Goal: Task Accomplishment & Management: Use online tool/utility

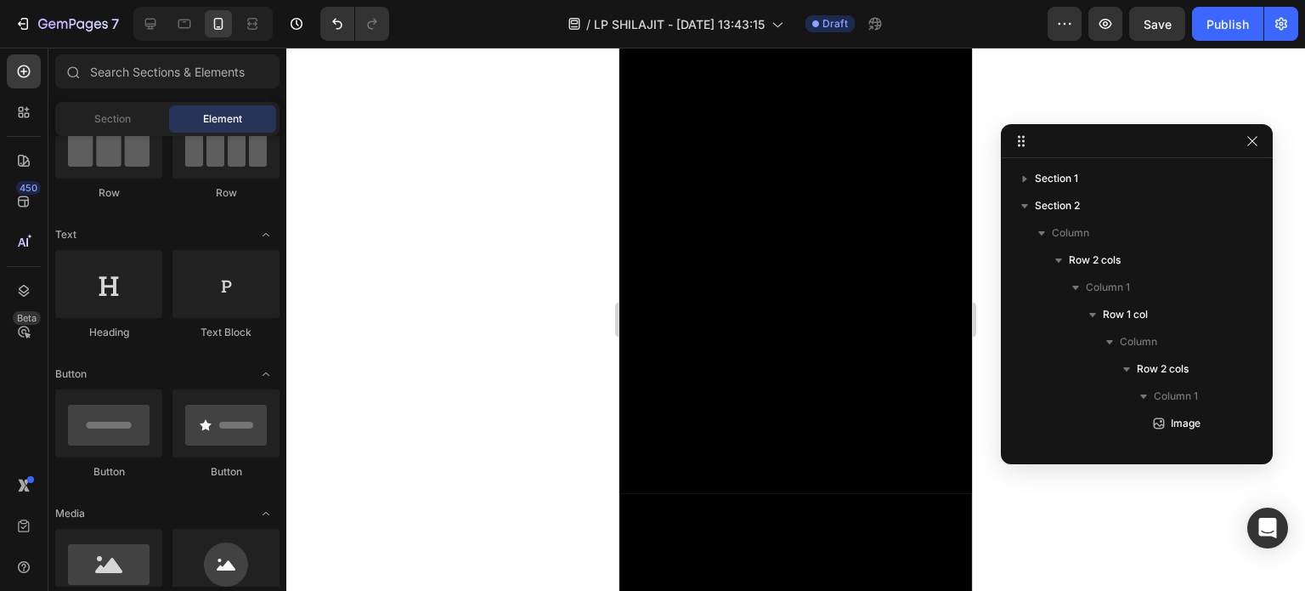
scroll to position [6603, 0]
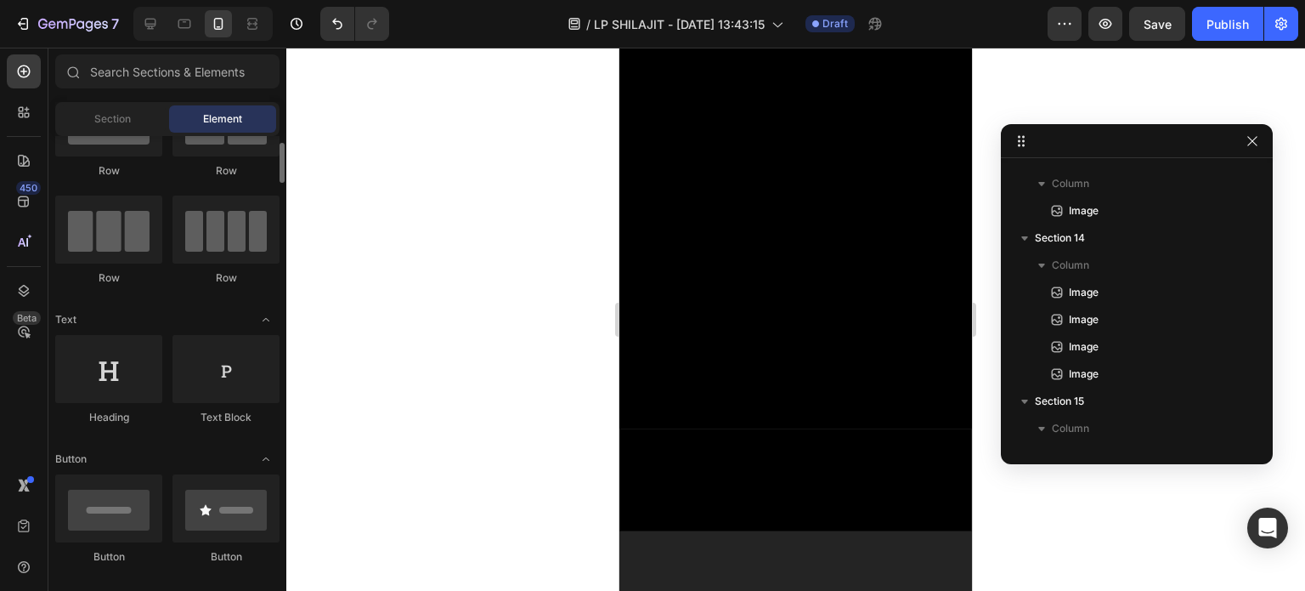
scroll to position [0, 0]
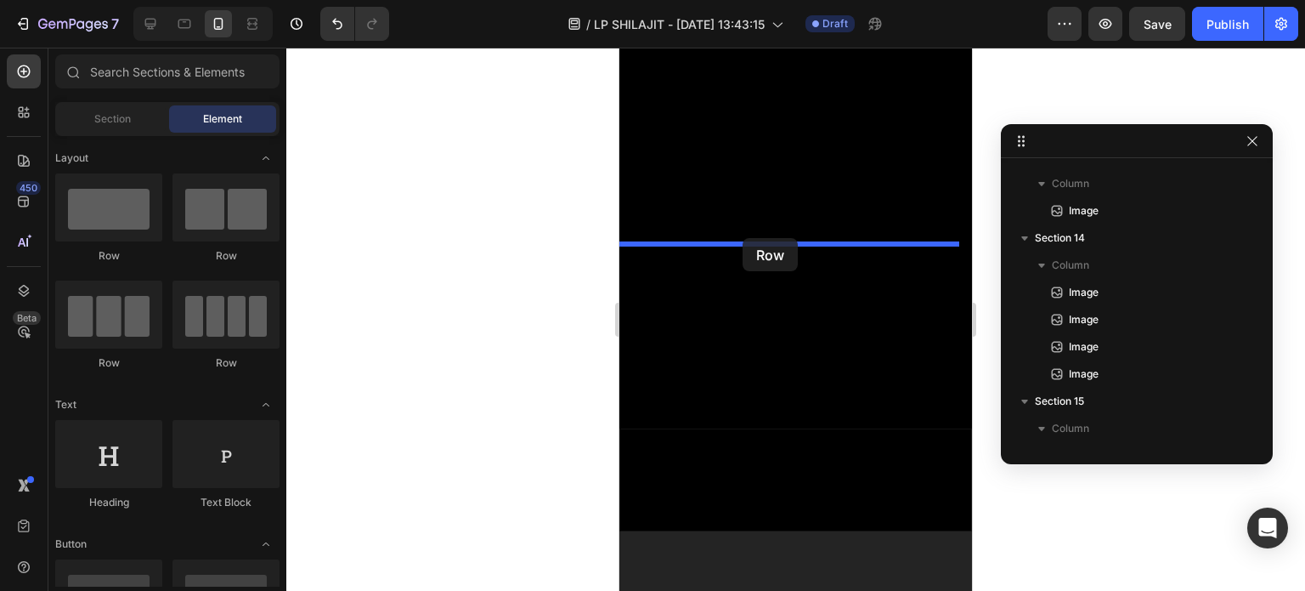
drag, startPoint x: 741, startPoint y: 278, endPoint x: 743, endPoint y: 238, distance: 40.0
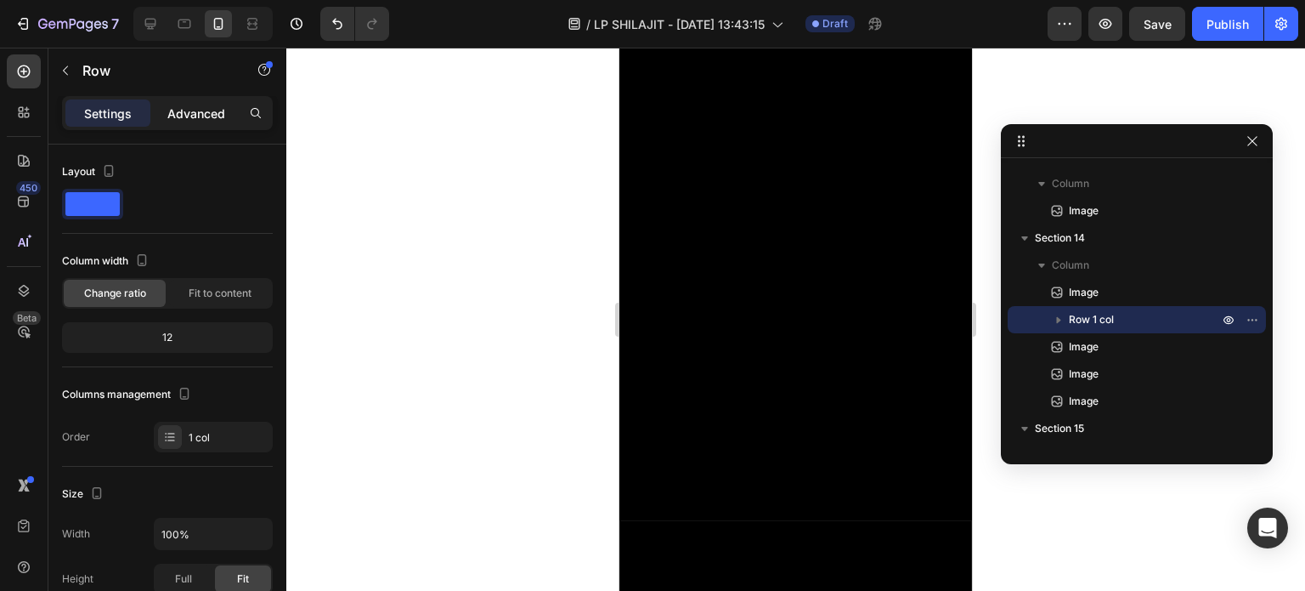
click at [168, 110] on p "Advanced" at bounding box center [196, 114] width 58 height 18
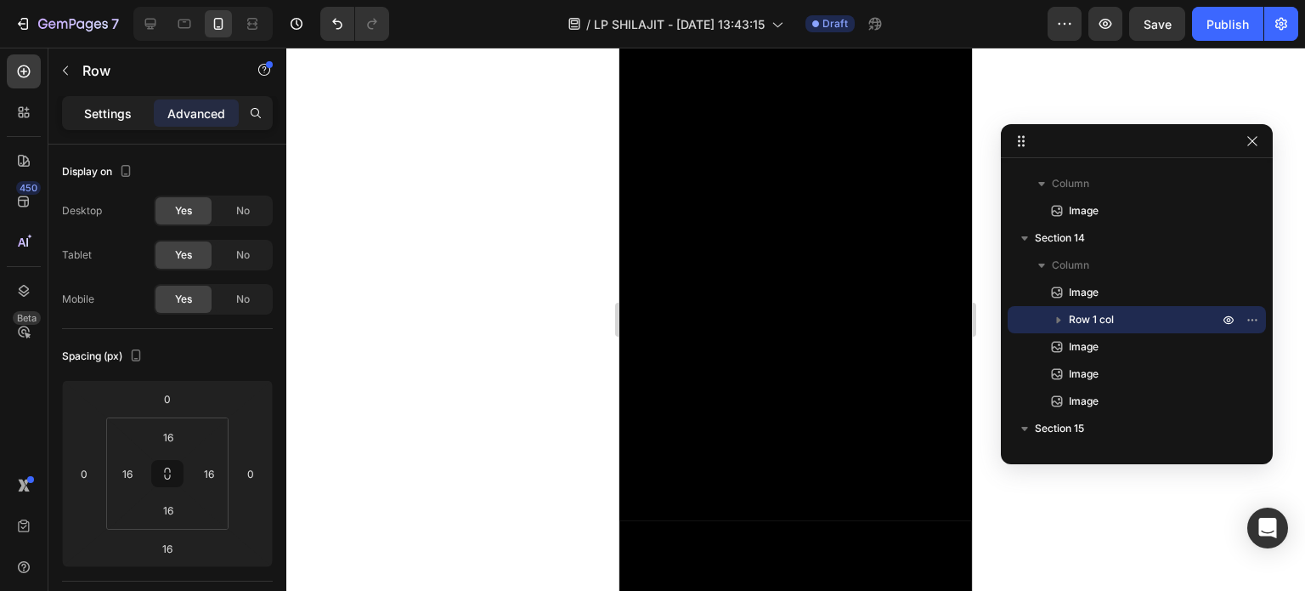
click at [126, 116] on p "Settings" at bounding box center [108, 114] width 48 height 18
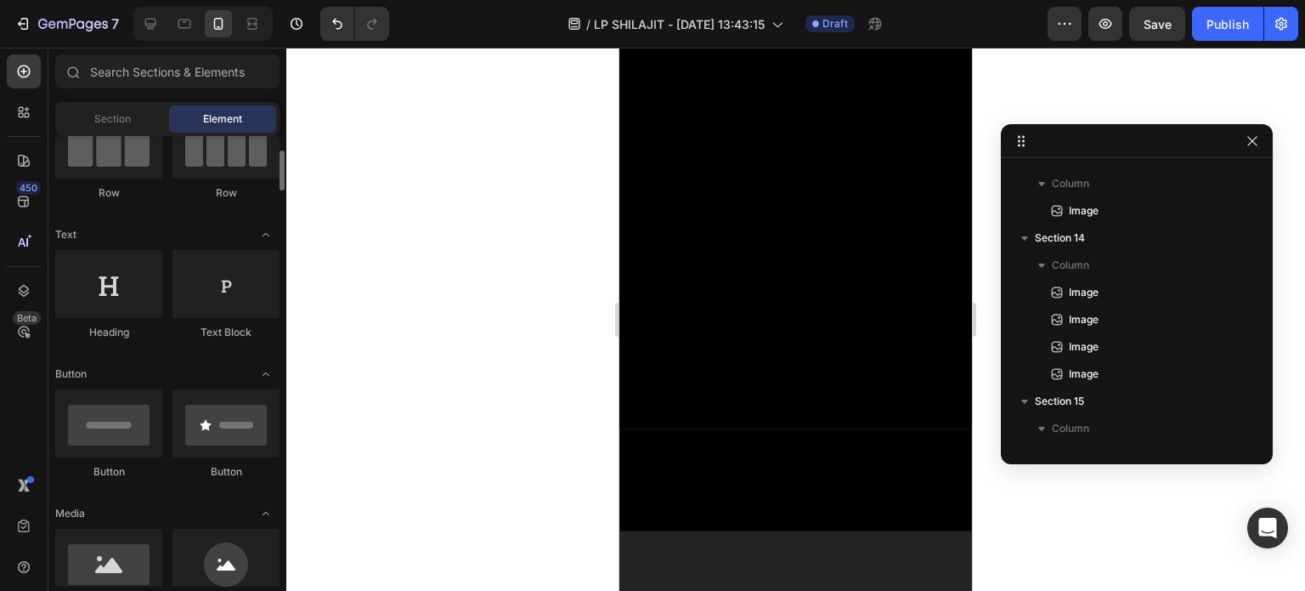
scroll to position [340, 0]
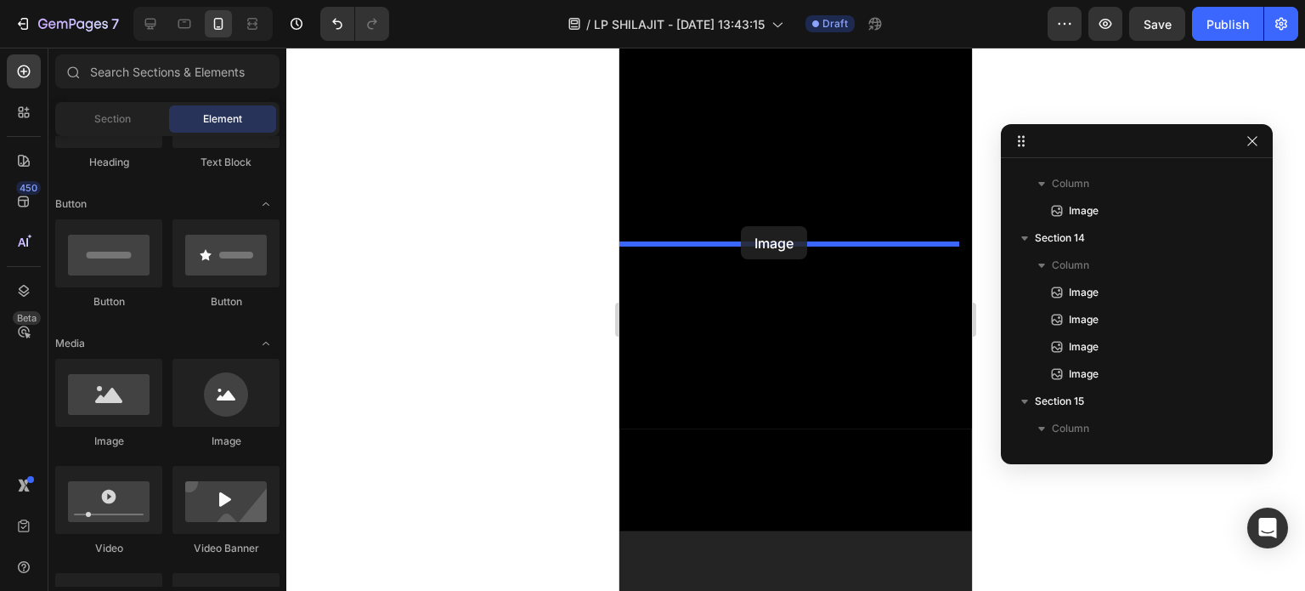
drag, startPoint x: 886, startPoint y: 413, endPoint x: 741, endPoint y: 226, distance: 236.3
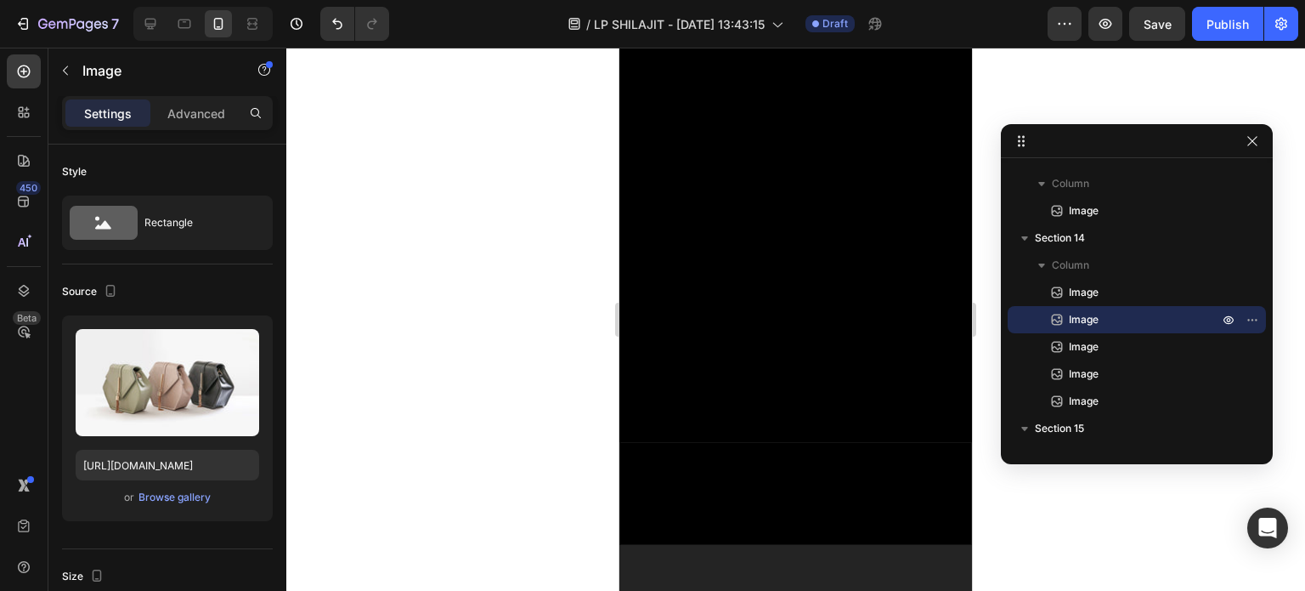
click at [317, 112] on div at bounding box center [795, 319] width 1019 height 543
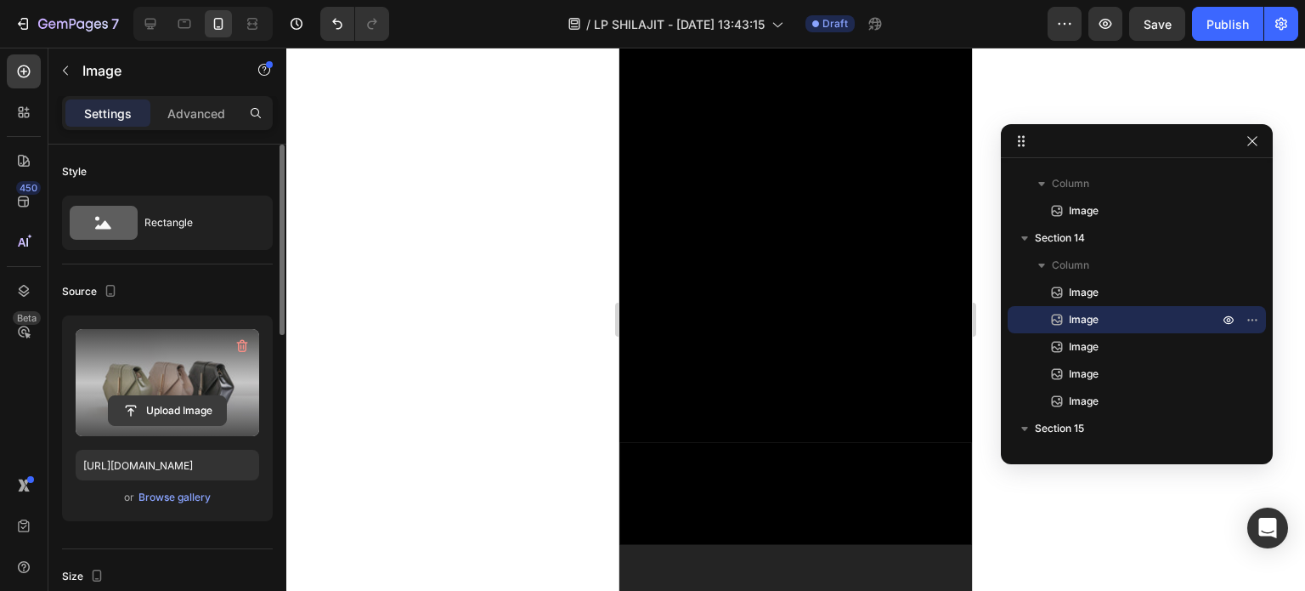
click at [147, 400] on input "file" at bounding box center [167, 410] width 117 height 29
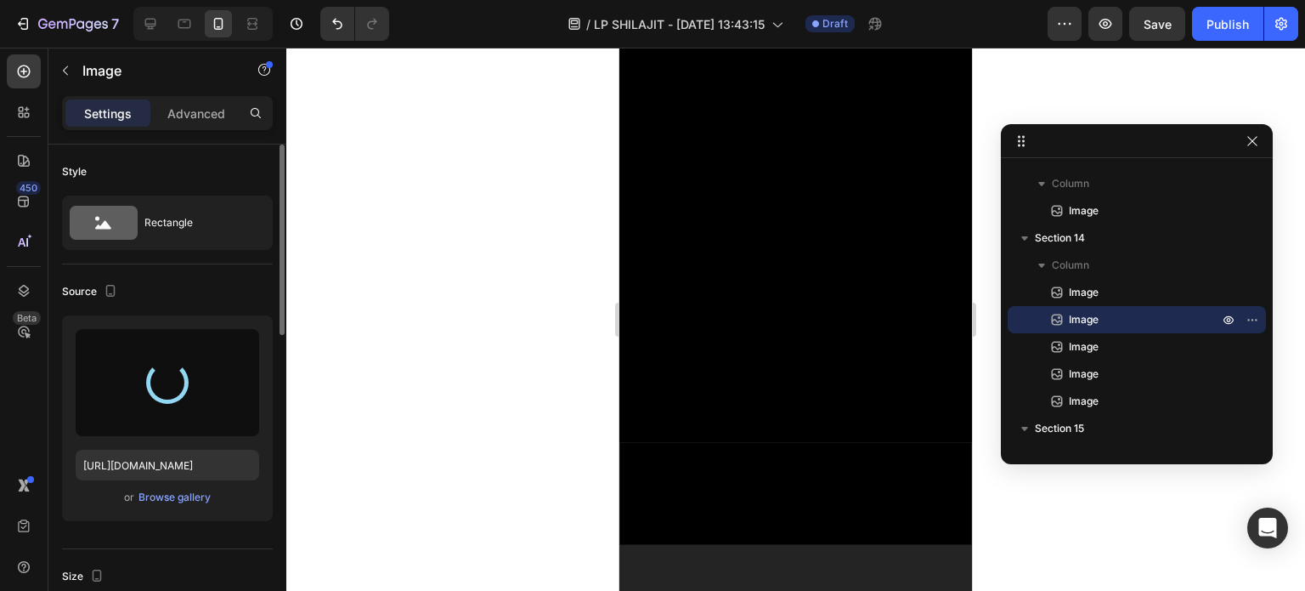
type input "https://cdn.shopify.com/s/files/1/0721/3305/0553/files/gempages_579707983869510…"
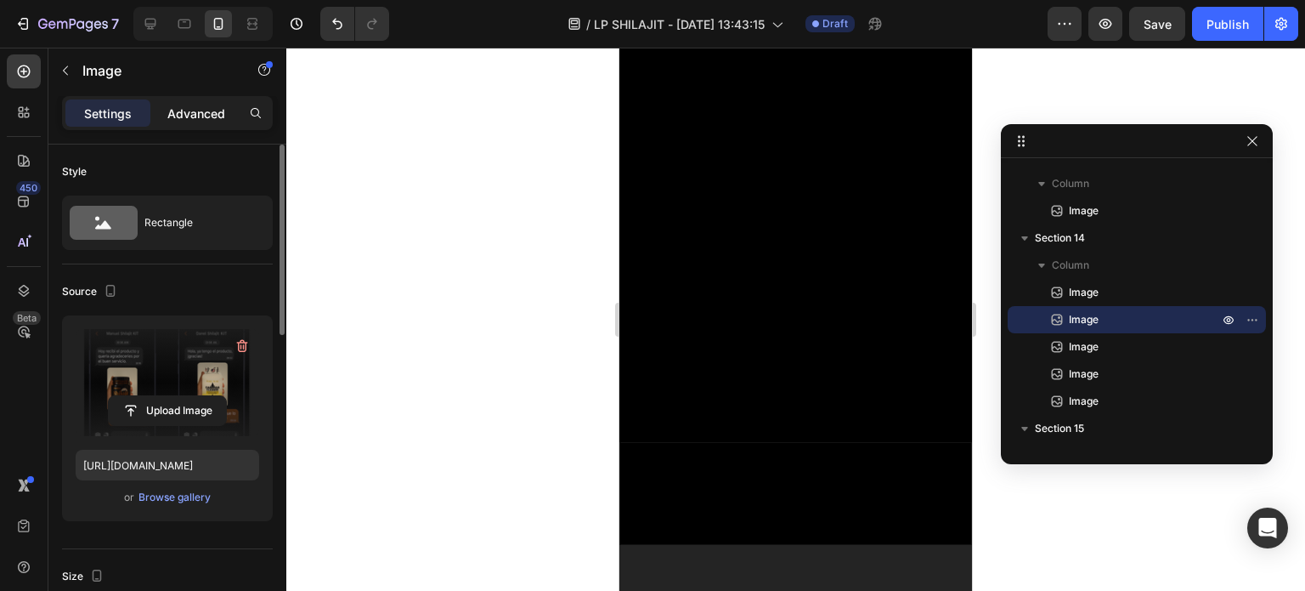
click at [217, 114] on p "Advanced" at bounding box center [196, 114] width 58 height 18
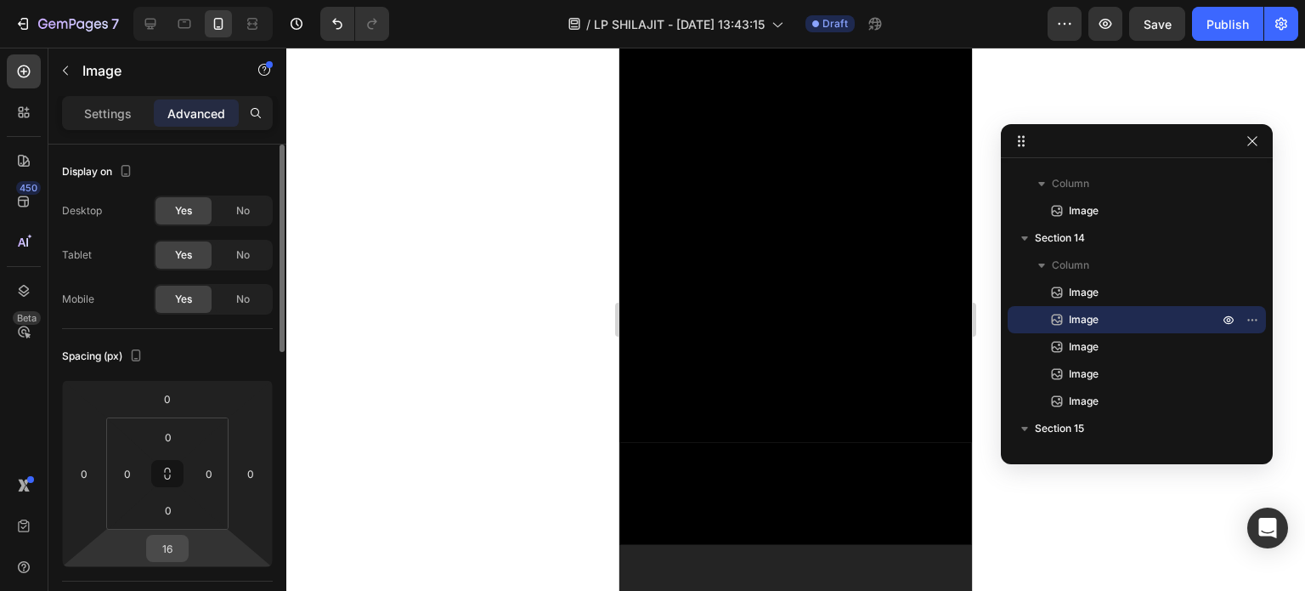
click at [173, 541] on input "16" at bounding box center [167, 547] width 34 height 25
type input "0"
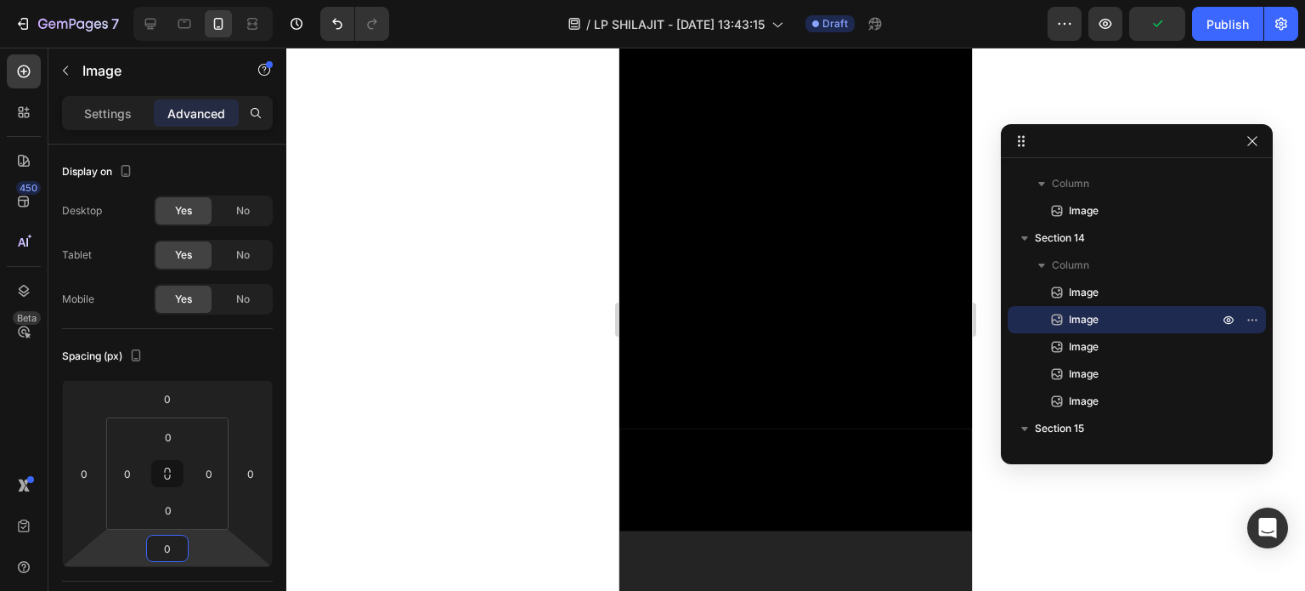
click at [1022, 497] on div at bounding box center [795, 319] width 1019 height 543
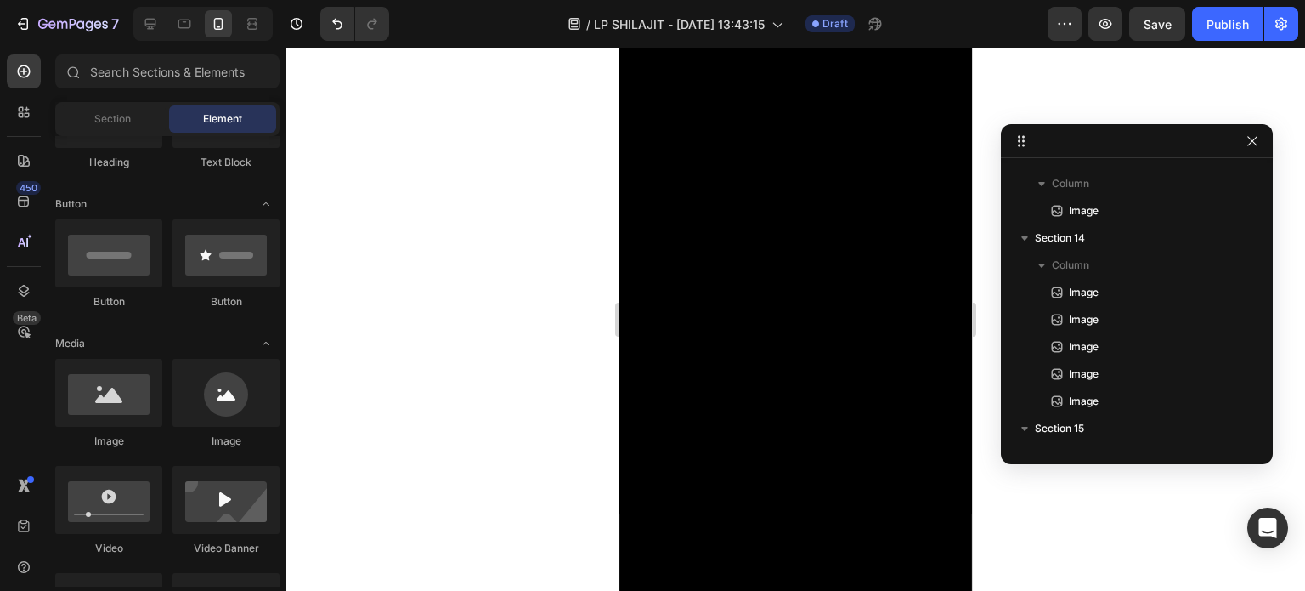
scroll to position [7922, 0]
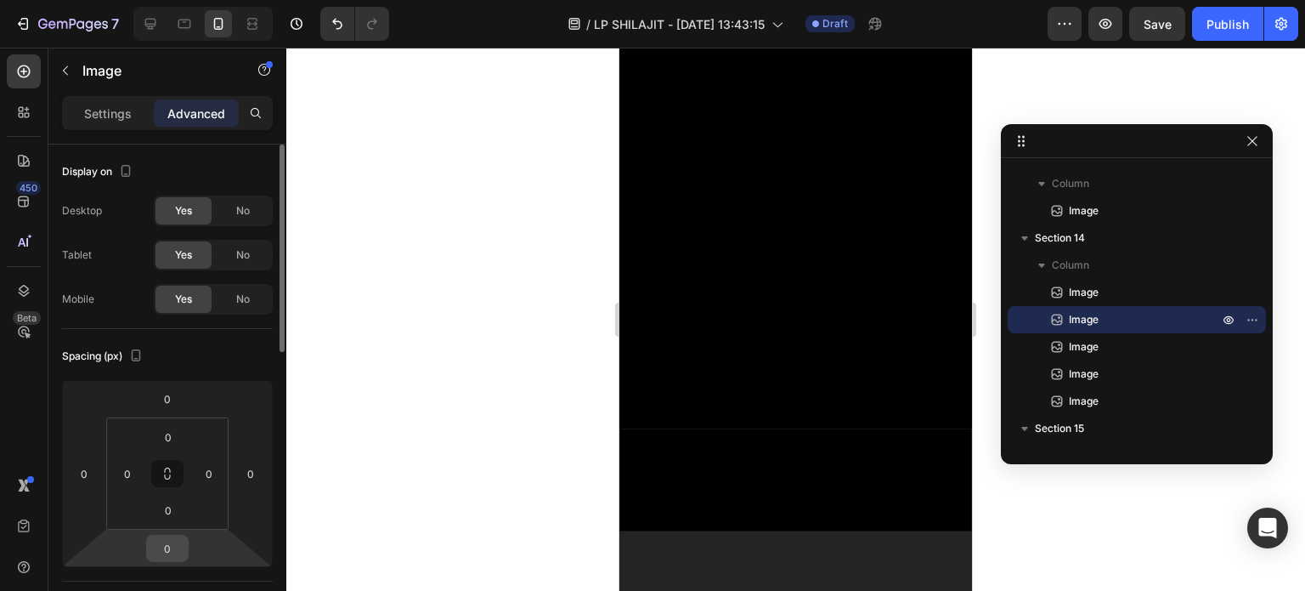
click at [172, 546] on input "0" at bounding box center [167, 547] width 34 height 25
type input "10"
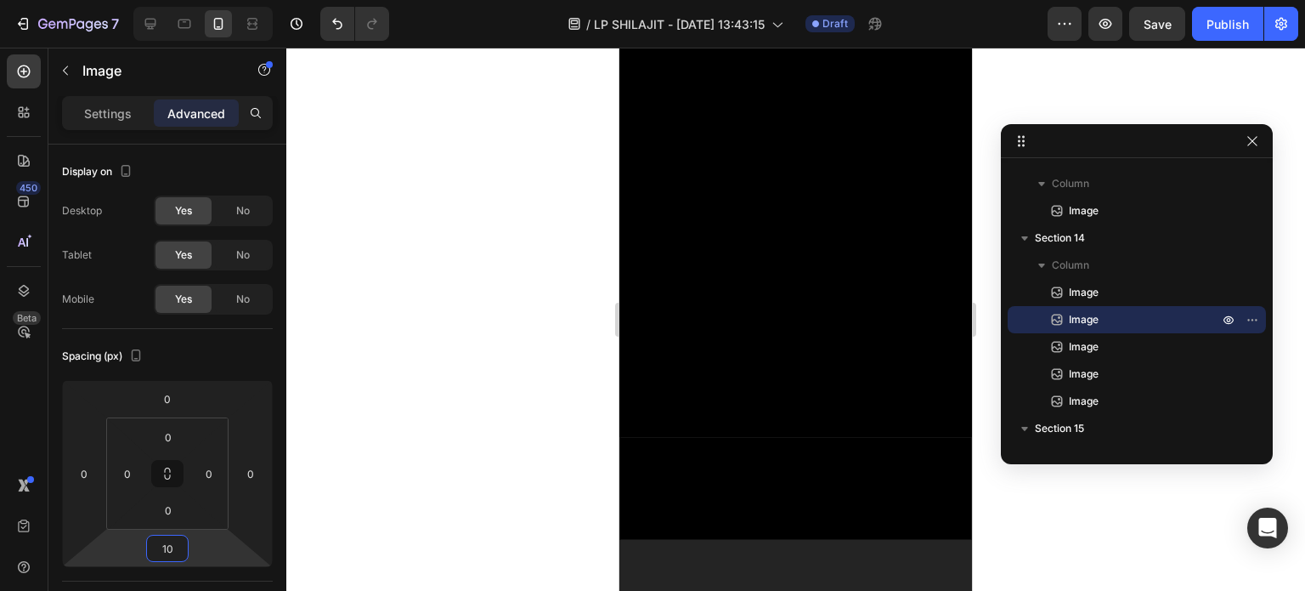
click at [418, 424] on div at bounding box center [795, 319] width 1019 height 543
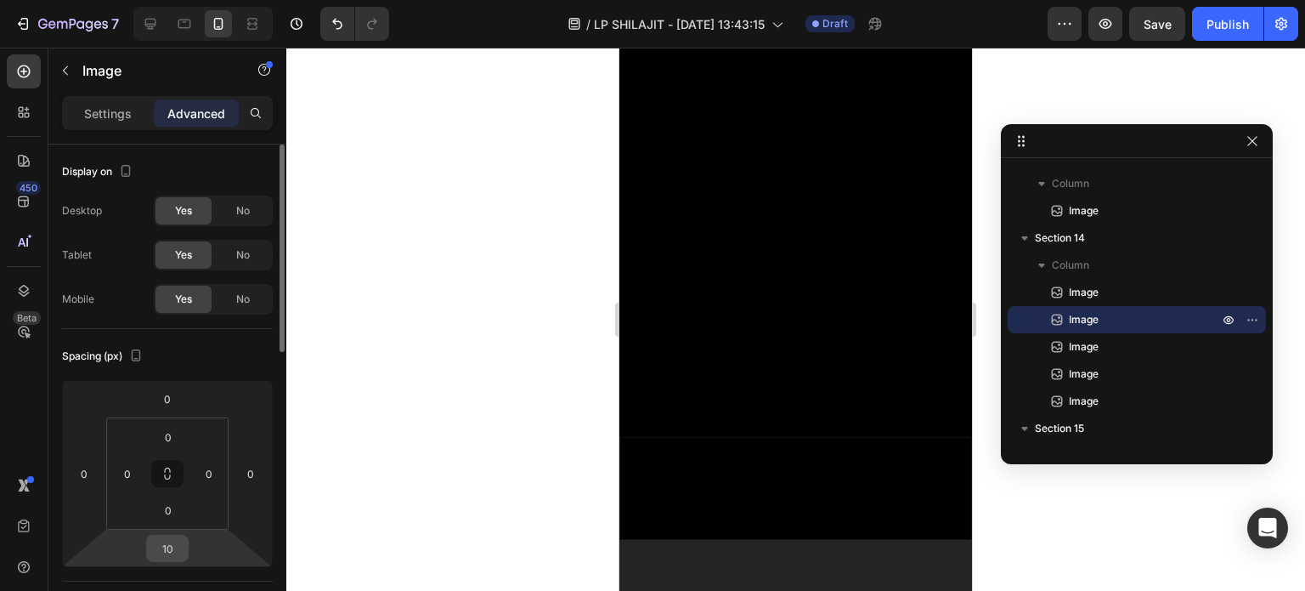
click at [164, 537] on input "10" at bounding box center [167, 547] width 34 height 25
type input "30"
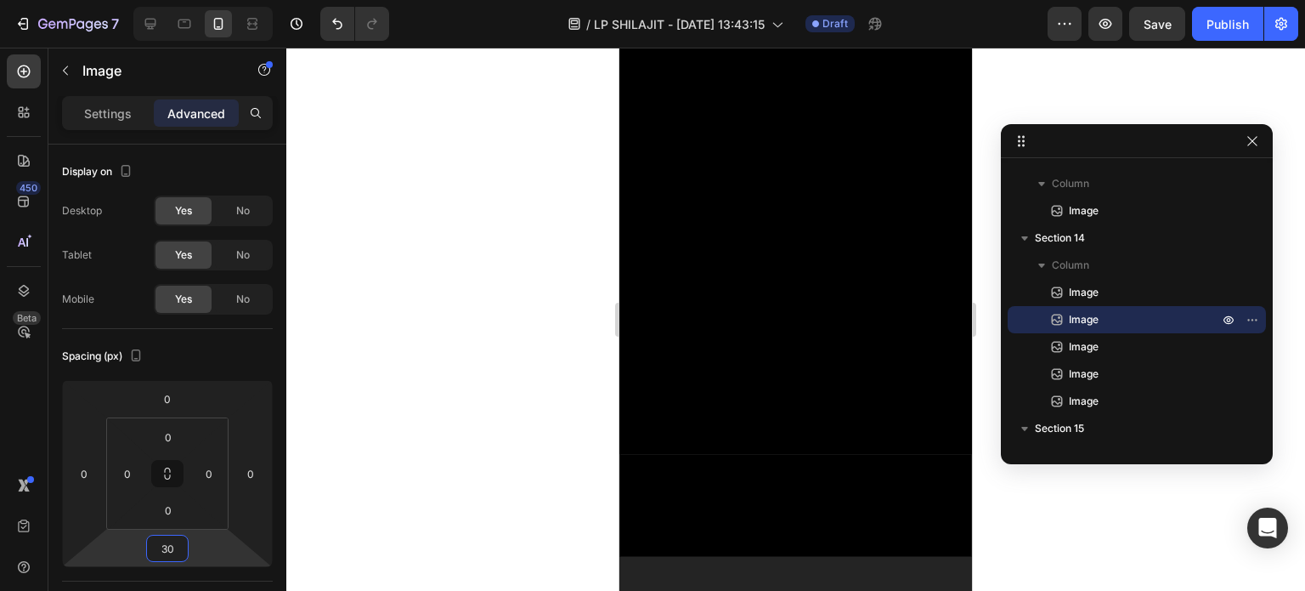
click at [490, 444] on div at bounding box center [795, 319] width 1019 height 543
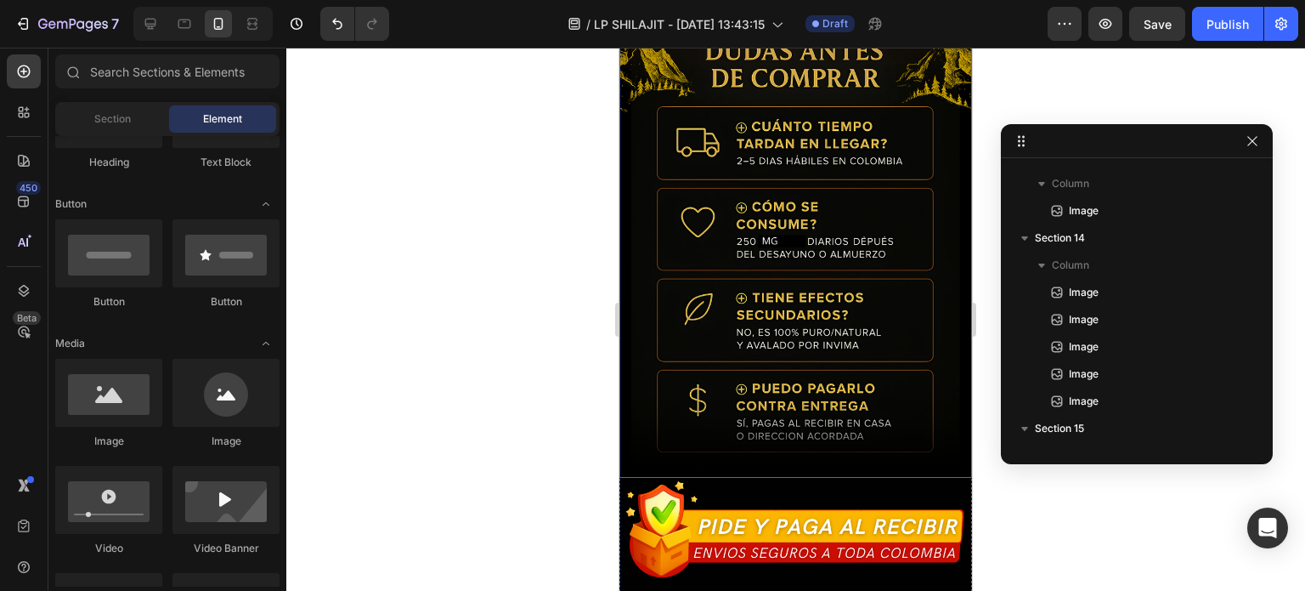
scroll to position [8476, 0]
click at [797, 268] on img at bounding box center [796, 234] width 353 height 485
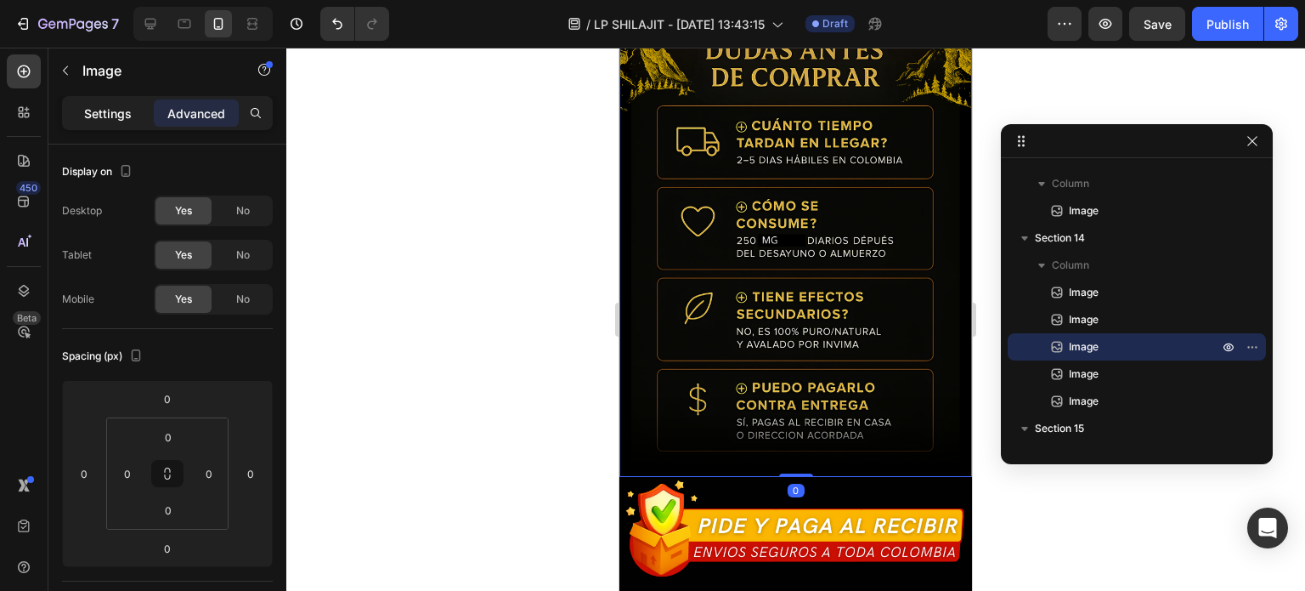
click at [116, 122] on div "Settings" at bounding box center [107, 112] width 85 height 27
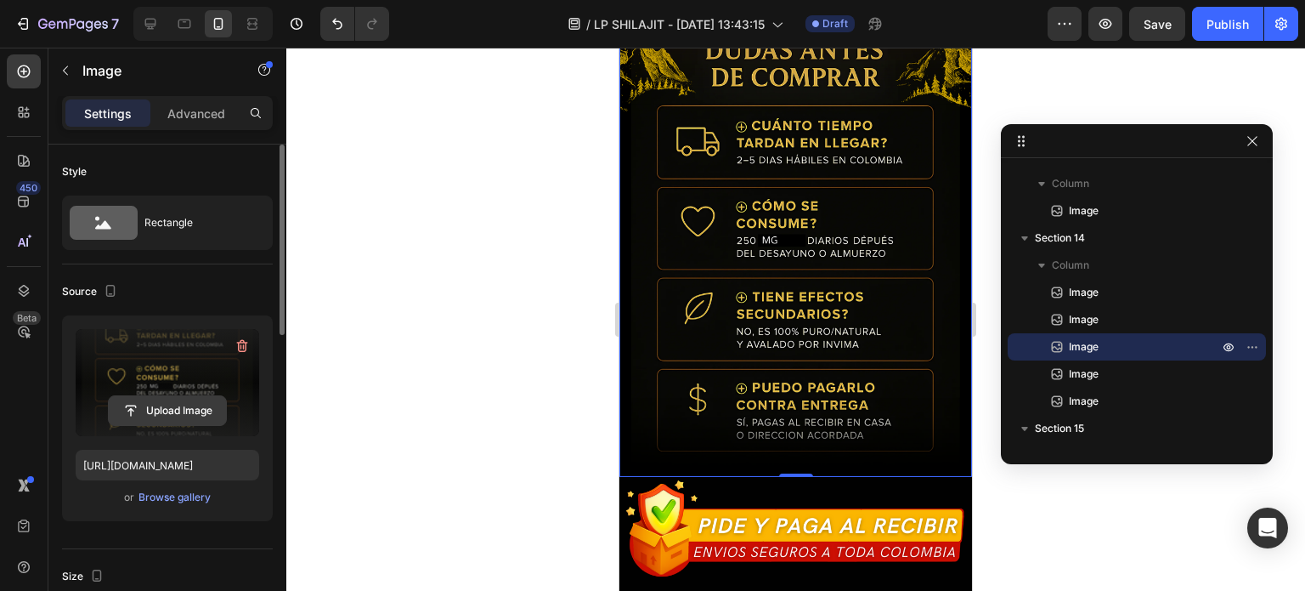
click at [142, 409] on input "file" at bounding box center [167, 410] width 117 height 29
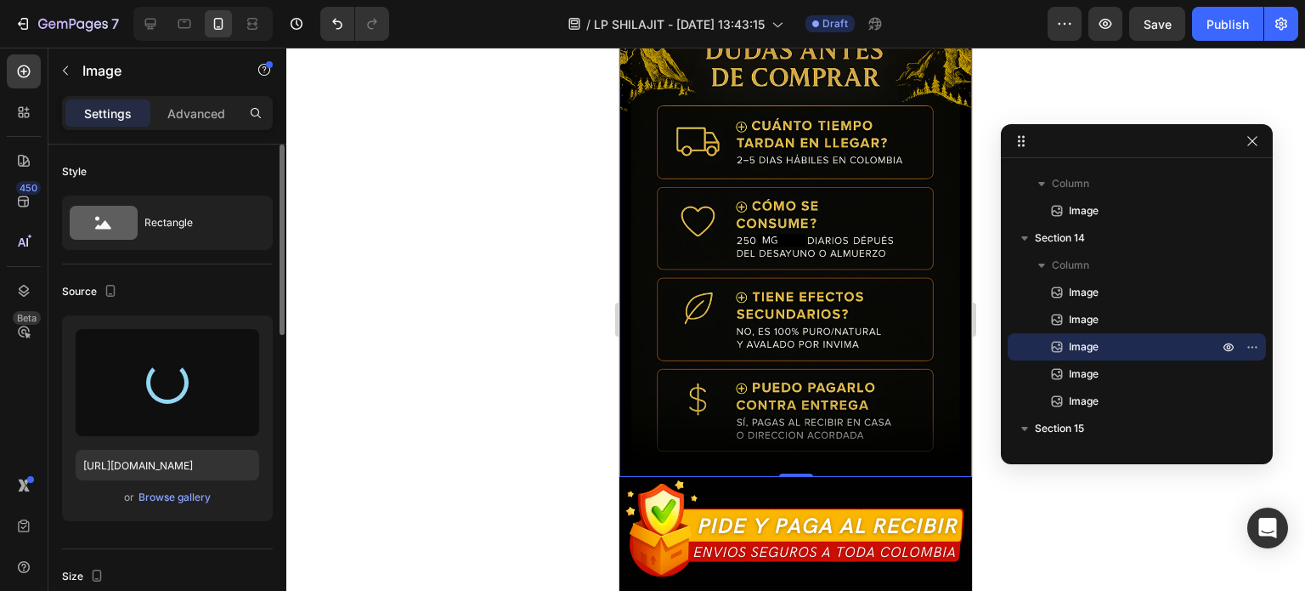
type input "https://cdn.shopify.com/s/files/1/0721/3305/0553/files/gempages_579707983869510…"
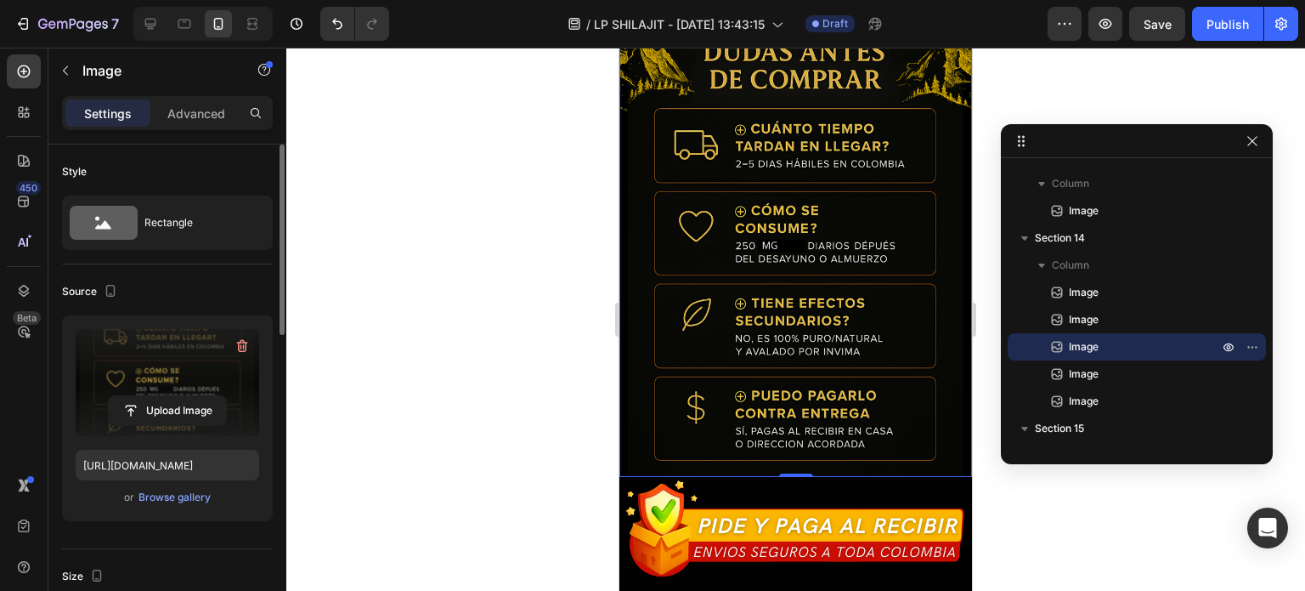
click at [594, 313] on div at bounding box center [795, 319] width 1019 height 543
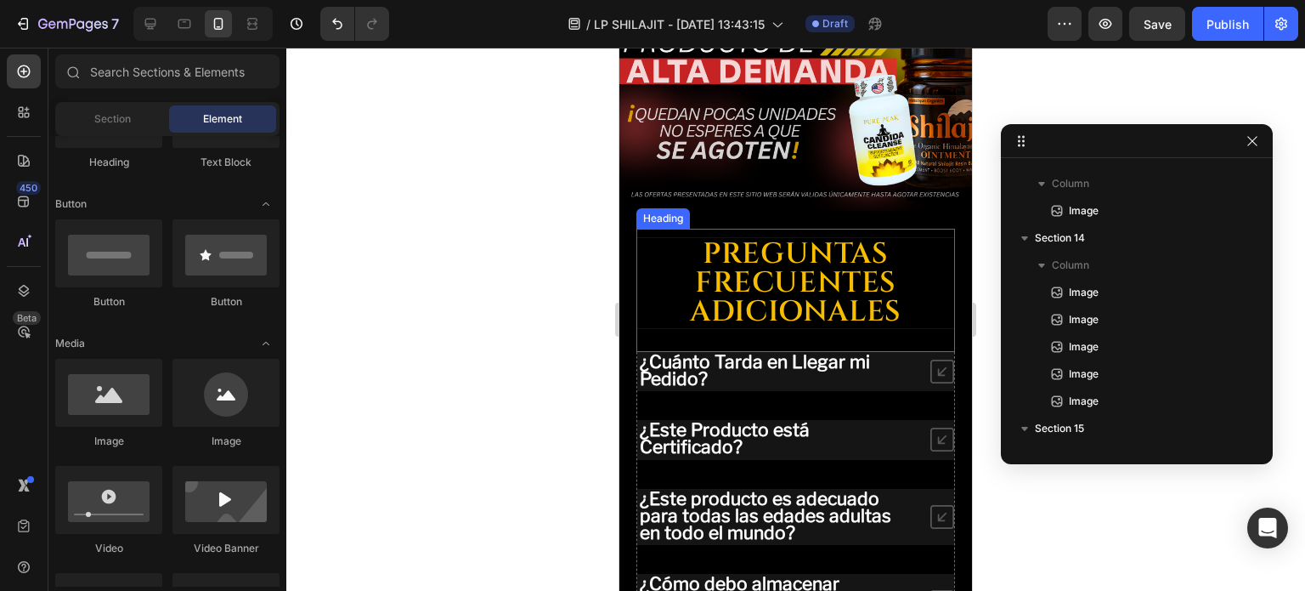
scroll to position [8629, 0]
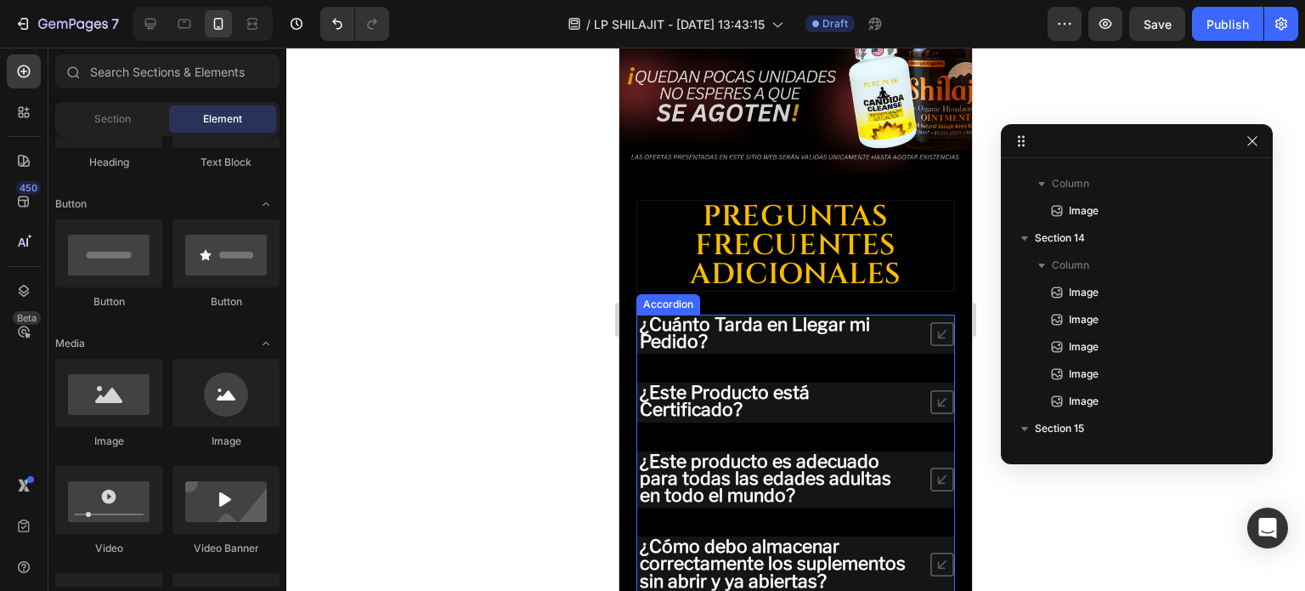
click at [716, 317] on p "¿Cuánto Tarda en Llegar mi Pedido?" at bounding box center [777, 334] width 274 height 34
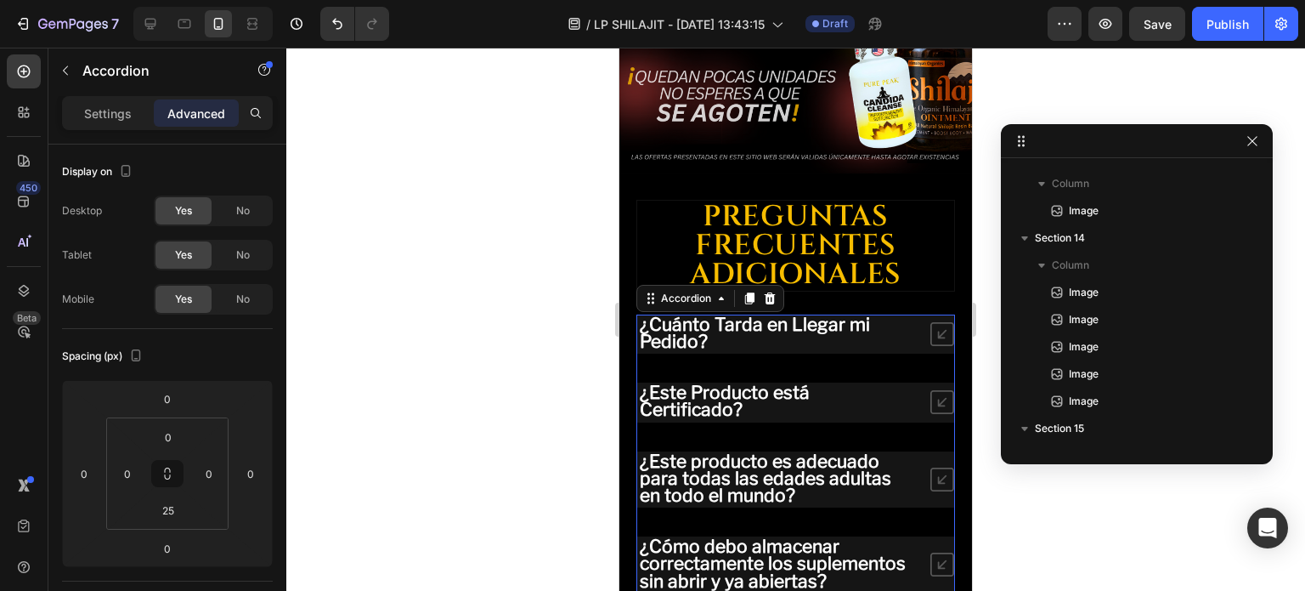
scroll to position [6929, 0]
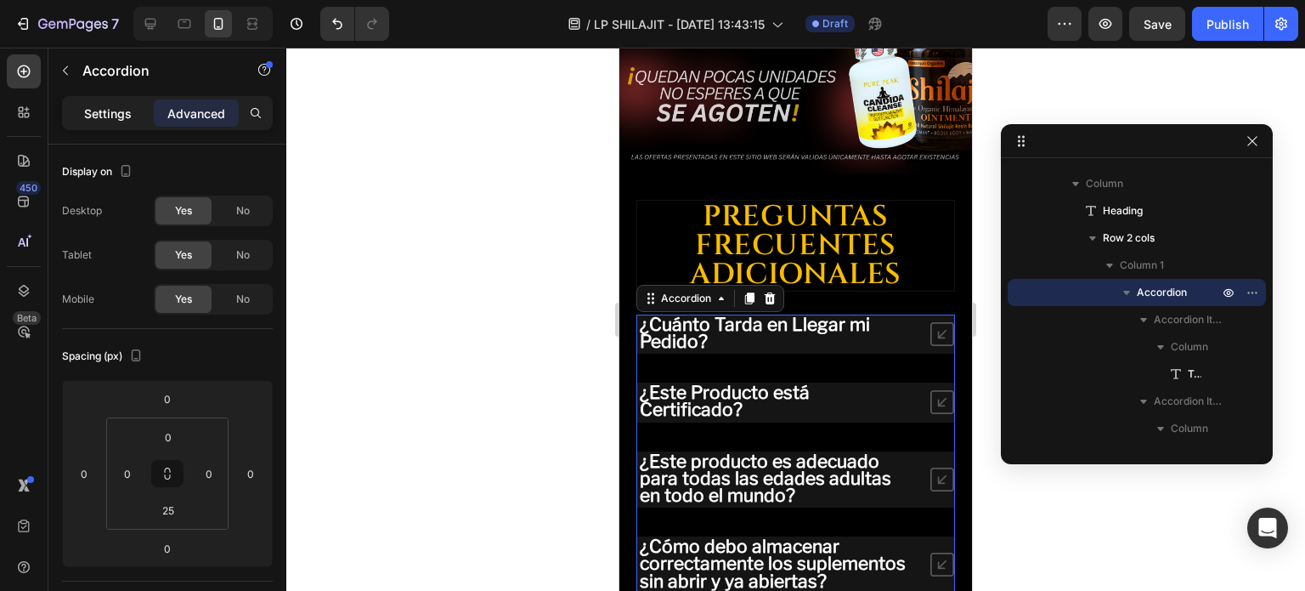
click at [110, 118] on p "Settings" at bounding box center [108, 114] width 48 height 18
type input "34"
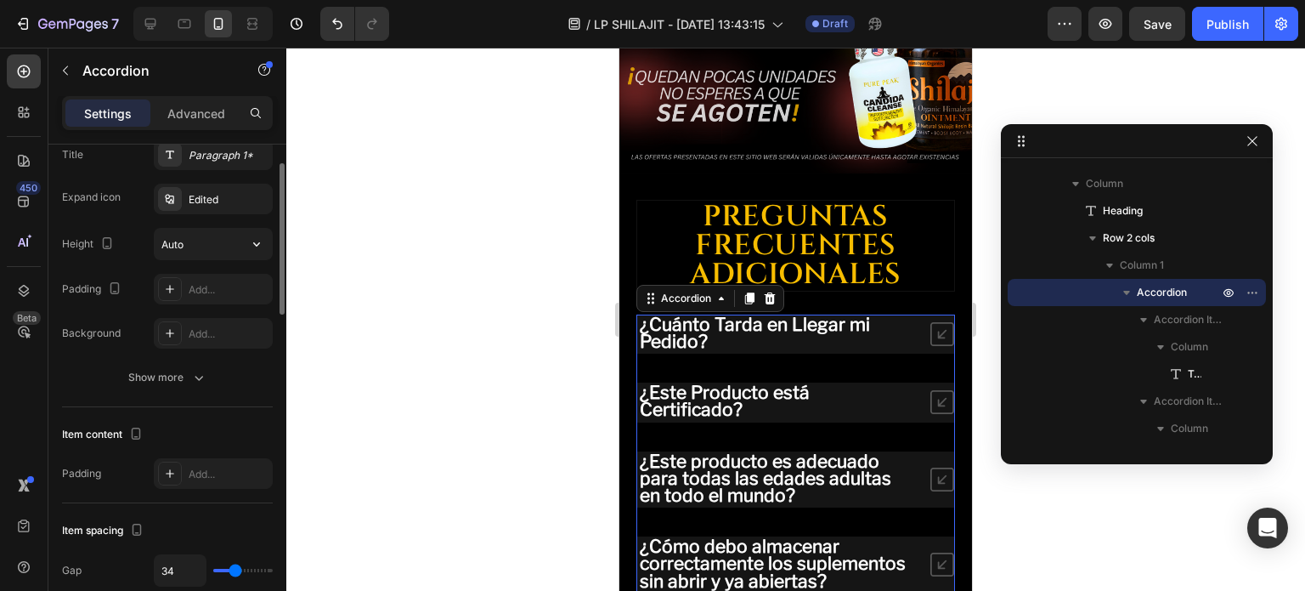
scroll to position [340, 0]
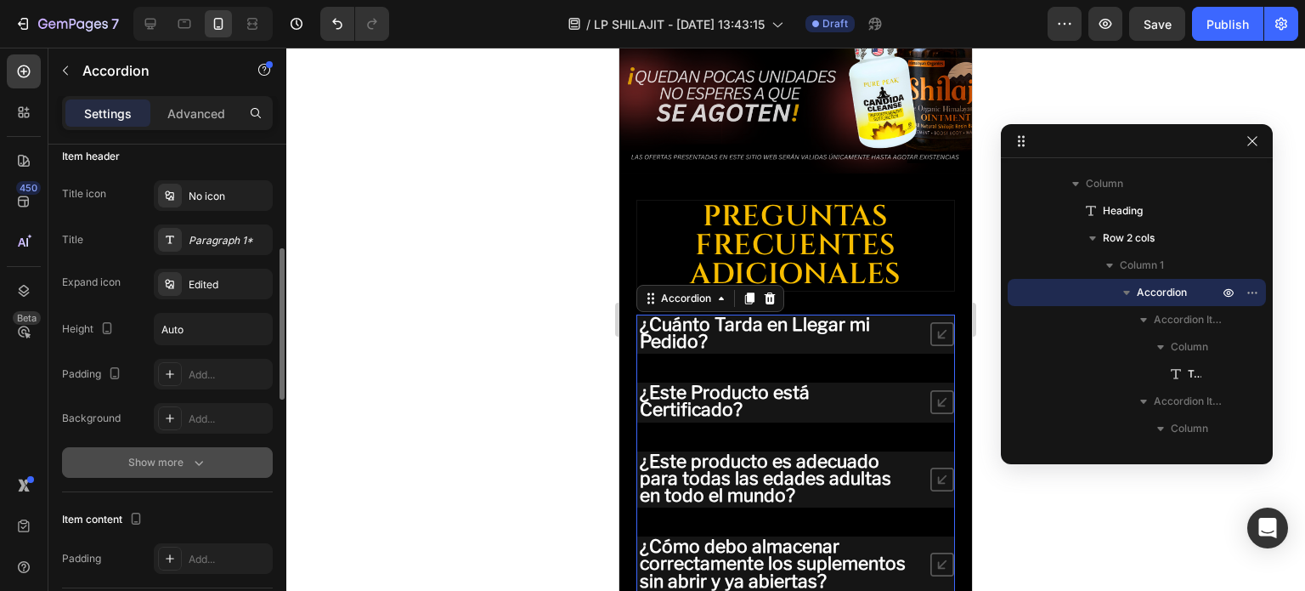
click at [194, 461] on icon "button" at bounding box center [198, 462] width 17 height 17
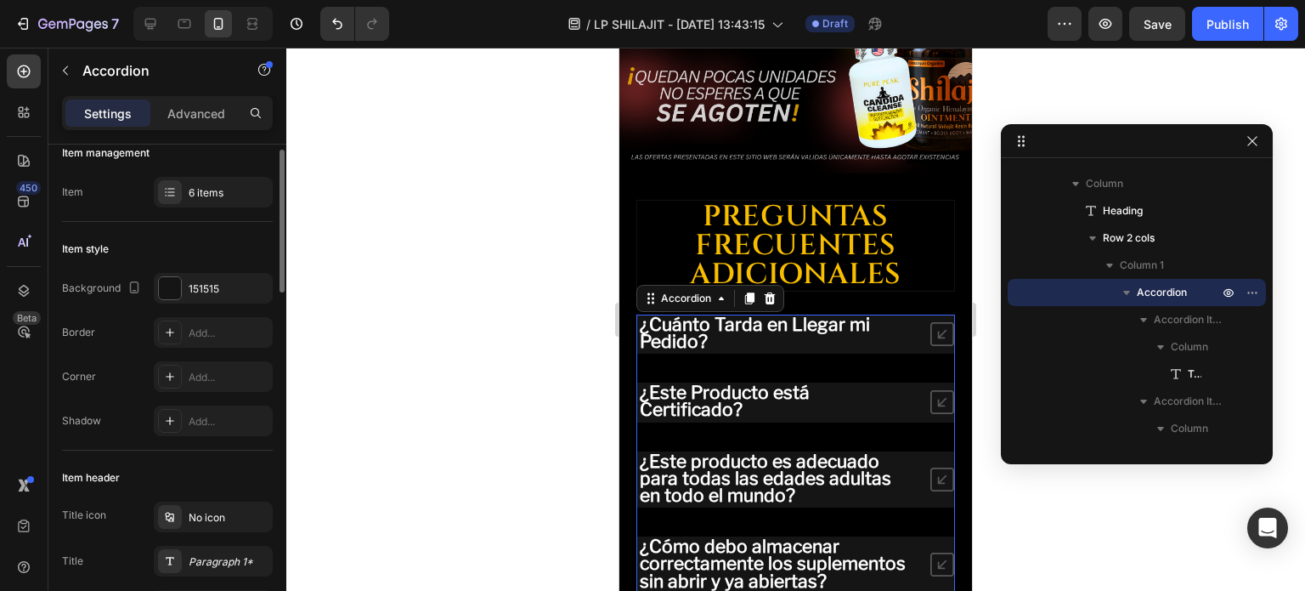
scroll to position [0, 0]
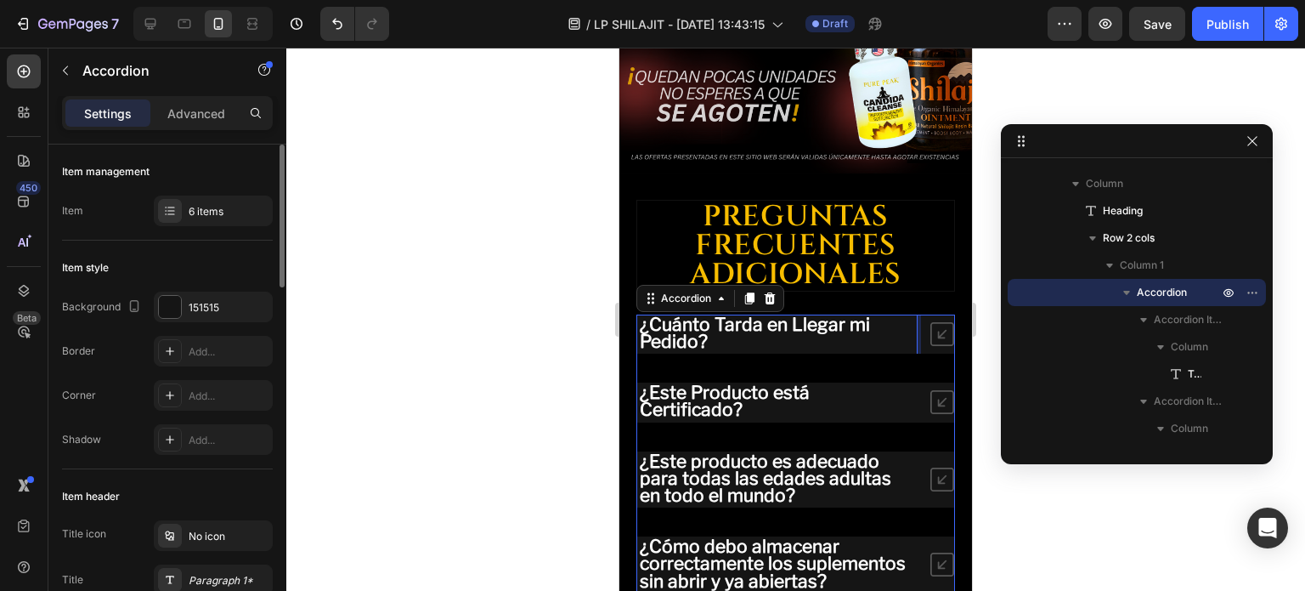
click at [724, 317] on p "¿Cuánto Tarda en Llegar mi Pedido?" at bounding box center [777, 334] width 274 height 34
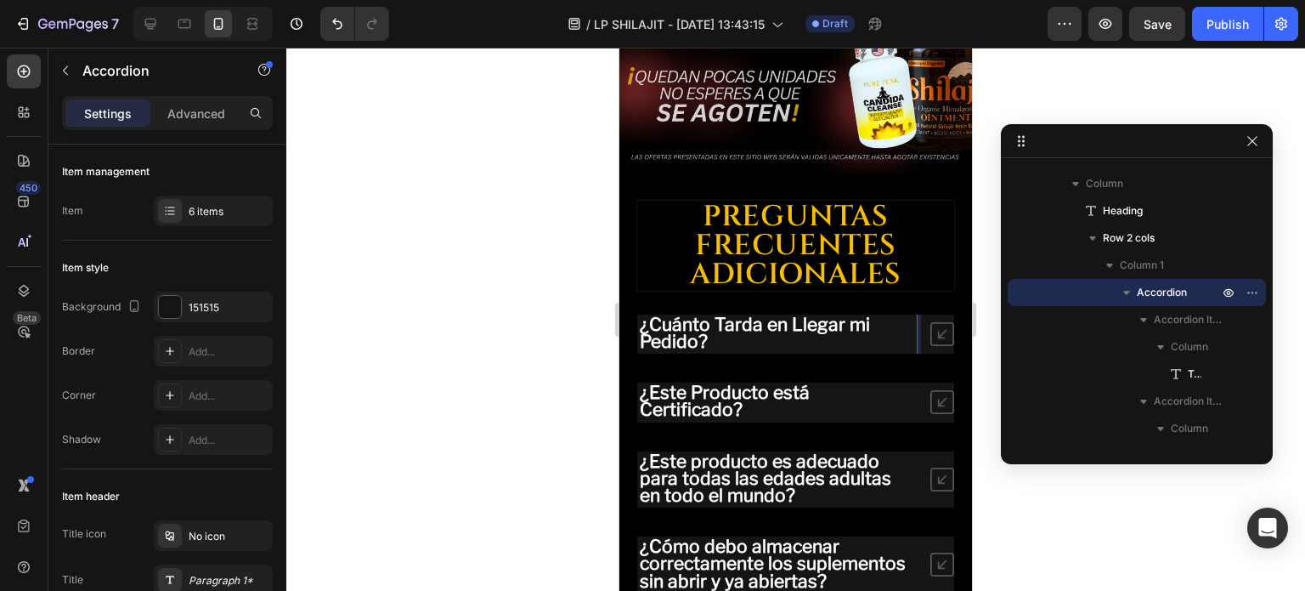
click at [800, 317] on p "¿Cuánto Tarda en Llegar mi Pedido?" at bounding box center [777, 334] width 274 height 34
click at [840, 314] on div "¿Cuánto Tarda en Llegar mi Pedido? ¿Este Producto está Certificado? ¿Este produ…" at bounding box center [796, 522] width 319 height 417
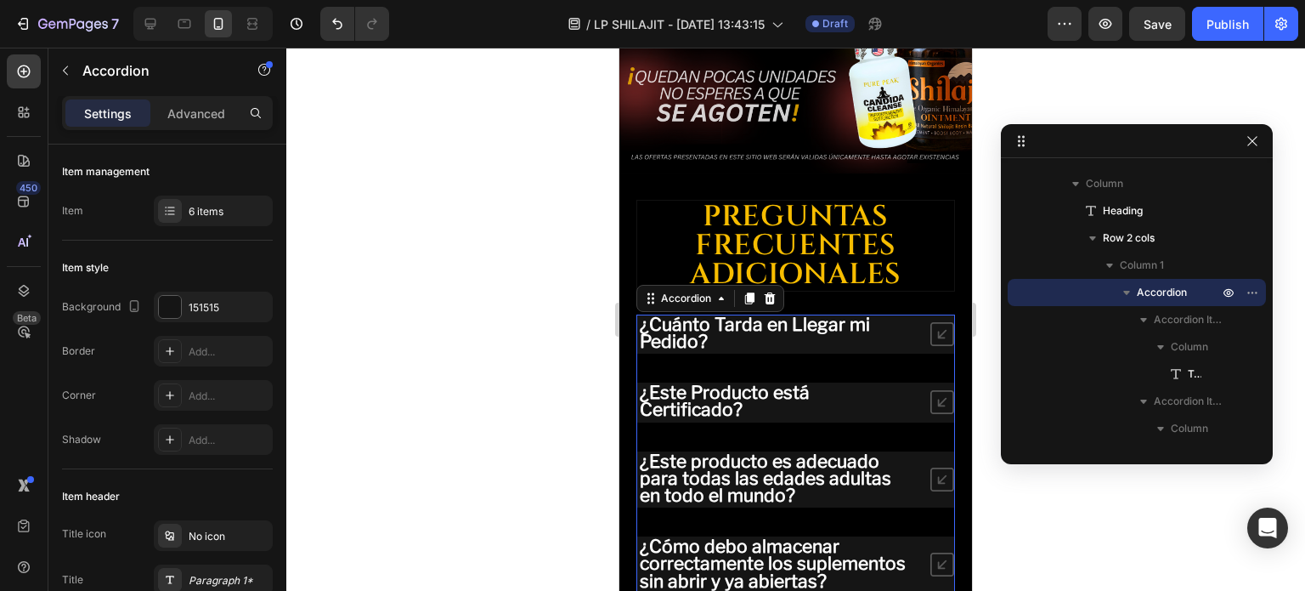
click at [869, 317] on p "¿Cuánto Tarda en Llegar mi Pedido?" at bounding box center [777, 334] width 274 height 34
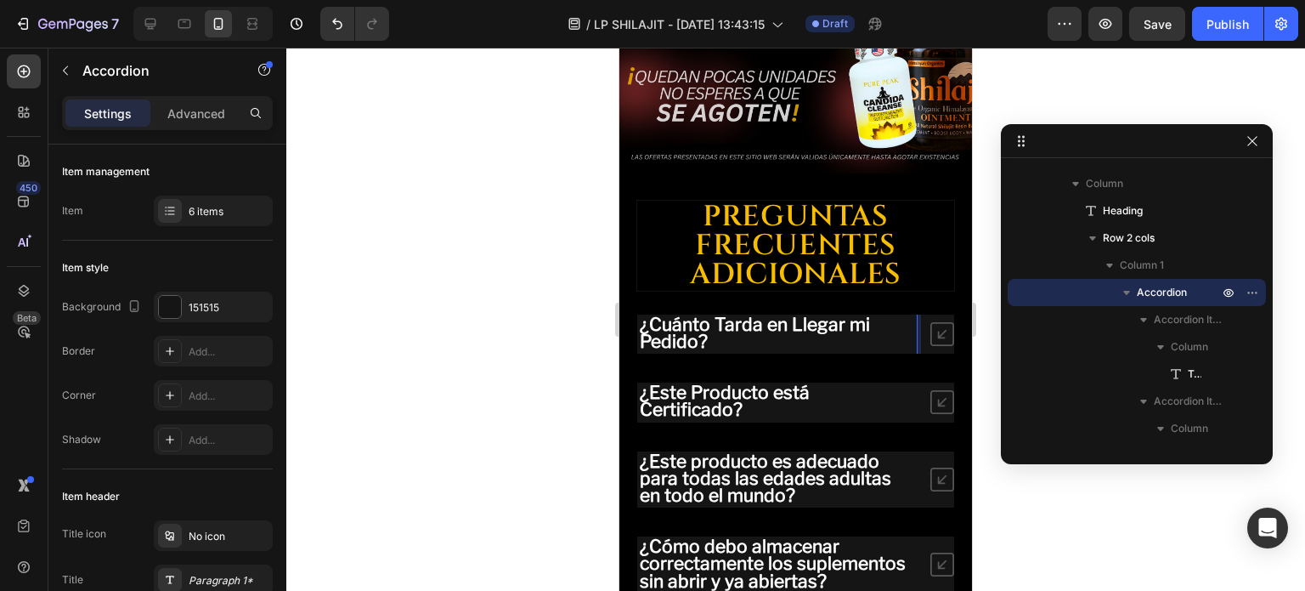
click at [859, 317] on p "¿Cuánto Tarda en Llegar mi Pedido?" at bounding box center [777, 334] width 274 height 34
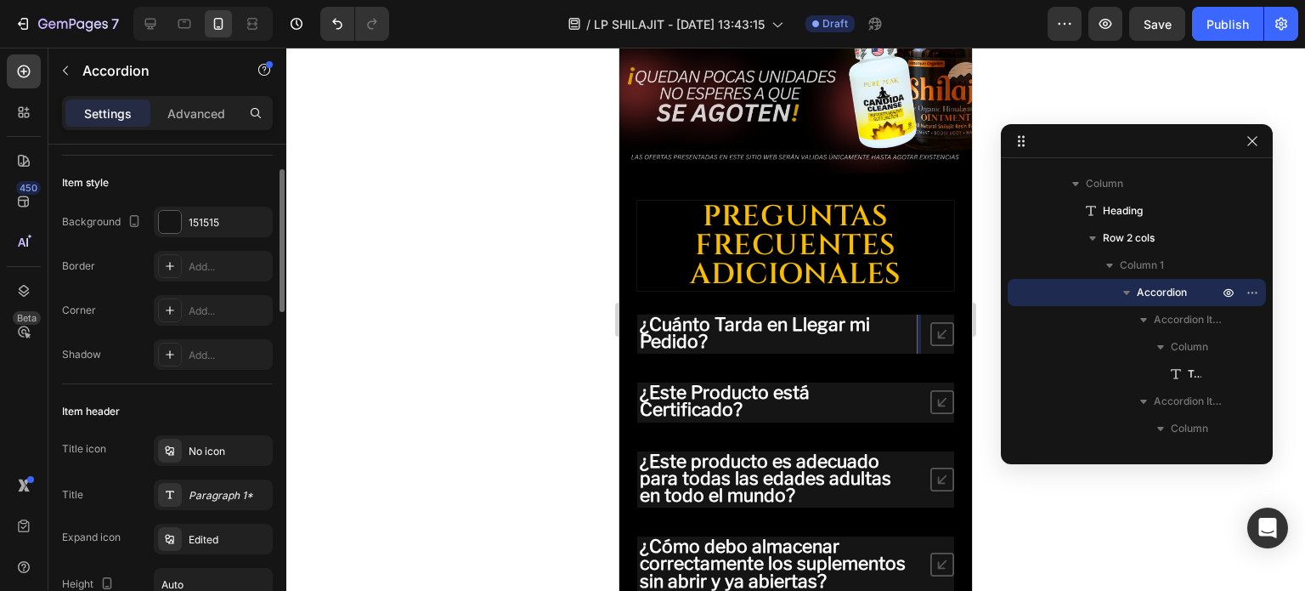
scroll to position [170, 0]
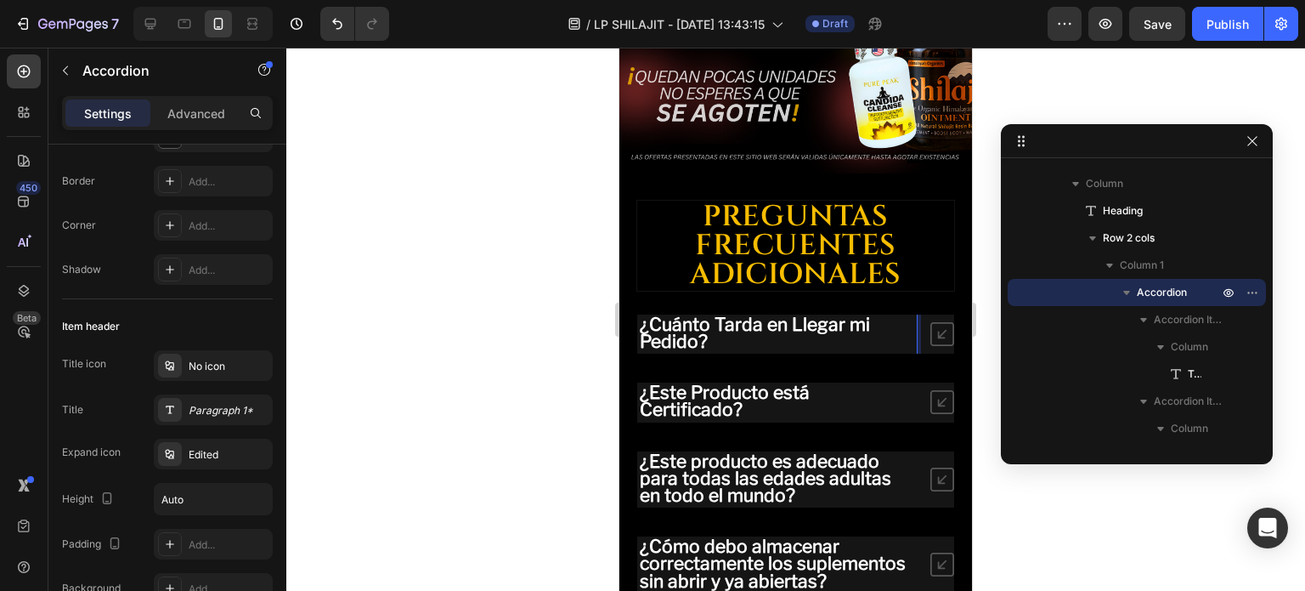
click at [857, 317] on p "¿Cuánto Tarda en Llegar mi Pedido?" at bounding box center [777, 334] width 274 height 34
click at [881, 317] on p "¿Cuánto Tarda en Llegar mi Pedido?" at bounding box center [777, 334] width 274 height 34
click at [1188, 320] on span "Accordion Item" at bounding box center [1188, 319] width 68 height 17
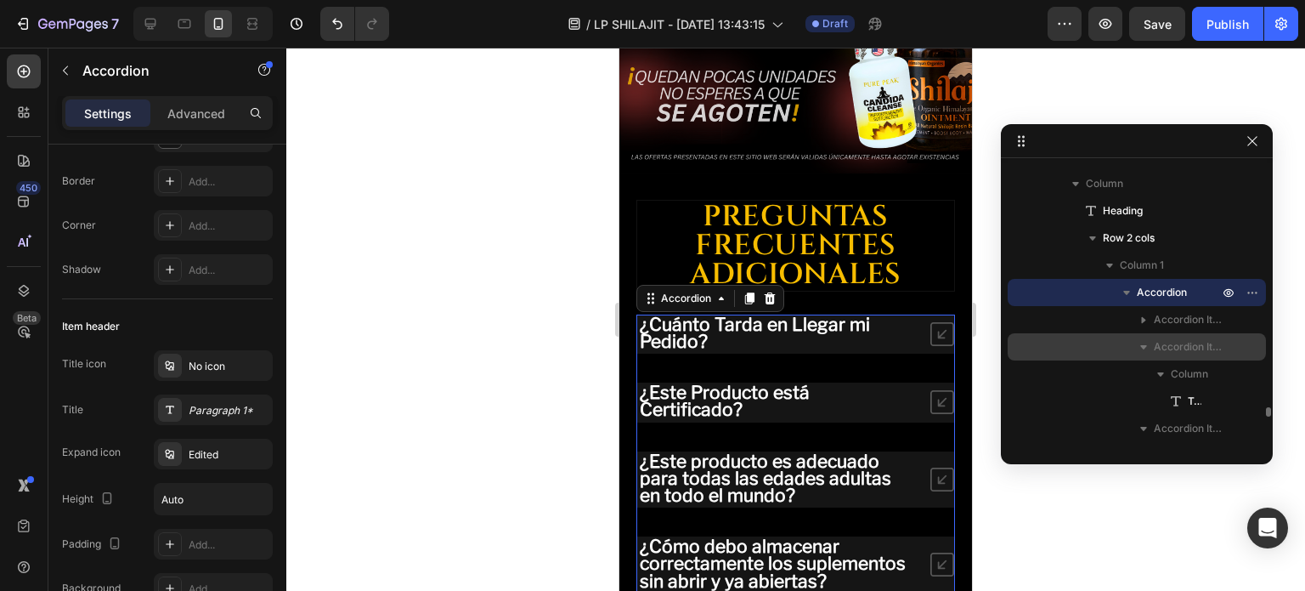
click at [1184, 343] on span "Accordion Item" at bounding box center [1188, 346] width 68 height 17
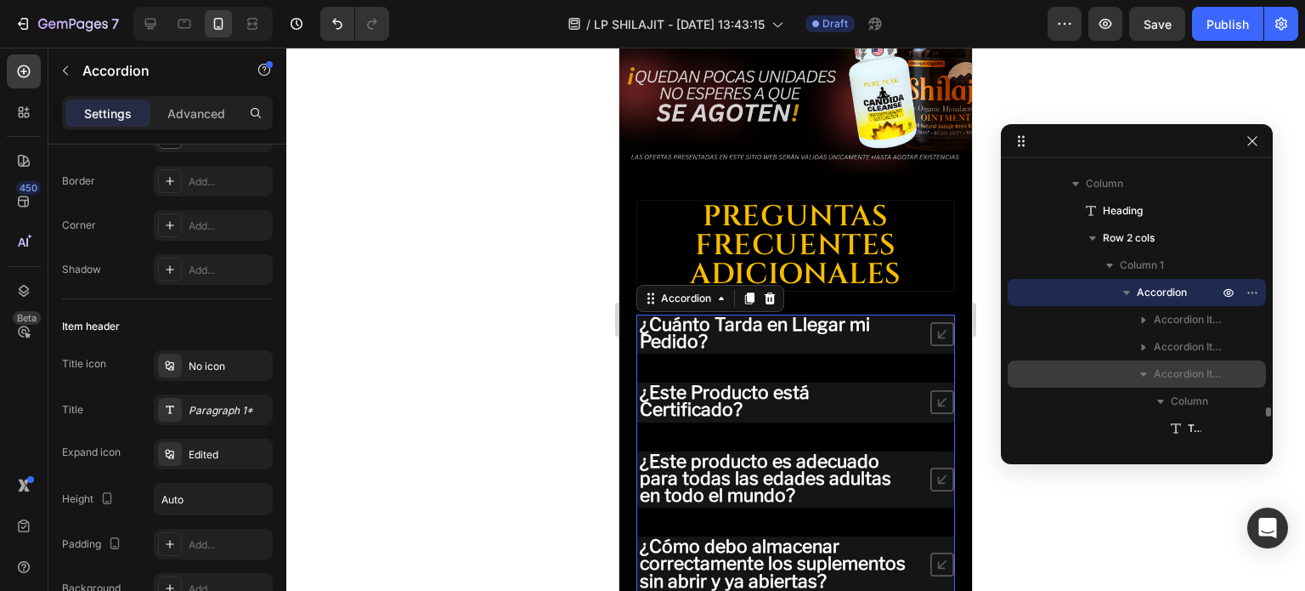
click at [1172, 370] on span "Accordion Item" at bounding box center [1188, 373] width 68 height 17
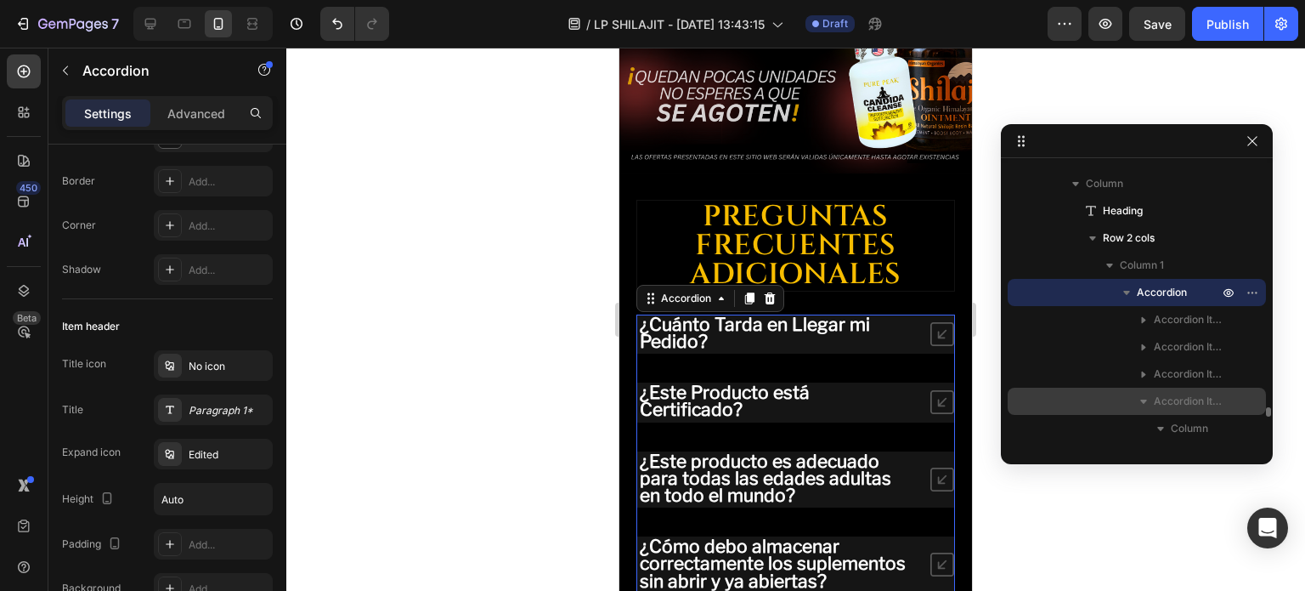
click at [1170, 398] on span "Accordion Item" at bounding box center [1188, 401] width 68 height 17
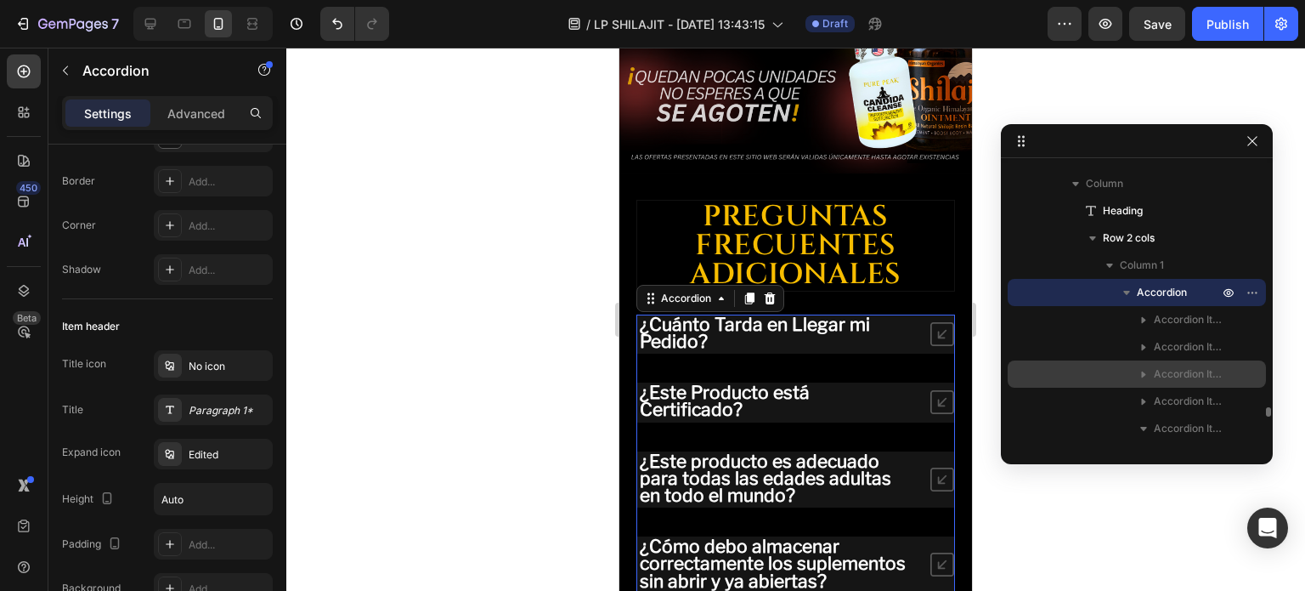
scroll to position [7014, 0]
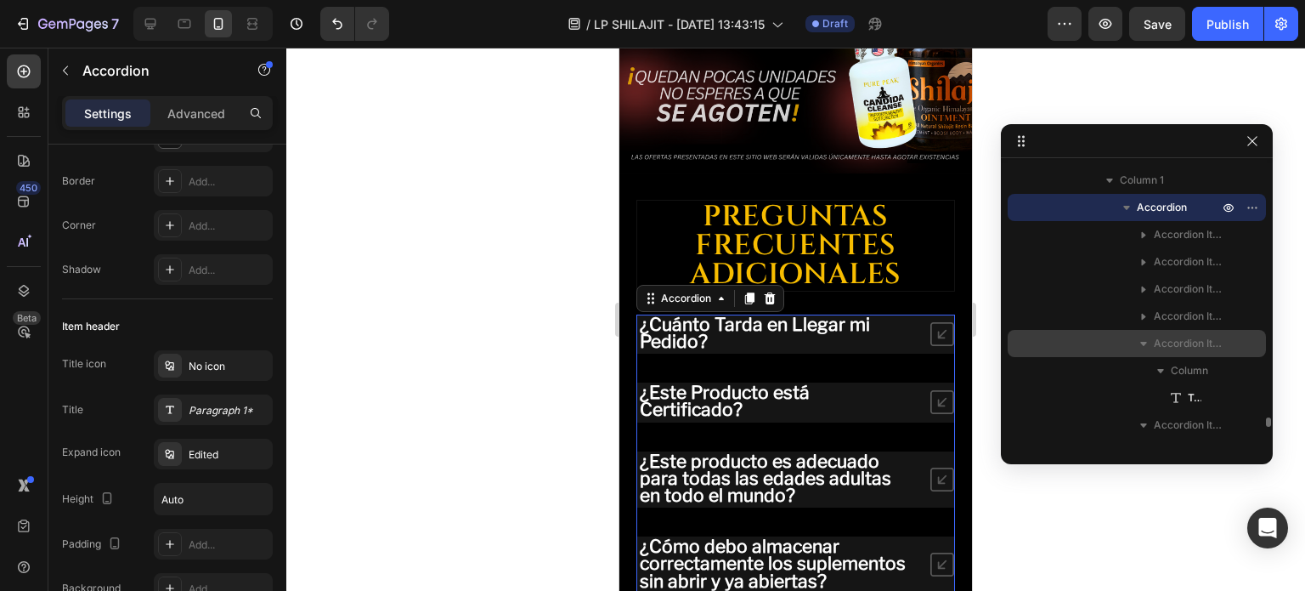
click at [1163, 347] on span "Accordion Item" at bounding box center [1188, 343] width 68 height 17
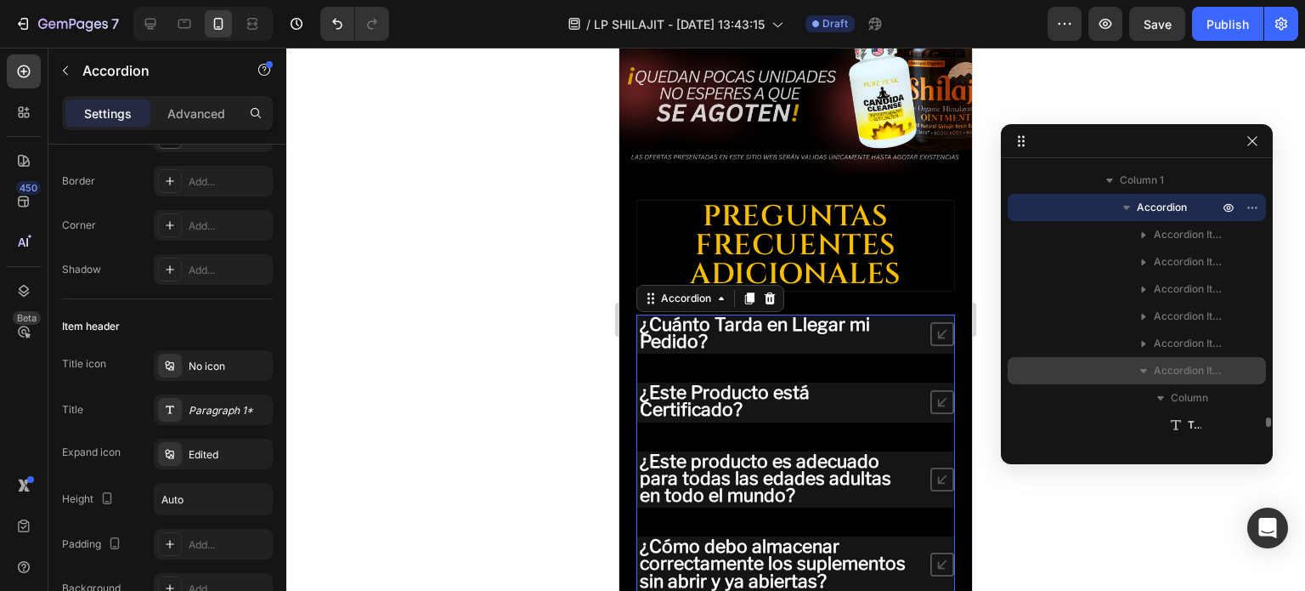
click at [1166, 370] on span "Accordion Item" at bounding box center [1188, 370] width 68 height 17
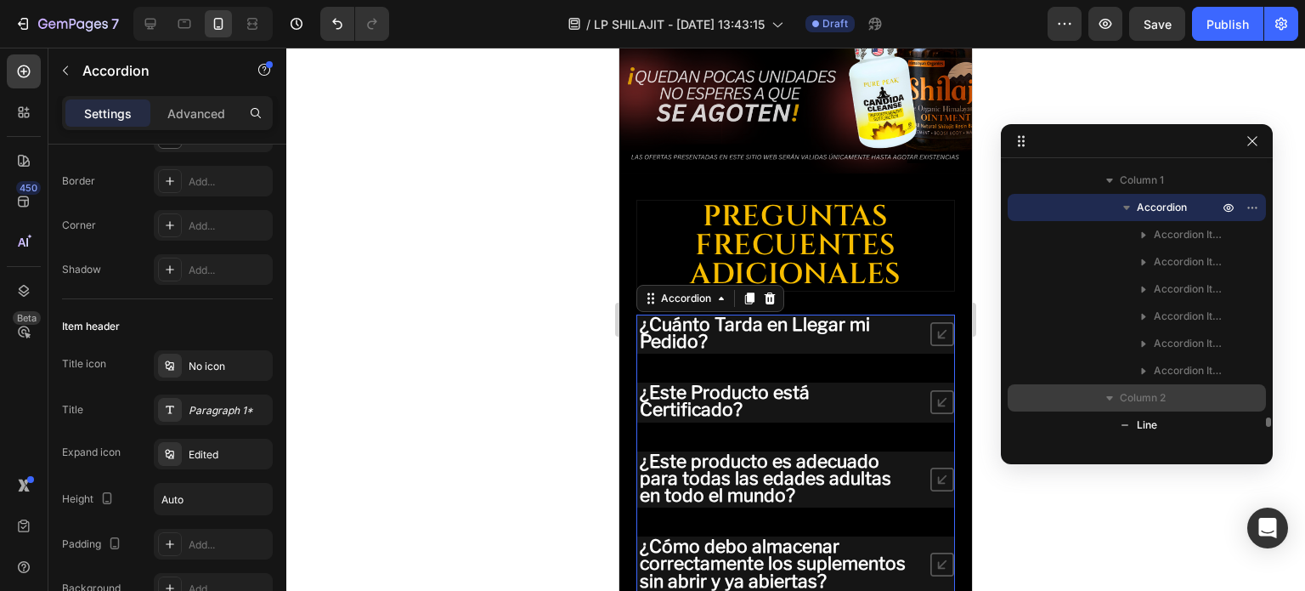
click at [1141, 394] on span "Column 2" at bounding box center [1143, 397] width 46 height 17
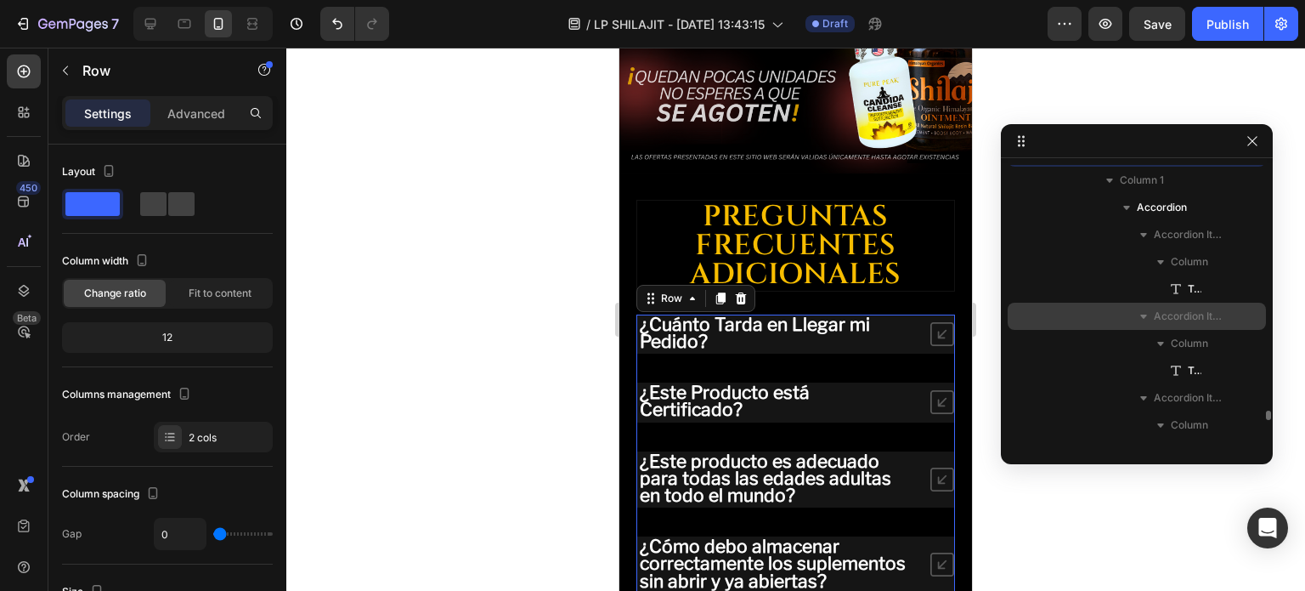
click at [1152, 309] on button "button" at bounding box center [1144, 316] width 20 height 20
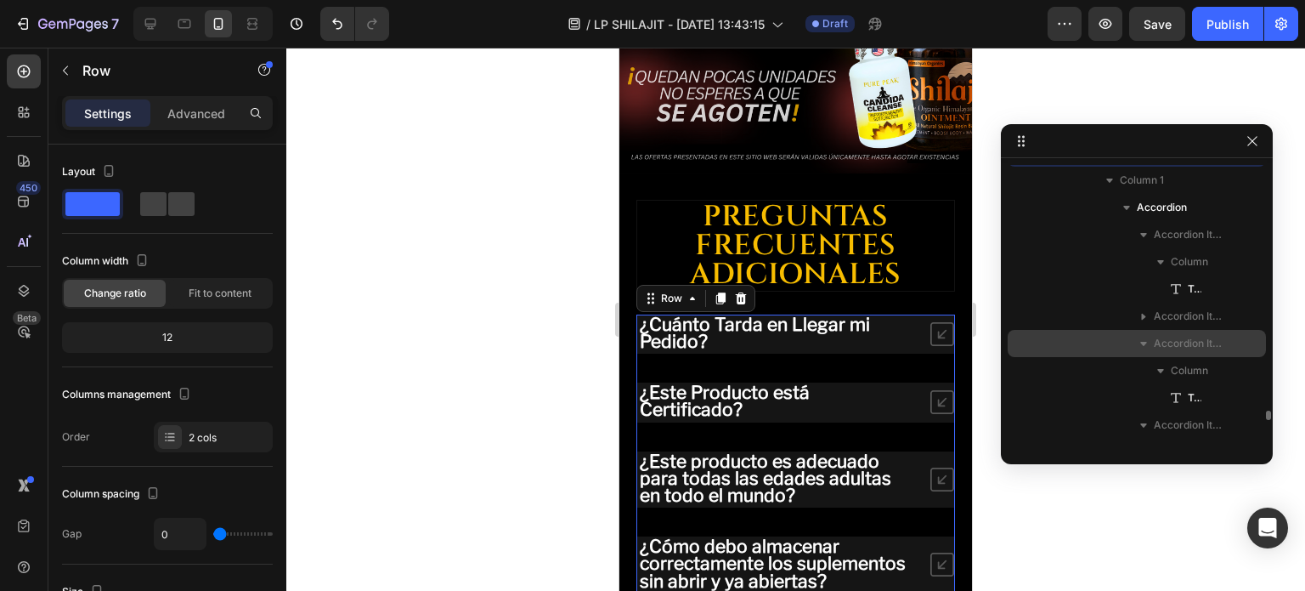
click at [1152, 336] on button "button" at bounding box center [1144, 343] width 20 height 20
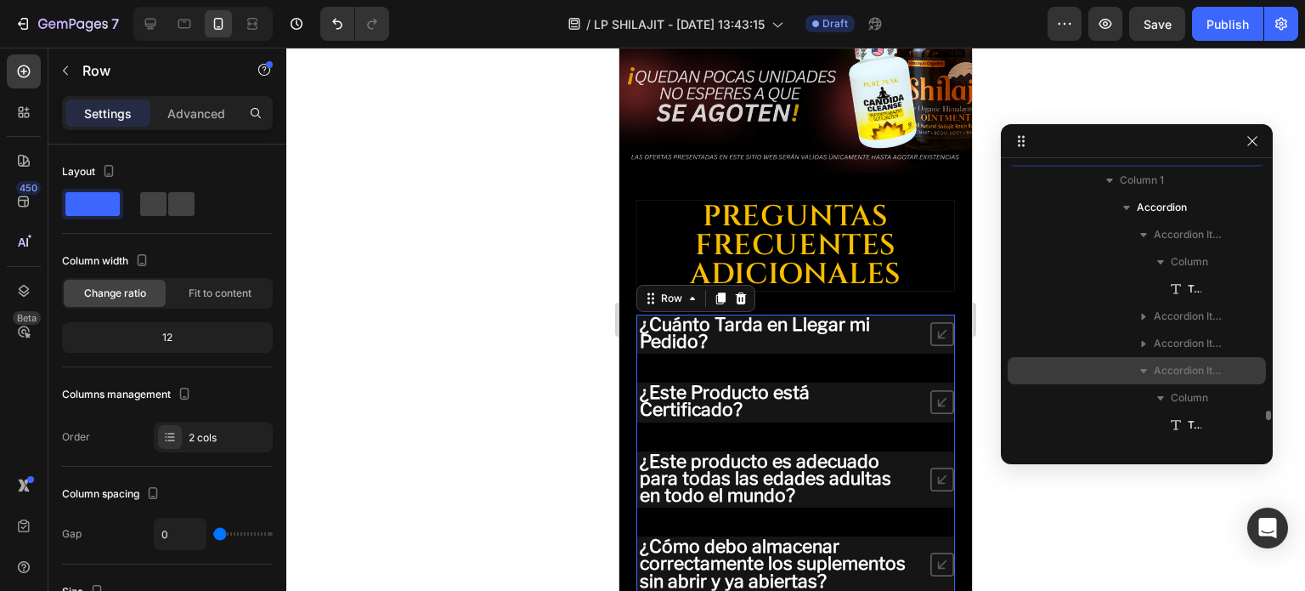
click at [1148, 360] on button "button" at bounding box center [1144, 370] width 20 height 20
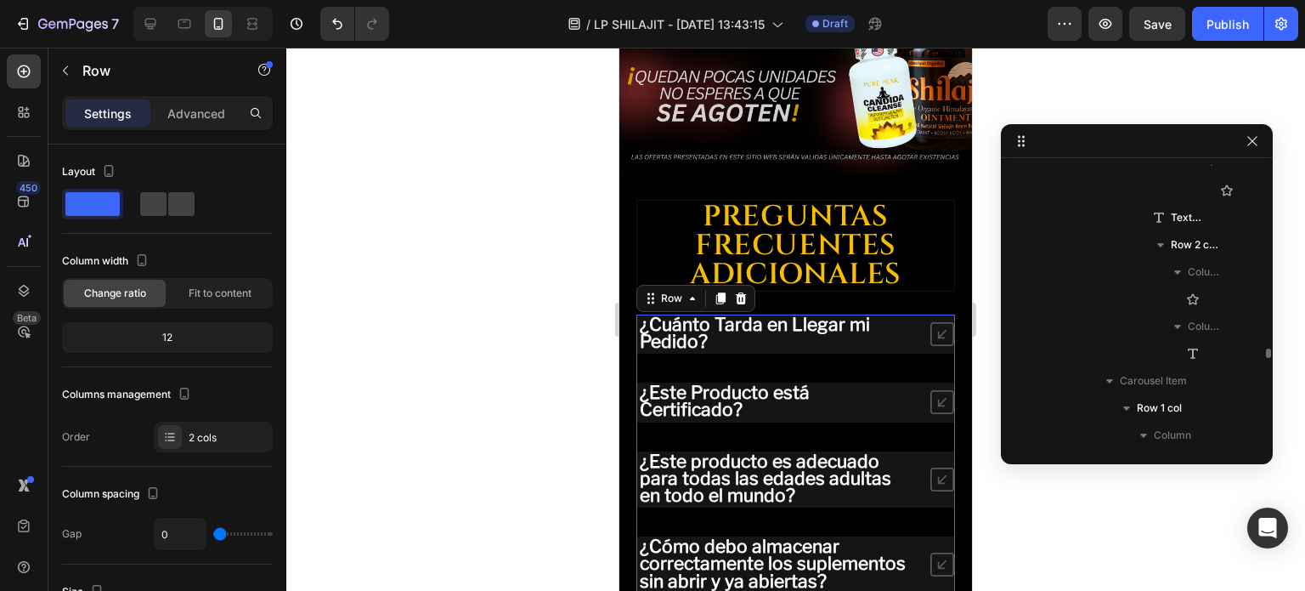
scroll to position [2765, 0]
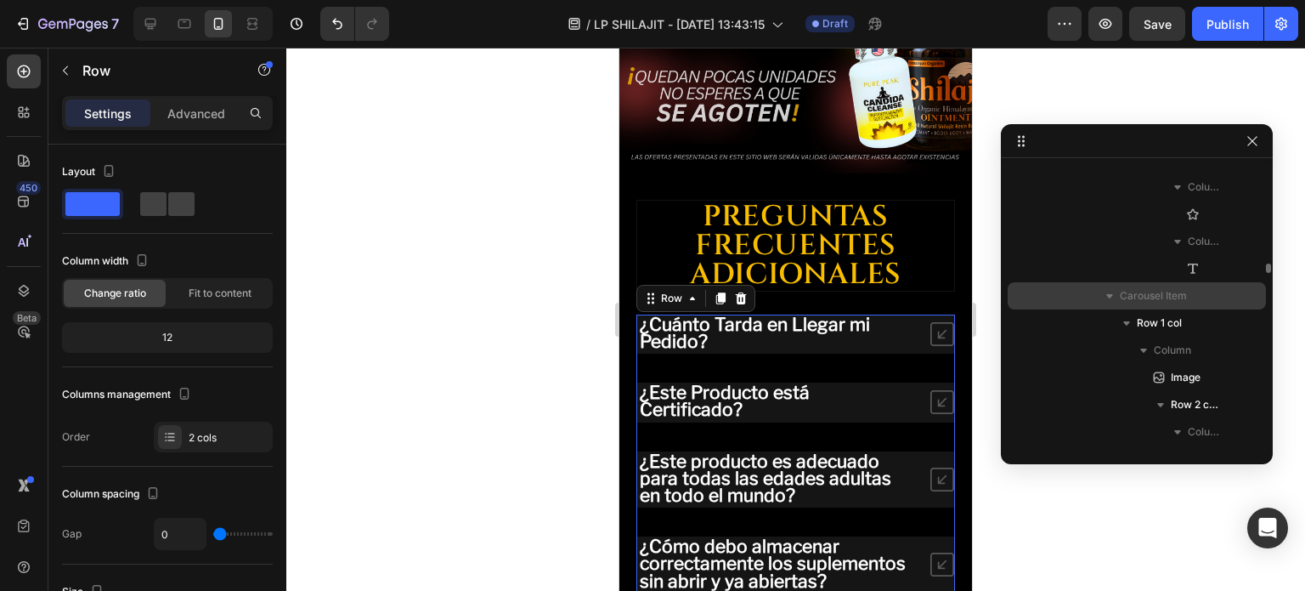
click at [1120, 295] on span "Carousel Item" at bounding box center [1153, 295] width 67 height 17
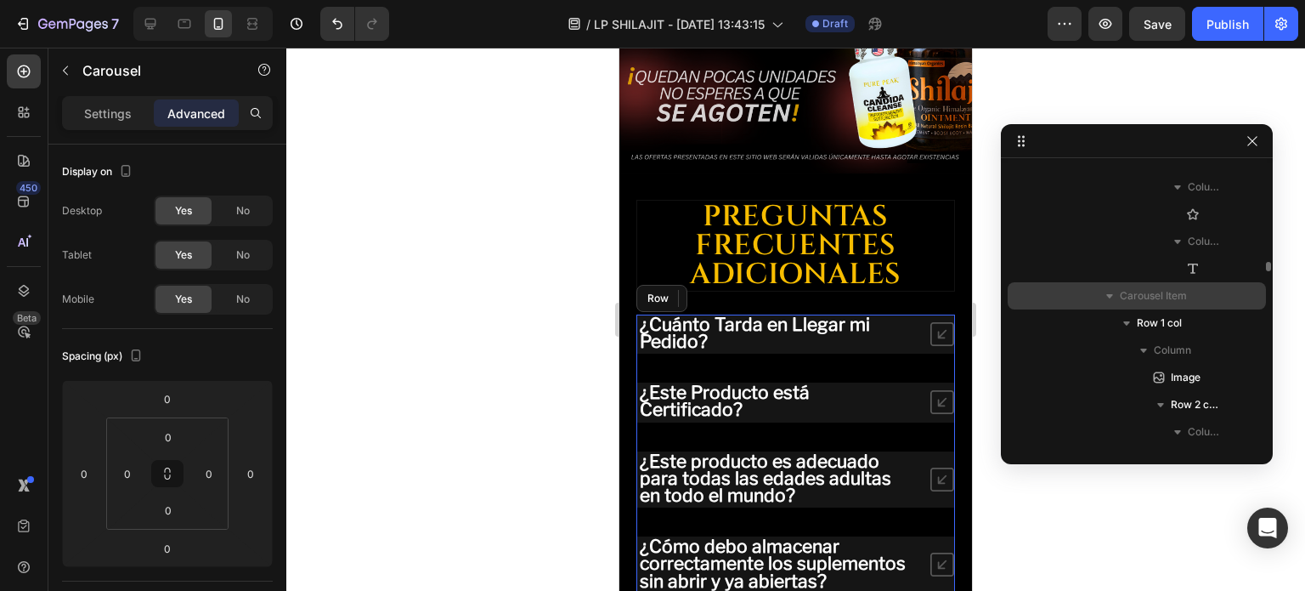
click at [1108, 291] on icon "button" at bounding box center [1109, 295] width 17 height 17
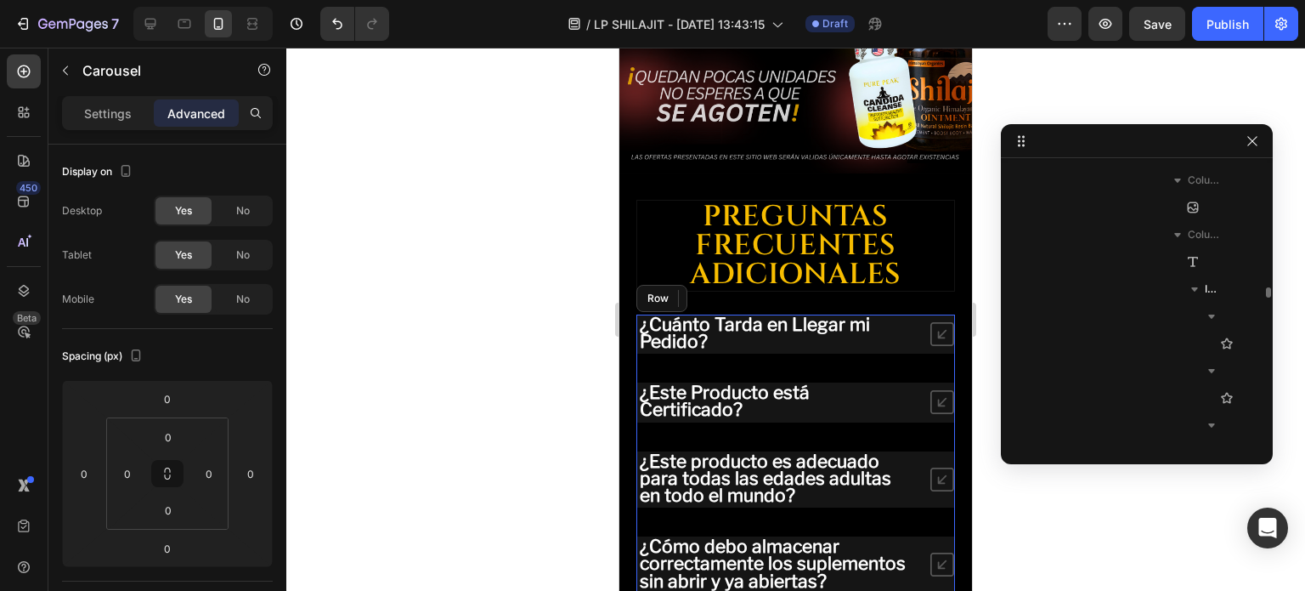
scroll to position [556, 0]
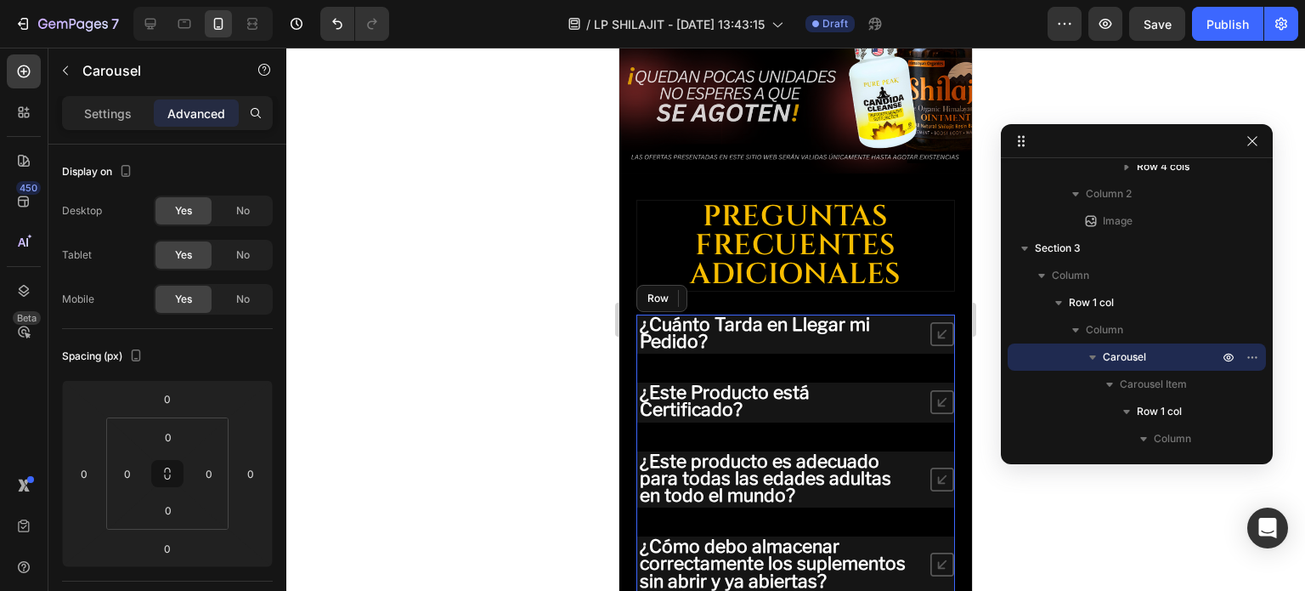
click at [989, 261] on div at bounding box center [795, 319] width 1019 height 543
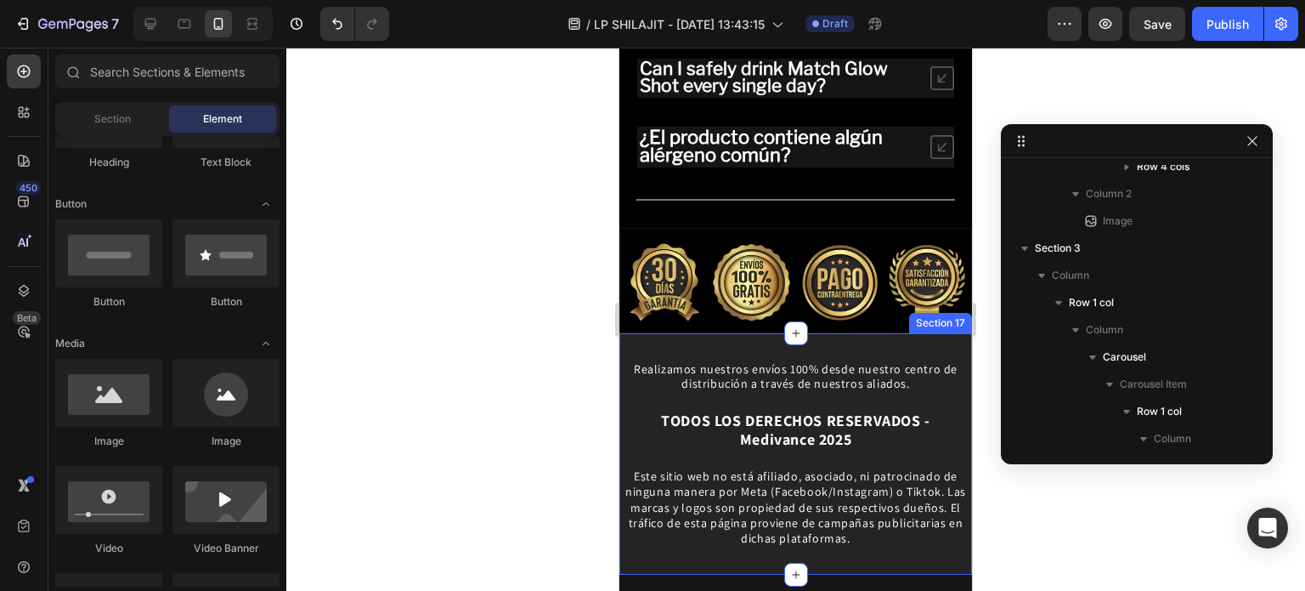
scroll to position [9139, 0]
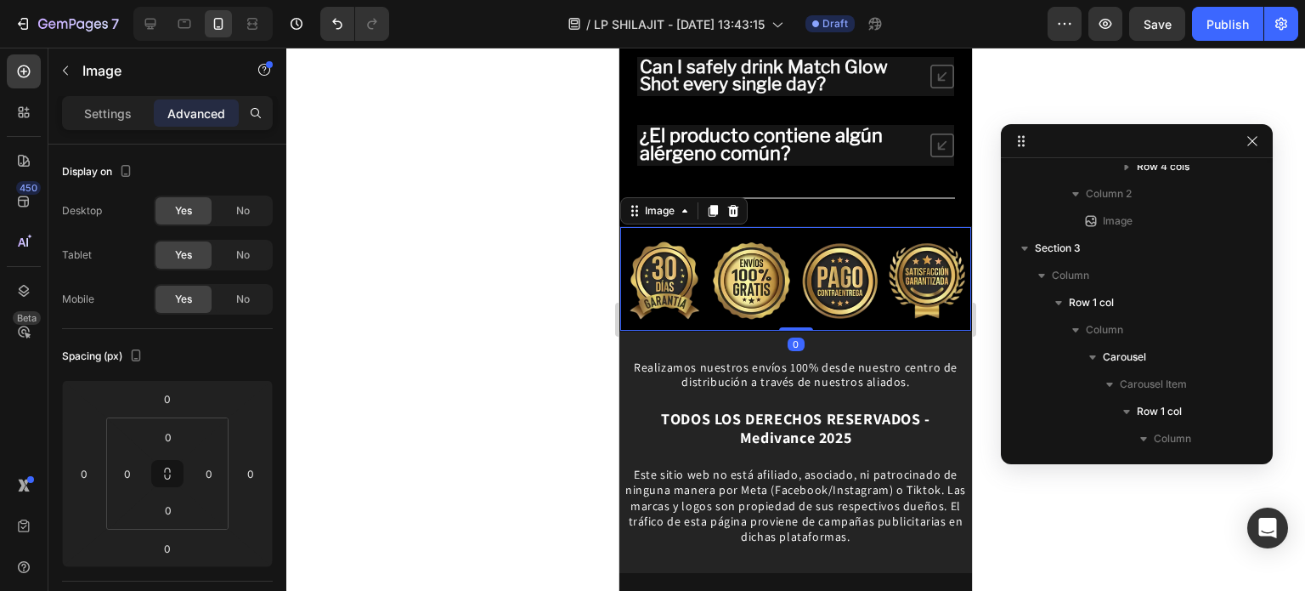
click at [825, 311] on img at bounding box center [795, 279] width 351 height 104
click at [169, 546] on input "0" at bounding box center [167, 547] width 34 height 25
type input "20"
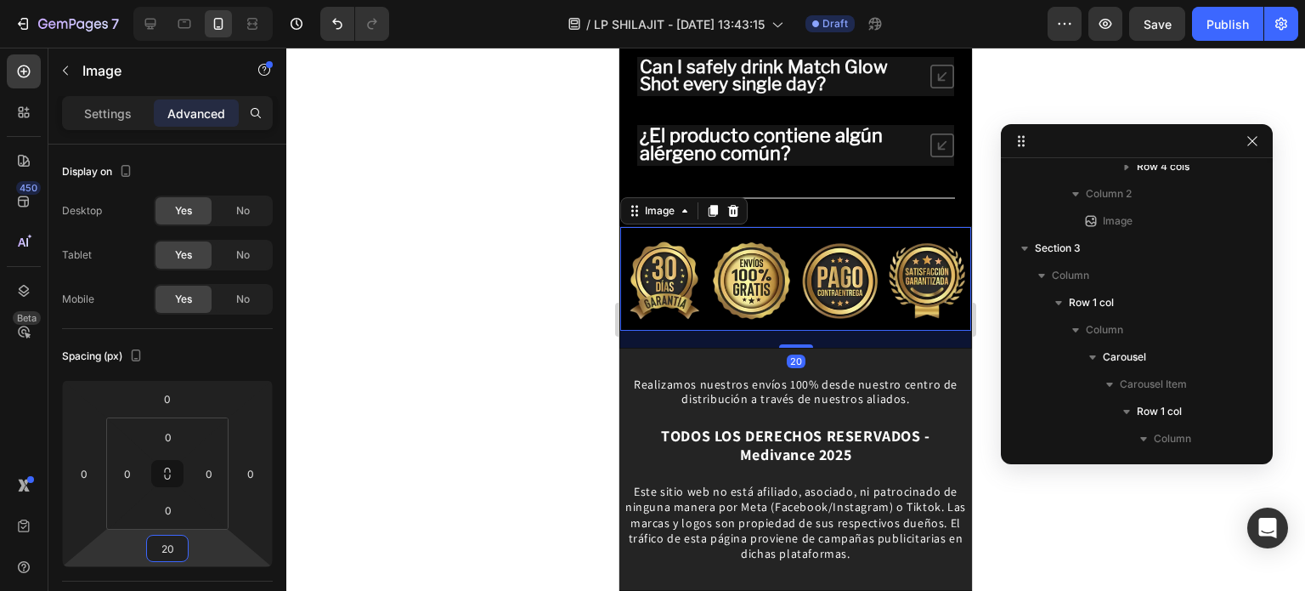
click at [597, 454] on div at bounding box center [795, 319] width 1019 height 543
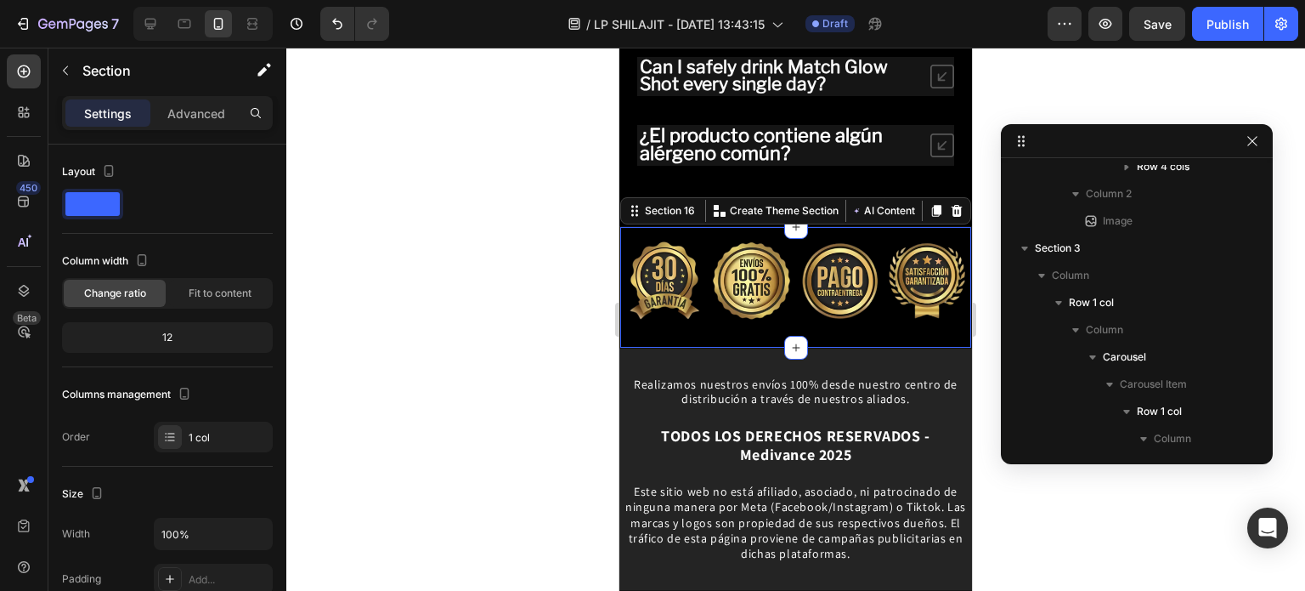
click at [867, 348] on div "Image" at bounding box center [795, 287] width 351 height 121
click at [196, 122] on div "Advanced" at bounding box center [196, 112] width 85 height 27
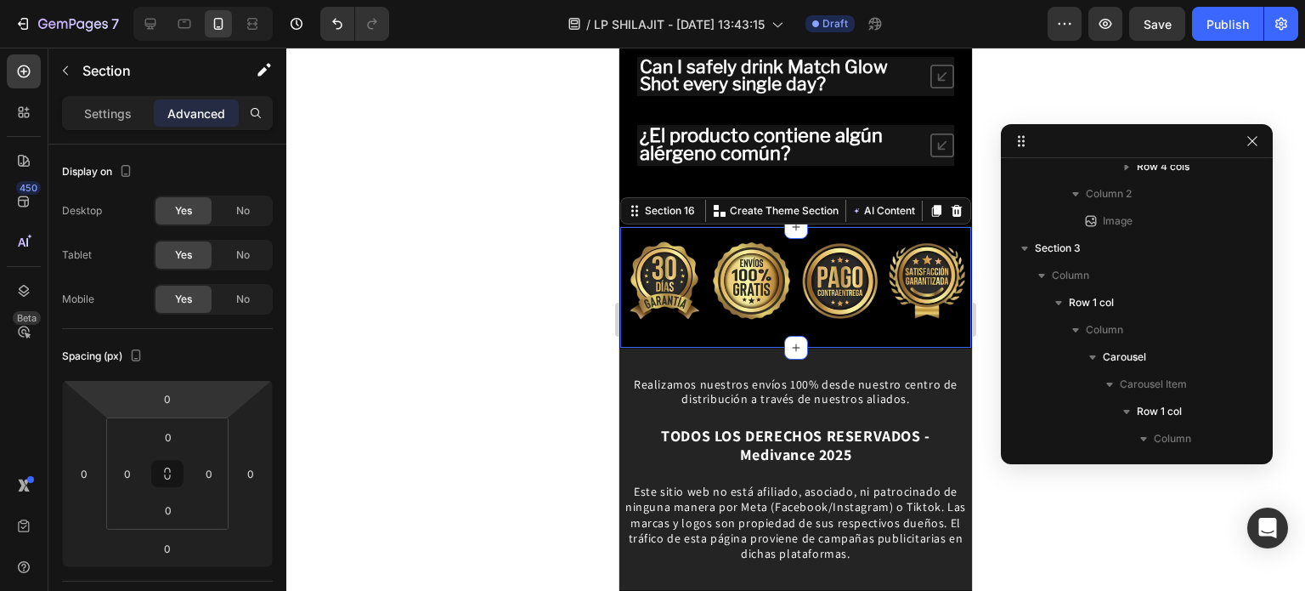
click at [684, 348] on div "Image" at bounding box center [795, 287] width 351 height 121
click at [688, 348] on div "Image" at bounding box center [795, 287] width 351 height 121
click at [117, 105] on p "Settings" at bounding box center [108, 114] width 48 height 18
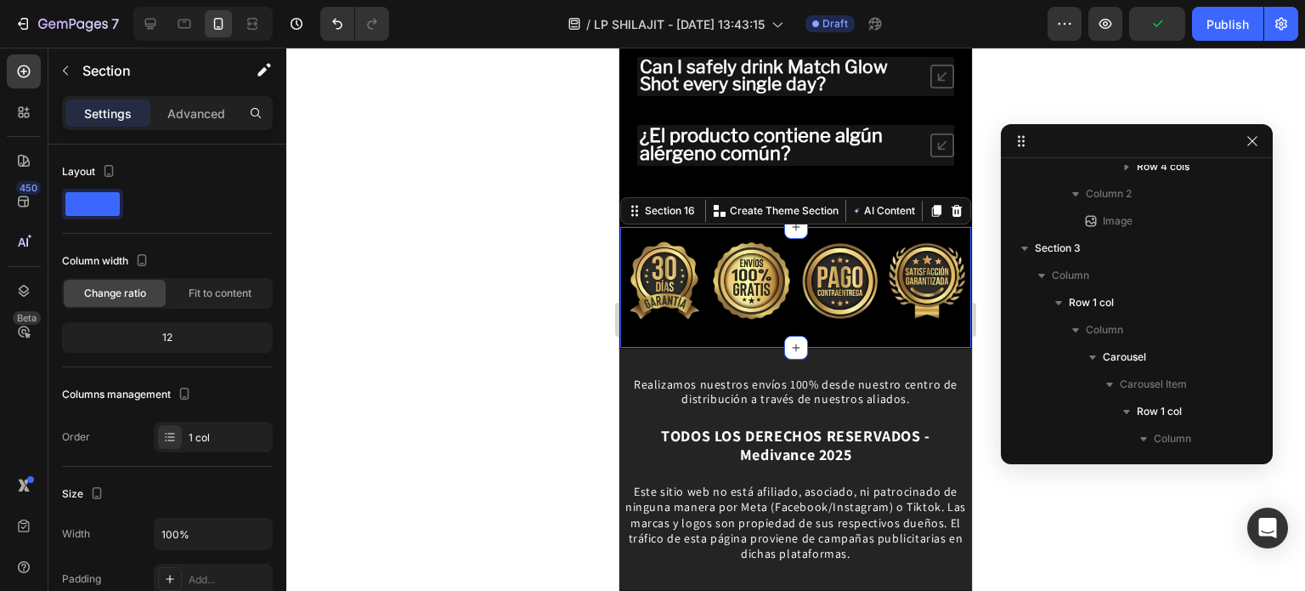
click at [180, 97] on div "Settings Advanced" at bounding box center [167, 113] width 211 height 34
click at [176, 112] on p "Advanced" at bounding box center [196, 114] width 58 height 18
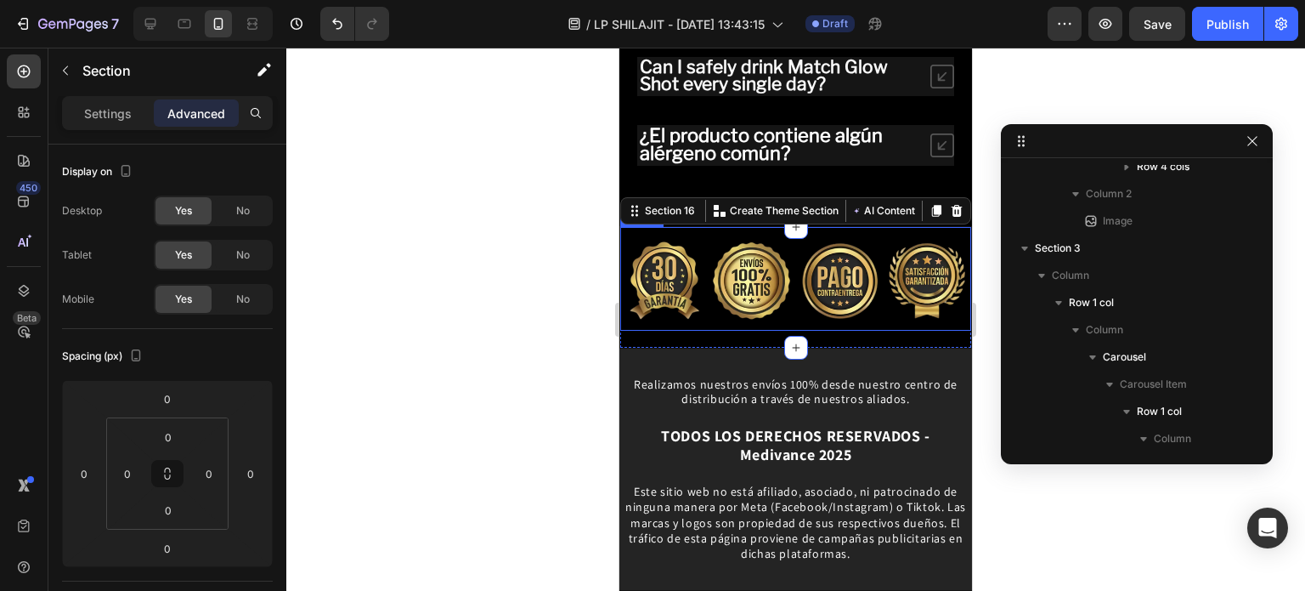
click at [721, 325] on img at bounding box center [795, 279] width 351 height 104
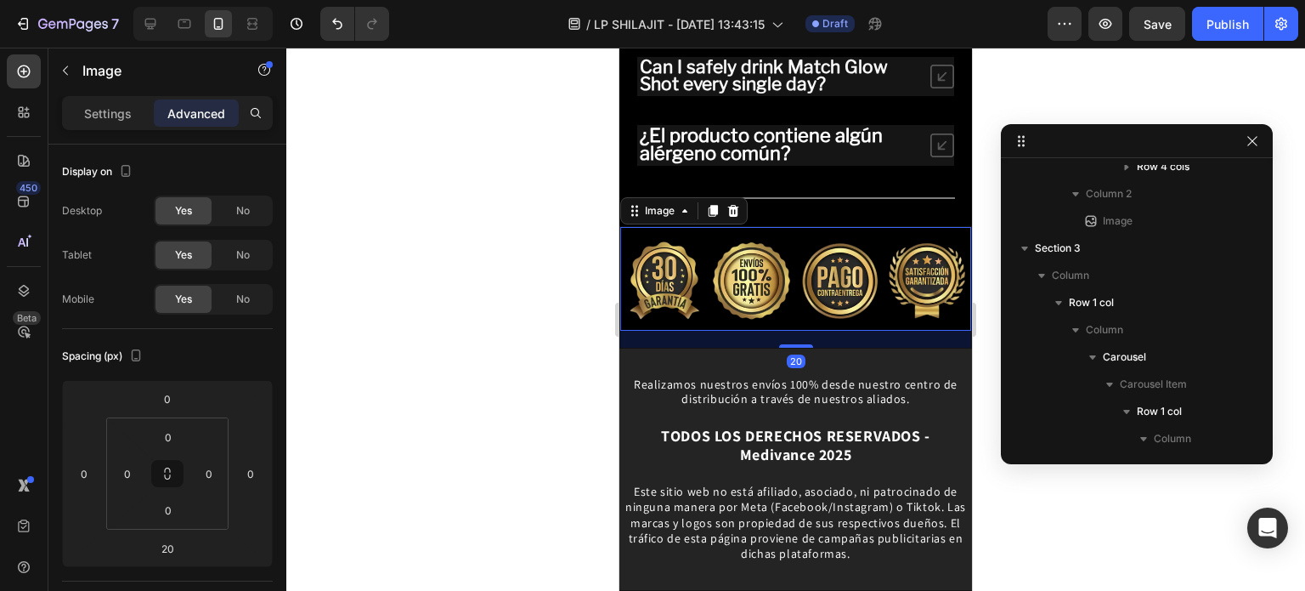
click at [701, 348] on div "20" at bounding box center [795, 339] width 351 height 17
click at [702, 331] on img at bounding box center [795, 279] width 351 height 104
click at [169, 551] on input "20" at bounding box center [167, 547] width 34 height 25
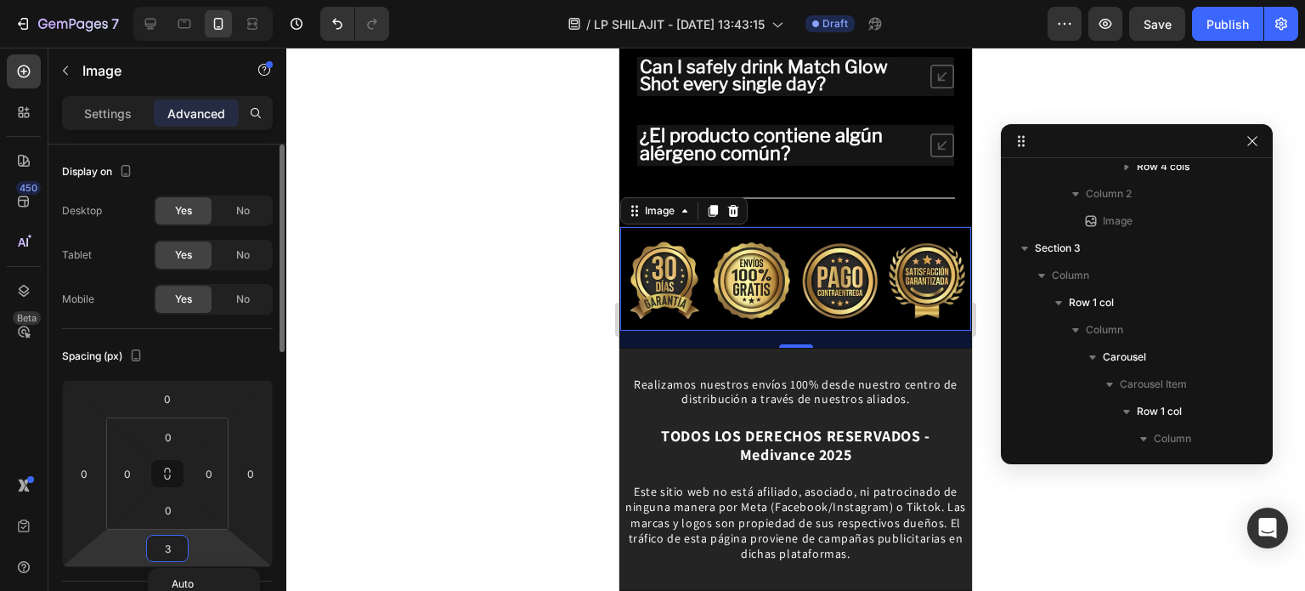
type input "30"
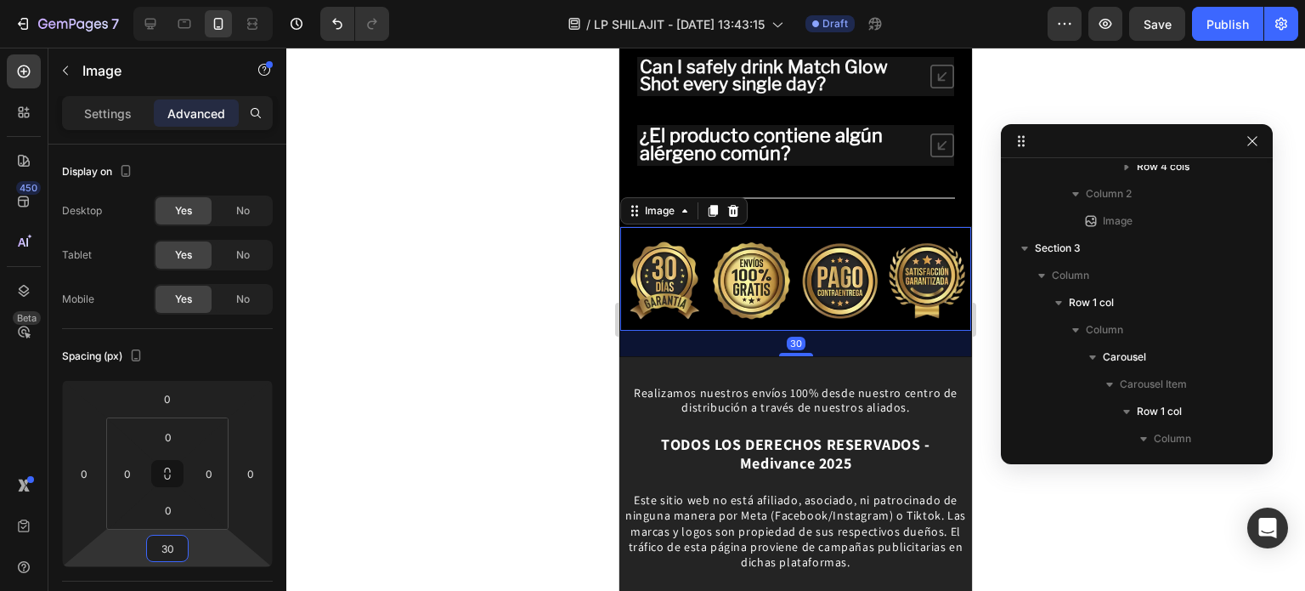
click at [464, 341] on div at bounding box center [795, 319] width 1019 height 543
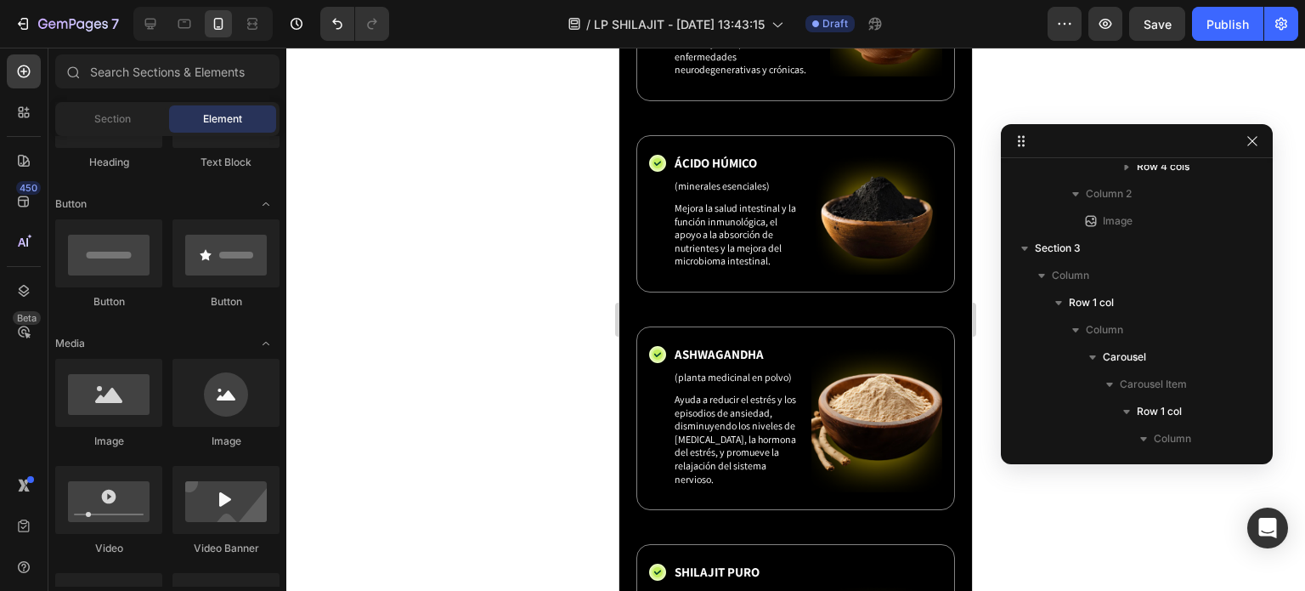
scroll to position [3636, 0]
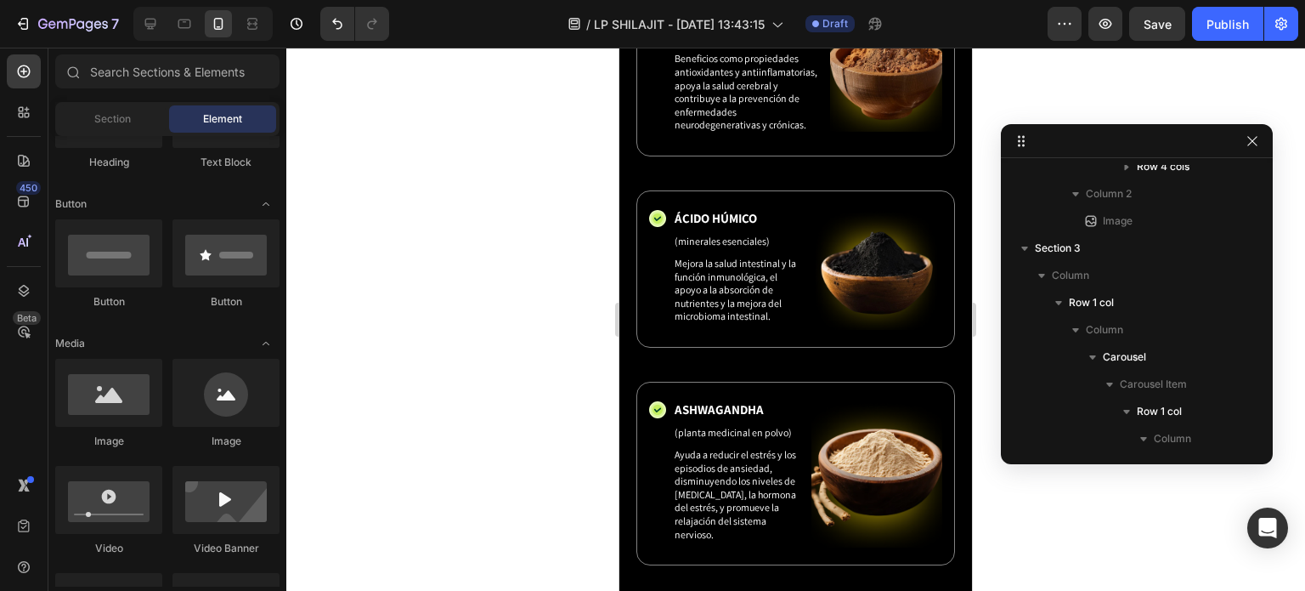
drag, startPoint x: 965, startPoint y: 413, endPoint x: 1603, endPoint y: 268, distance: 654.5
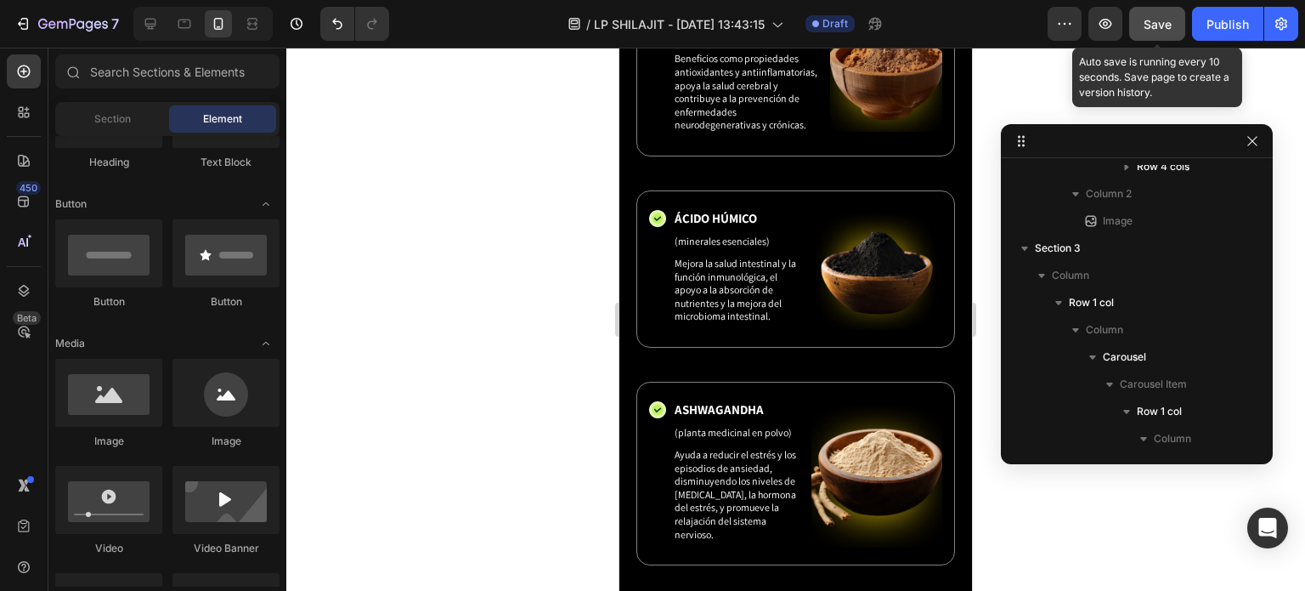
click at [1140, 7] on button "Save" at bounding box center [1157, 24] width 56 height 34
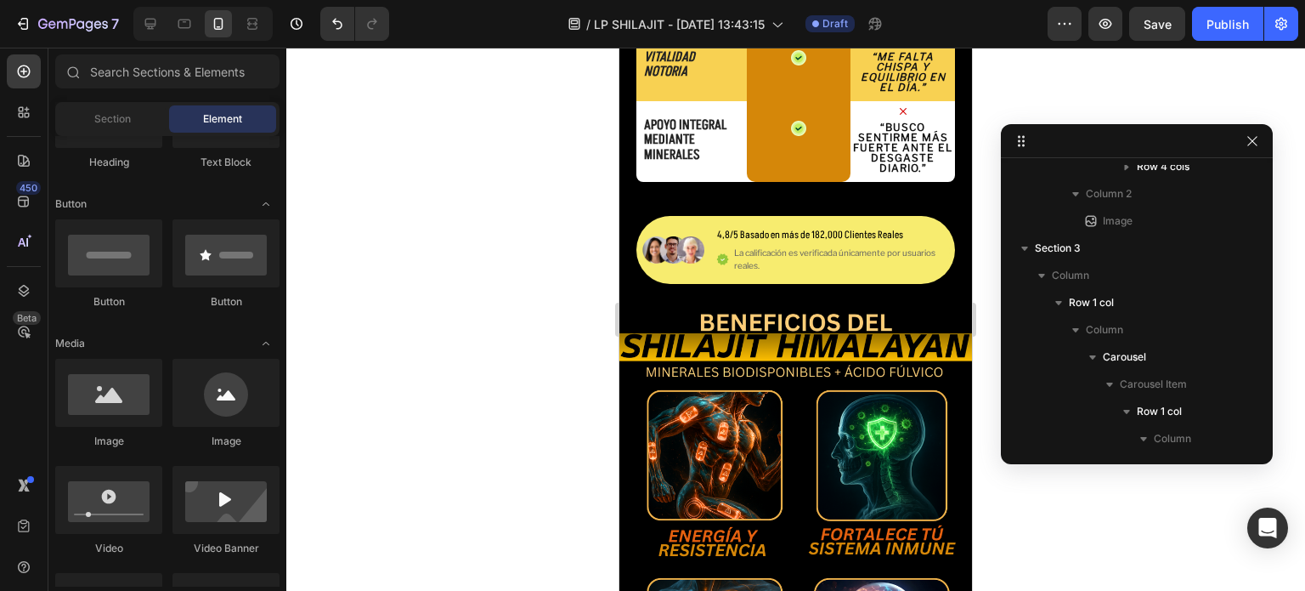
scroll to position [3041, 0]
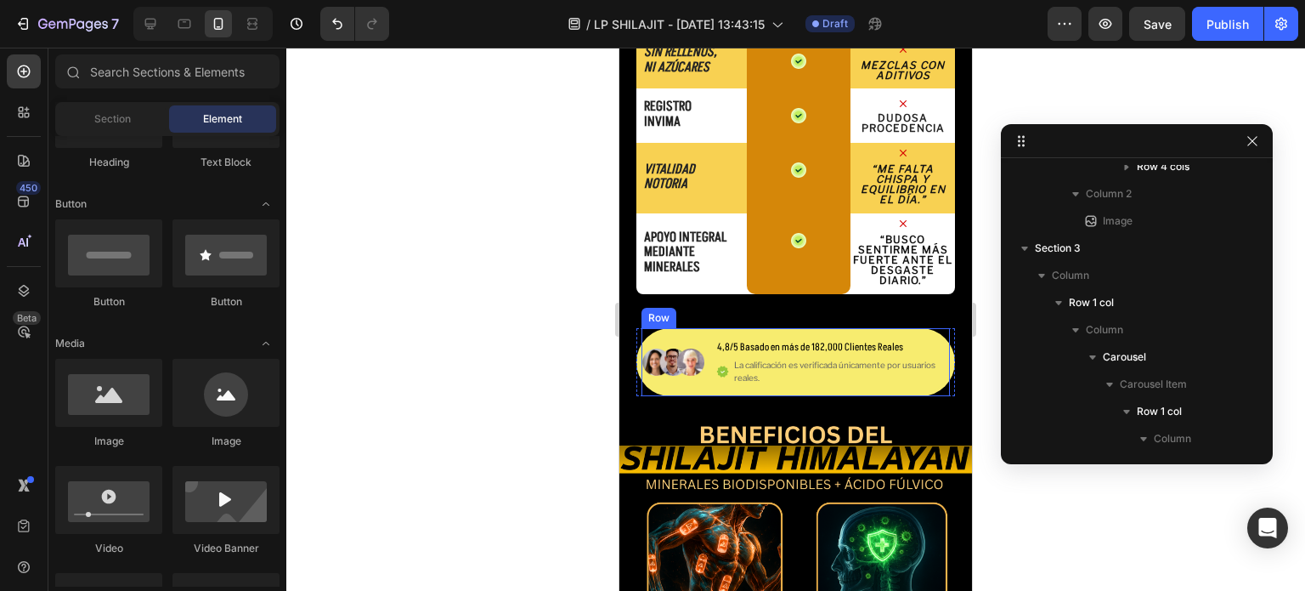
click at [867, 387] on div "Image 4,8/5 Basado en más de 182,000 Clientes Reales Text Block Icon La calific…" at bounding box center [796, 362] width 308 height 68
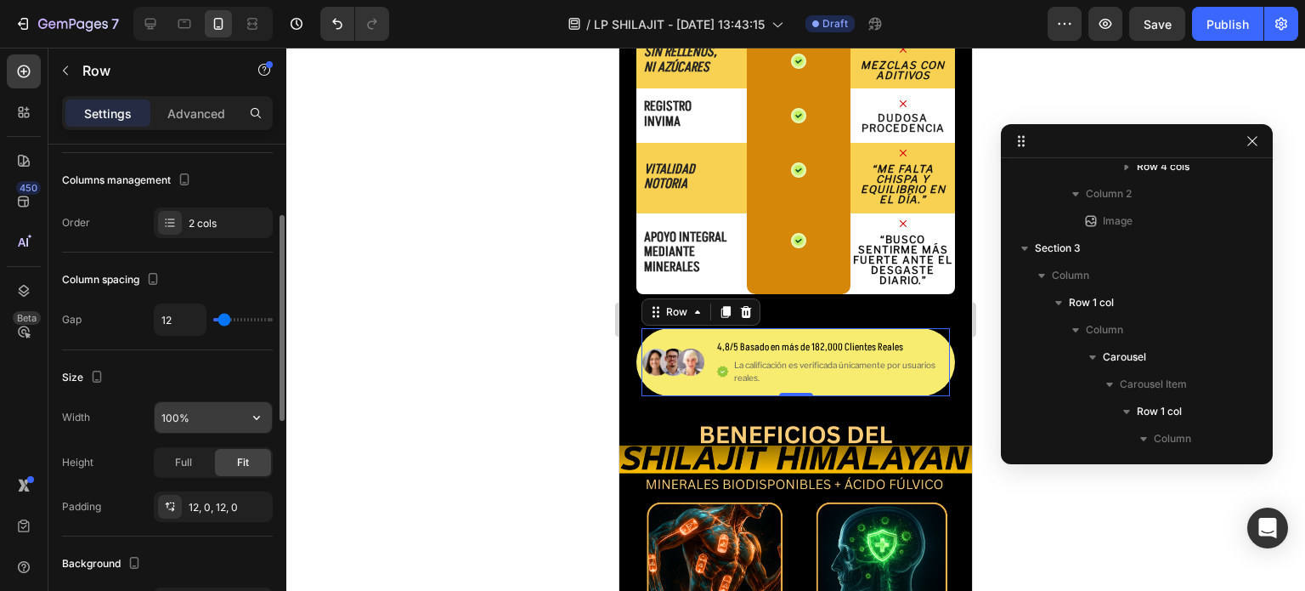
scroll to position [255, 0]
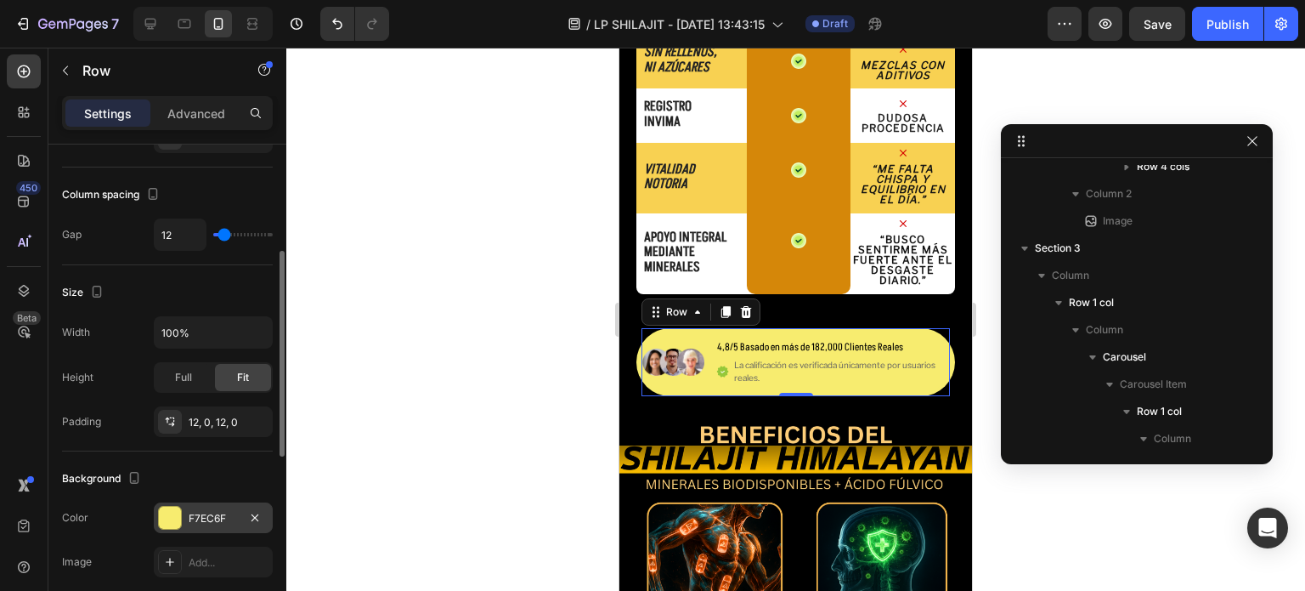
click at [197, 525] on div "F7EC6F" at bounding box center [213, 517] width 119 height 31
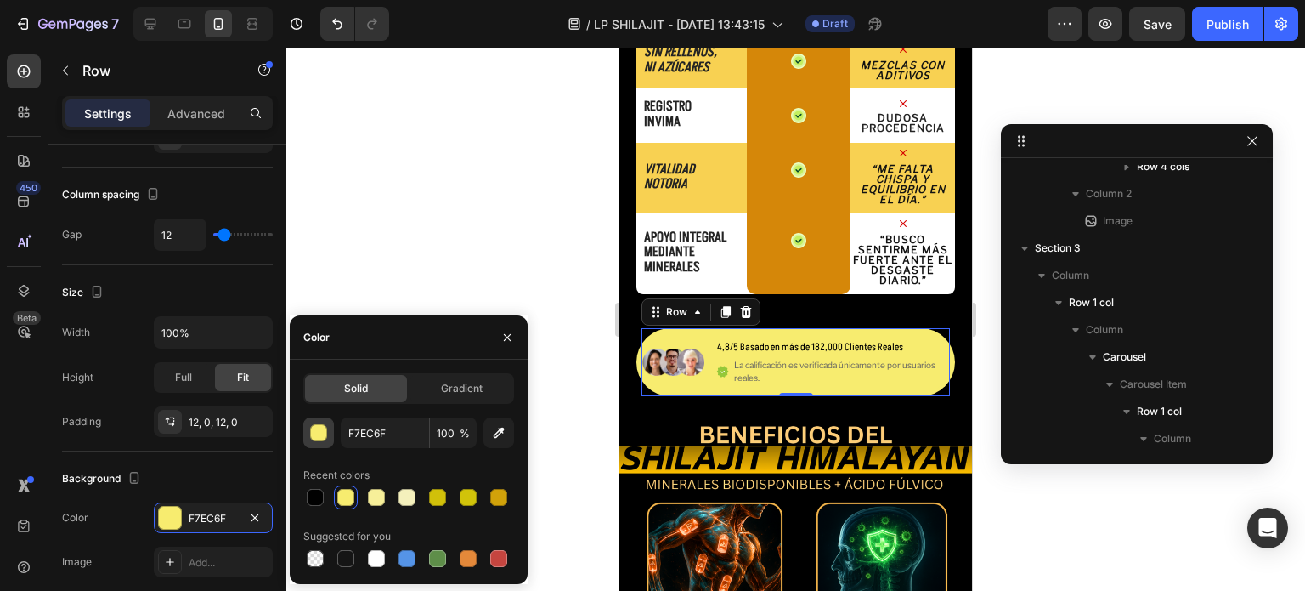
click at [325, 438] on div "button" at bounding box center [319, 433] width 17 height 17
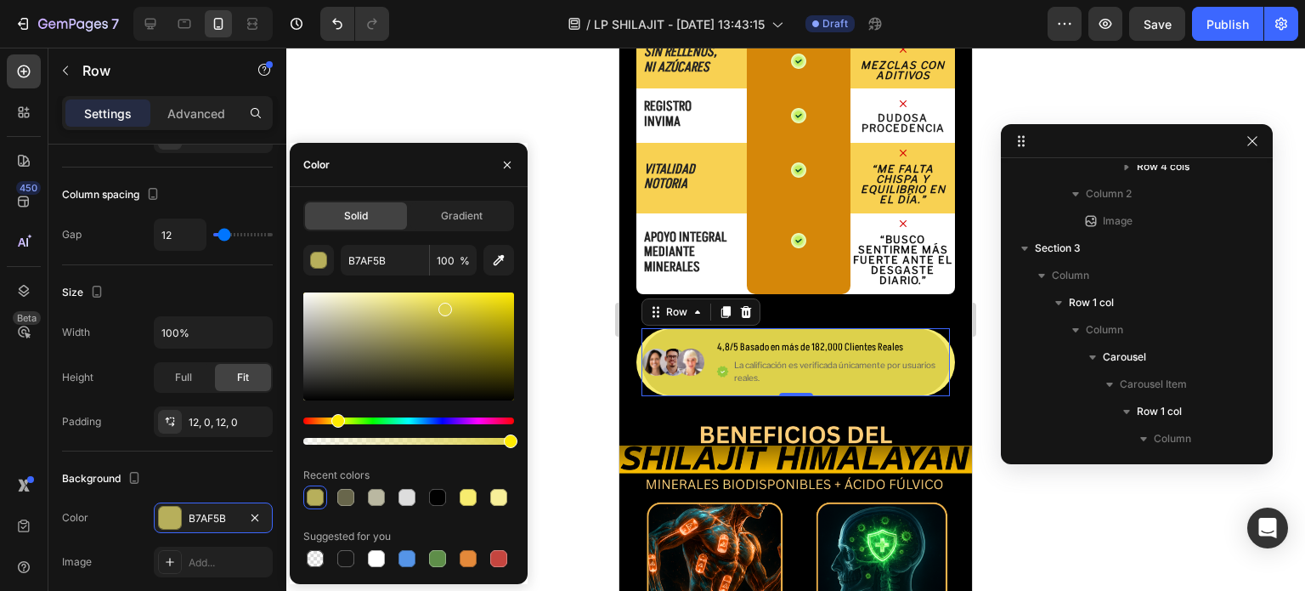
drag, startPoint x: 364, startPoint y: 308, endPoint x: 454, endPoint y: 304, distance: 90.2
click at [454, 304] on div at bounding box center [408, 346] width 211 height 108
type input "E2D541"
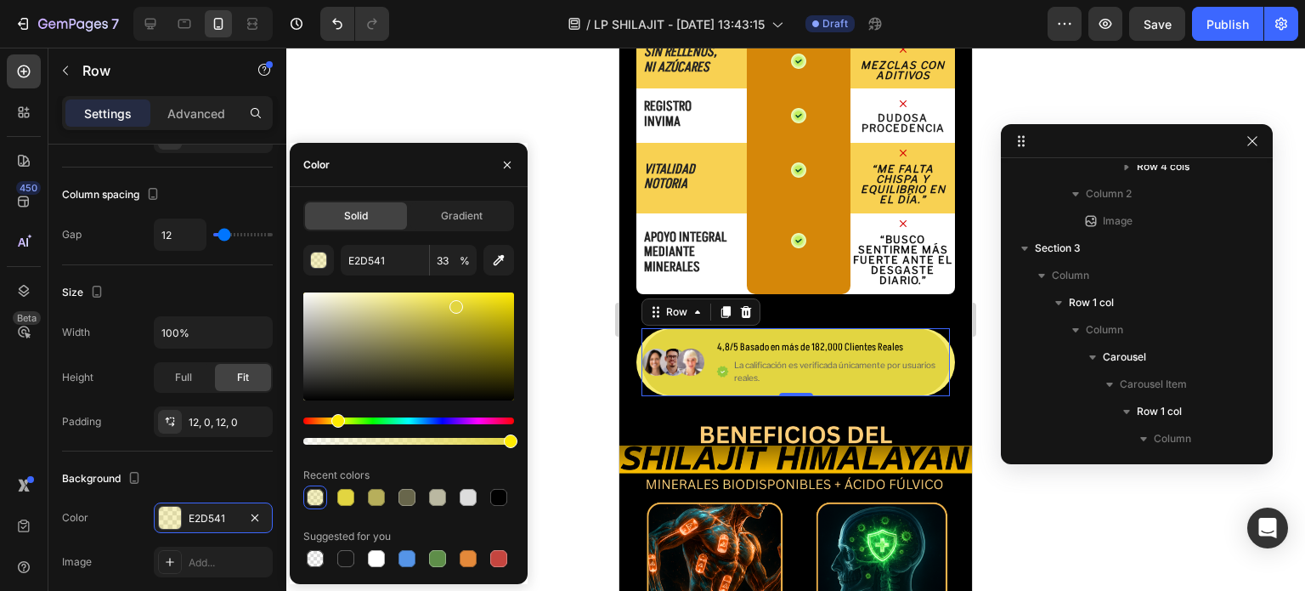
drag, startPoint x: 327, startPoint y: 444, endPoint x: 514, endPoint y: 418, distance: 188.7
click at [514, 418] on div "Solid Gradient E2D541 33 % Recent colors Suggested for you" at bounding box center [409, 386] width 238 height 370
type input "100"
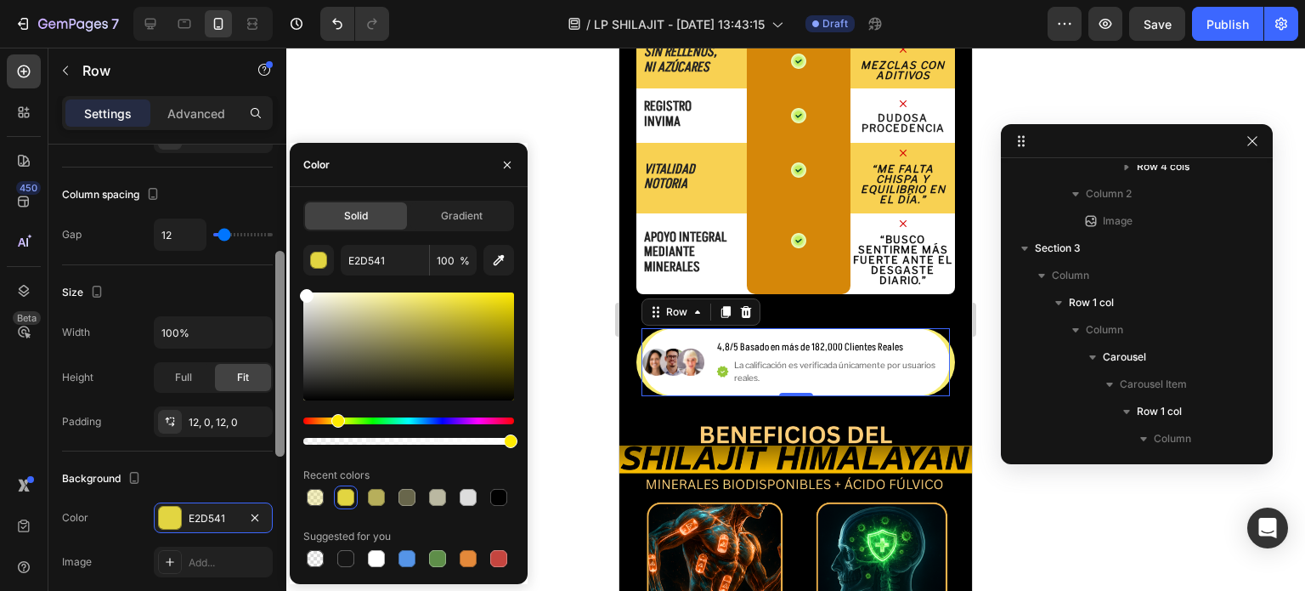
drag, startPoint x: 367, startPoint y: 302, endPoint x: 279, endPoint y: 287, distance: 89.6
click at [279, 287] on div "450 Beta Sections(30) Elements(83) Section Element Hero Section Product Detail …" at bounding box center [143, 319] width 286 height 543
type input "FFFFFF"
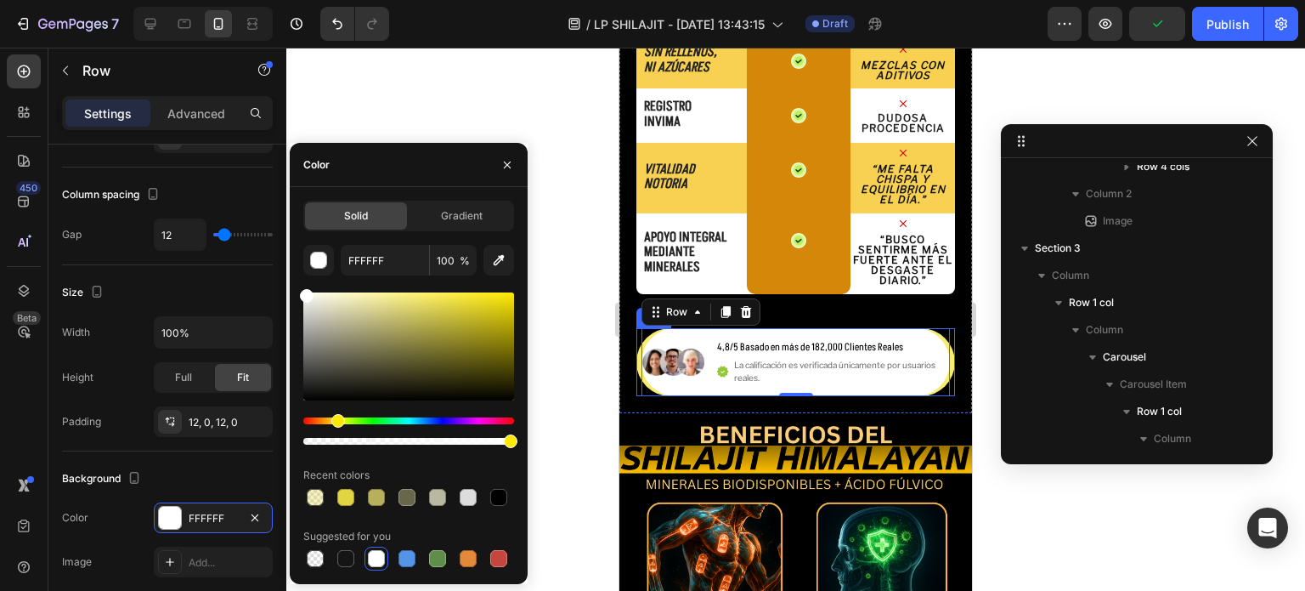
click at [939, 354] on div "Image 4,8/5 Basado en más de 182,000 Clientes Reales Text Block Icon La calific…" at bounding box center [796, 362] width 319 height 68
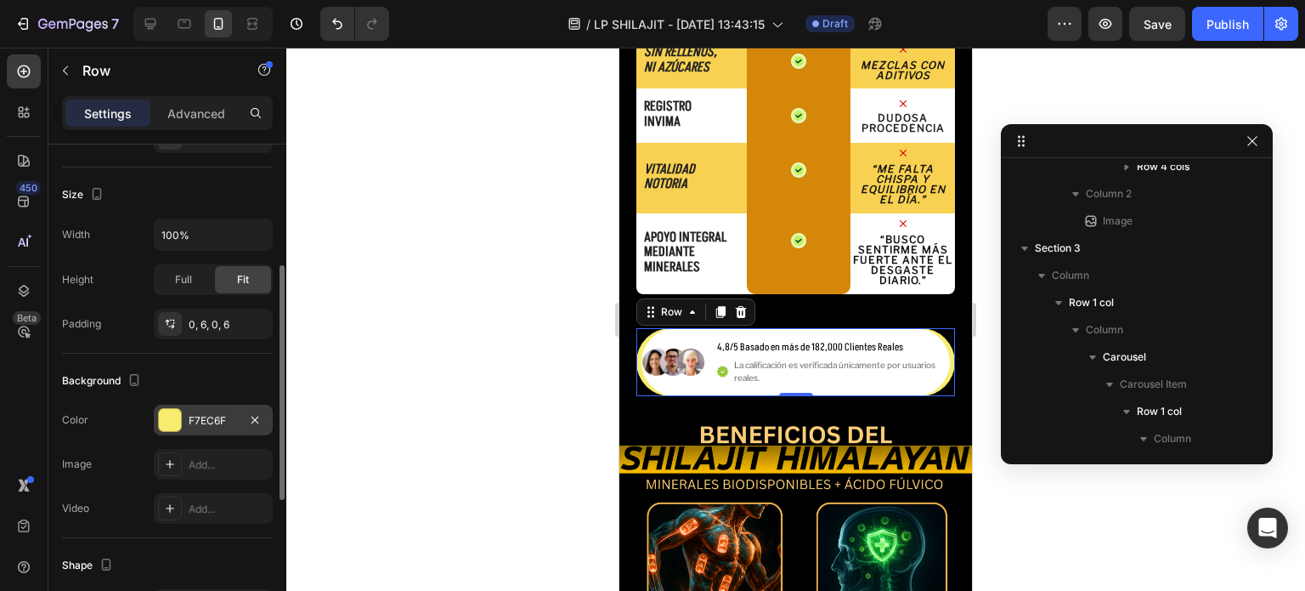
click at [190, 416] on div "F7EC6F" at bounding box center [213, 420] width 49 height 15
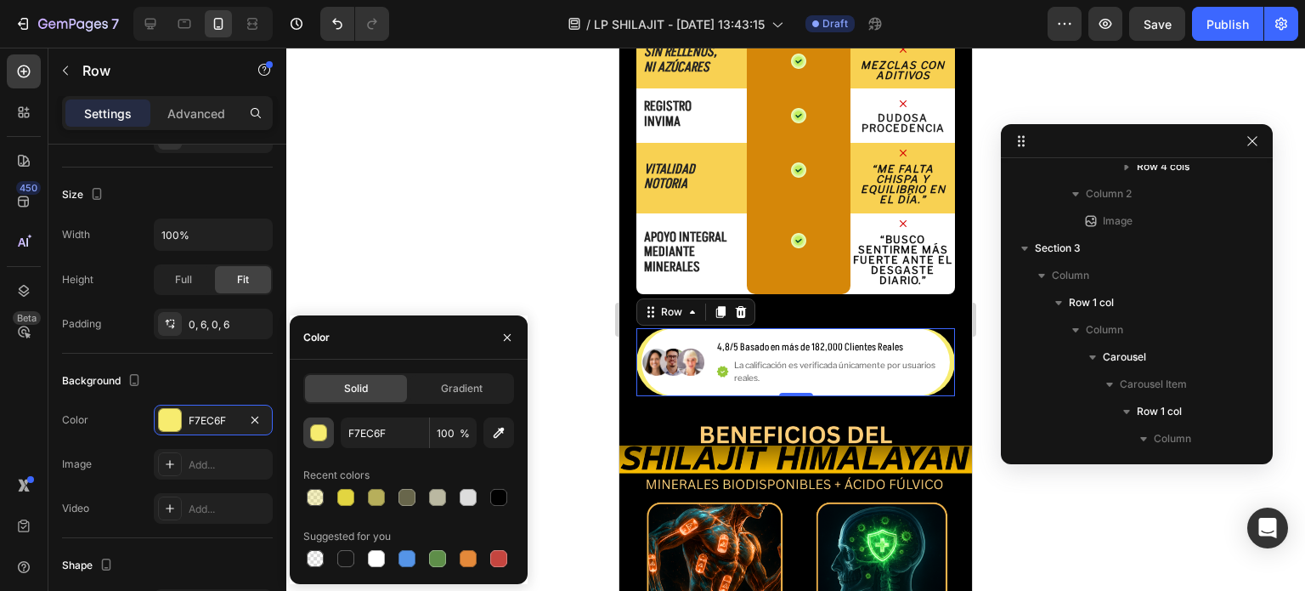
click at [326, 434] on div "button" at bounding box center [318, 432] width 17 height 17
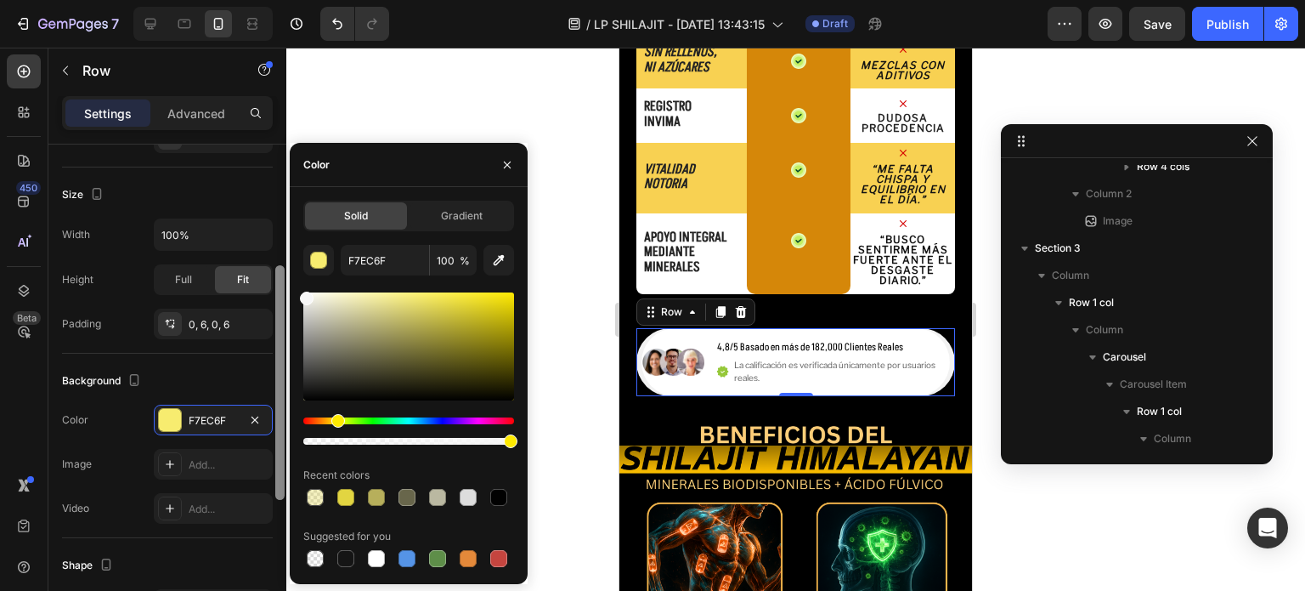
drag, startPoint x: 337, startPoint y: 334, endPoint x: 283, endPoint y: 285, distance: 72.8
click at [283, 285] on div "450 Beta Sections(30) Elements(83) Section Element Hero Section Product Detail …" at bounding box center [143, 319] width 286 height 543
type input "FFFFFF"
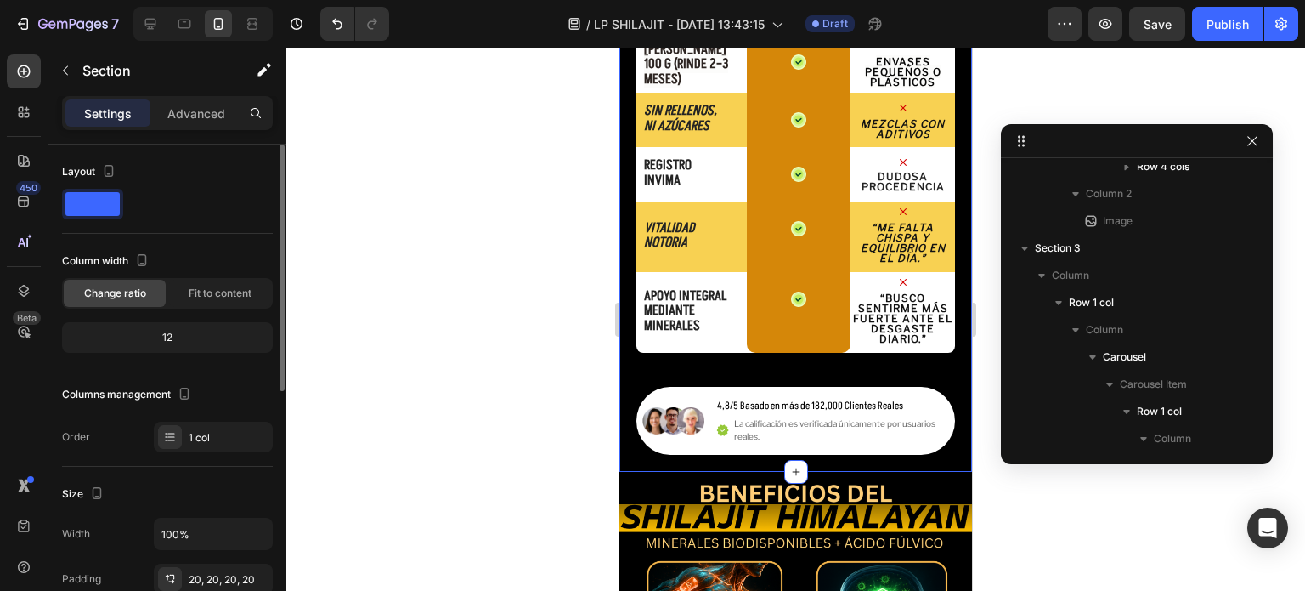
scroll to position [2956, 0]
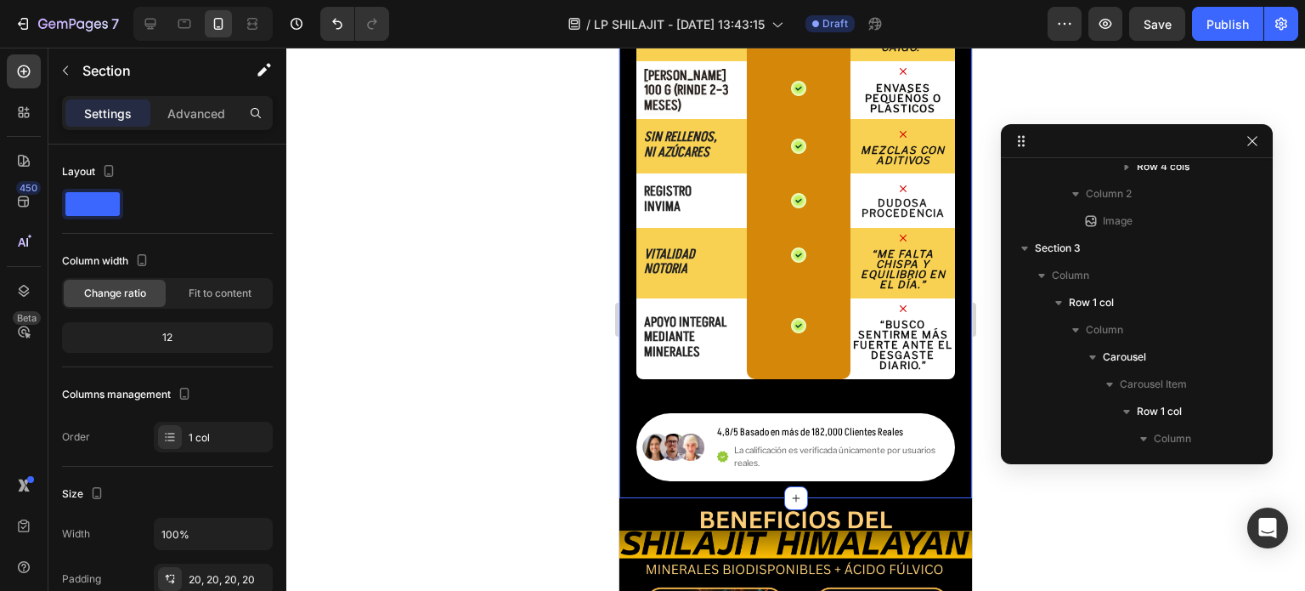
click at [840, 395] on div "¿ Por qué Shilajit recina Himalayan ? ? Heading no todos los shilajit son igual…" at bounding box center [796, 20] width 319 height 922
click at [690, 420] on div "Image 4,8/5 Basado en más de 182,000 Clientes Reales Text Block Icon La calific…" at bounding box center [796, 447] width 308 height 68
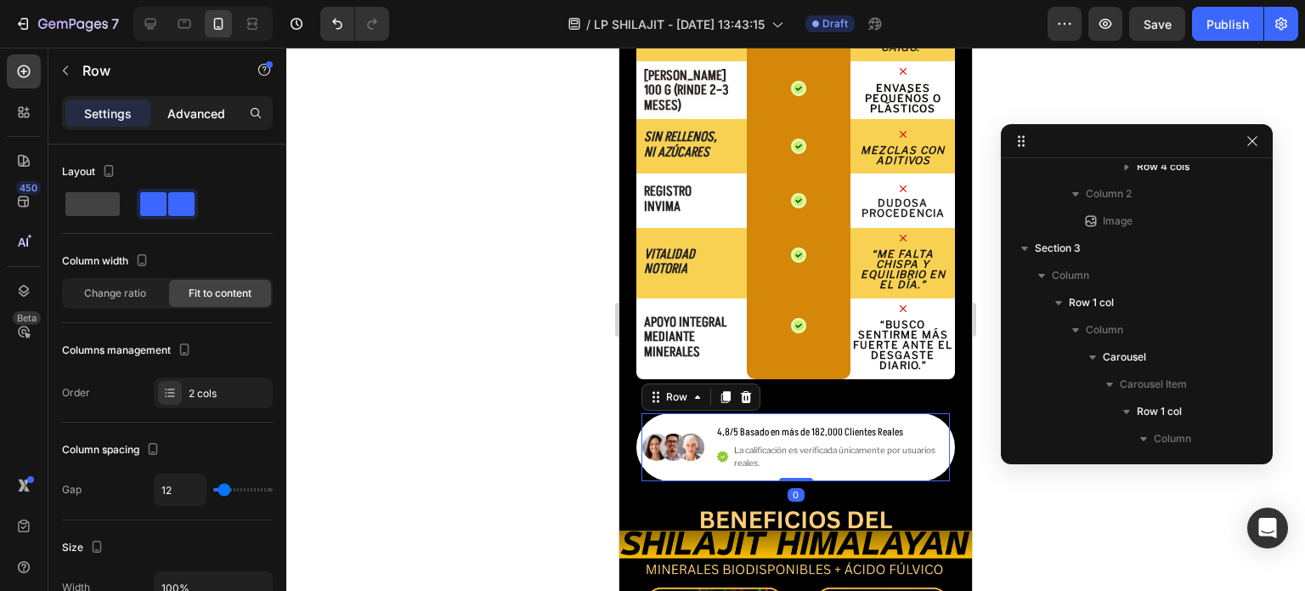
click at [184, 125] on div "Advanced" at bounding box center [196, 112] width 85 height 27
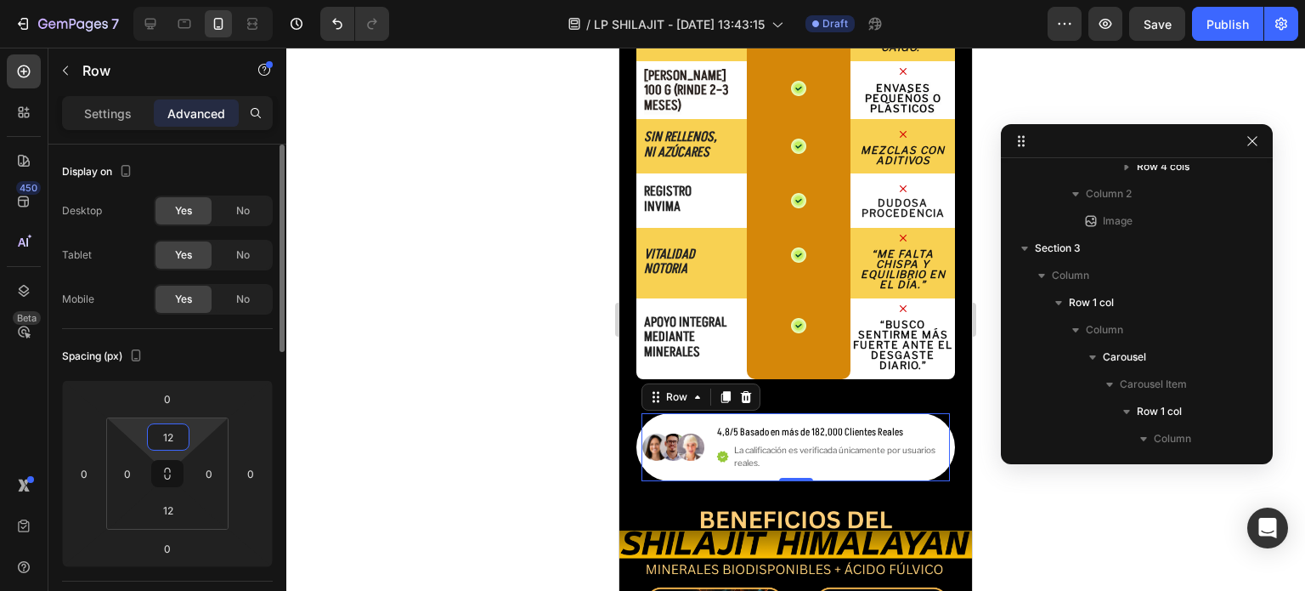
click at [169, 434] on input "12" at bounding box center [168, 436] width 34 height 25
type input "0"
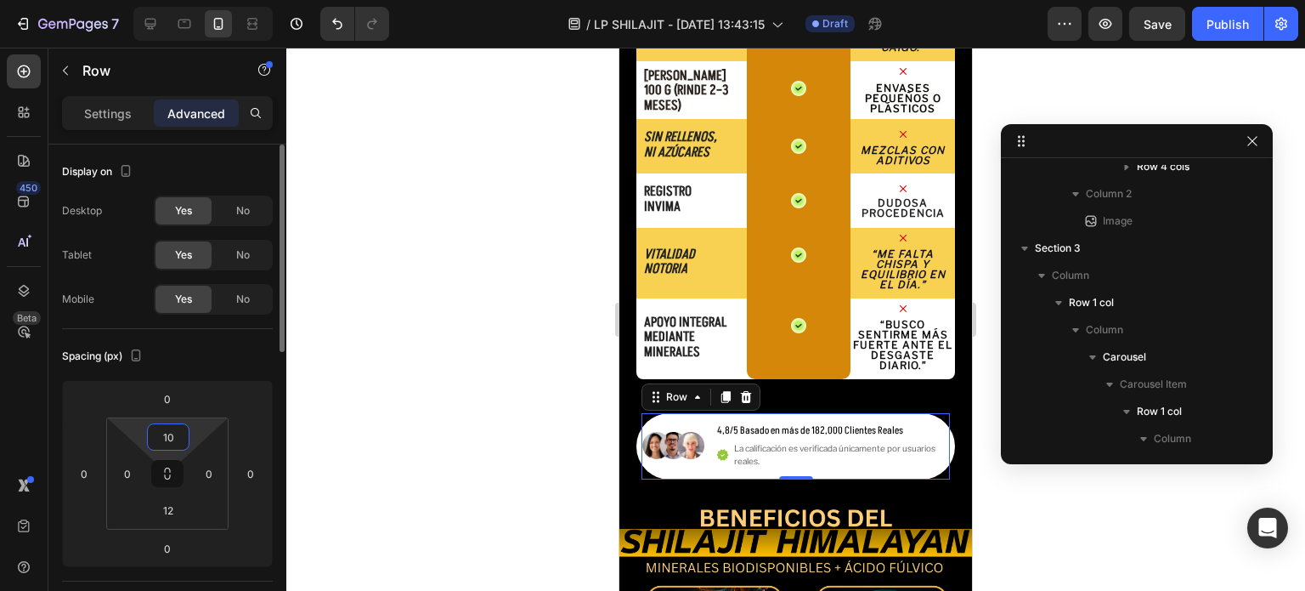
type input "1"
type input "9"
click at [161, 0] on html "7 / LP SHILAJIT - Aug 13, 13:43:15 Draft Preview Save Publish 450 Beta Sections…" at bounding box center [652, 0] width 1305 height 0
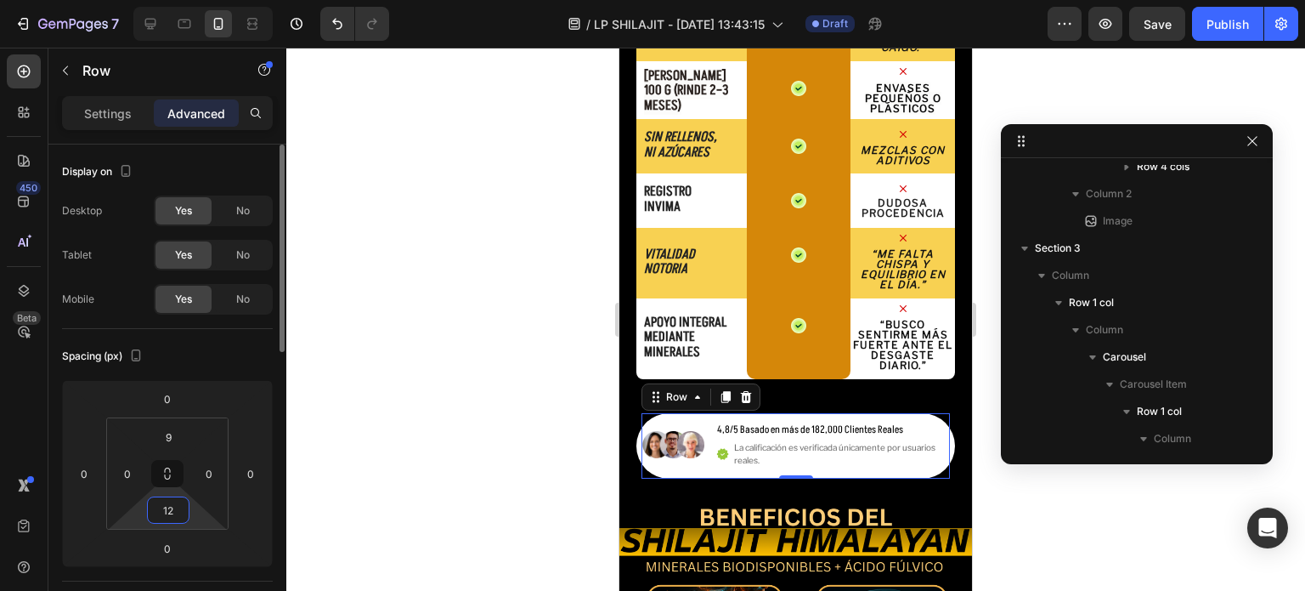
click at [167, 516] on input "12" at bounding box center [168, 509] width 34 height 25
click at [169, 514] on input "12" at bounding box center [168, 509] width 34 height 25
type input "9"
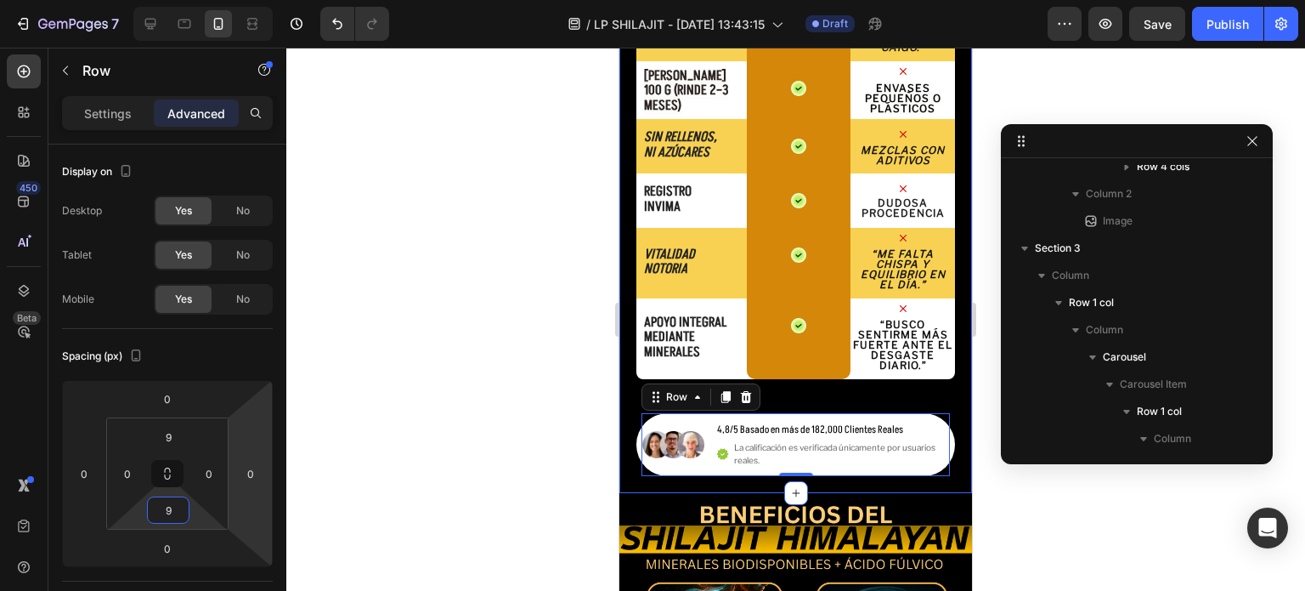
click at [812, 398] on div "¿ Por qué Shilajit recina Himalayan ? ? Heading no todos los shilajit son igual…" at bounding box center [796, 17] width 319 height 917
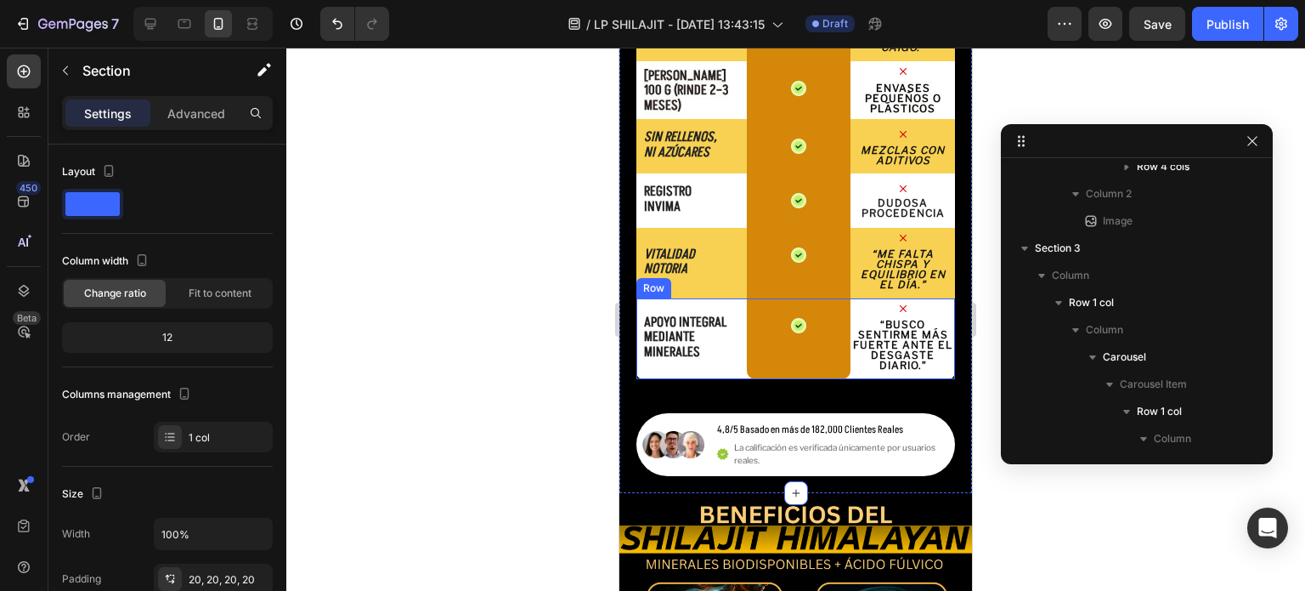
click at [726, 367] on div "apoyo integral MEDIANTE MINERALES Text Block" at bounding box center [694, 338] width 105 height 81
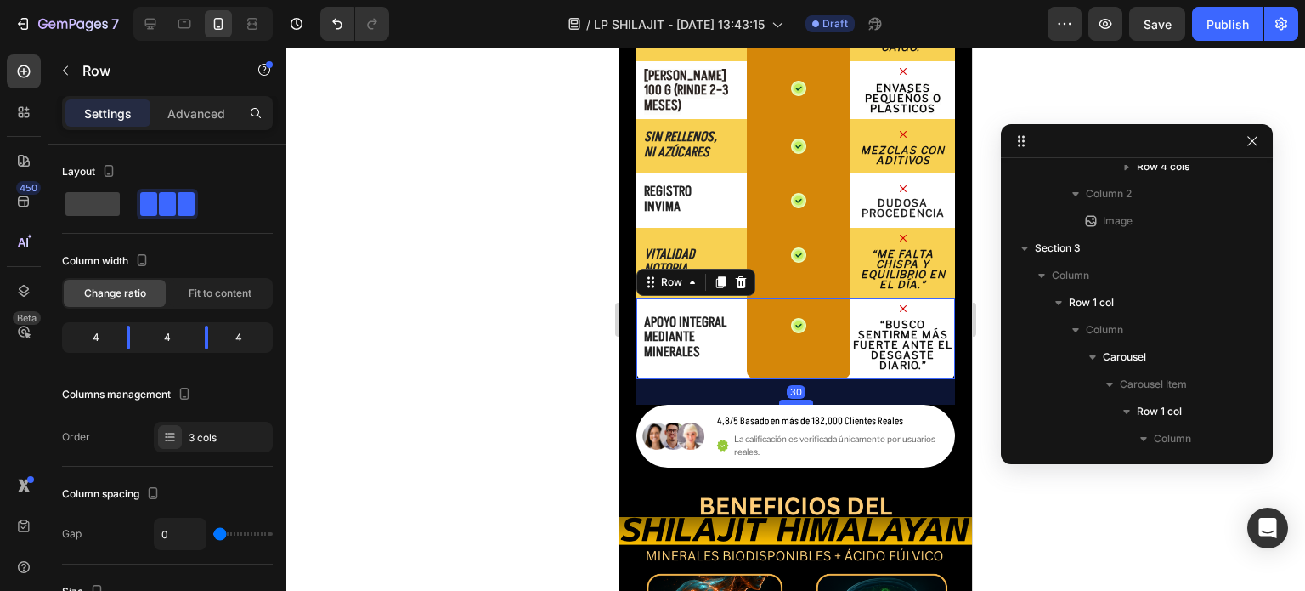
drag, startPoint x: 790, startPoint y: 407, endPoint x: 776, endPoint y: 399, distance: 16.8
click at [779, 399] on div at bounding box center [796, 401] width 34 height 5
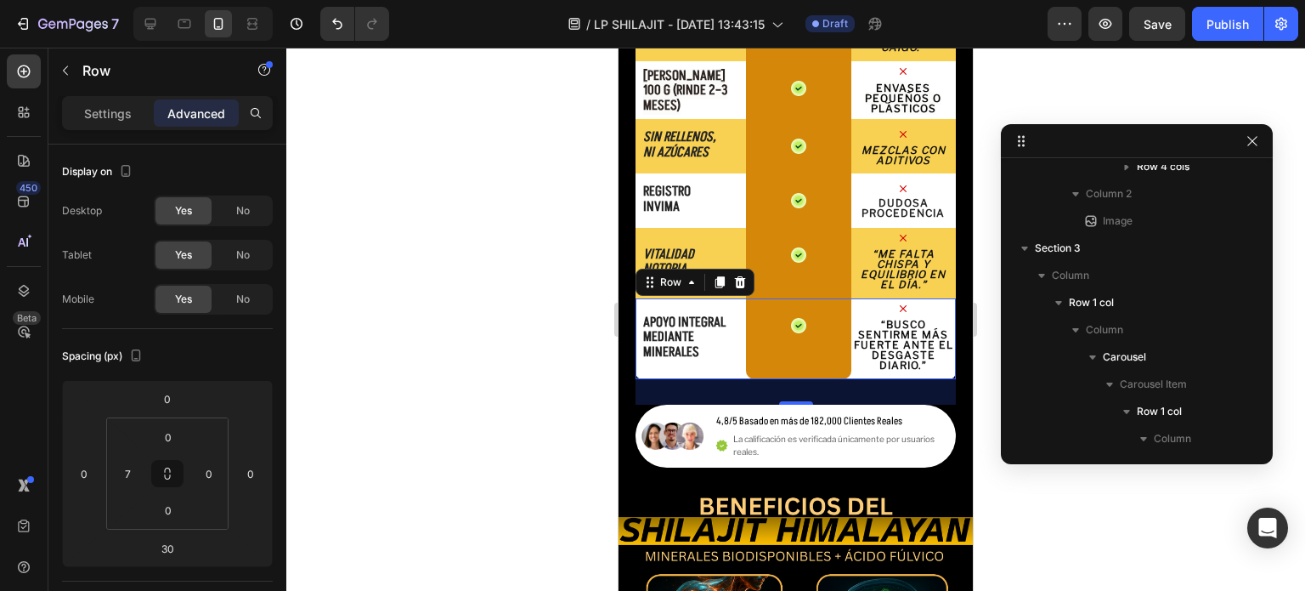
click at [984, 387] on div at bounding box center [795, 319] width 1019 height 543
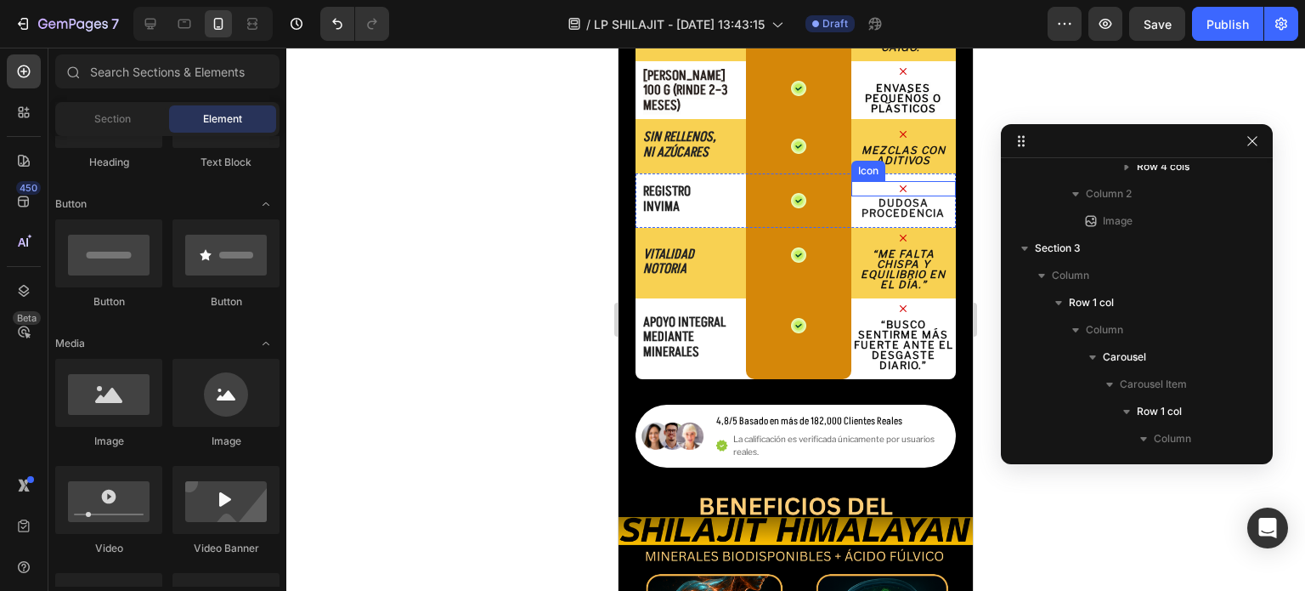
scroll to position [2871, 0]
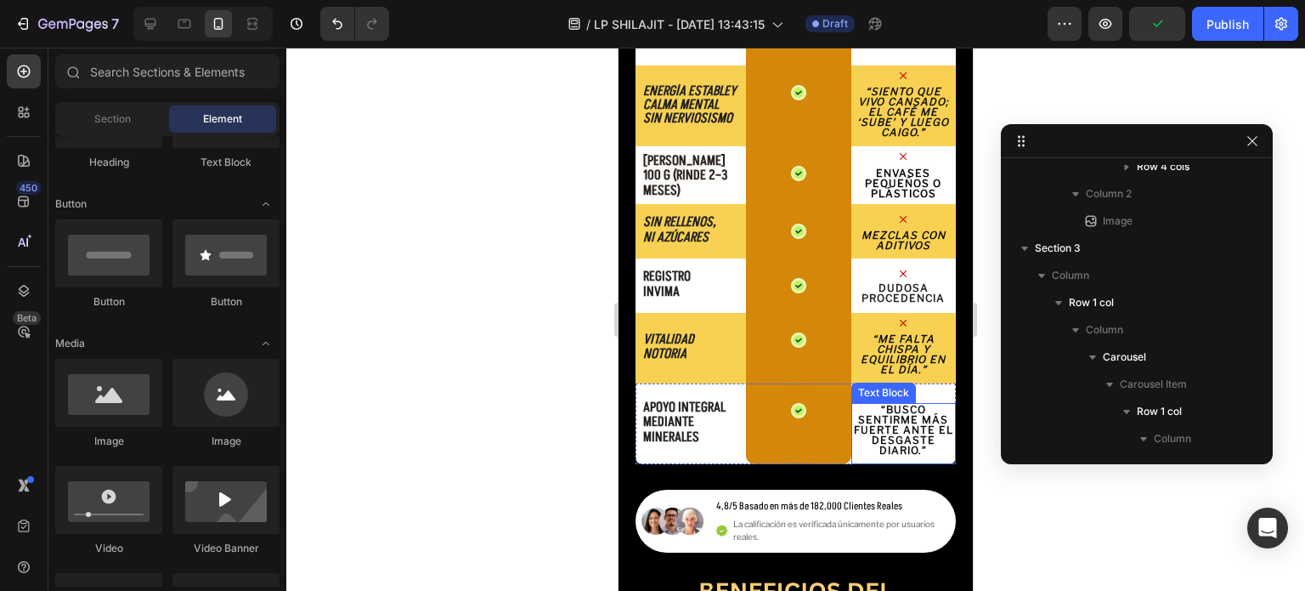
click at [855, 433] on strong "“Busco sentirme más fuerte ante el desgaste diario.”" at bounding box center [903, 430] width 99 height 54
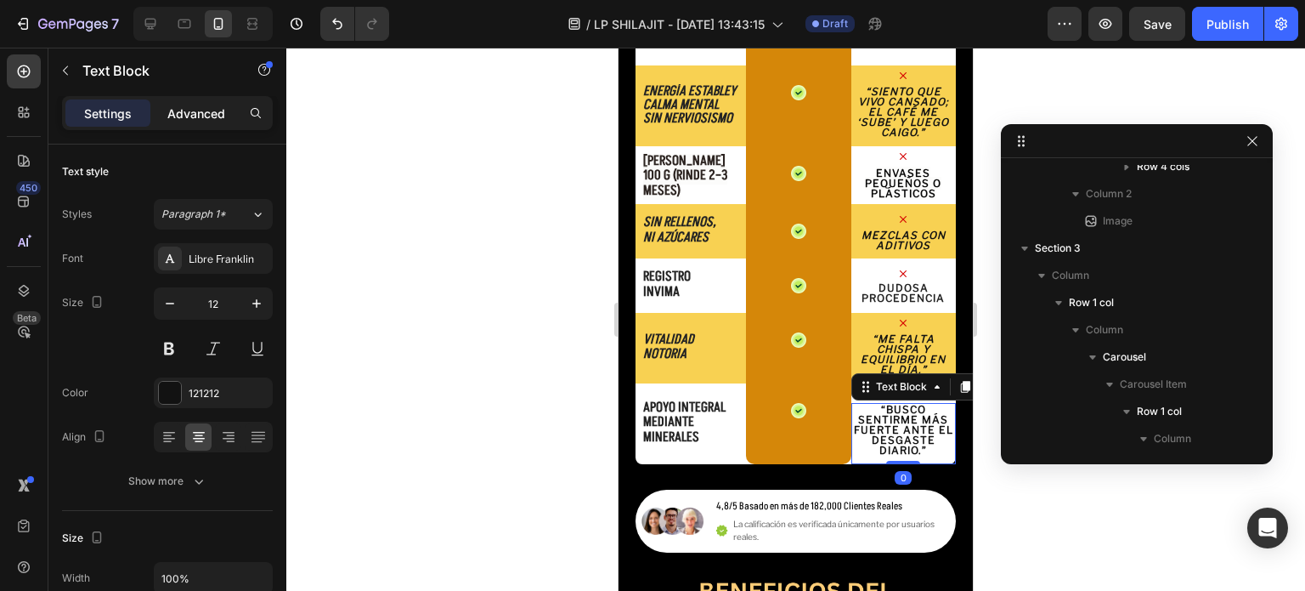
click at [206, 115] on p "Advanced" at bounding box center [196, 114] width 58 height 18
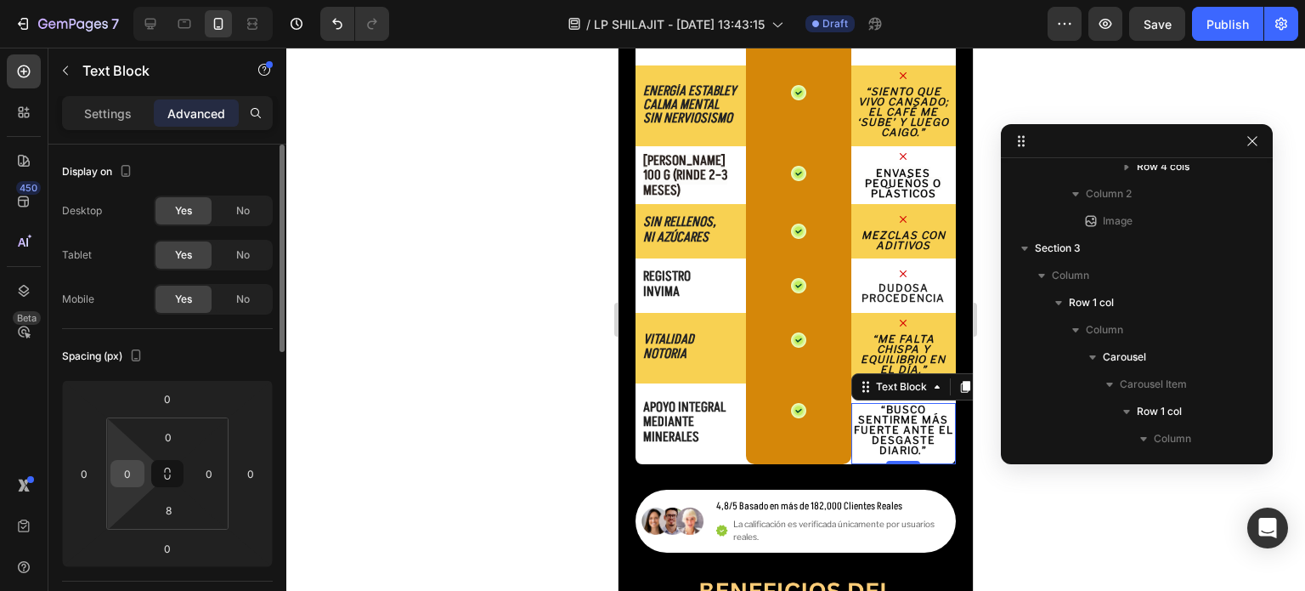
click at [121, 471] on input "0" at bounding box center [127, 473] width 25 height 25
type input "2"
type input "0"
click at [375, 333] on div at bounding box center [795, 319] width 1019 height 543
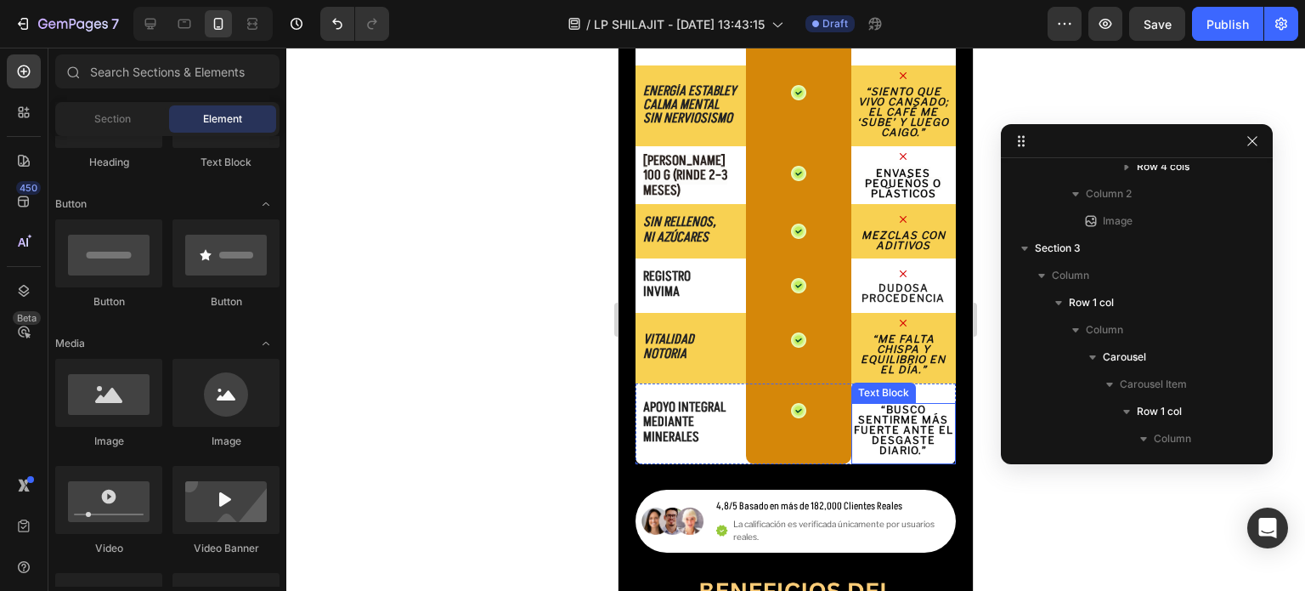
click at [881, 430] on strong "“Busco sentirme más fuerte ante el desgaste diario.”" at bounding box center [903, 430] width 99 height 54
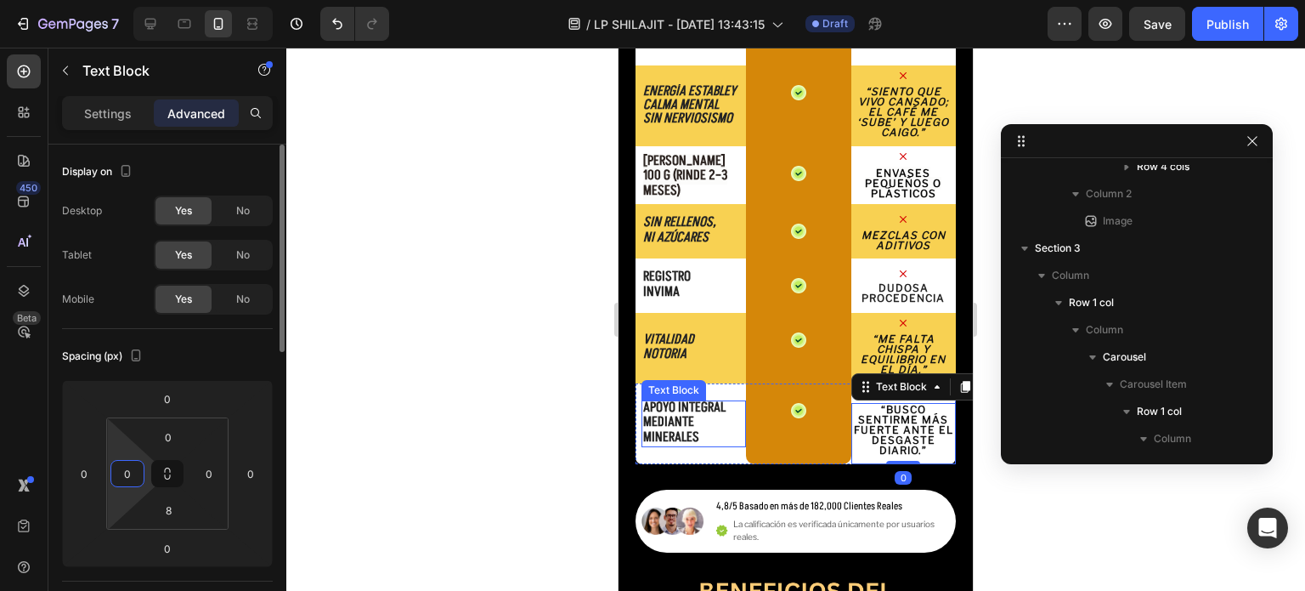
click at [136, 478] on input "0" at bounding box center [127, 473] width 25 height 25
type input "1"
type input "2"
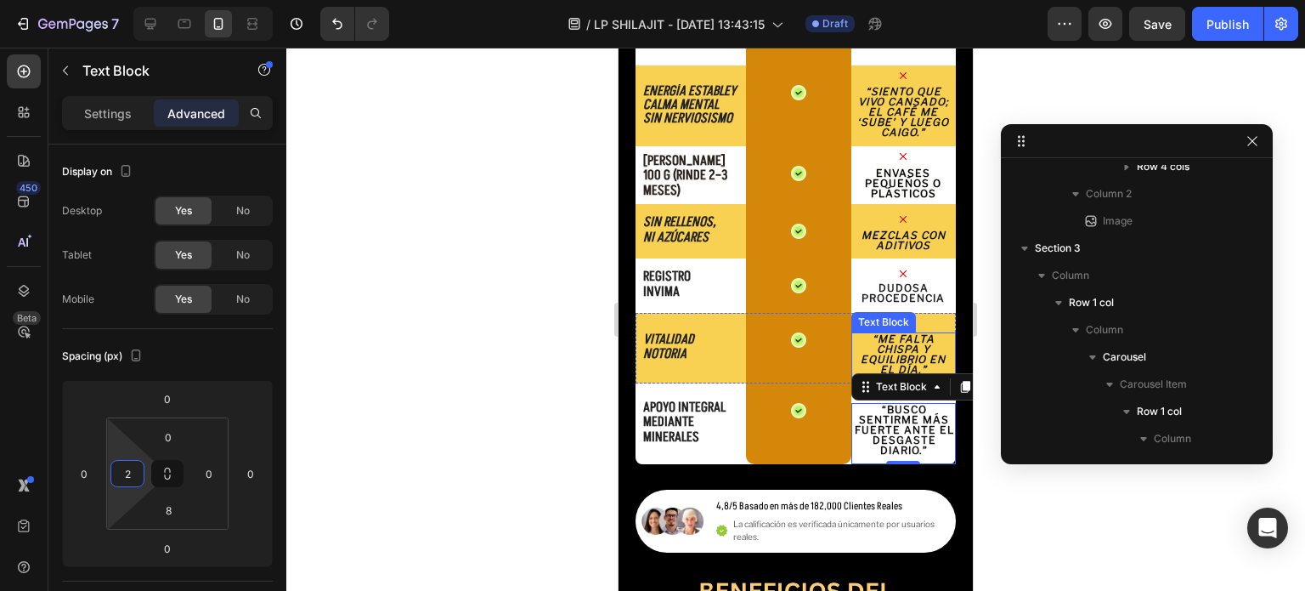
click at [885, 340] on p "“Me falta chispa y equilibrio en el día.”" at bounding box center [903, 354] width 101 height 41
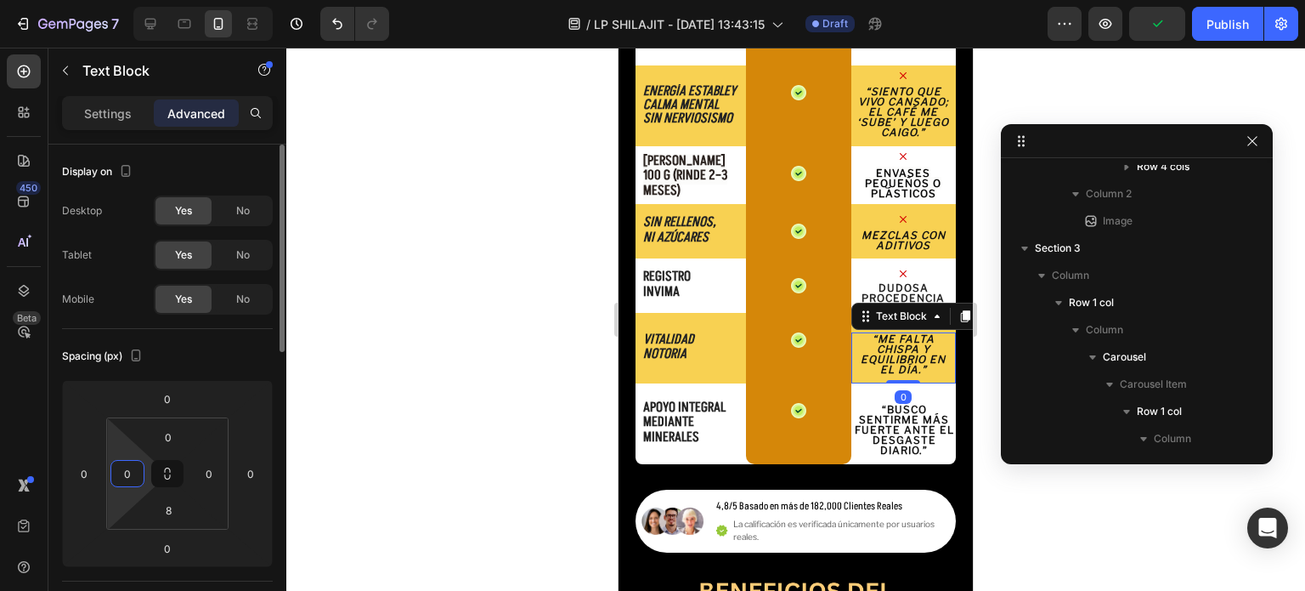
click at [133, 478] on input "0" at bounding box center [127, 473] width 25 height 25
type input "2"
click at [870, 292] on p "DUDOSA PROCEDENCIA" at bounding box center [903, 293] width 101 height 20
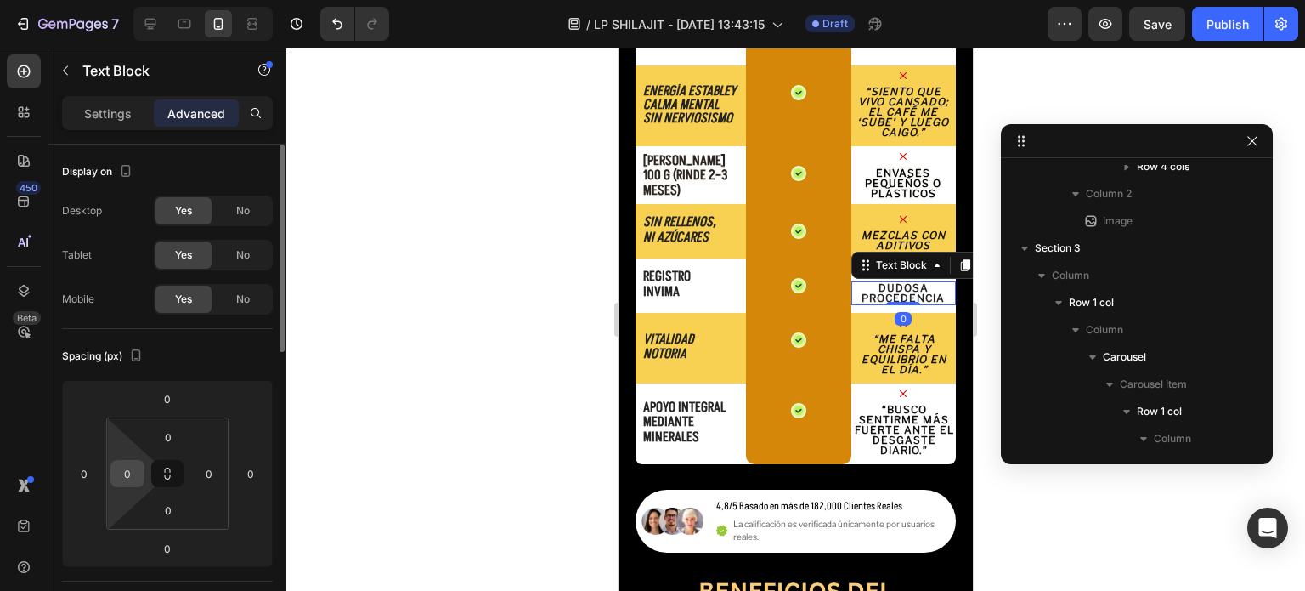
click at [131, 482] on input "0" at bounding box center [127, 473] width 25 height 25
type input "2"
click at [873, 232] on p "Mezclas con aditivos" at bounding box center [903, 240] width 101 height 20
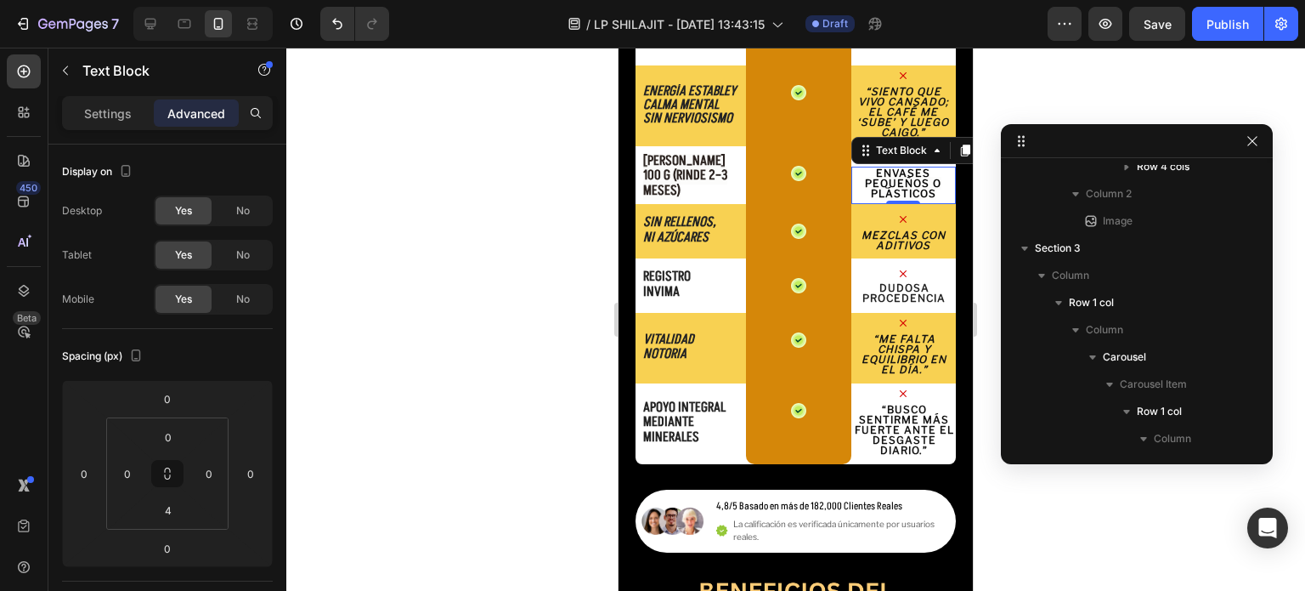
click at [885, 176] on span "Envases pequeños o plásticos" at bounding box center [903, 183] width 76 height 33
click at [131, 478] on input "0" at bounding box center [127, 473] width 25 height 25
type input "2"
click at [897, 95] on div "Text Block" at bounding box center [884, 95] width 58 height 15
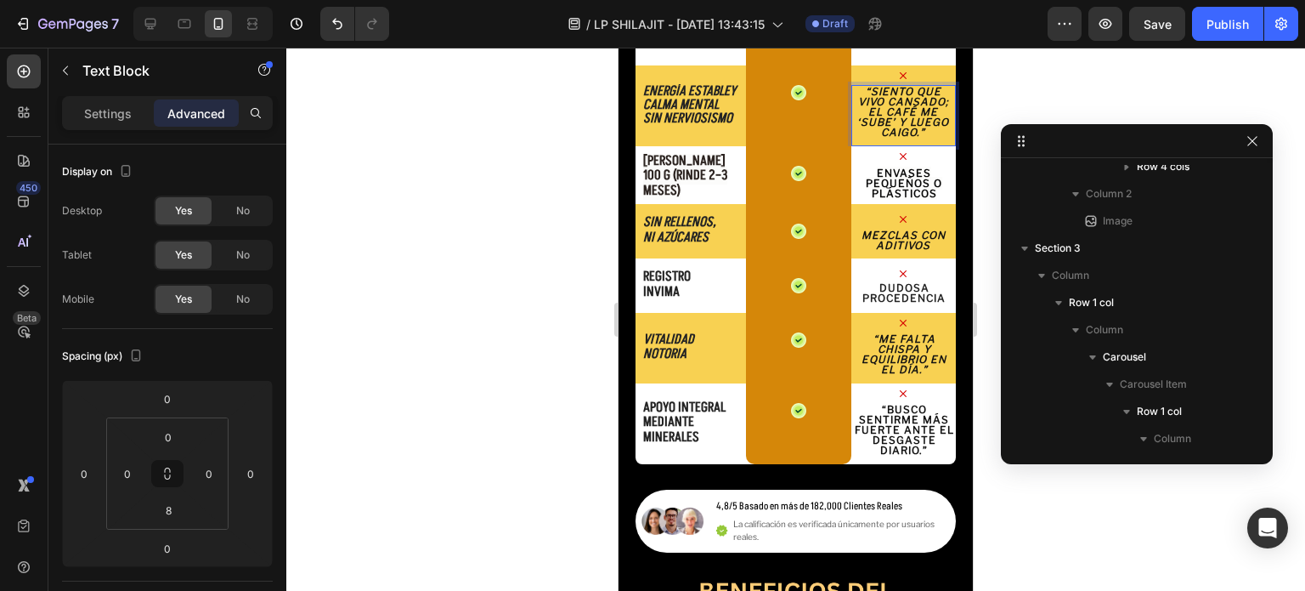
click at [874, 127] on p "“Siento que vivo cansado; el café me ‘sube’ y luego caigo.”" at bounding box center [903, 112] width 101 height 51
click at [133, 472] on input "0" at bounding box center [127, 473] width 25 height 25
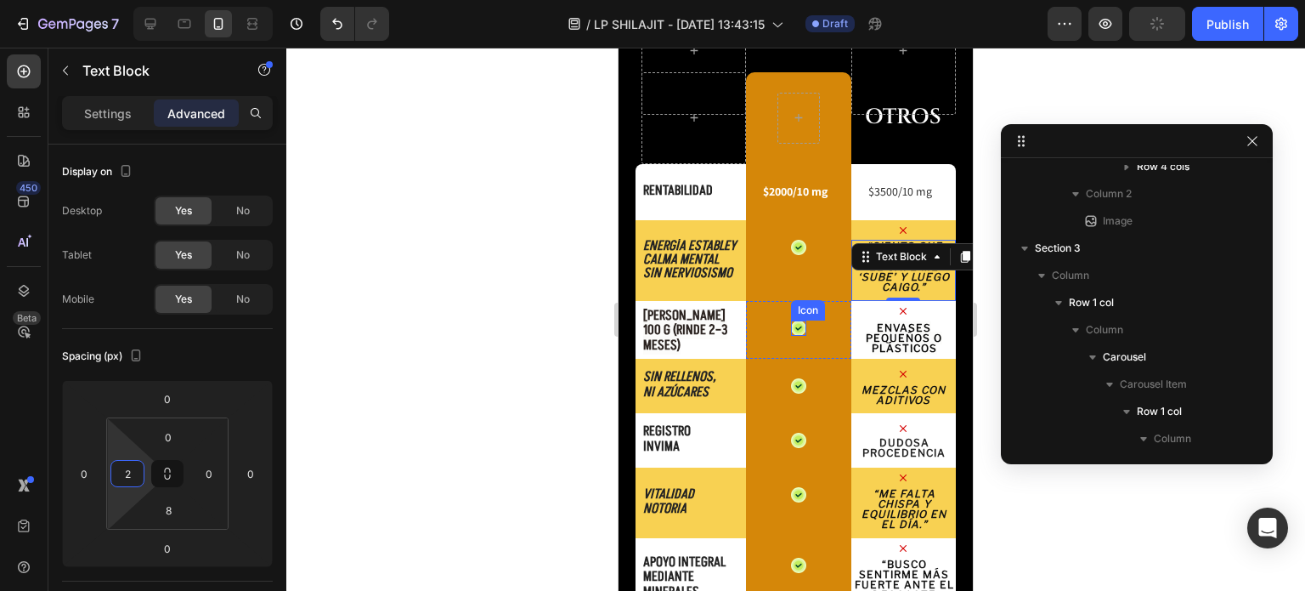
scroll to position [2701, 0]
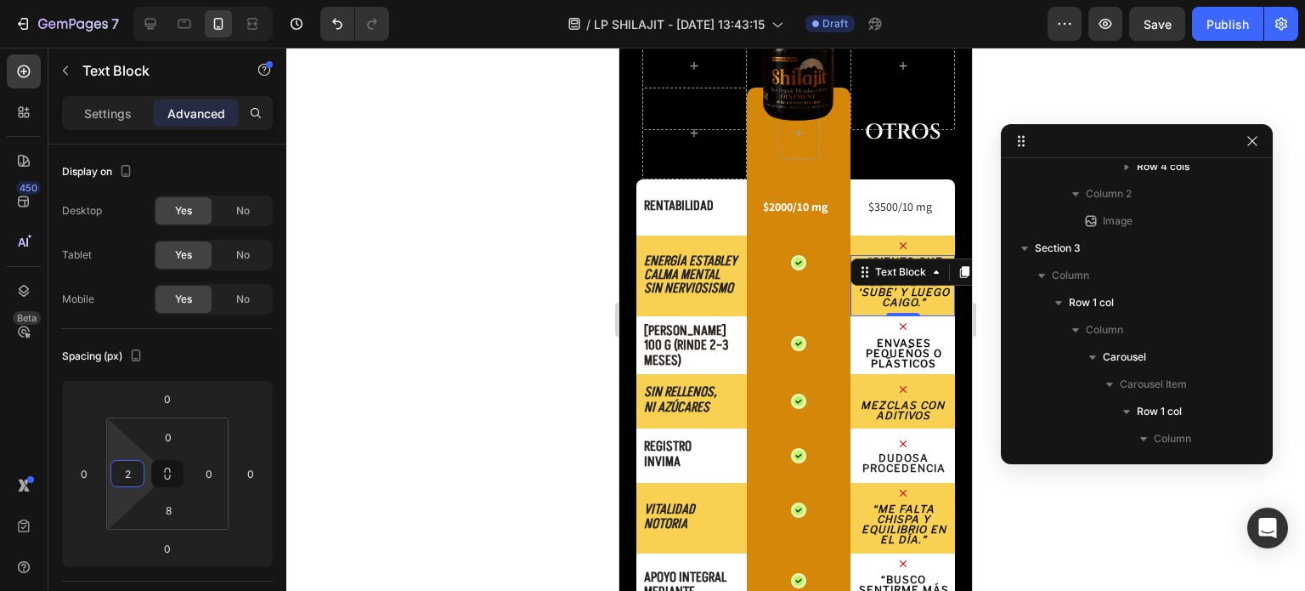
type input "2"
click at [991, 185] on div at bounding box center [795, 319] width 1019 height 543
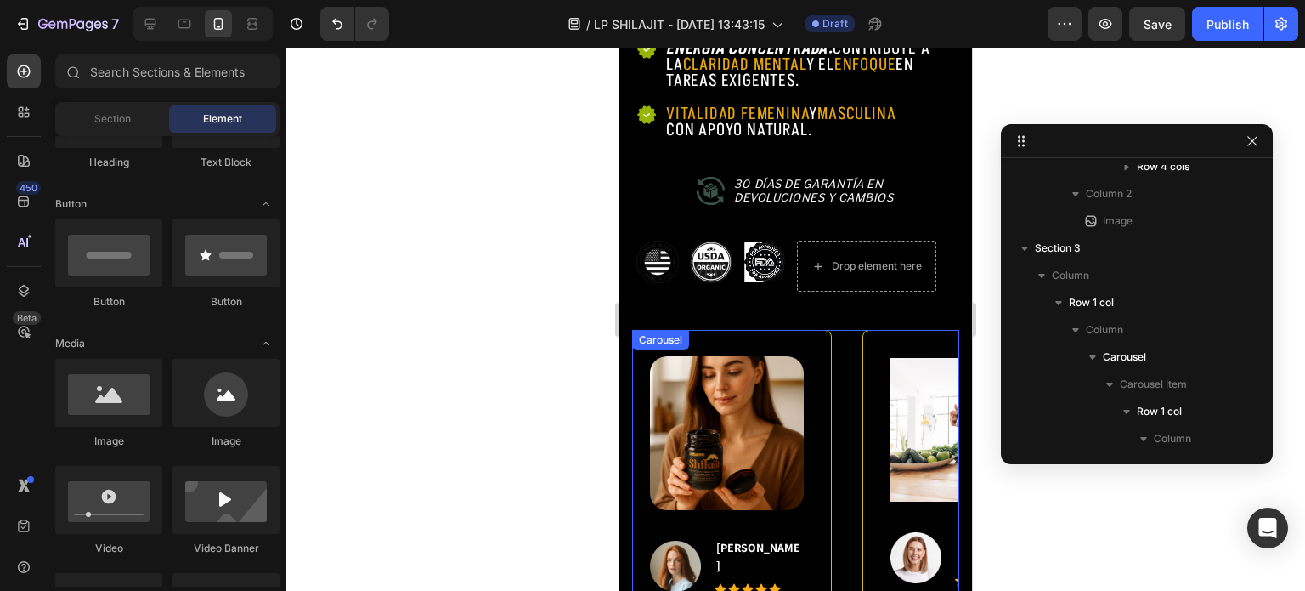
scroll to position [1171, 0]
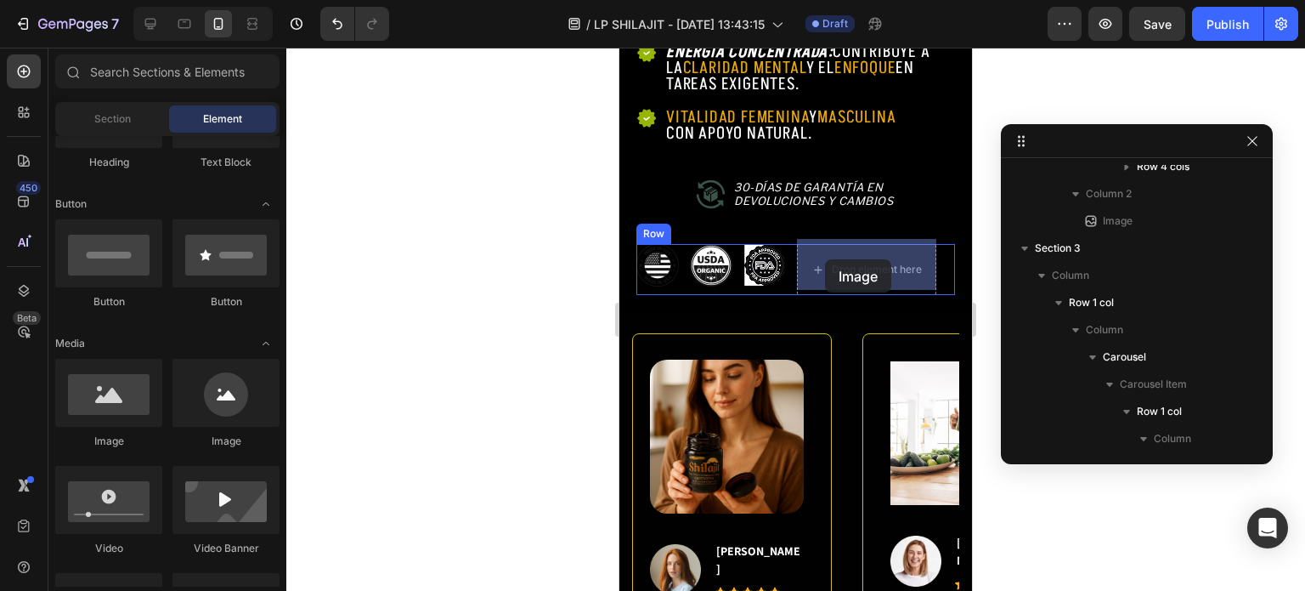
drag, startPoint x: 722, startPoint y: 456, endPoint x: 825, endPoint y: 259, distance: 222.4
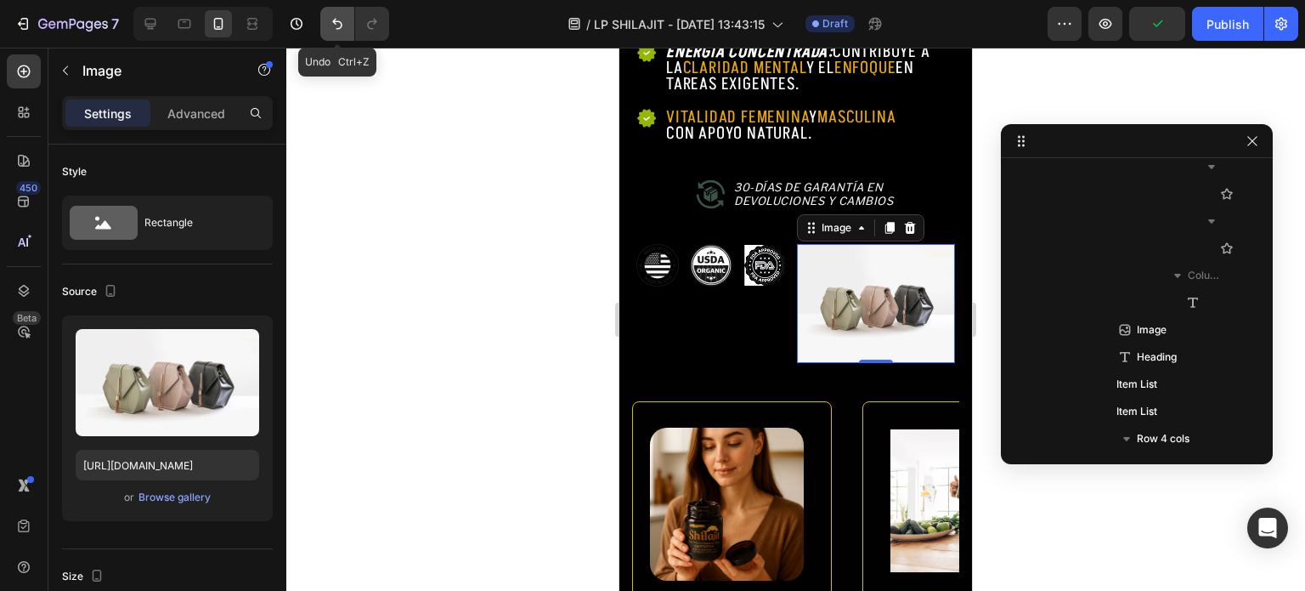
click at [340, 14] on button "Undo/Redo" at bounding box center [337, 24] width 34 height 34
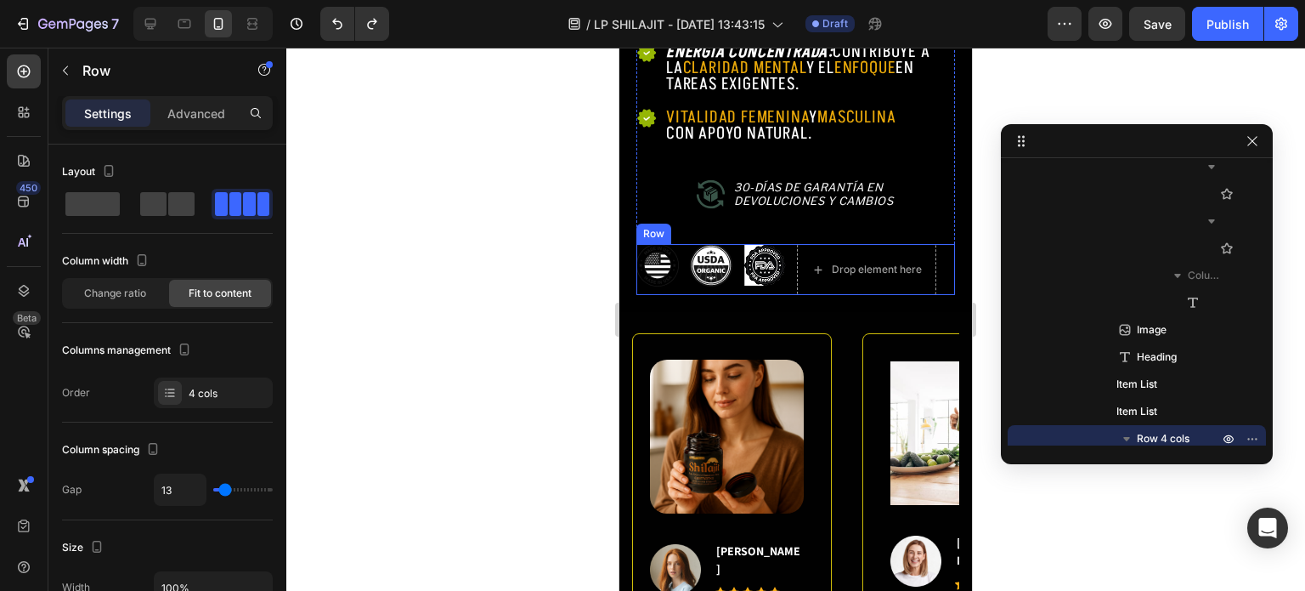
click at [790, 281] on div "Image Image Image Drop element here Row" at bounding box center [796, 269] width 319 height 51
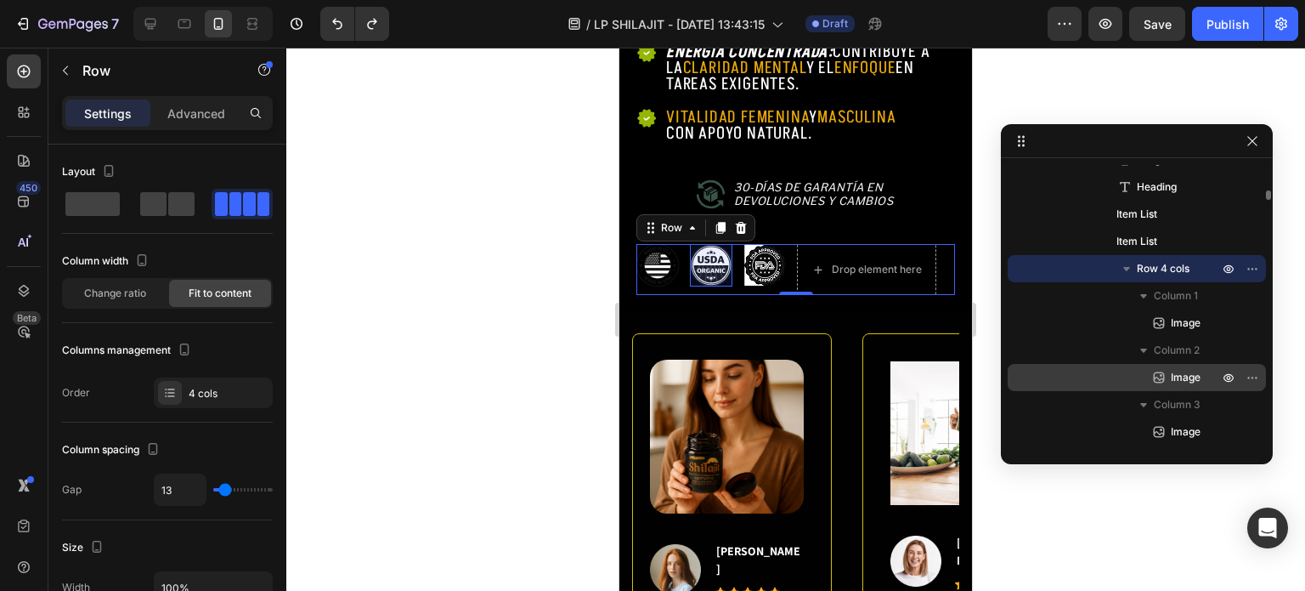
scroll to position [811, 0]
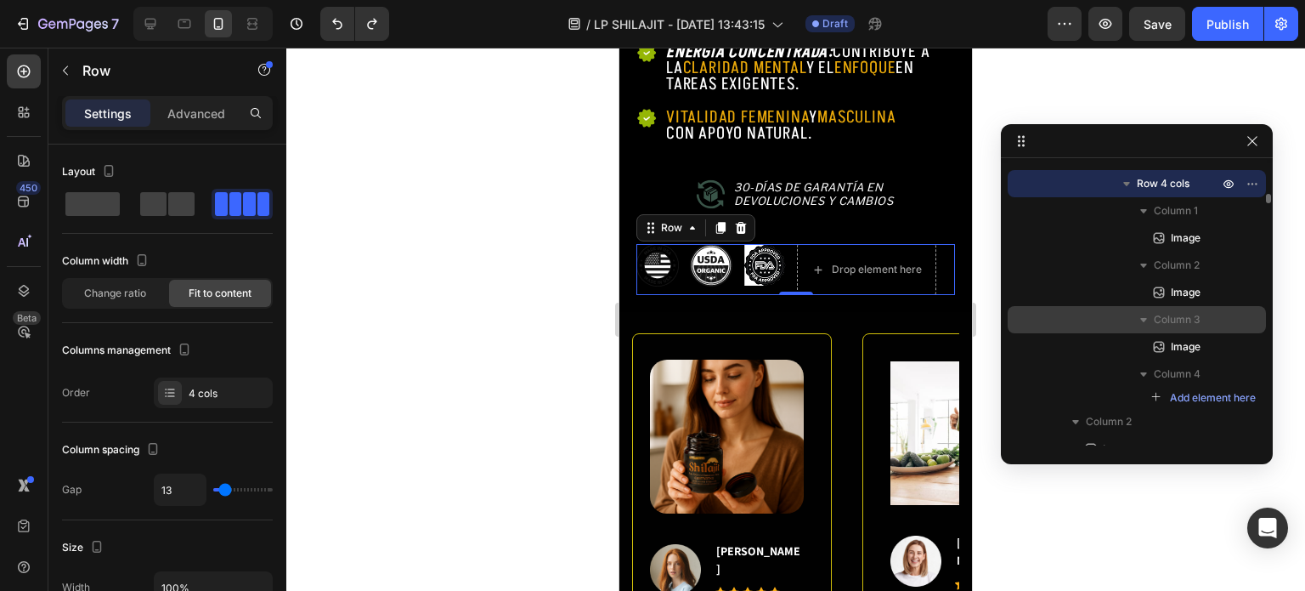
click at [1171, 327] on span "Column 3" at bounding box center [1177, 319] width 47 height 17
click at [1174, 322] on span "Column 3" at bounding box center [1177, 319] width 47 height 17
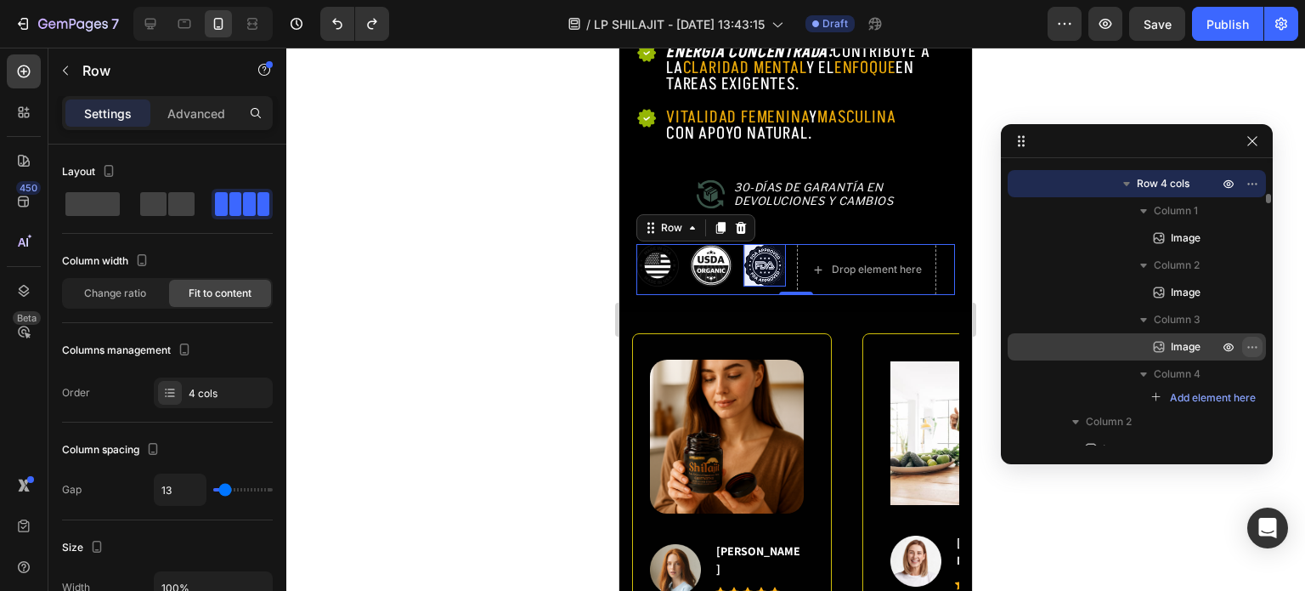
click at [1249, 349] on icon "button" at bounding box center [1253, 347] width 14 height 14
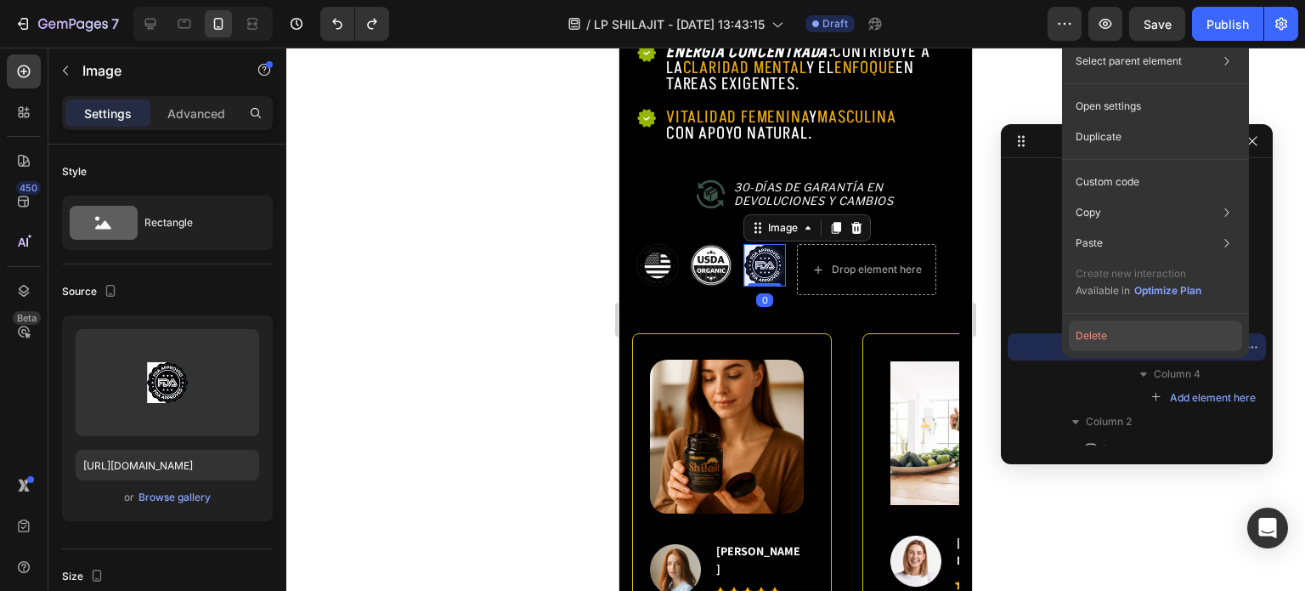
click at [1150, 331] on button "Delete" at bounding box center [1155, 335] width 173 height 31
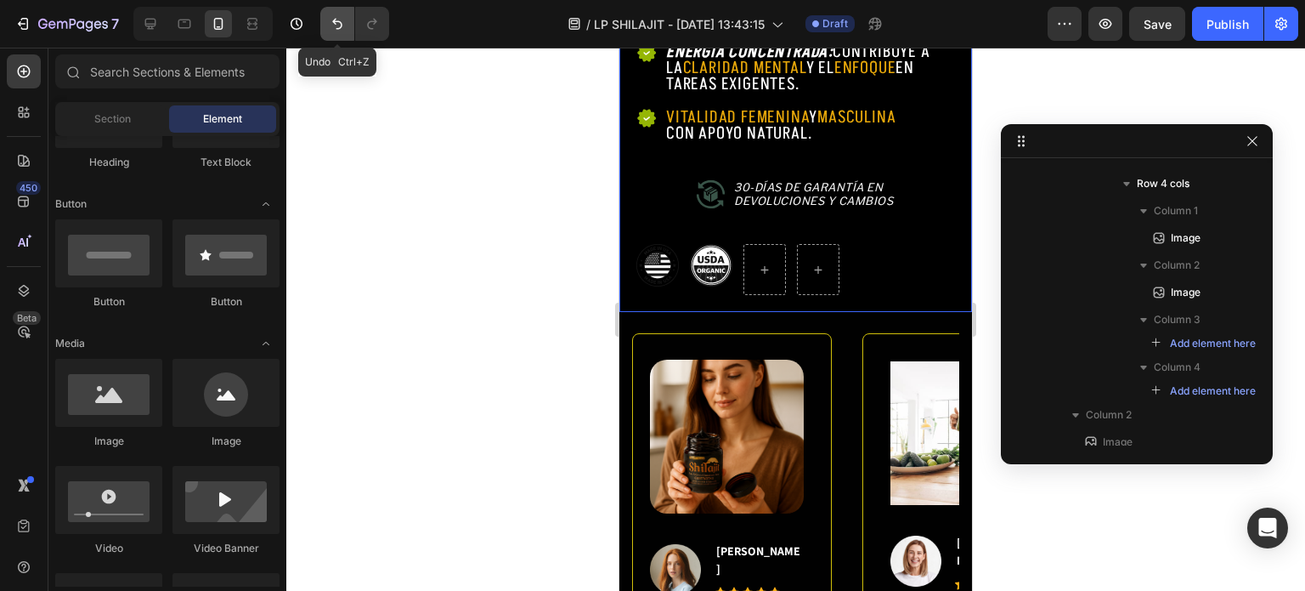
click at [339, 32] on button "Undo/Redo" at bounding box center [337, 24] width 34 height 34
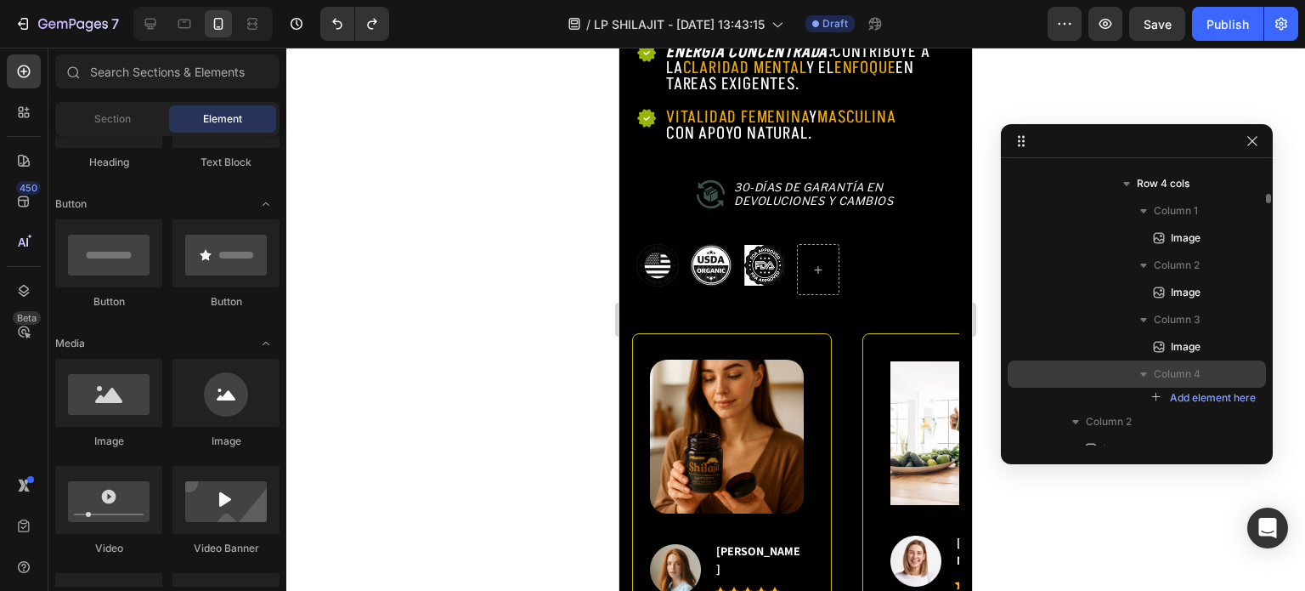
click at [1168, 374] on span "Column 4" at bounding box center [1177, 373] width 47 height 17
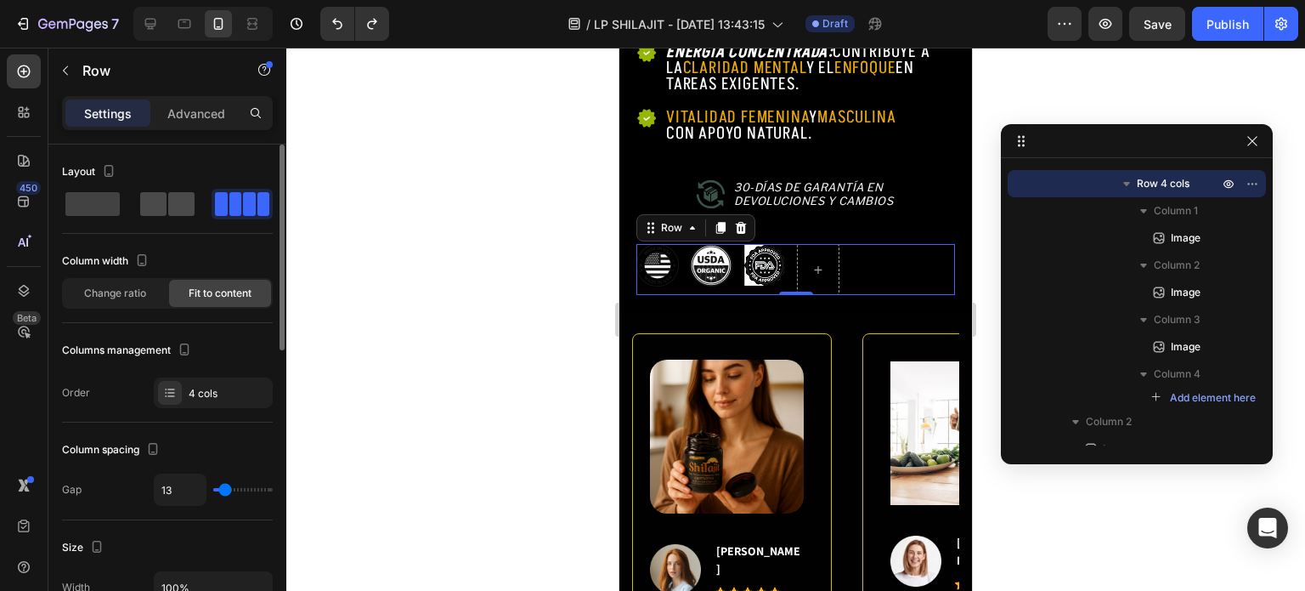
click at [178, 203] on span at bounding box center [181, 204] width 26 height 24
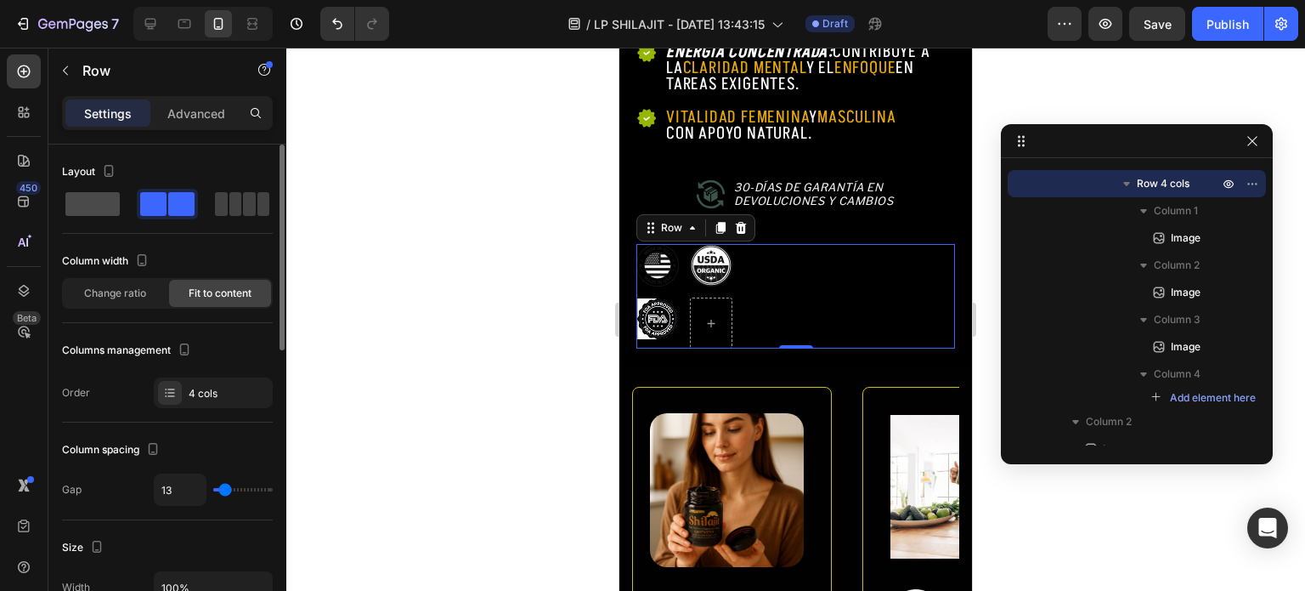
click at [229, 209] on span at bounding box center [235, 204] width 13 height 24
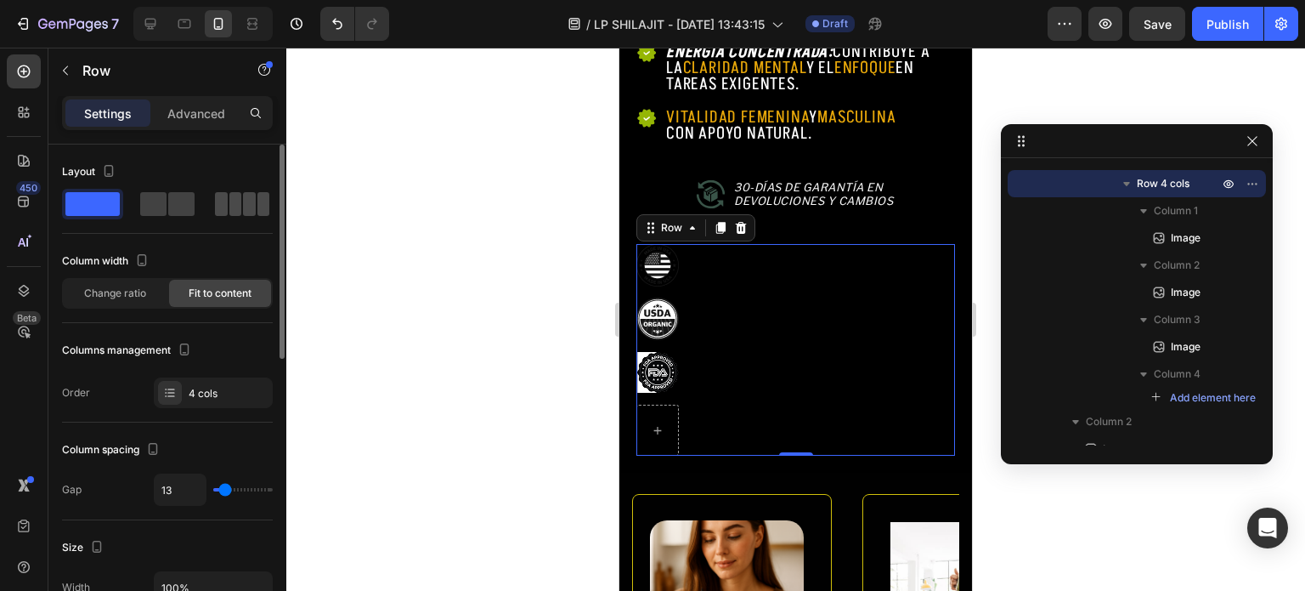
click at [224, 200] on span at bounding box center [221, 204] width 13 height 24
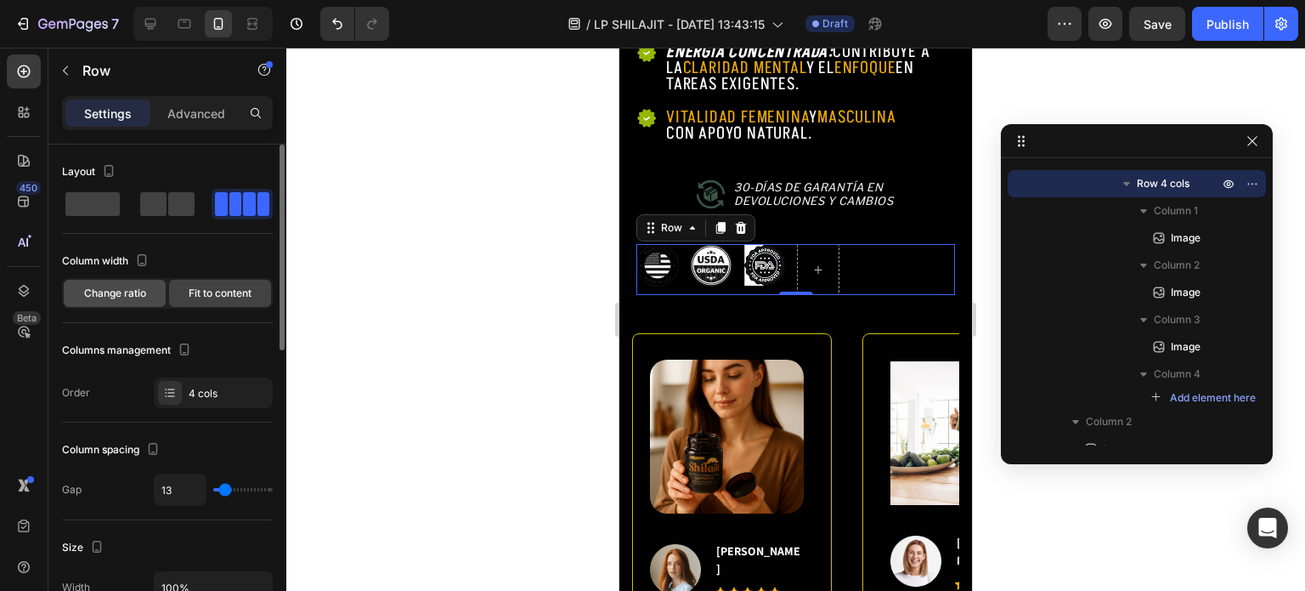
click at [142, 289] on span "Change ratio" at bounding box center [115, 293] width 62 height 15
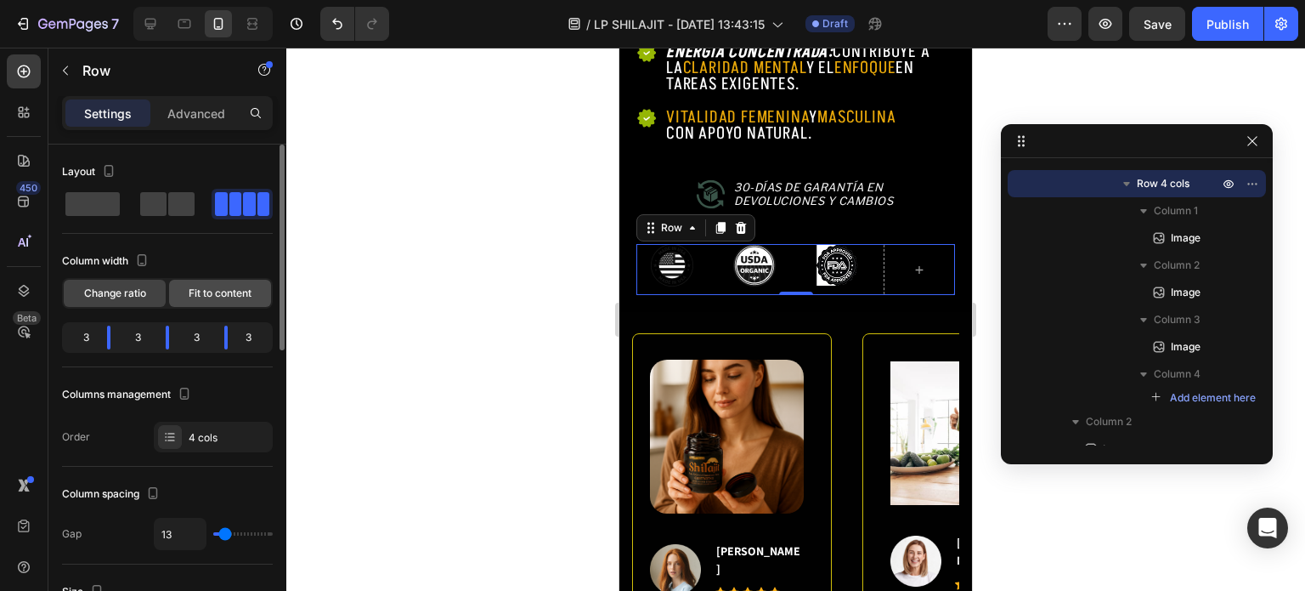
click at [190, 291] on span "Fit to content" at bounding box center [220, 293] width 63 height 15
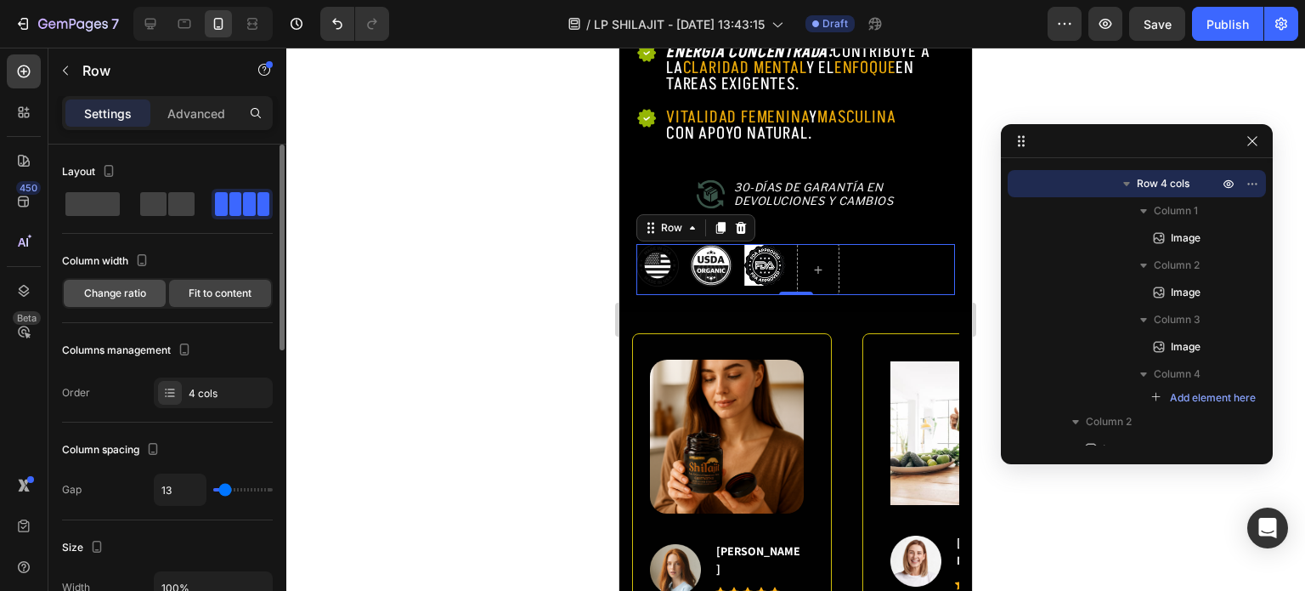
click at [135, 297] on span "Change ratio" at bounding box center [115, 293] width 62 height 15
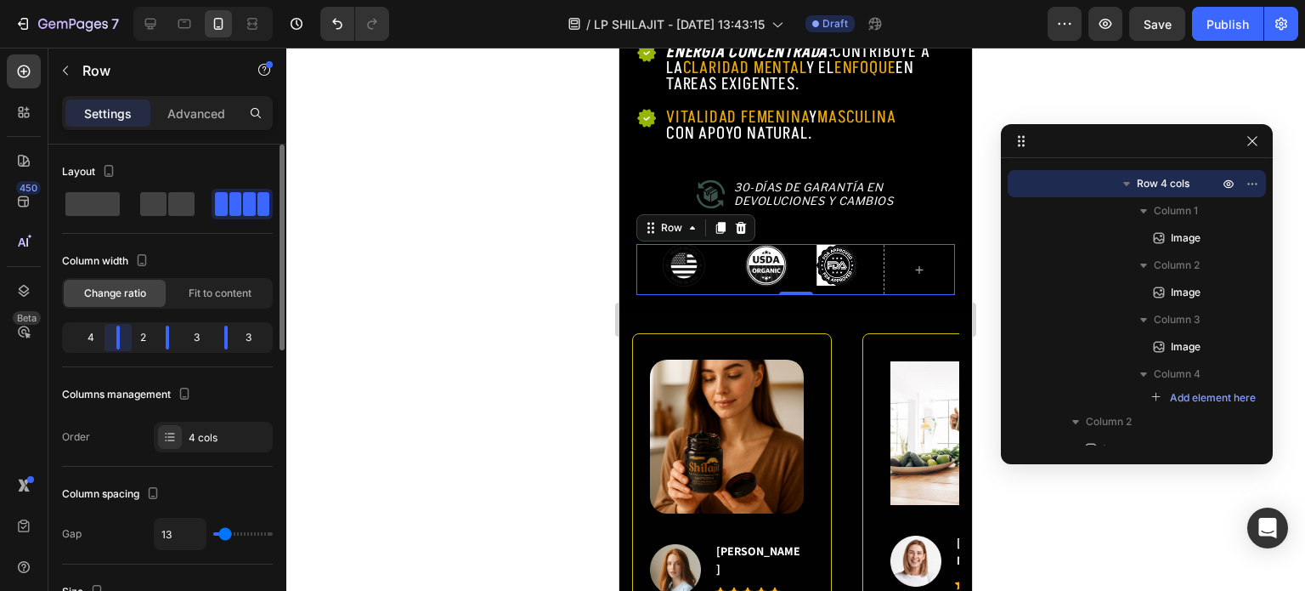
drag, startPoint x: 106, startPoint y: 335, endPoint x: 139, endPoint y: 332, distance: 33.2
click at [139, 332] on div "4 2 3 3" at bounding box center [167, 337] width 211 height 31
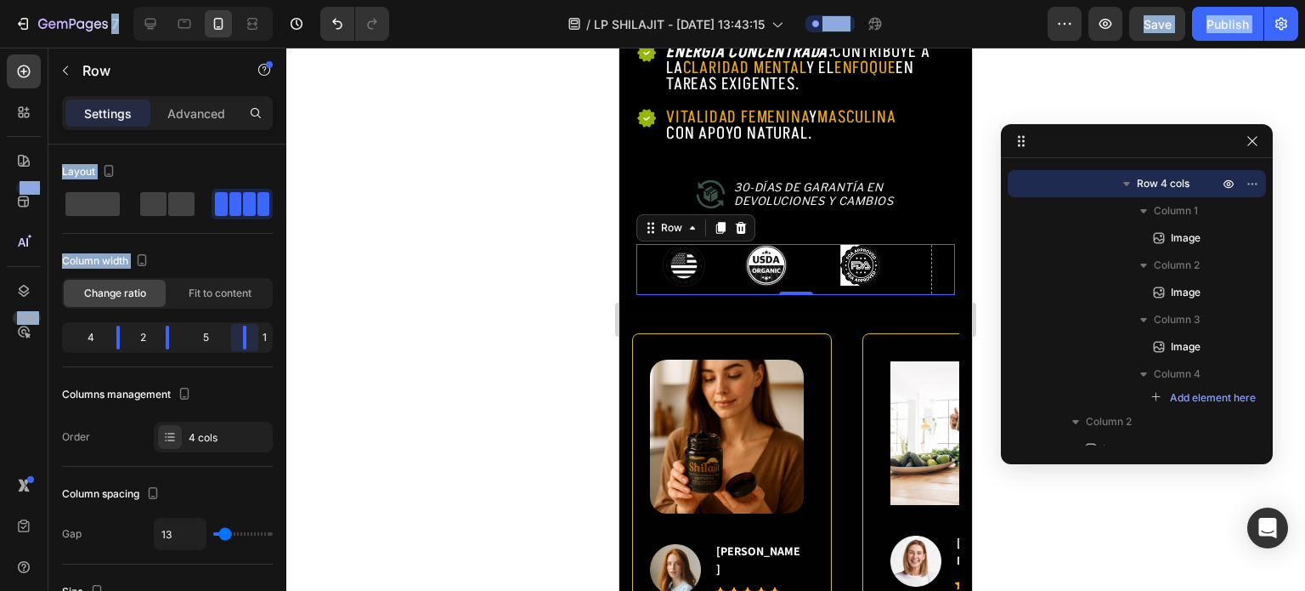
drag, startPoint x: 222, startPoint y: 333, endPoint x: 289, endPoint y: 331, distance: 67.2
click at [289, 0] on body "7 / LP SHILAJIT - Aug 13, 13:43:15 Draft Preview Save Publish 450 Beta Sections…" at bounding box center [652, 0] width 1305 height 0
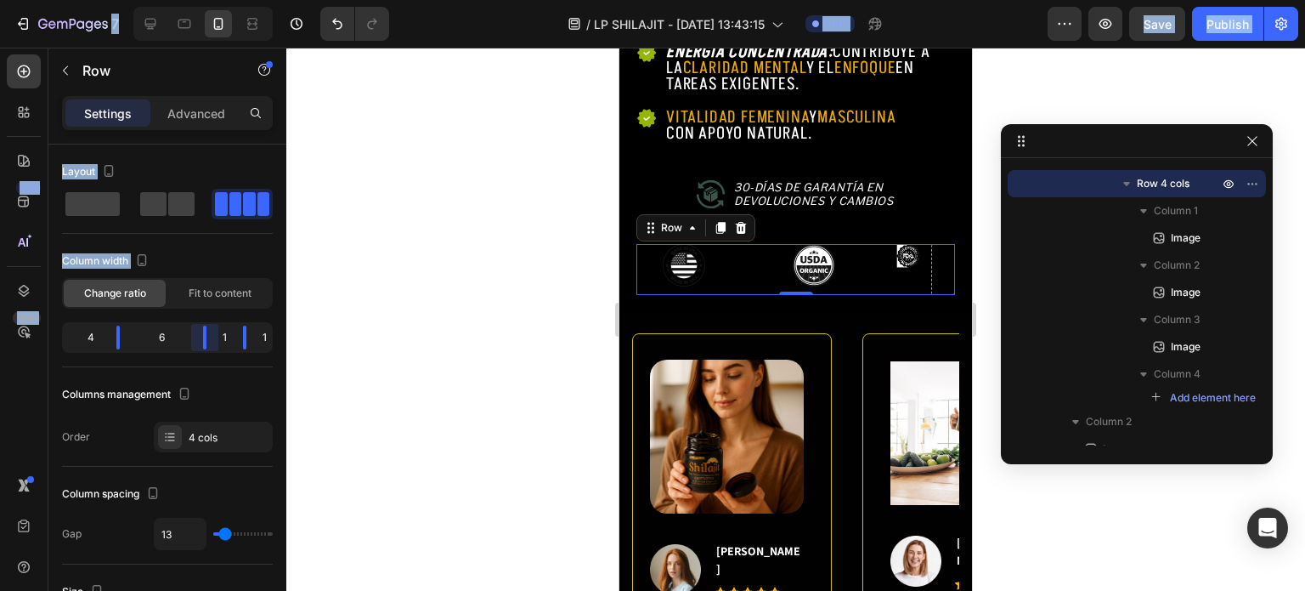
click at [329, 303] on div at bounding box center [652, 295] width 1305 height 591
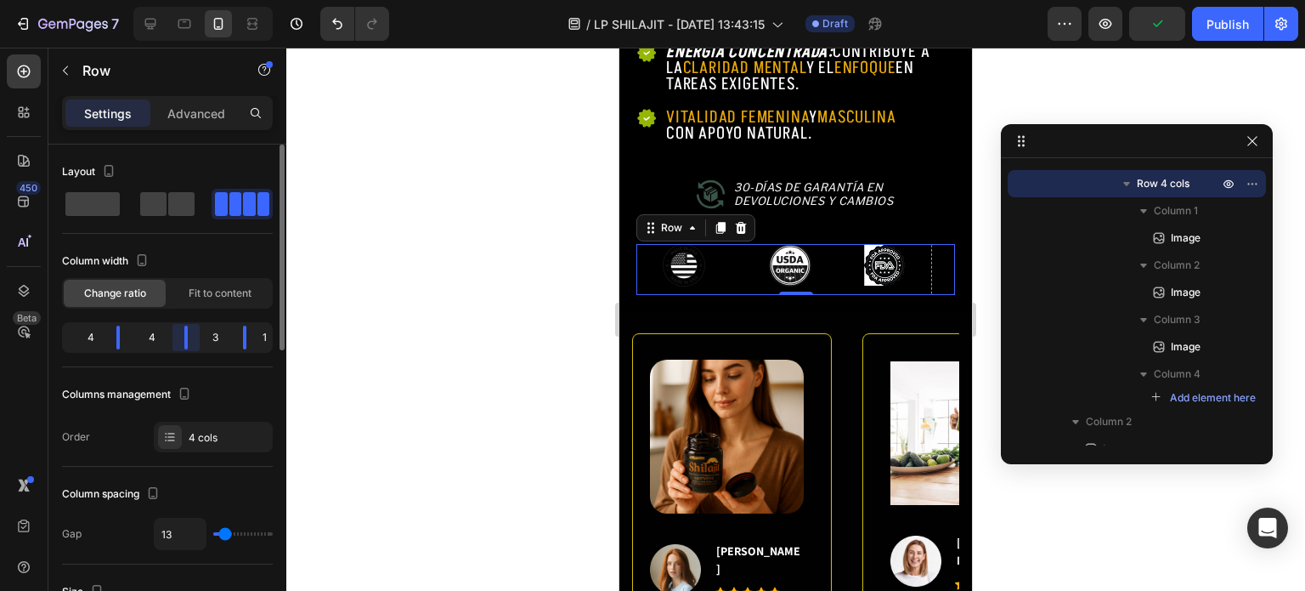
click at [211, 339] on div "4 4 3 1" at bounding box center [167, 337] width 211 height 31
click at [124, 342] on div "3 5 3 1" at bounding box center [167, 337] width 211 height 31
click at [260, 341] on div "3" at bounding box center [264, 337] width 9 height 24
click at [692, 263] on img at bounding box center [696, 265] width 42 height 42
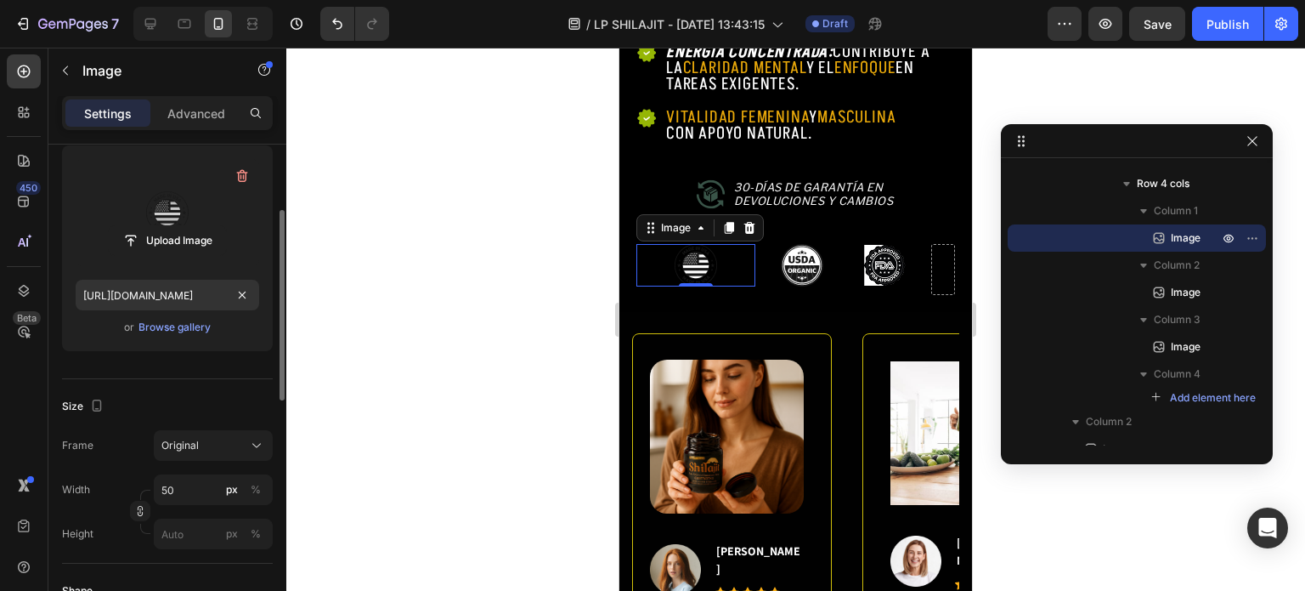
scroll to position [0, 0]
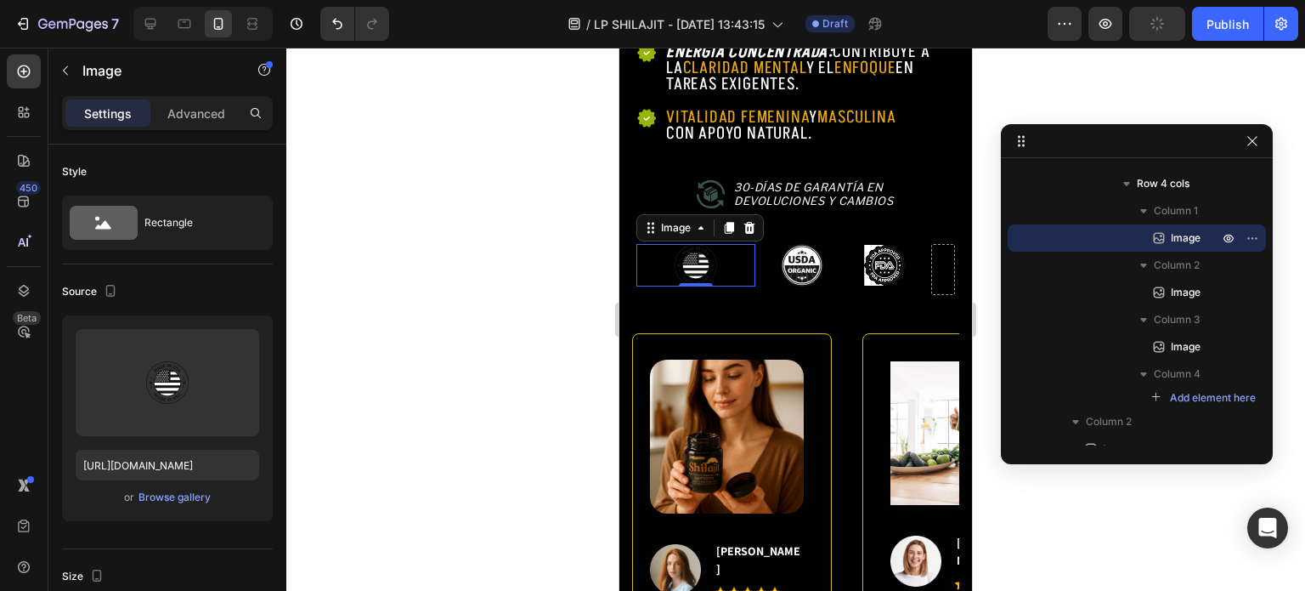
click at [597, 259] on div at bounding box center [795, 319] width 1019 height 543
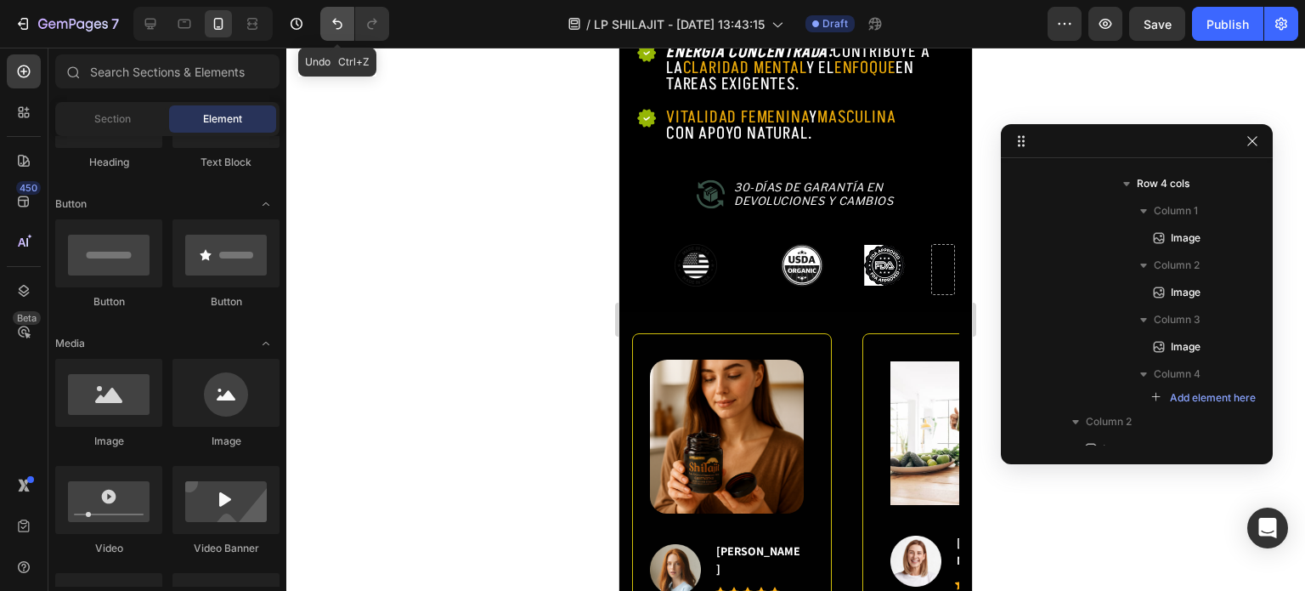
click at [340, 29] on icon "Undo/Redo" at bounding box center [337, 23] width 17 height 17
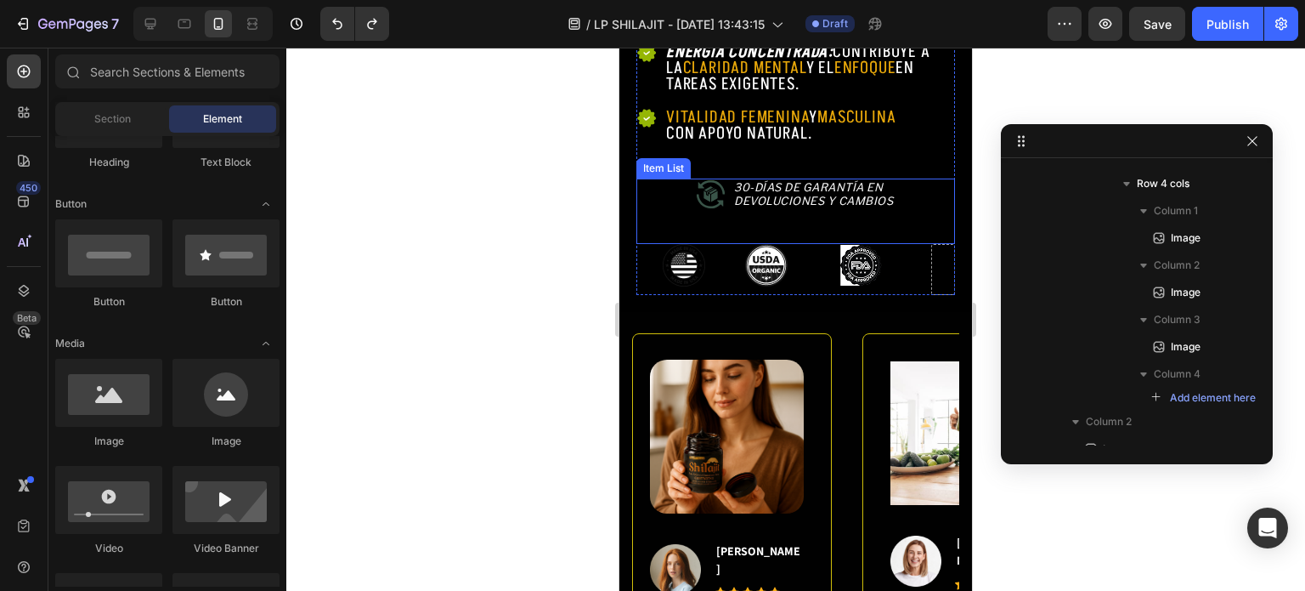
scroll to position [1001, 0]
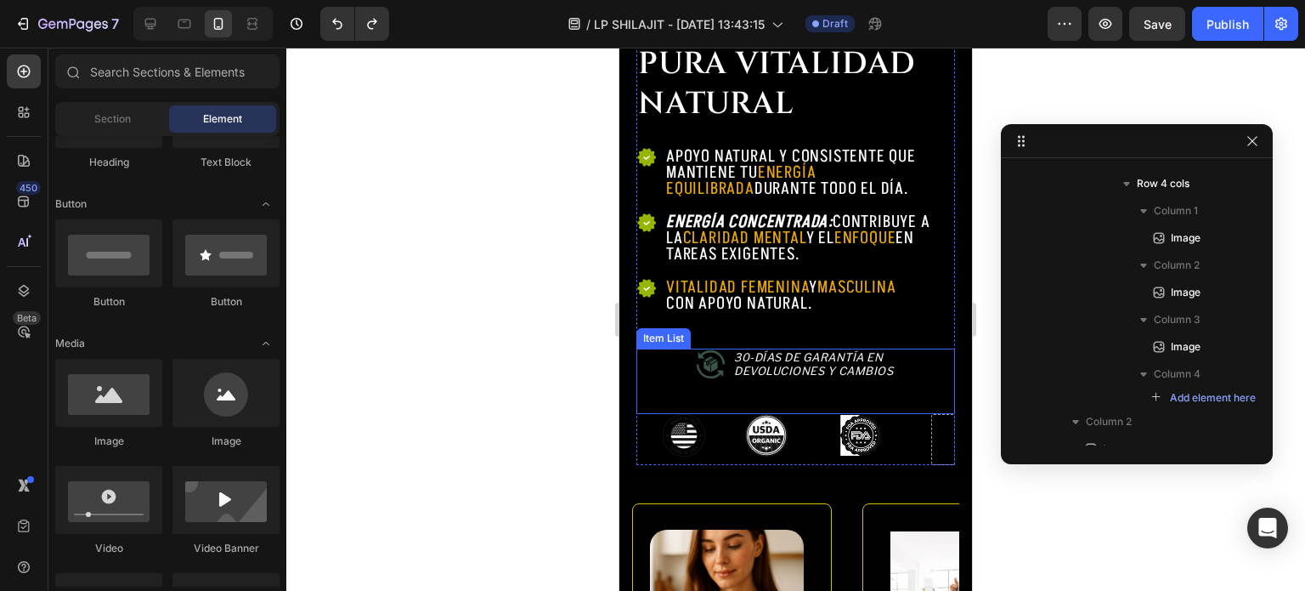
click at [823, 374] on div "30-Días de Garantía en Devoluciones y Cambios" at bounding box center [814, 363] width 164 height 31
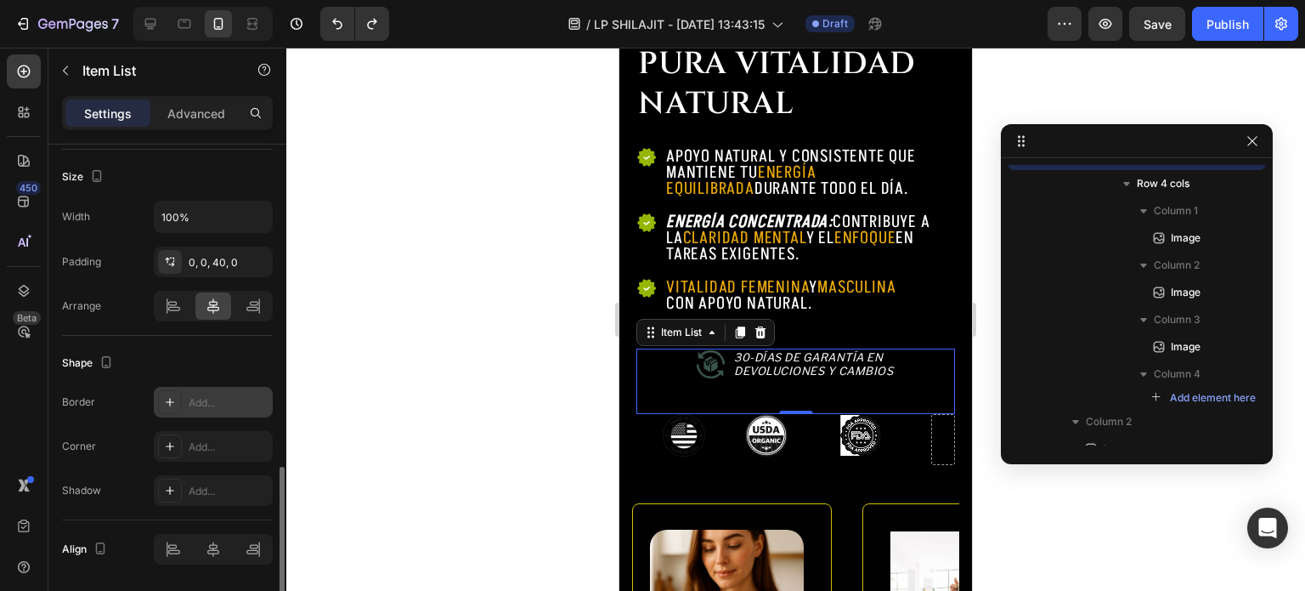
scroll to position [1071, 0]
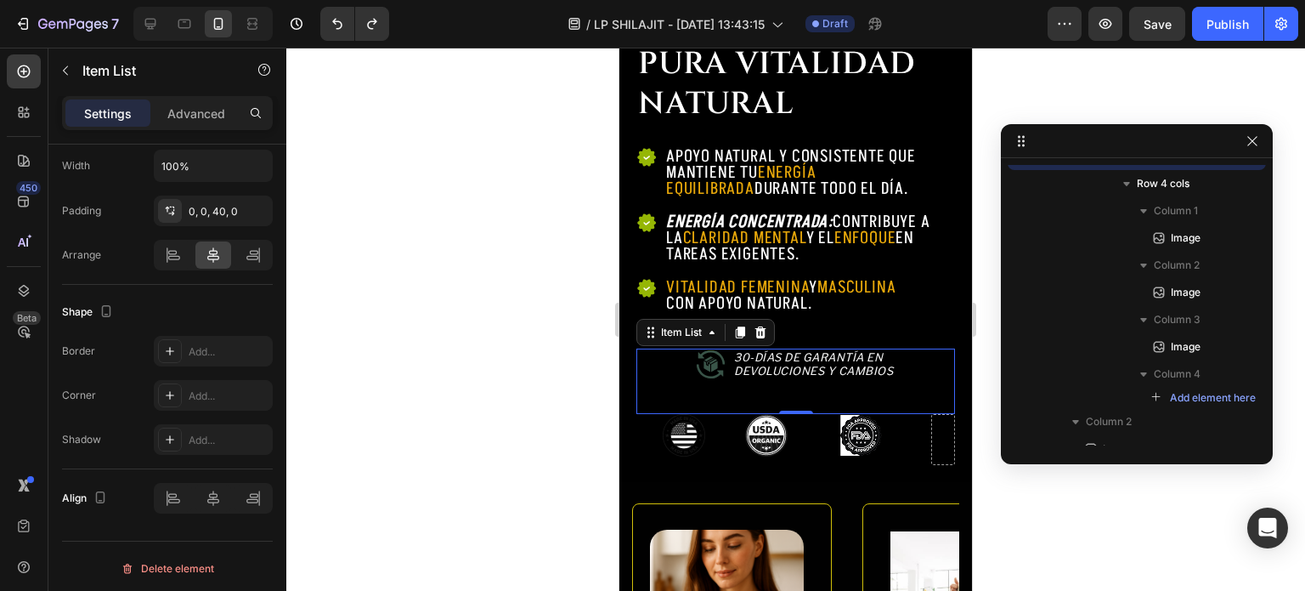
click at [992, 337] on div at bounding box center [795, 319] width 1019 height 543
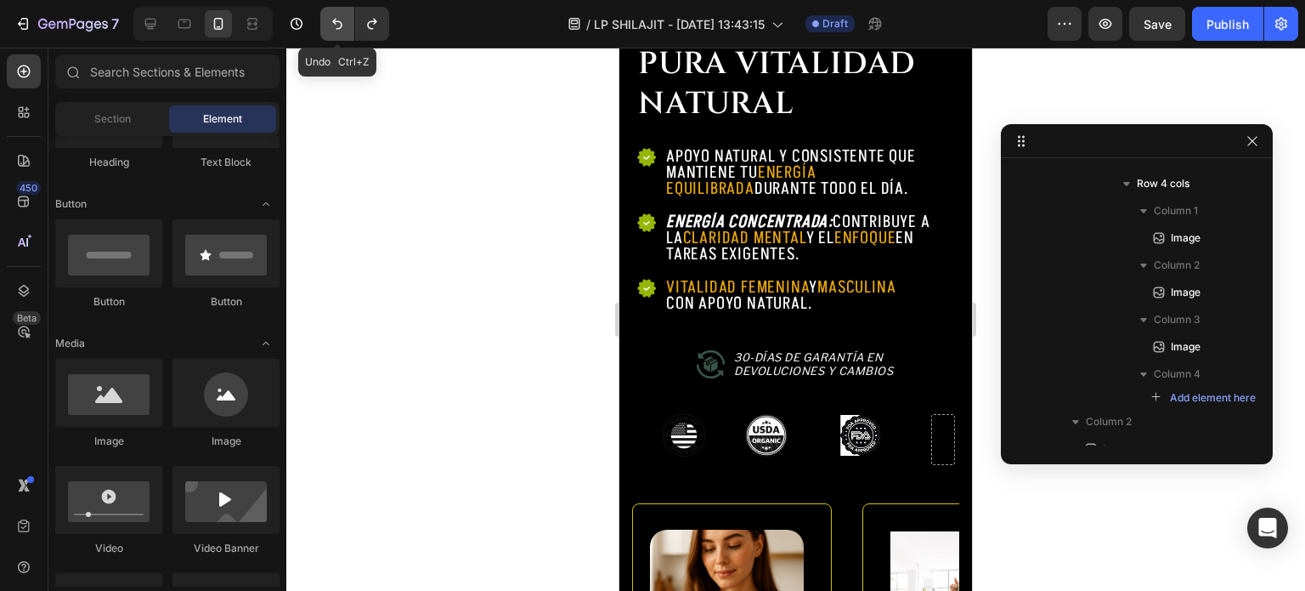
click at [332, 25] on icon "Undo/Redo" at bounding box center [337, 23] width 17 height 17
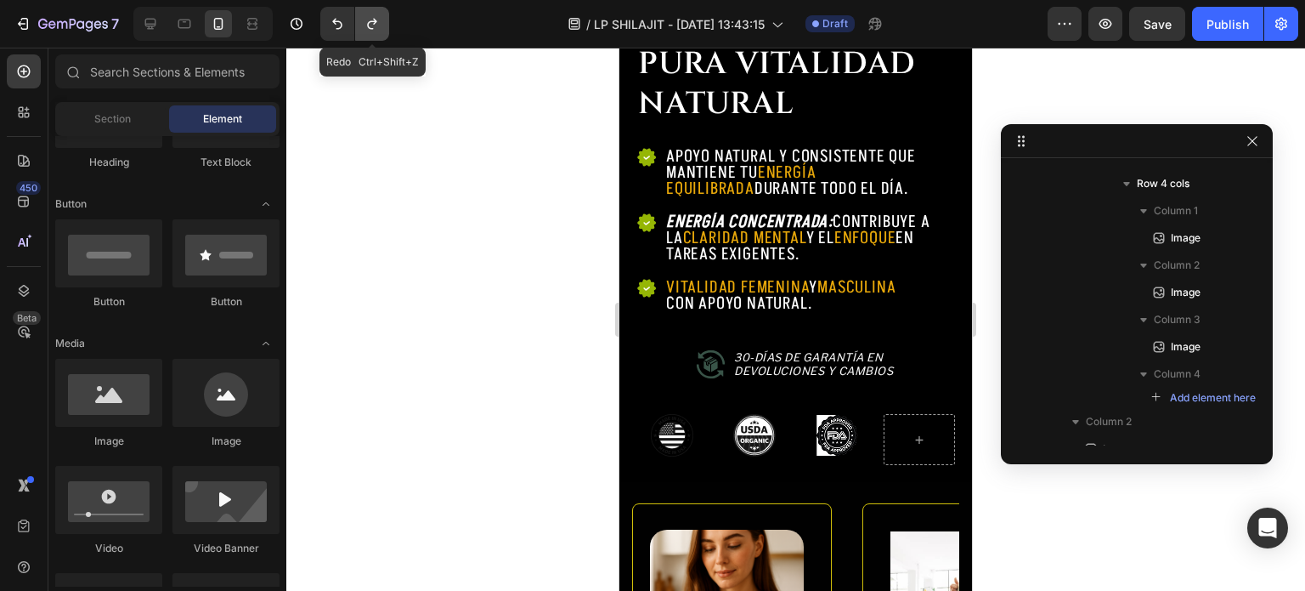
click at [367, 27] on icon "Undo/Redo" at bounding box center [372, 23] width 17 height 17
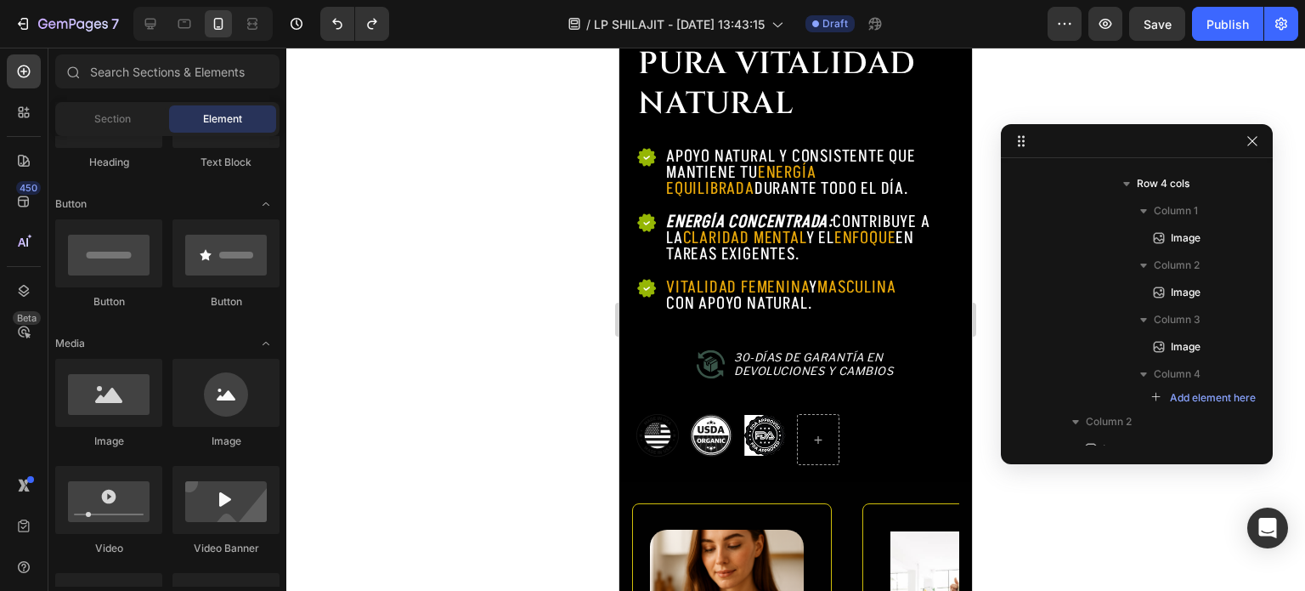
click at [986, 375] on div at bounding box center [795, 319] width 1019 height 543
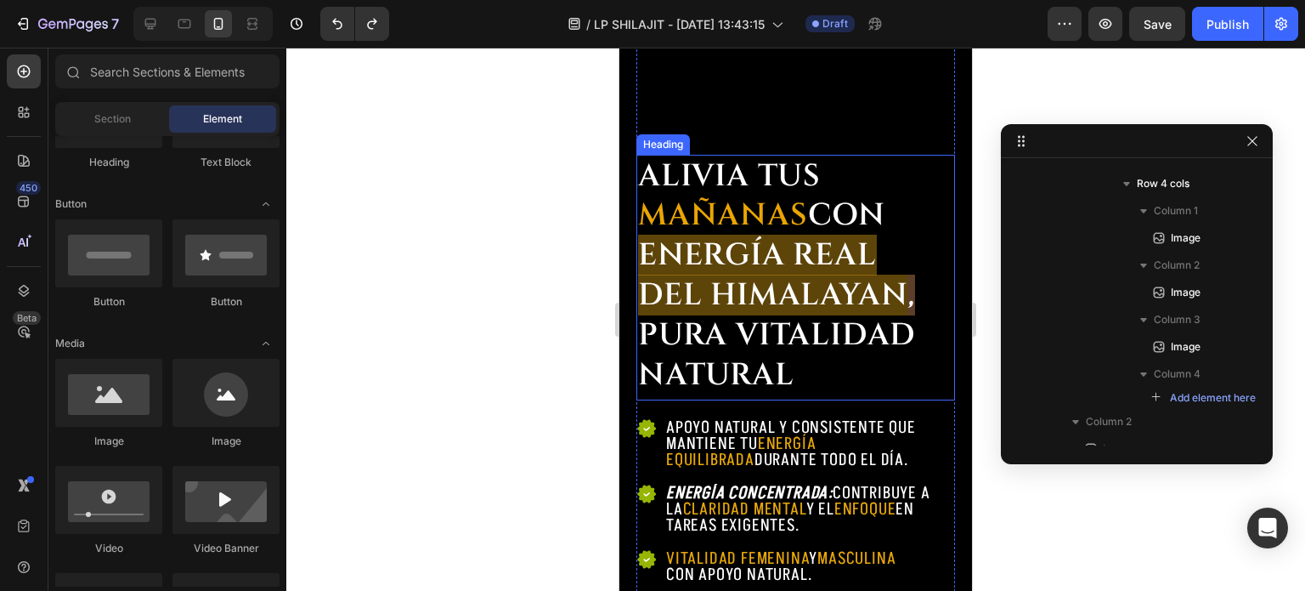
scroll to position [746, 0]
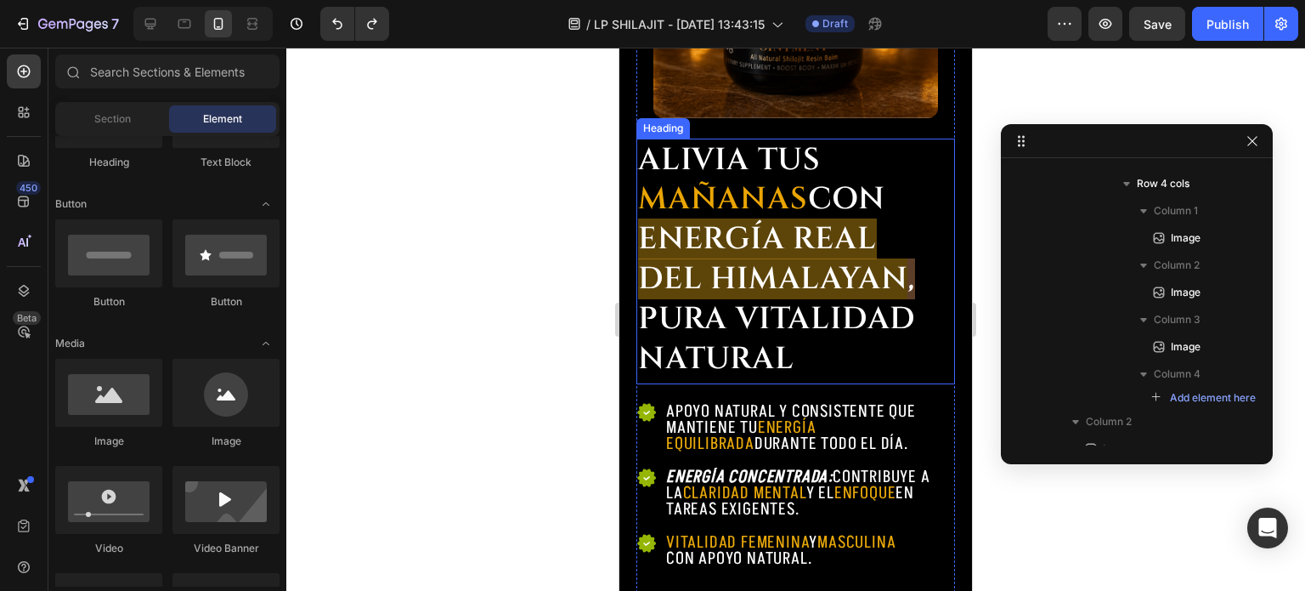
click at [724, 278] on span "del HimalayaN" at bounding box center [772, 278] width 269 height 41
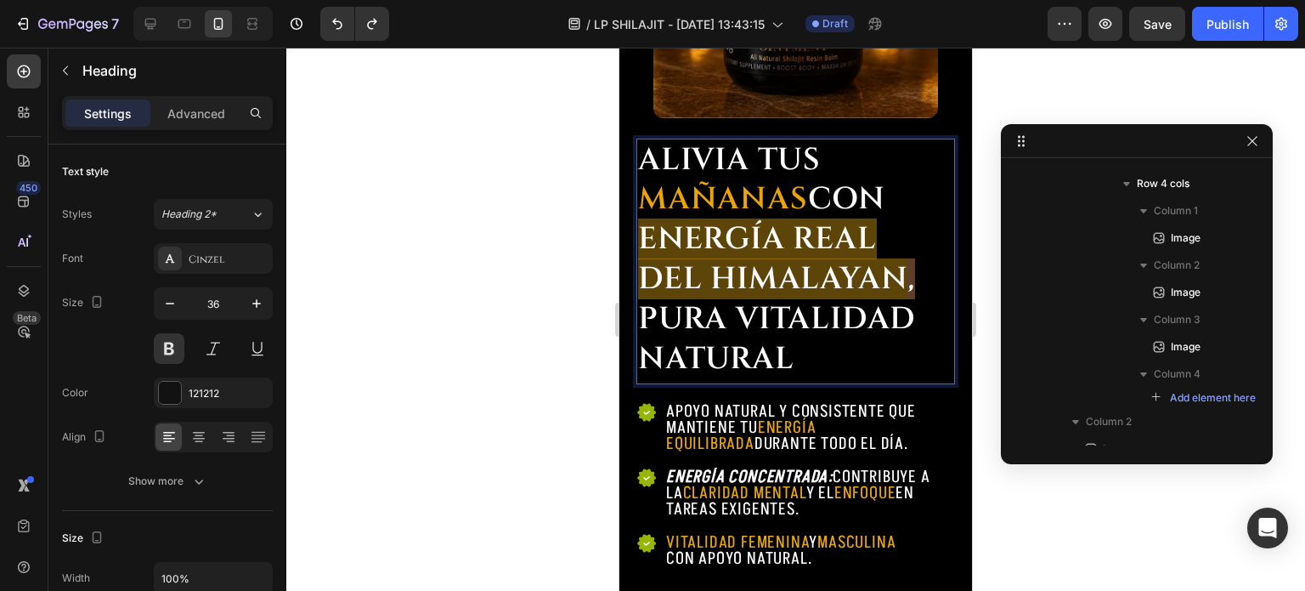
click at [716, 271] on span "del HimalayaN" at bounding box center [772, 278] width 269 height 41
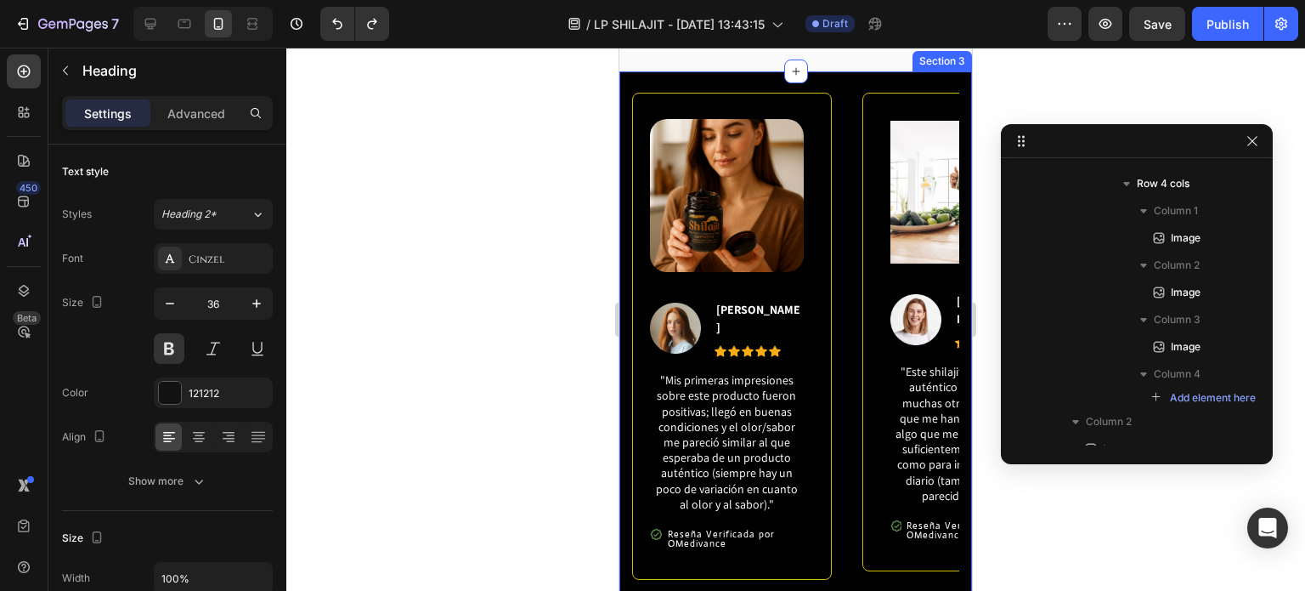
scroll to position [1511, 0]
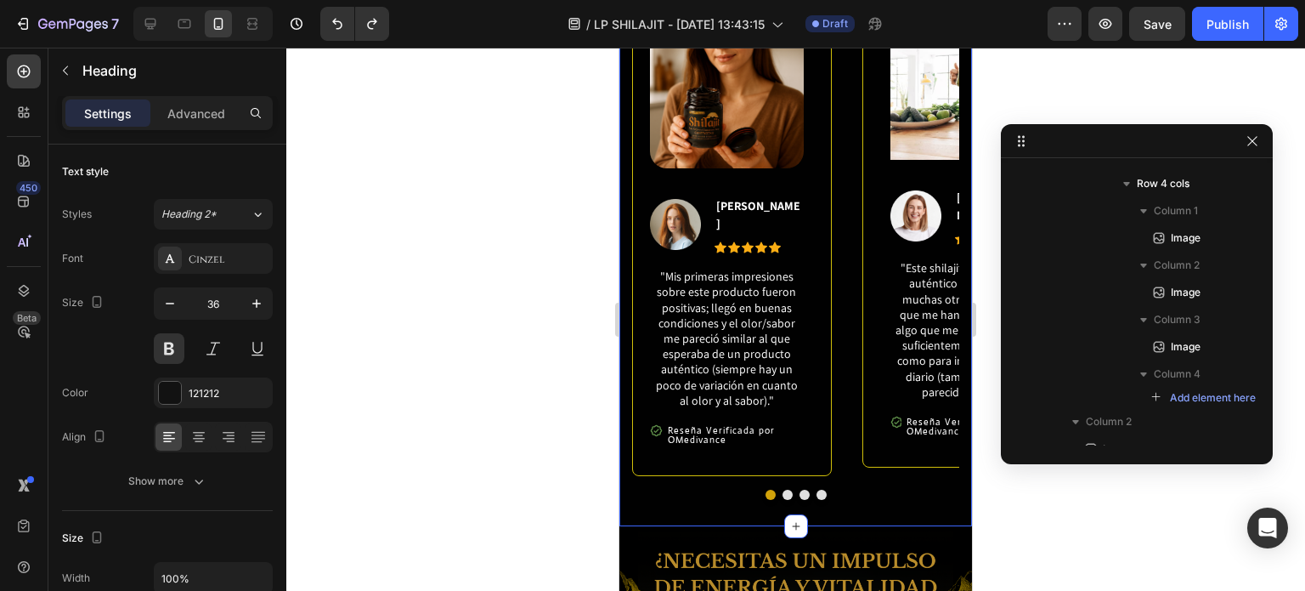
click at [761, 510] on div "Image Image Jennifer Cobb Text block Icon Icon Icon Icon Icon Icon List Hoz Row…" at bounding box center [796, 247] width 353 height 558
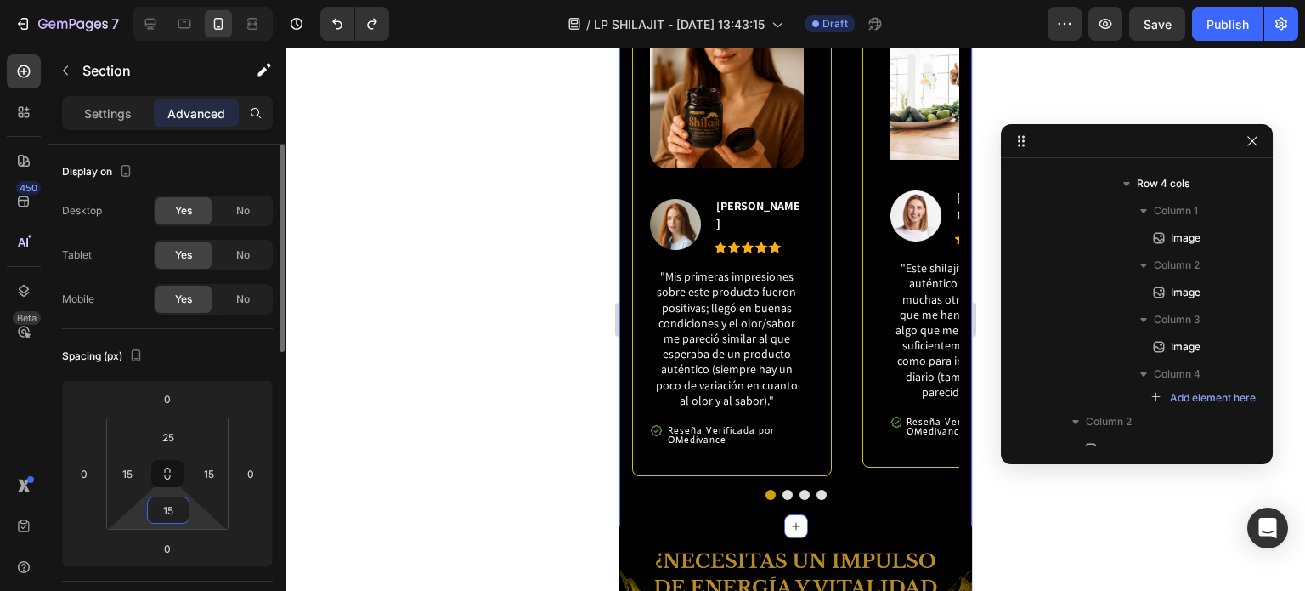
click at [167, 519] on input "15" at bounding box center [168, 509] width 34 height 25
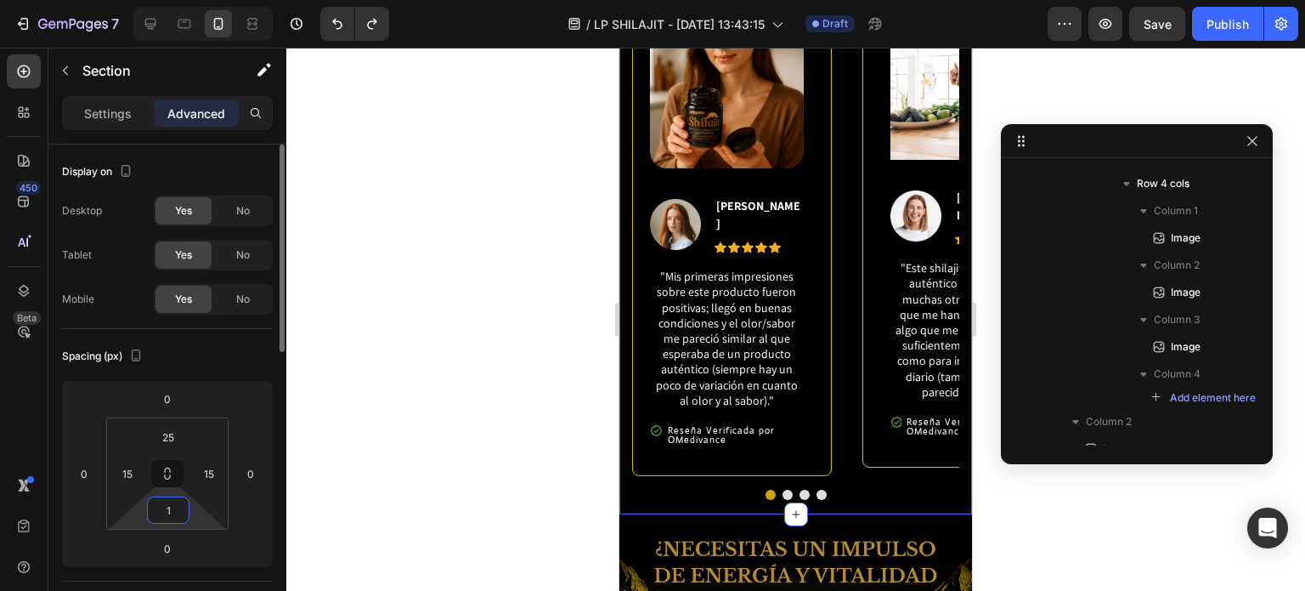
type input "10"
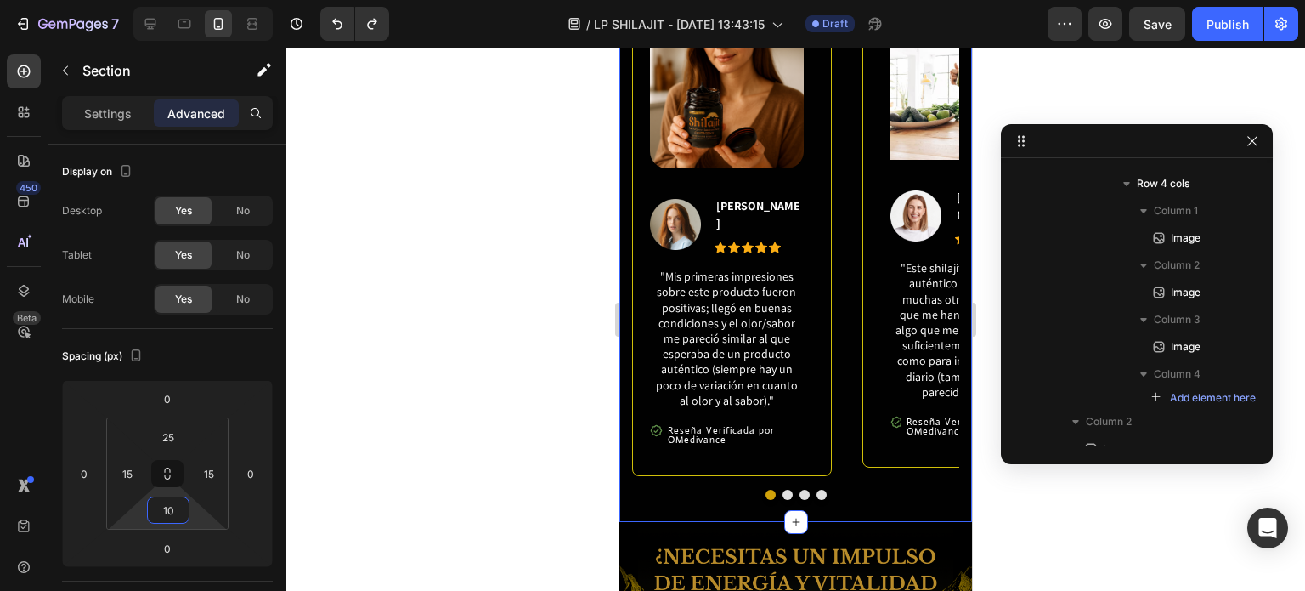
click at [530, 422] on div at bounding box center [795, 319] width 1019 height 543
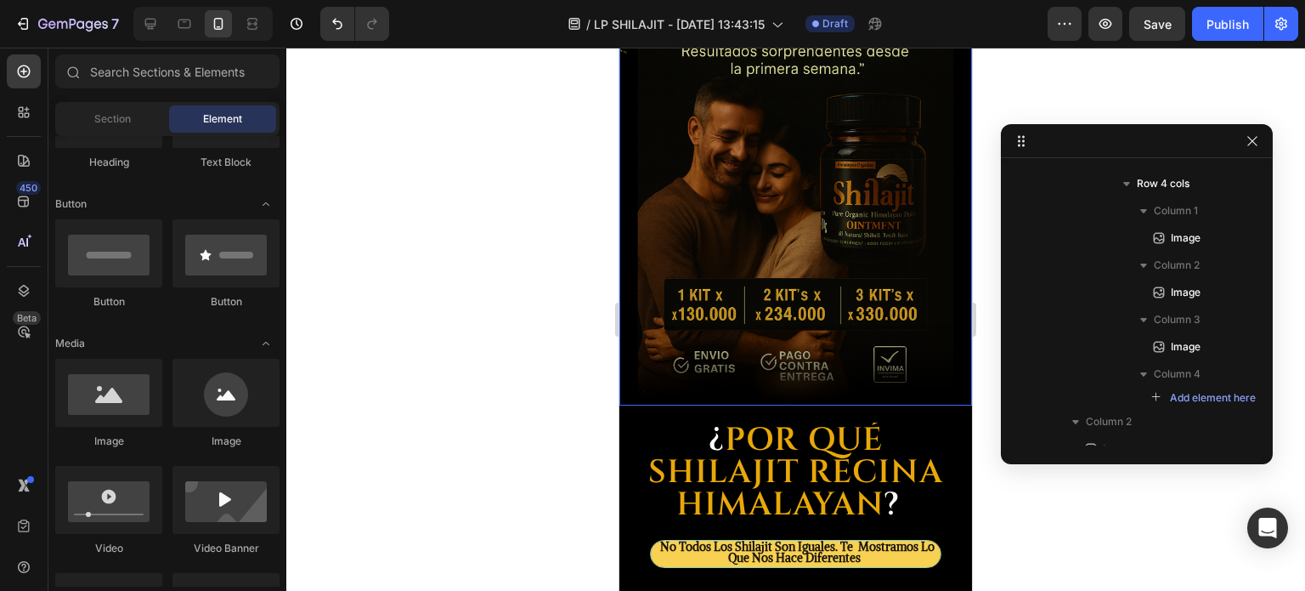
scroll to position [2191, 0]
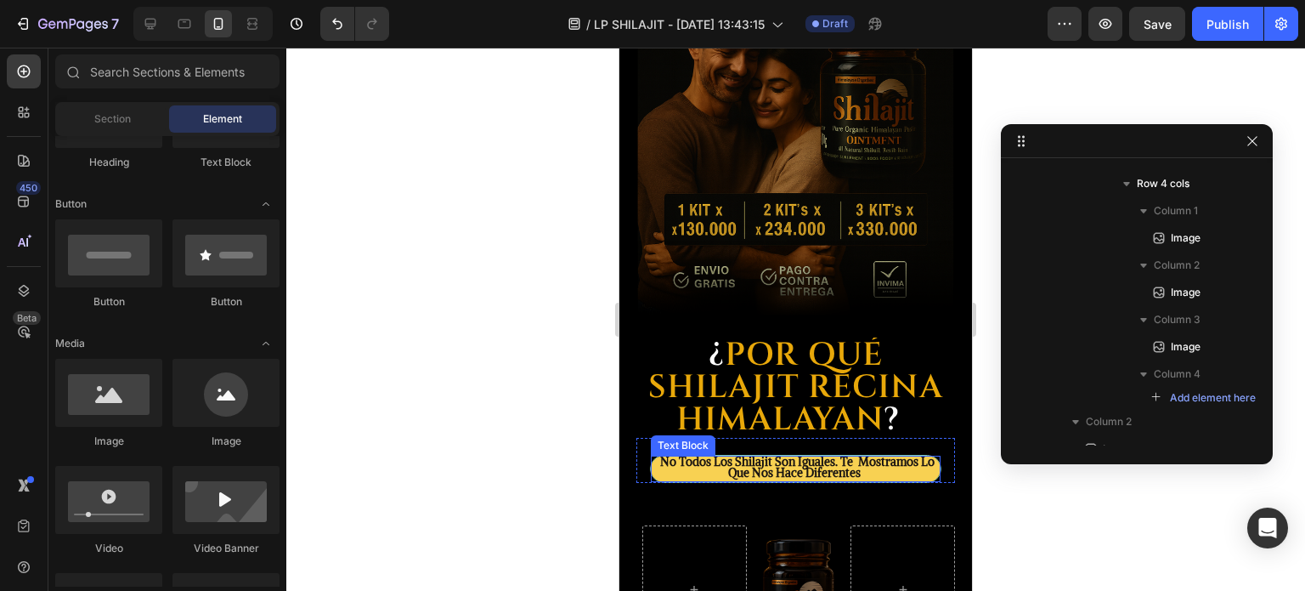
click at [802, 454] on span "no todos los shilajit son iguales. te mostramos lo que nos hace diferentes" at bounding box center [797, 467] width 274 height 27
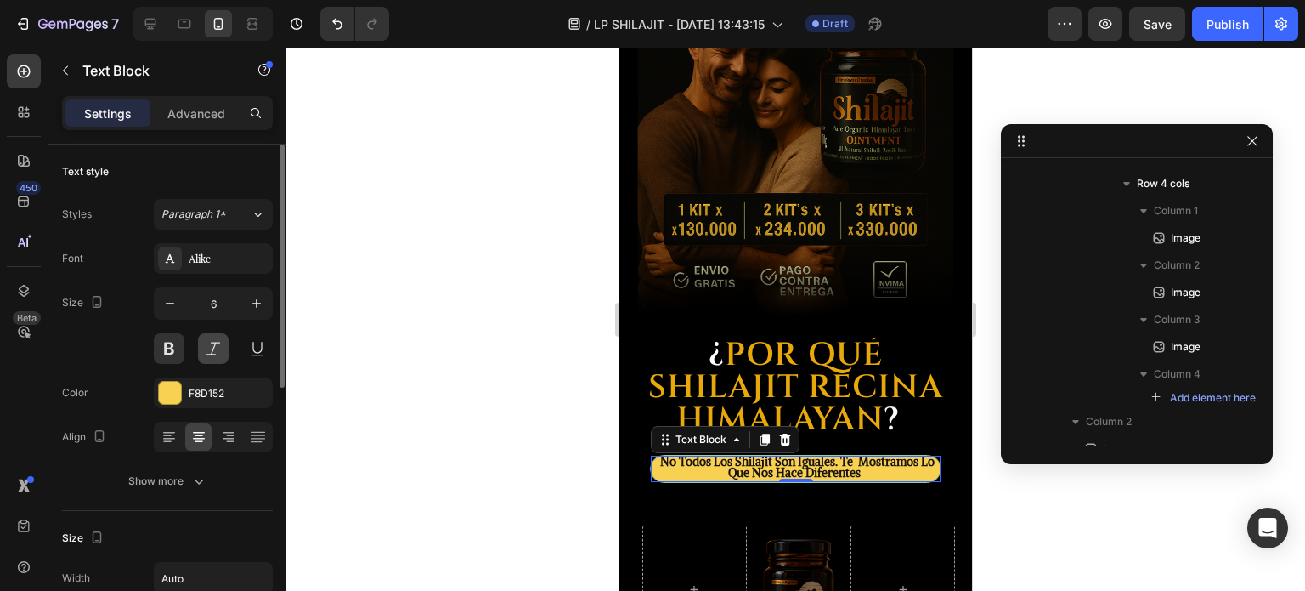
click at [212, 356] on button at bounding box center [213, 348] width 31 height 31
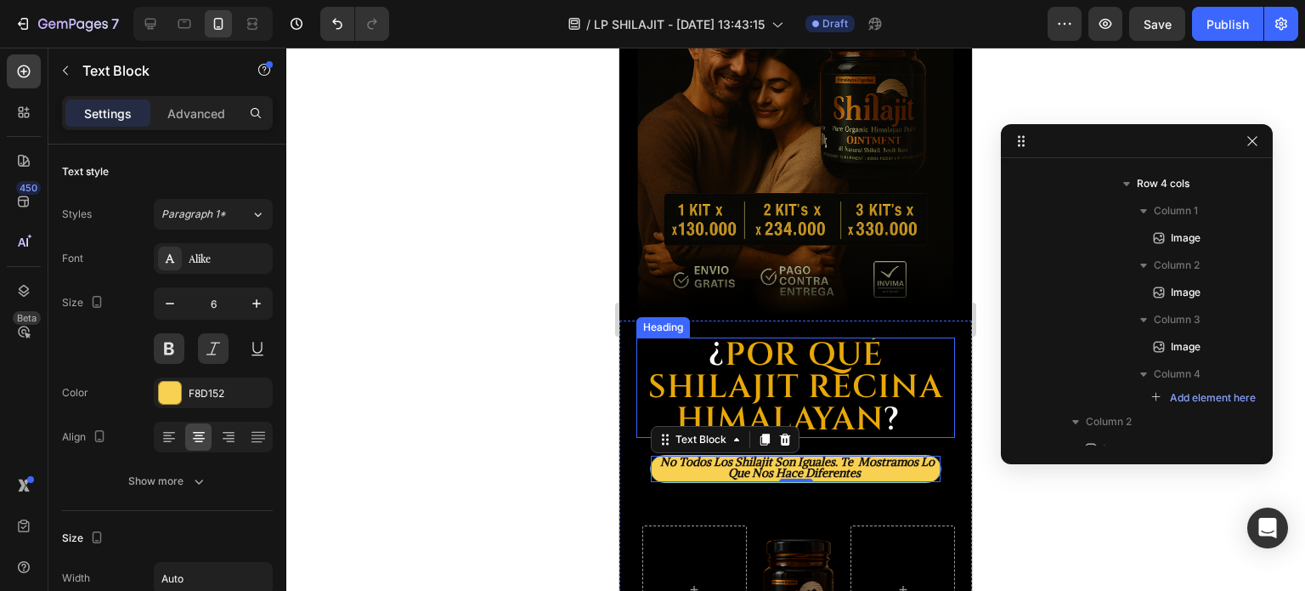
click at [875, 342] on strong "Por qué Shilajit recina Himalayan" at bounding box center [795, 387] width 295 height 108
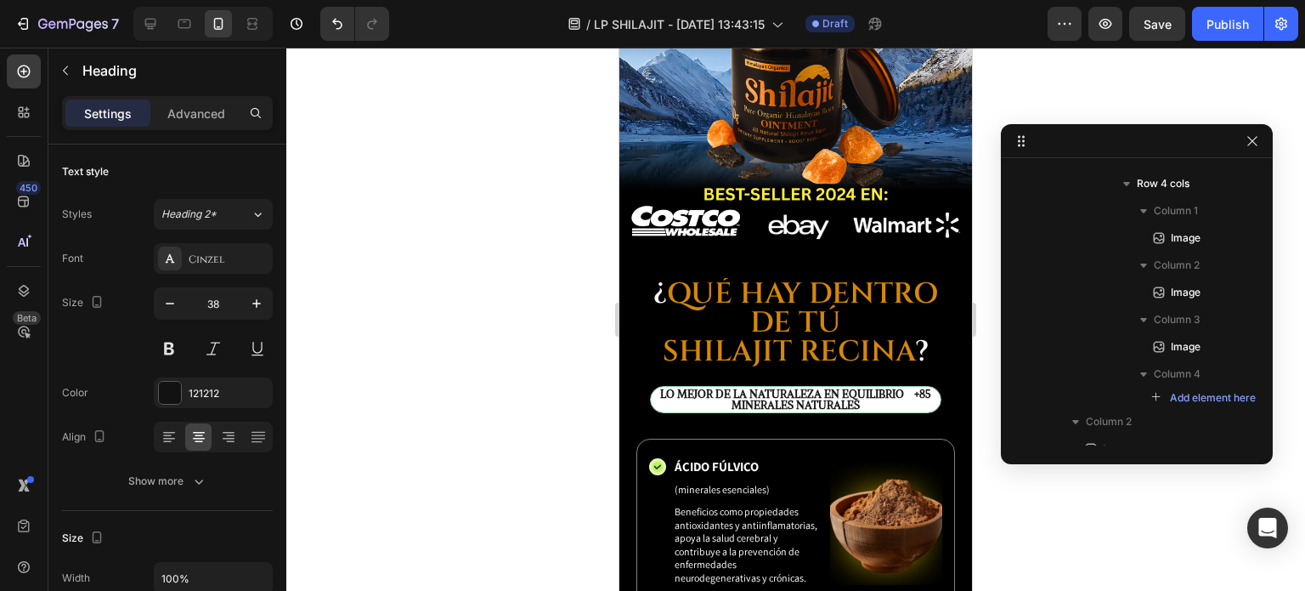
scroll to position [4145, 0]
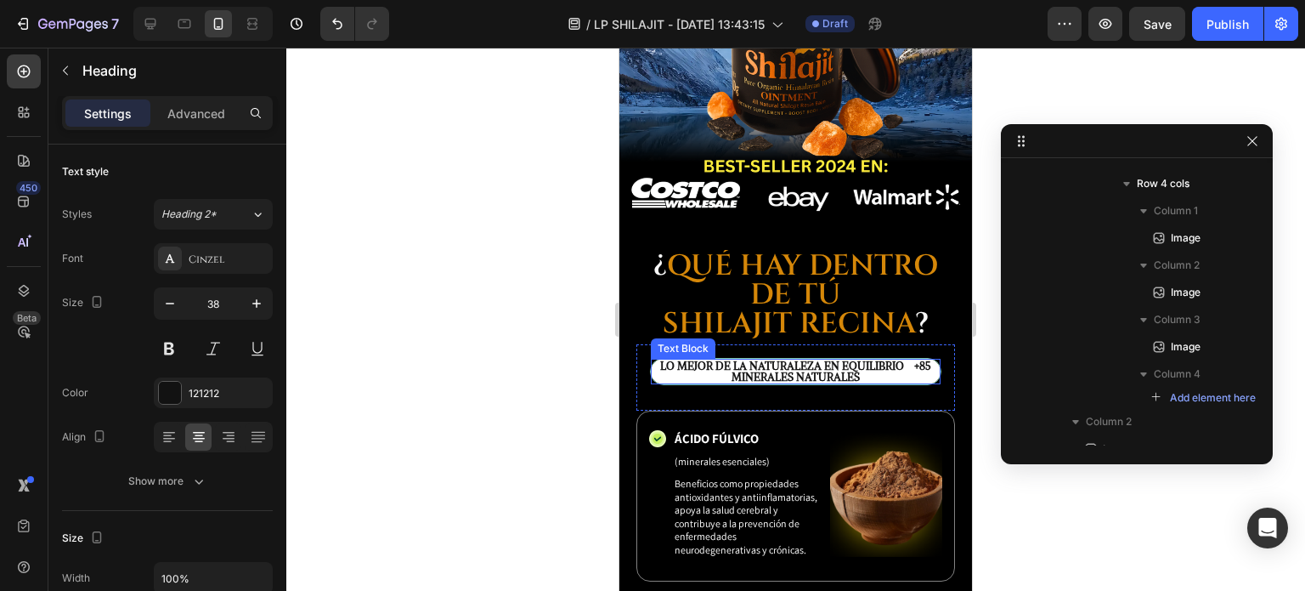
click at [751, 360] on p "Lo Mejor de la Naturaleza en Equilibrio +85 Minerales NATURALES" at bounding box center [796, 371] width 286 height 22
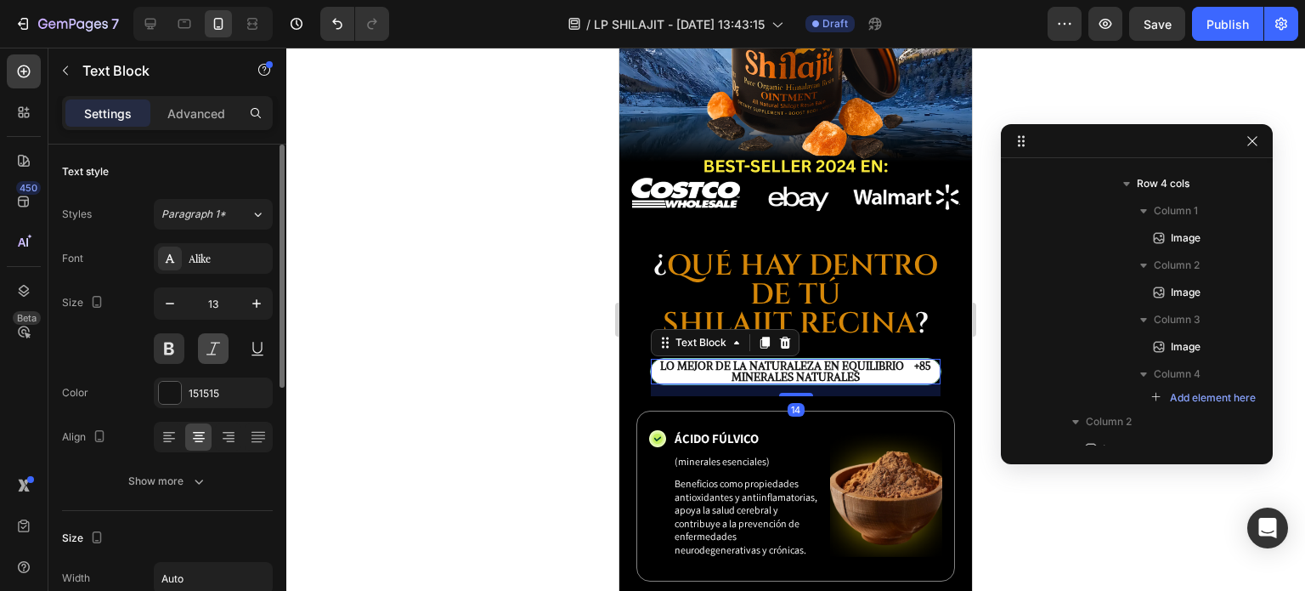
click at [204, 354] on button at bounding box center [213, 348] width 31 height 31
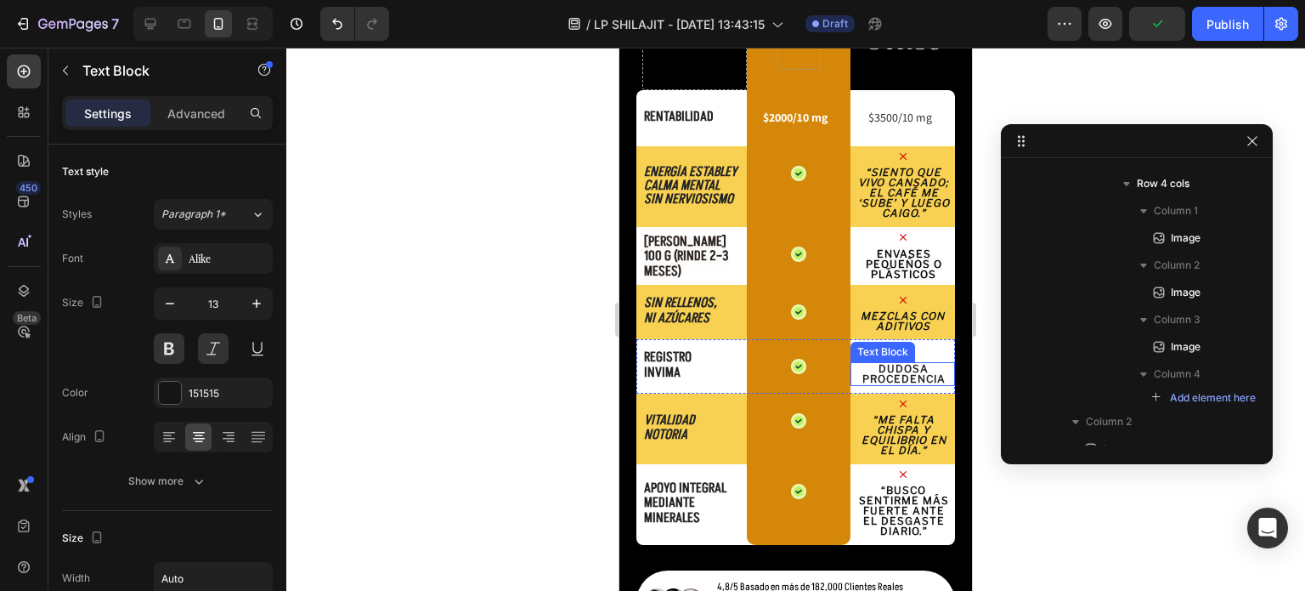
scroll to position [2531, 0]
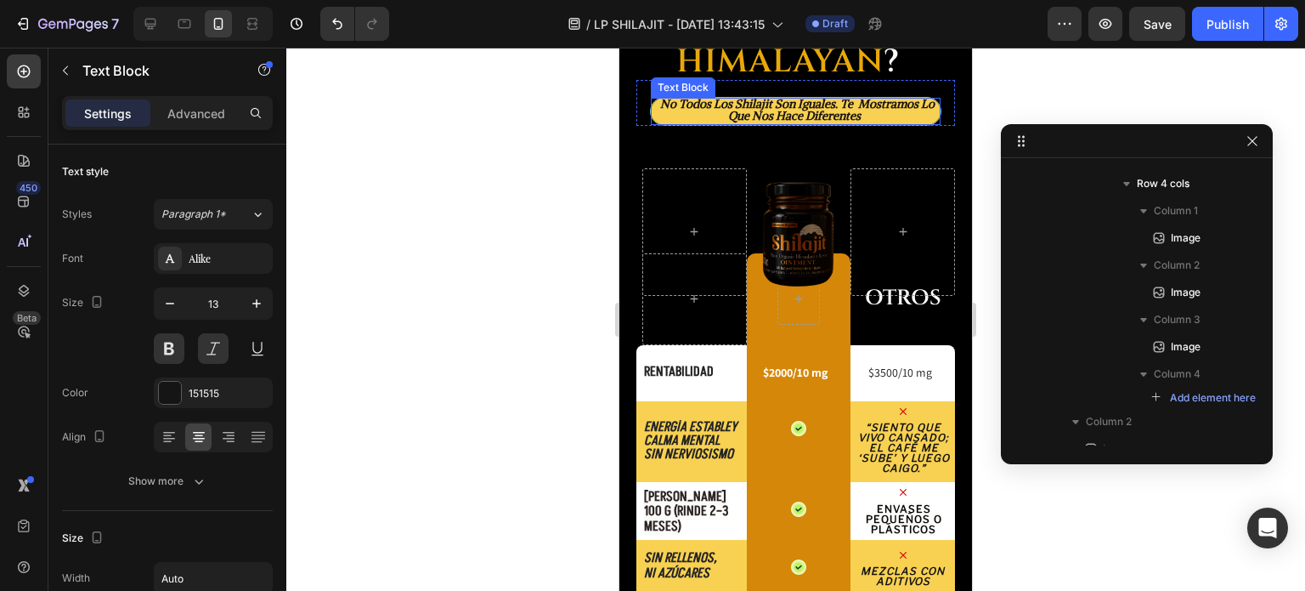
click at [671, 118] on p "no todos los shilajit son iguales. te mostramos lo que nos hace diferentes" at bounding box center [796, 111] width 286 height 24
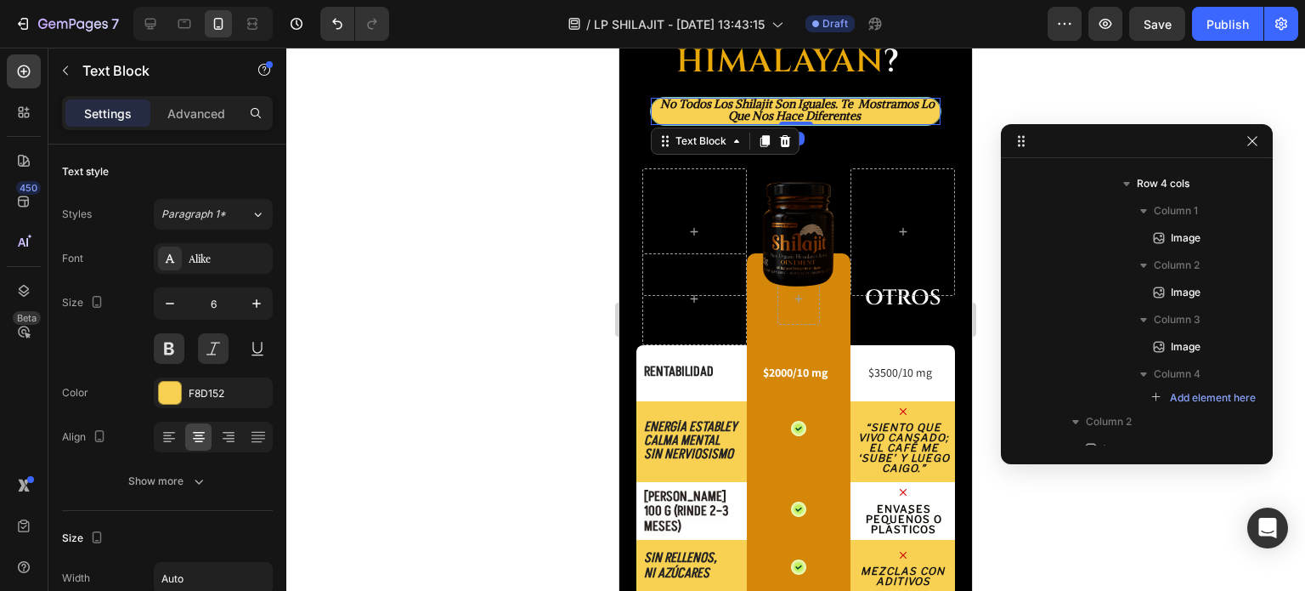
scroll to position [510, 0]
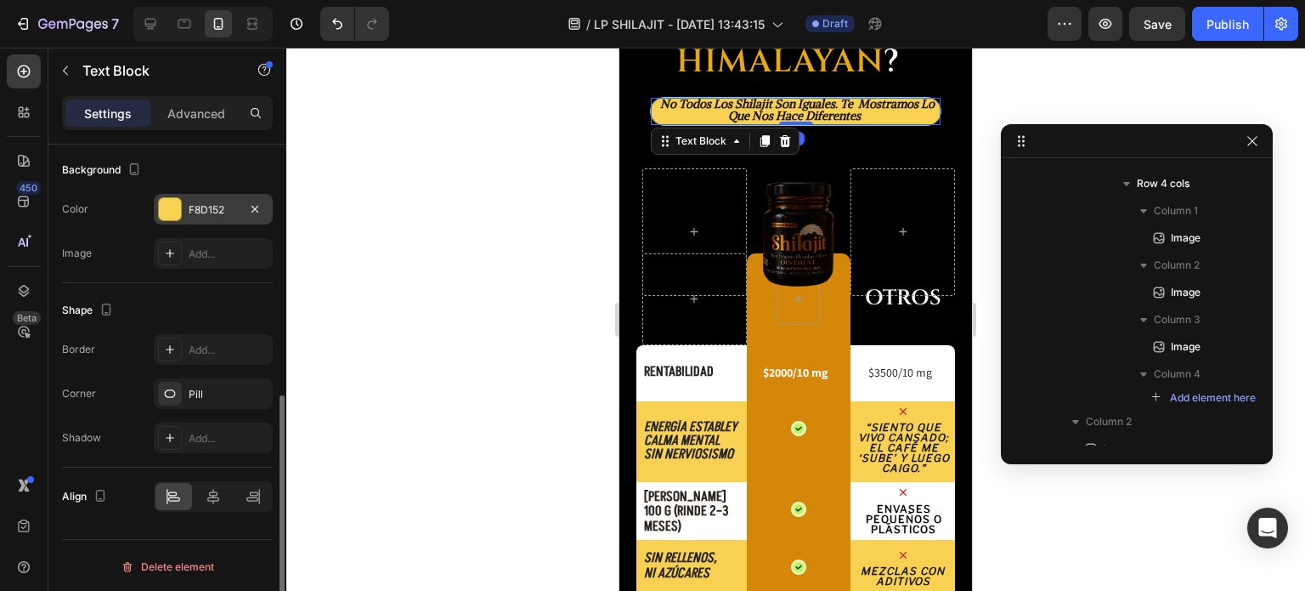
click at [207, 210] on div "F8D152" at bounding box center [213, 209] width 49 height 15
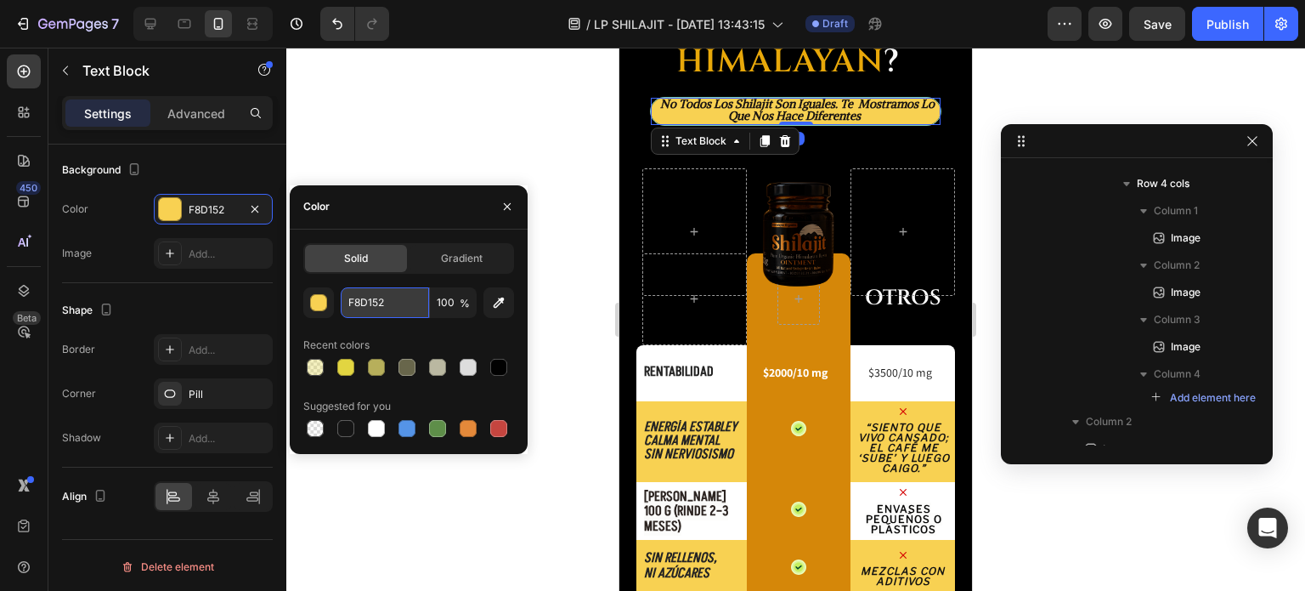
click at [368, 304] on input "F8D152" at bounding box center [385, 302] width 88 height 31
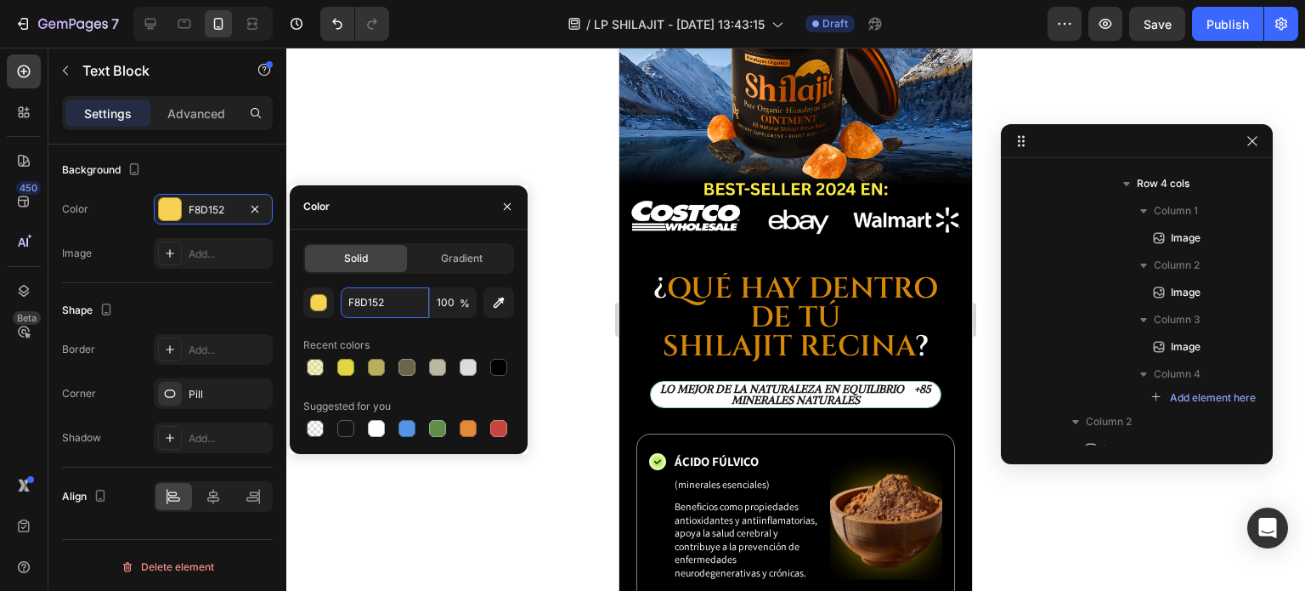
scroll to position [4145, 0]
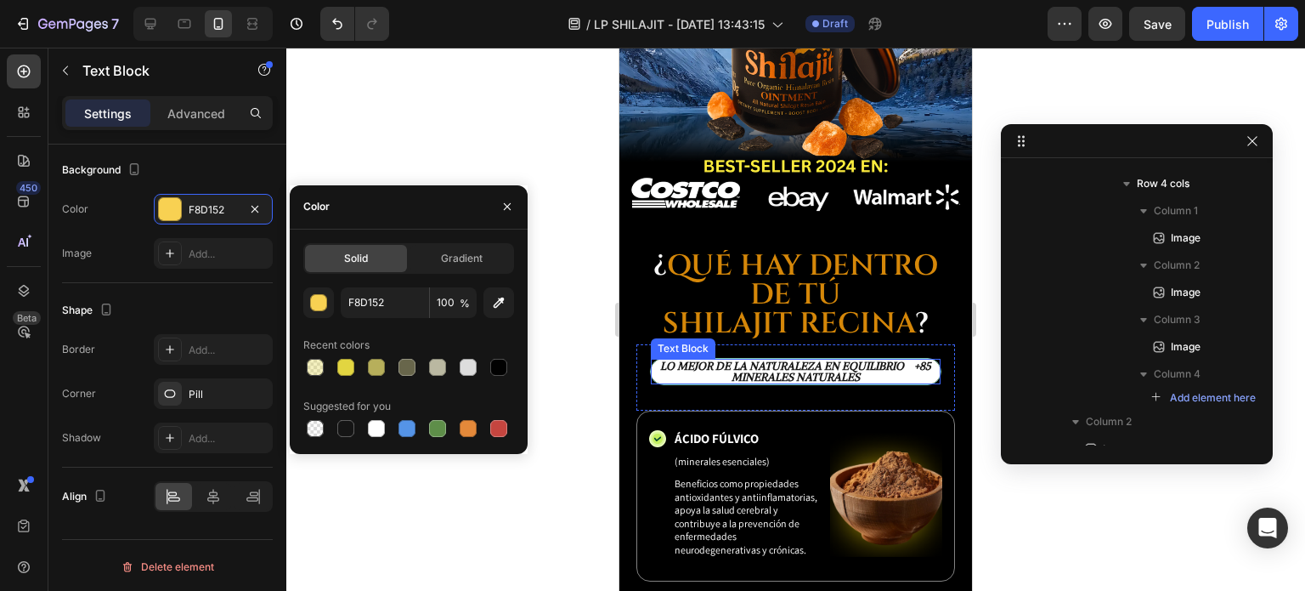
click at [666, 360] on p "Lo Mejor de la Naturaleza en Equilibrio +85 Minerales NATURALES" at bounding box center [796, 371] width 286 height 22
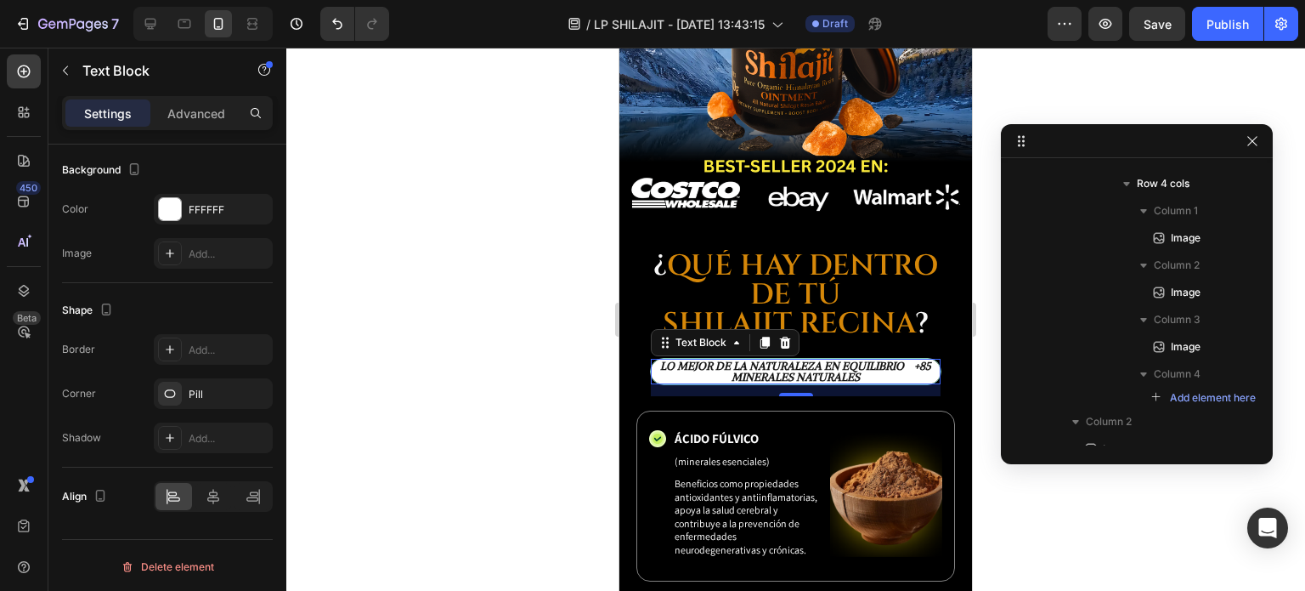
scroll to position [510, 0]
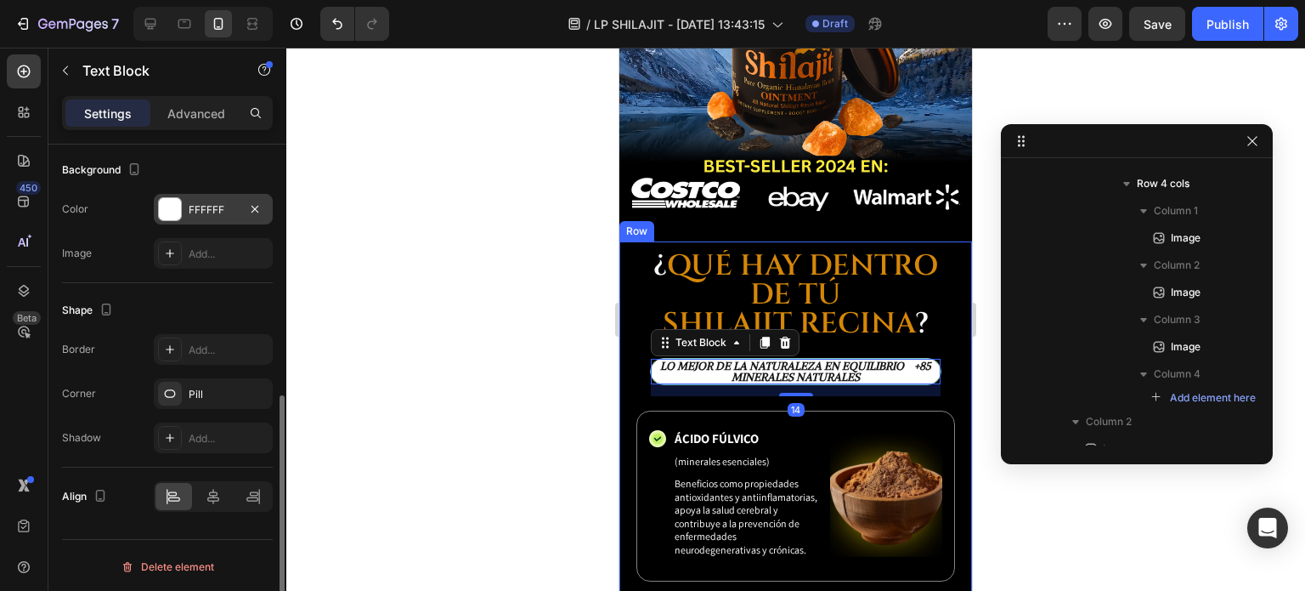
click at [205, 211] on div "FFFFFF" at bounding box center [213, 209] width 49 height 15
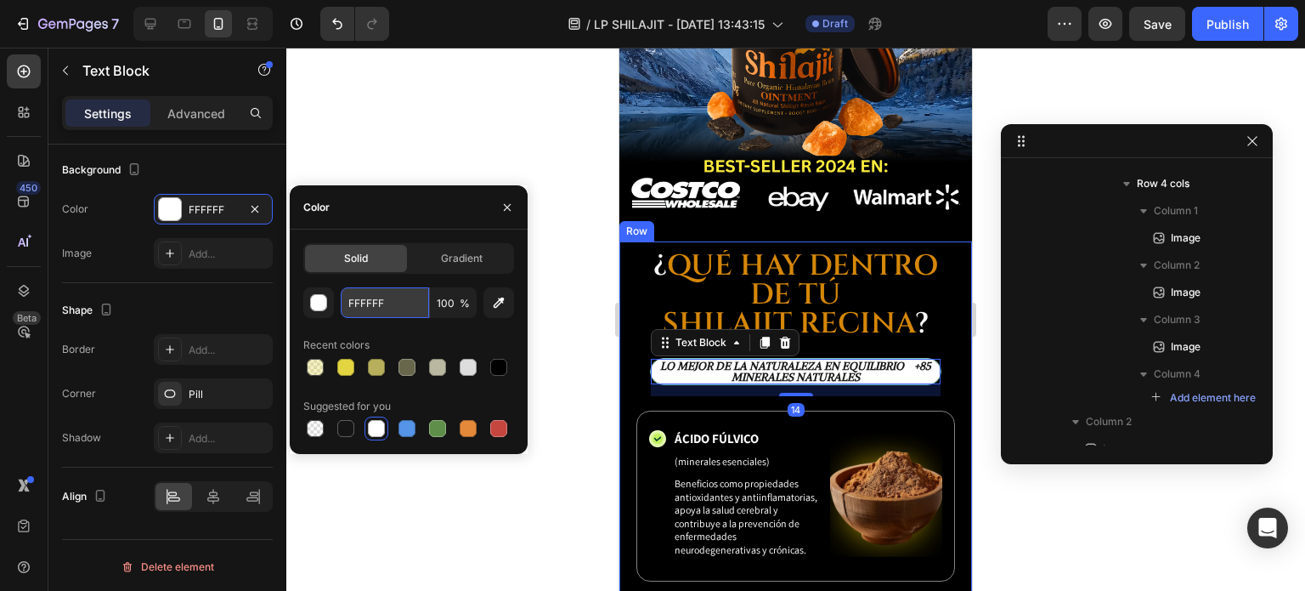
click at [367, 300] on input "FFFFFF" at bounding box center [385, 302] width 88 height 31
paste input "8D152"
type input "F8D152"
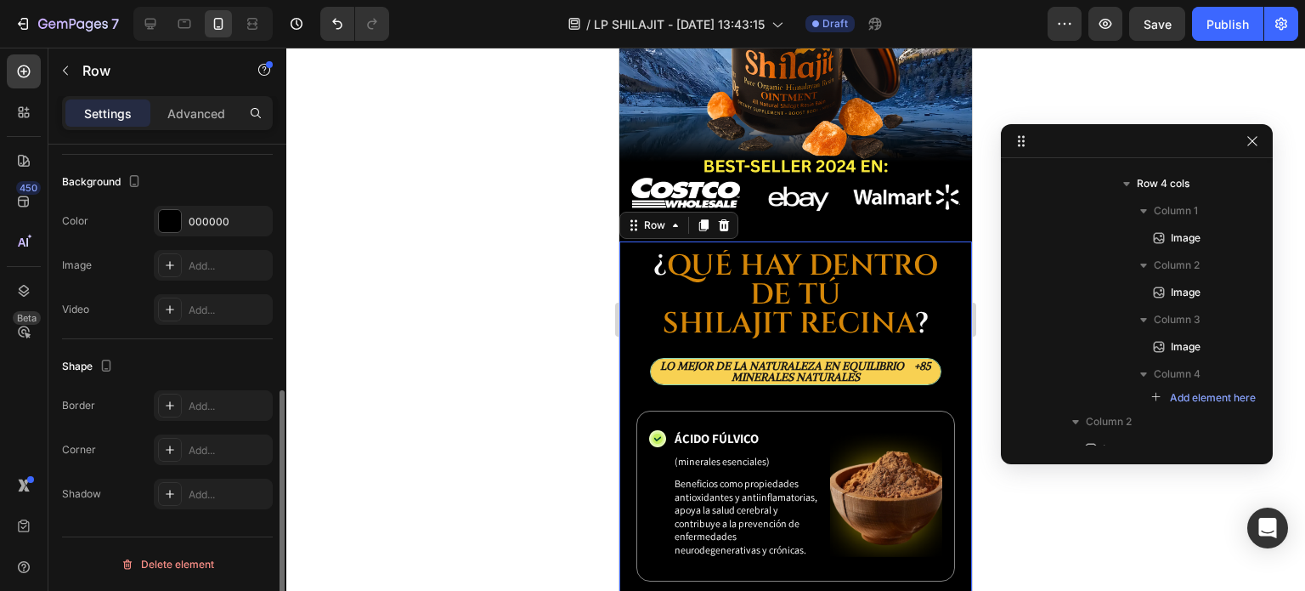
scroll to position [0, 0]
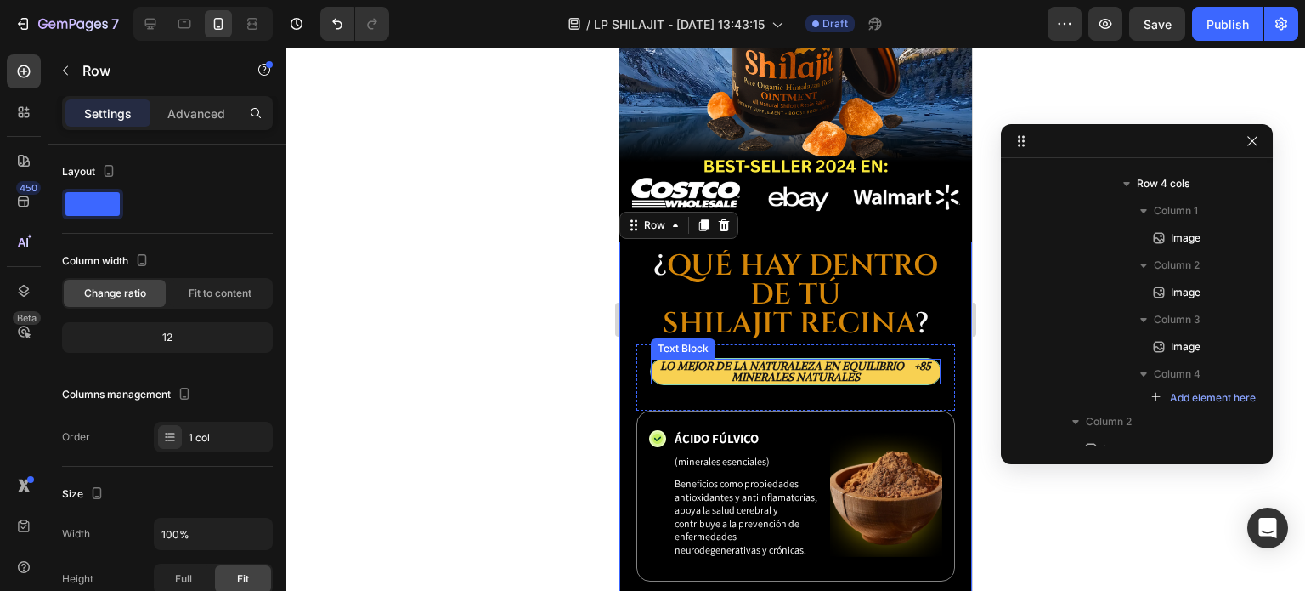
click at [659, 360] on p "Lo Mejor de la Naturaleza en Equilibrio +85 Minerales NATURALES" at bounding box center [796, 371] width 286 height 22
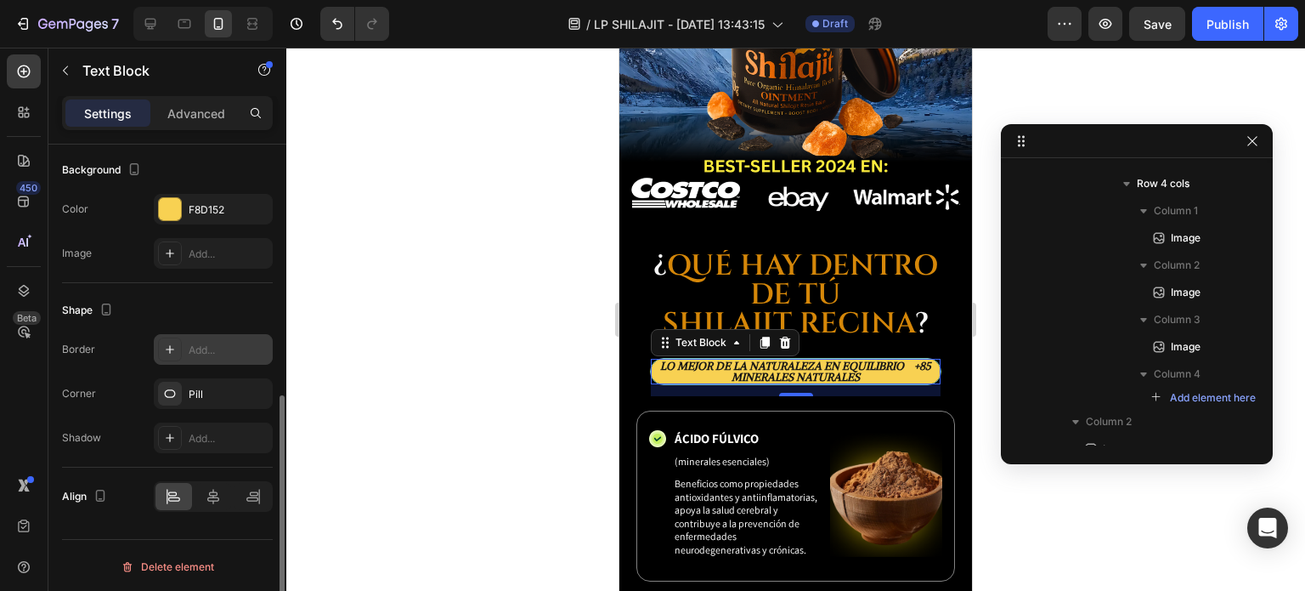
scroll to position [425, 0]
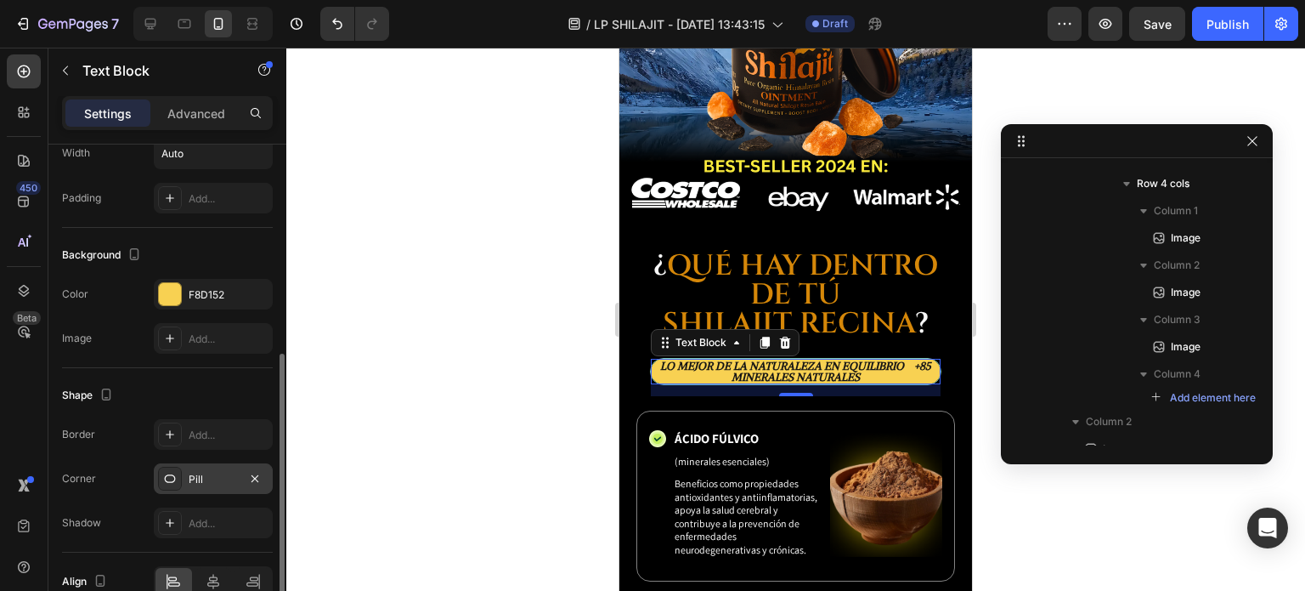
click at [205, 472] on div "Pill" at bounding box center [213, 479] width 49 height 15
click at [133, 451] on div "Border Add... Corner Pill Shadow Add..." at bounding box center [167, 478] width 211 height 119
click at [500, 289] on div at bounding box center [795, 319] width 1019 height 543
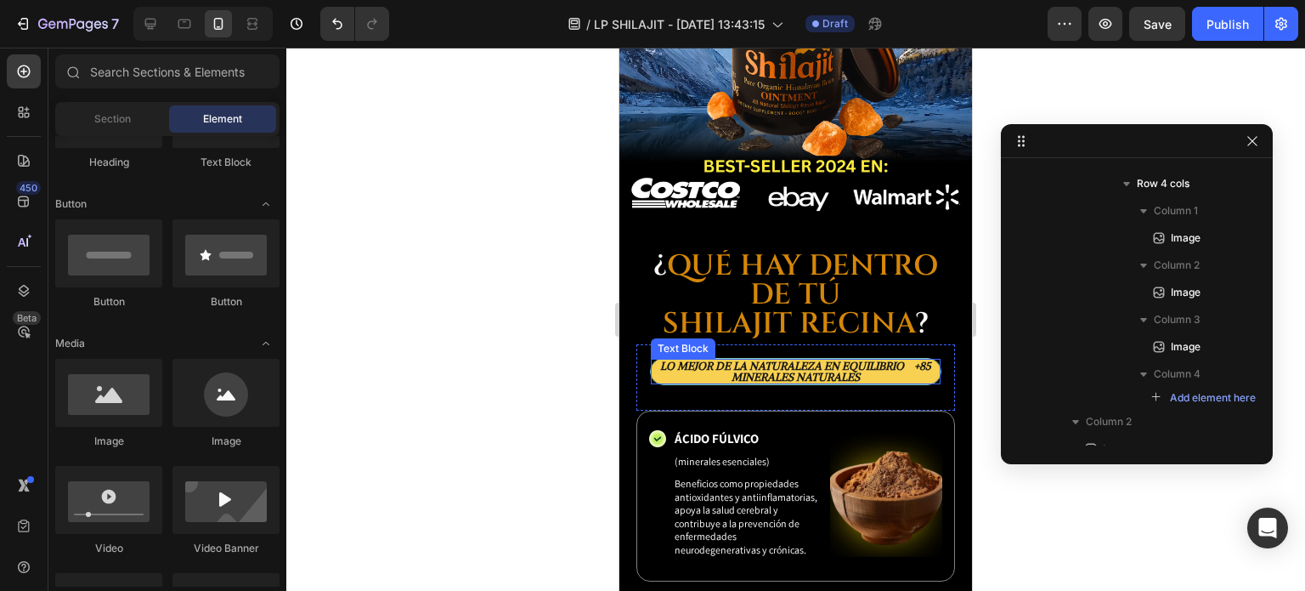
click at [792, 360] on p "Lo Mejor de la Naturaleza en Equilibrio +85 Minerales NATURALES" at bounding box center [796, 371] width 286 height 22
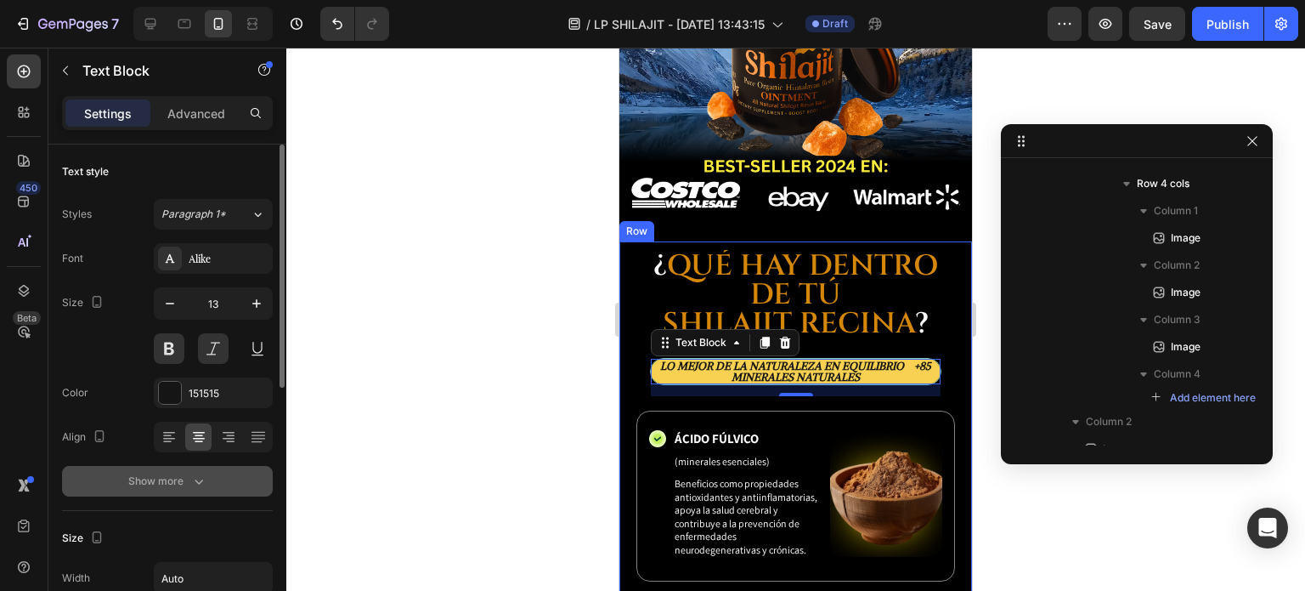
click at [192, 476] on icon "button" at bounding box center [198, 480] width 17 height 17
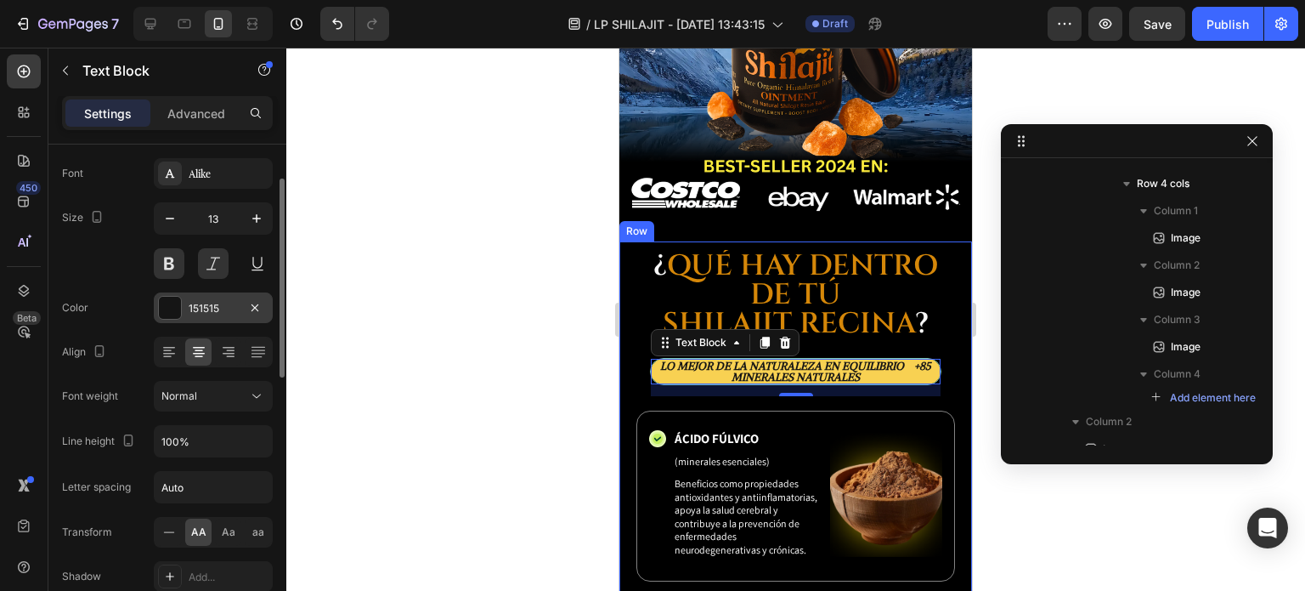
scroll to position [255, 0]
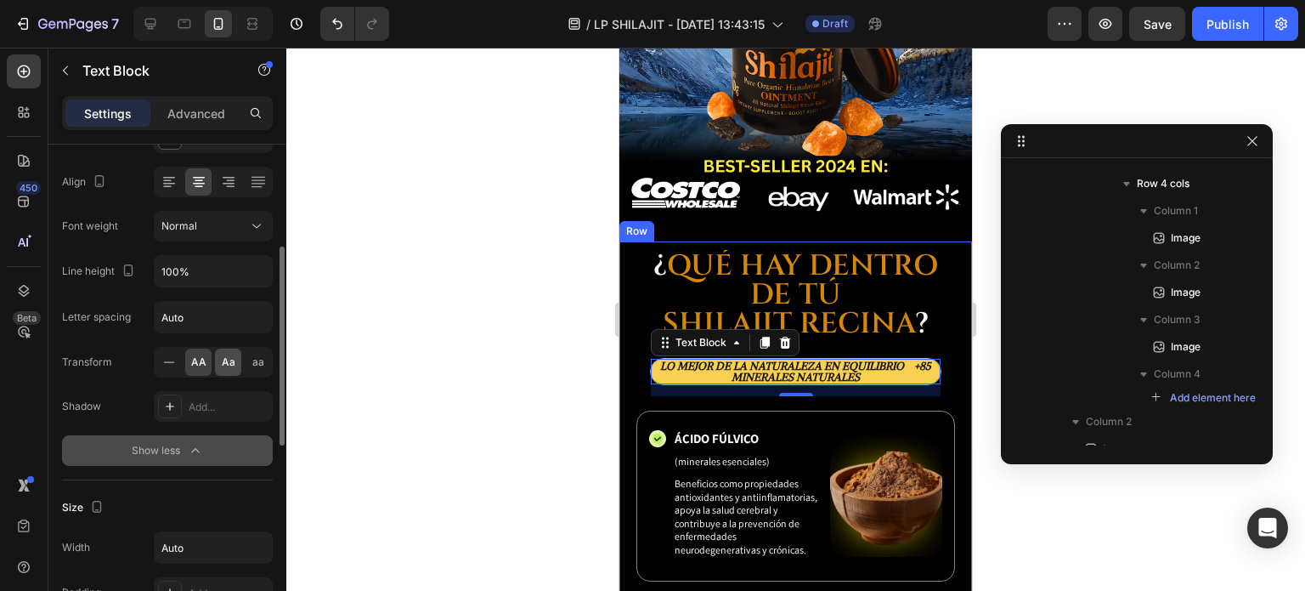
click at [231, 364] on span "Aa" at bounding box center [229, 361] width 14 height 15
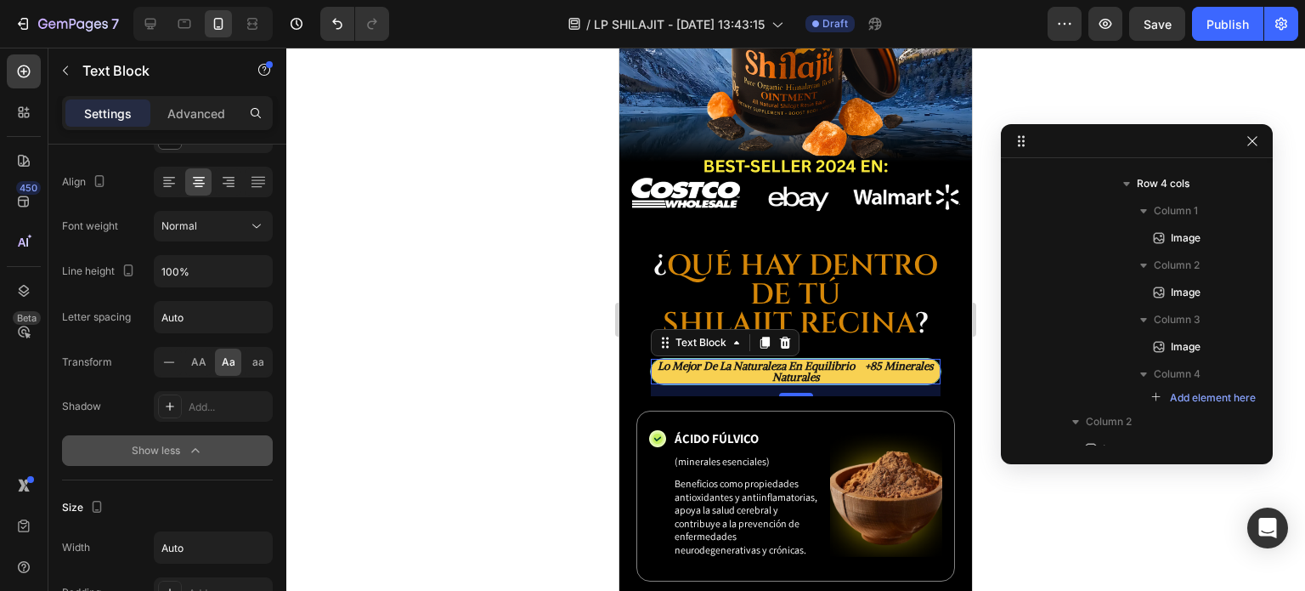
click at [872, 360] on p "lo mejor de la naturaleza en equilibrio +85 minerales naturales" at bounding box center [796, 371] width 286 height 22
click at [891, 360] on p "lo mejor de la naturaleza en equilibrio +85 minerales naturales" at bounding box center [796, 371] width 286 height 22
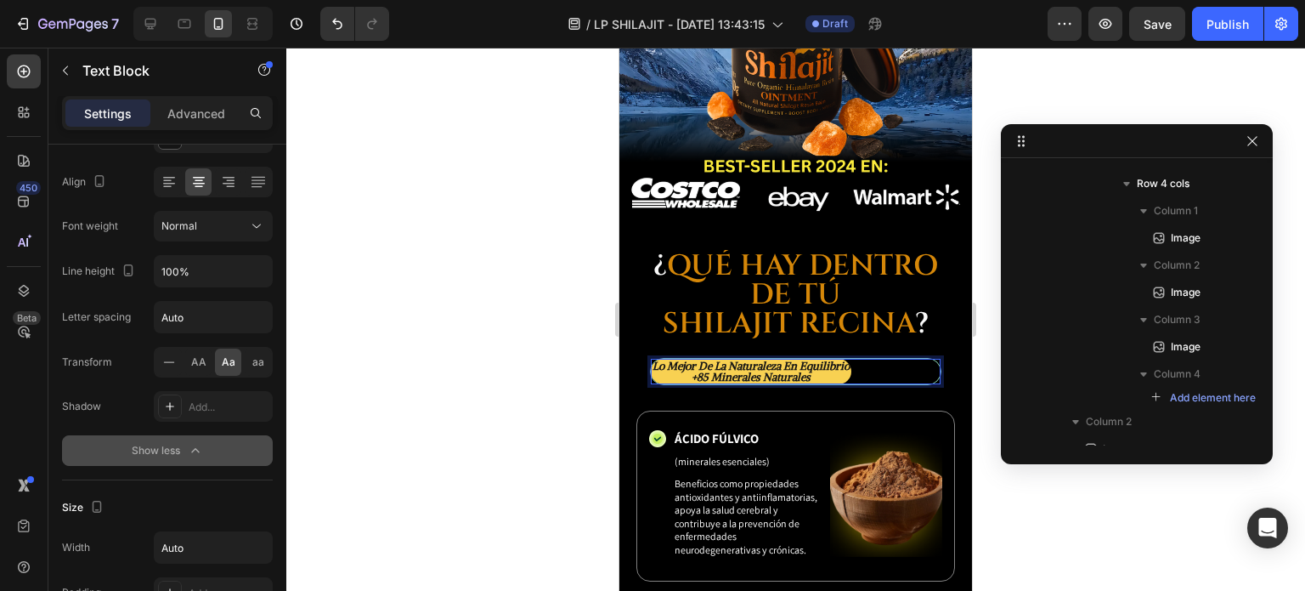
click at [663, 360] on p "lo mejor de la naturaleza en equilibrio" at bounding box center [751, 365] width 197 height 11
click at [620, 48] on lt-div at bounding box center [620, 48] width 0 height 0
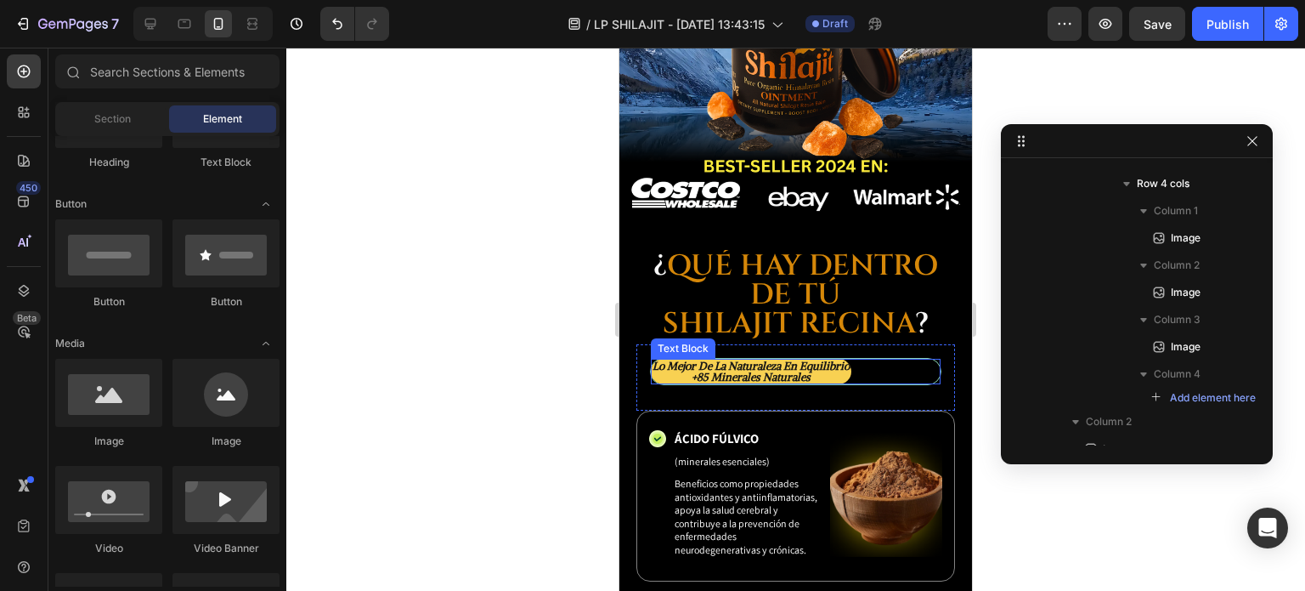
click at [850, 360] on p "lo mejor de la naturaleza en equilibrio" at bounding box center [751, 365] width 197 height 11
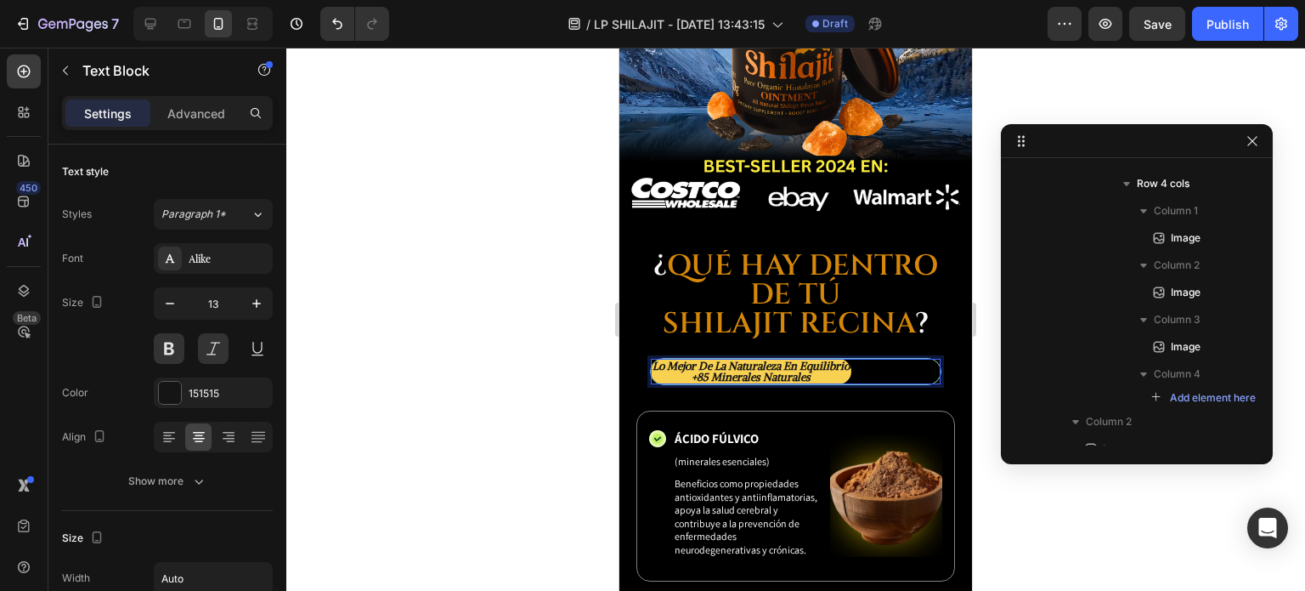
click at [709, 371] on p "+85 minerales naturales" at bounding box center [751, 376] width 197 height 11
click at [620, 48] on lt-div at bounding box center [620, 48] width 0 height 0
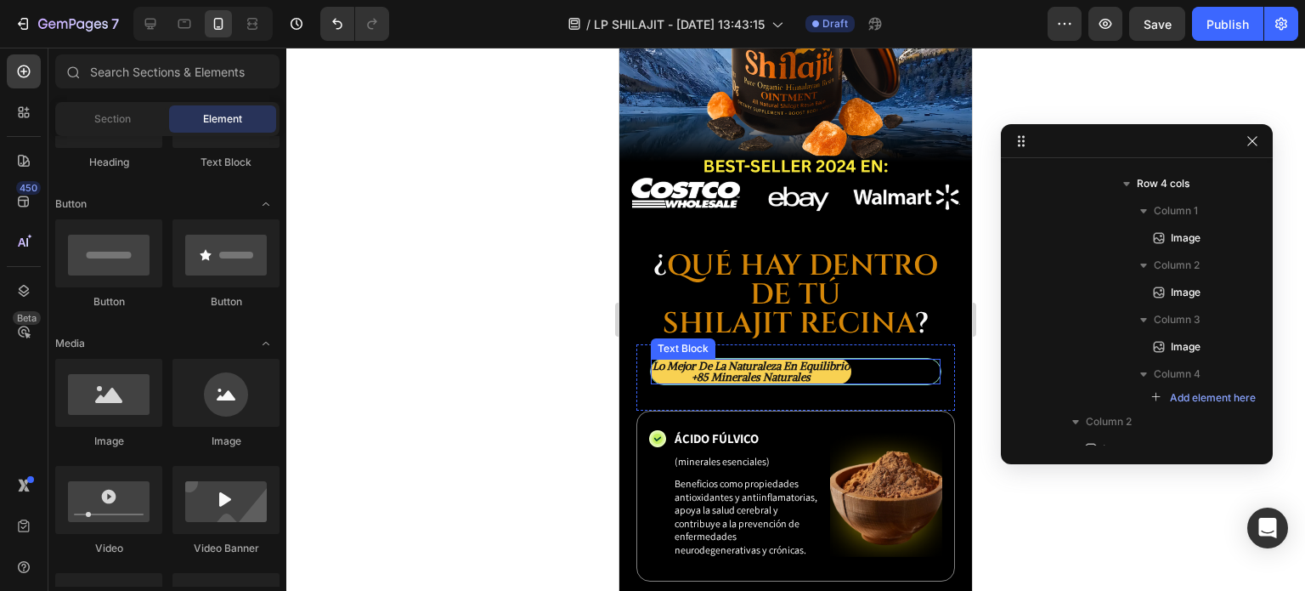
click at [850, 360] on p "lo mejor de la naturaleza en equilibrio" at bounding box center [751, 365] width 197 height 11
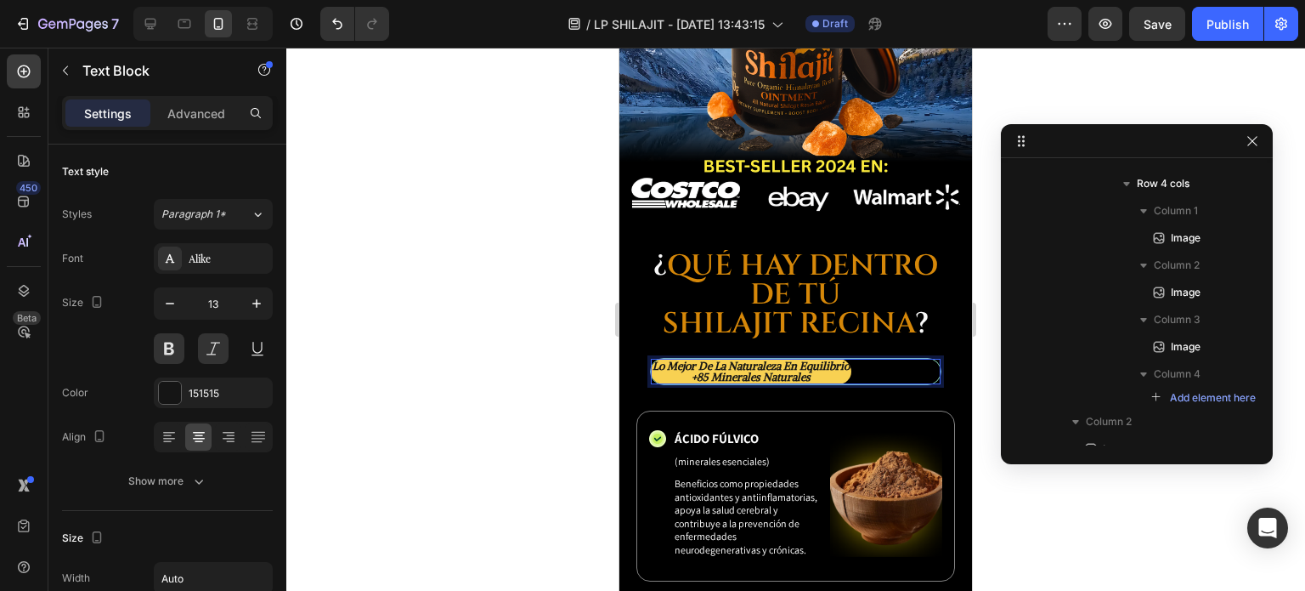
click at [786, 371] on p "+85 minerales naturales" at bounding box center [751, 376] width 197 height 11
click at [814, 360] on p "lo mejor de la naturaleza en equilibrio" at bounding box center [751, 365] width 197 height 11
click at [620, 48] on lt-div at bounding box center [620, 48] width 0 height 0
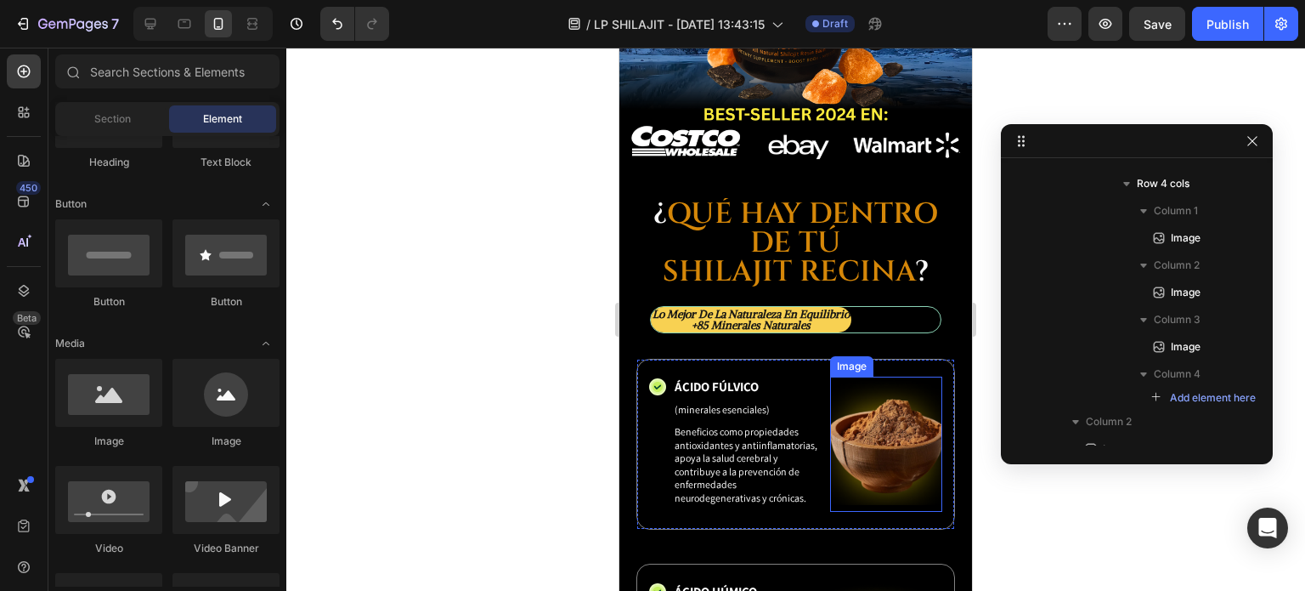
scroll to position [4196, 0]
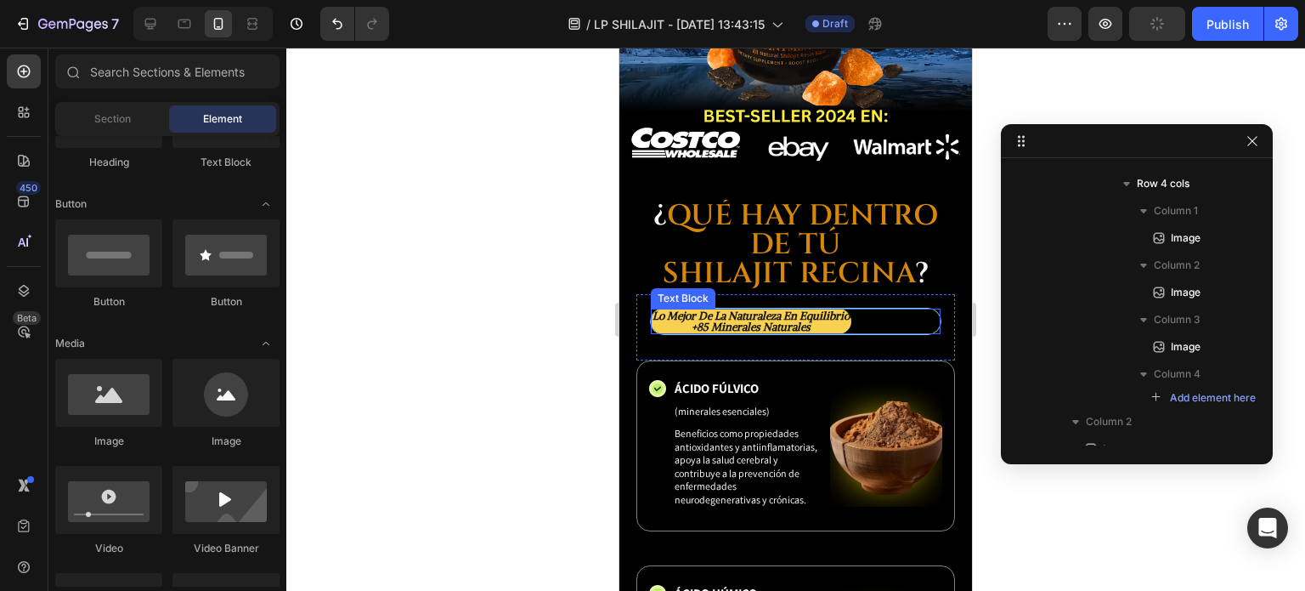
click at [821, 310] on p "lo mejor de la naturaleza en equilibrio" at bounding box center [751, 315] width 197 height 11
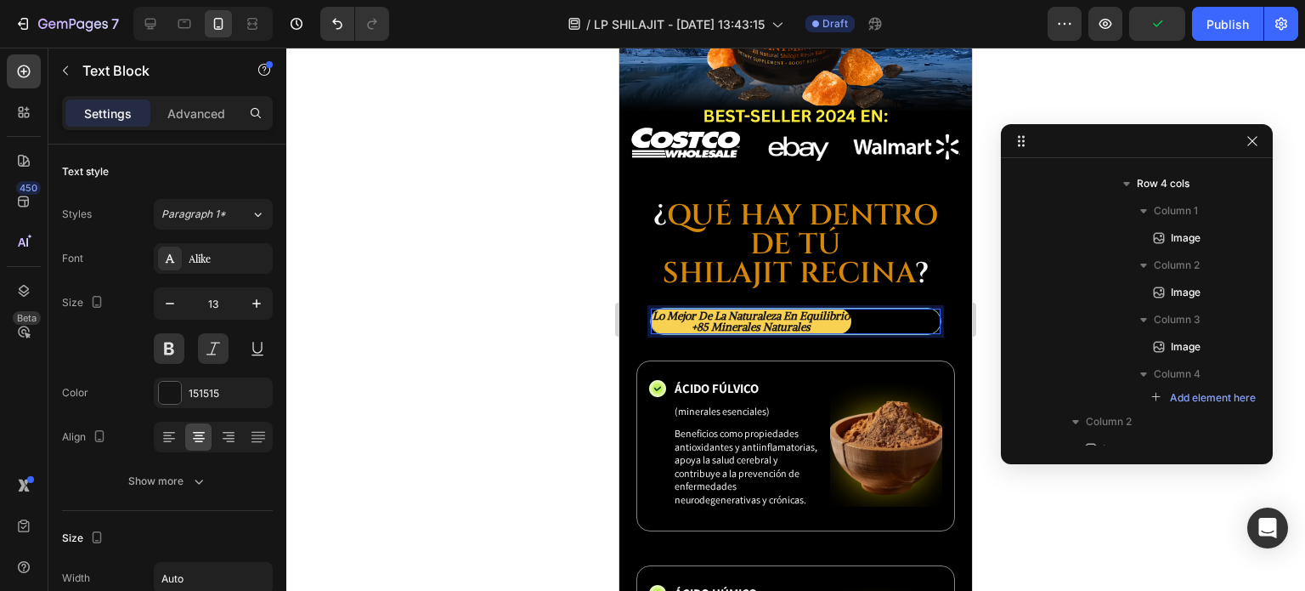
click at [830, 310] on p "lo mejor de la naturaleza en equilibrio" at bounding box center [751, 315] width 197 height 11
click at [681, 310] on p "lo mejor de la naturaleza en equilibrio" at bounding box center [751, 315] width 197 height 11
click at [850, 310] on p "lo mejor de la naturaleza en equilibrio" at bounding box center [751, 315] width 197 height 11
click at [693, 310] on p "lo mejor de la naturaleza en equilibrio" at bounding box center [751, 315] width 197 height 11
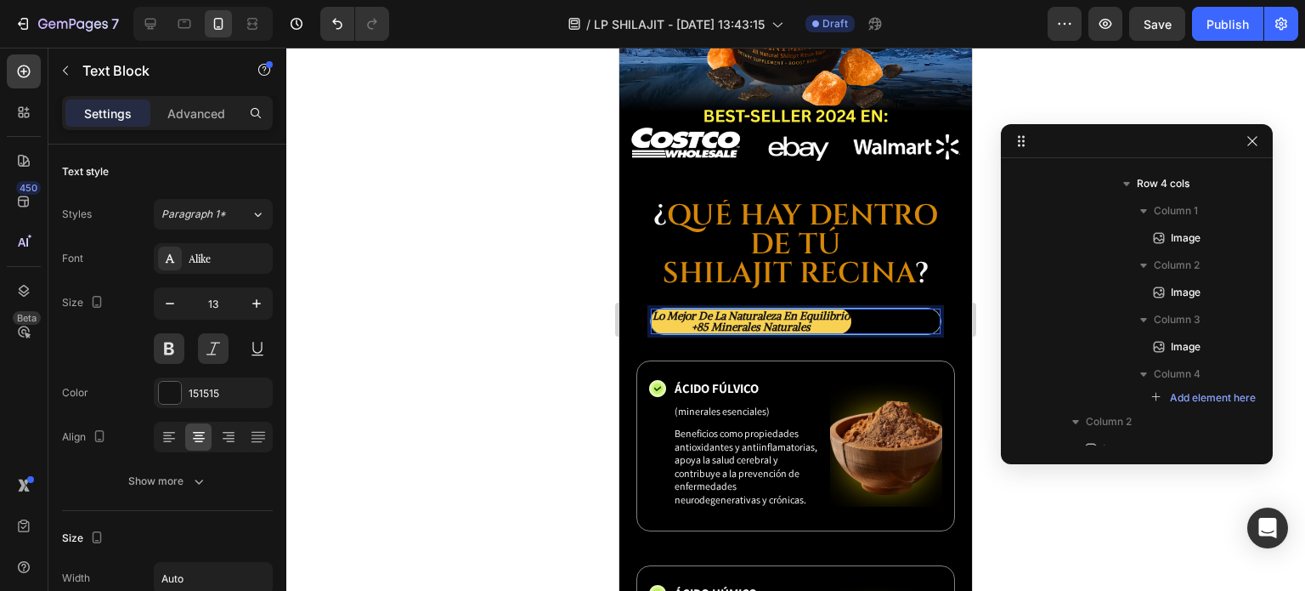
click at [850, 310] on p "lo mejor de la naturaleza en equilibrio" at bounding box center [751, 315] width 197 height 11
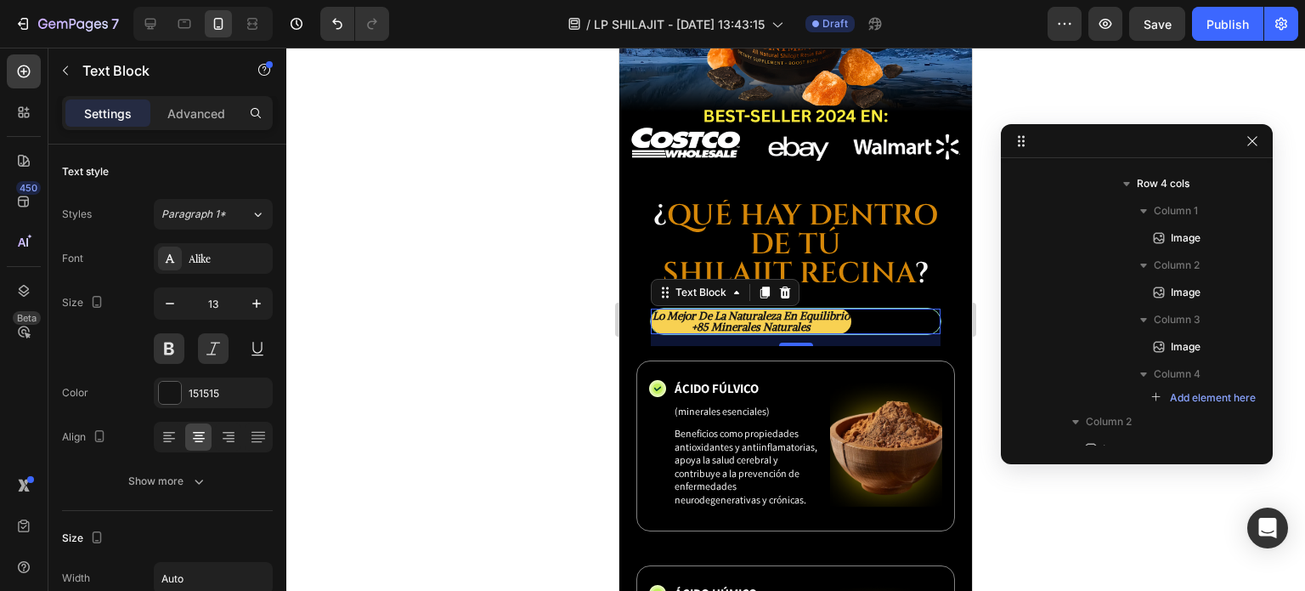
click at [988, 318] on div at bounding box center [795, 319] width 1019 height 543
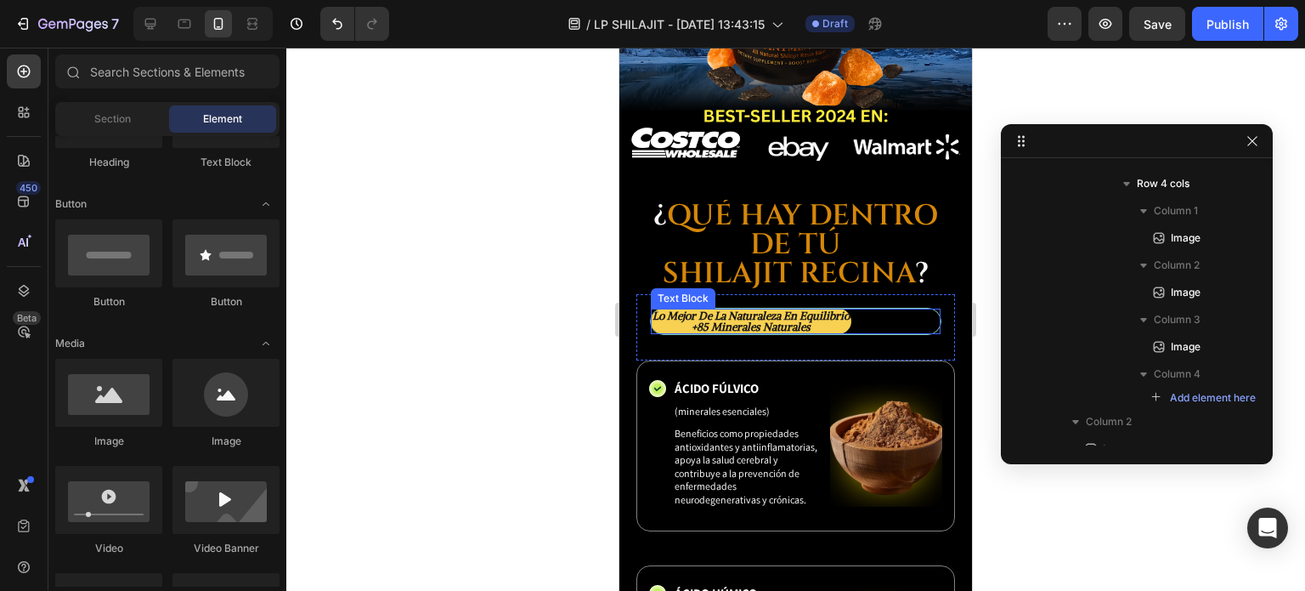
click at [693, 310] on p "lo mejor de la naturaleza en equilibrio" at bounding box center [751, 315] width 197 height 11
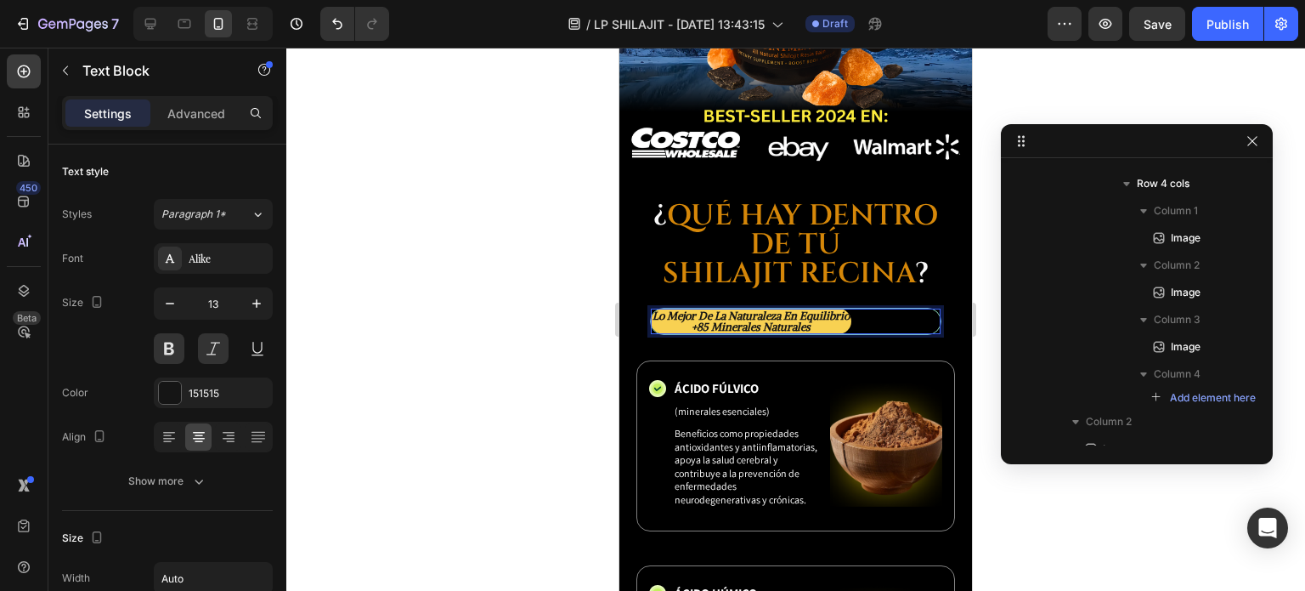
click at [695, 310] on p "lo mejor de la naturaleza en equilibrio" at bounding box center [751, 315] width 197 height 11
click at [985, 347] on div at bounding box center [795, 319] width 1019 height 543
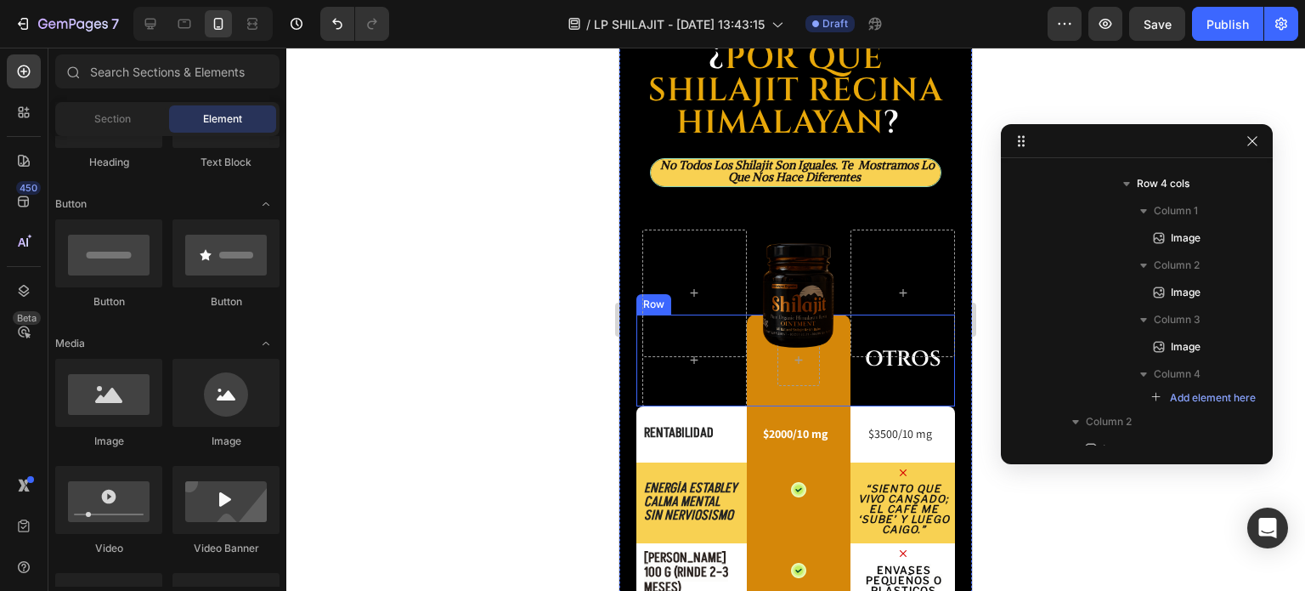
scroll to position [2001, 0]
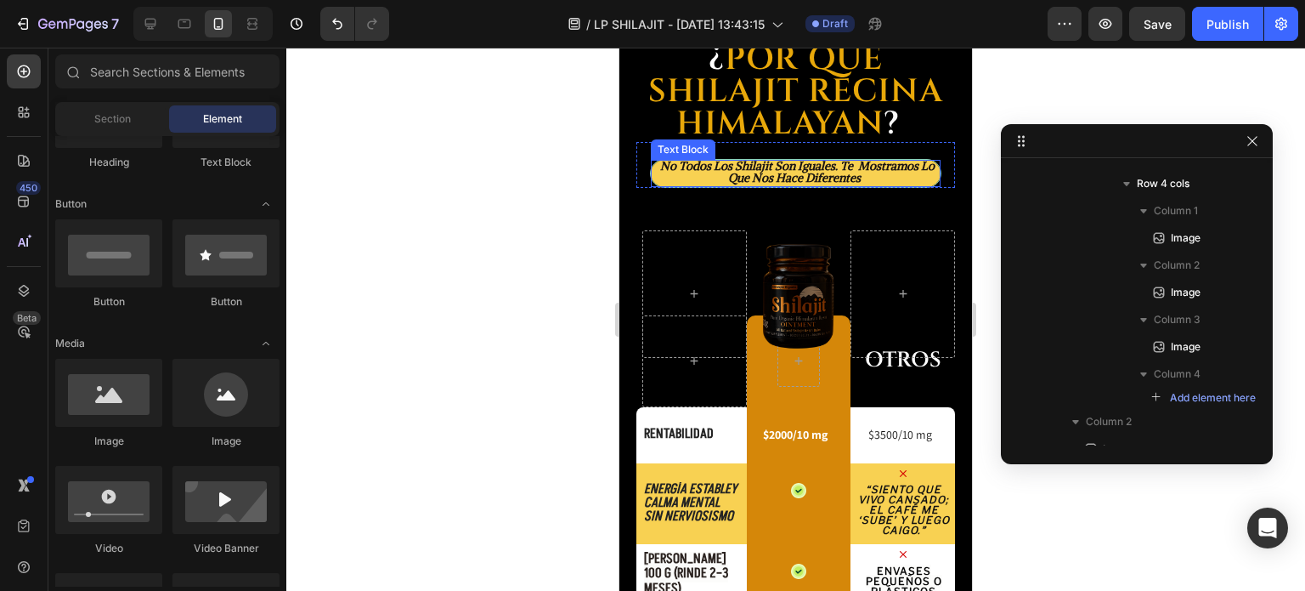
click at [843, 166] on span "no todos los shilajit son iguales. te mostramos lo que nos hace diferentes" at bounding box center [797, 171] width 274 height 27
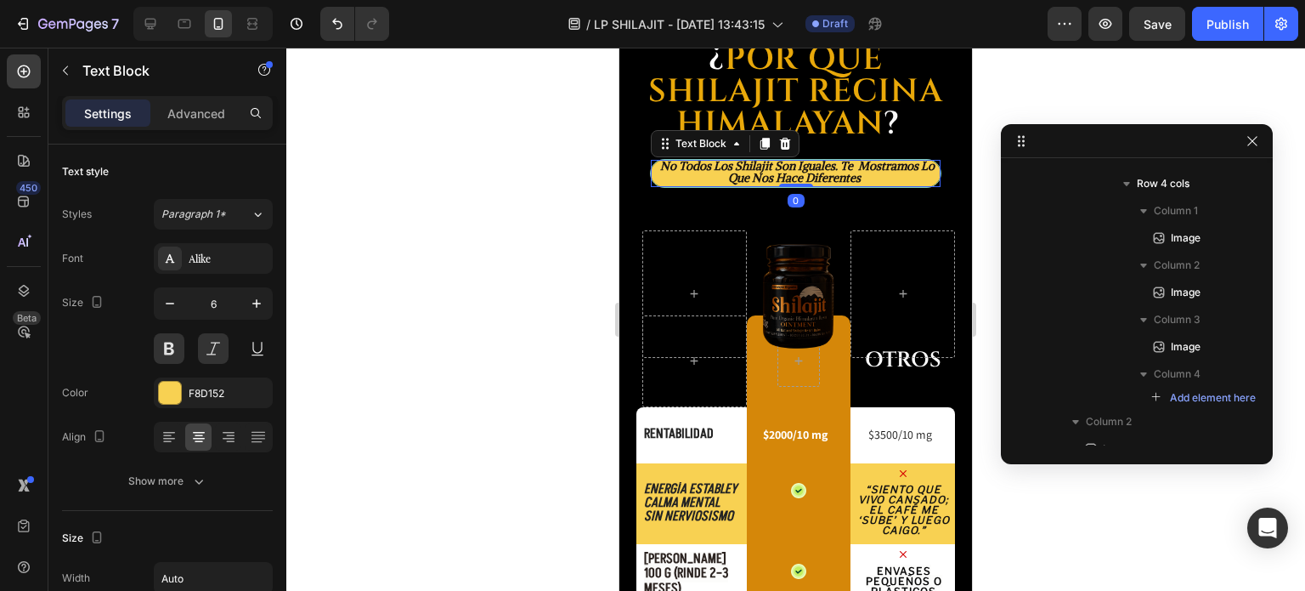
click at [845, 166] on span "no todos los shilajit son iguales. te mostramos lo que nos hace diferentes" at bounding box center [797, 171] width 274 height 27
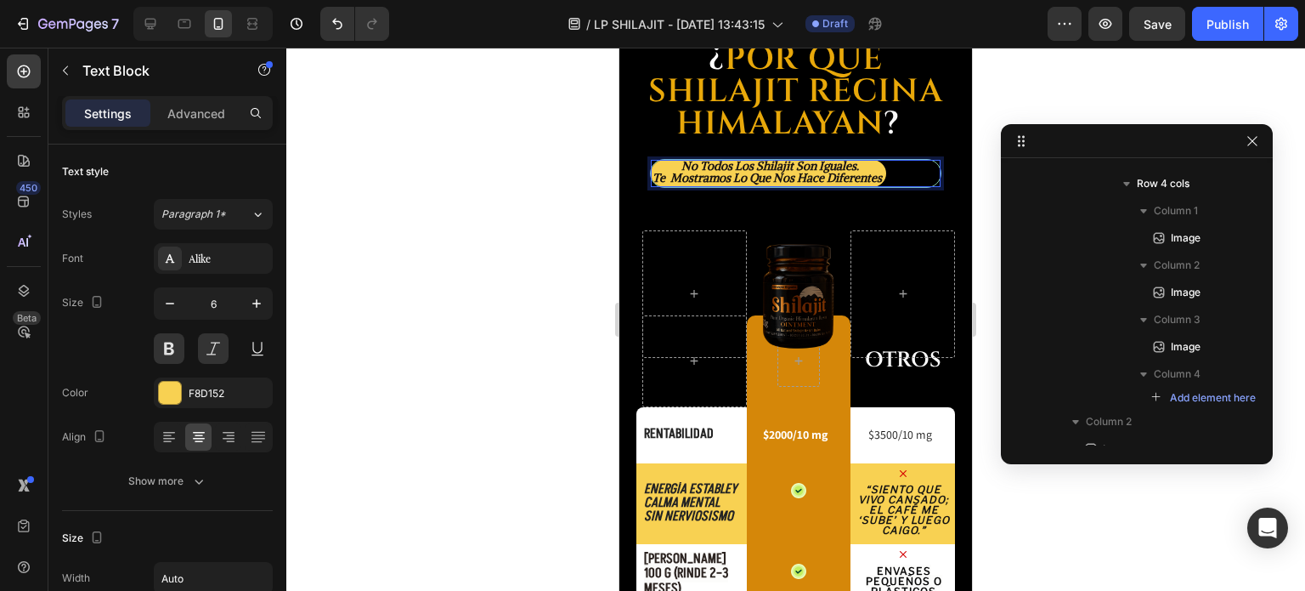
click at [673, 178] on span "te mostramos lo que nos hace diferentes" at bounding box center [767, 177] width 229 height 15
click at [993, 130] on div at bounding box center [795, 319] width 1019 height 543
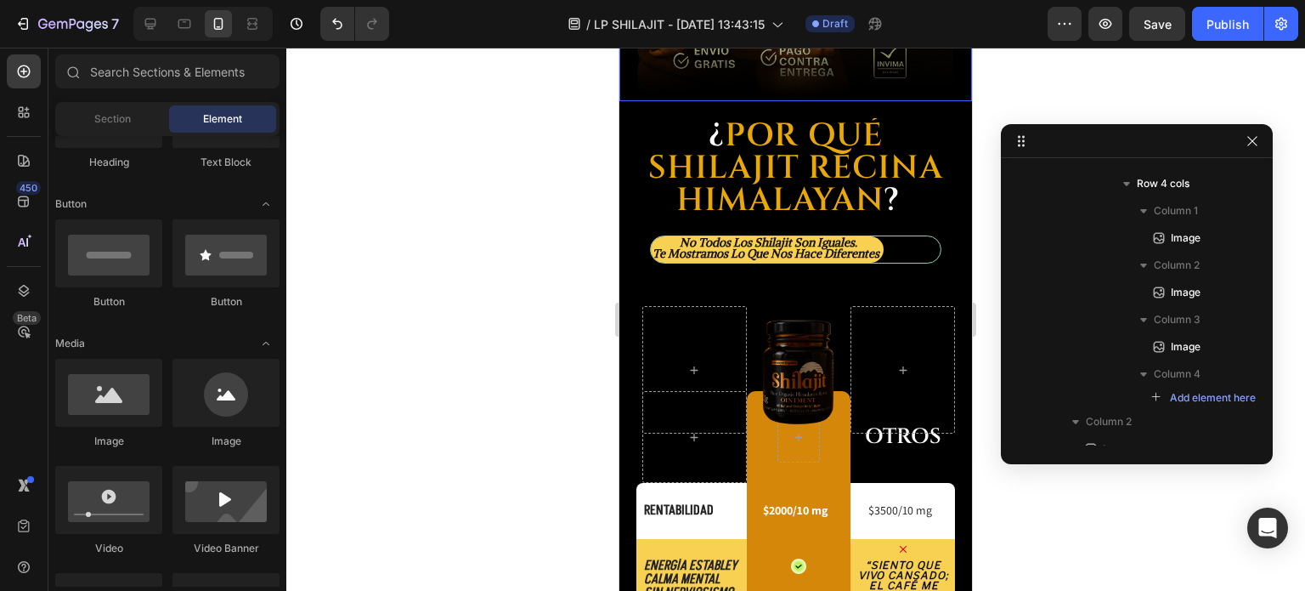
scroll to position [2426, 0]
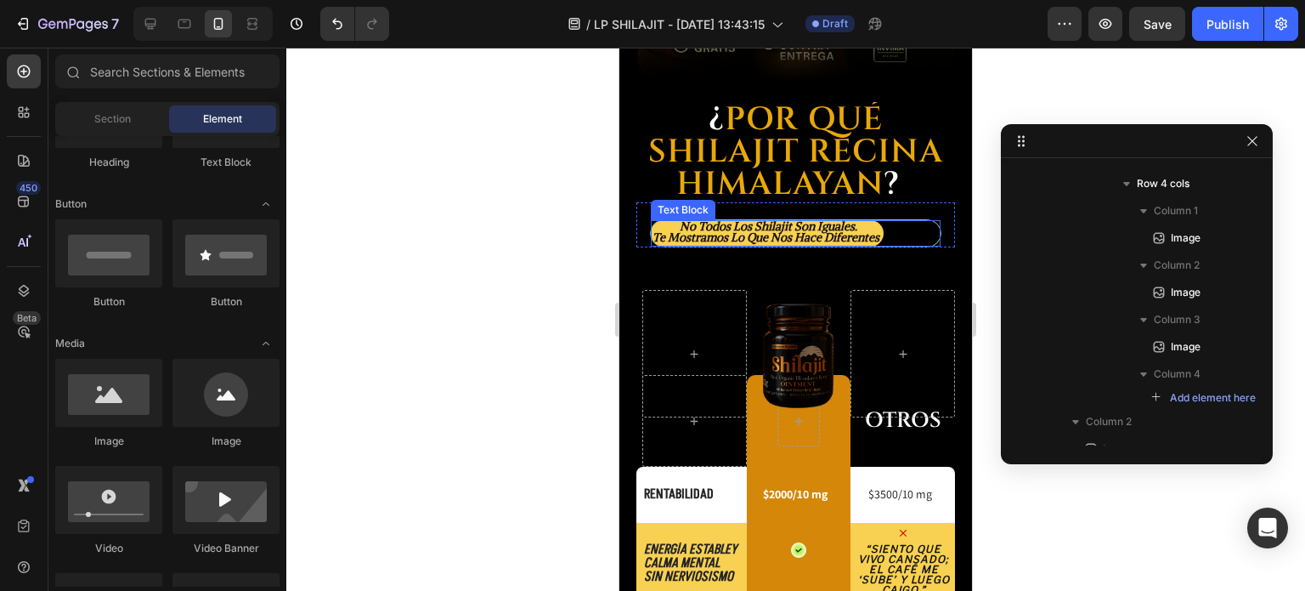
click at [658, 229] on span "te mostramos lo que nos hace diferentes" at bounding box center [766, 236] width 227 height 15
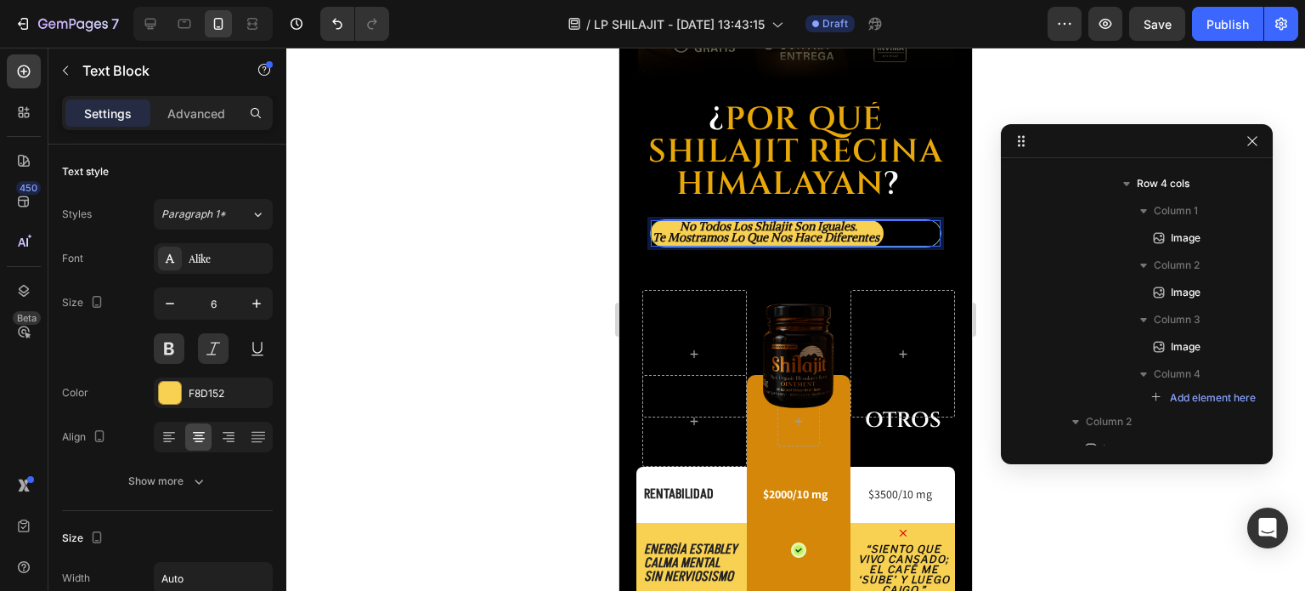
click at [656, 229] on span "te mostramos lo que nos hace diferentes" at bounding box center [766, 236] width 227 height 15
click at [857, 218] on span "no todos los shilajit son iguales." at bounding box center [769, 225] width 178 height 15
click at [682, 218] on span "no todos los shilajit son iguales." at bounding box center [769, 225] width 178 height 15
click at [683, 218] on span "no todos los shilajit son iguales." at bounding box center [769, 225] width 178 height 15
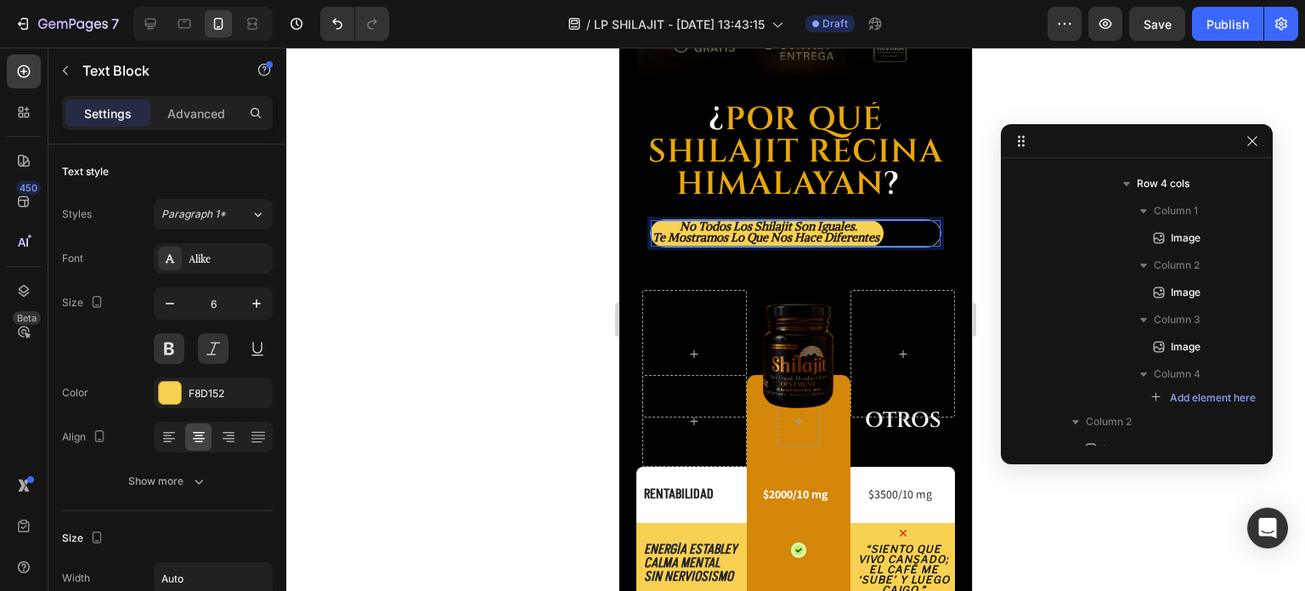
click at [678, 222] on p "no todos los shilajit son iguales." at bounding box center [767, 228] width 229 height 12
click at [680, 218] on span "no todos los shilajit son iguales." at bounding box center [769, 225] width 178 height 15
click at [682, 218] on span "no todos los shilajit son iguales." at bounding box center [769, 225] width 178 height 15
click at [699, 218] on span "no todos los shilajit son iguales." at bounding box center [769, 225] width 178 height 15
click at [863, 229] on span "te mostramos lo que nos hace diferentes" at bounding box center [766, 236] width 227 height 15
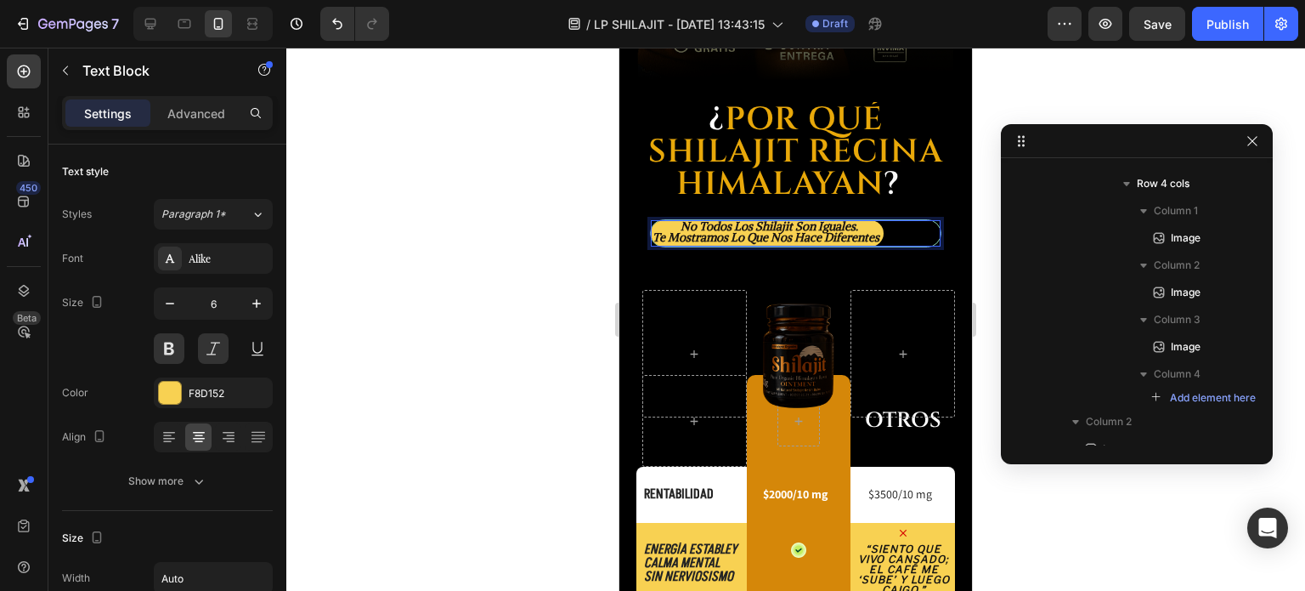
click at [983, 228] on div at bounding box center [795, 319] width 1019 height 543
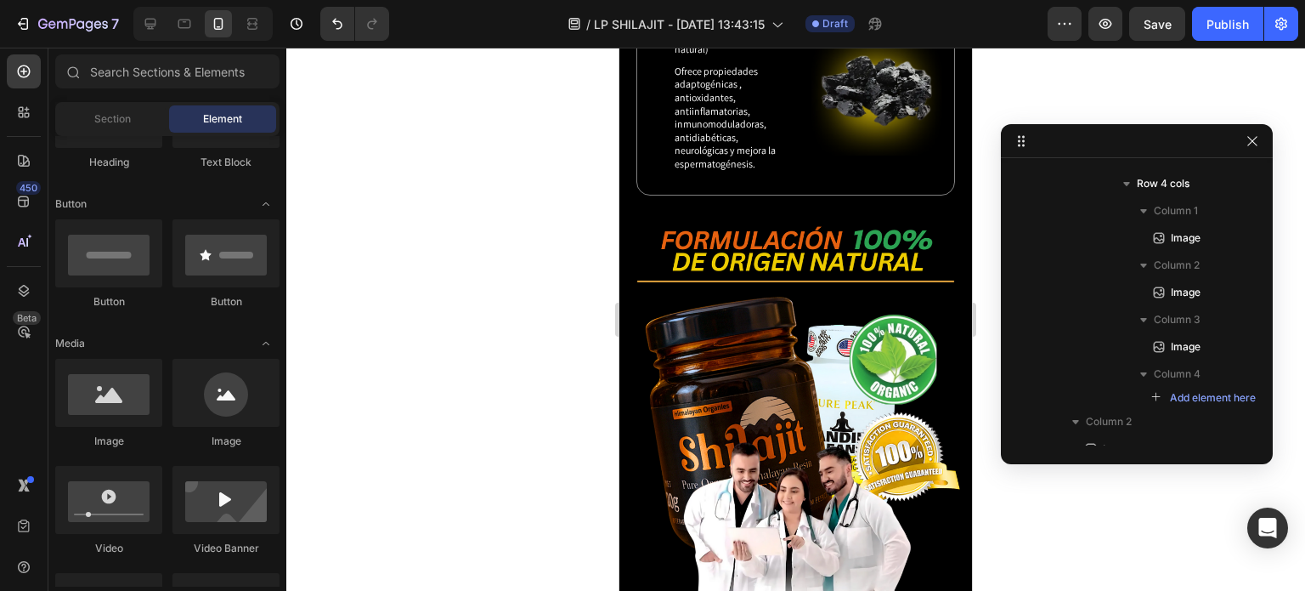
scroll to position [5210, 0]
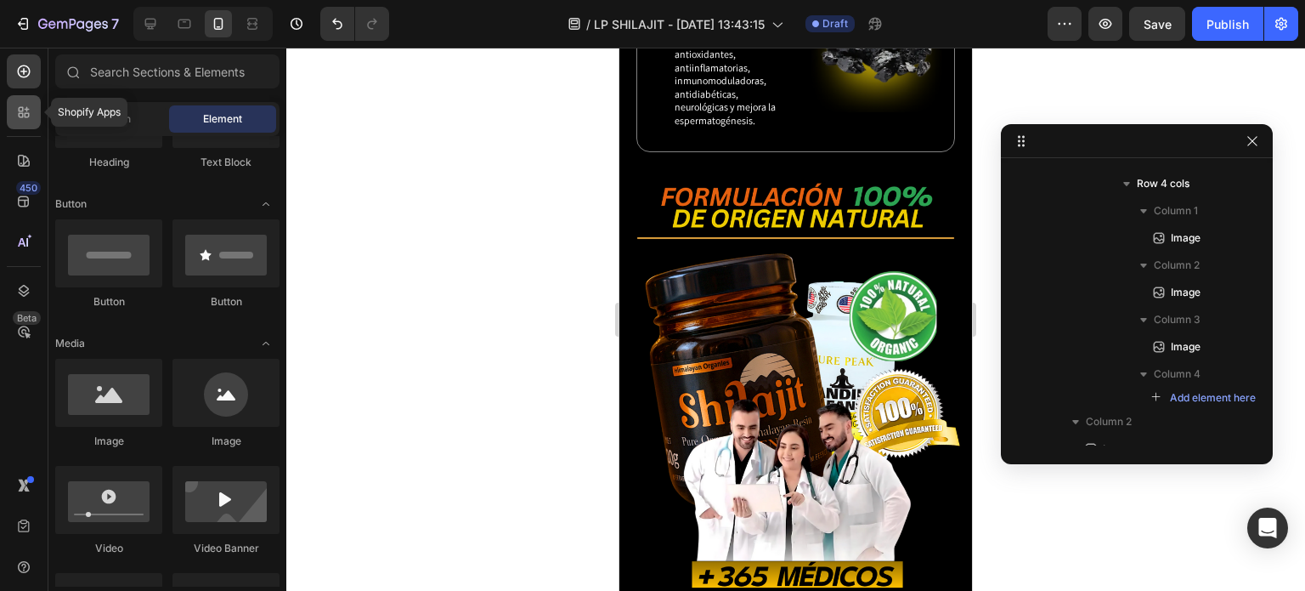
click at [17, 125] on div at bounding box center [24, 112] width 34 height 34
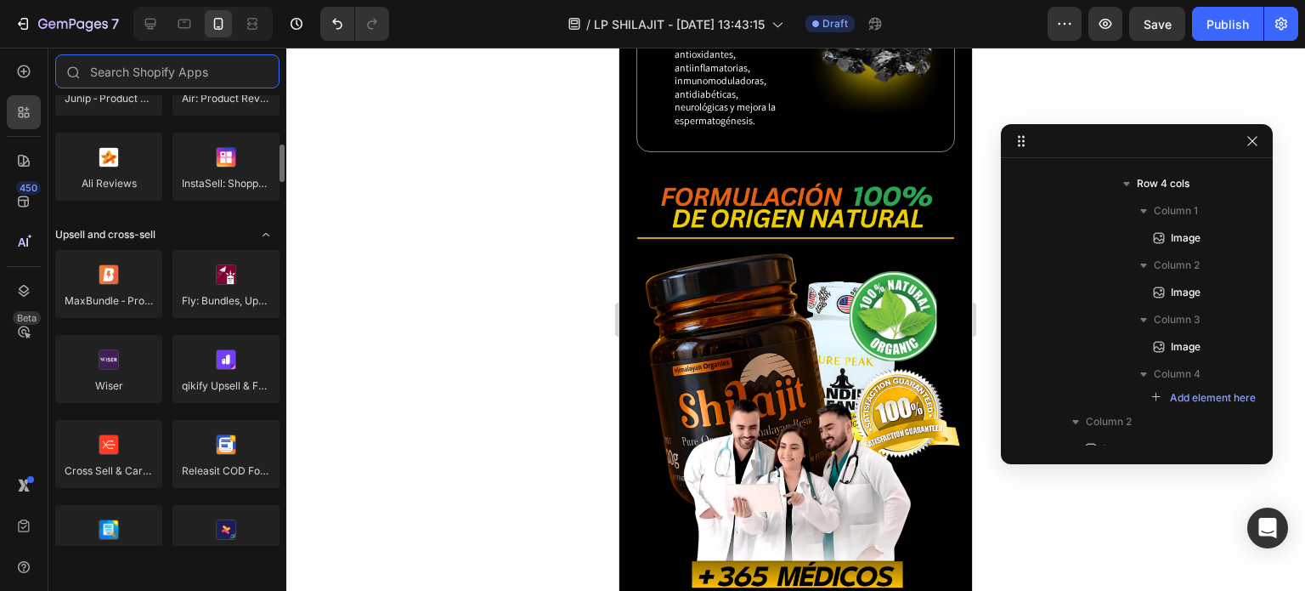
scroll to position [680, 0]
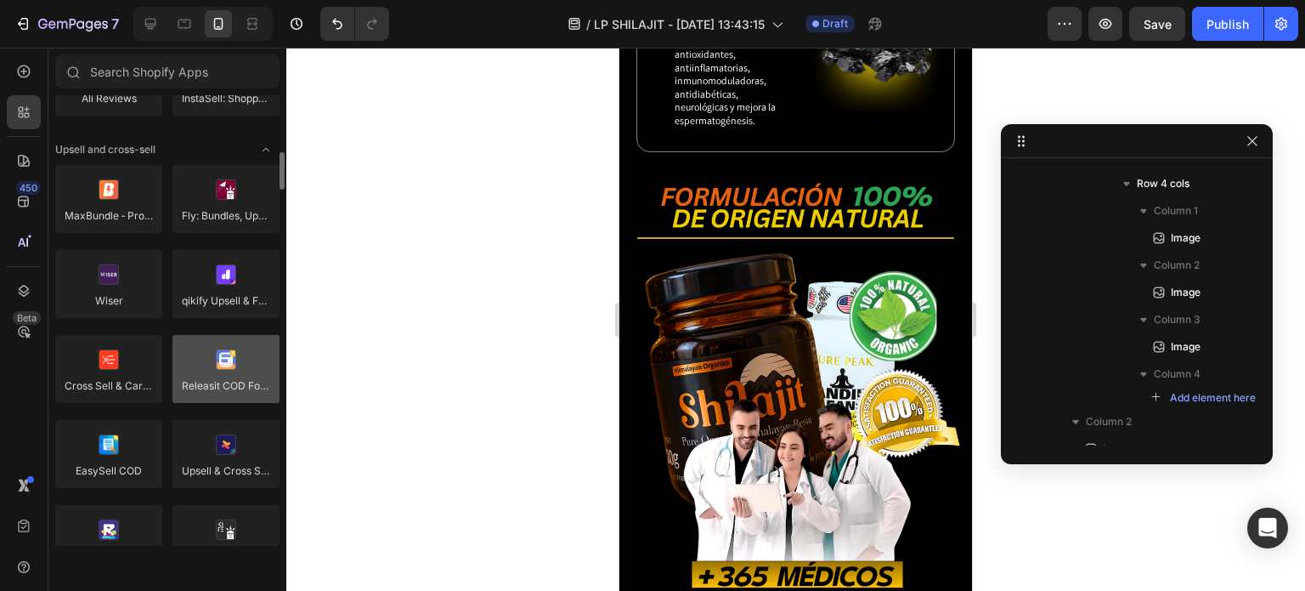
click at [229, 365] on div at bounding box center [226, 369] width 107 height 68
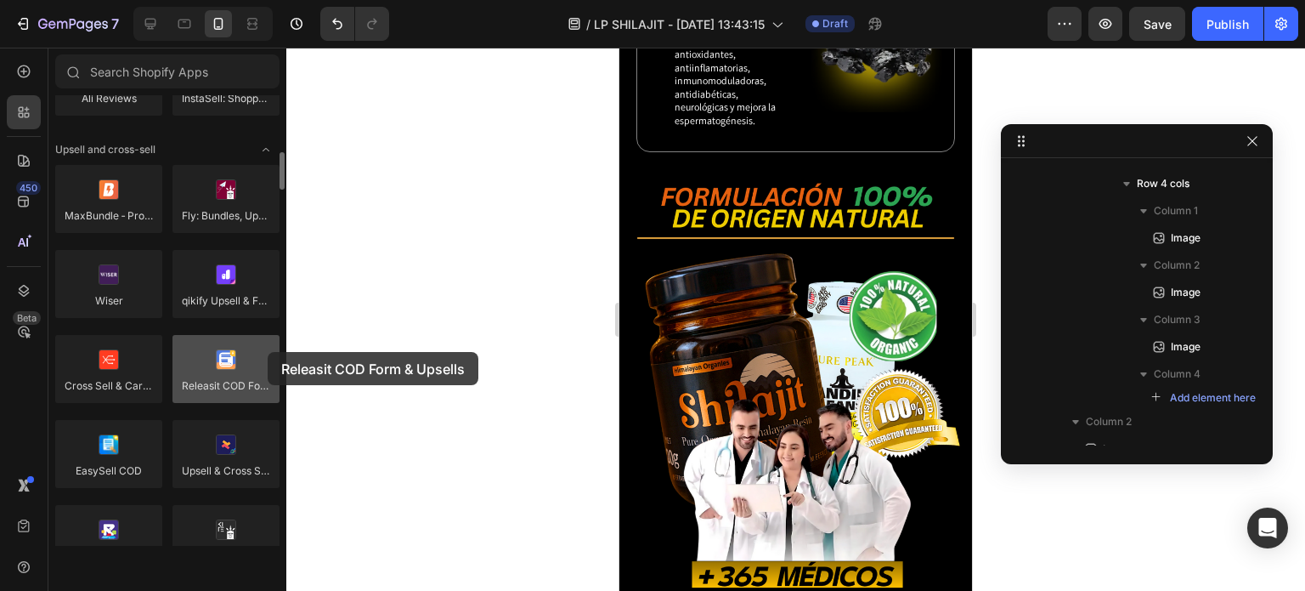
click at [268, 352] on div at bounding box center [226, 369] width 107 height 68
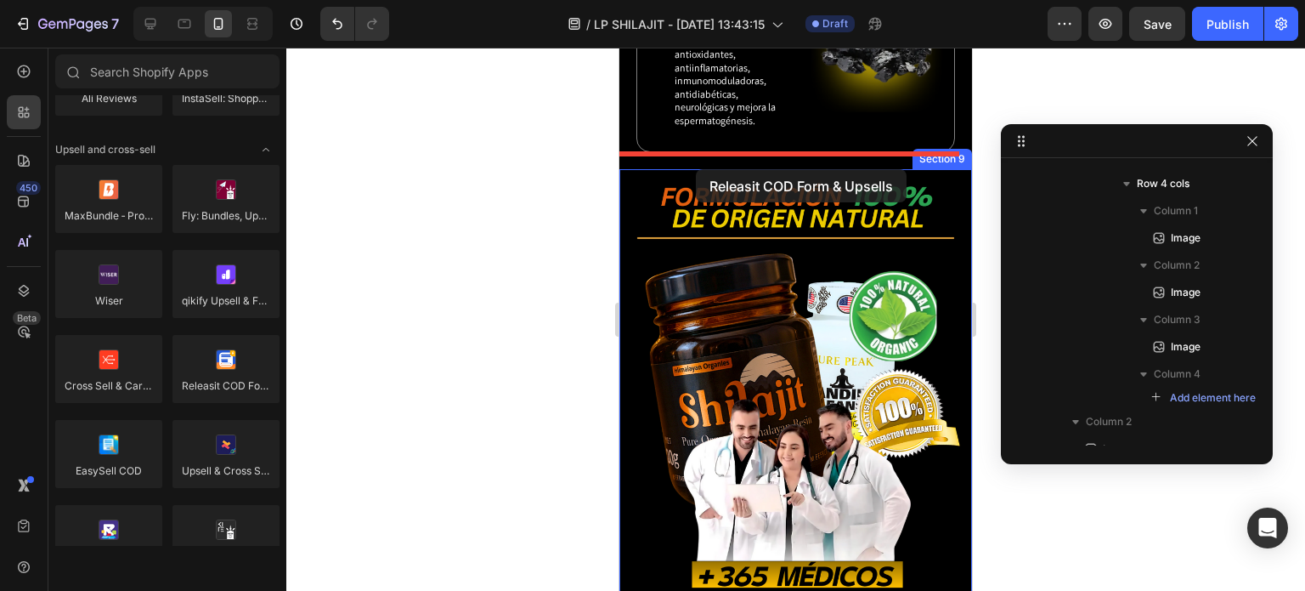
drag, startPoint x: 878, startPoint y: 402, endPoint x: 696, endPoint y: 169, distance: 295.5
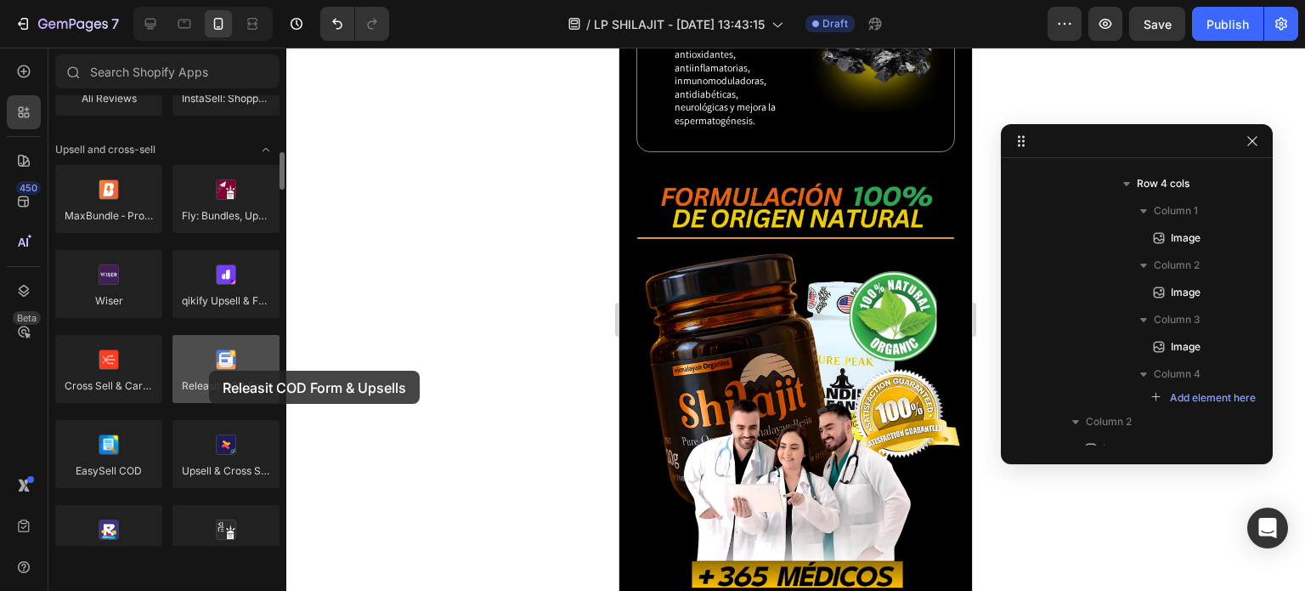
click at [209, 371] on div at bounding box center [226, 369] width 107 height 68
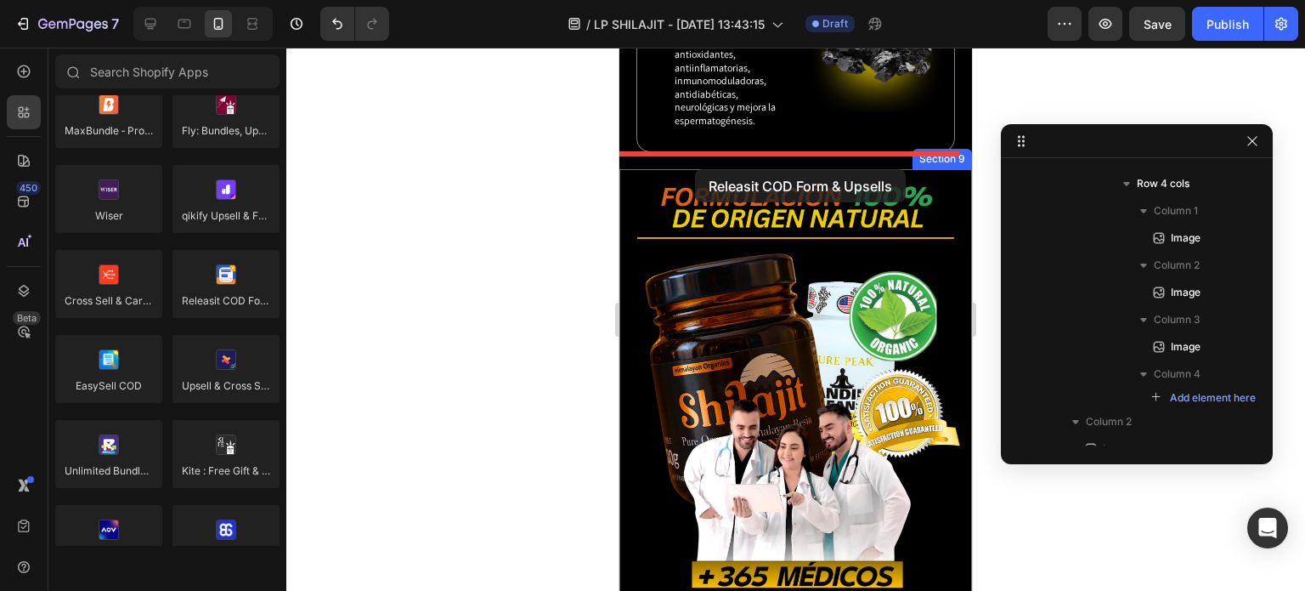
drag, startPoint x: 832, startPoint y: 355, endPoint x: 695, endPoint y: 169, distance: 231.0
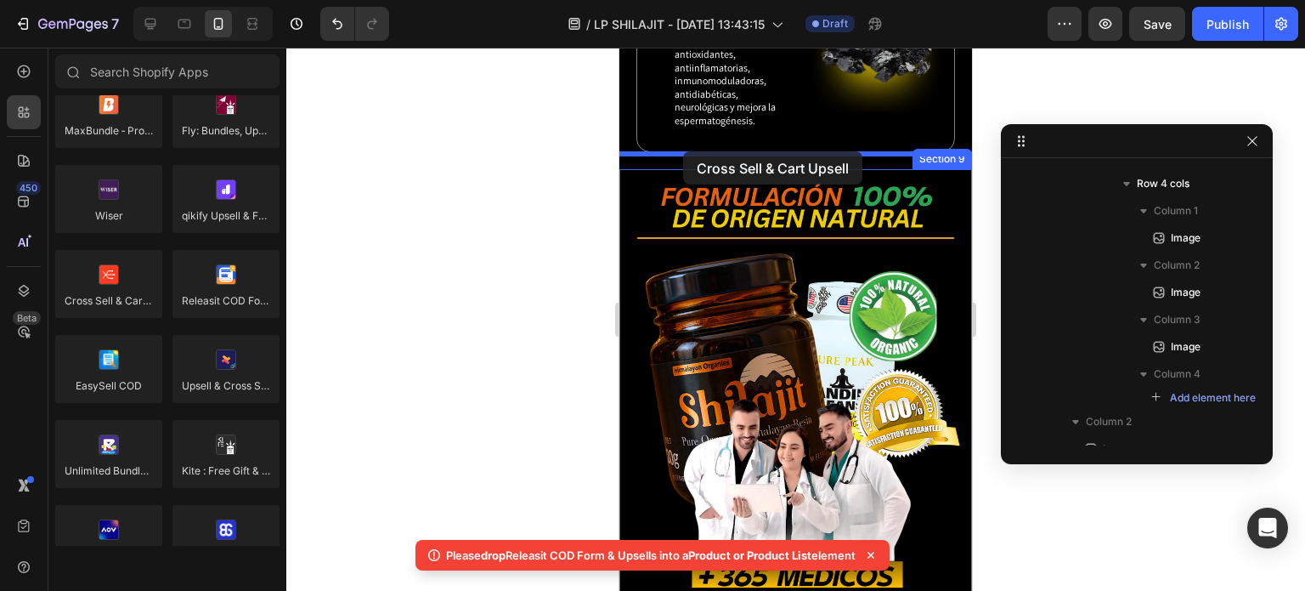
drag, startPoint x: 735, startPoint y: 329, endPoint x: 683, endPoint y: 151, distance: 185.0
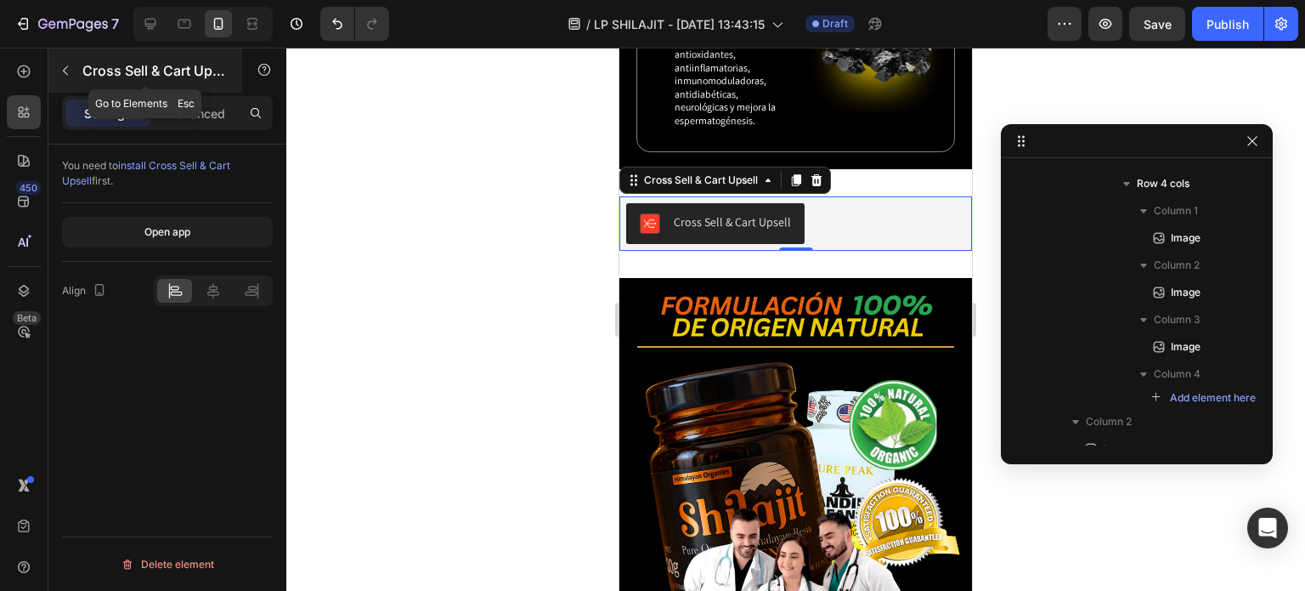
click at [70, 64] on icon "button" at bounding box center [66, 71] width 14 height 14
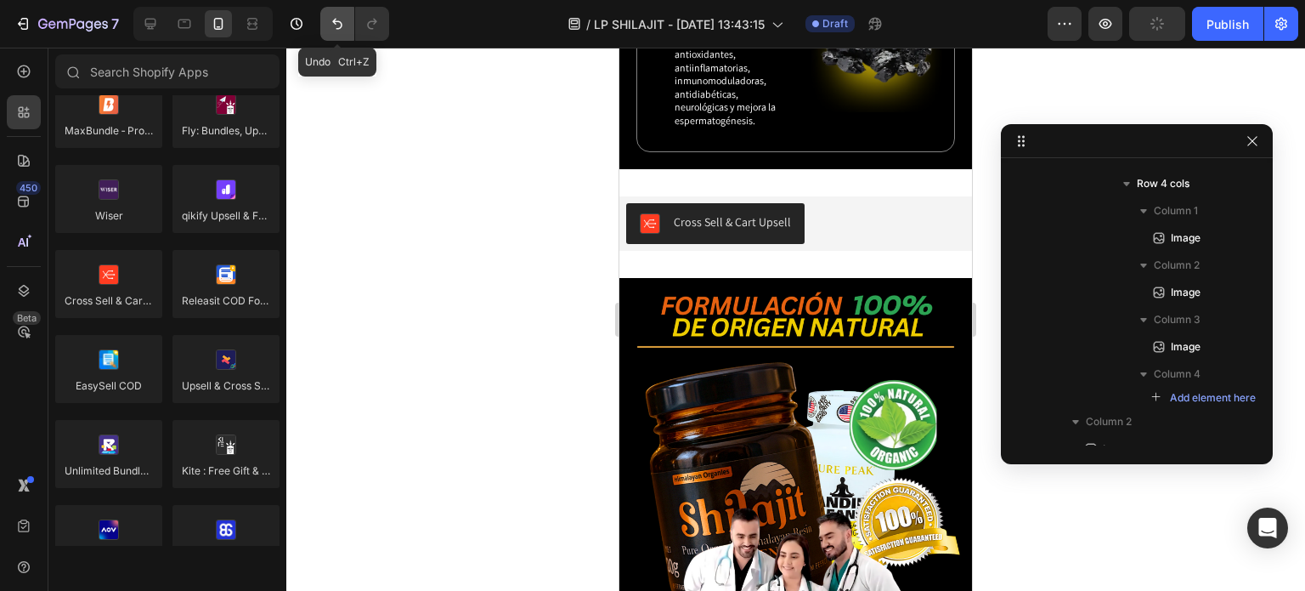
click at [337, 30] on icon "Undo/Redo" at bounding box center [337, 23] width 17 height 17
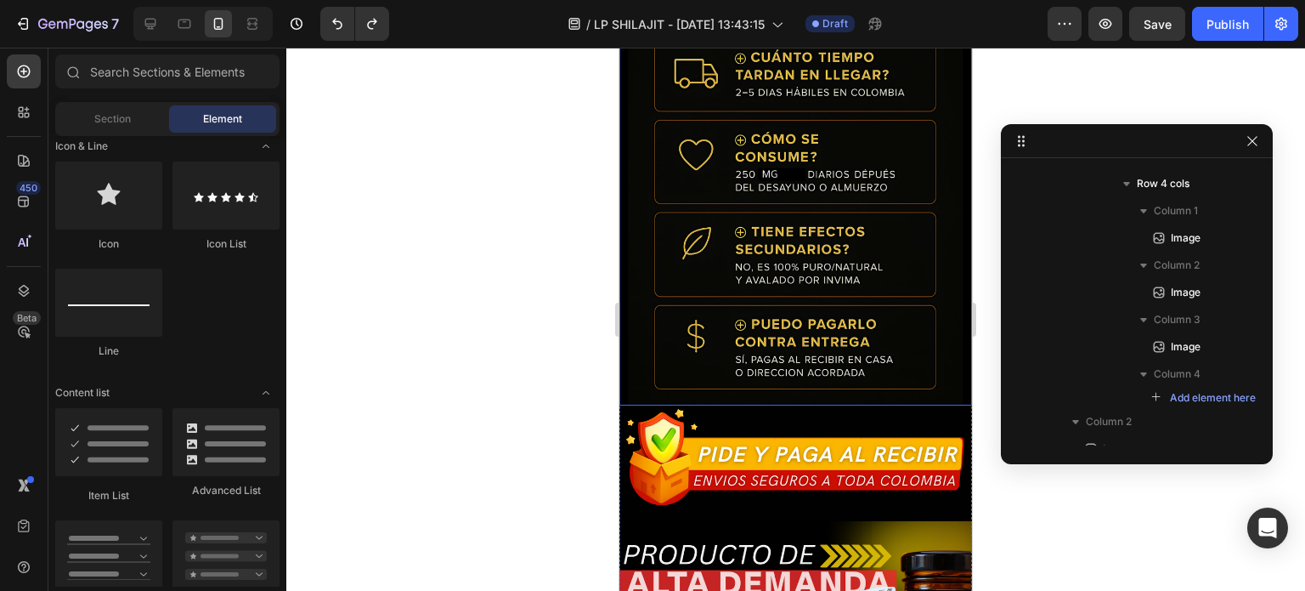
scroll to position [8579, 0]
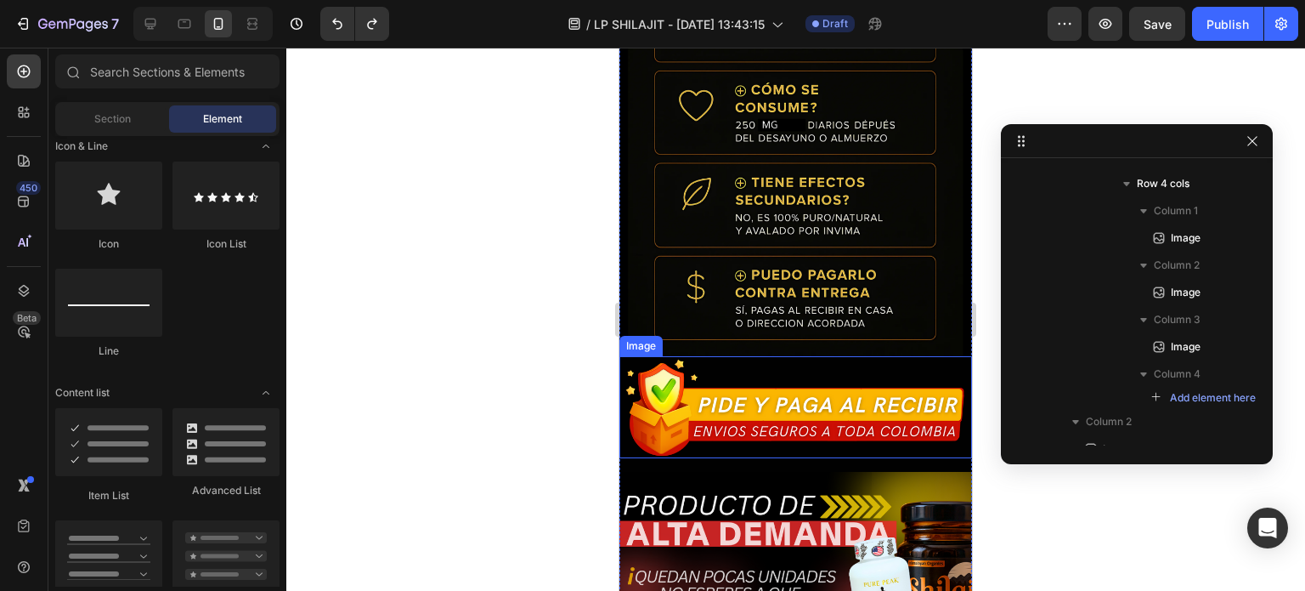
click at [864, 356] on img at bounding box center [796, 407] width 353 height 102
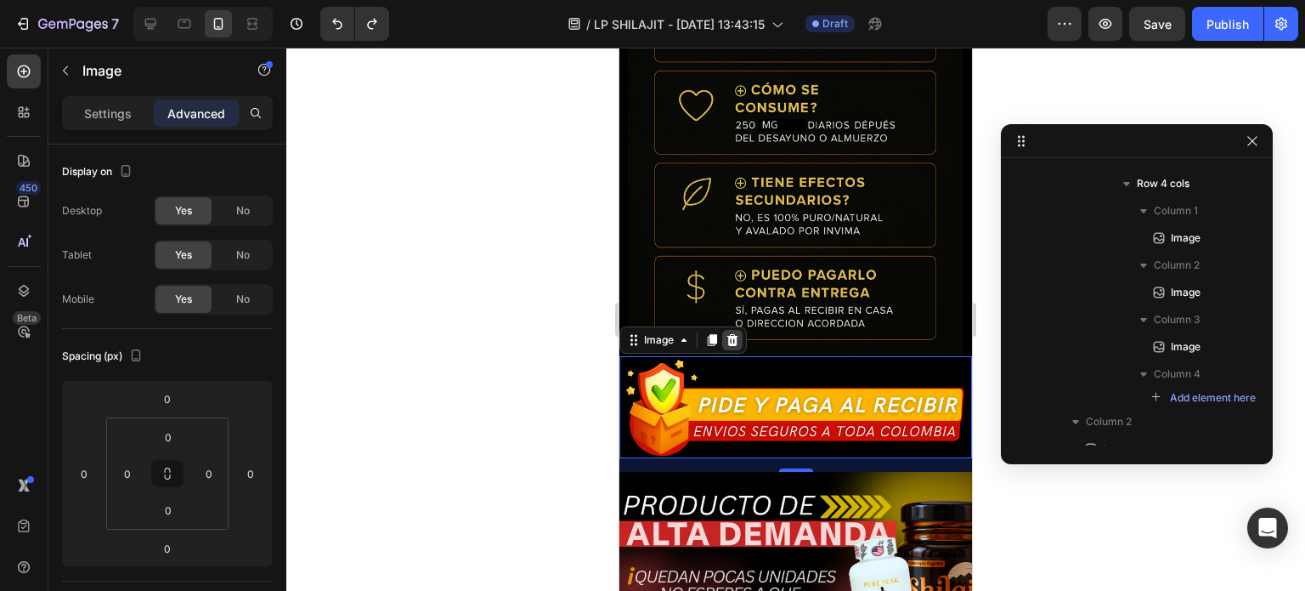
click at [727, 333] on icon at bounding box center [733, 340] width 14 height 14
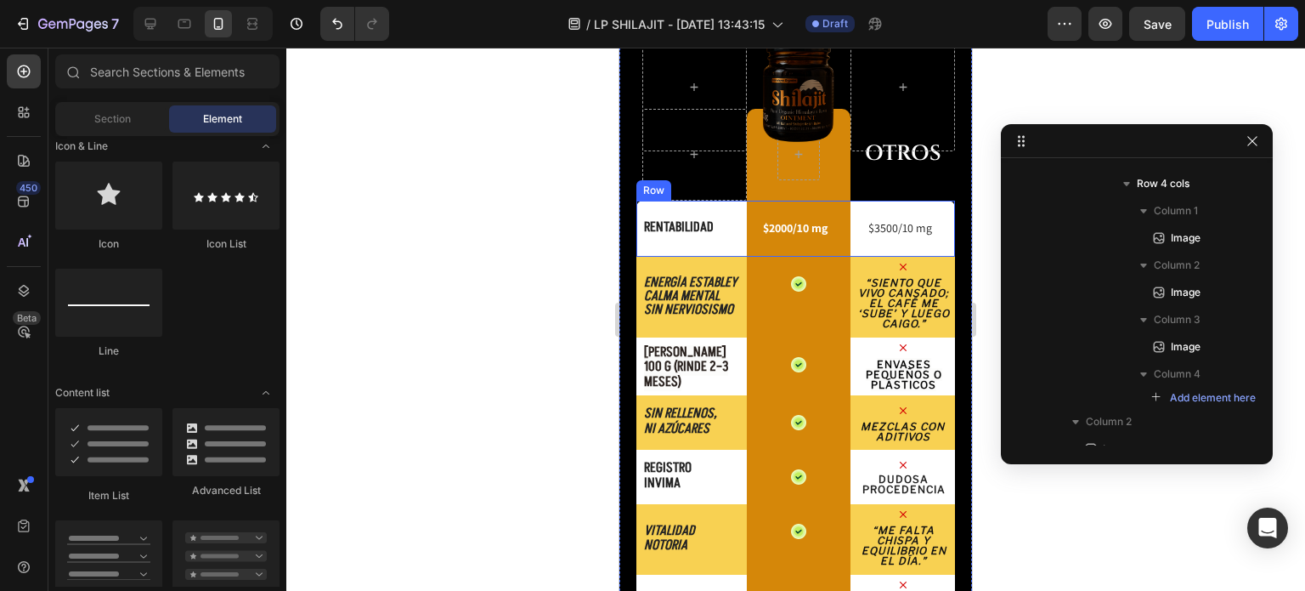
scroll to position [2123, 0]
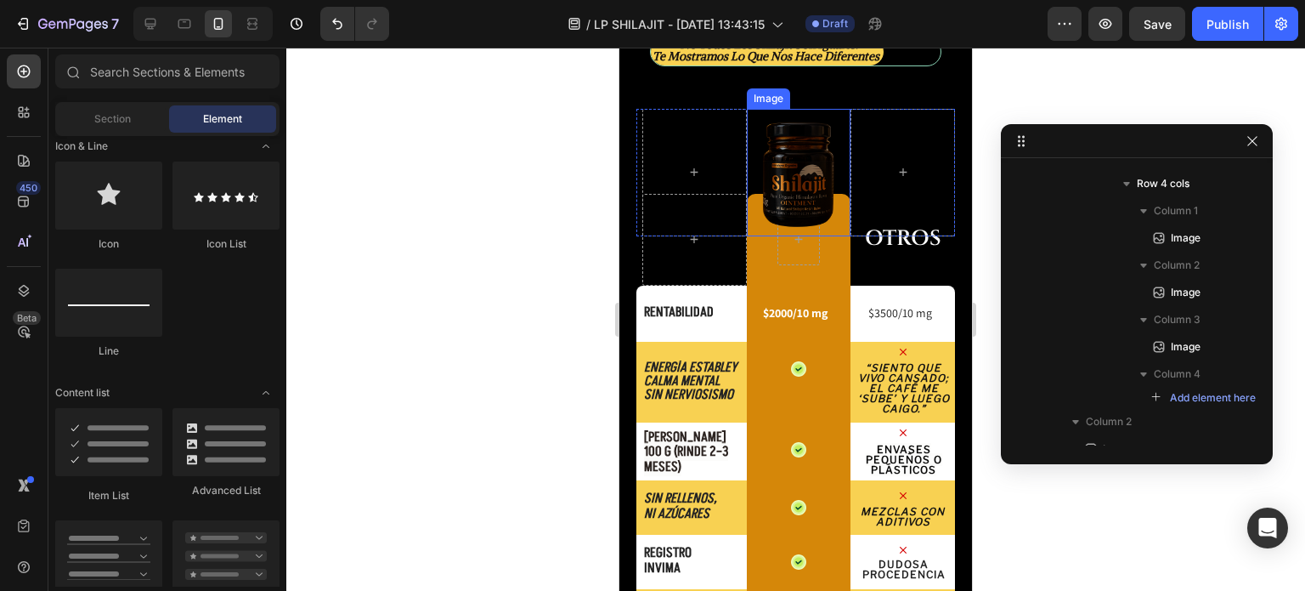
click at [806, 203] on img at bounding box center [798, 172] width 85 height 127
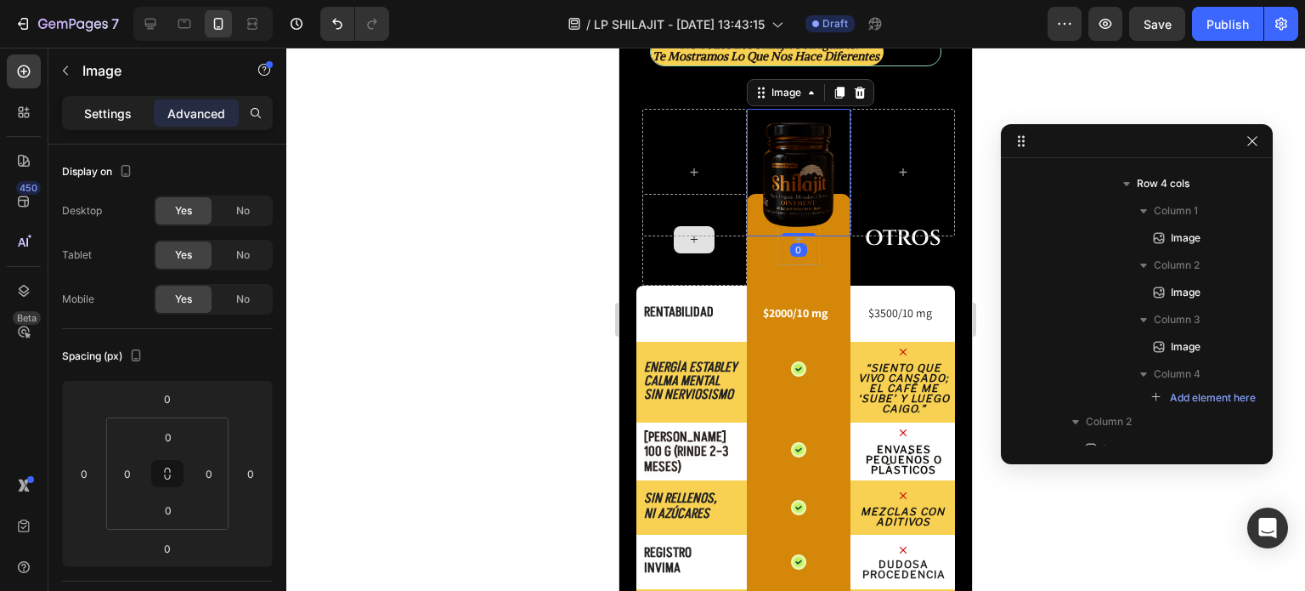
click at [110, 116] on p "Settings" at bounding box center [108, 114] width 48 height 18
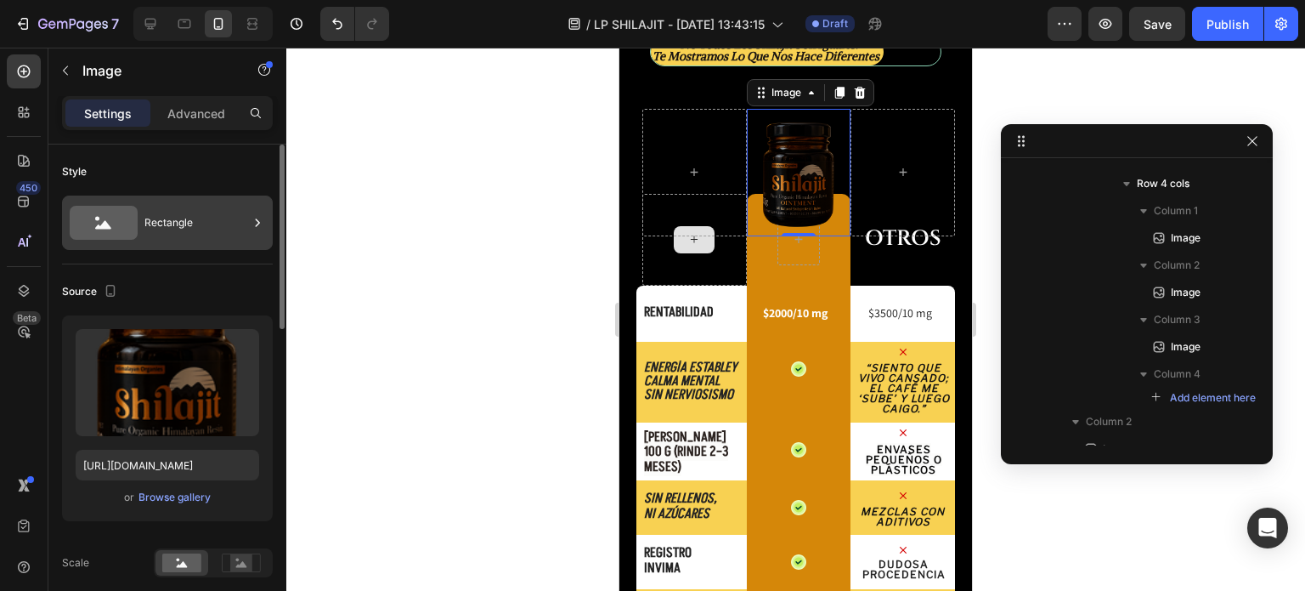
click at [149, 207] on div "Rectangle" at bounding box center [196, 222] width 104 height 39
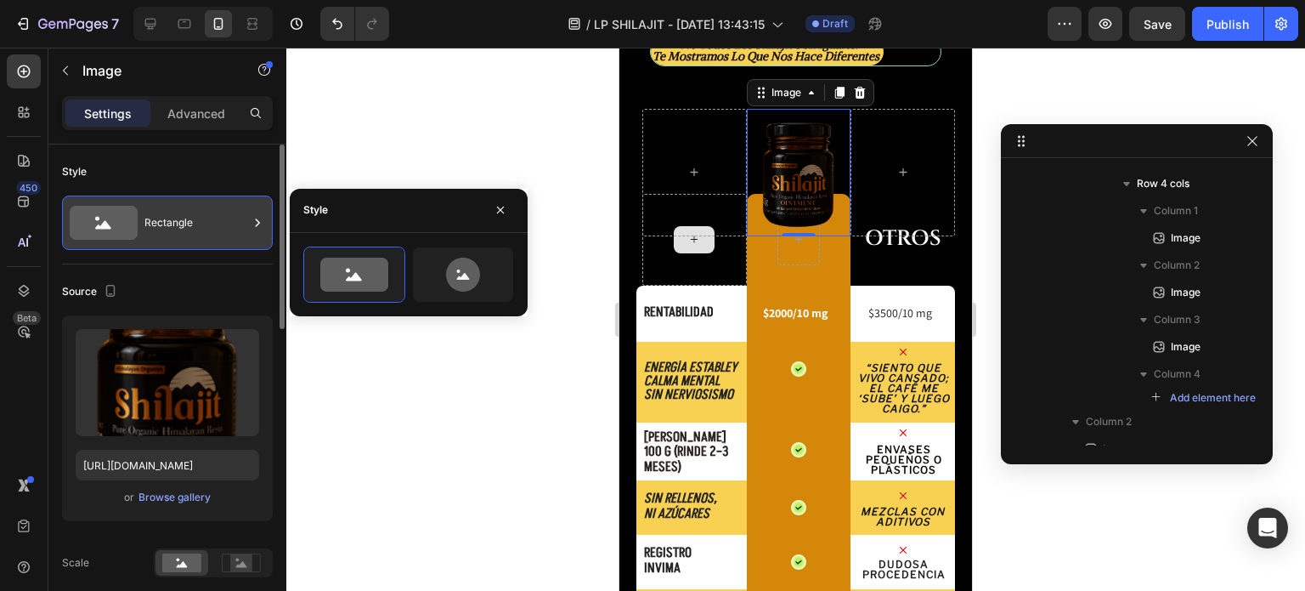
click at [191, 213] on div "Rectangle" at bounding box center [196, 222] width 104 height 39
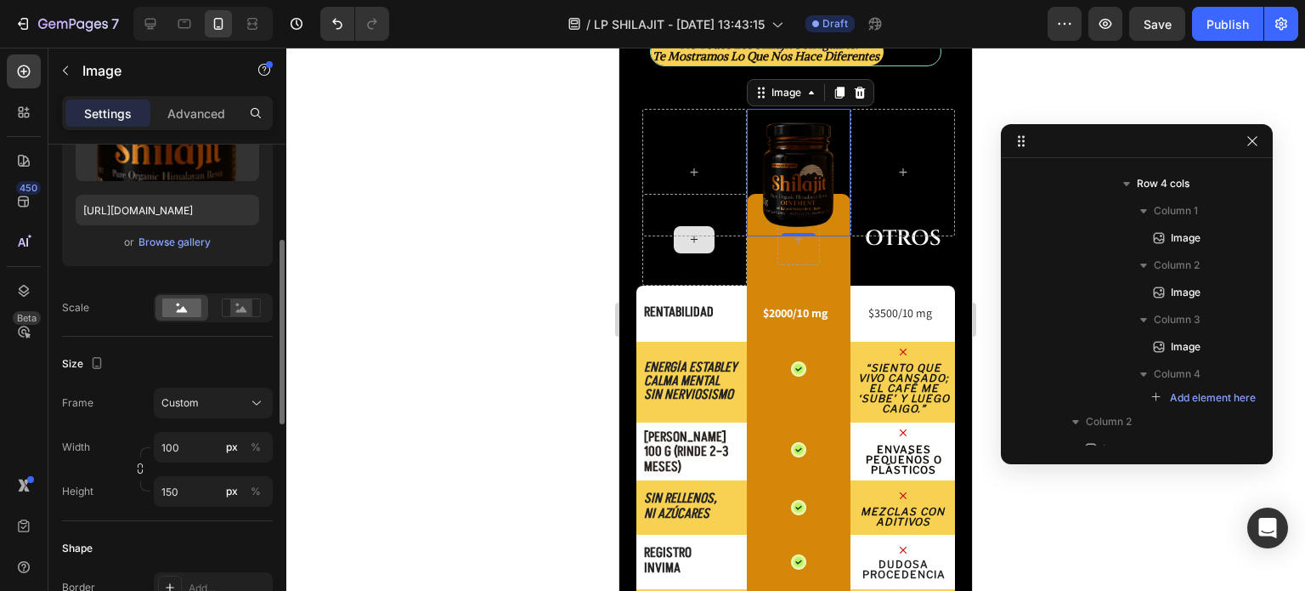
scroll to position [340, 0]
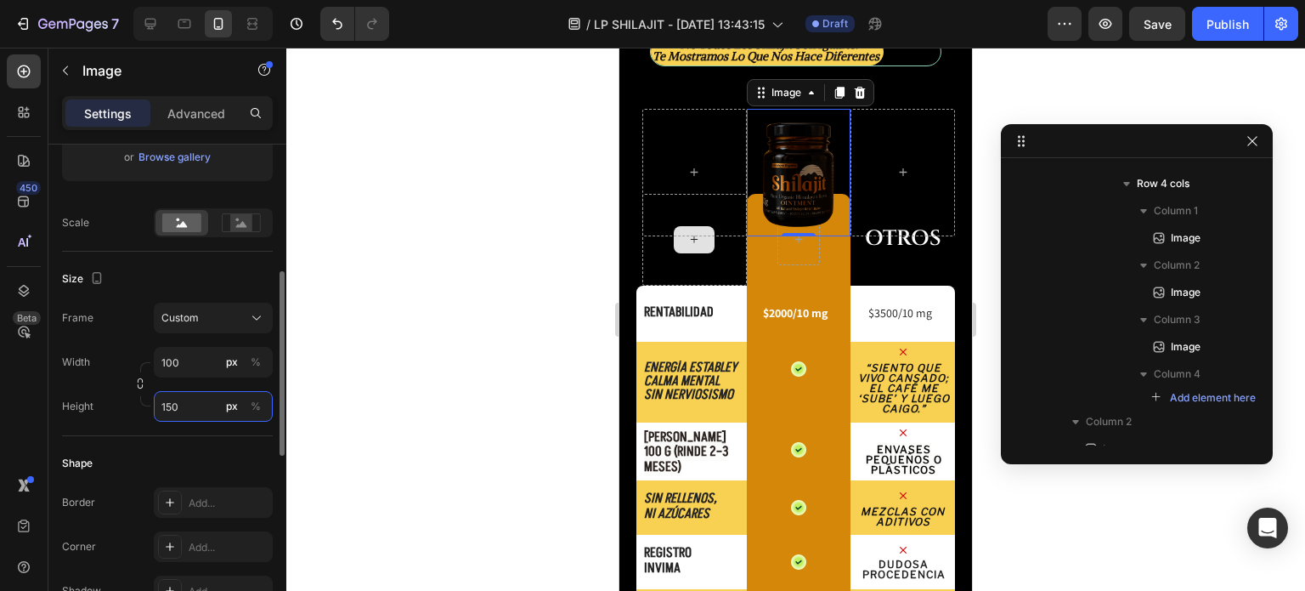
click at [171, 398] on input "150" at bounding box center [213, 406] width 119 height 31
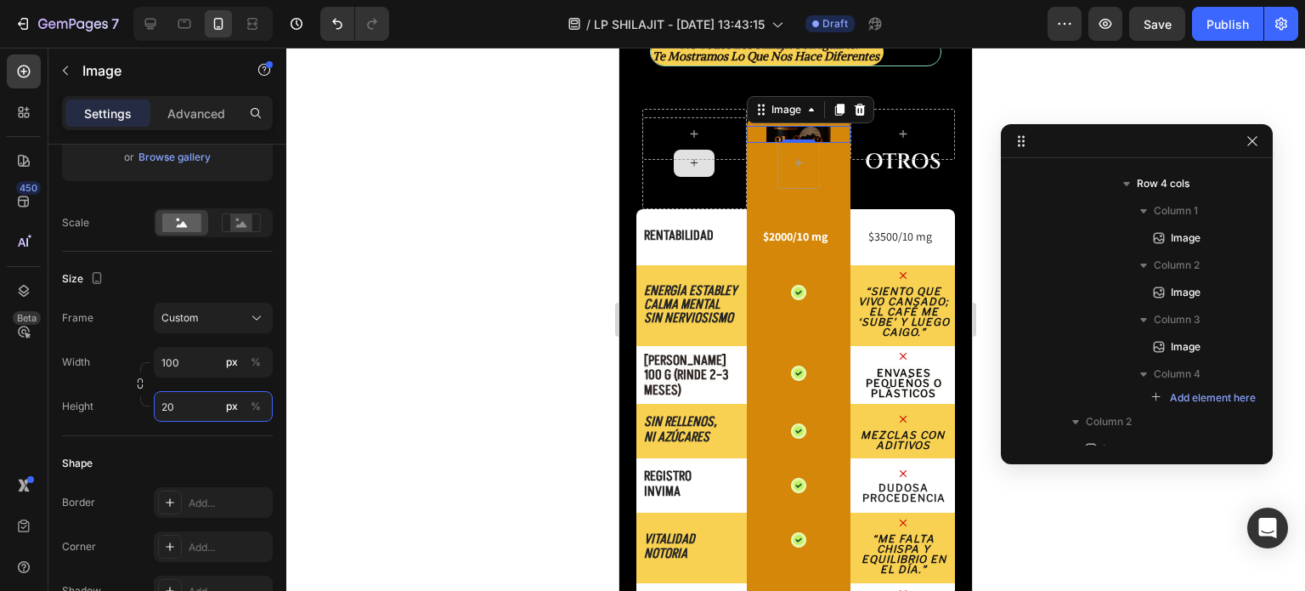
type input "2"
type input "170"
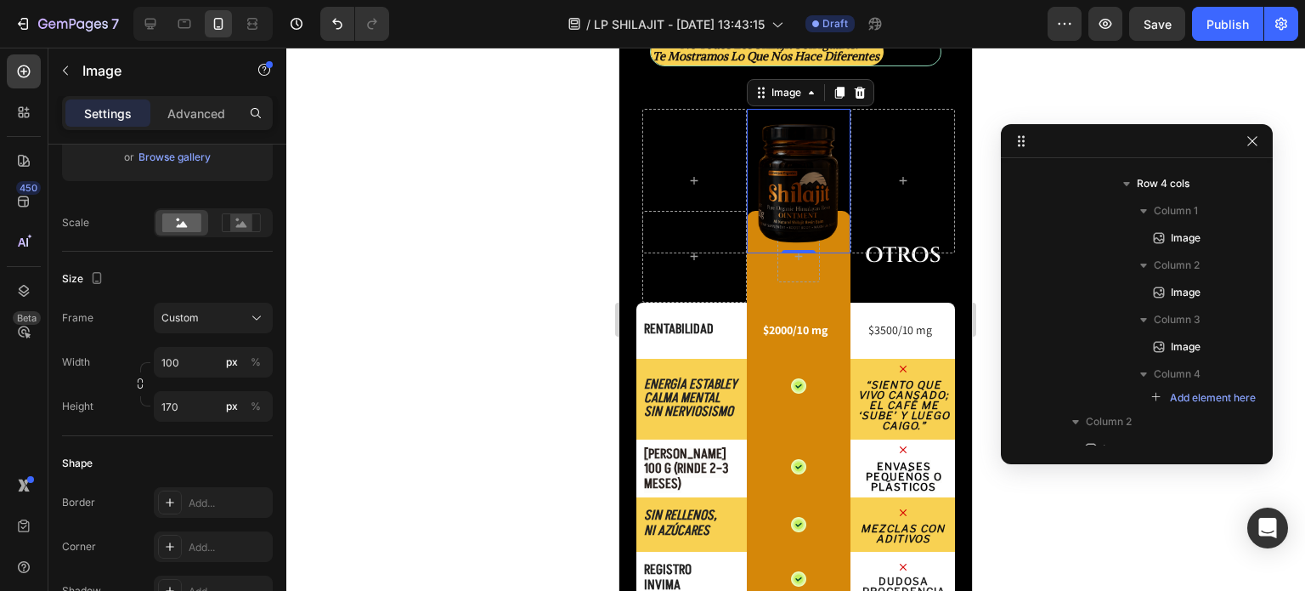
click at [982, 272] on div at bounding box center [795, 319] width 1019 height 543
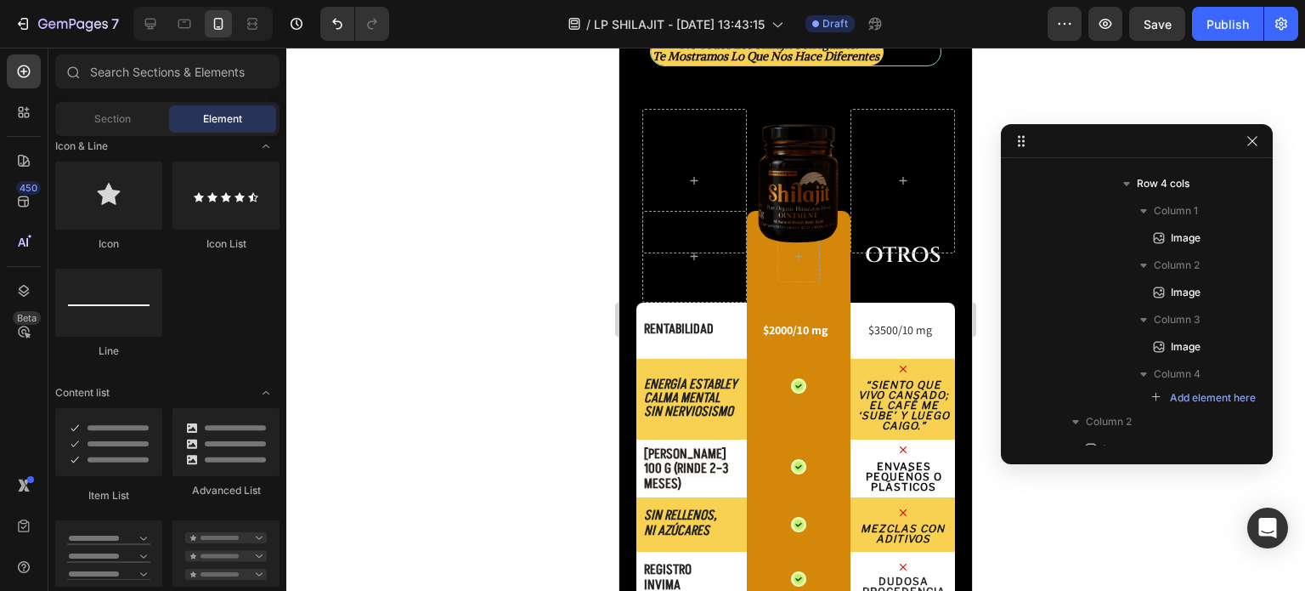
drag, startPoint x: 342, startPoint y: 129, endPoint x: 1008, endPoint y: 91, distance: 667.4
click at [1013, 89] on div at bounding box center [795, 319] width 1019 height 543
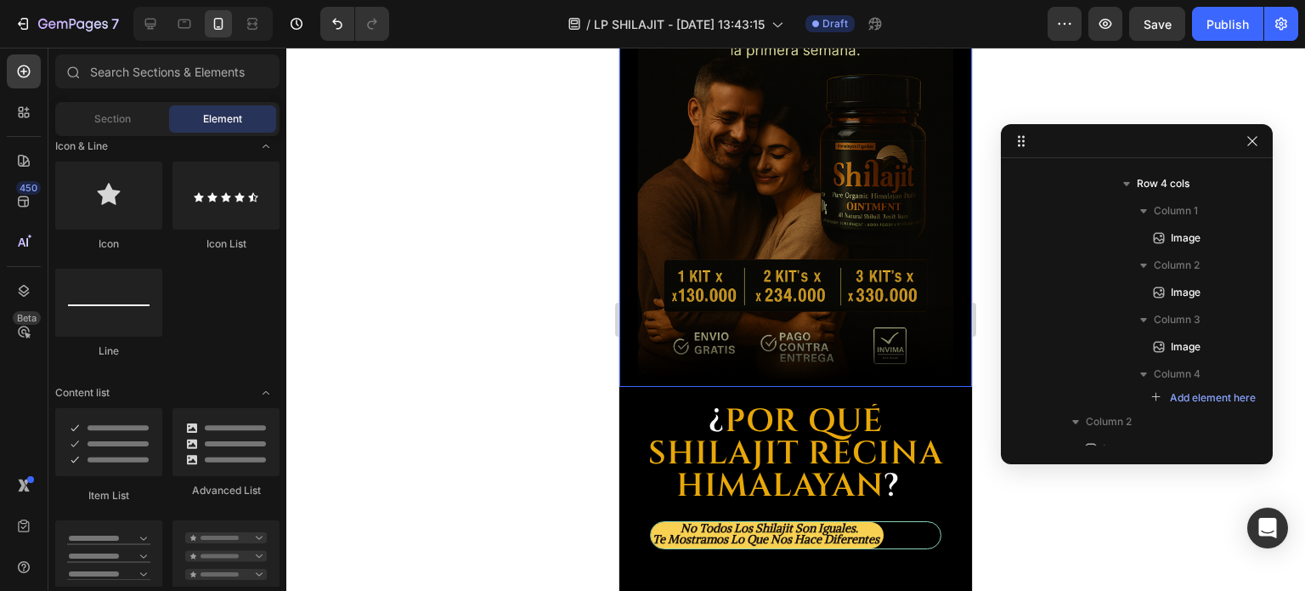
scroll to position [2158, 0]
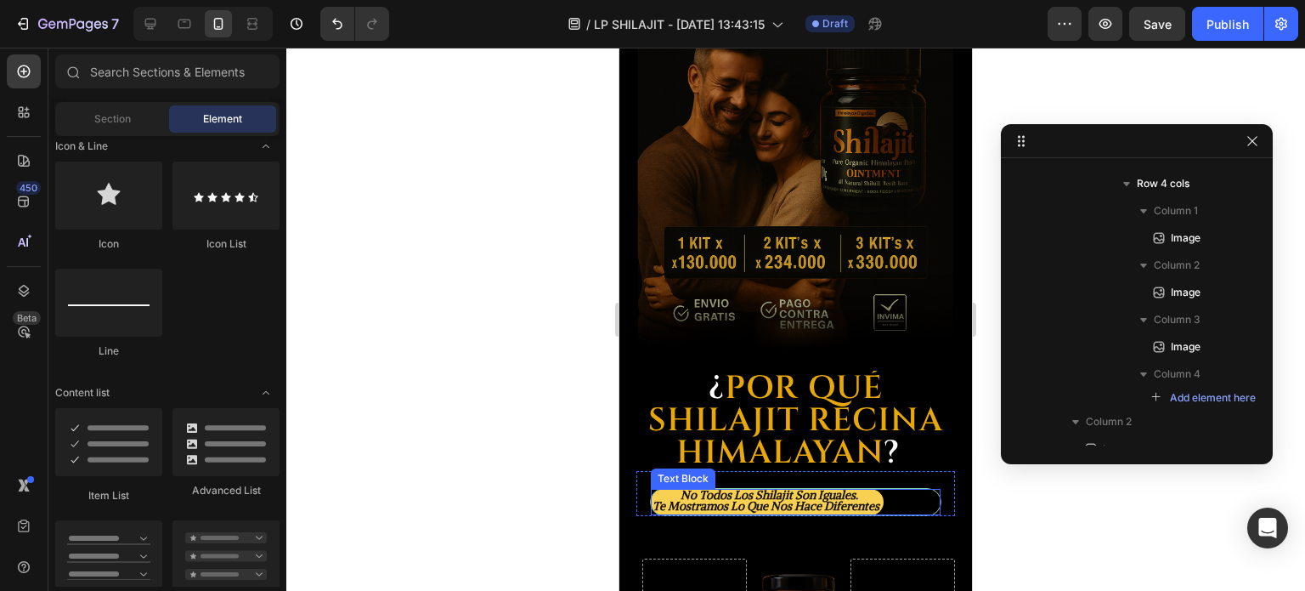
click at [924, 489] on div "no todos los shilajit son iguales. te mostramos lo que nos hace diferentes" at bounding box center [796, 502] width 290 height 27
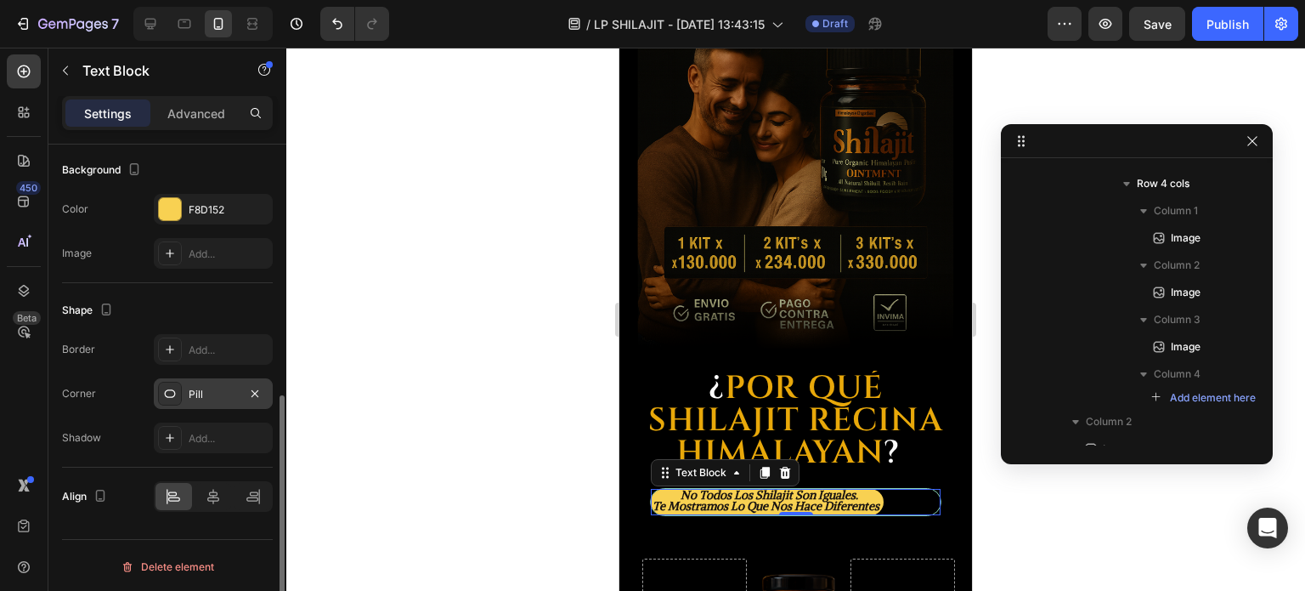
scroll to position [510, 0]
click at [201, 352] on div "Add..." at bounding box center [229, 349] width 80 height 15
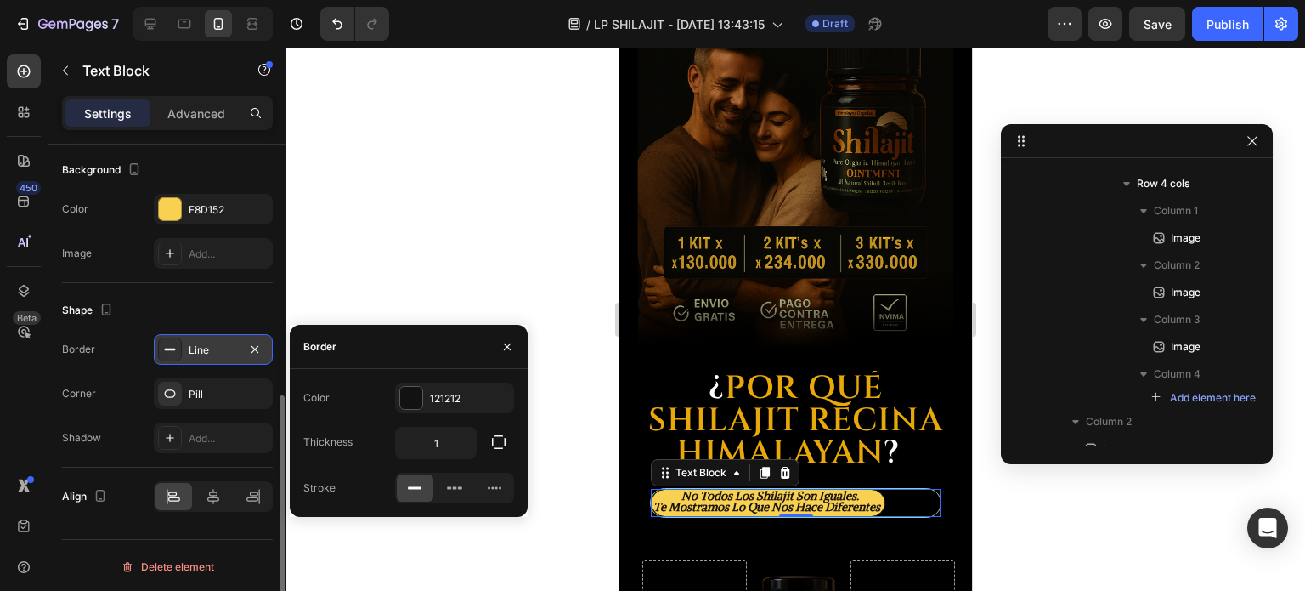
click at [540, 284] on div at bounding box center [795, 319] width 1019 height 543
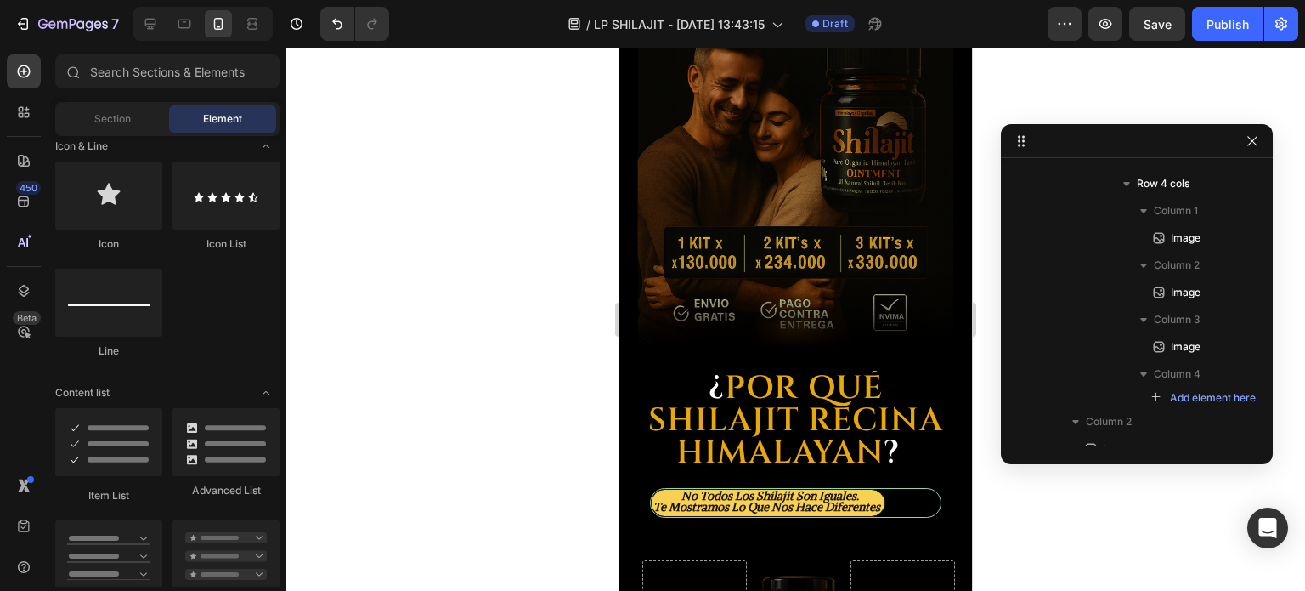
click at [526, 286] on div at bounding box center [795, 319] width 1019 height 543
click at [331, 20] on icon "Undo/Redo" at bounding box center [337, 23] width 17 height 17
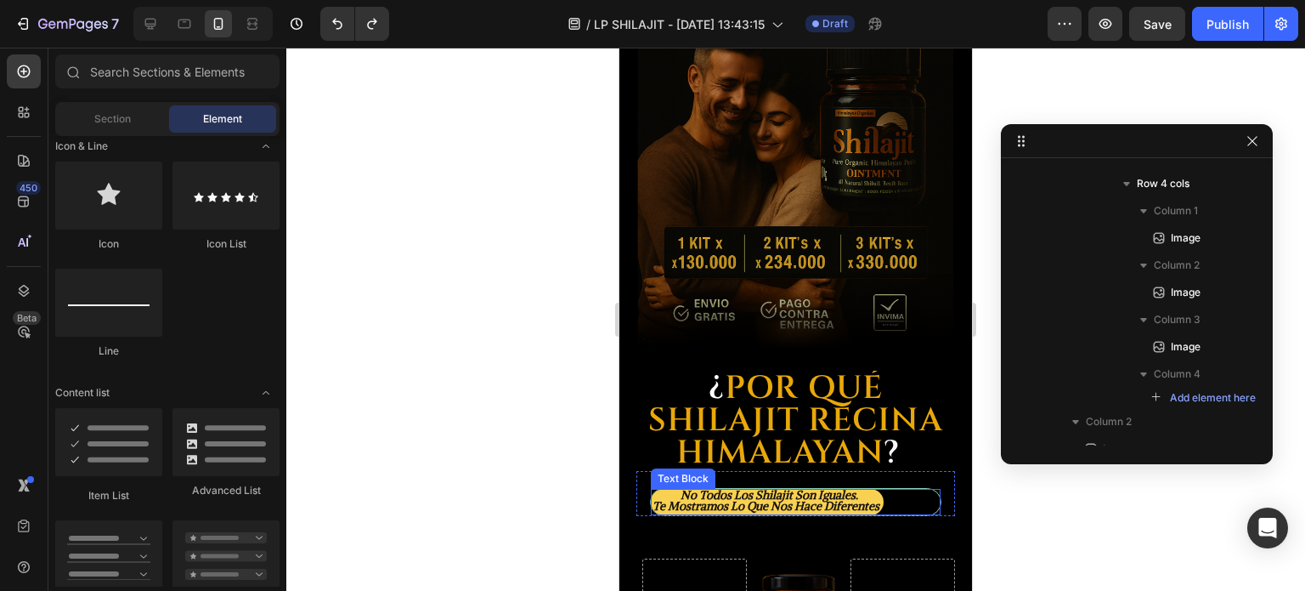
click at [917, 490] on div "no todos los shilajit son iguales. te mostramos lo que nos hace diferentes" at bounding box center [796, 502] width 290 height 27
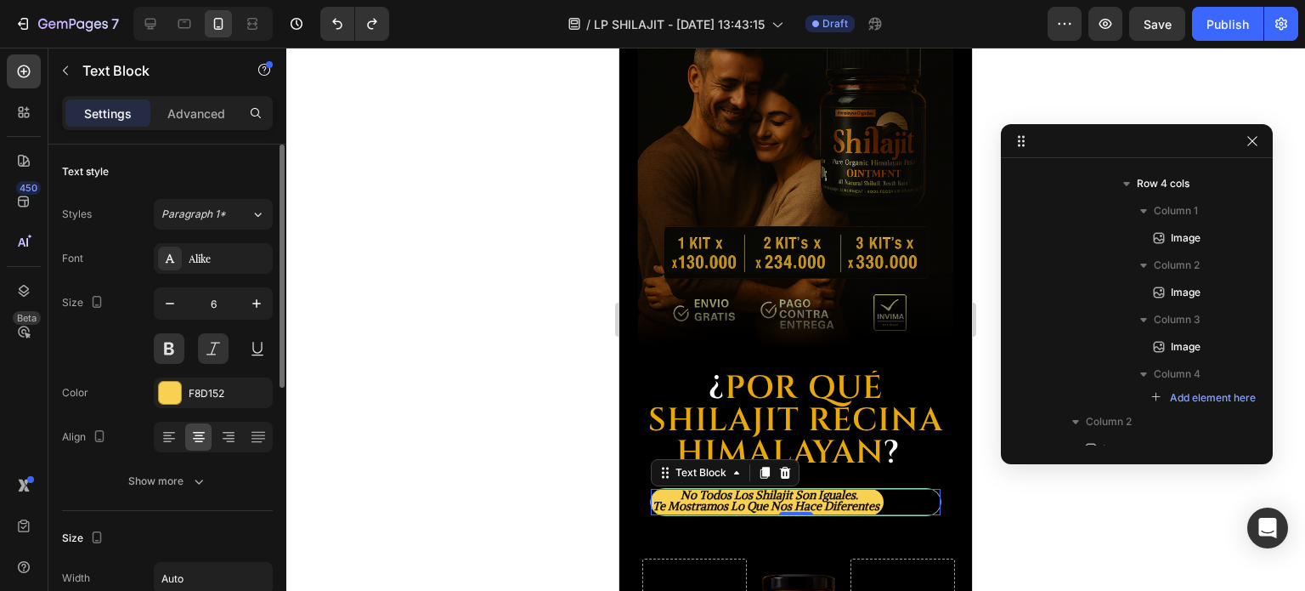
scroll to position [85, 0]
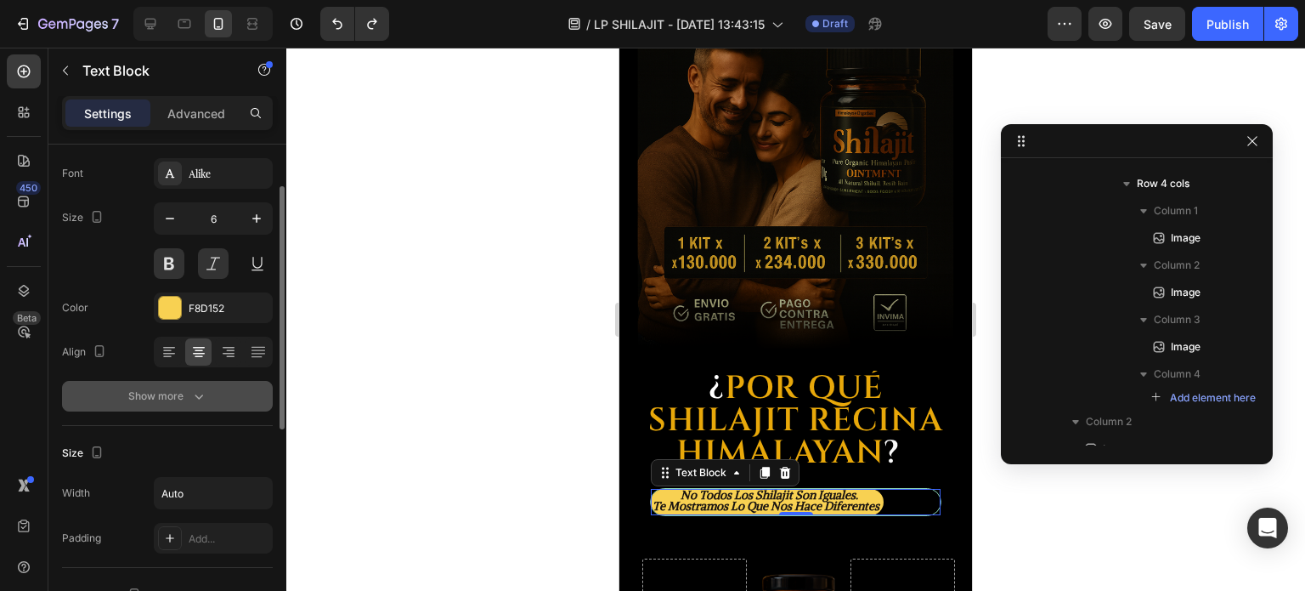
click at [181, 381] on button "Show more" at bounding box center [167, 396] width 211 height 31
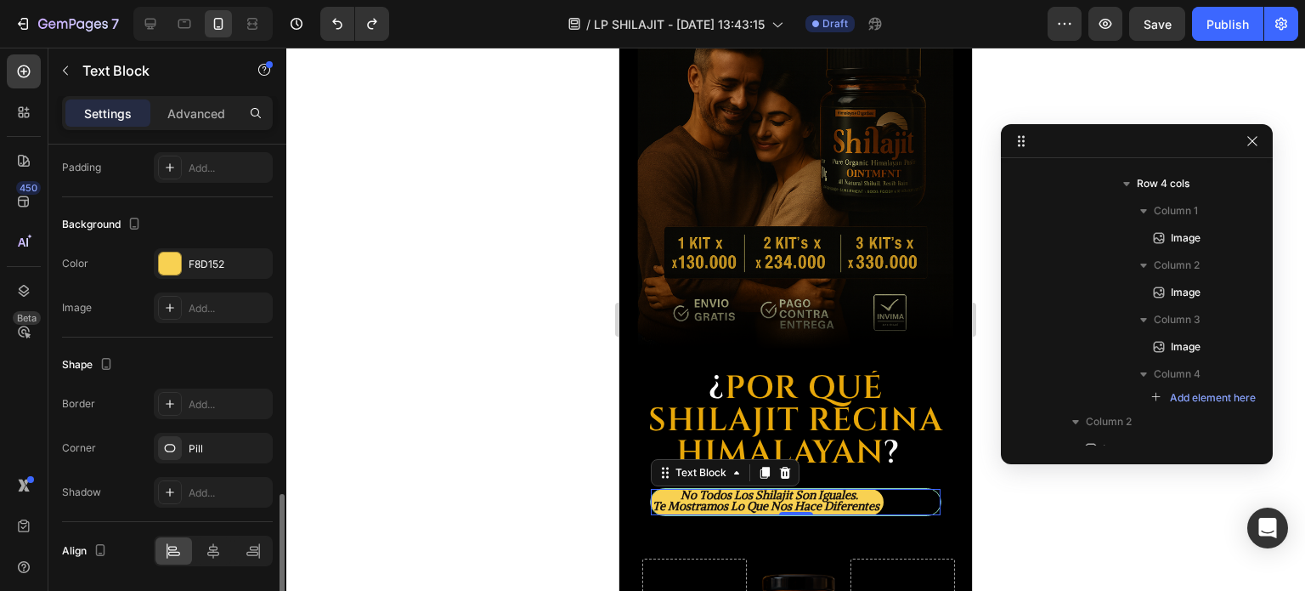
scroll to position [734, 0]
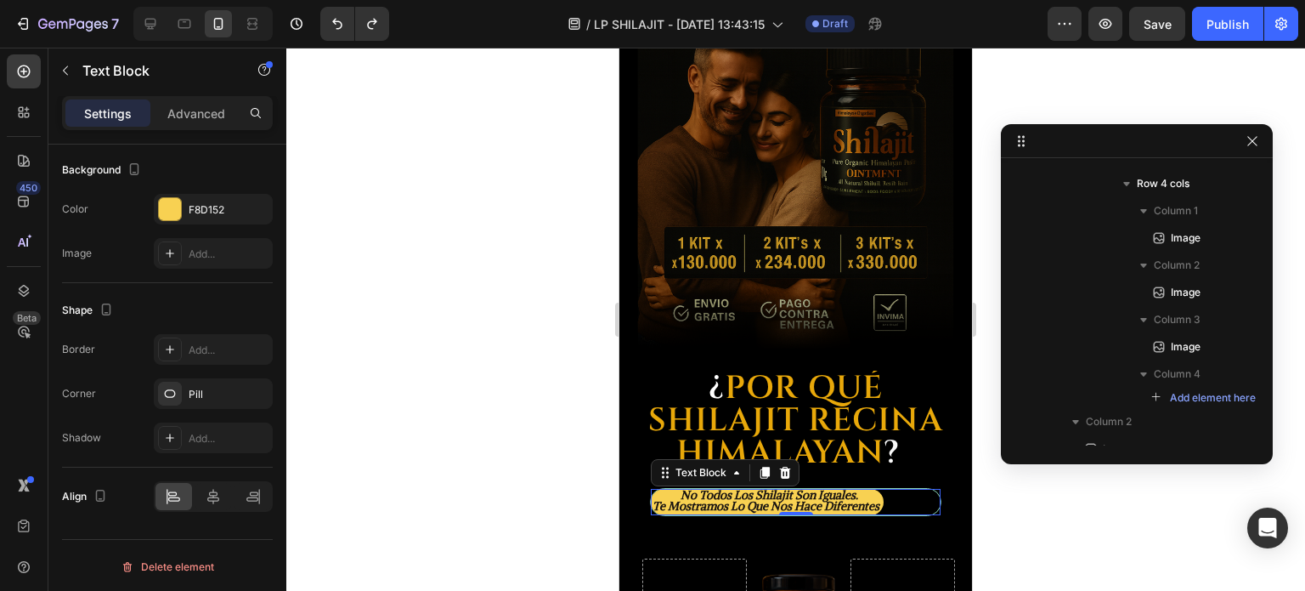
click at [688, 487] on span "no todos los shilajit son iguales." at bounding box center [770, 494] width 178 height 15
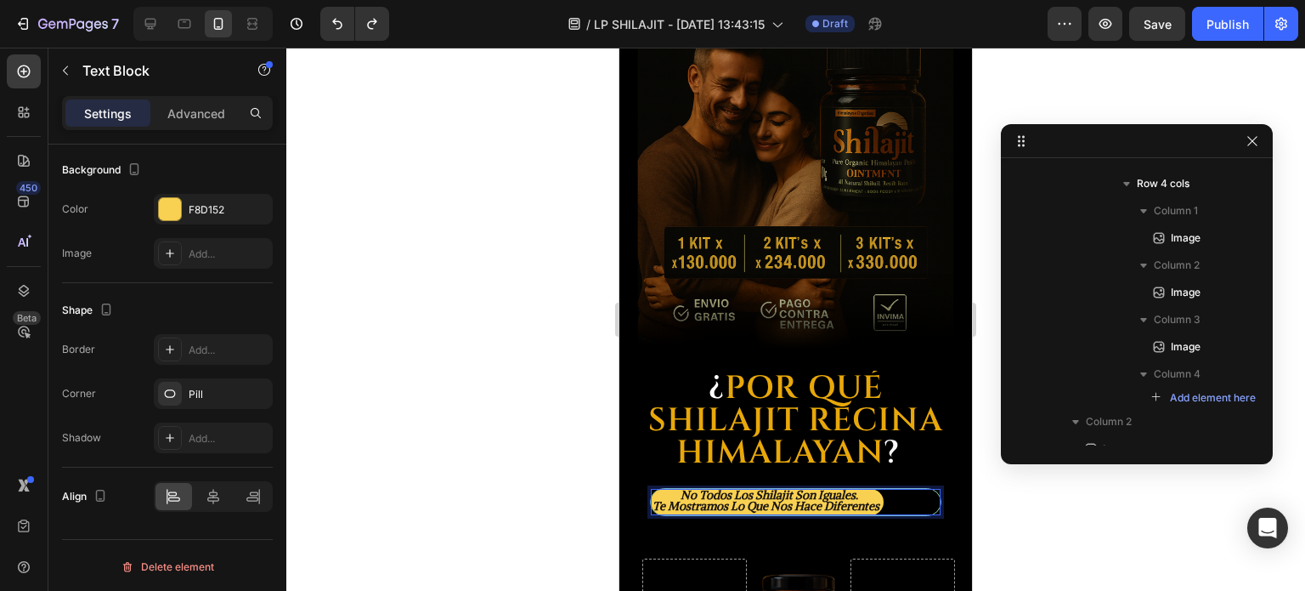
click at [683, 487] on span "no todos los shilajit son iguales." at bounding box center [770, 494] width 178 height 15
click at [858, 487] on span "no todos los shilajit son iguales." at bounding box center [770, 494] width 178 height 15
click at [588, 433] on div at bounding box center [795, 319] width 1019 height 543
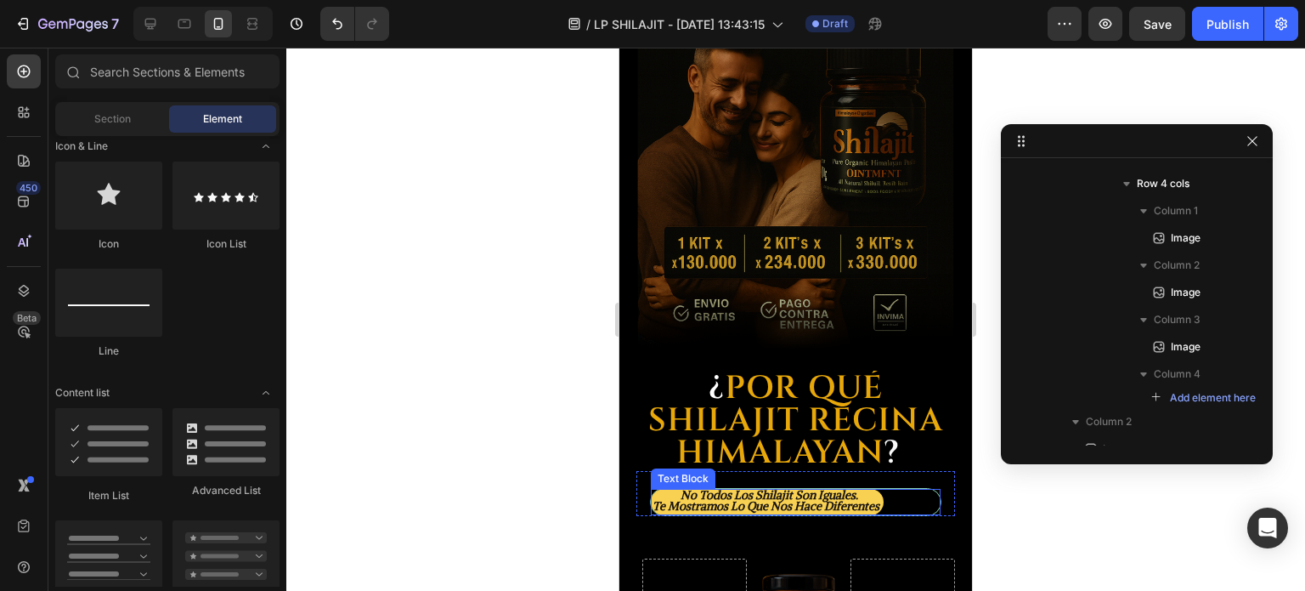
click at [676, 498] on span "te mostramos lo que nos hace diferentes" at bounding box center [766, 505] width 227 height 15
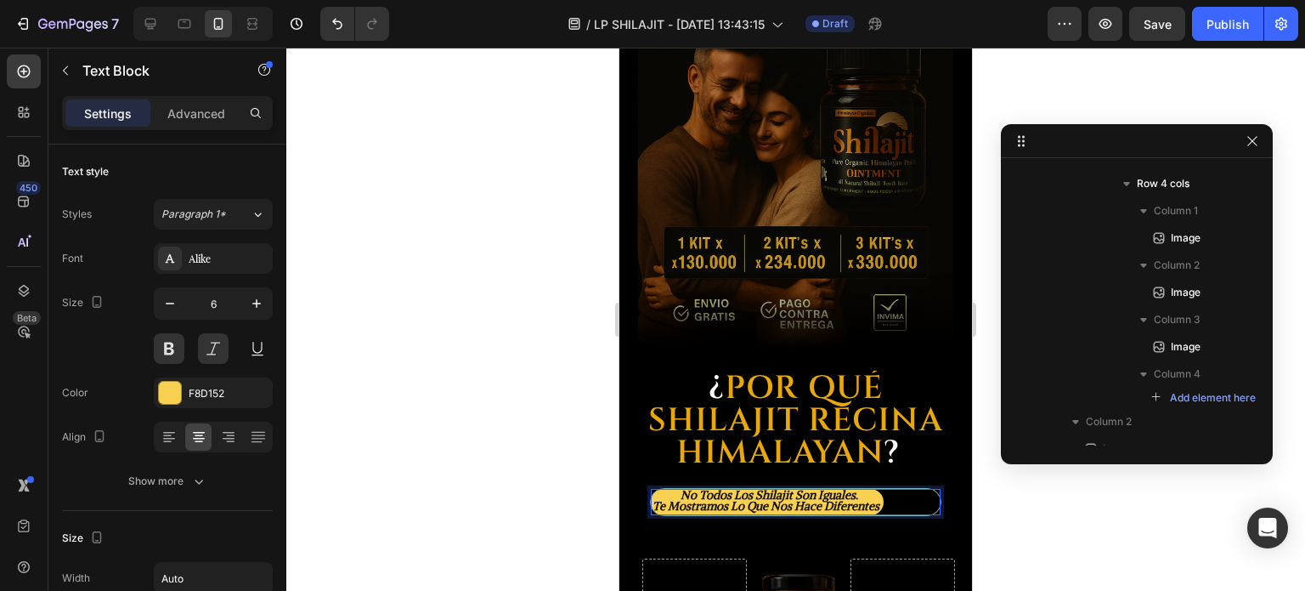
click at [676, 498] on span "te mostramos lo que nos hace diferentes" at bounding box center [766, 505] width 227 height 15
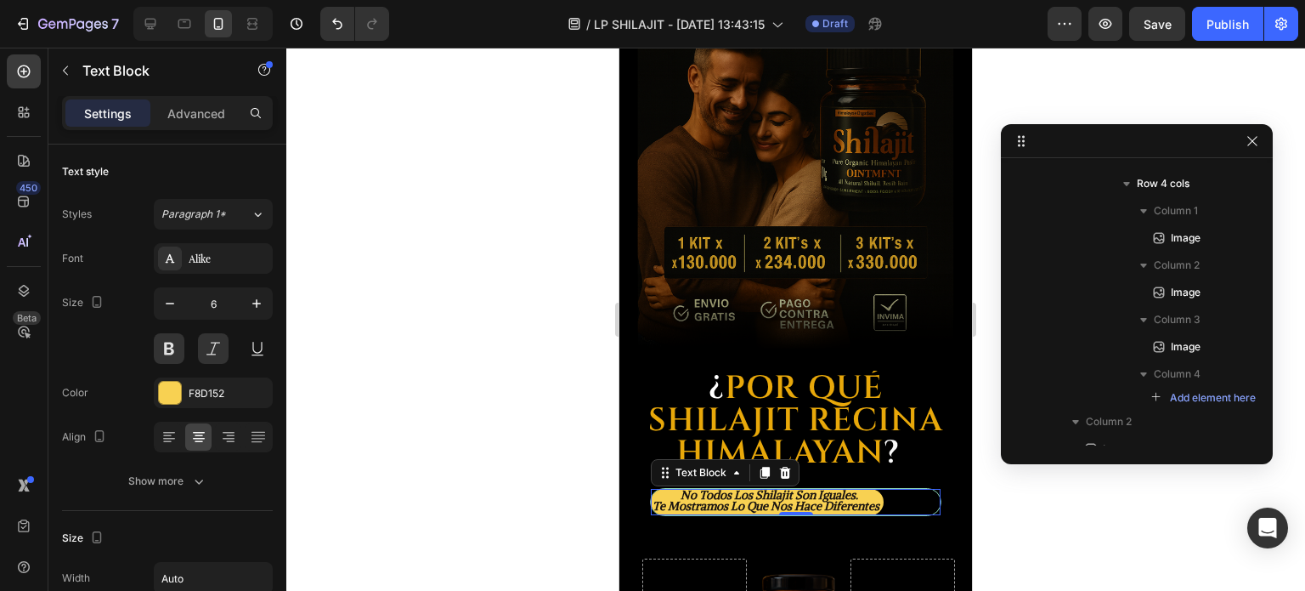
click at [986, 441] on div at bounding box center [795, 319] width 1019 height 543
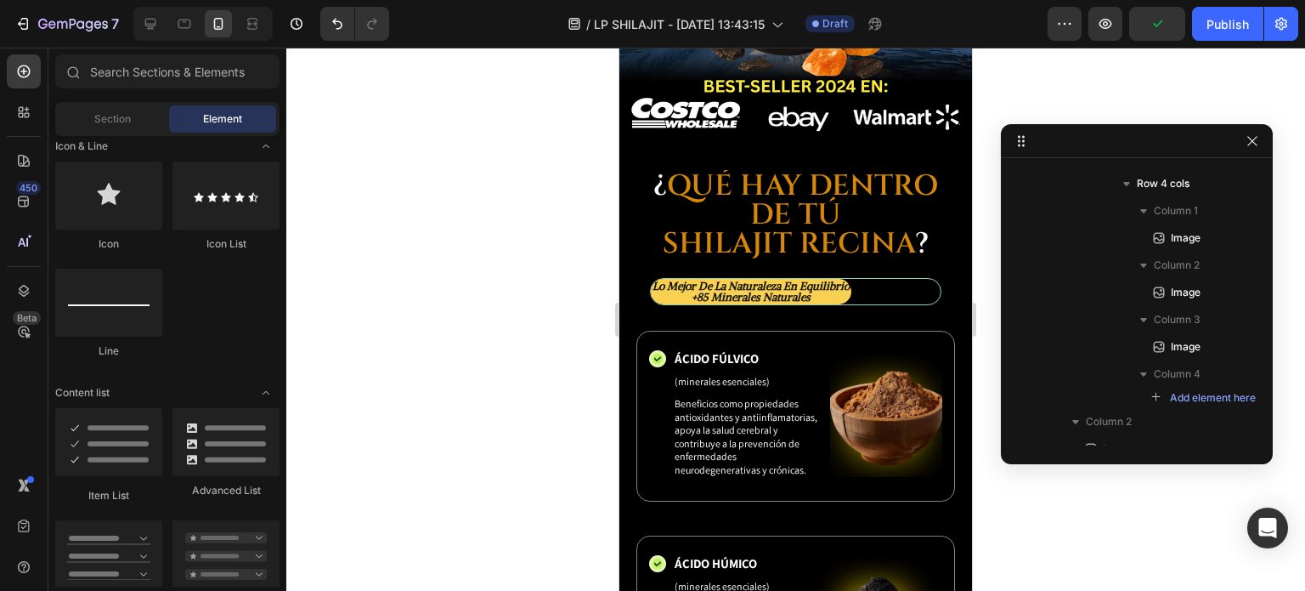
scroll to position [4271, 0]
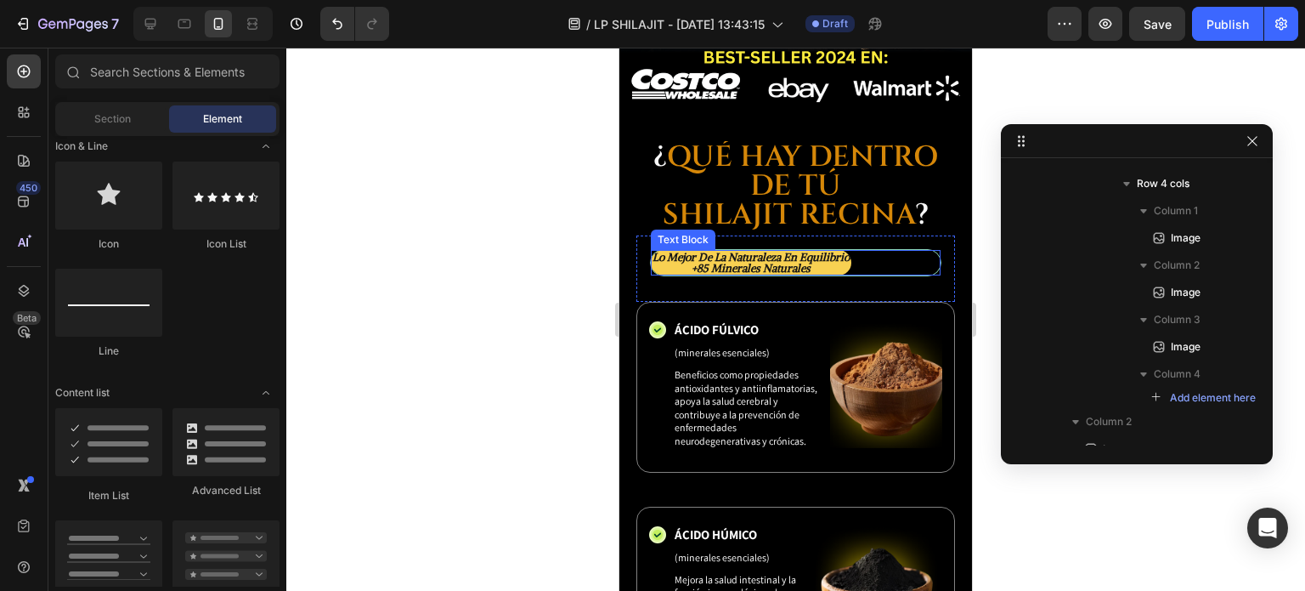
click at [850, 263] on p "+85 minerales naturales" at bounding box center [751, 268] width 197 height 11
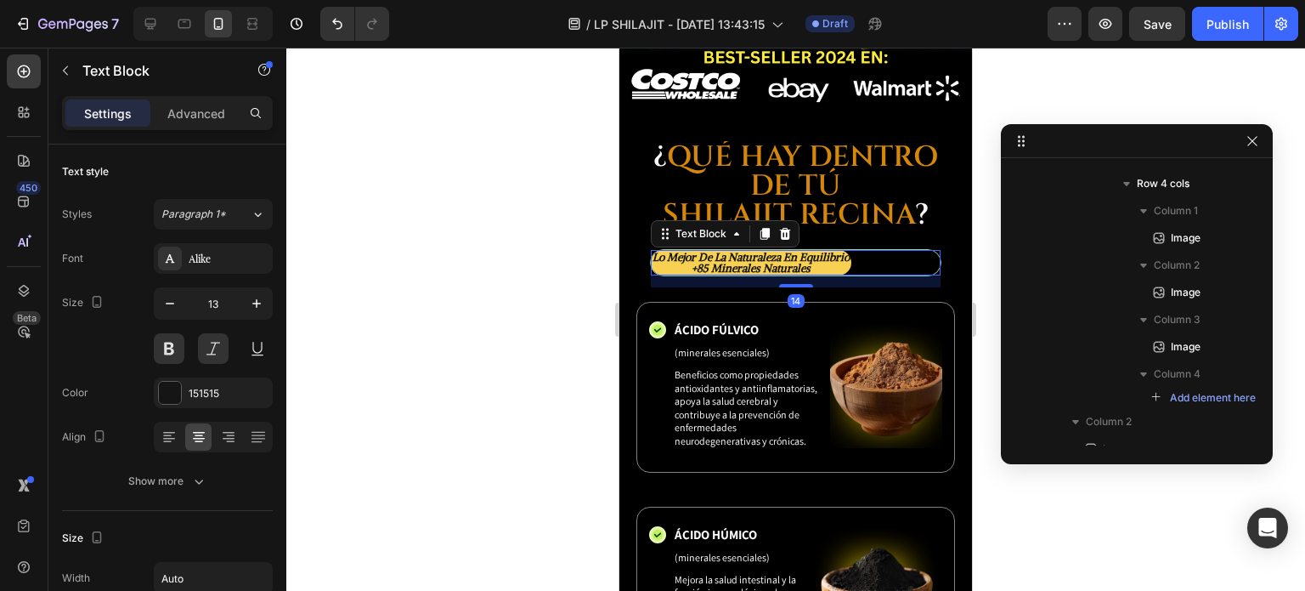
click at [846, 263] on p "+85 minerales naturales" at bounding box center [751, 268] width 197 height 11
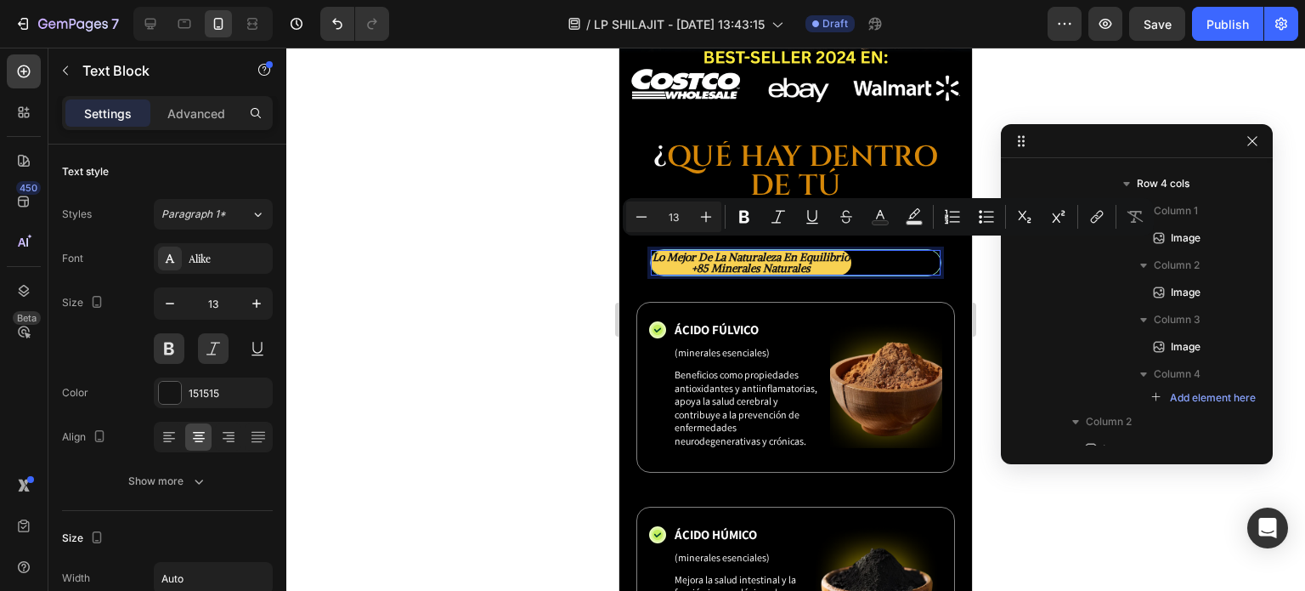
drag, startPoint x: 846, startPoint y: 248, endPoint x: 727, endPoint y: 253, distance: 119.1
click at [727, 263] on p "+85 minerales naturales" at bounding box center [751, 268] width 197 height 11
copy p "+85 minerales naturales"
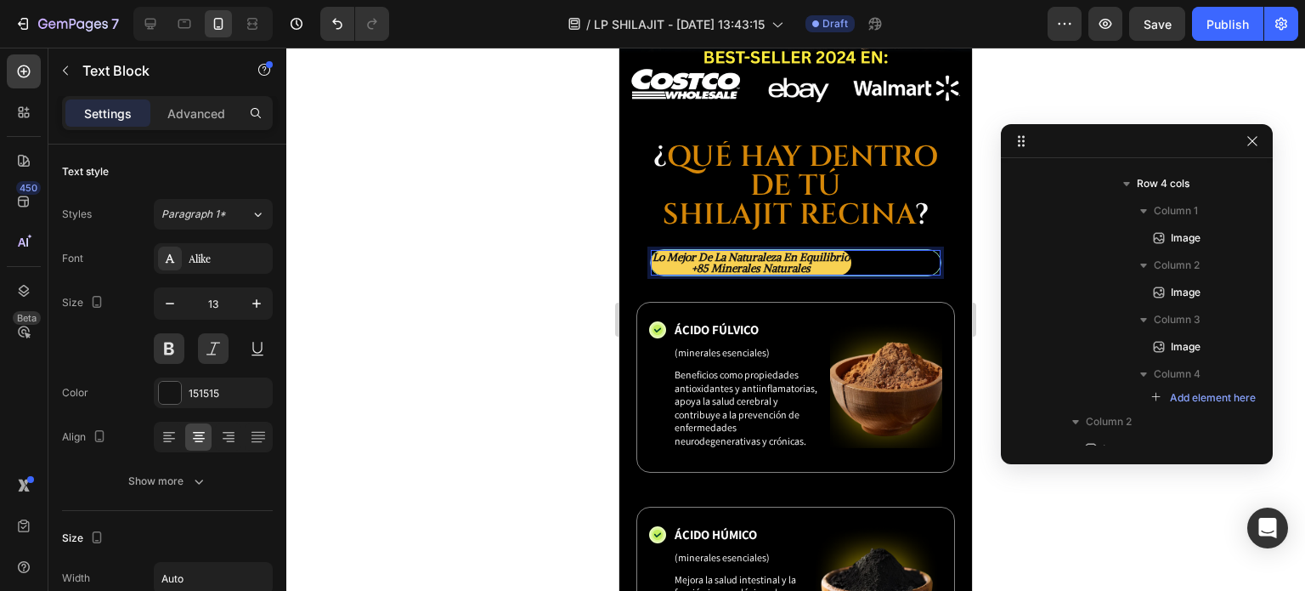
click at [698, 252] on p "lo mejor de la naturaleza en equilibrio" at bounding box center [751, 257] width 197 height 11
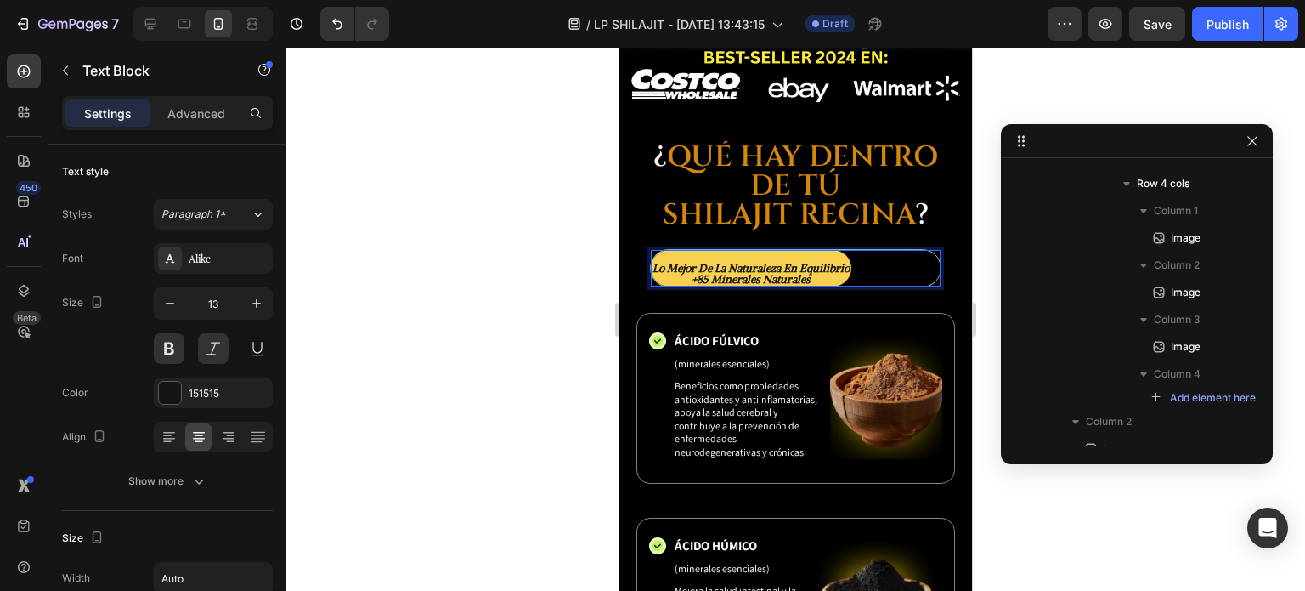
click at [730, 252] on p "Rich Text Editor. Editing area: main" at bounding box center [751, 257] width 197 height 11
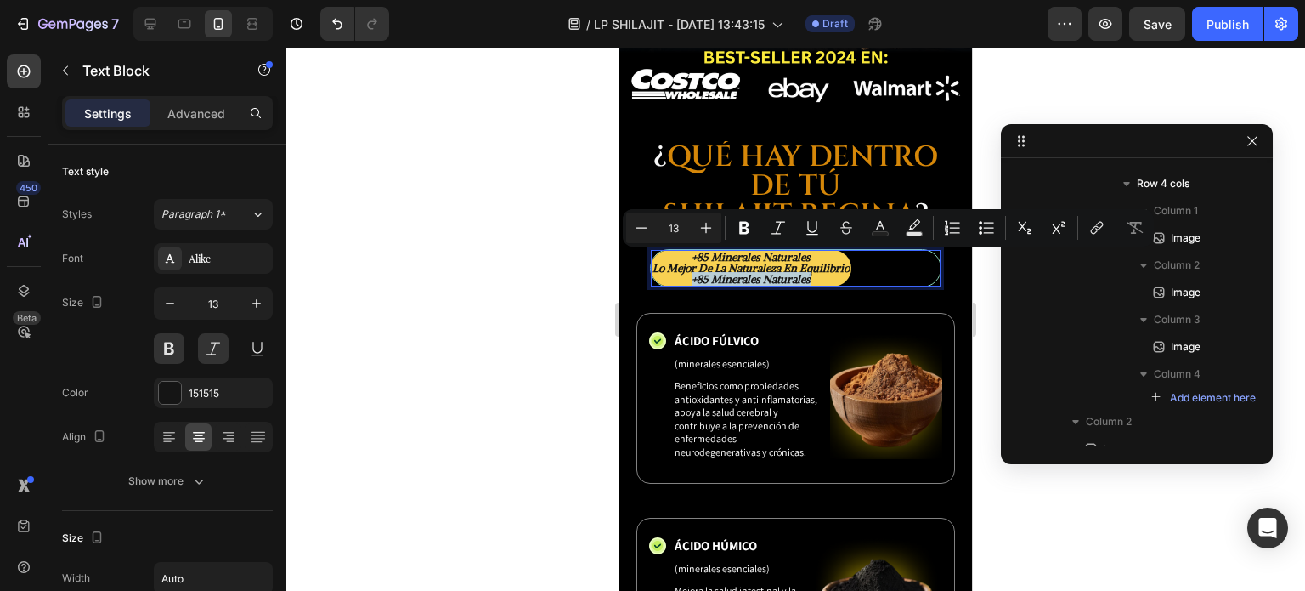
drag, startPoint x: 822, startPoint y: 260, endPoint x: 705, endPoint y: 268, distance: 116.7
click at [705, 274] on p "+85 minerales naturales" at bounding box center [751, 279] width 197 height 11
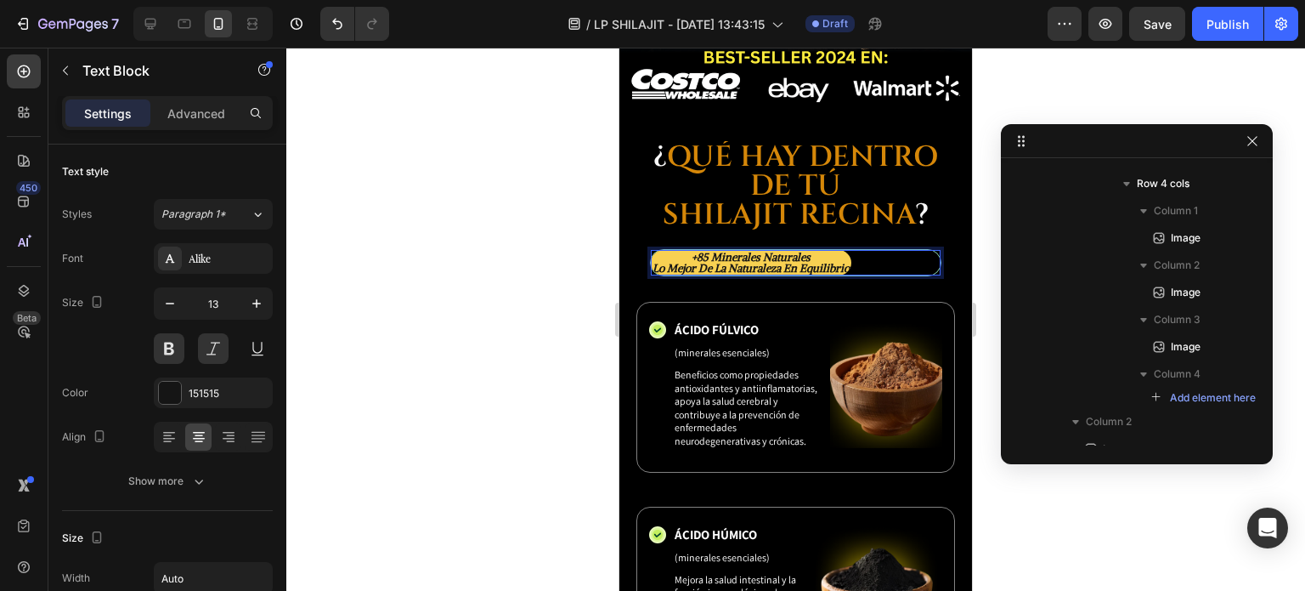
click at [829, 263] on p "lo mejor de la naturaleza en equilibrio" at bounding box center [751, 268] width 197 height 11
click at [676, 252] on p "+85 minerales naturales" at bounding box center [751, 257] width 197 height 11
click at [792, 252] on p "+85 minerales naturales" at bounding box center [751, 257] width 197 height 11
click at [654, 263] on p "lo mejor de la naturaleza en equilibrio" at bounding box center [751, 268] width 197 height 11
click at [620, 48] on lt-div at bounding box center [620, 48] width 0 height 0
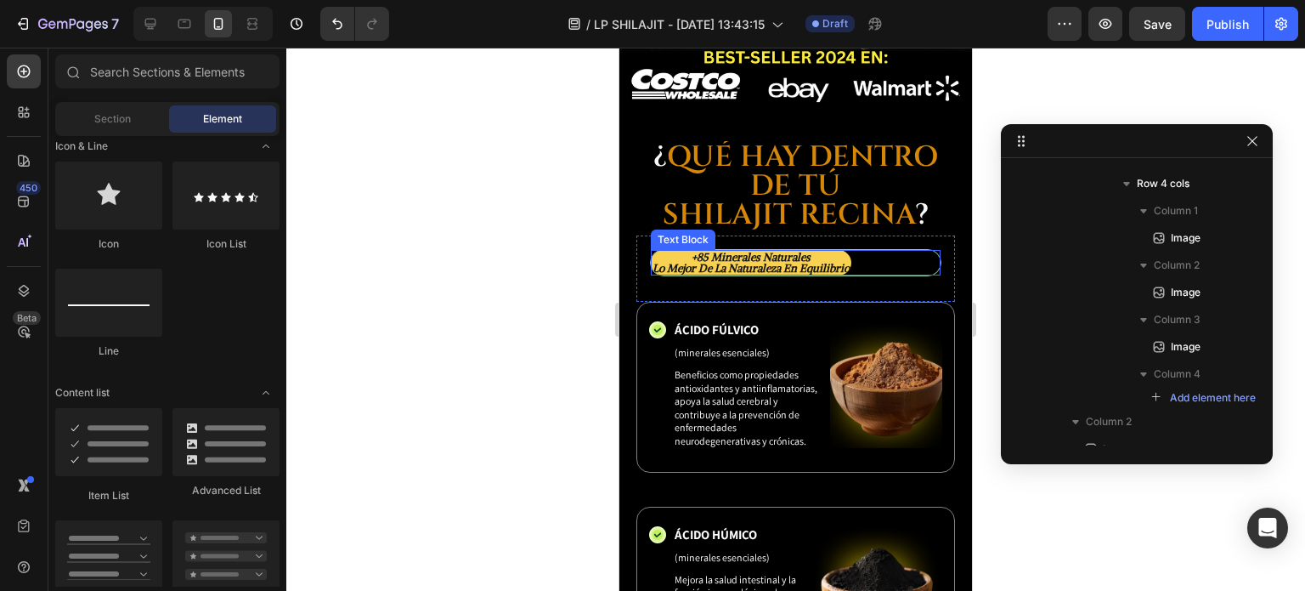
click at [848, 263] on p "lo mejor de la naturaleza en equilibrio" at bounding box center [751, 268] width 197 height 11
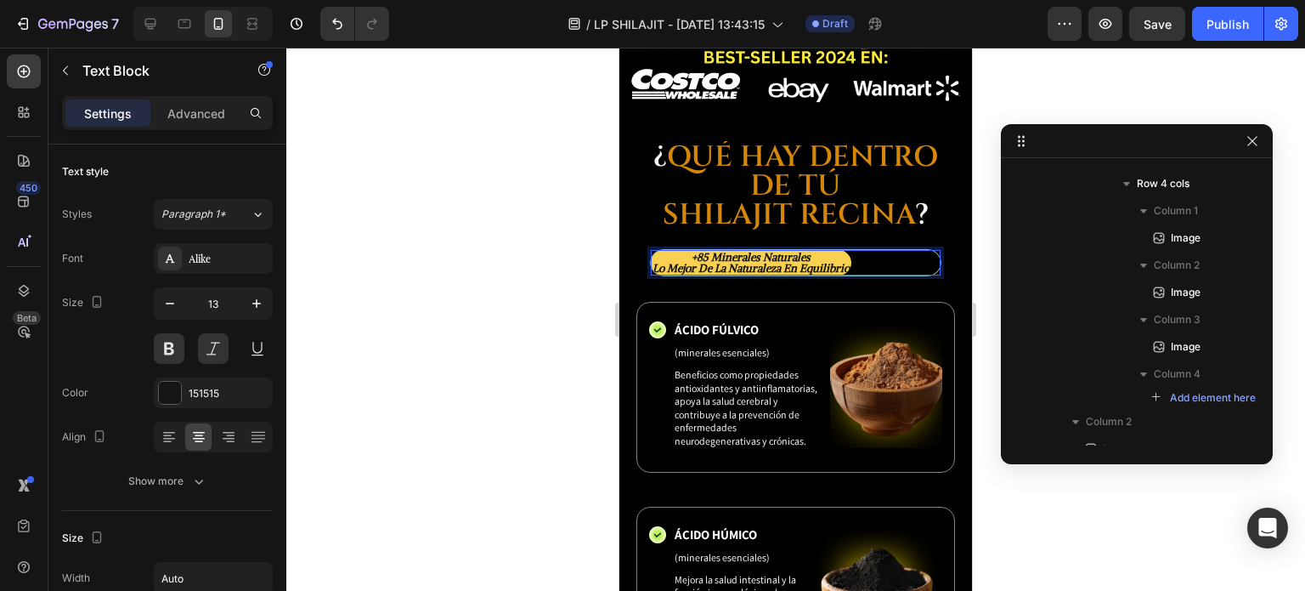
click at [832, 263] on p "lo mejor de la naturaleza en equilibrio" at bounding box center [751, 268] width 197 height 11
click at [690, 252] on p "+85 minerales naturales" at bounding box center [751, 257] width 197 height 11
click at [738, 252] on p "+85 minerales naturales" at bounding box center [751, 257] width 197 height 11
click at [734, 252] on p "+85 minerales naturales" at bounding box center [751, 257] width 197 height 11
click at [664, 263] on p "lo mejor de la naturaleza en equilibrio" at bounding box center [751, 268] width 197 height 11
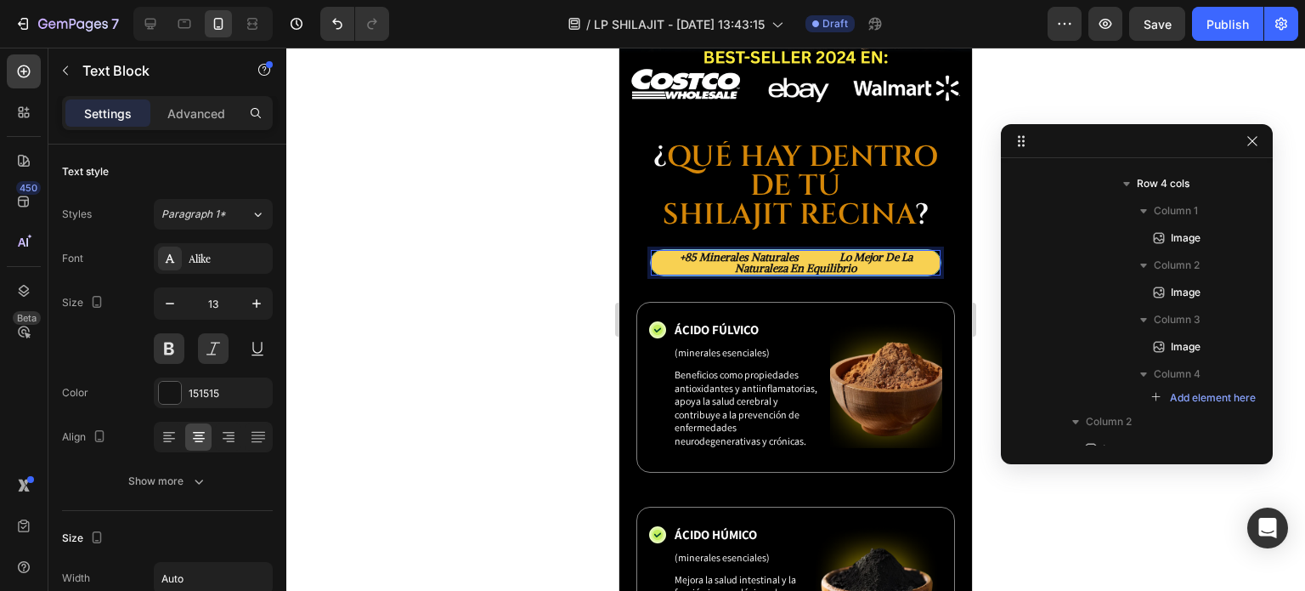
click at [768, 252] on p "+85 minerales naturales lo mejor de la naturaleza en equilibrio" at bounding box center [796, 263] width 286 height 22
click at [783, 258] on p "+85 minerales naturales lo mejor de la naturaleza en equilibrio" at bounding box center [796, 263] width 286 height 22
click at [691, 252] on p "+85 minerales naturales lo mejor de la naturaleza en equilibrio" at bounding box center [796, 263] width 286 height 22
click at [699, 259] on p "+85 minerales naturales lo mejor de la naturaleza en equilibrio" at bounding box center [796, 263] width 286 height 22
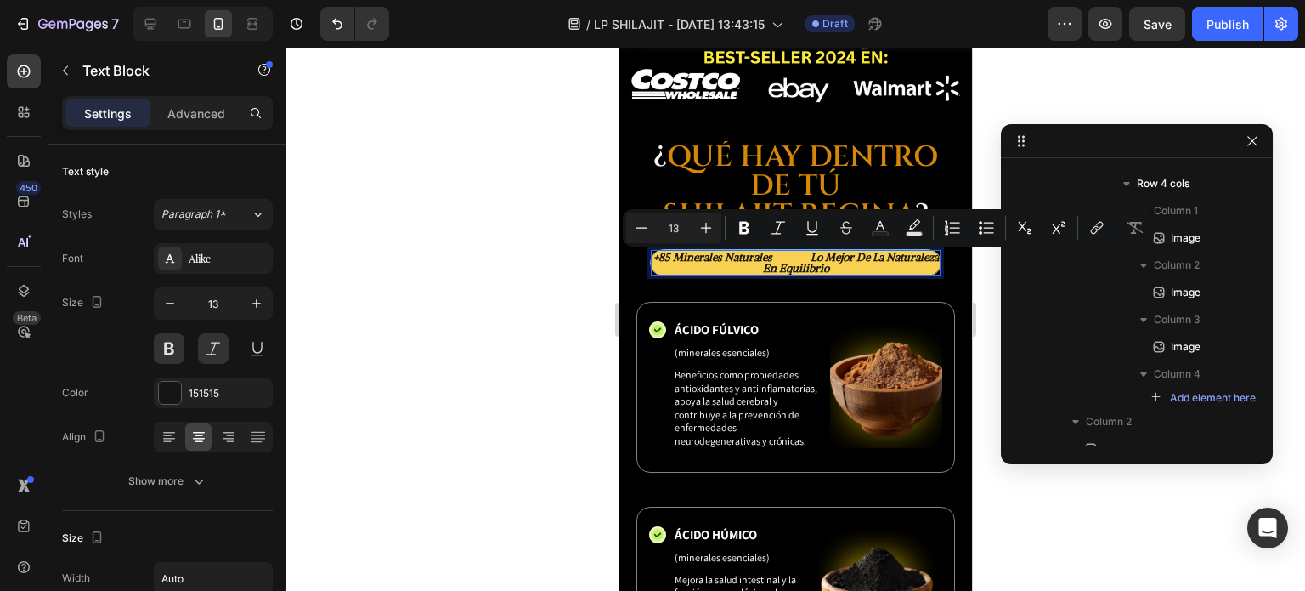
drag, startPoint x: 791, startPoint y: 257, endPoint x: 738, endPoint y: 261, distance: 53.6
click at [738, 261] on p "+85 minerales naturales lo mejor de la naturaleza en equilibrio" at bounding box center [796, 263] width 286 height 22
click at [763, 263] on p "+85 minerales naturales lo mejor de la naturaleza en equilibrio" at bounding box center [796, 263] width 286 height 22
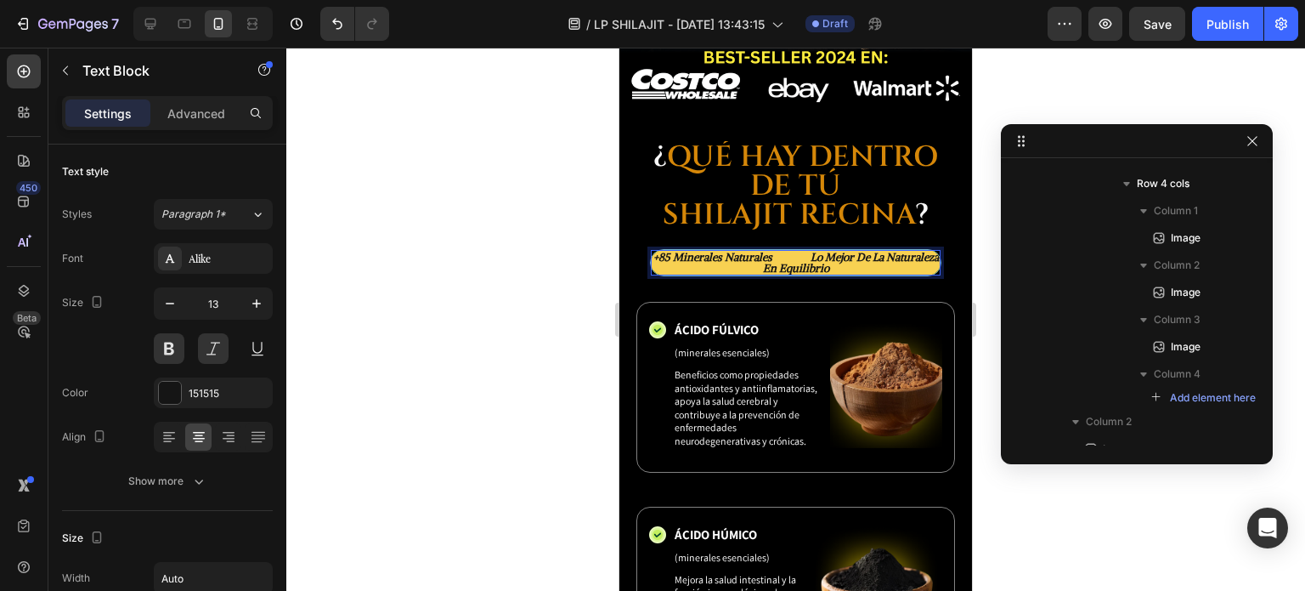
click at [897, 252] on p "+85 minerales naturales lo mejor de la naturaleza en equilibrio" at bounding box center [796, 263] width 286 height 22
click at [683, 252] on p "+85 minerales naturales lo mejor de la naturaleza en equilibrio" at bounding box center [796, 263] width 286 height 22
click at [806, 252] on p "+85 minerales naturales lo mejor de la naturaleza en equilibrio" at bounding box center [796, 263] width 286 height 22
click at [803, 252] on p "+85 minerales naturales lo mejor de la naturaleza en equilibrio" at bounding box center [796, 263] width 286 height 22
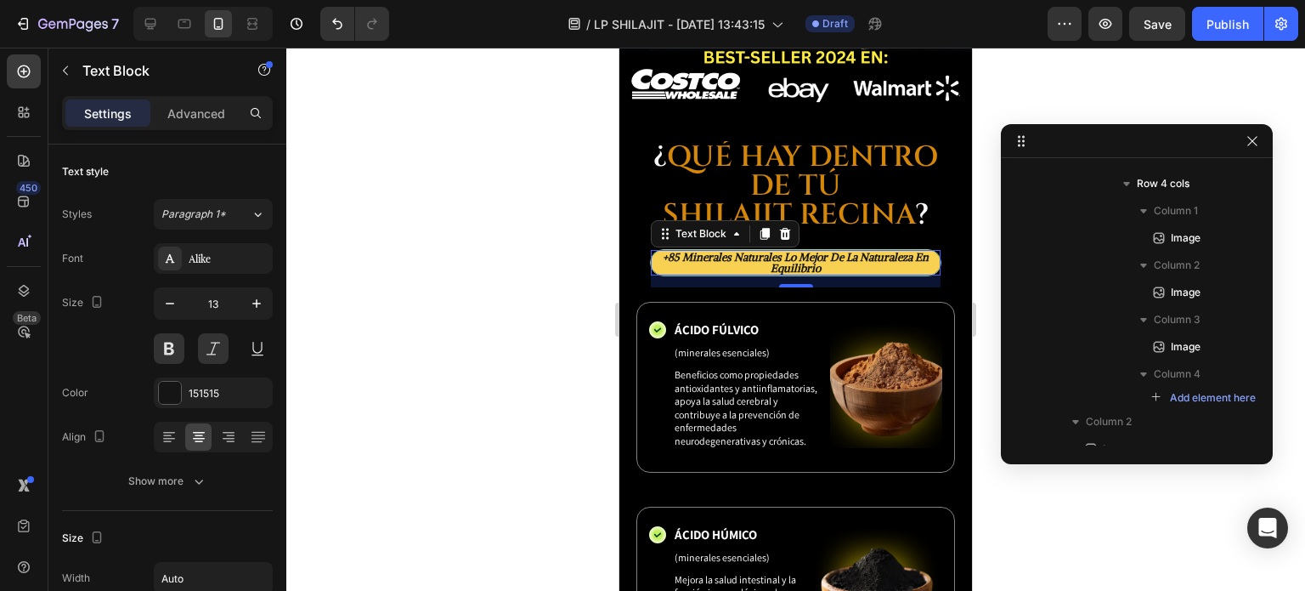
click at [987, 217] on div at bounding box center [795, 319] width 1019 height 543
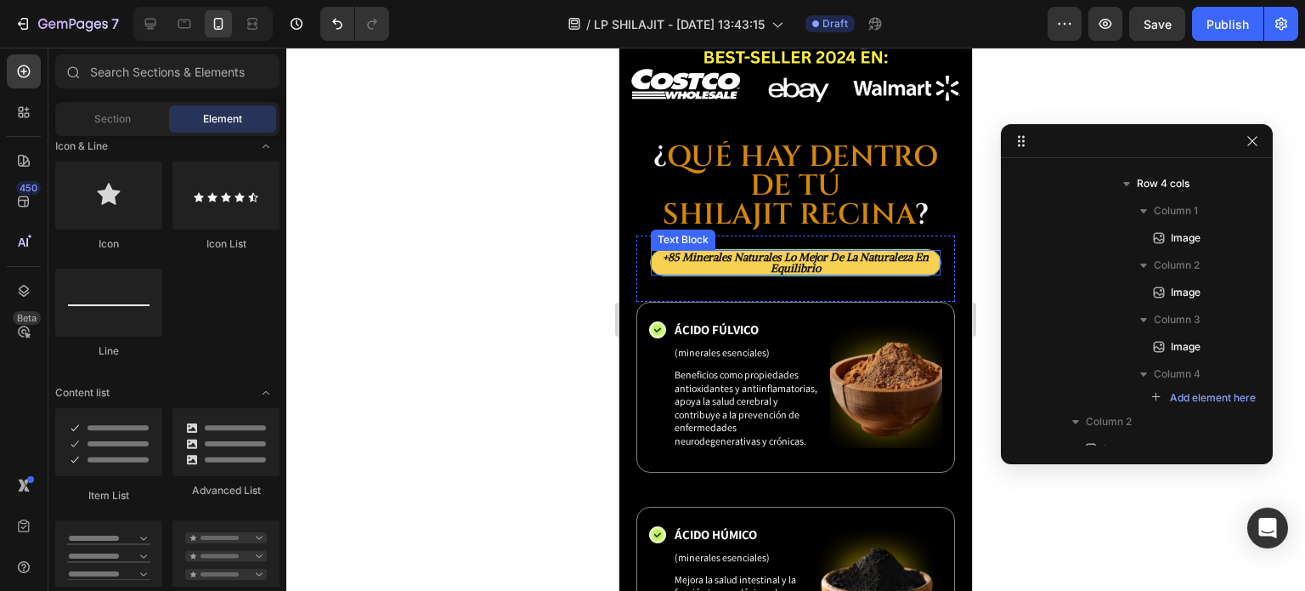
click at [801, 252] on p "+85 minerales naturales lo mejor de la naturaleza en equilibrio" at bounding box center [796, 263] width 286 height 22
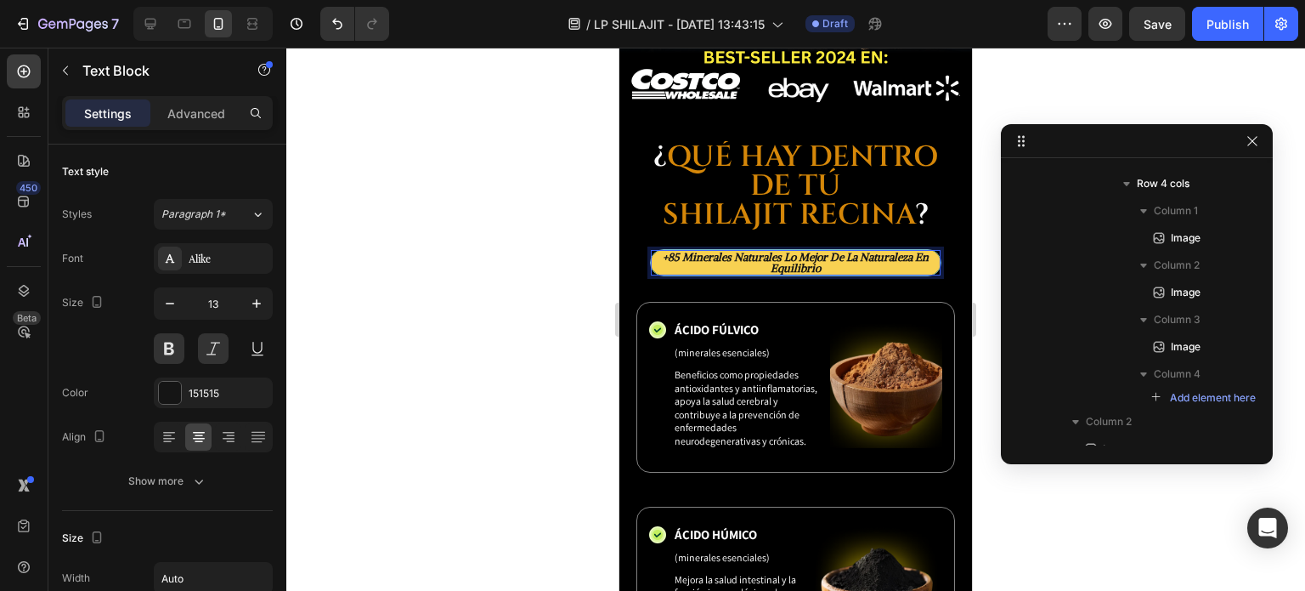
click at [802, 252] on p "+85 minerales naturales lo mejor de la naturaleza en equilibrio" at bounding box center [796, 263] width 286 height 22
click at [861, 252] on p "+85 minerales naturales lo mejor de la naturaleza en equilibrio" at bounding box center [796, 263] width 286 height 22
click at [620, 48] on lt-div at bounding box center [620, 48] width 0 height 0
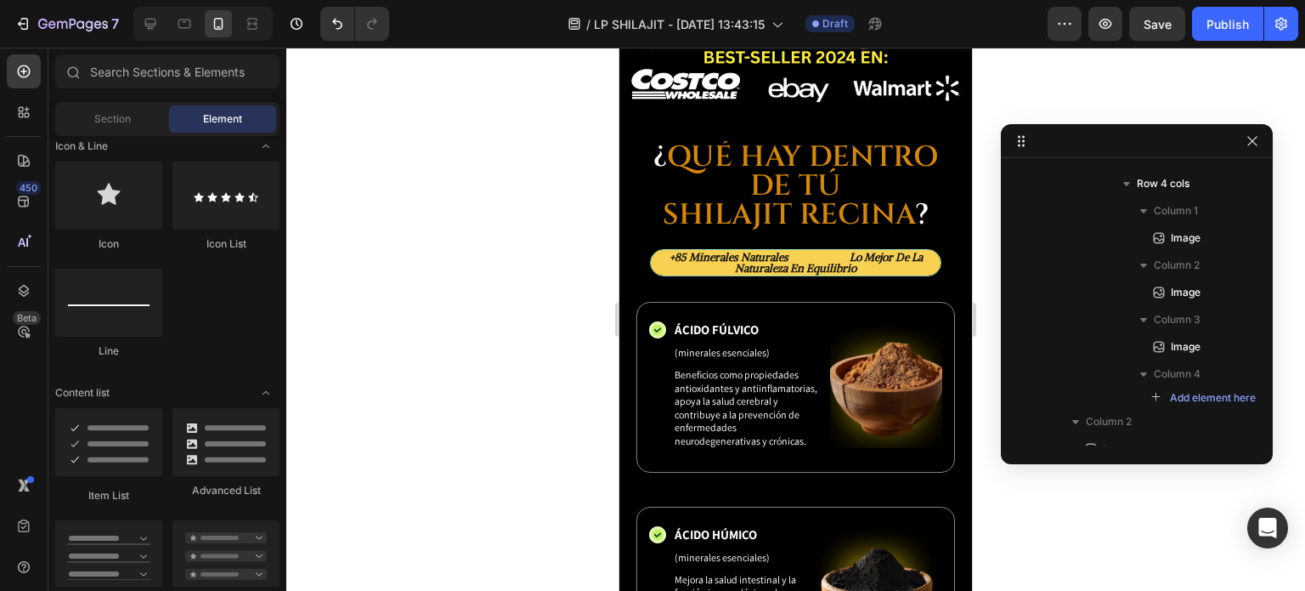
click at [878, 252] on p "+85 minerales naturales lo mejor de la naturaleza en equilibrio" at bounding box center [796, 263] width 286 height 22
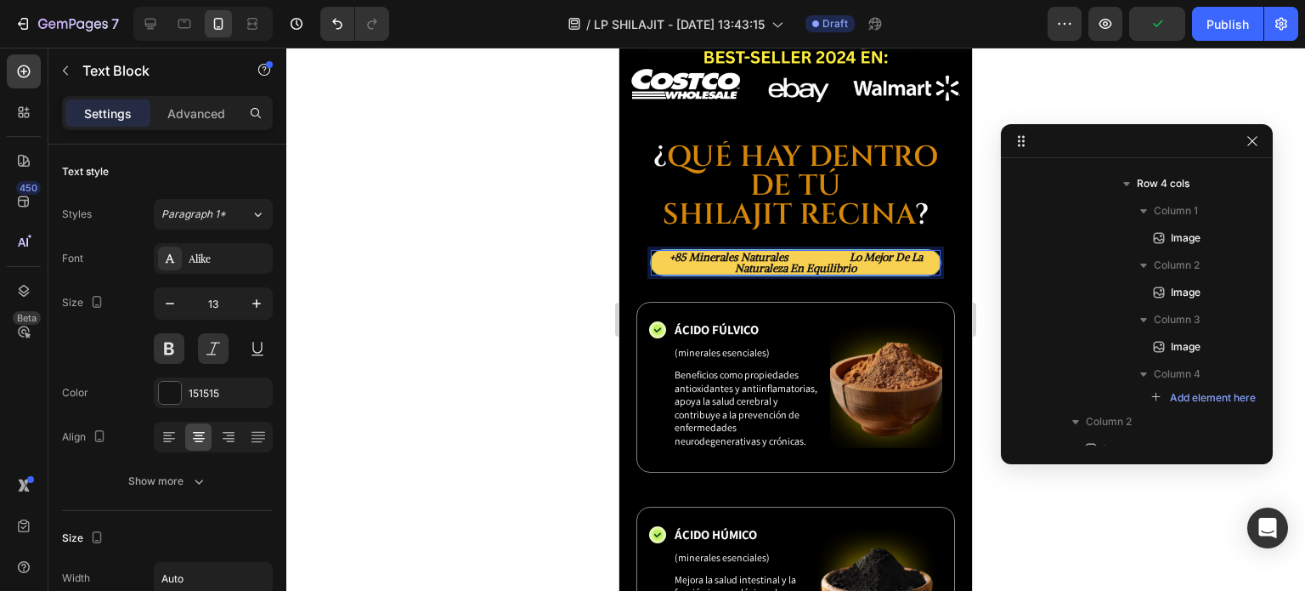
click at [744, 252] on p "+85 minerales naturales lo mejor de la naturaleza en equilibrio" at bounding box center [796, 263] width 286 height 22
click at [879, 252] on p "+85 minerales naturales lo mejor de la naturaleza en equilibrio" at bounding box center [796, 263] width 286 height 22
click at [883, 252] on p "+85 minerales naturales lo mejor de la naturaleza en equilibrio" at bounding box center [796, 263] width 286 height 22
click at [707, 252] on p "+85 minerales naturales lo mejor de la naturaleza en equilibrio" at bounding box center [796, 263] width 286 height 22
click at [676, 252] on p "+85 minerales naturales lo mejor de la naturaleza en equilibrio" at bounding box center [796, 263] width 286 height 22
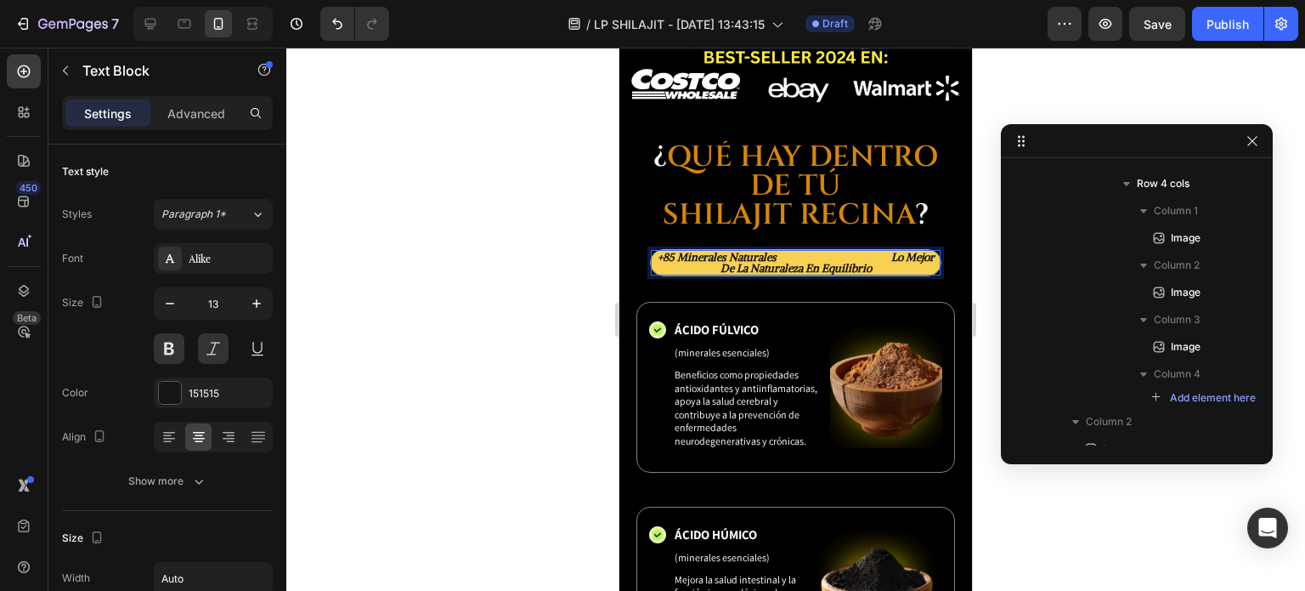
click at [721, 252] on p "+85 minerales naturales lo mejor de la naturaleza en equilibrio" at bounding box center [796, 263] width 286 height 22
click at [691, 252] on p "+85 minerales naturales lo mejor de la naturaleza en equilibrio" at bounding box center [796, 263] width 286 height 22
click at [729, 252] on p "+85 minerales naturales lo mejor de la naturaleza en equilibrio" at bounding box center [796, 263] width 286 height 22
click at [986, 162] on div at bounding box center [795, 319] width 1019 height 543
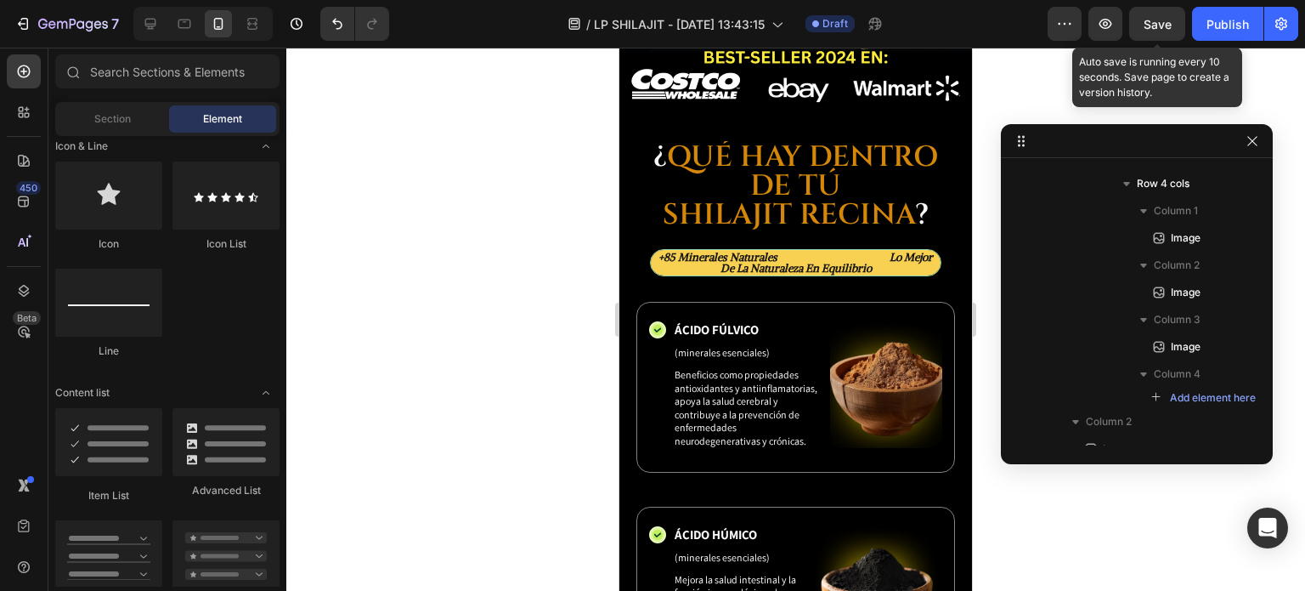
drag, startPoint x: 1161, startPoint y: 16, endPoint x: 1182, endPoint y: 74, distance: 61.6
click at [1161, 19] on span "Save" at bounding box center [1158, 24] width 28 height 14
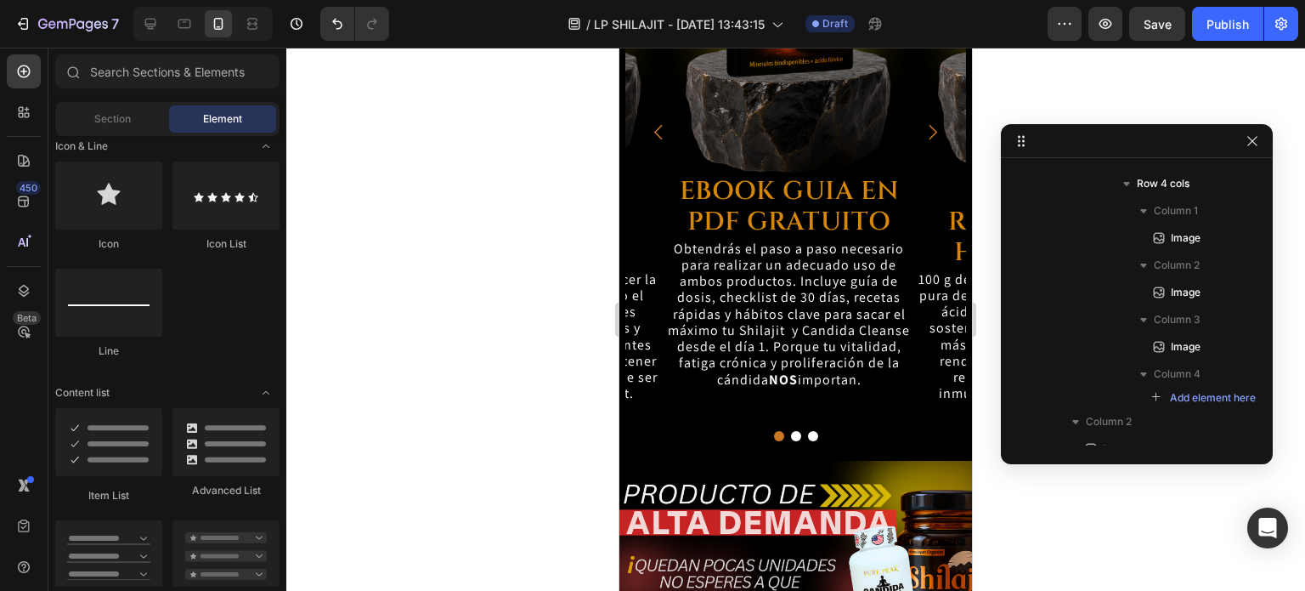
scroll to position [6258, 0]
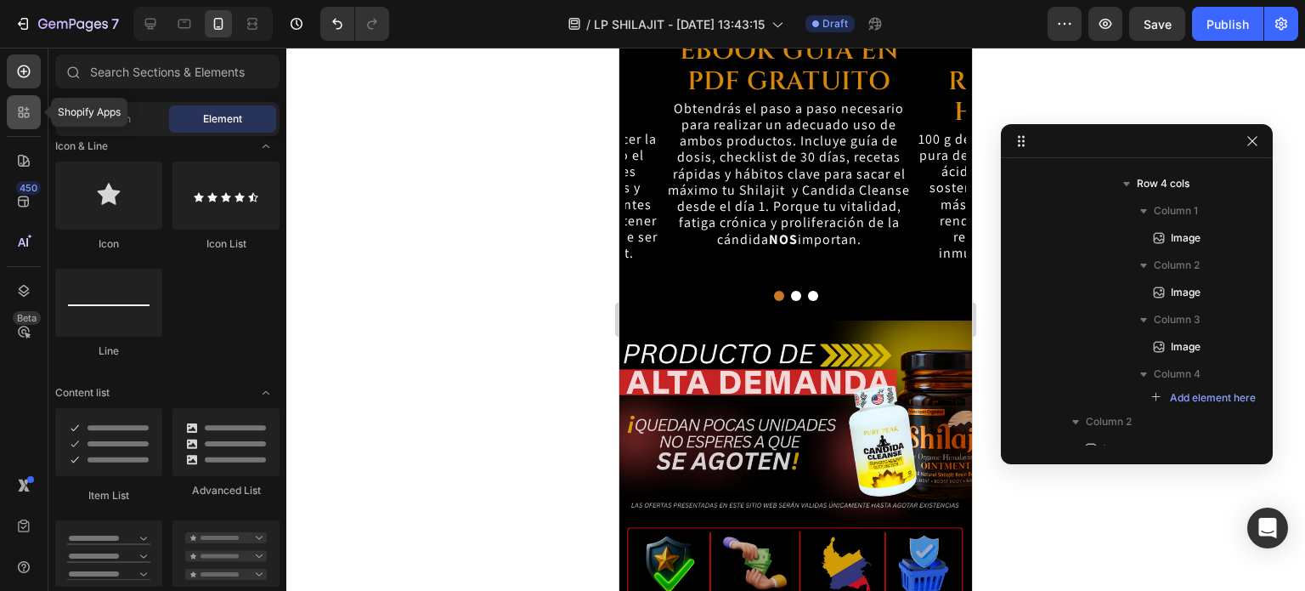
click at [29, 127] on div at bounding box center [24, 112] width 34 height 34
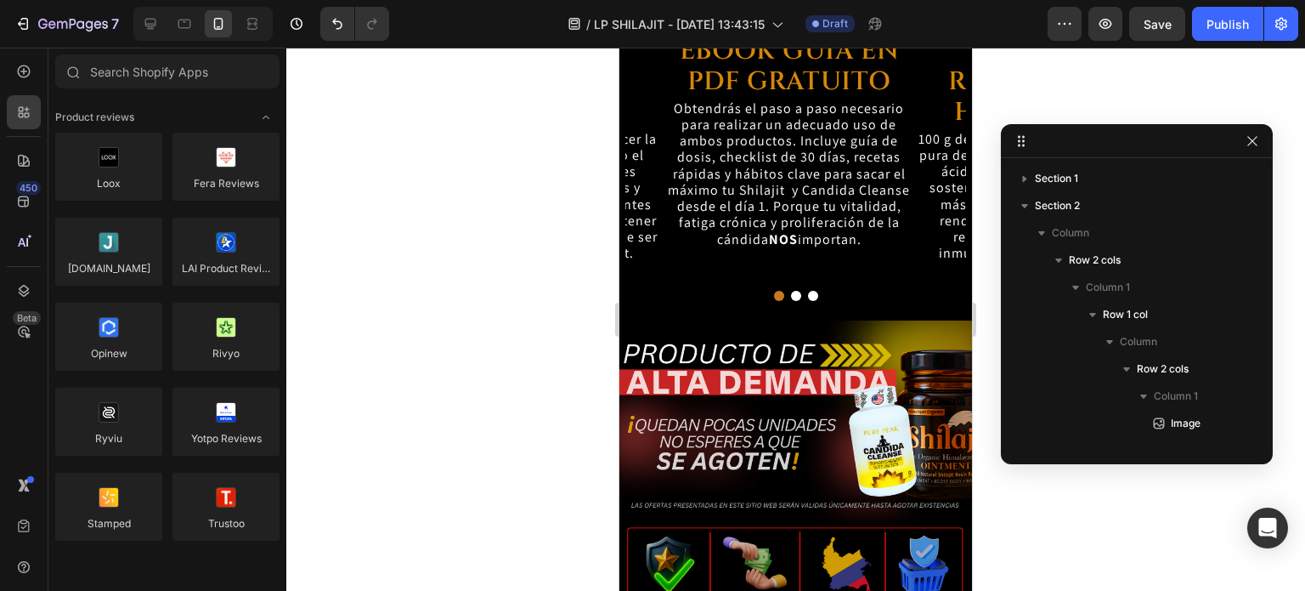
scroll to position [811, 0]
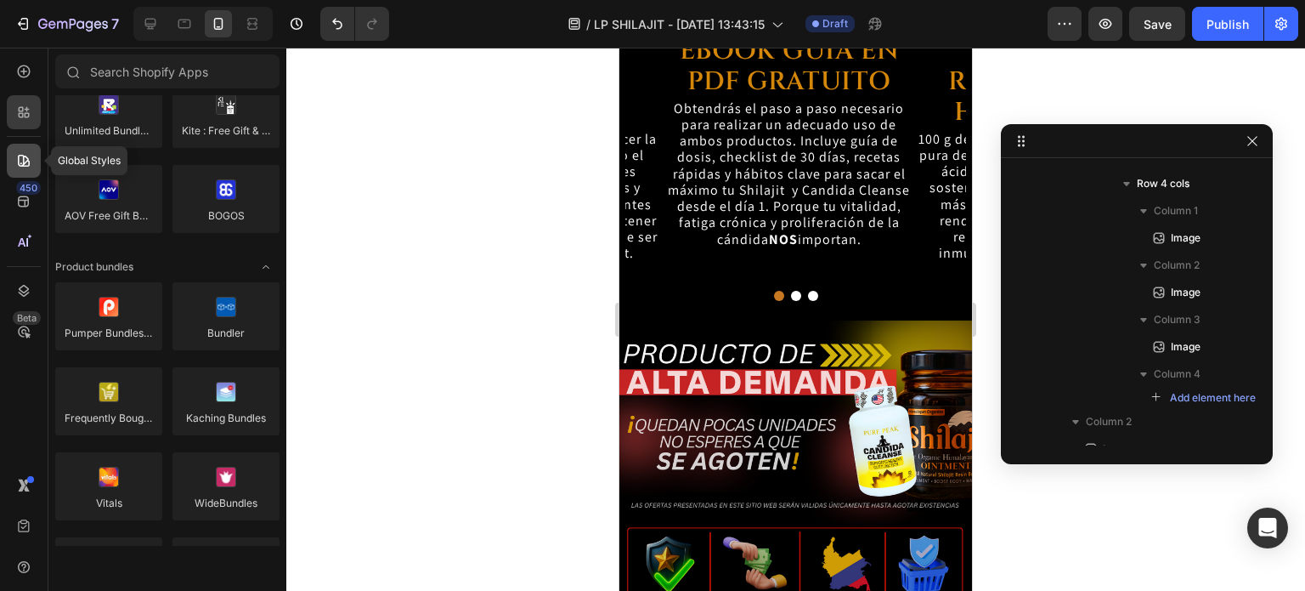
click at [20, 149] on div at bounding box center [24, 161] width 34 height 34
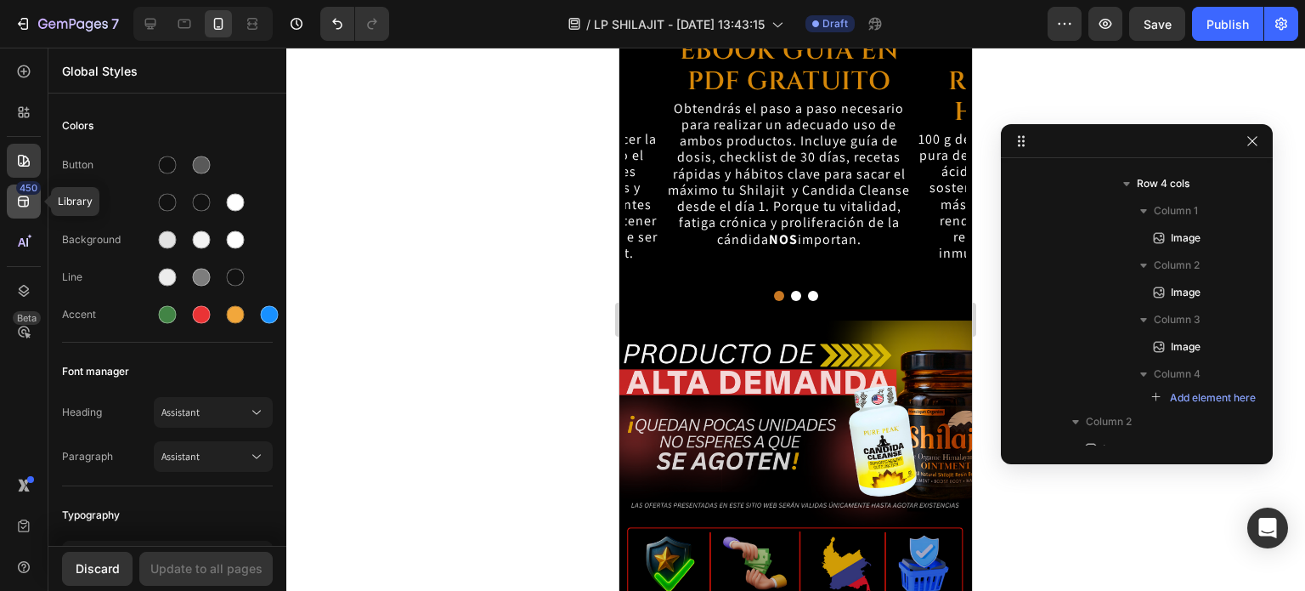
click at [35, 196] on div "450" at bounding box center [24, 201] width 34 height 34
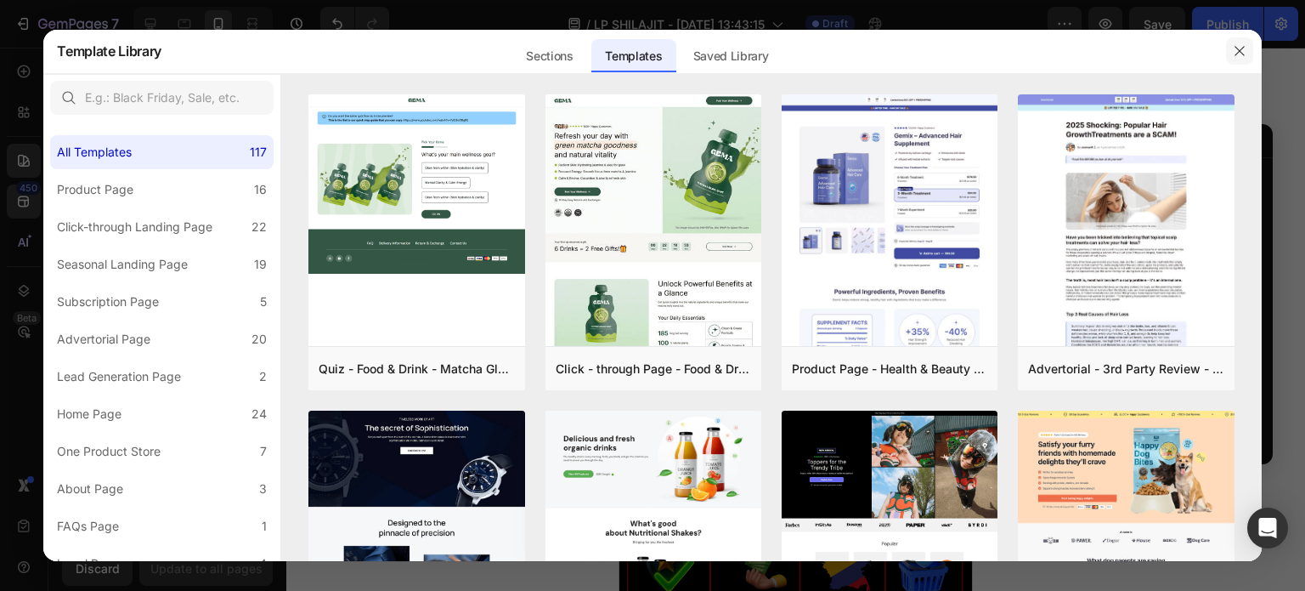
click at [1240, 50] on icon "button" at bounding box center [1239, 51] width 9 height 9
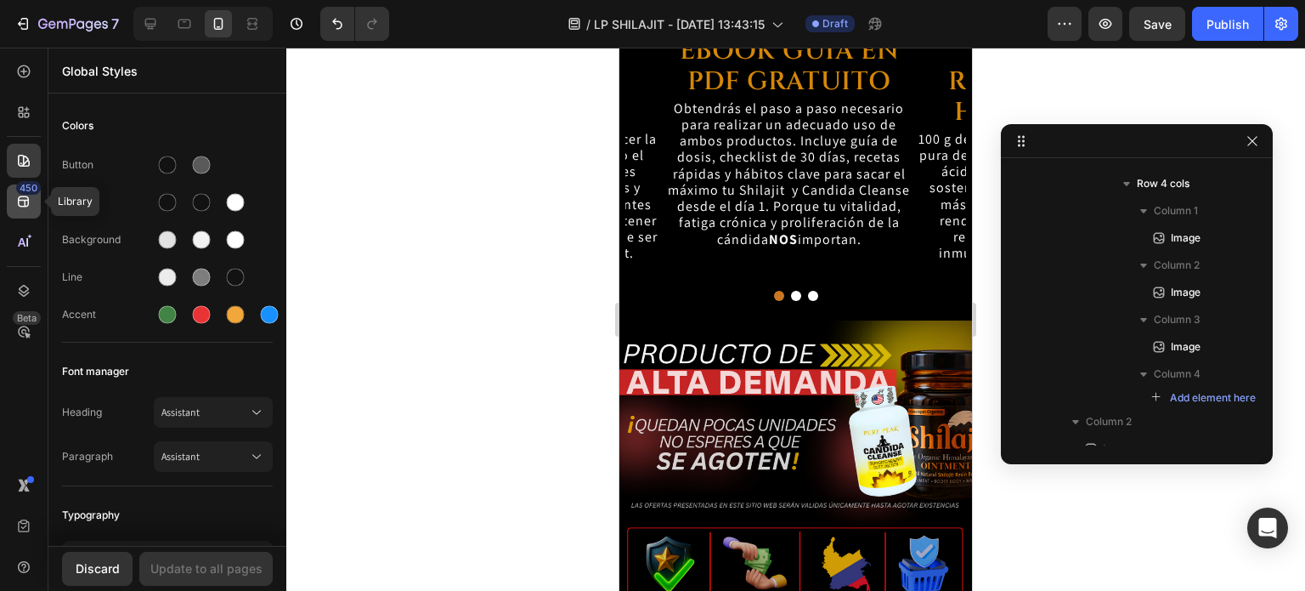
click at [24, 213] on div "450" at bounding box center [24, 201] width 34 height 34
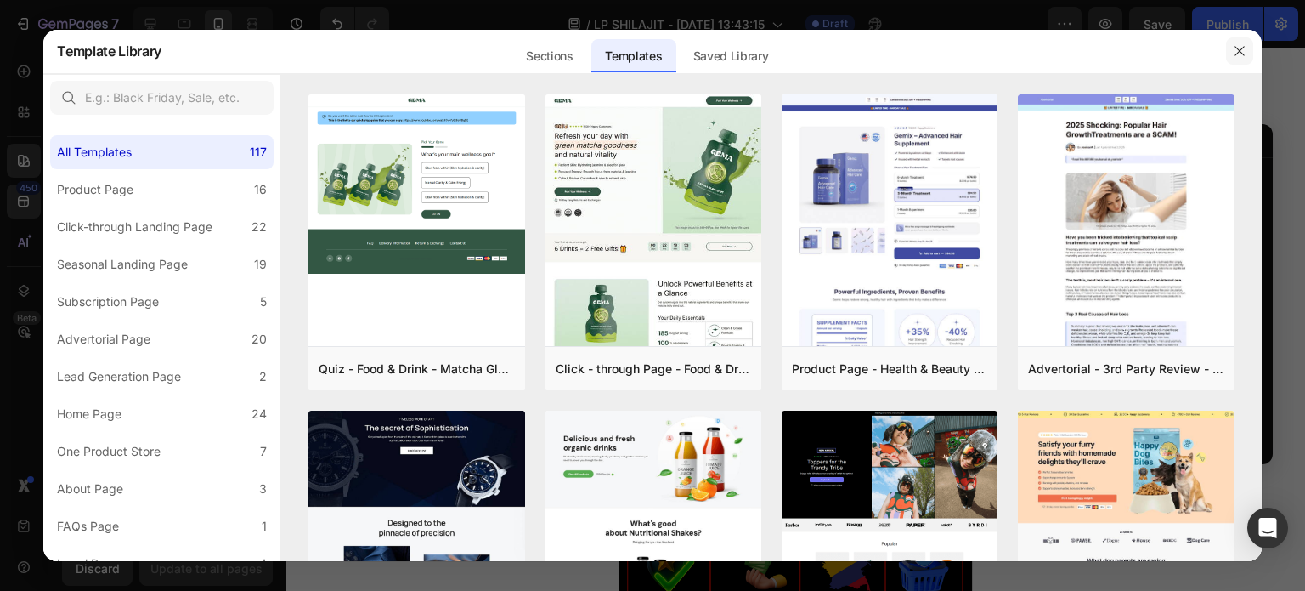
click at [1237, 50] on icon "button" at bounding box center [1240, 51] width 14 height 14
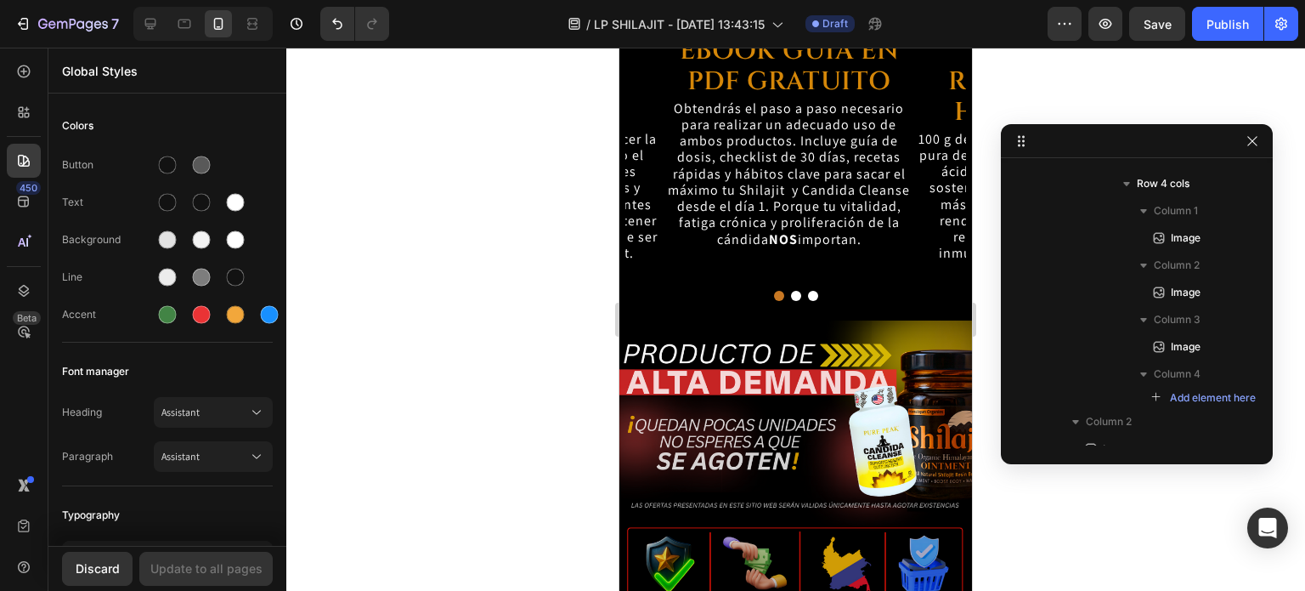
click at [560, 184] on div at bounding box center [795, 319] width 1019 height 543
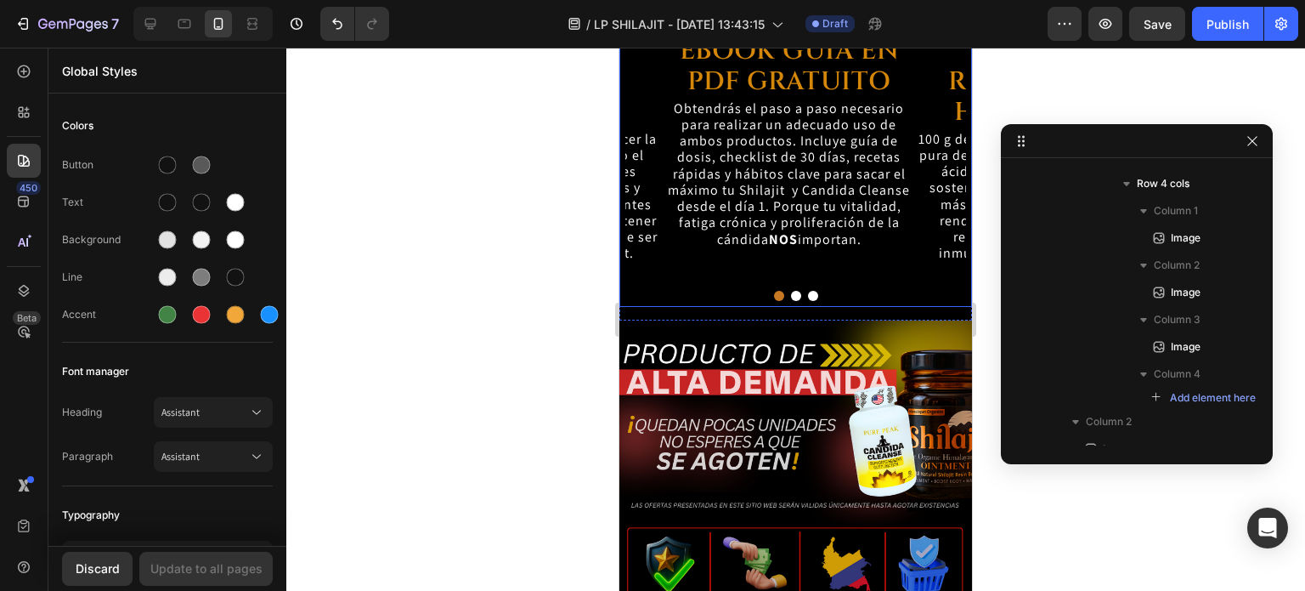
click at [720, 265] on div "Image EBOOK GUIA EN PDF GRATUITO Heading Obtendrás el paso a paso necesario par…" at bounding box center [796, 10] width 353 height 592
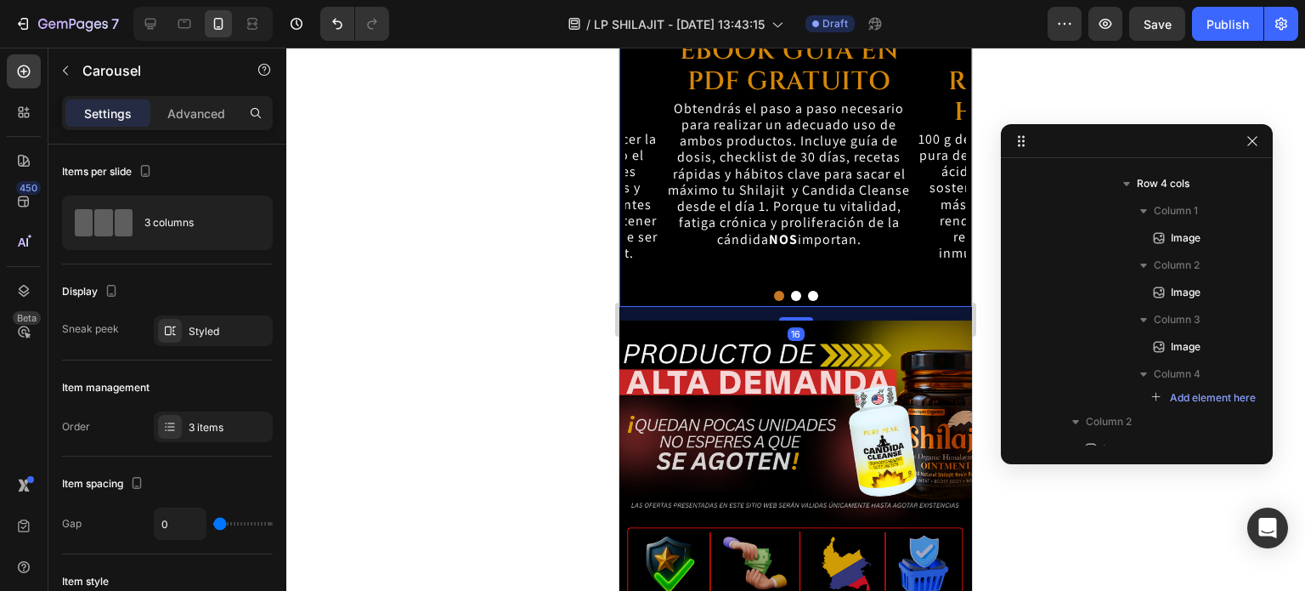
click at [570, 256] on div at bounding box center [795, 319] width 1019 height 543
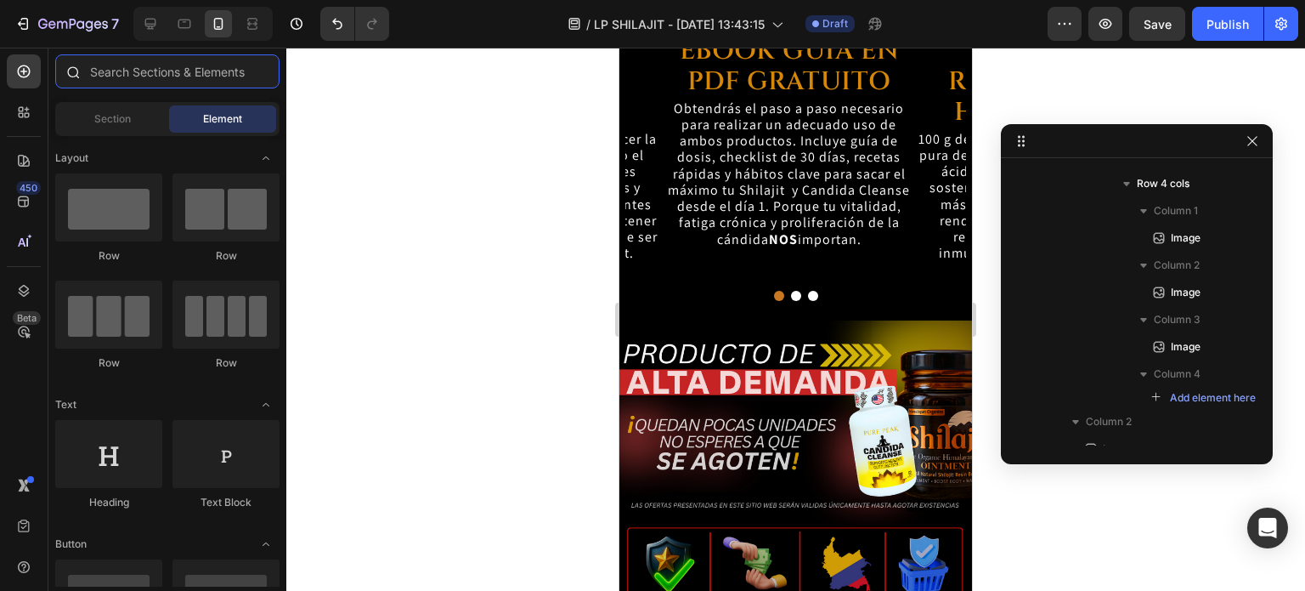
click at [129, 73] on input "text" at bounding box center [167, 71] width 224 height 34
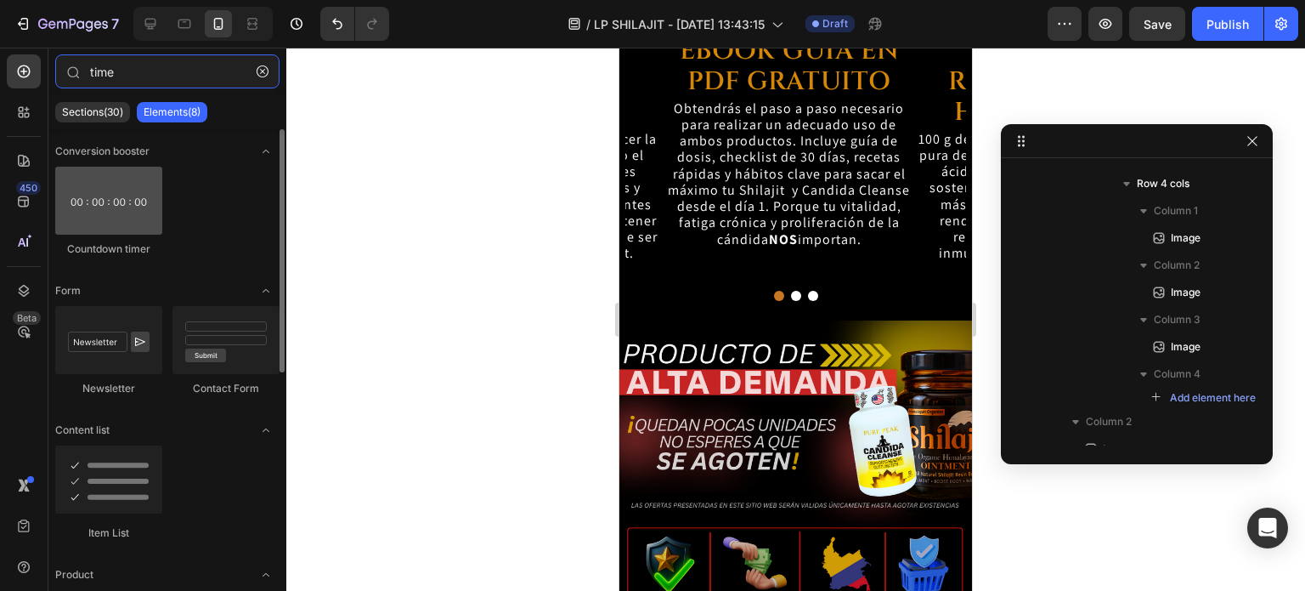
type input "time"
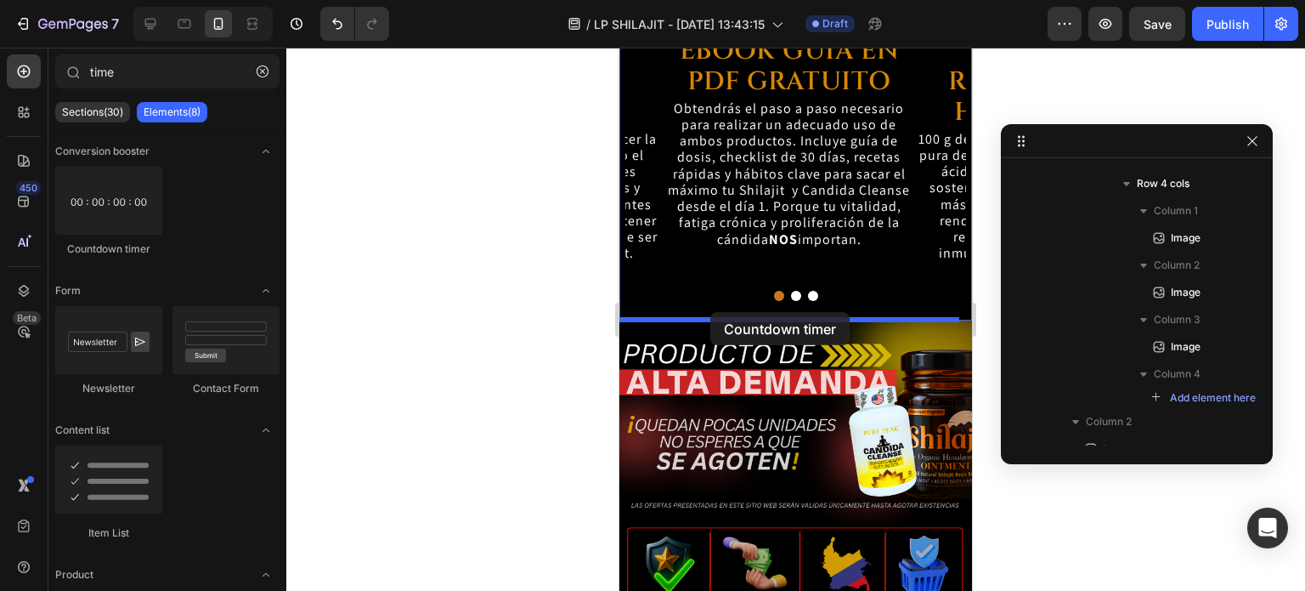
drag, startPoint x: 715, startPoint y: 247, endPoint x: 710, endPoint y: 314, distance: 66.4
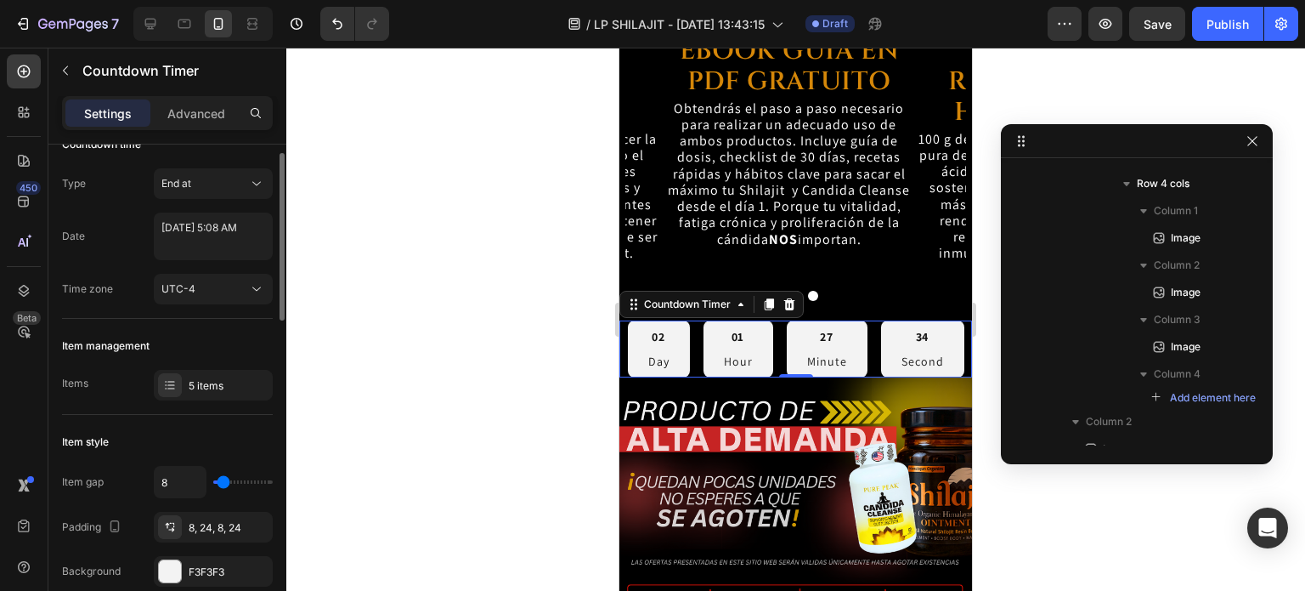
scroll to position [0, 0]
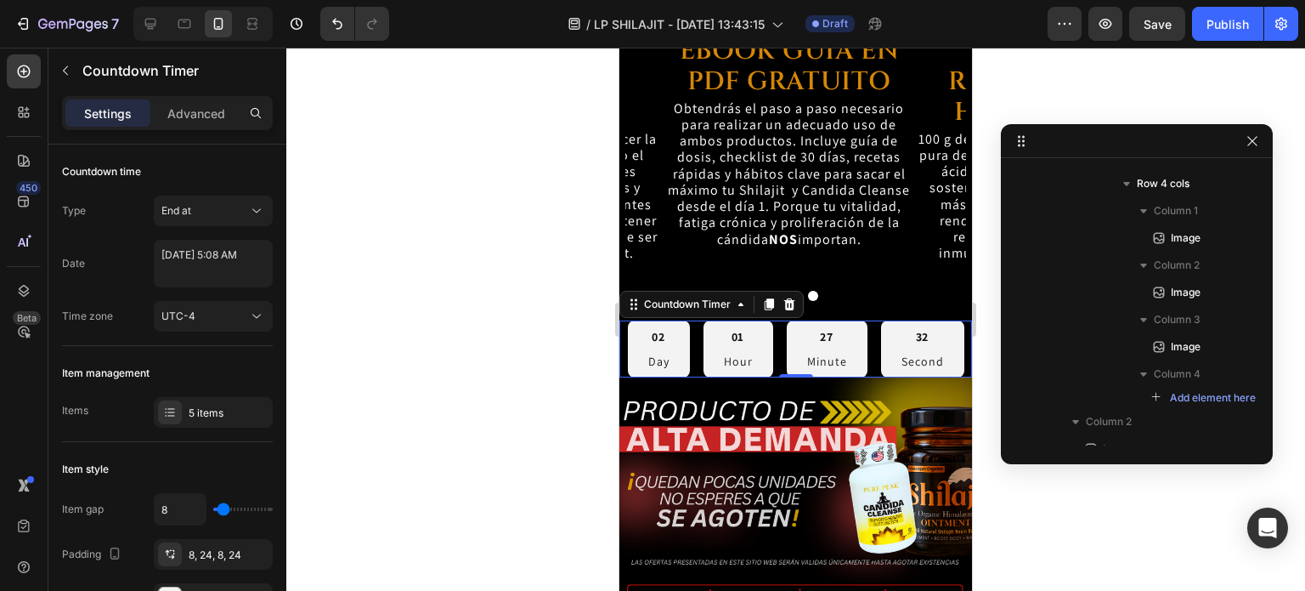
click at [676, 353] on div "02 Day" at bounding box center [659, 348] width 62 height 57
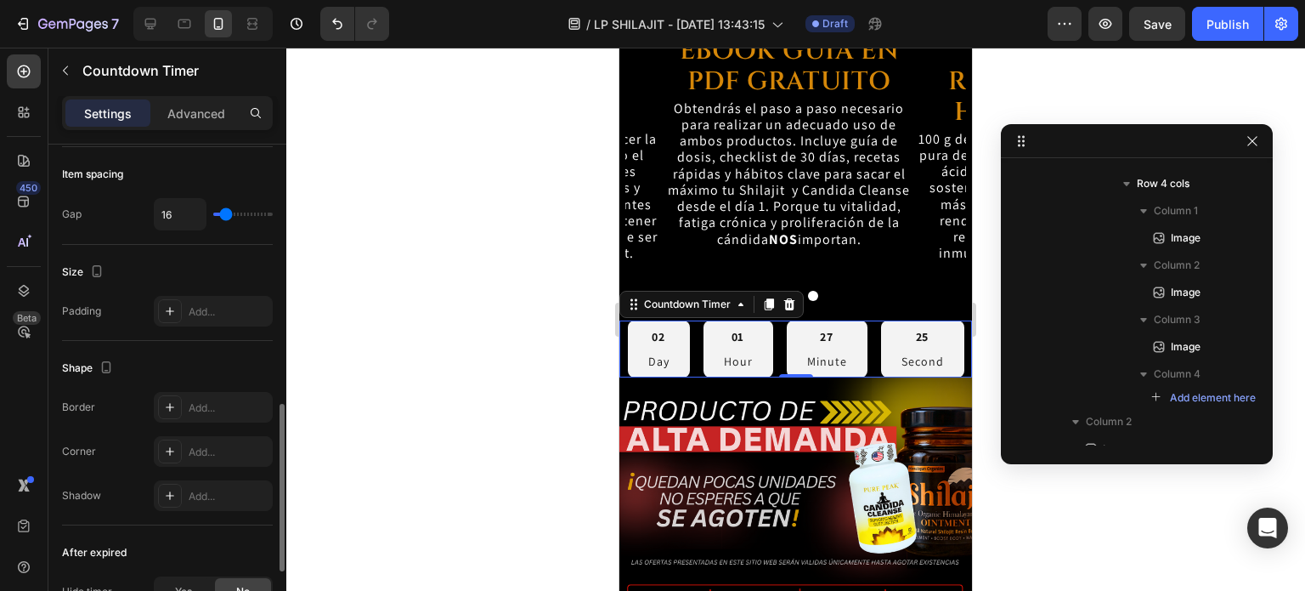
scroll to position [850, 0]
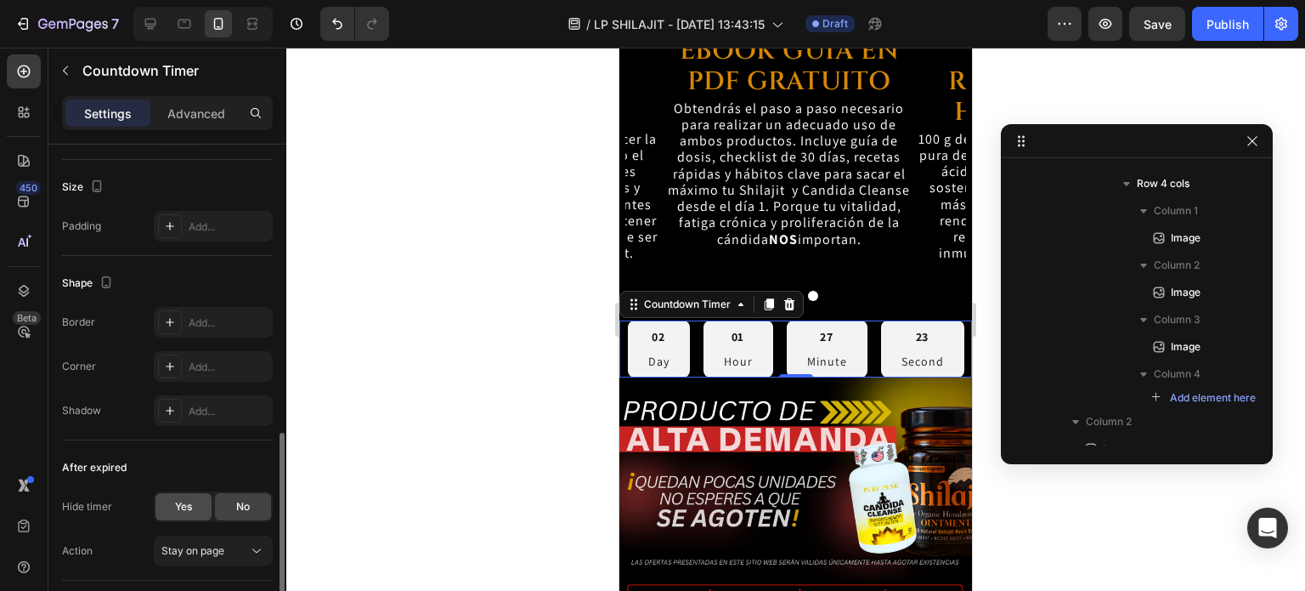
click at [193, 513] on div "Yes" at bounding box center [184, 506] width 56 height 27
click at [228, 509] on div "No" at bounding box center [243, 506] width 56 height 27
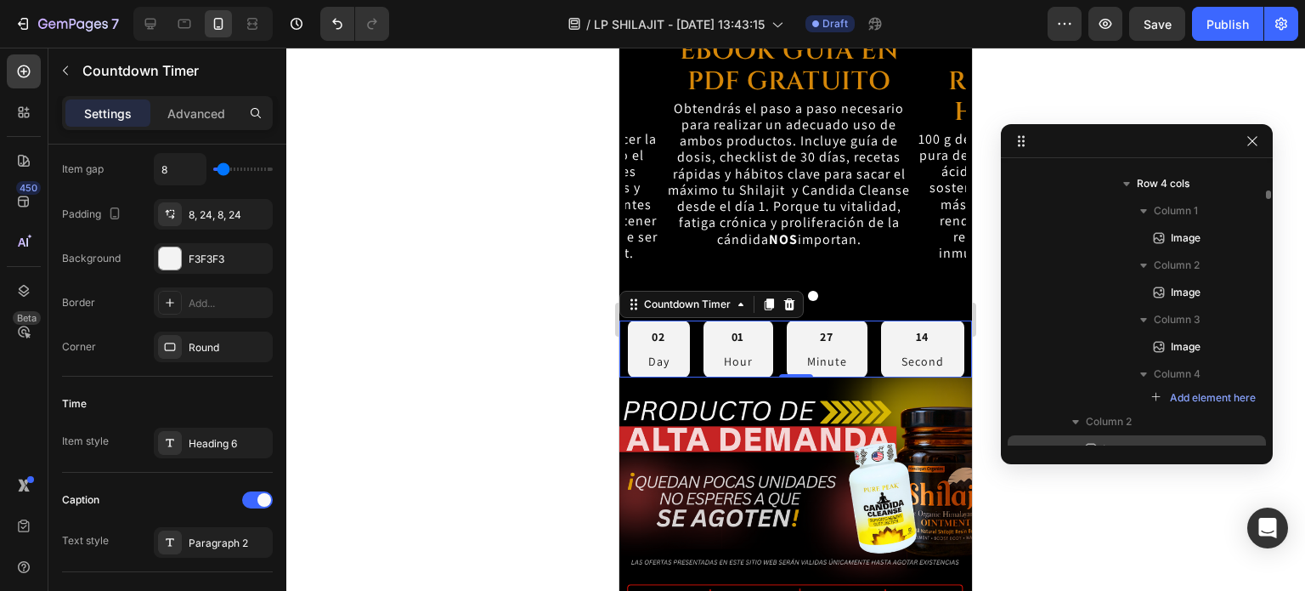
scroll to position [896, 0]
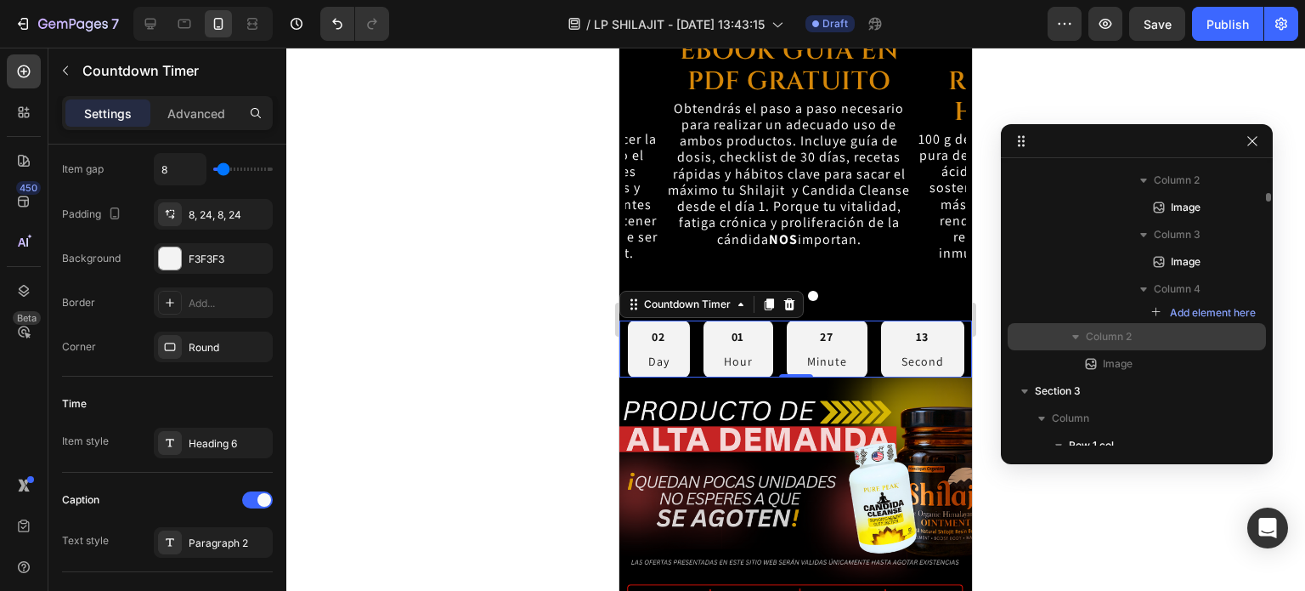
click at [1105, 339] on span "Column 2" at bounding box center [1109, 336] width 46 height 17
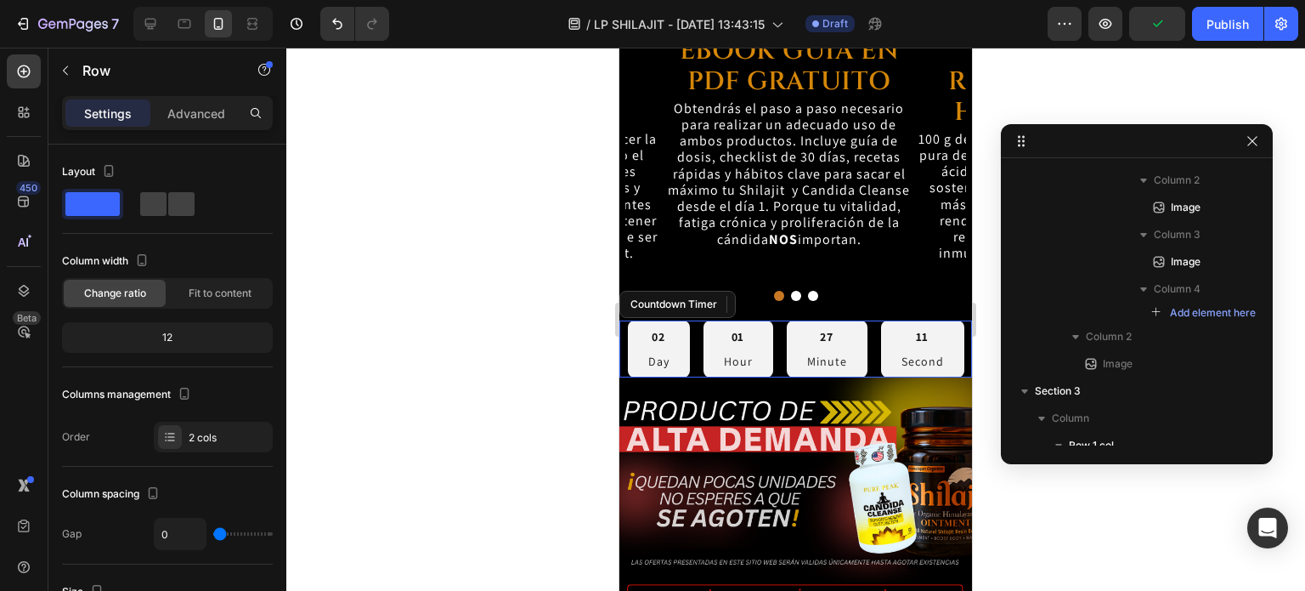
click at [860, 342] on div "27 Minute" at bounding box center [827, 348] width 81 height 57
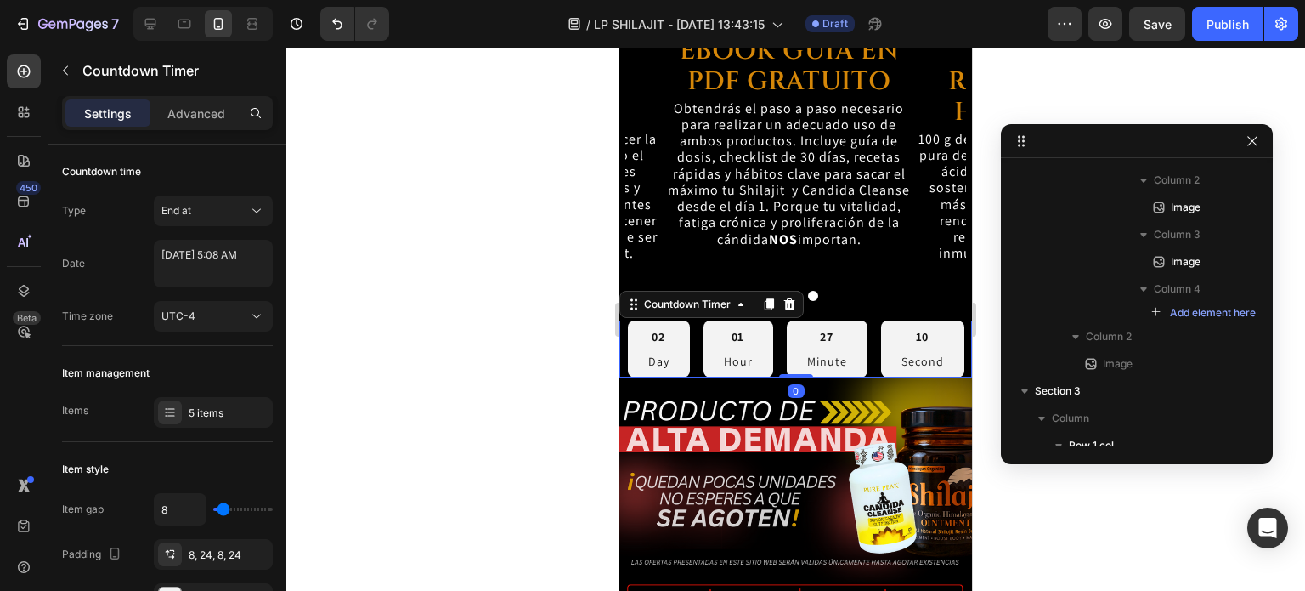
click at [860, 342] on div "27 Minute" at bounding box center [827, 348] width 81 height 57
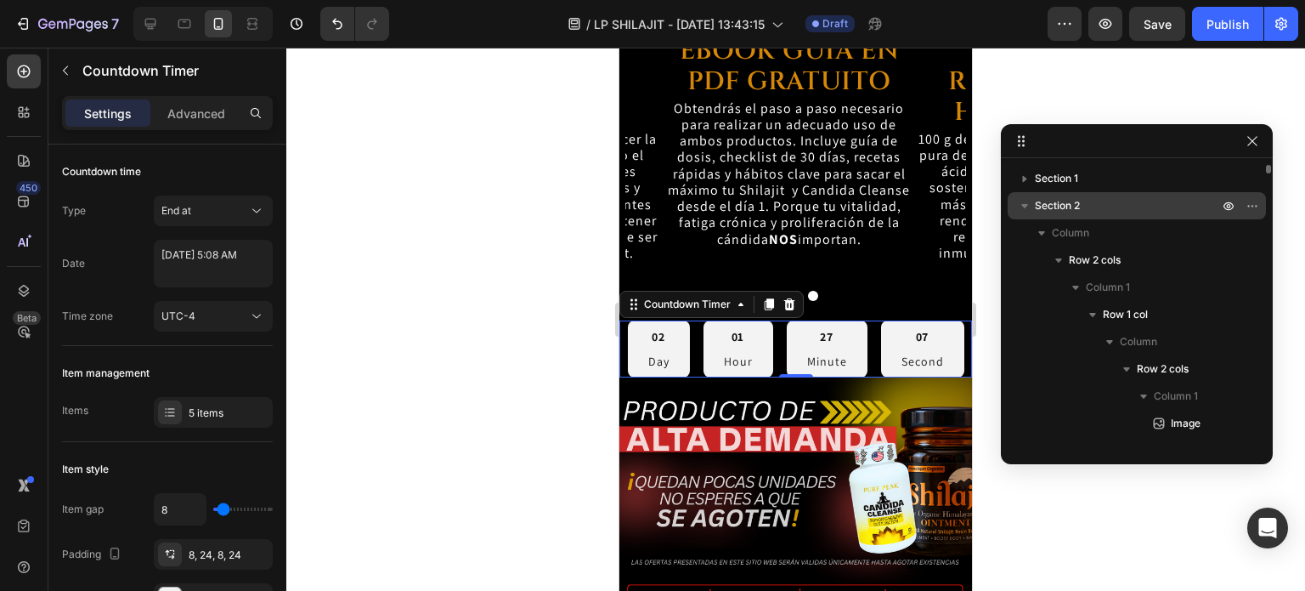
click at [1027, 210] on icon "button" at bounding box center [1024, 205] width 17 height 17
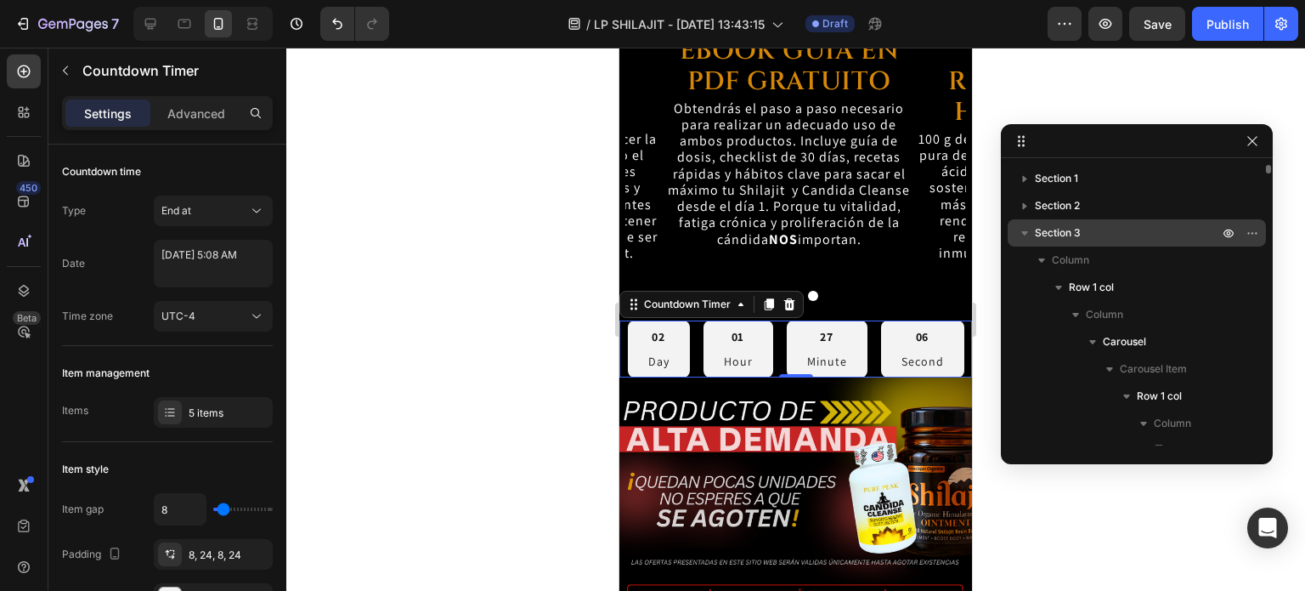
click at [1024, 226] on icon "button" at bounding box center [1024, 232] width 17 height 17
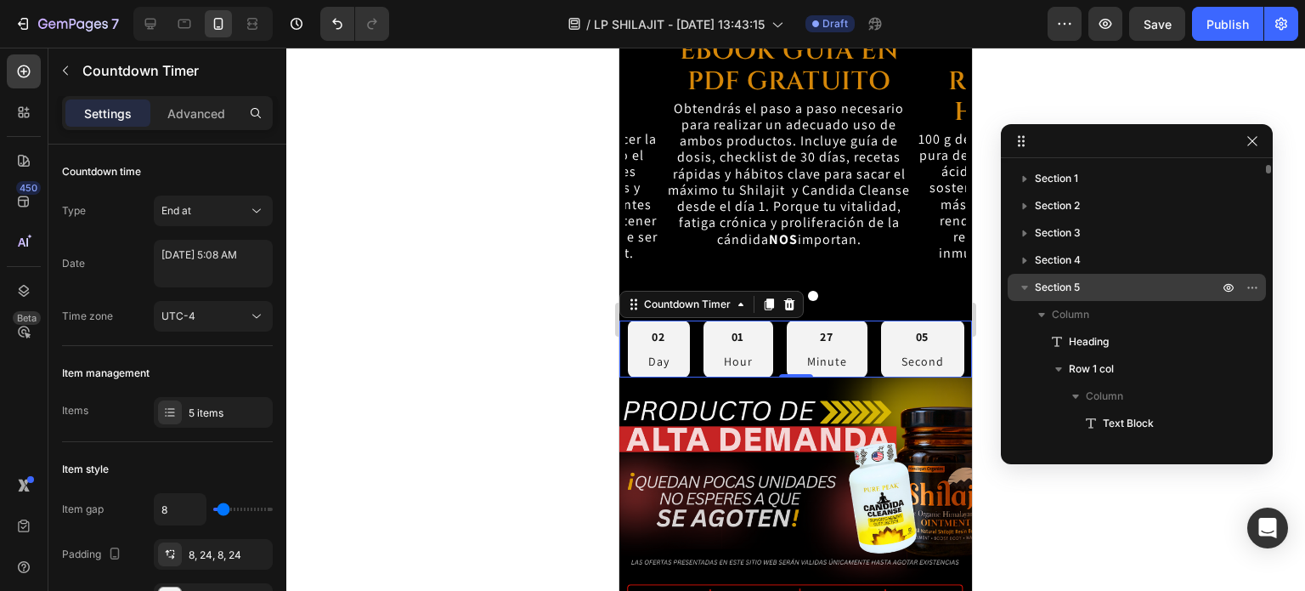
click at [1016, 285] on icon "button" at bounding box center [1024, 287] width 17 height 17
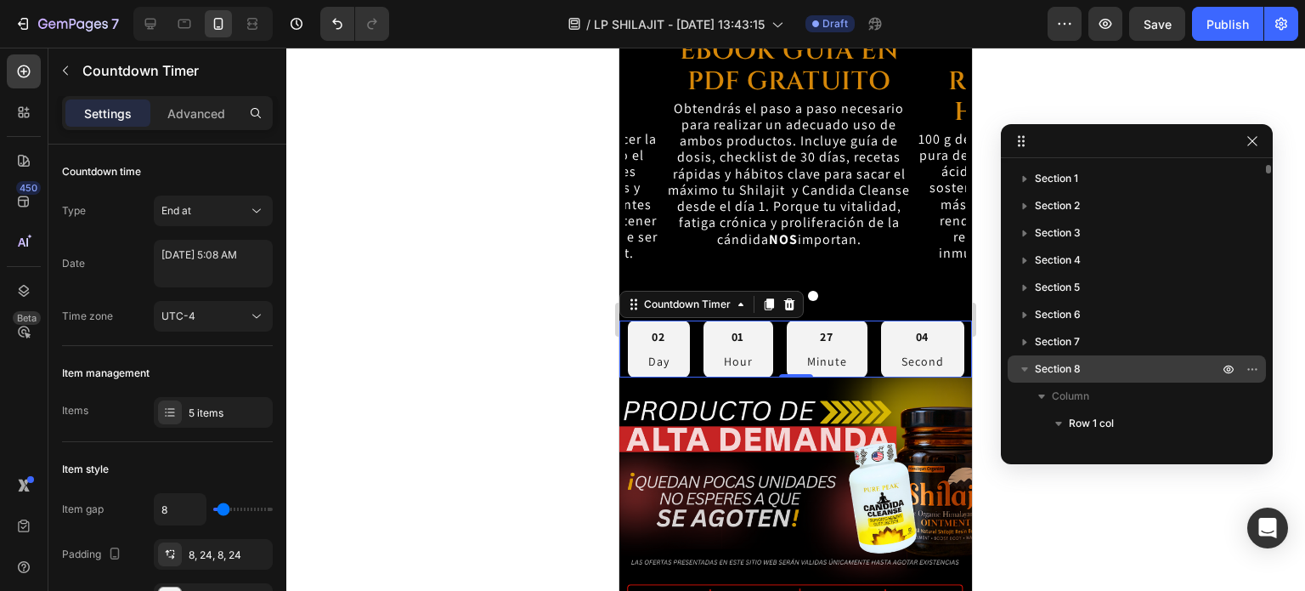
click at [1025, 363] on icon "button" at bounding box center [1024, 368] width 17 height 17
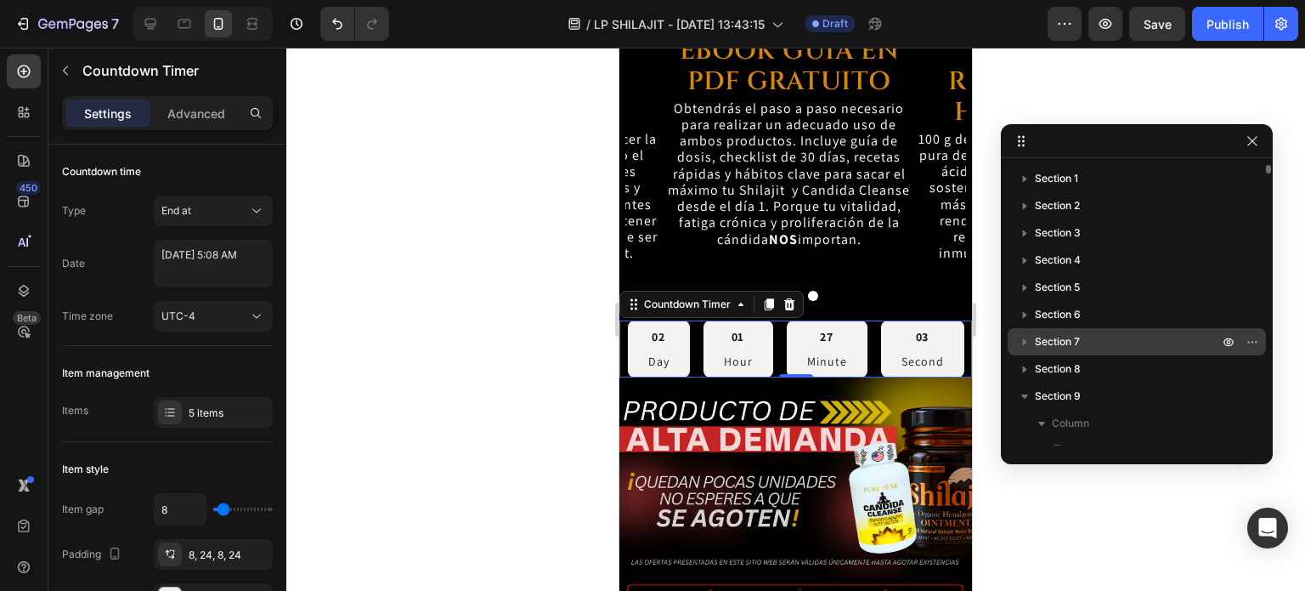
scroll to position [85, 0]
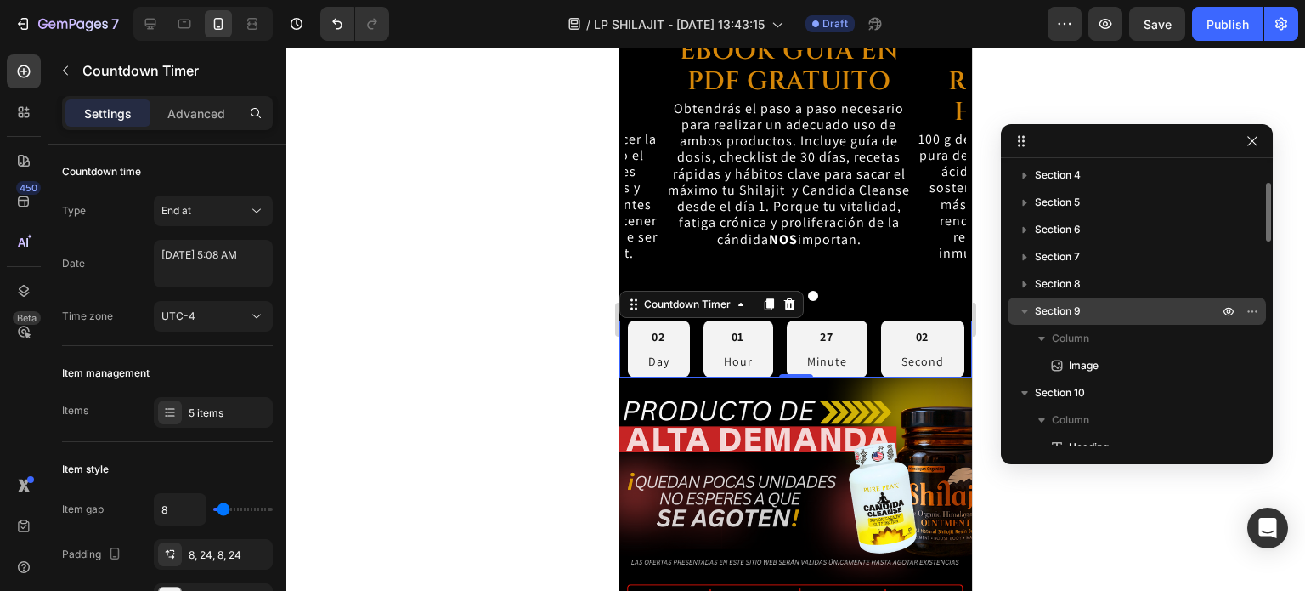
click at [1026, 314] on icon "button" at bounding box center [1024, 311] width 17 height 17
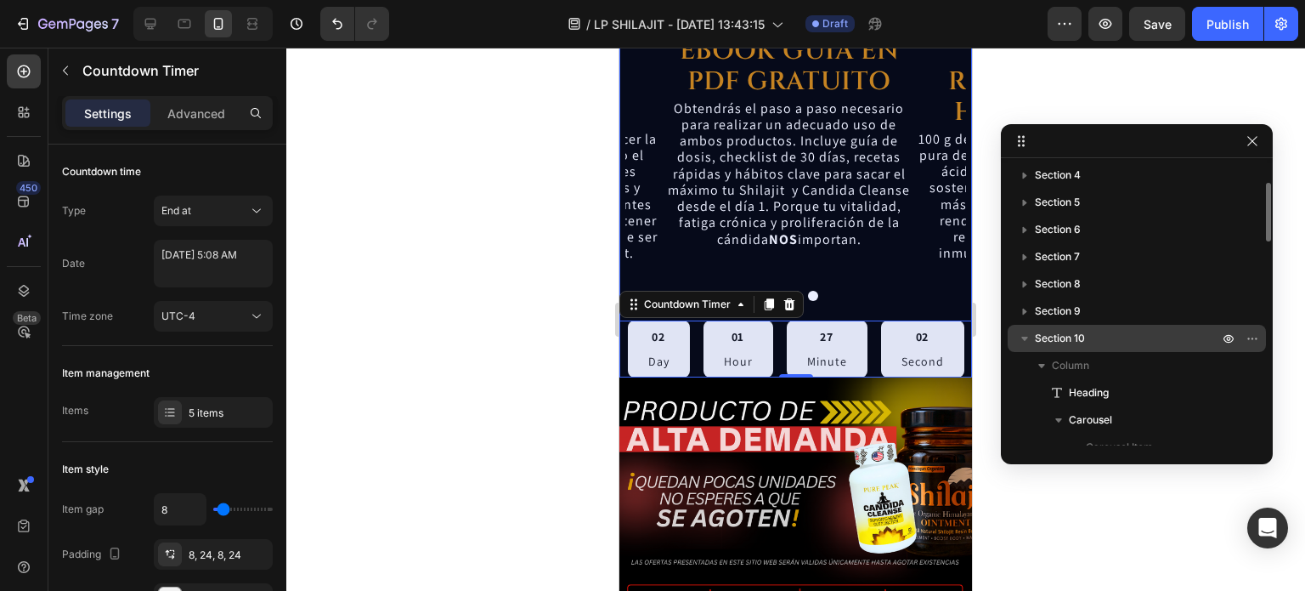
click at [1021, 340] on icon "button" at bounding box center [1024, 338] width 17 height 17
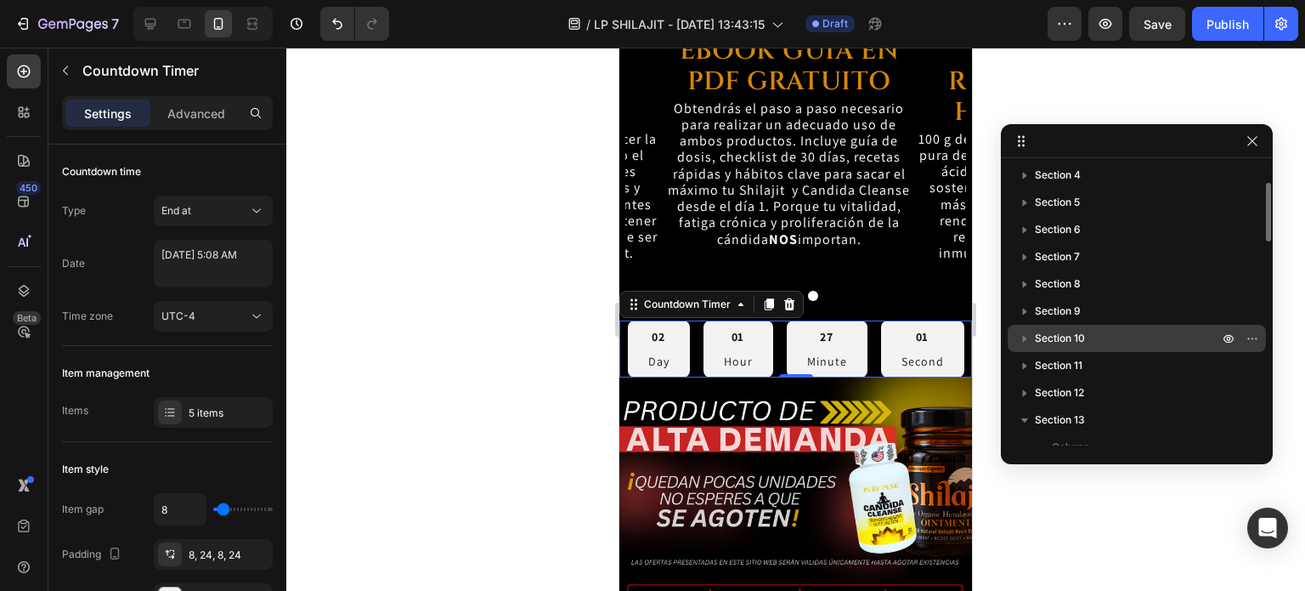
scroll to position [255, 0]
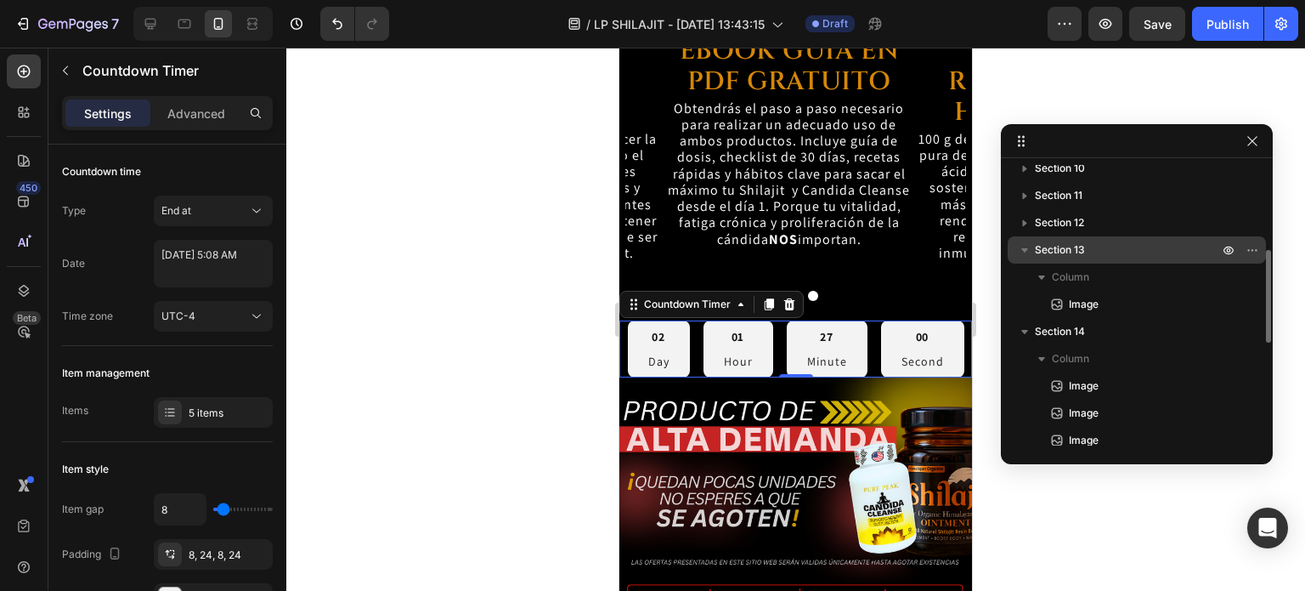
click at [1027, 249] on icon "button" at bounding box center [1024, 249] width 17 height 17
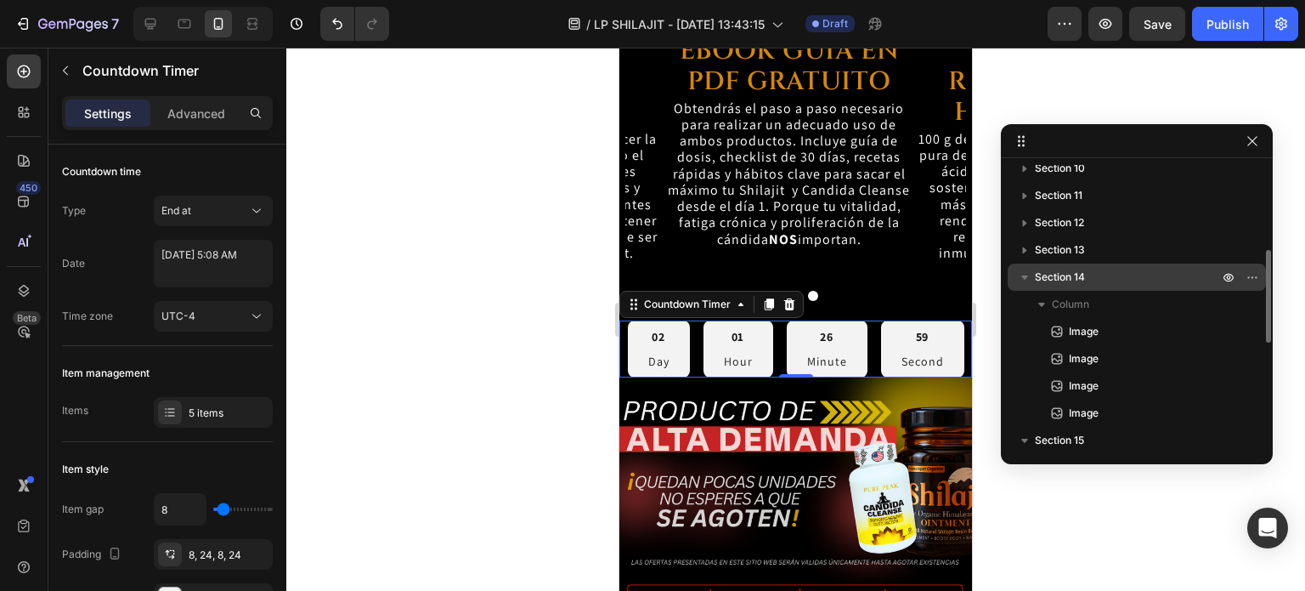
click at [1026, 274] on icon "button" at bounding box center [1024, 277] width 17 height 17
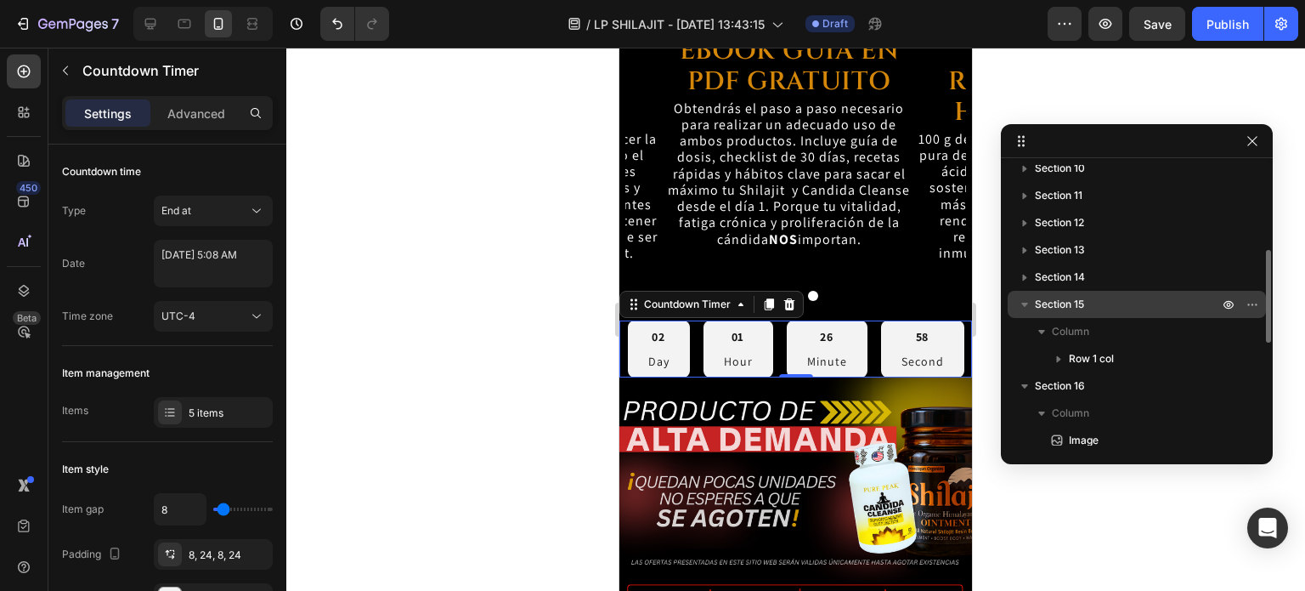
click at [1025, 298] on icon "button" at bounding box center [1024, 304] width 17 height 17
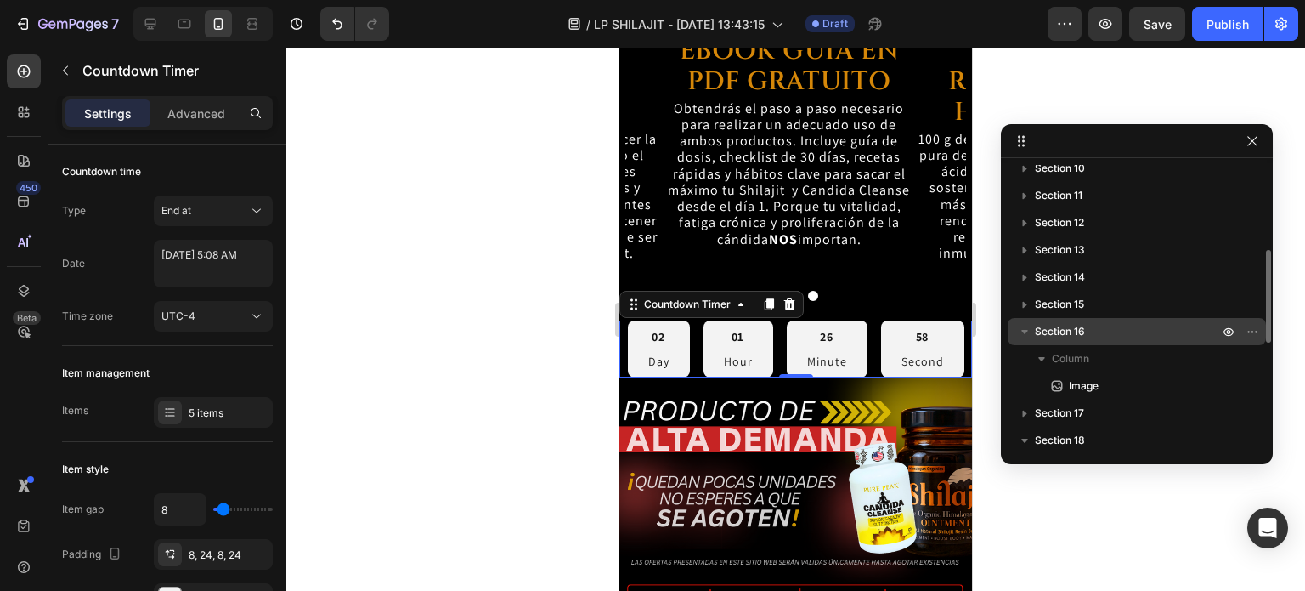
click at [1022, 332] on icon "button" at bounding box center [1024, 331] width 17 height 17
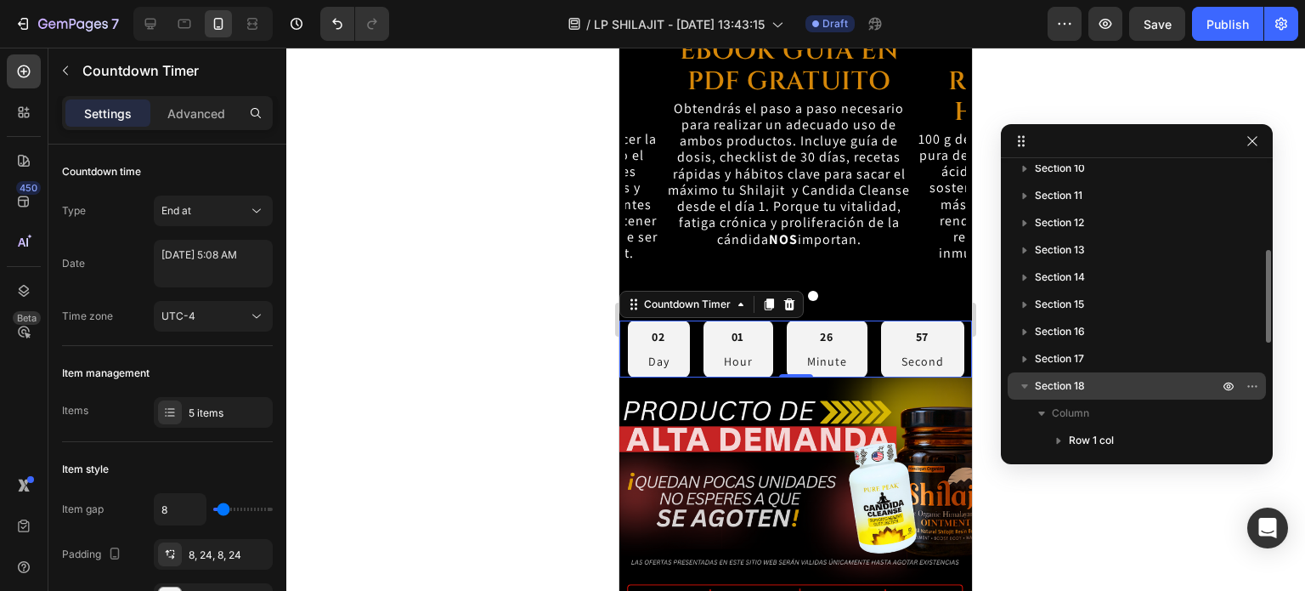
click at [1020, 387] on icon "button" at bounding box center [1024, 385] width 17 height 17
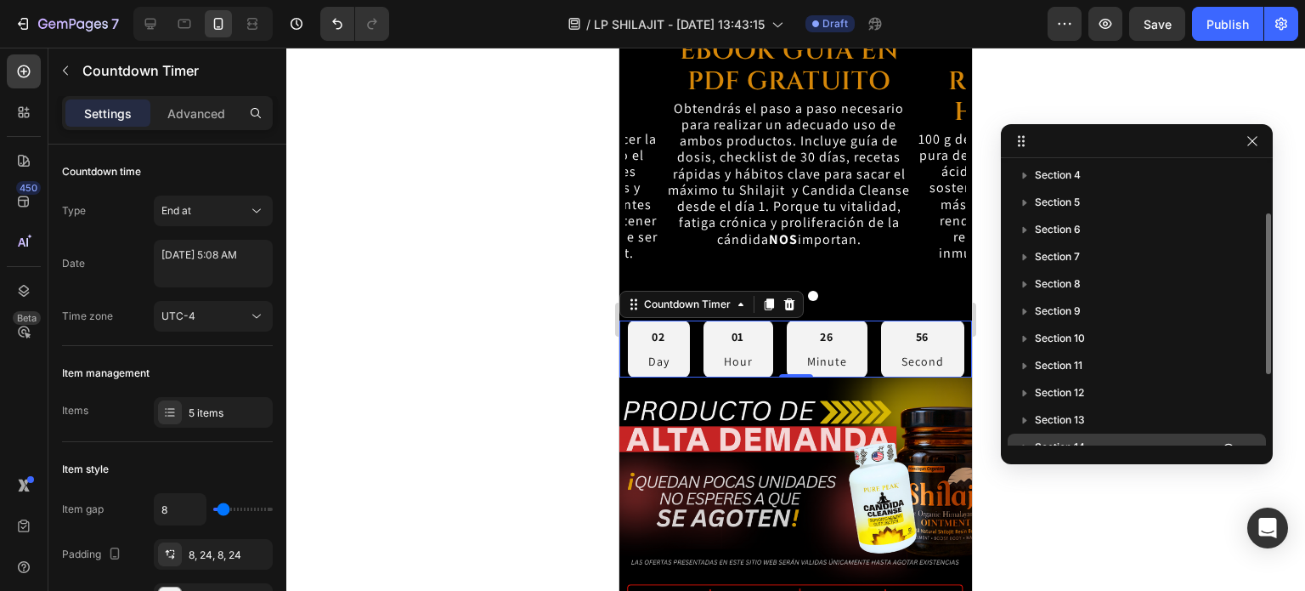
scroll to position [0, 0]
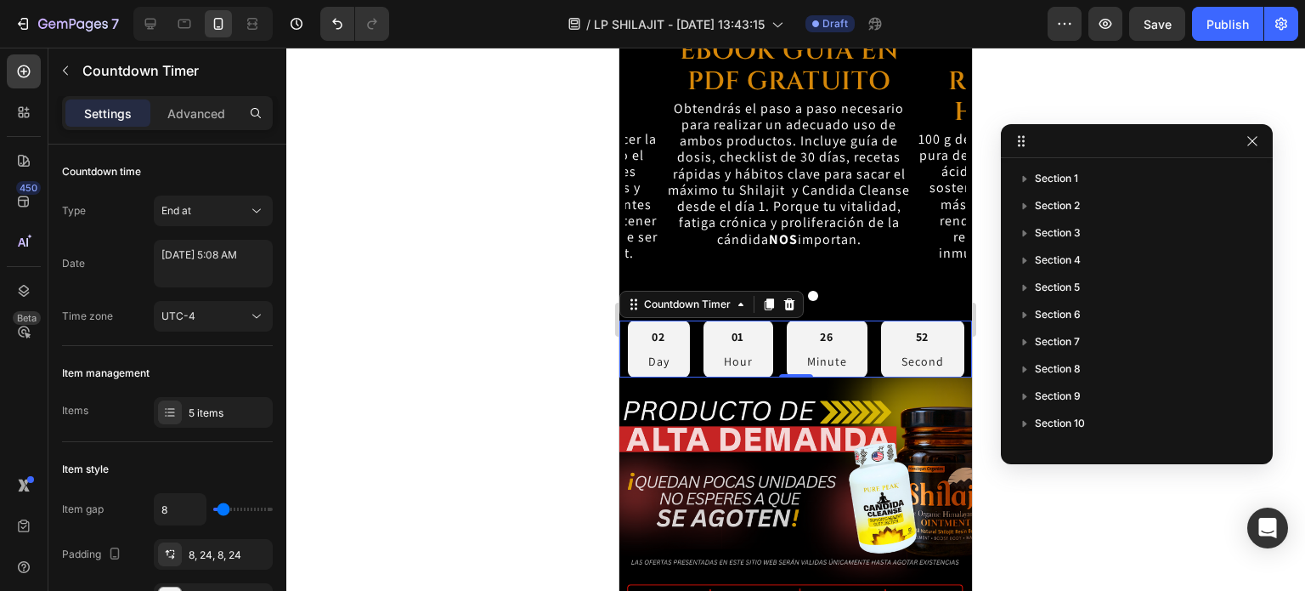
click at [863, 333] on div "02 Day 01 Hour 26 Minute 52 Second" at bounding box center [796, 348] width 337 height 57
click at [863, 333] on div "02 Day 01 Hour 26 Minute 51 Second" at bounding box center [796, 348] width 337 height 57
click at [207, 407] on div "5 items" at bounding box center [229, 412] width 80 height 15
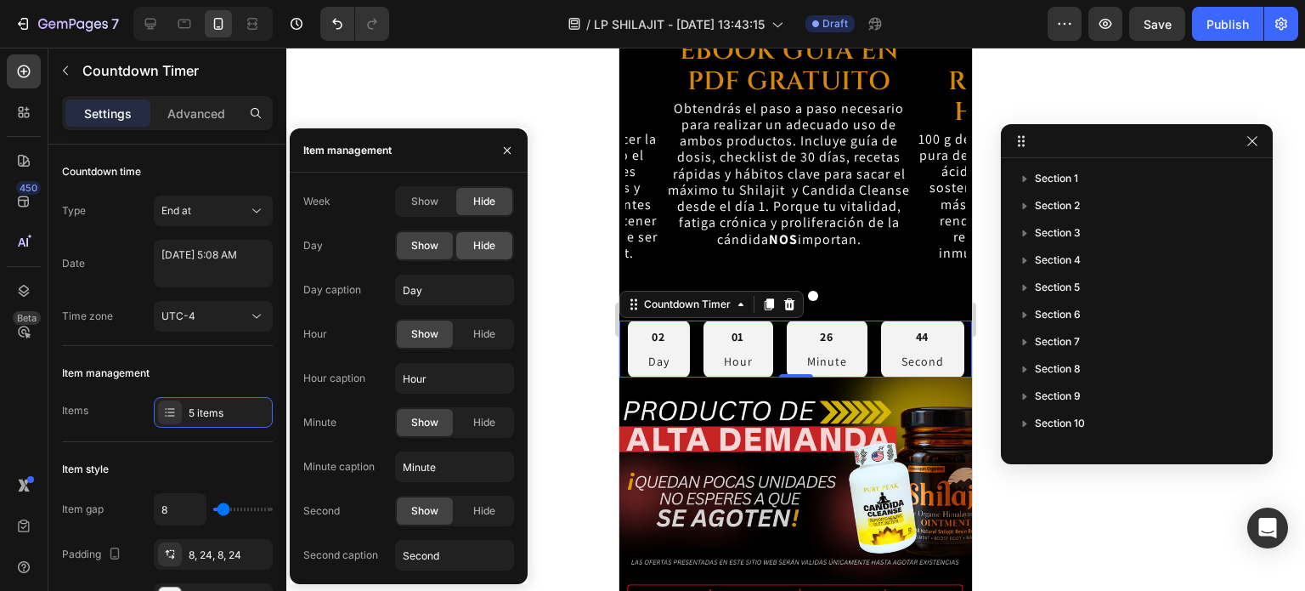
click at [473, 247] on span "Hide" at bounding box center [484, 245] width 22 height 15
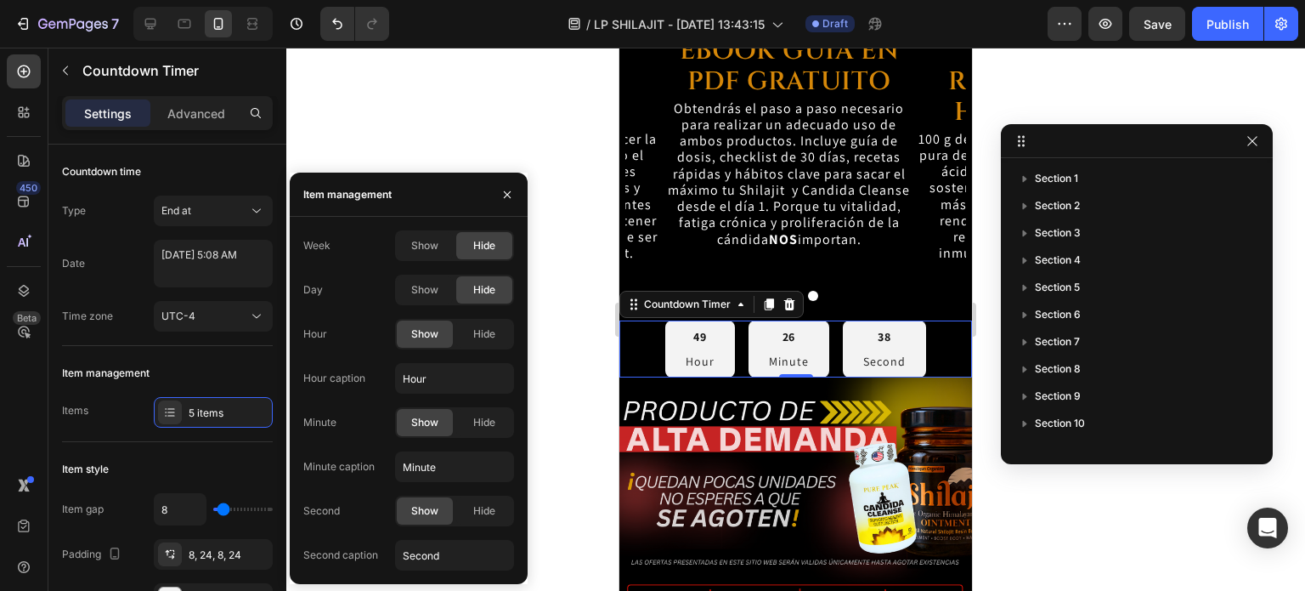
click at [777, 363] on p "Minute" at bounding box center [789, 362] width 40 height 18
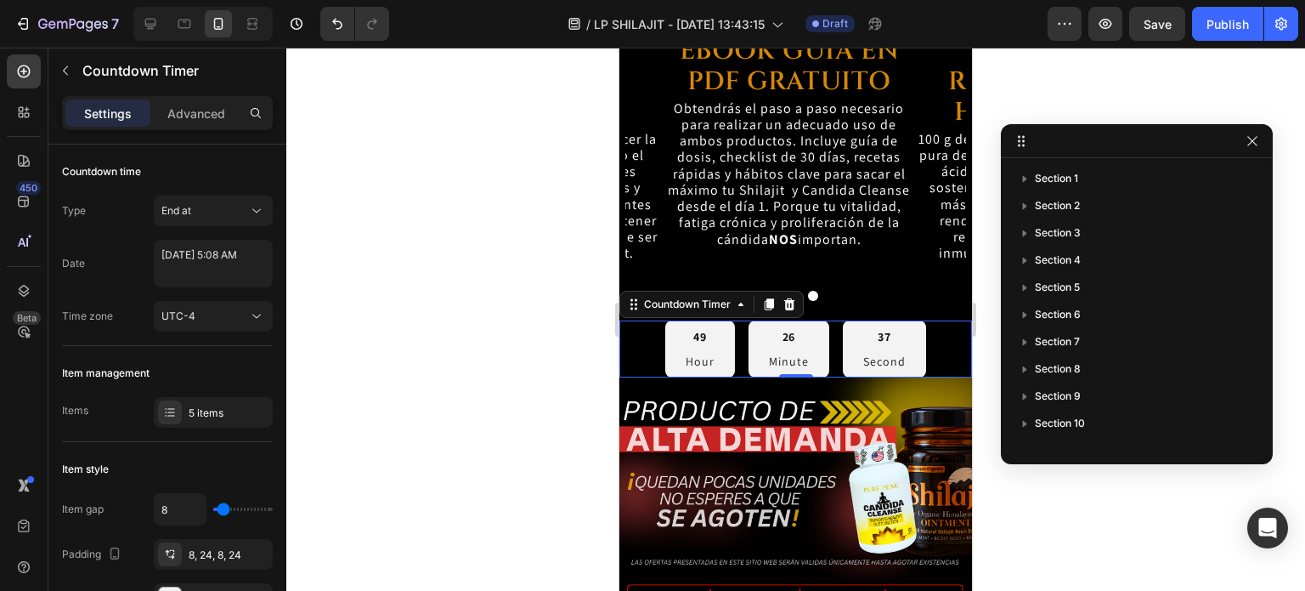
click at [777, 363] on p "Minute" at bounding box center [789, 362] width 40 height 18
click at [784, 358] on p "Minute" at bounding box center [789, 362] width 40 height 18
click at [790, 356] on p "Minute" at bounding box center [789, 362] width 40 height 18
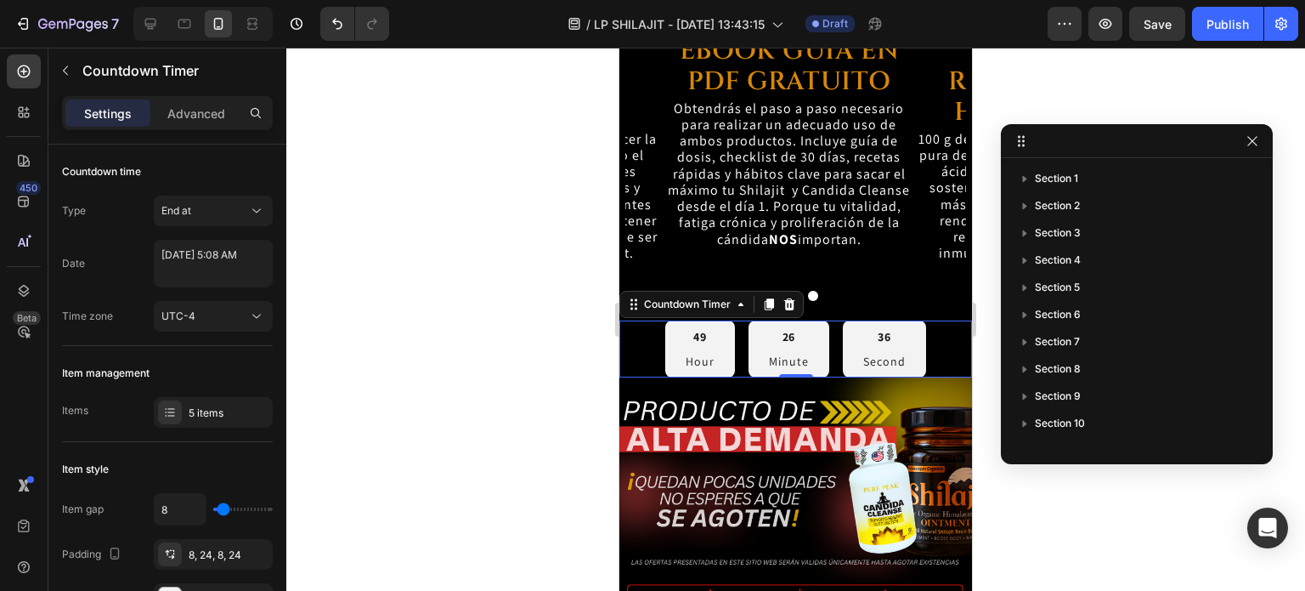
click at [790, 356] on p "Minute" at bounding box center [789, 362] width 40 height 18
click at [792, 356] on p "Minute" at bounding box center [789, 362] width 40 height 18
click at [238, 405] on div "5 items" at bounding box center [229, 412] width 80 height 15
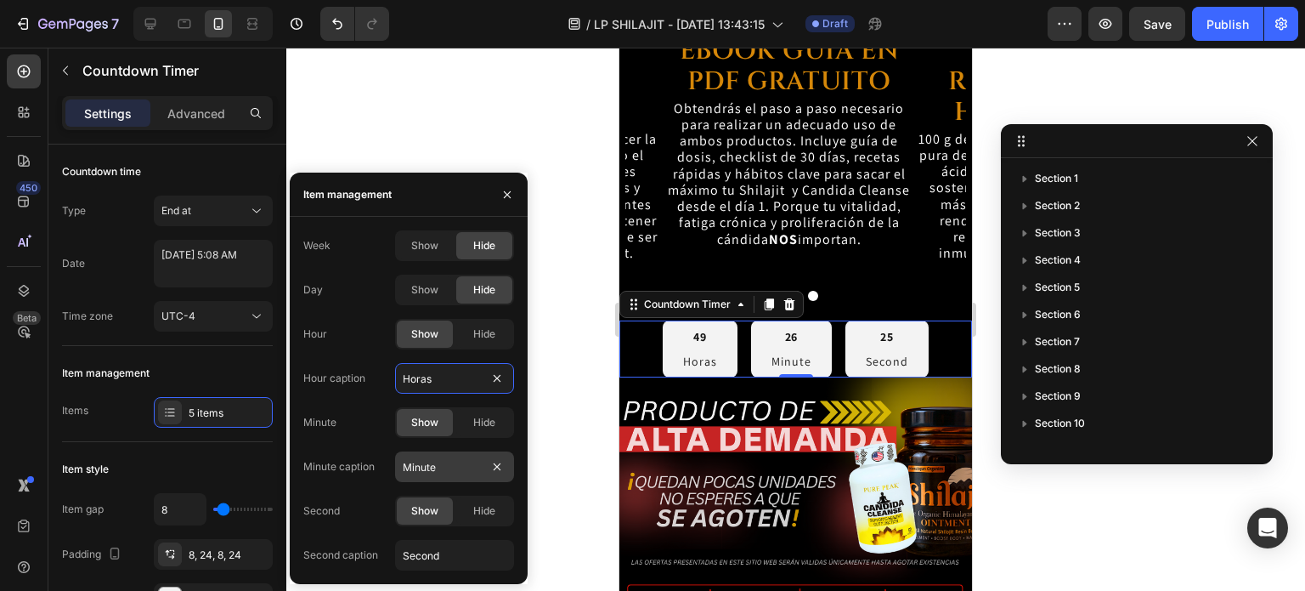
type input "Horas"
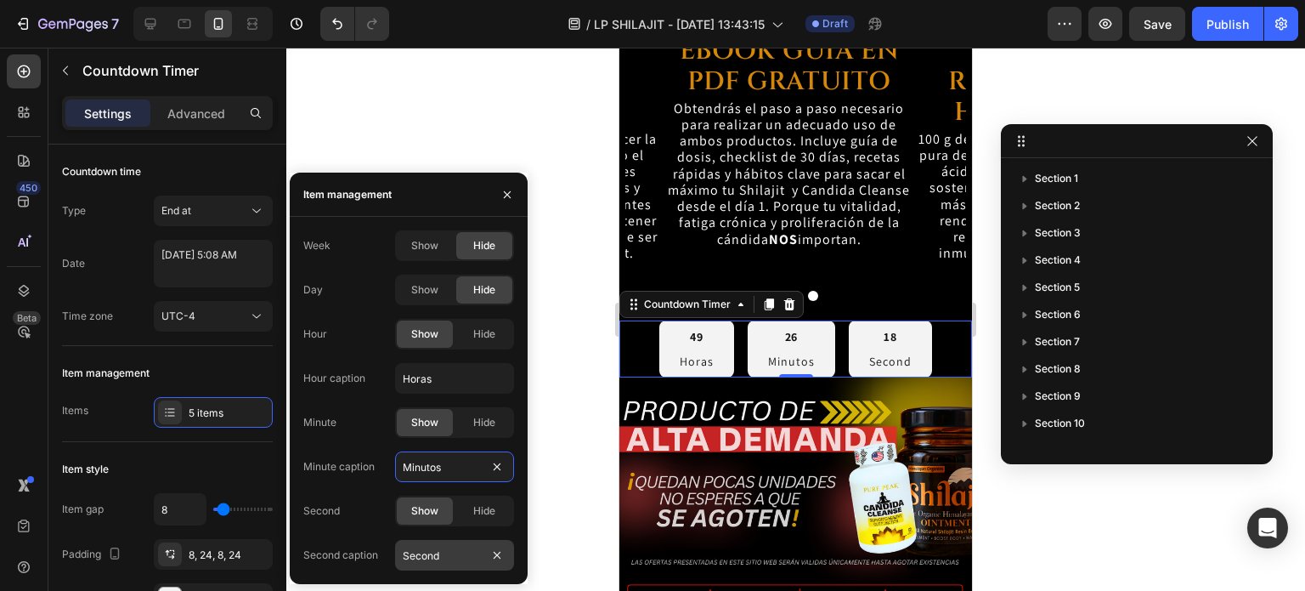
type input "Minutos"
click at [432, 555] on input "Second" at bounding box center [454, 555] width 119 height 31
type input "Segundos"
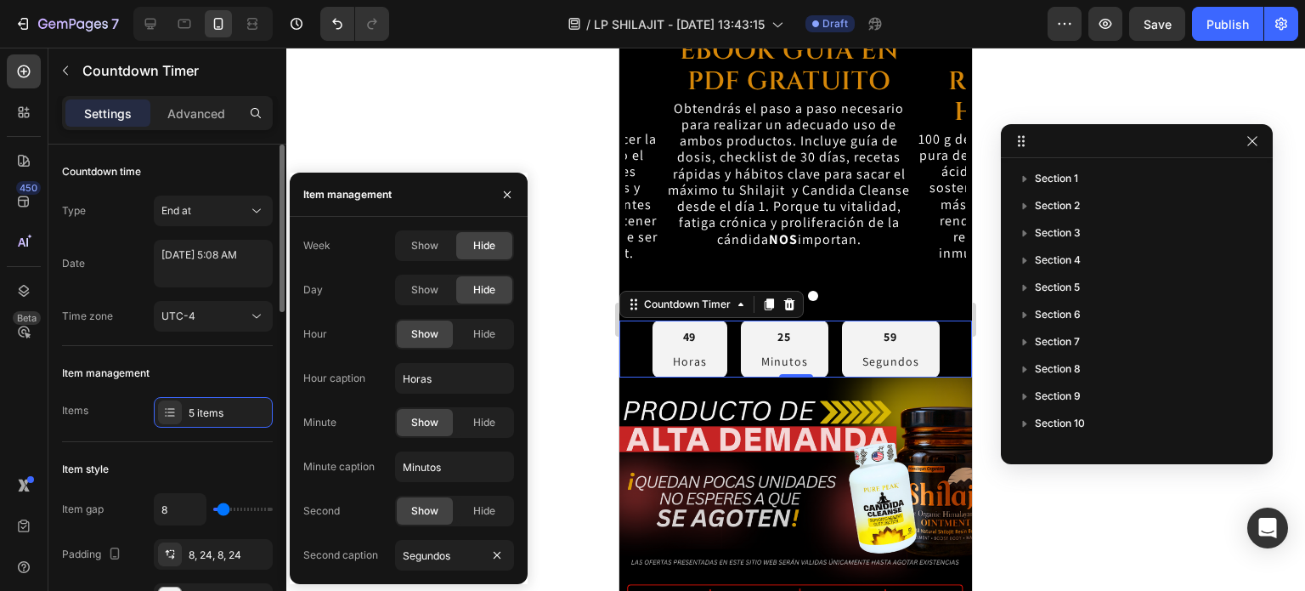
click at [241, 469] on div "Item style" at bounding box center [167, 469] width 211 height 27
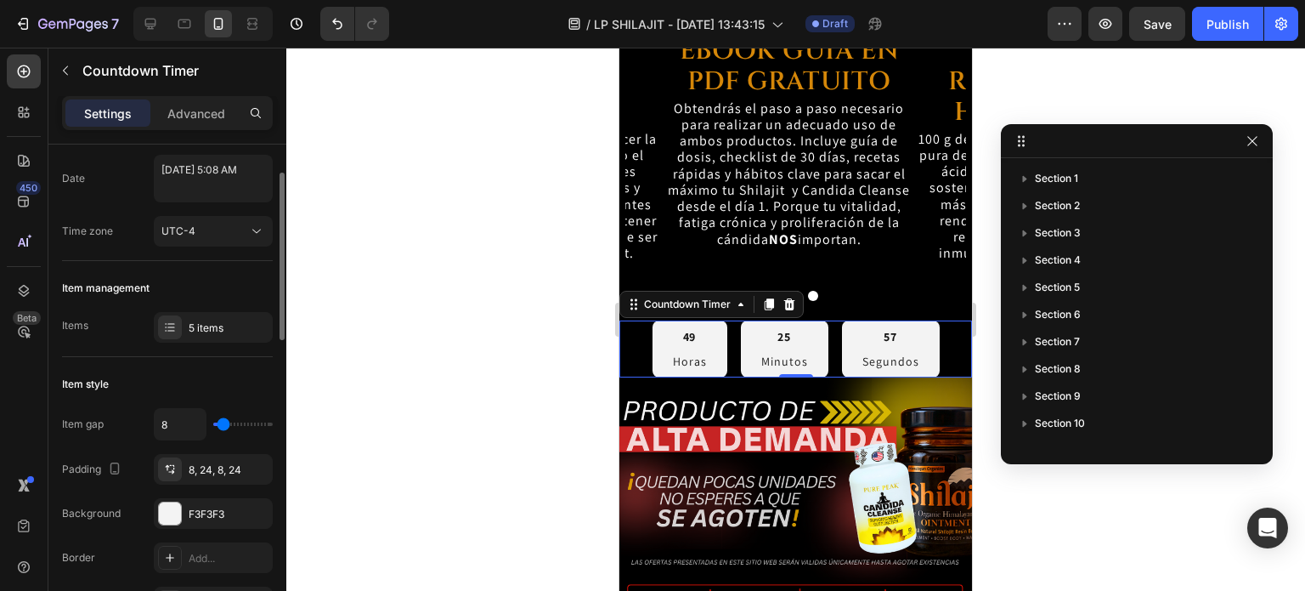
scroll to position [170, 0]
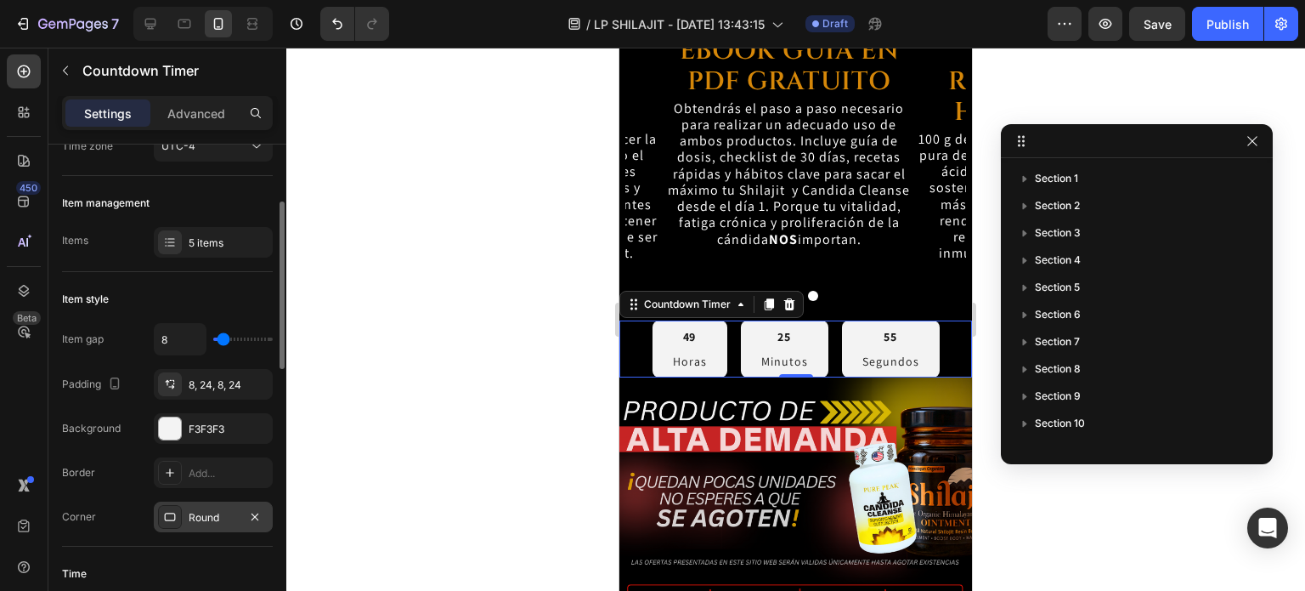
click at [206, 520] on div "Round" at bounding box center [213, 517] width 49 height 15
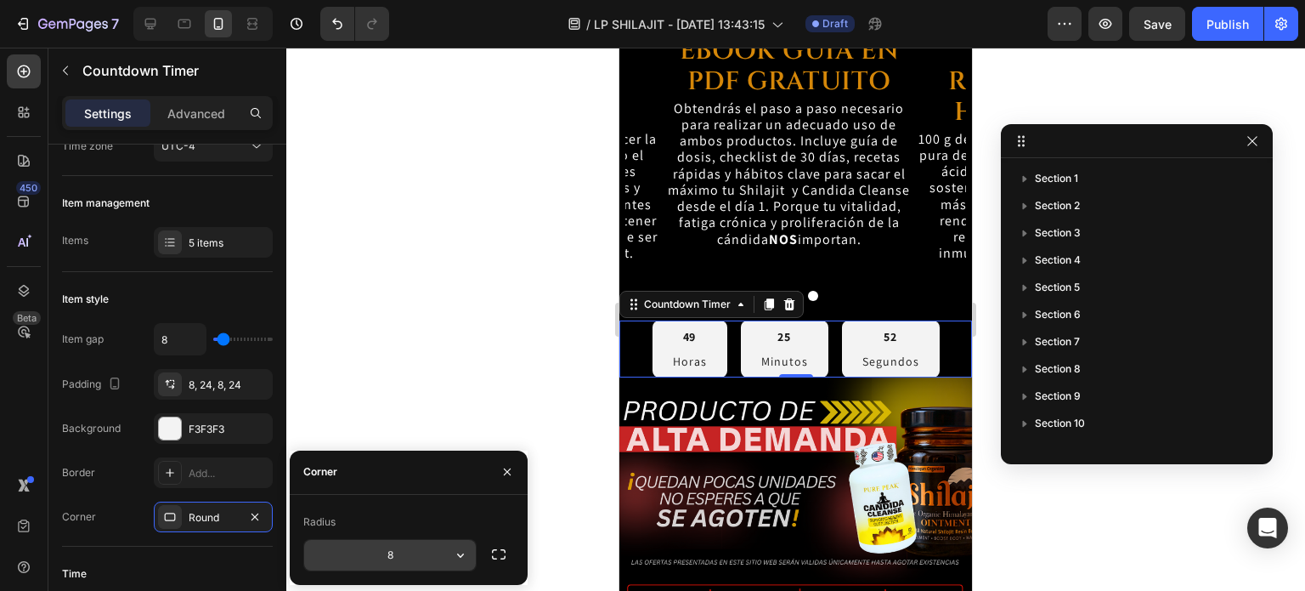
click at [407, 546] on input "8" at bounding box center [390, 555] width 172 height 31
type input "10"
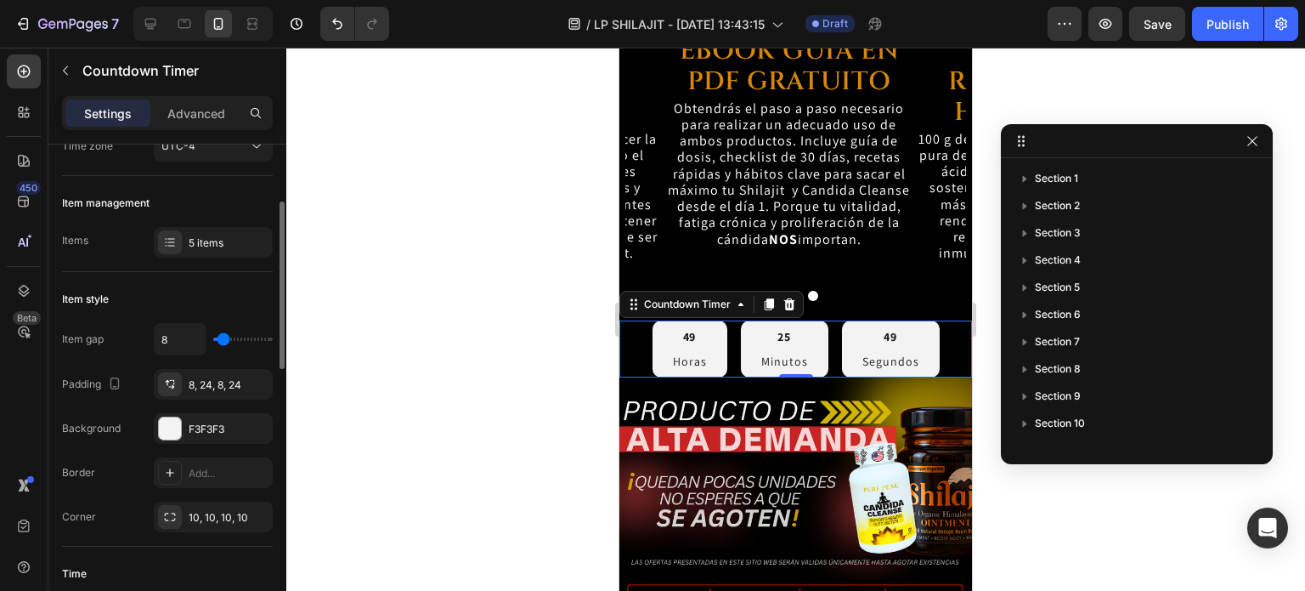
click at [218, 556] on div "Time Item style Heading 6" at bounding box center [167, 594] width 211 height 96
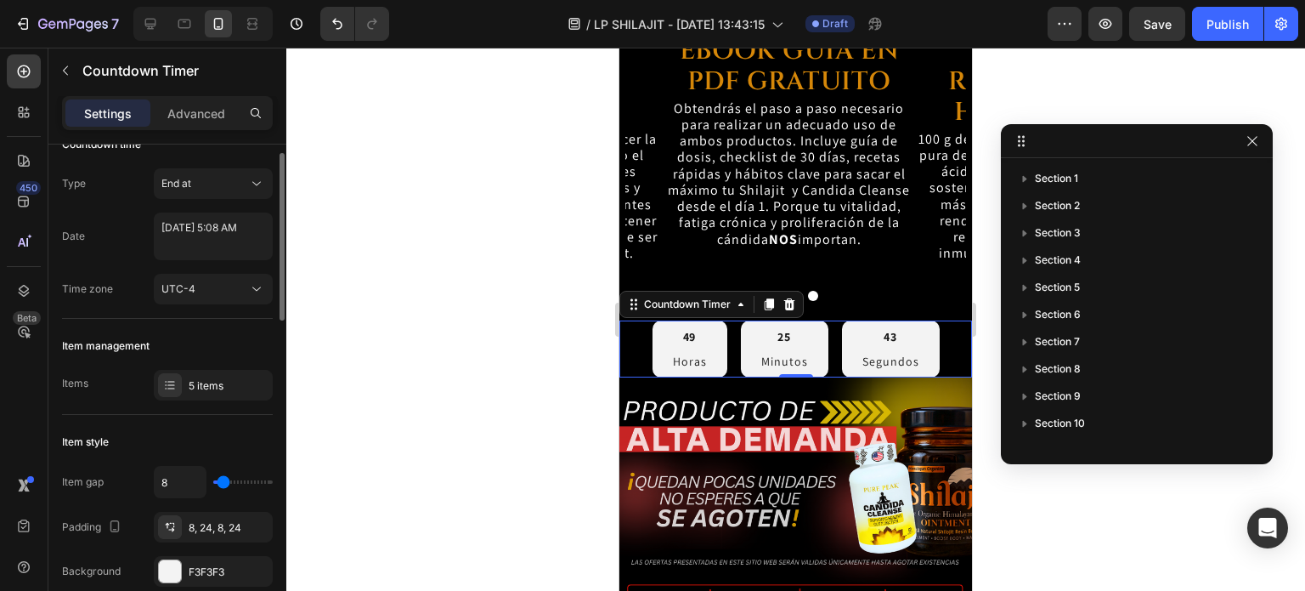
scroll to position [0, 0]
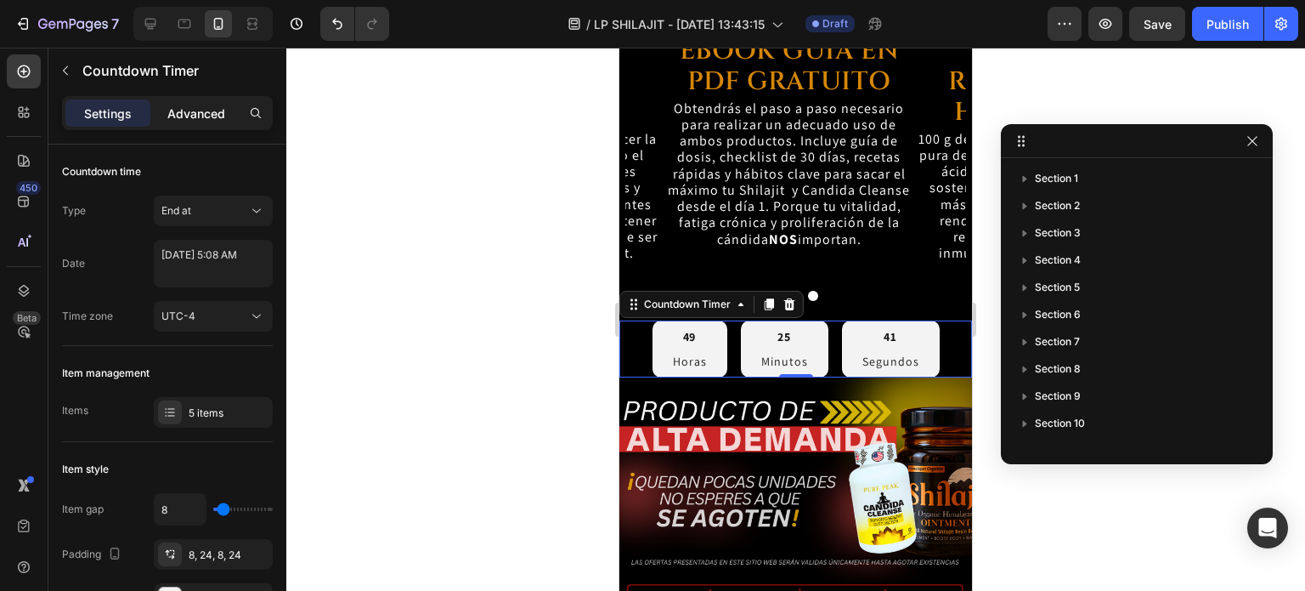
click at [190, 101] on div "Advanced" at bounding box center [196, 112] width 85 height 27
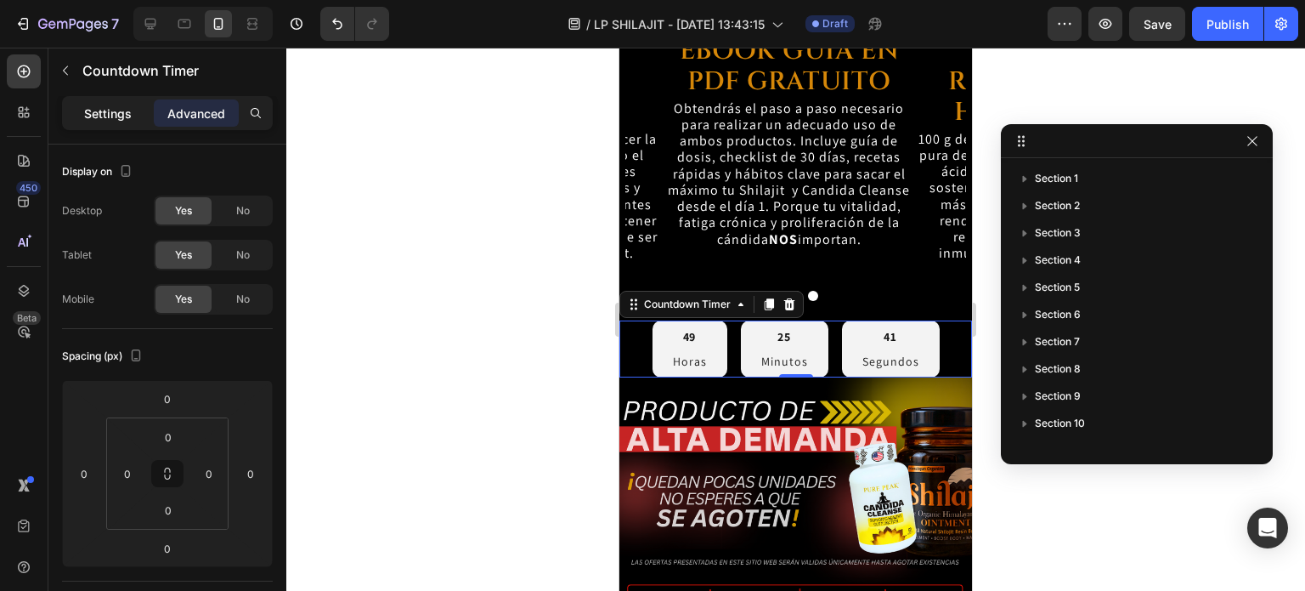
click at [135, 110] on div "Settings" at bounding box center [107, 112] width 85 height 27
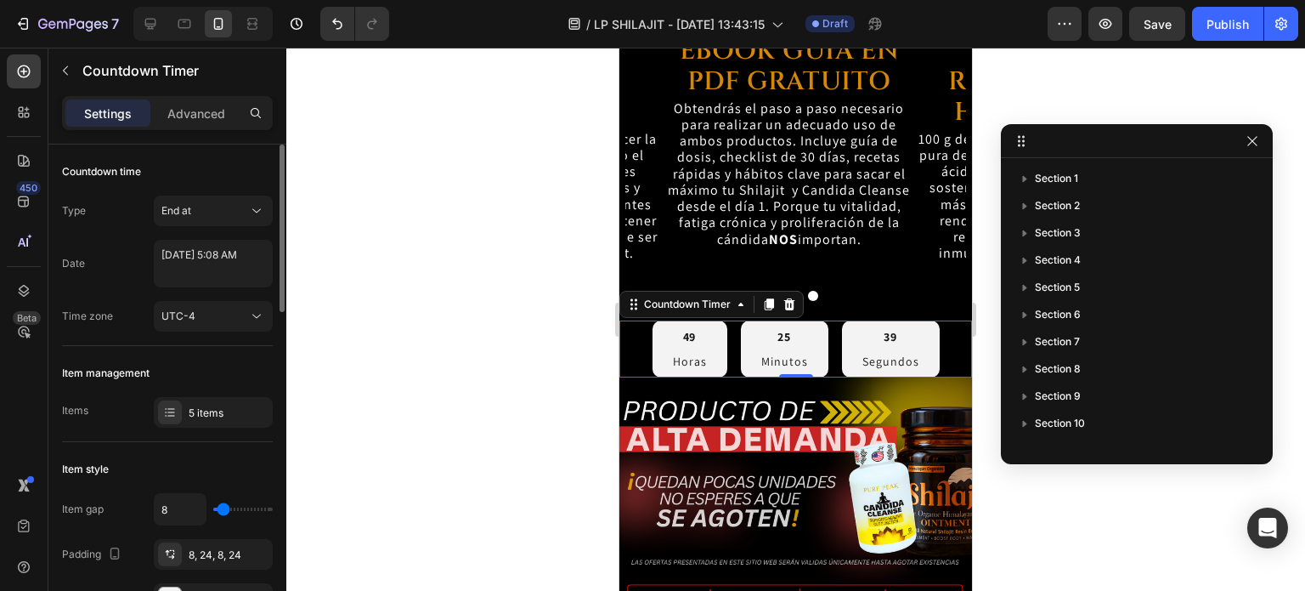
scroll to position [85, 0]
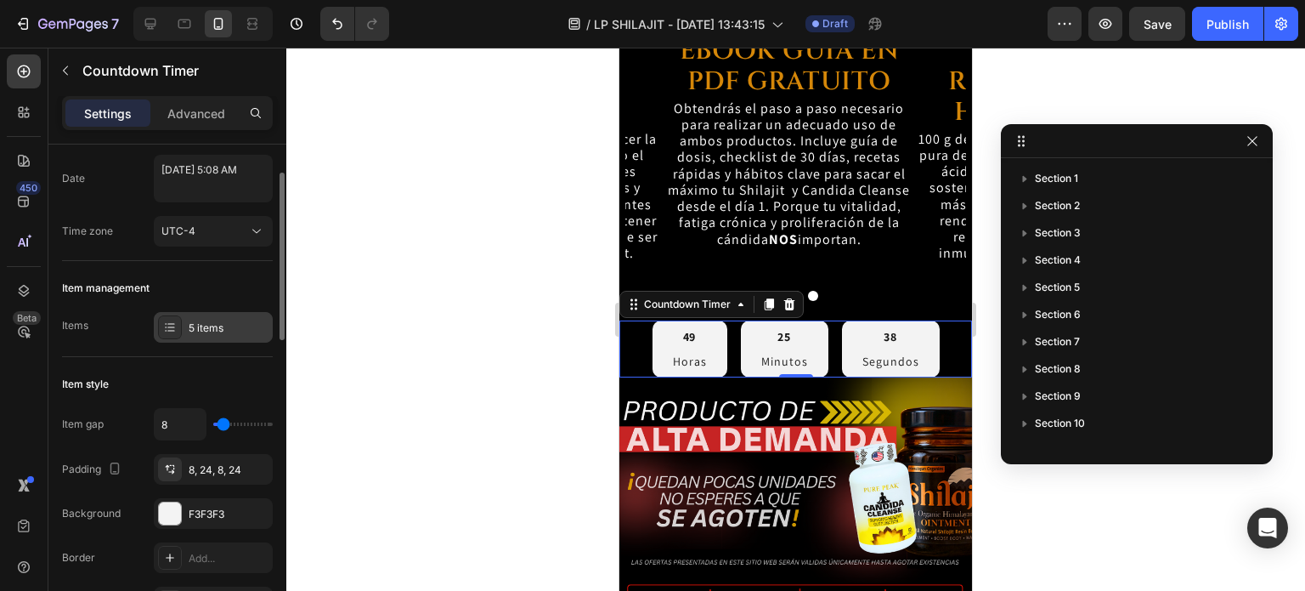
click at [204, 319] on div "5 items" at bounding box center [213, 327] width 119 height 31
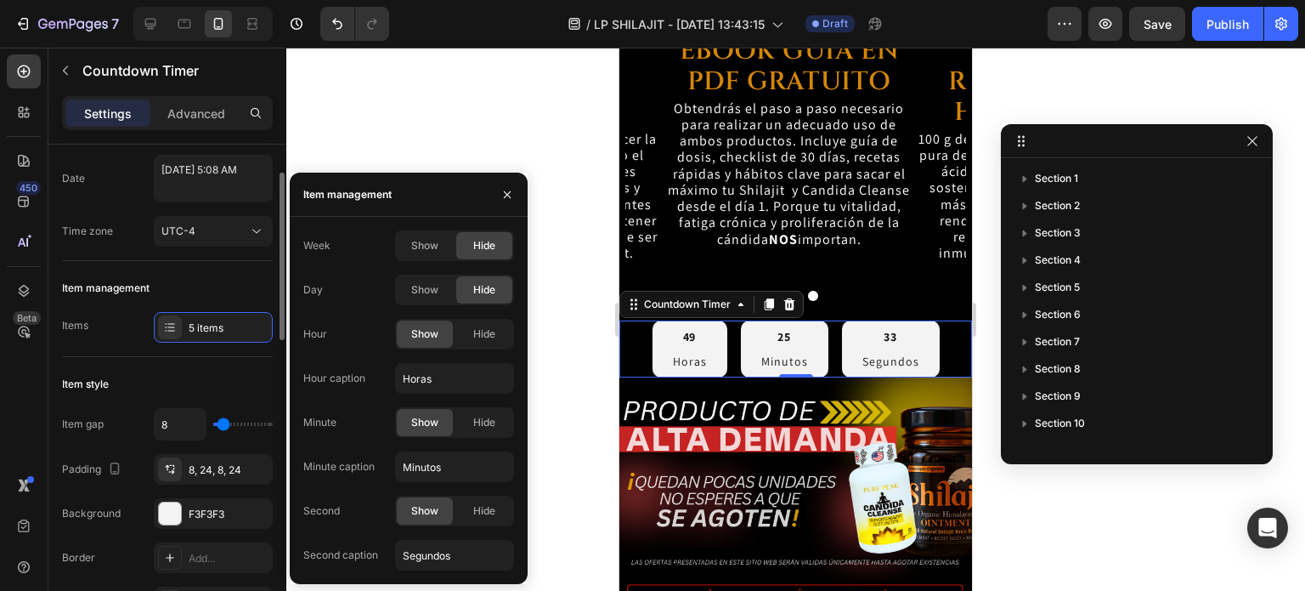
click at [228, 376] on div "Item style" at bounding box center [167, 384] width 211 height 27
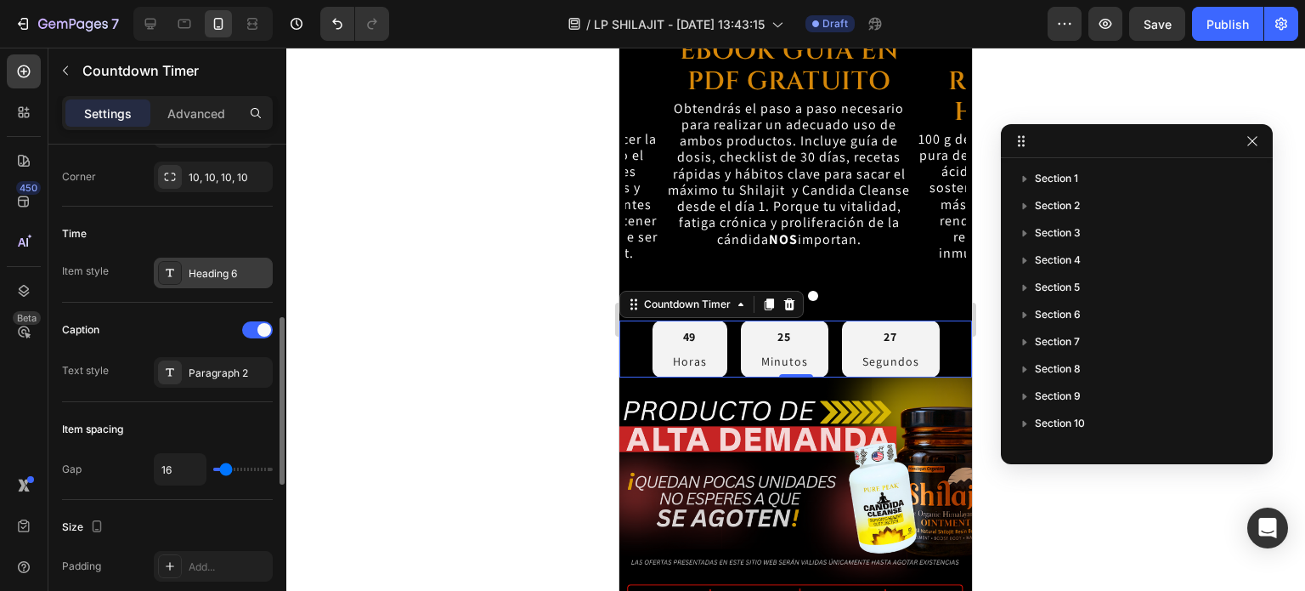
scroll to position [595, 0]
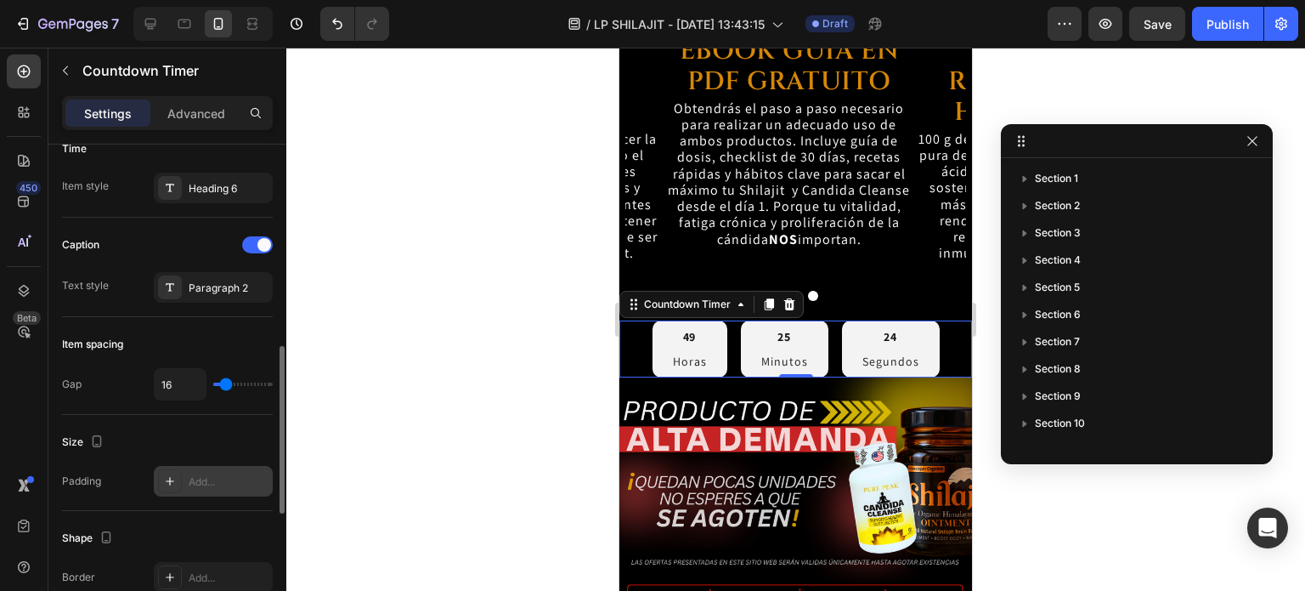
click at [192, 474] on div "Add..." at bounding box center [229, 481] width 80 height 15
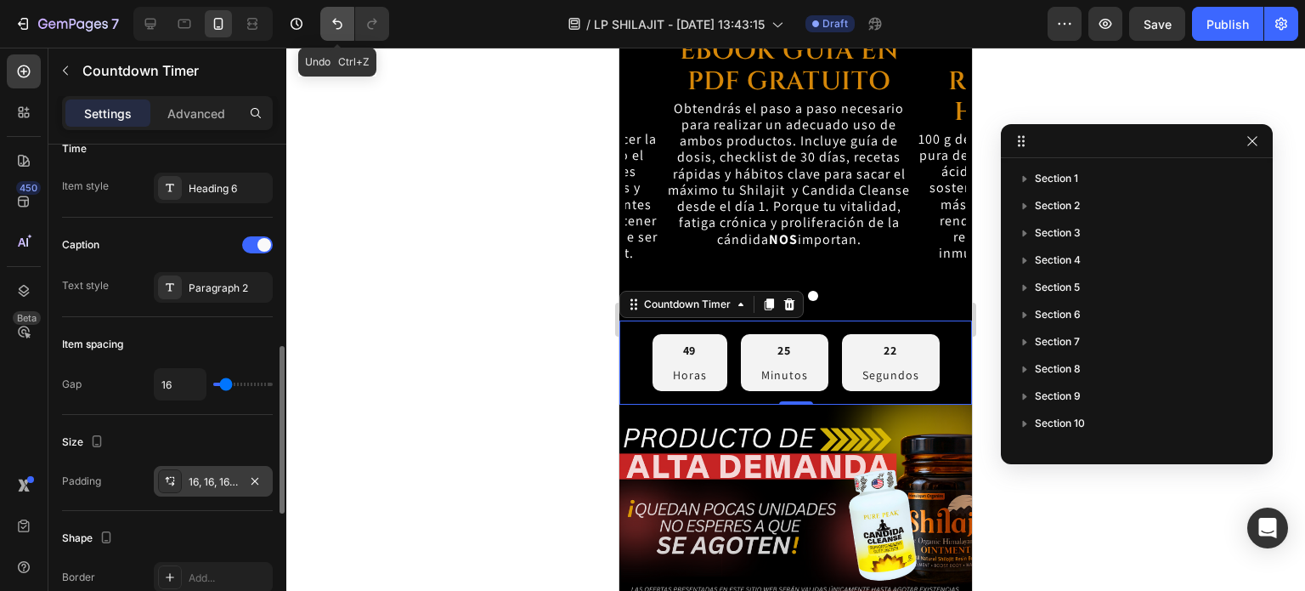
click at [337, 16] on icon "Undo/Redo" at bounding box center [337, 23] width 17 height 17
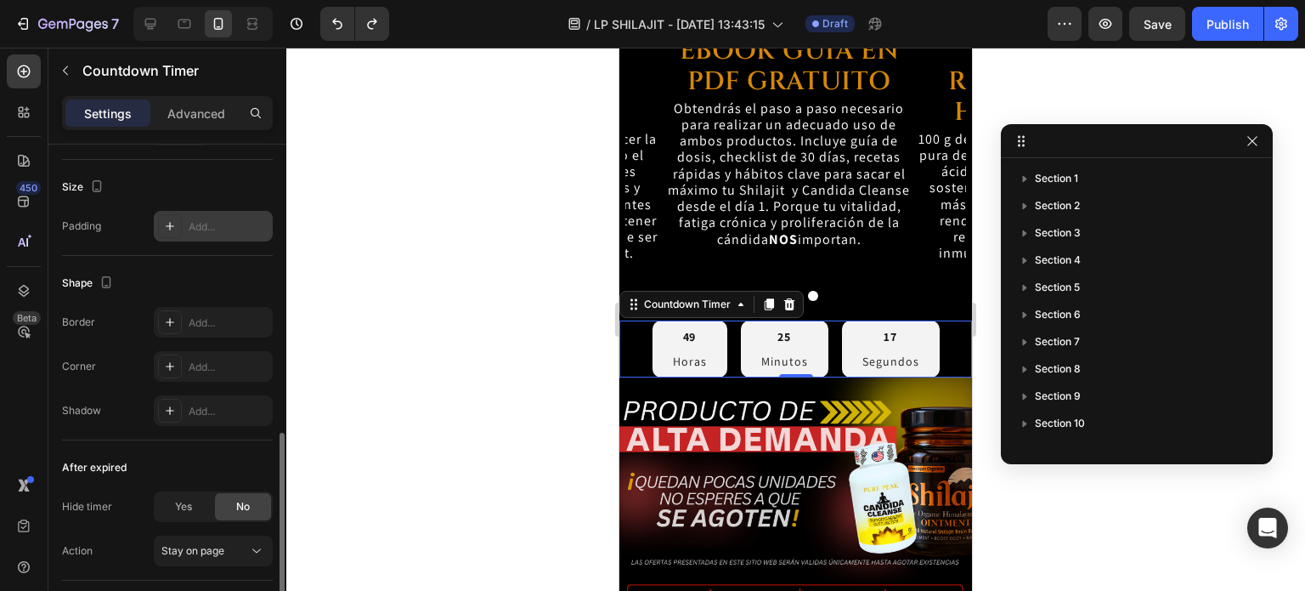
scroll to position [935, 0]
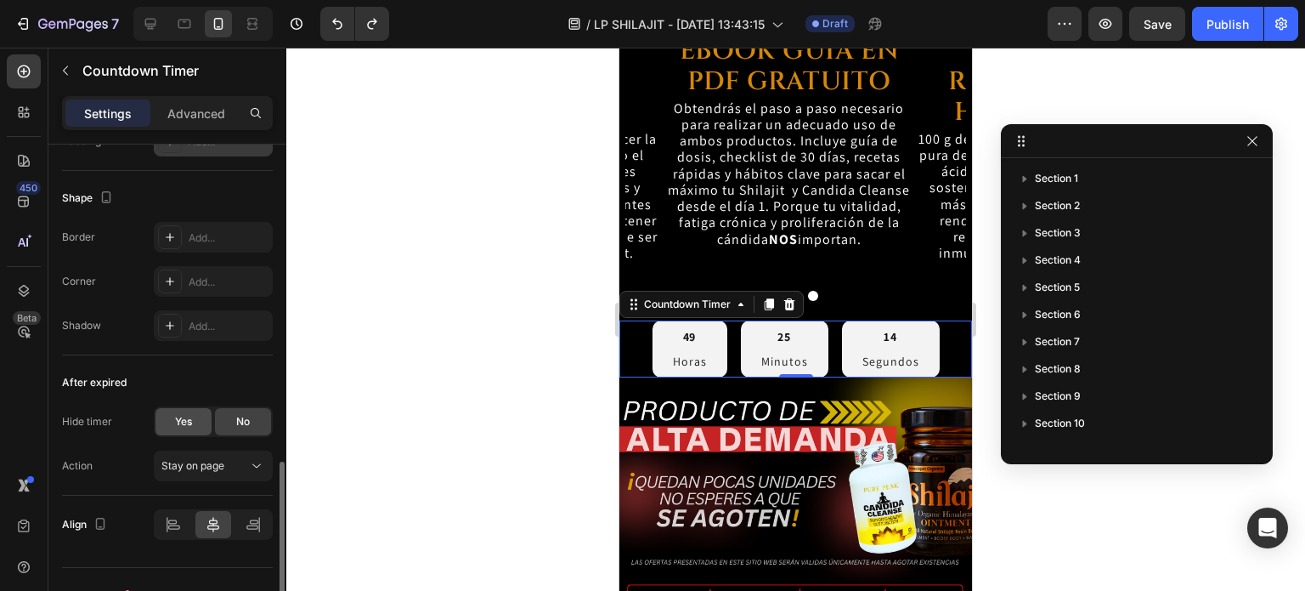
click at [189, 422] on span "Yes" at bounding box center [183, 421] width 17 height 15
click at [236, 421] on span "No" at bounding box center [243, 421] width 14 height 15
click at [179, 369] on div "After expired" at bounding box center [167, 382] width 211 height 27
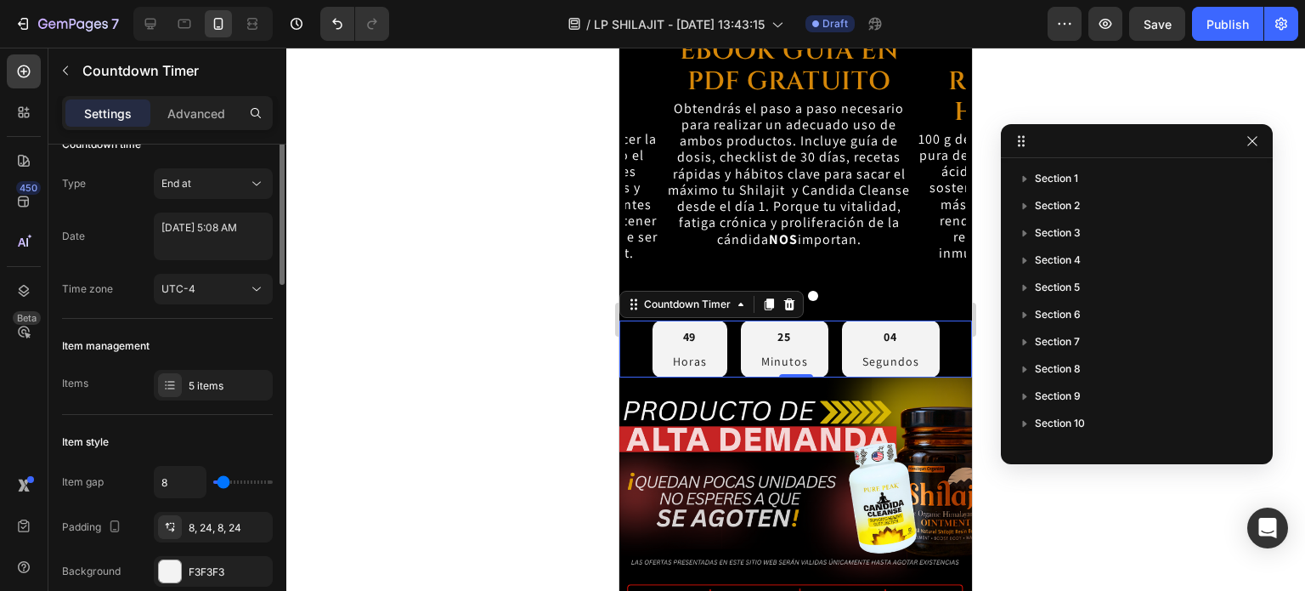
scroll to position [0, 0]
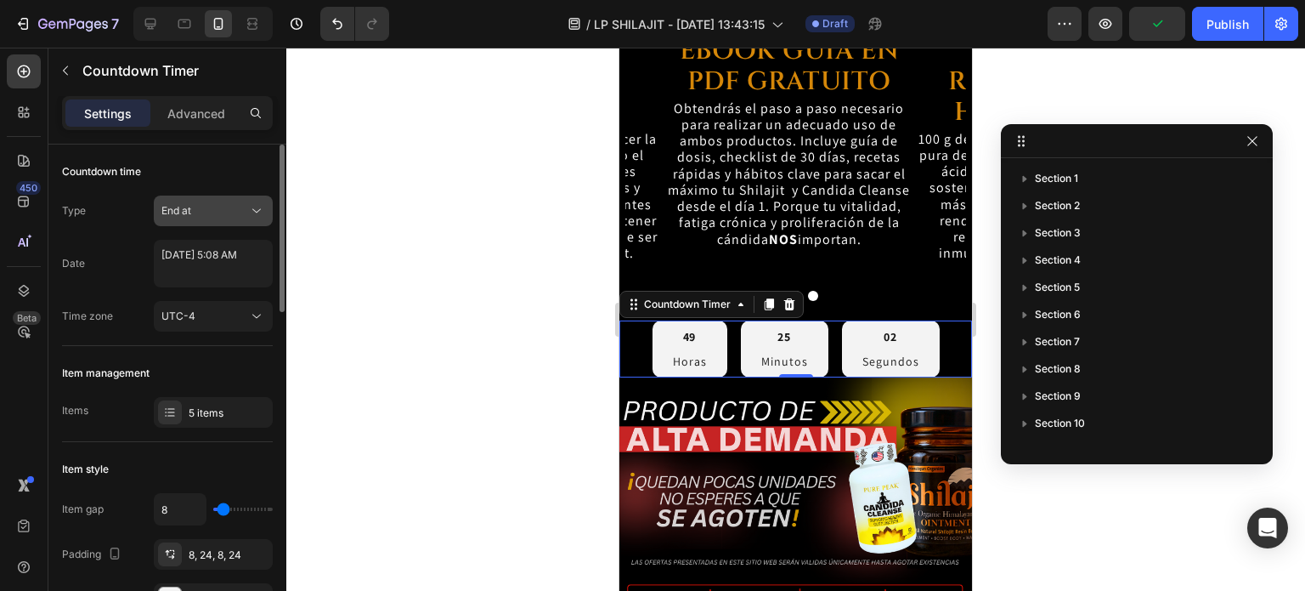
click at [231, 203] on div "End at" at bounding box center [204, 210] width 87 height 15
click at [197, 120] on p "Advanced" at bounding box center [196, 114] width 58 height 18
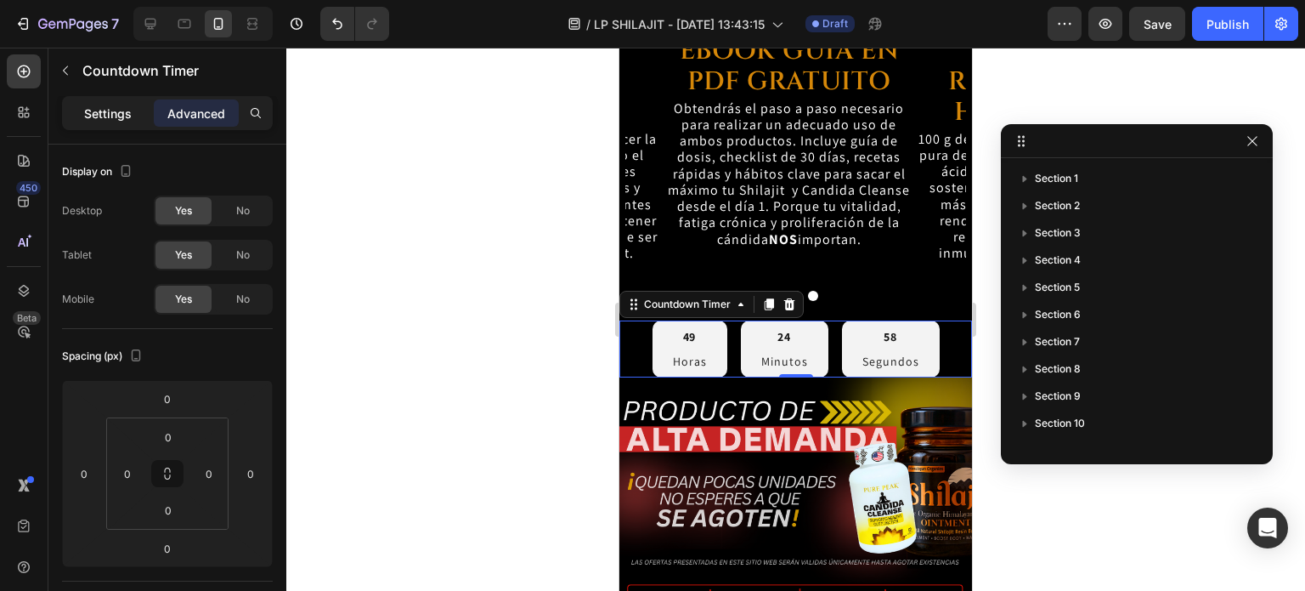
click at [109, 117] on p "Settings" at bounding box center [108, 114] width 48 height 18
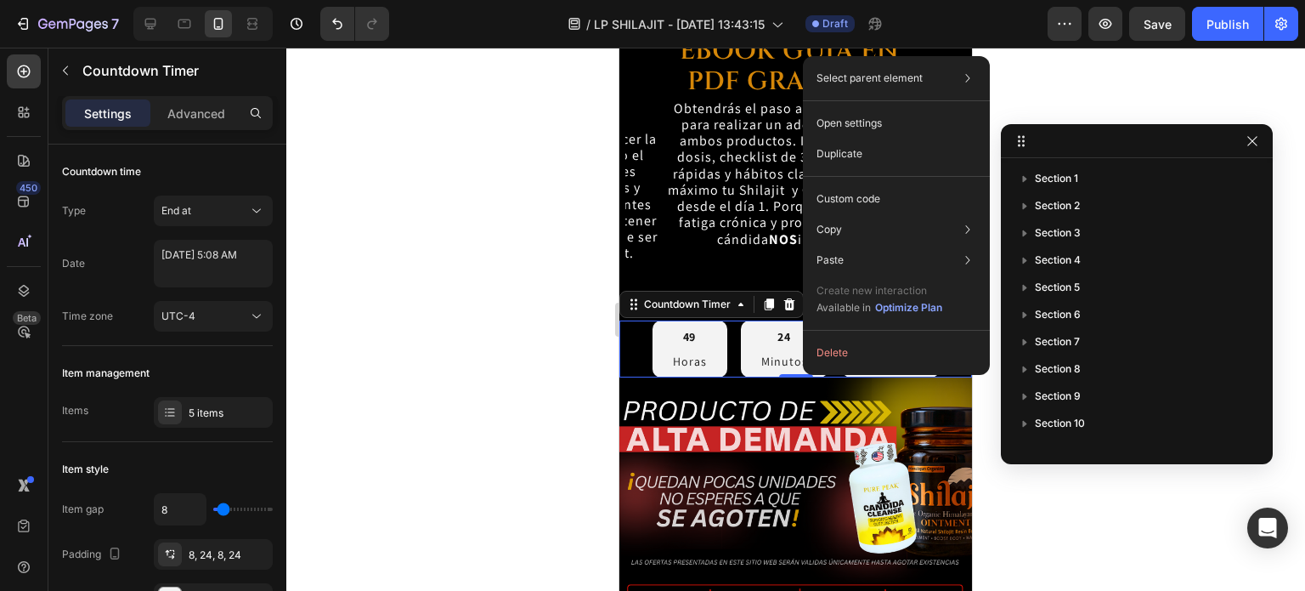
click at [683, 355] on p "Horas" at bounding box center [690, 362] width 34 height 18
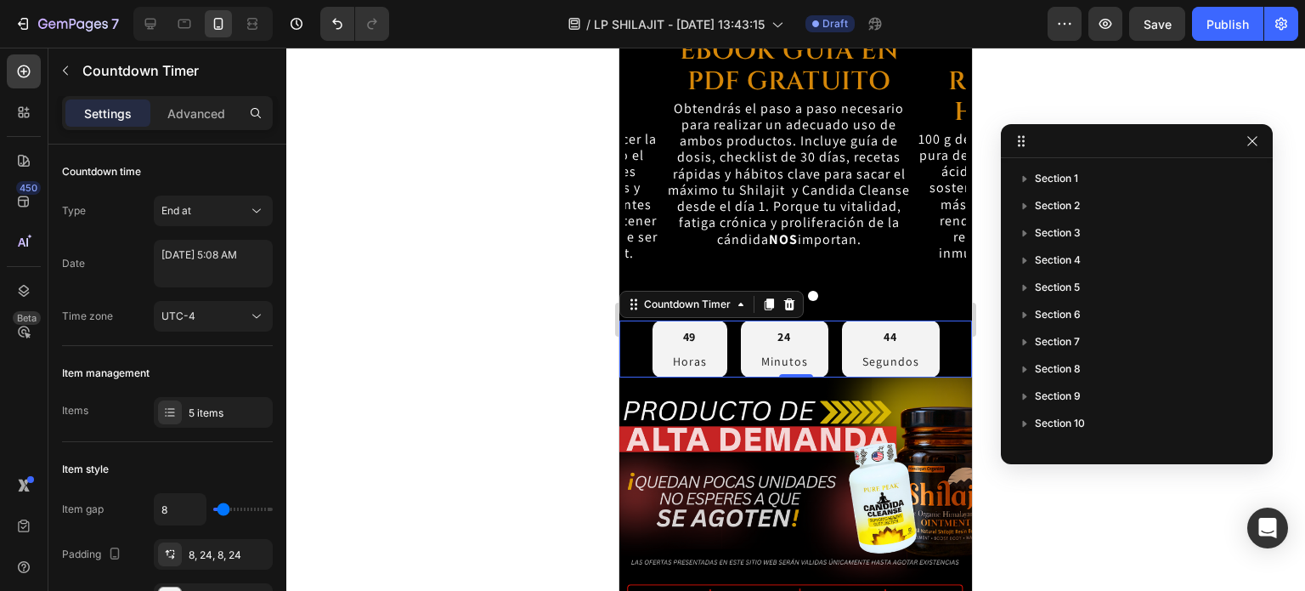
click at [683, 355] on p "Horas" at bounding box center [690, 362] width 34 height 18
click at [662, 308] on div "Countdown Timer" at bounding box center [687, 304] width 93 height 15
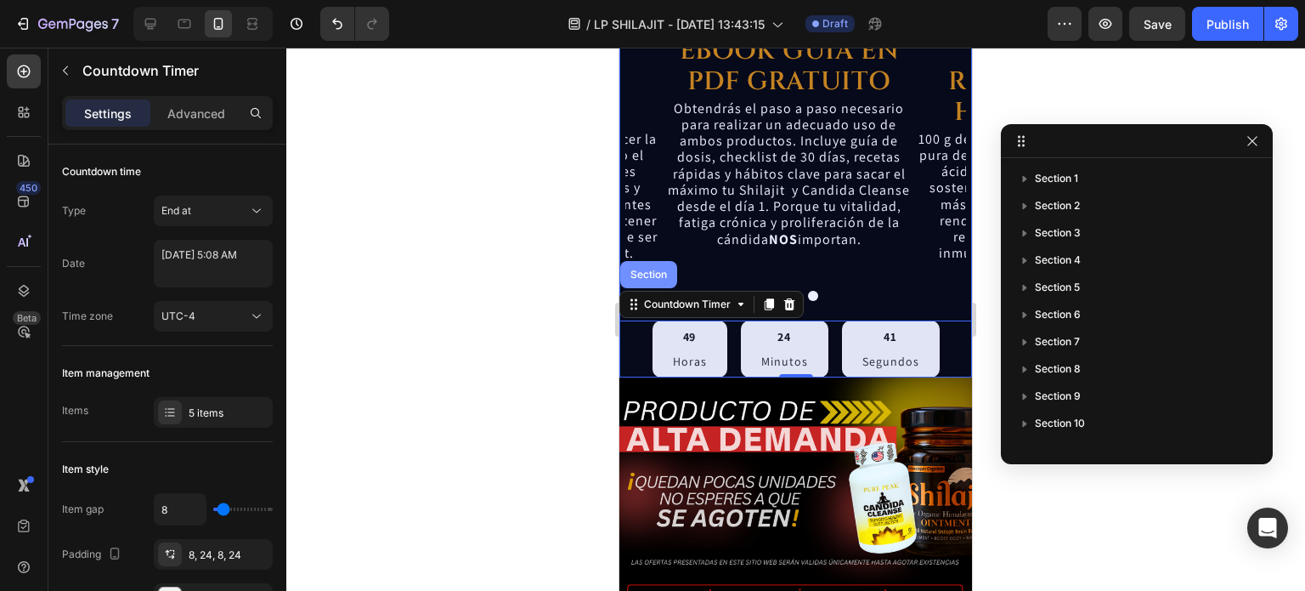
click at [653, 278] on div "Section" at bounding box center [648, 274] width 43 height 10
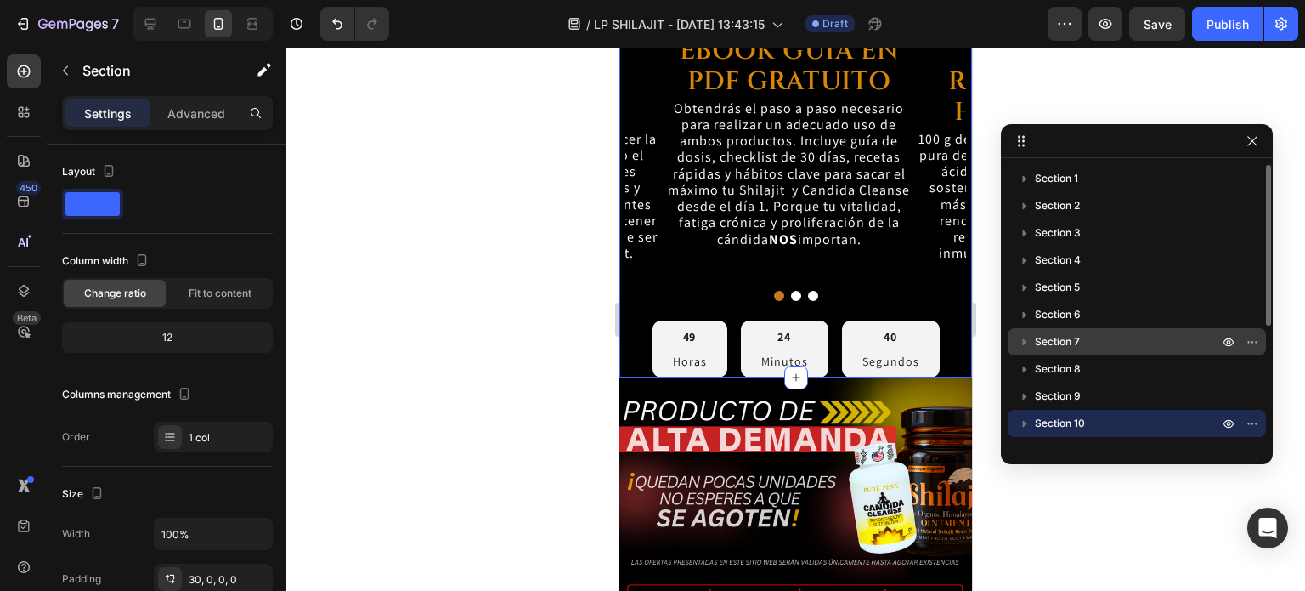
scroll to position [85, 0]
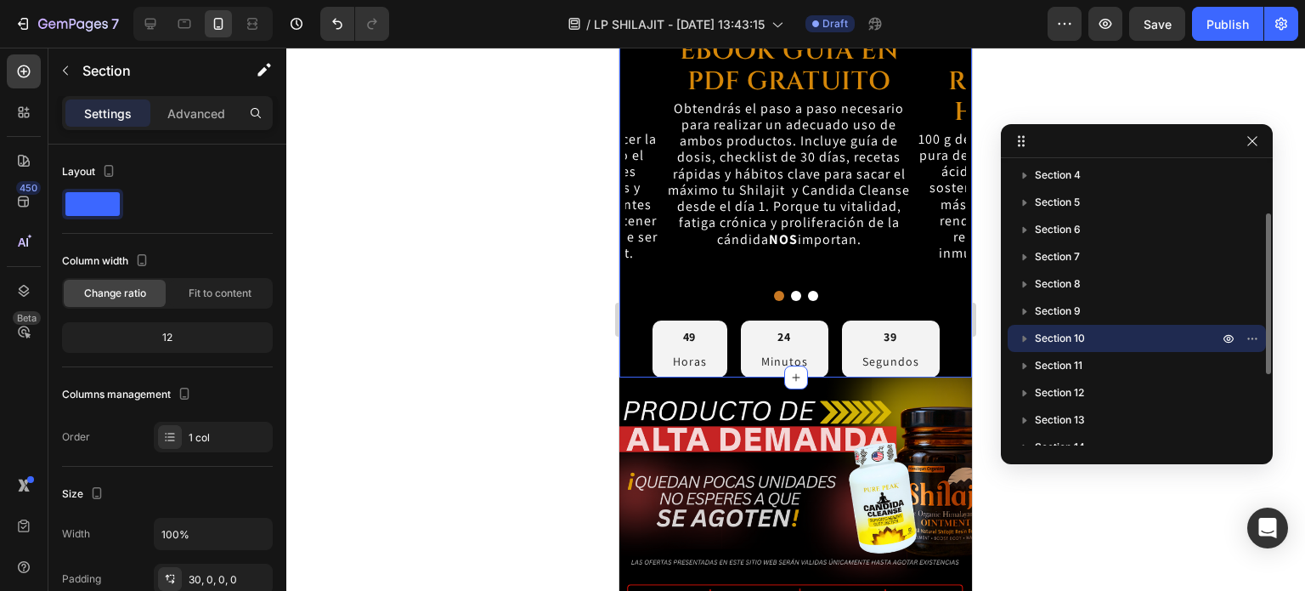
click at [1027, 337] on icon "button" at bounding box center [1024, 338] width 17 height 17
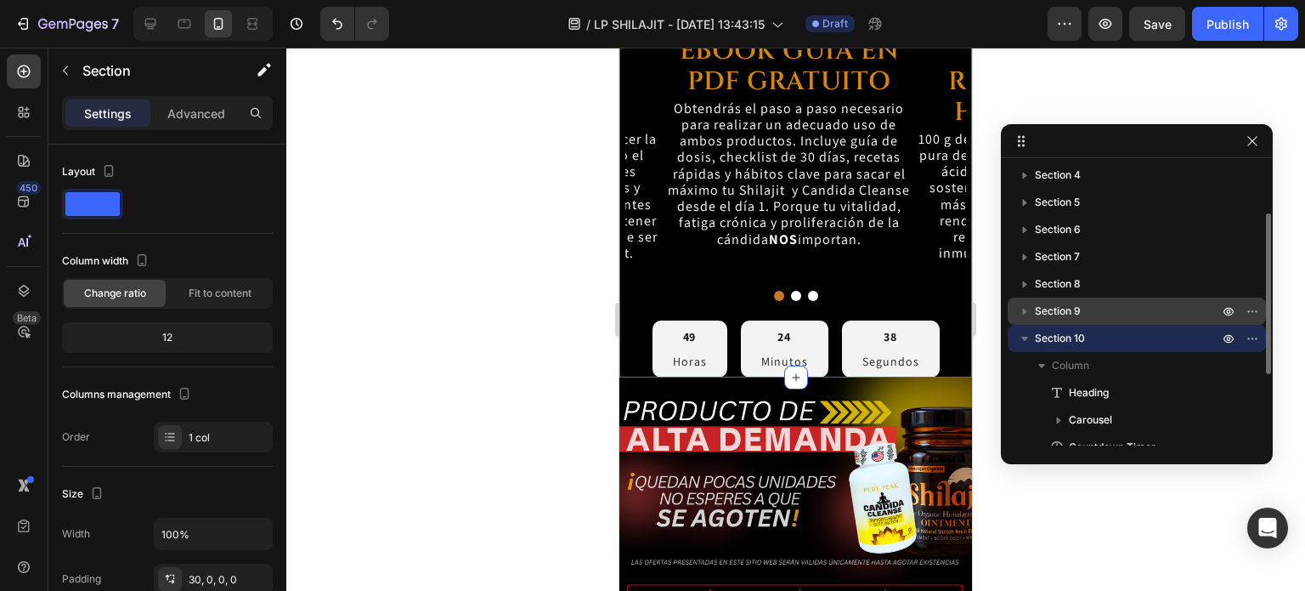
scroll to position [170, 0]
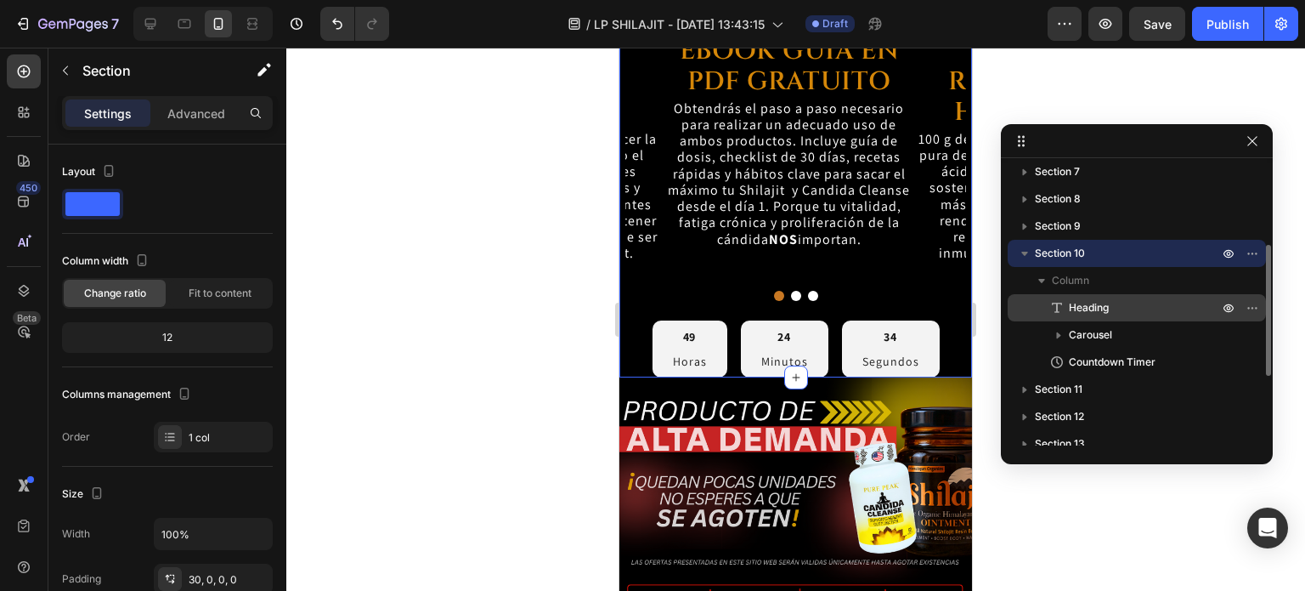
click at [1097, 309] on span "Heading" at bounding box center [1089, 307] width 40 height 17
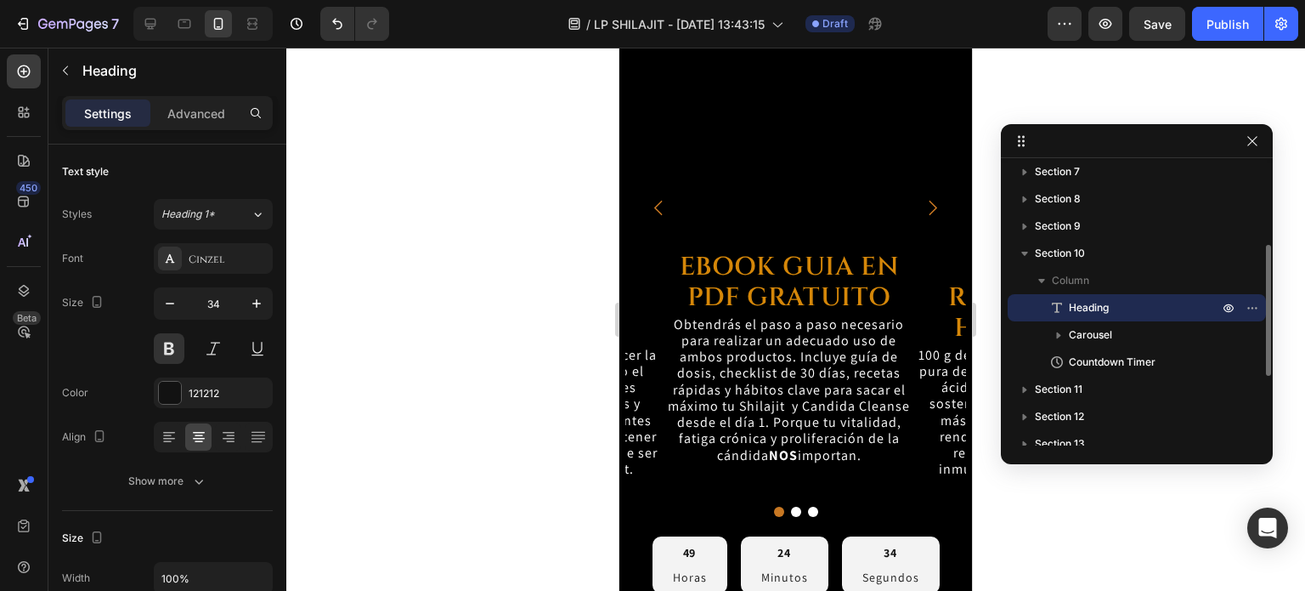
scroll to position [5572, 0]
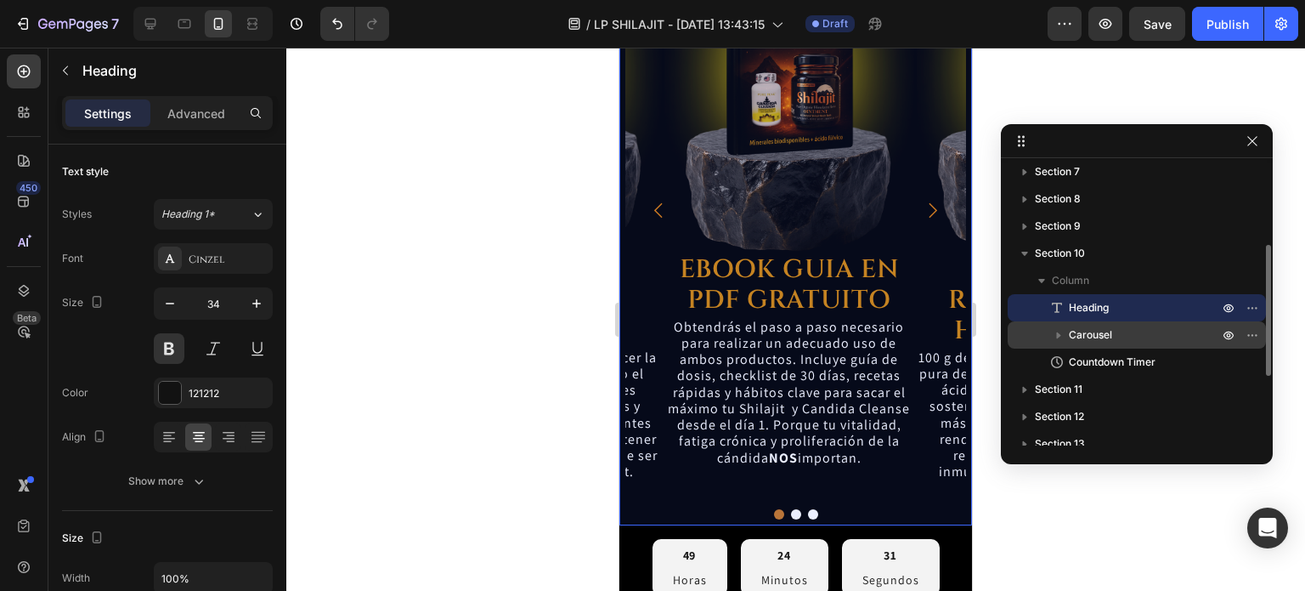
click at [1105, 342] on span "Carousel" at bounding box center [1090, 334] width 43 height 17
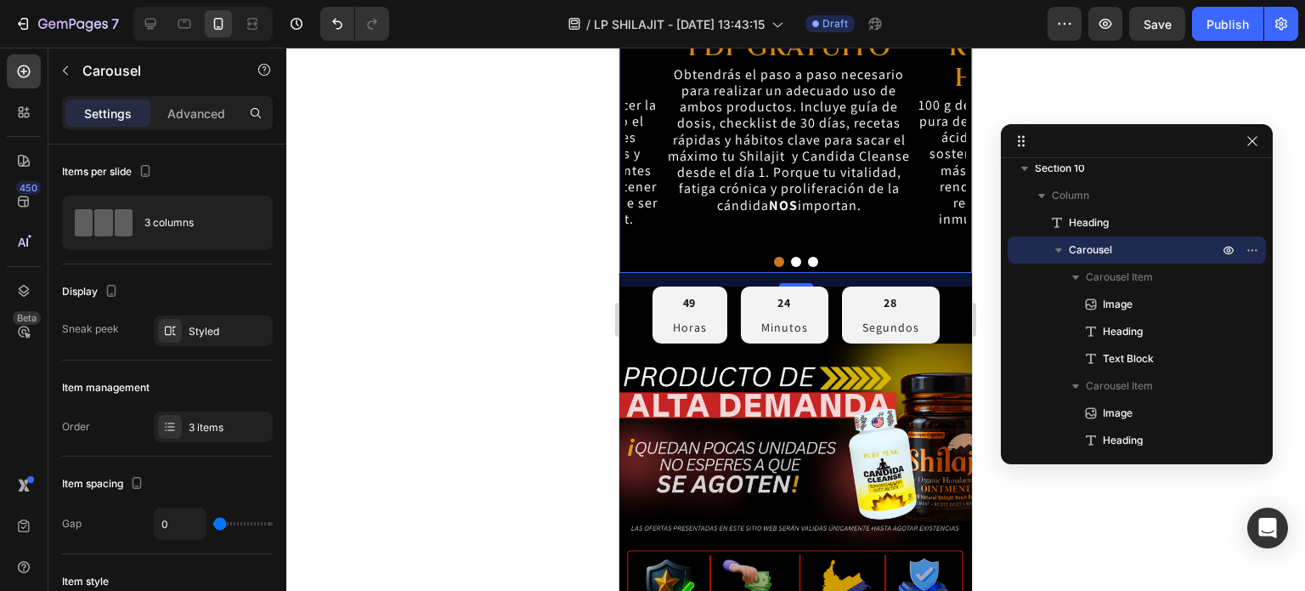
scroll to position [5827, 0]
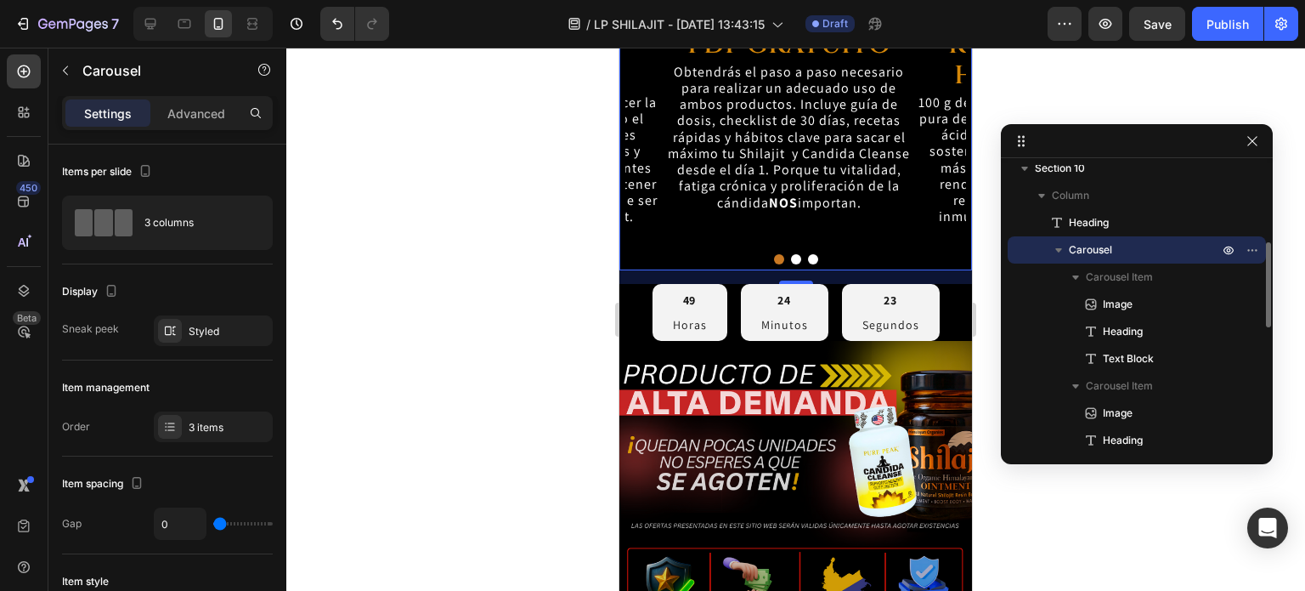
click at [1057, 257] on icon "button" at bounding box center [1058, 249] width 17 height 17
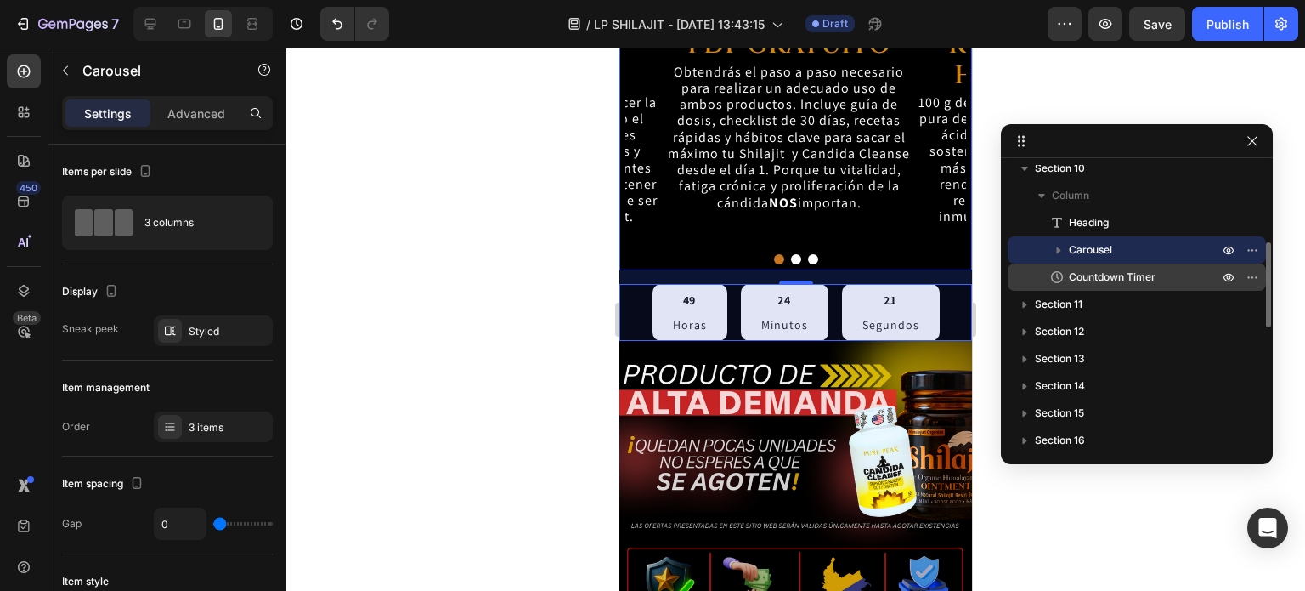
click at [1072, 278] on span "Countdown Timer" at bounding box center [1112, 277] width 87 height 17
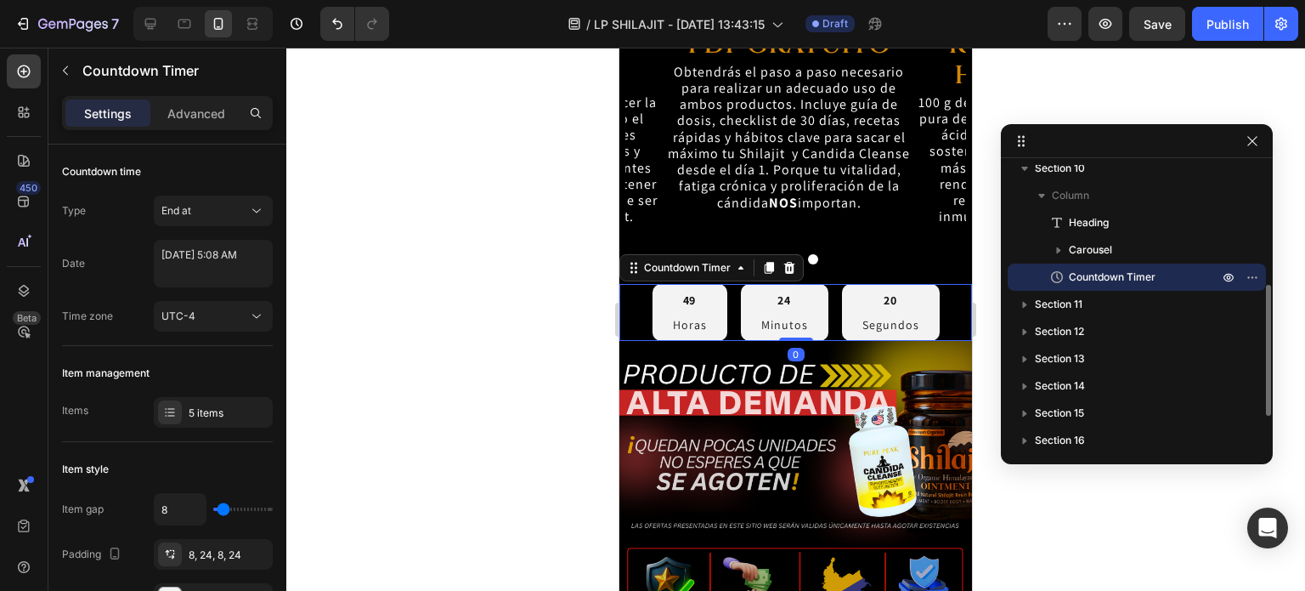
click at [1089, 282] on span "Countdown Timer" at bounding box center [1112, 277] width 87 height 17
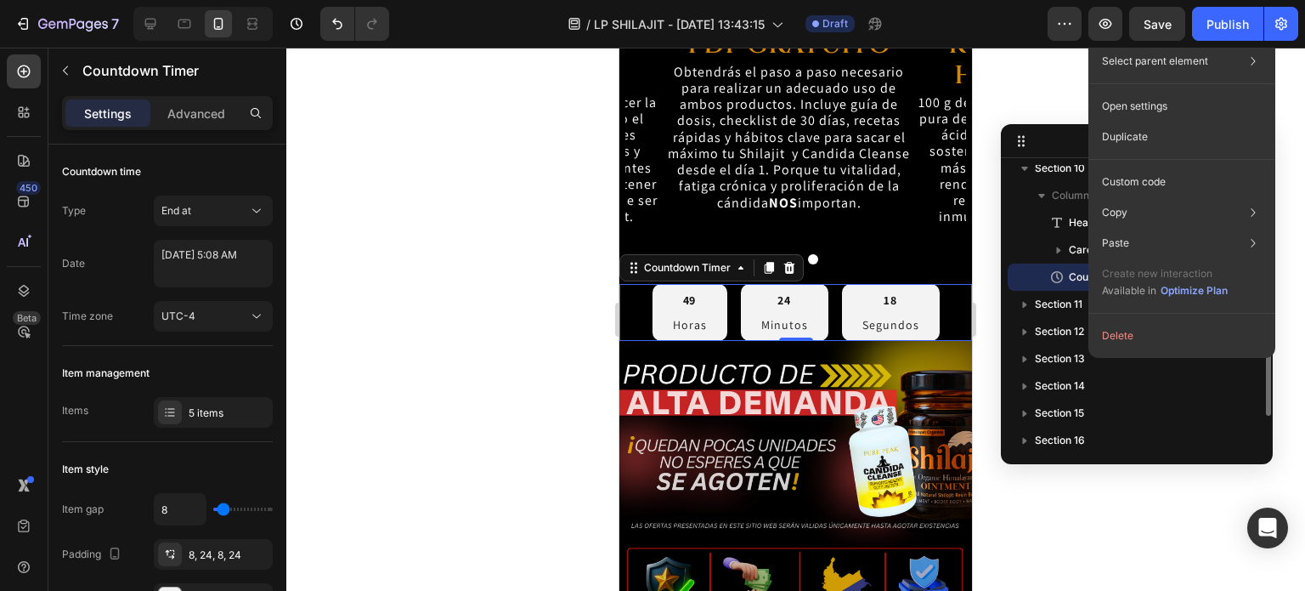
click at [1084, 281] on span "Countdown Timer" at bounding box center [1112, 277] width 87 height 17
click at [70, 76] on button "button" at bounding box center [65, 70] width 27 height 27
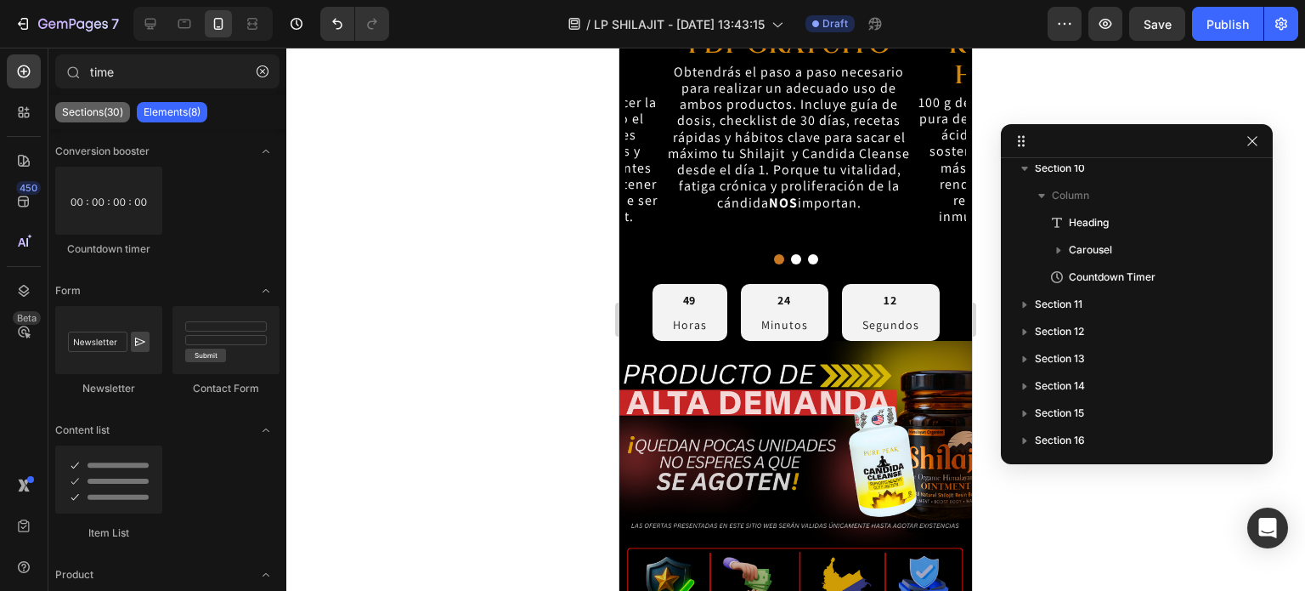
click at [111, 105] on p "Sections(30)" at bounding box center [92, 112] width 61 height 14
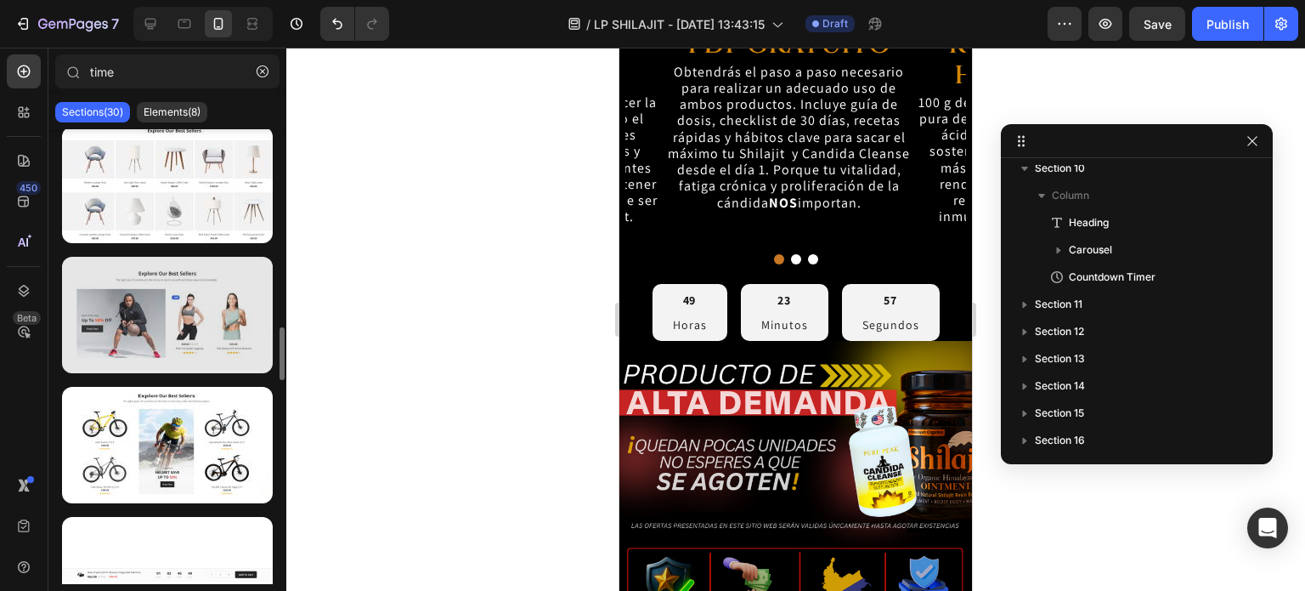
scroll to position [2040, 0]
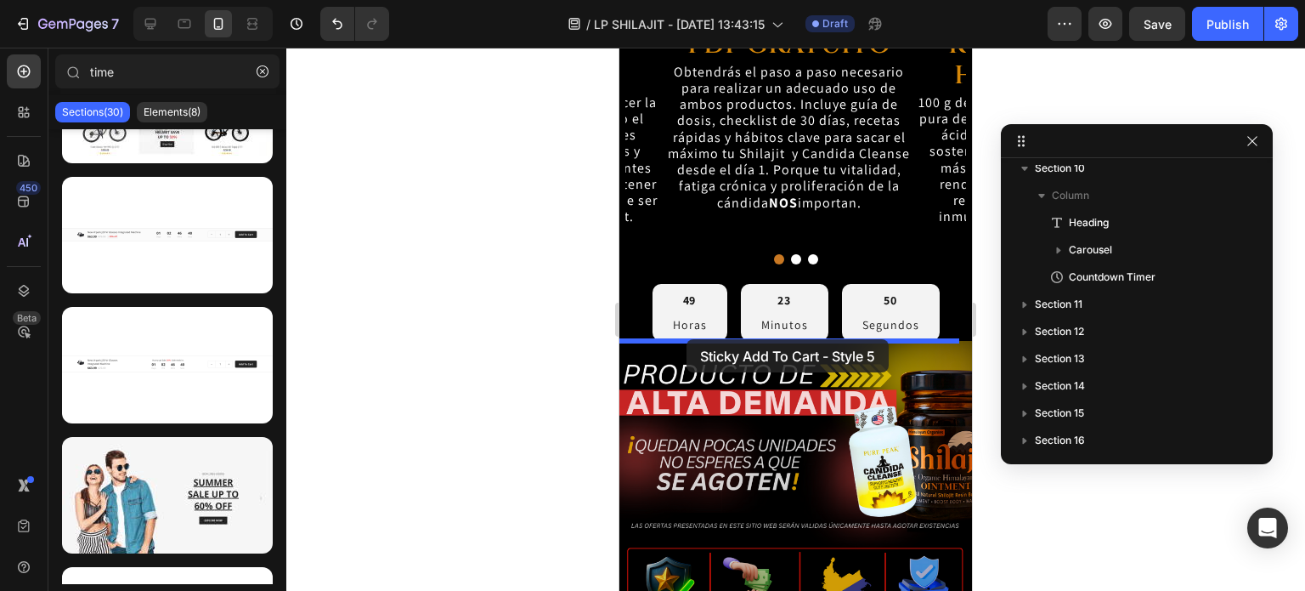
drag, startPoint x: 812, startPoint y: 399, endPoint x: 687, endPoint y: 339, distance: 139.1
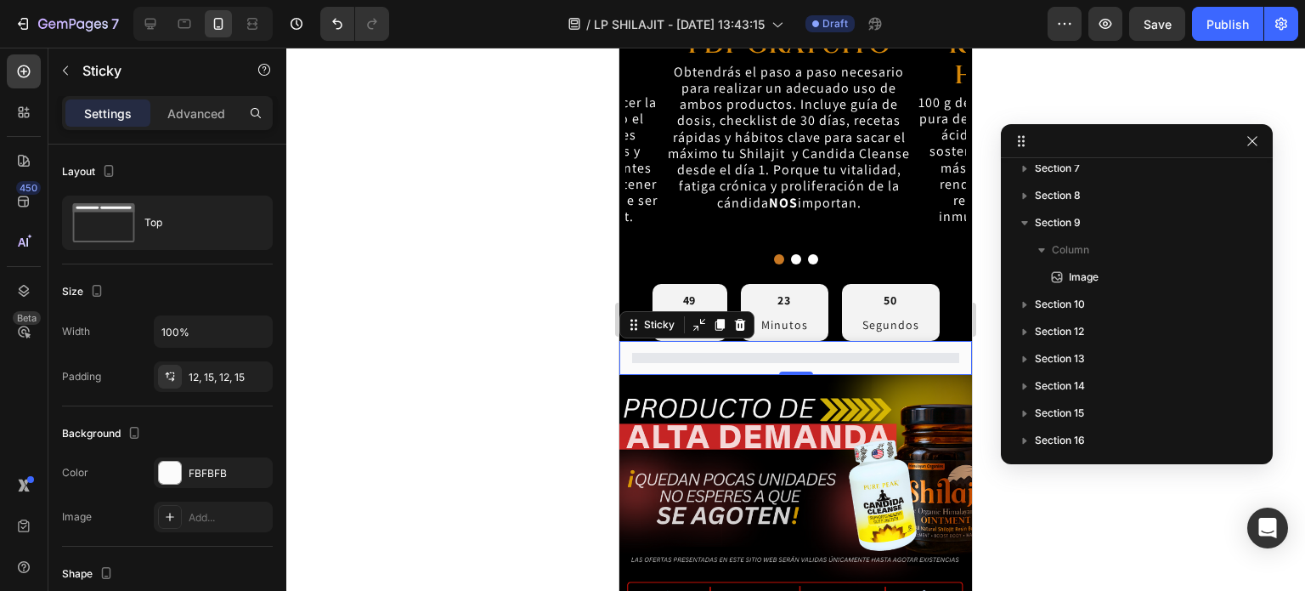
scroll to position [0, 0]
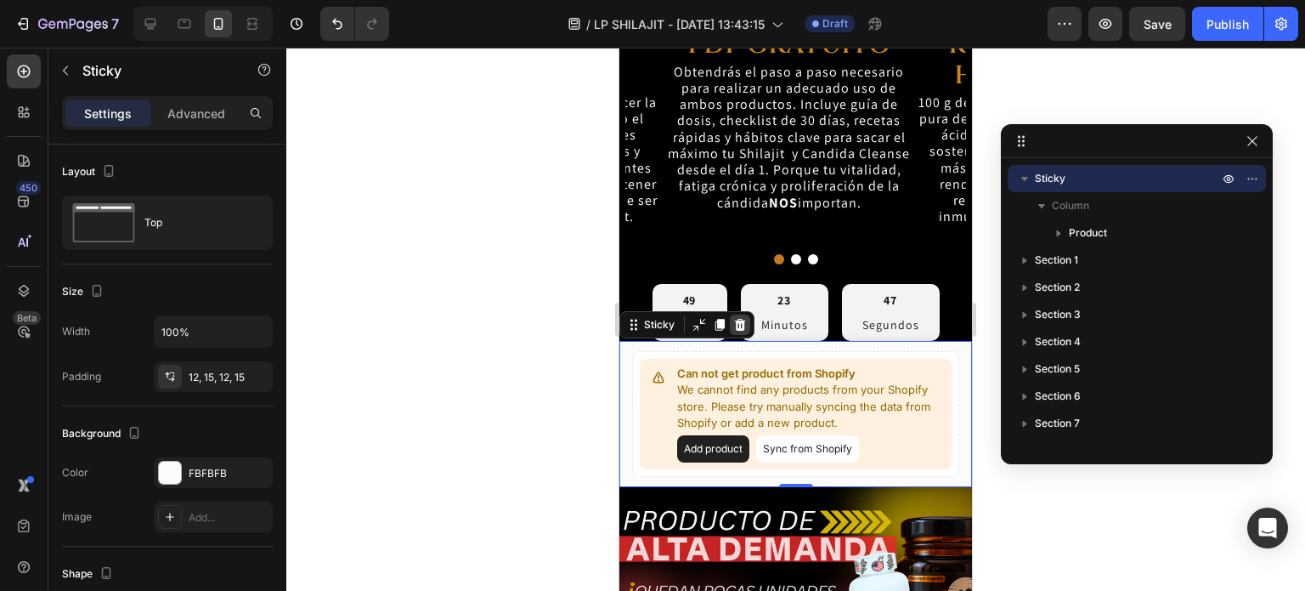
click at [738, 318] on icon at bounding box center [740, 325] width 14 height 14
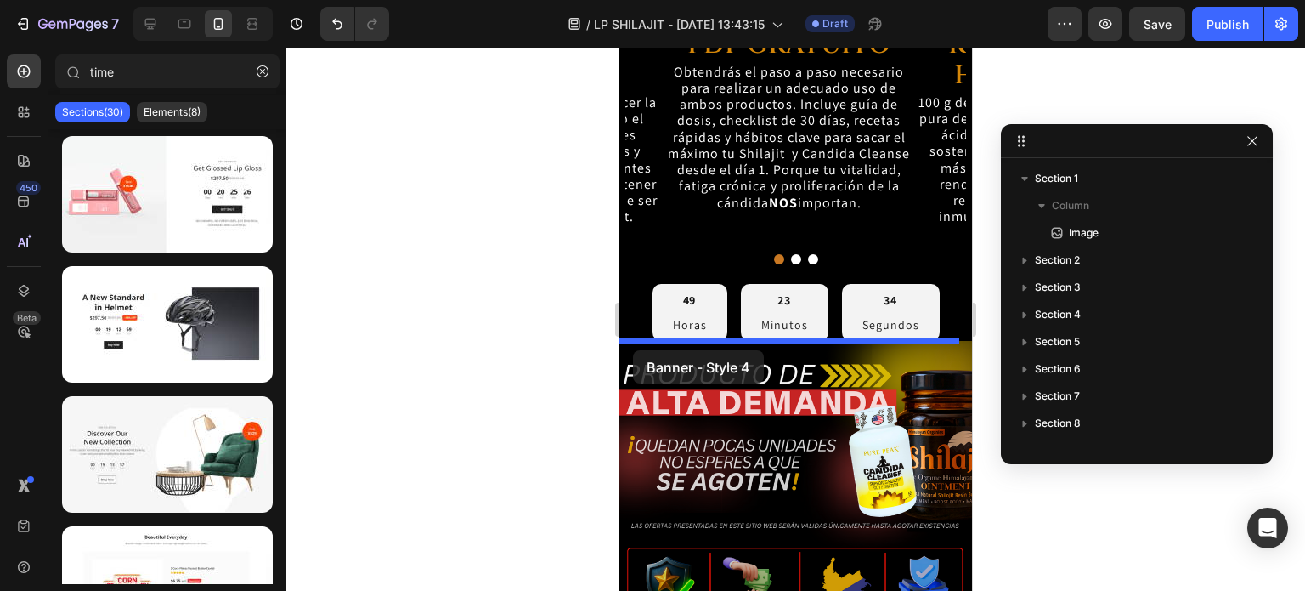
drag, startPoint x: 829, startPoint y: 277, endPoint x: 633, endPoint y: 350, distance: 209.5
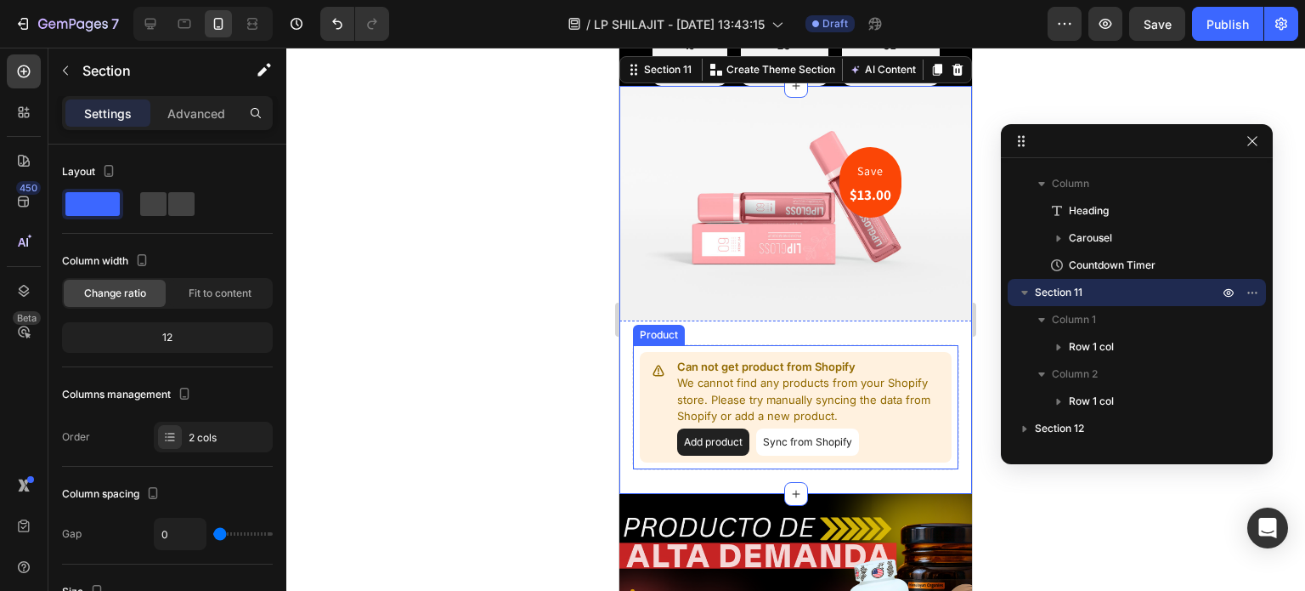
scroll to position [6167, 0]
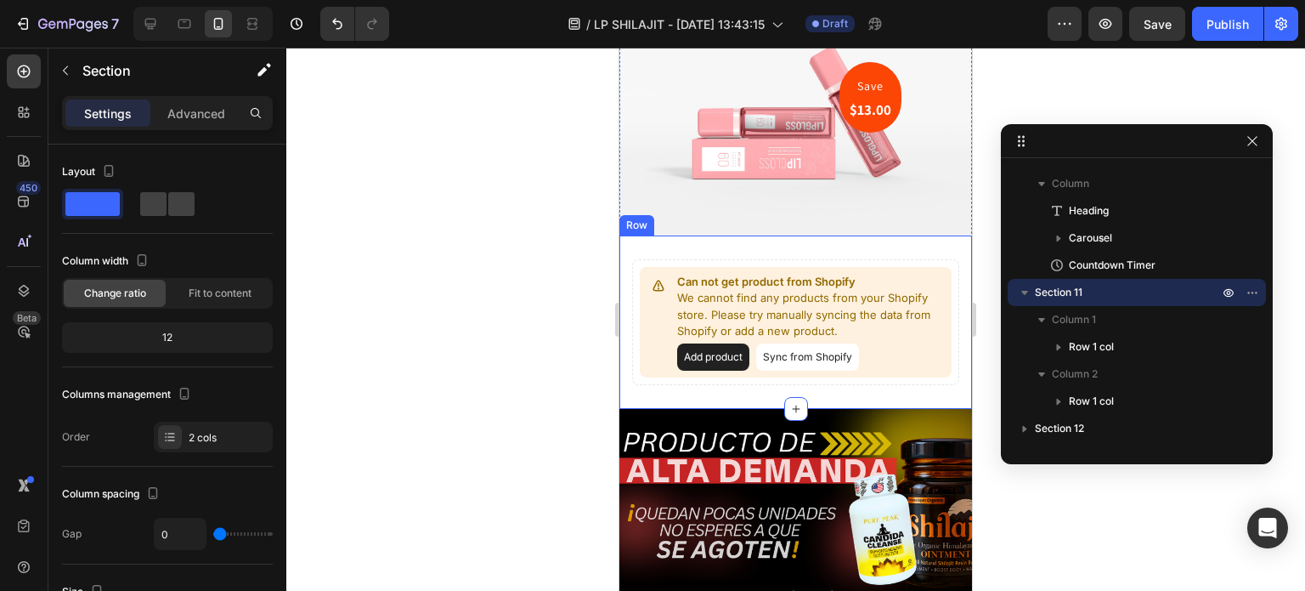
click at [867, 379] on div "Can not get product from Shopify We cannot find any products from your Shopify …" at bounding box center [796, 321] width 353 height 173
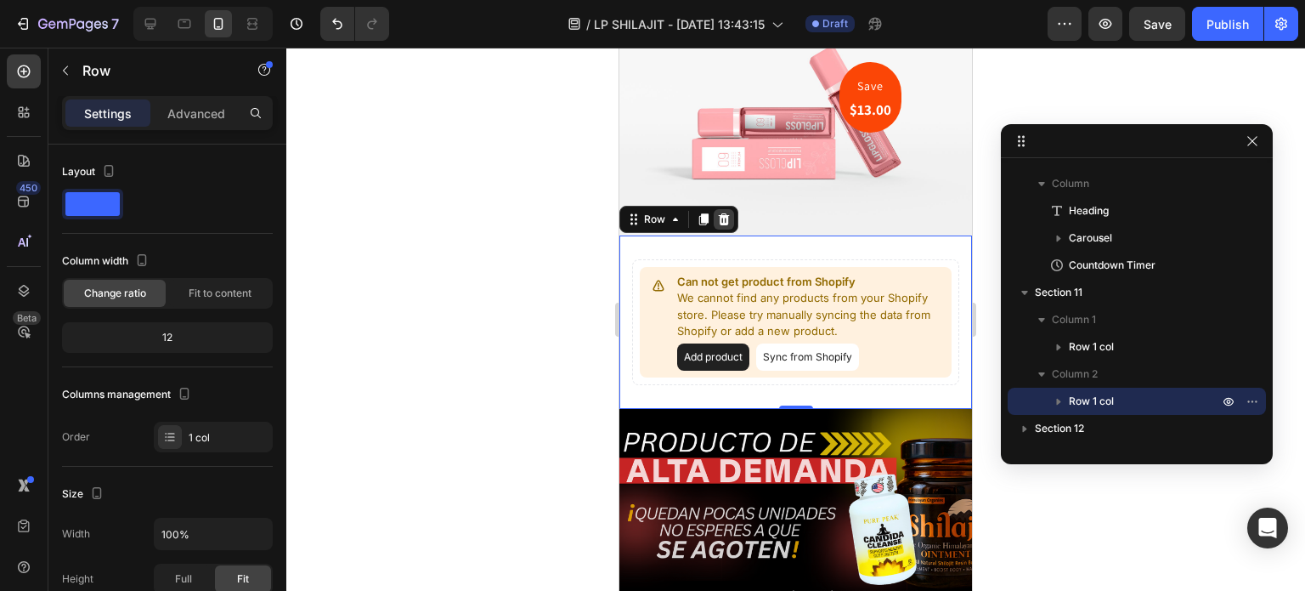
click at [727, 213] on icon at bounding box center [724, 219] width 11 height 12
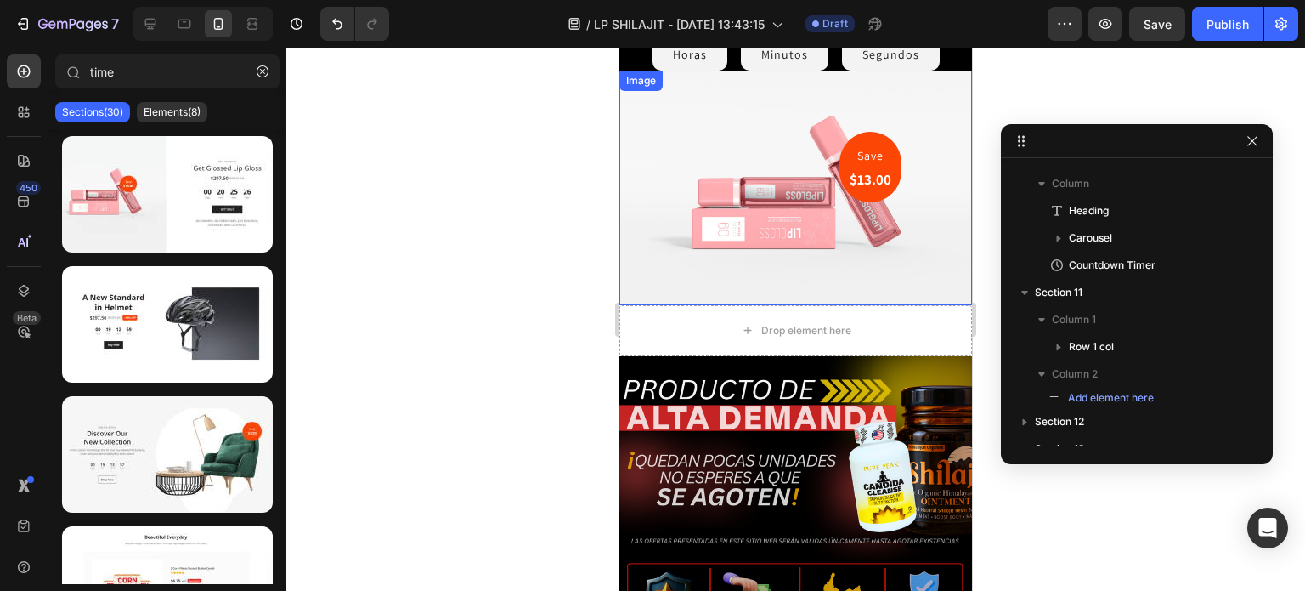
scroll to position [6119, 0]
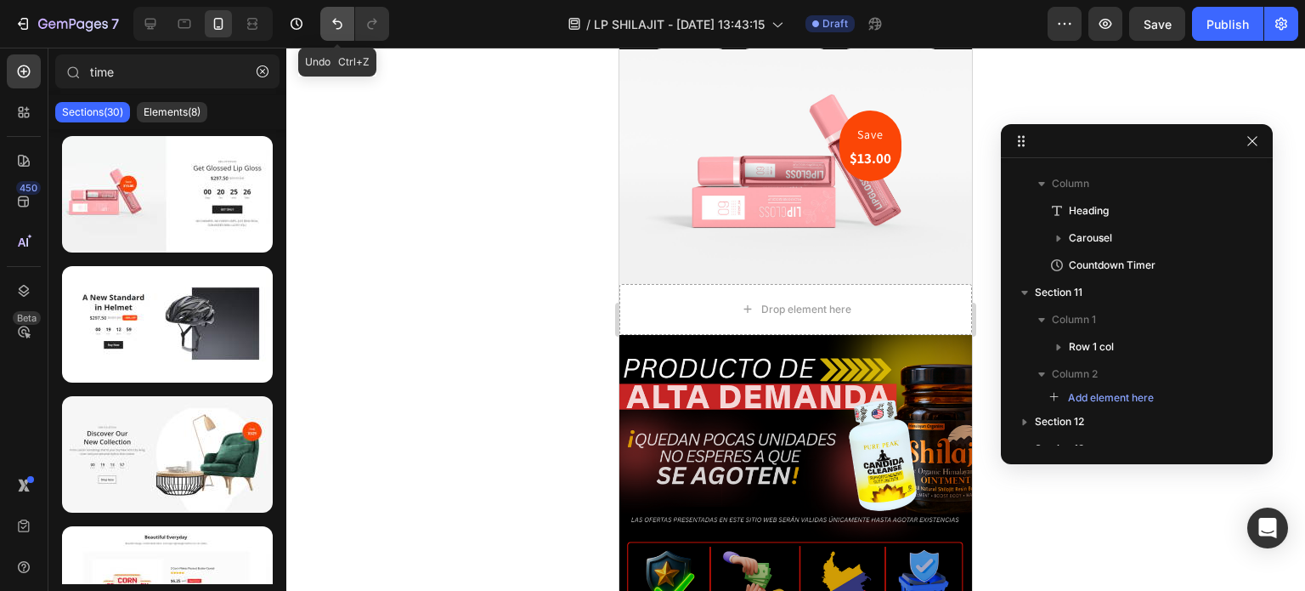
click at [344, 31] on icon "Undo/Redo" at bounding box center [337, 23] width 17 height 17
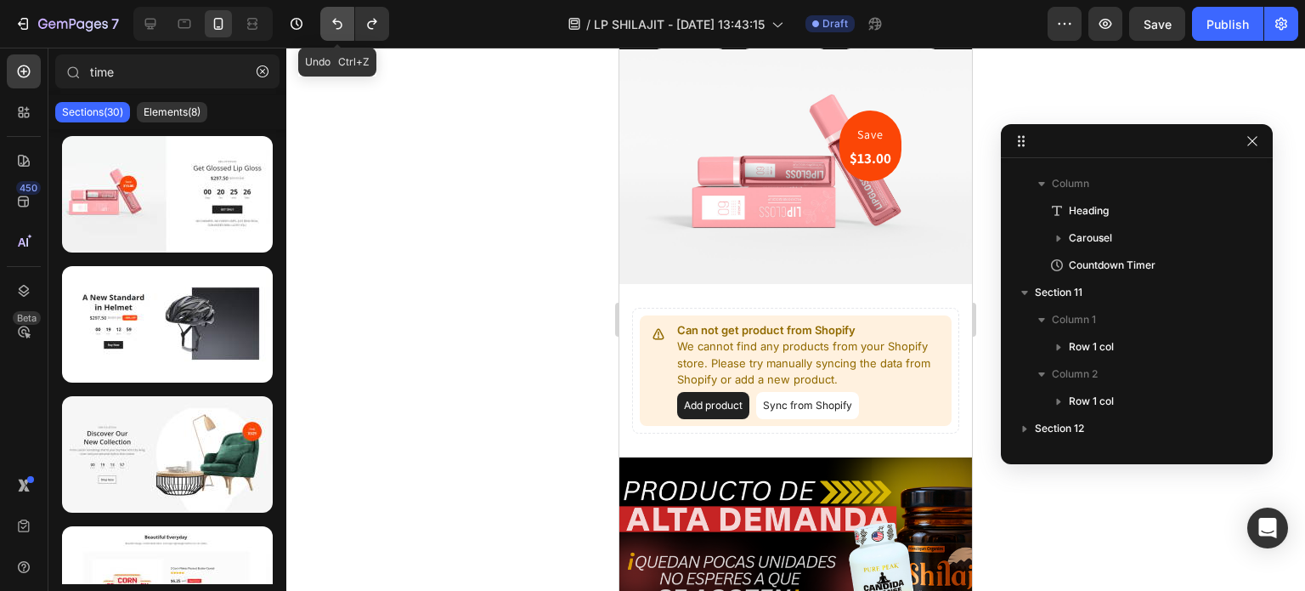
click at [344, 31] on button "Undo/Redo" at bounding box center [337, 24] width 34 height 34
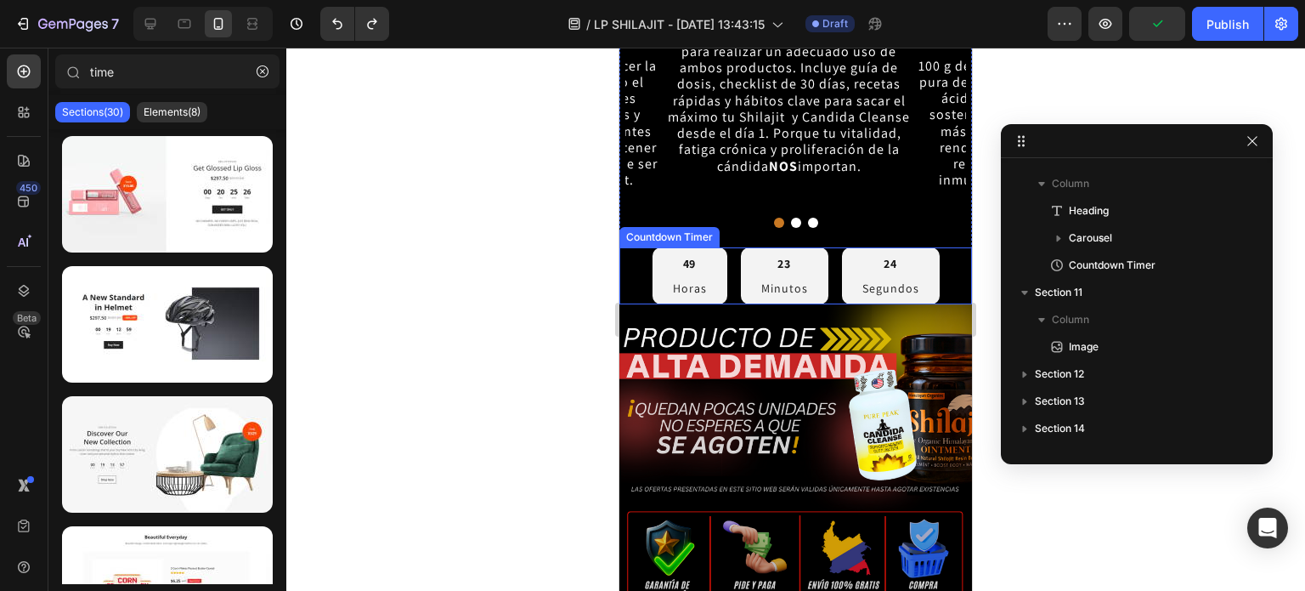
scroll to position [5779, 0]
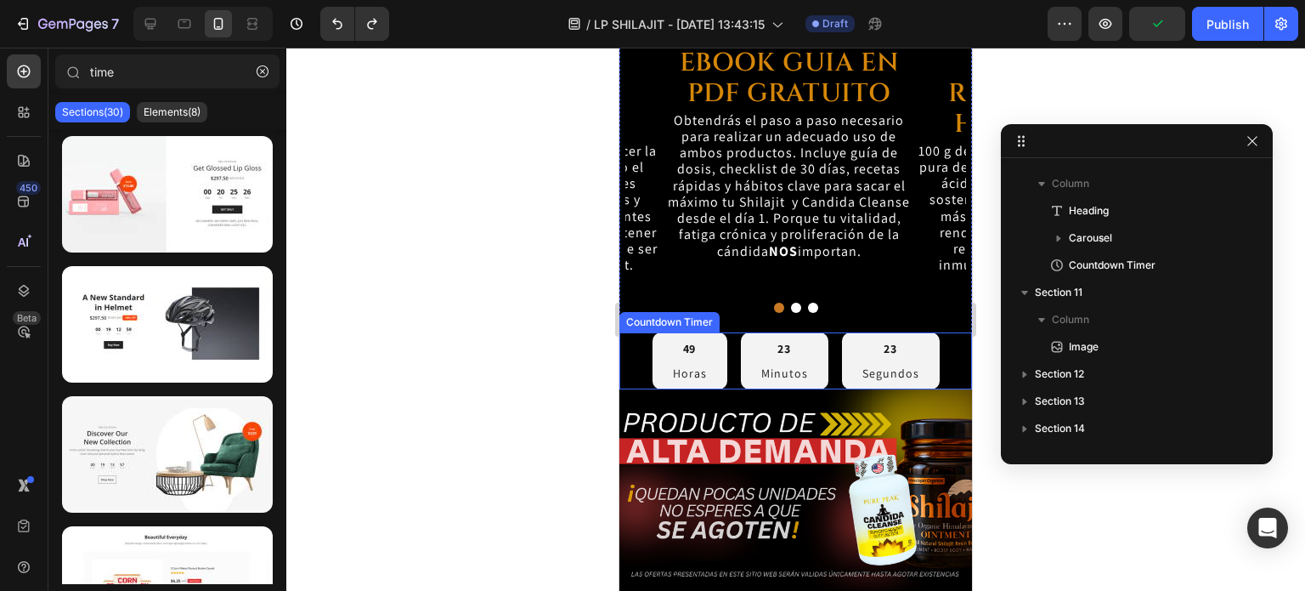
click at [687, 339] on div "49" at bounding box center [690, 348] width 34 height 19
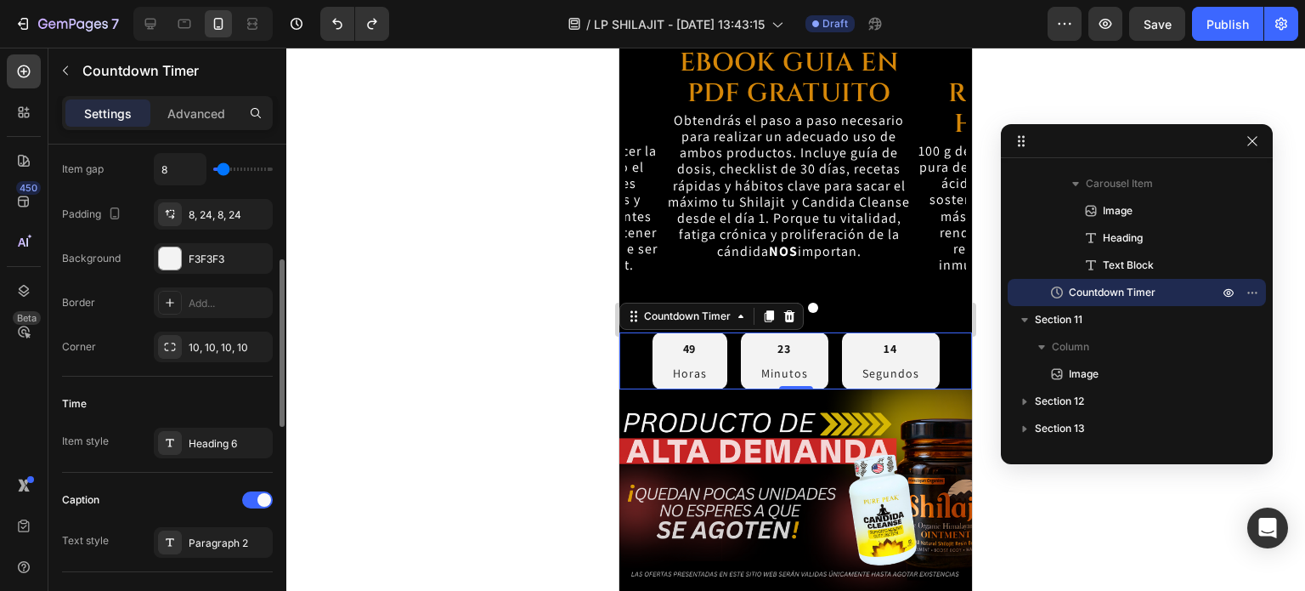
scroll to position [425, 0]
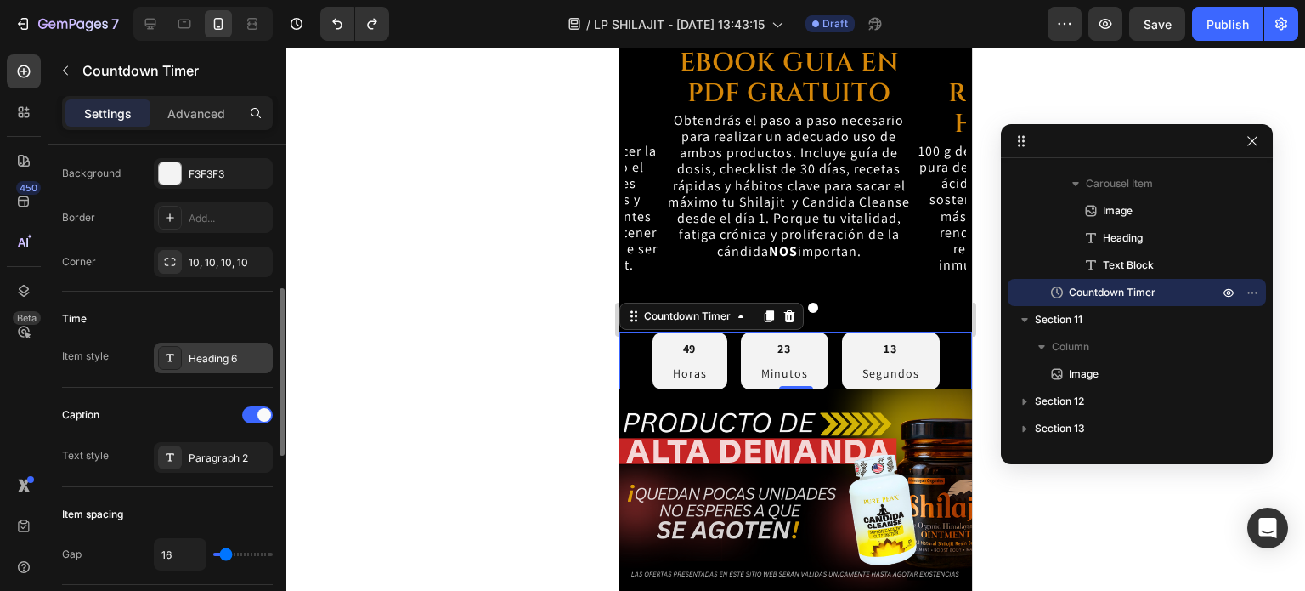
click at [173, 366] on div at bounding box center [170, 358] width 24 height 24
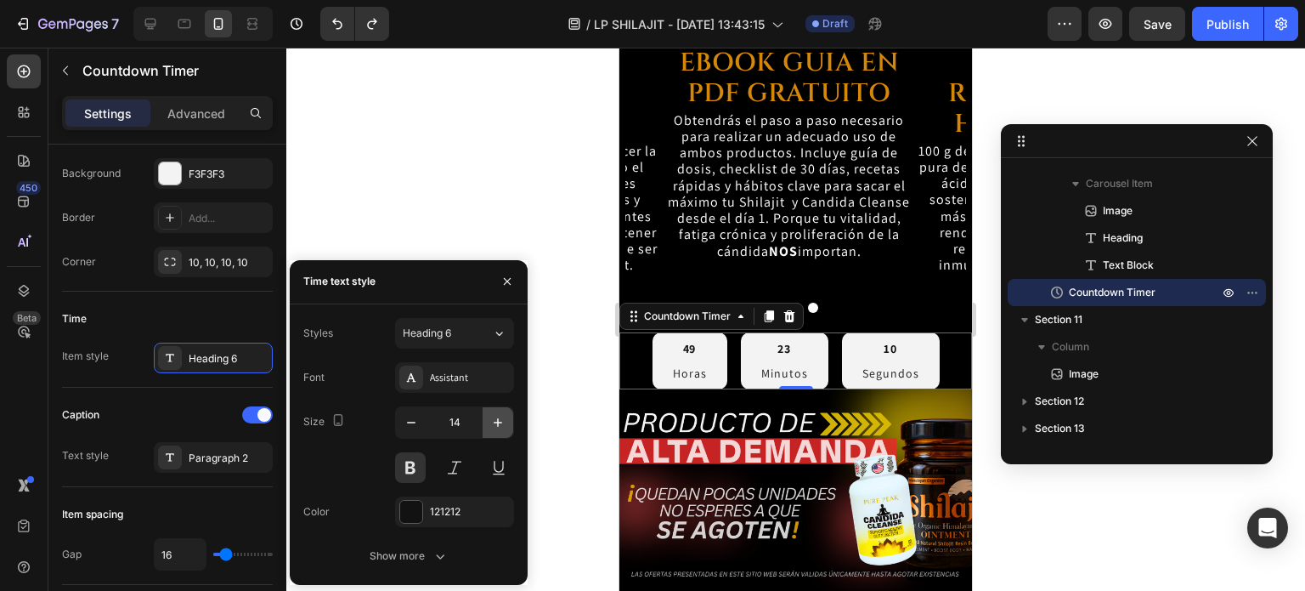
click at [495, 424] on icon "button" at bounding box center [497, 422] width 17 height 17
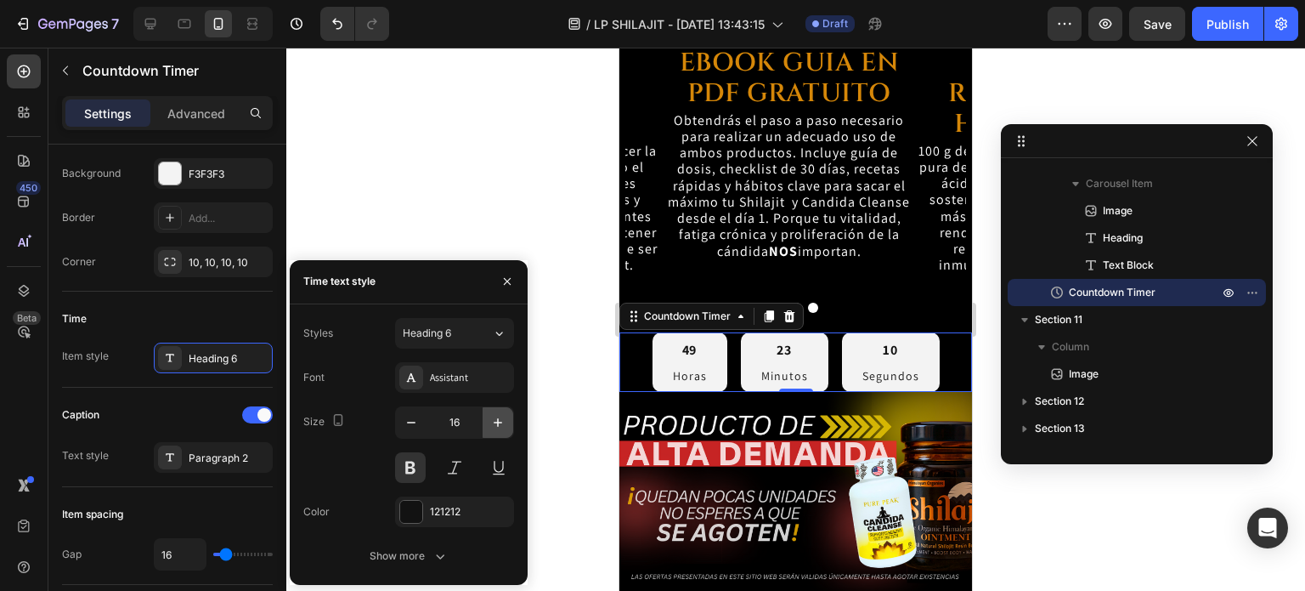
click at [495, 424] on icon "button" at bounding box center [497, 422] width 17 height 17
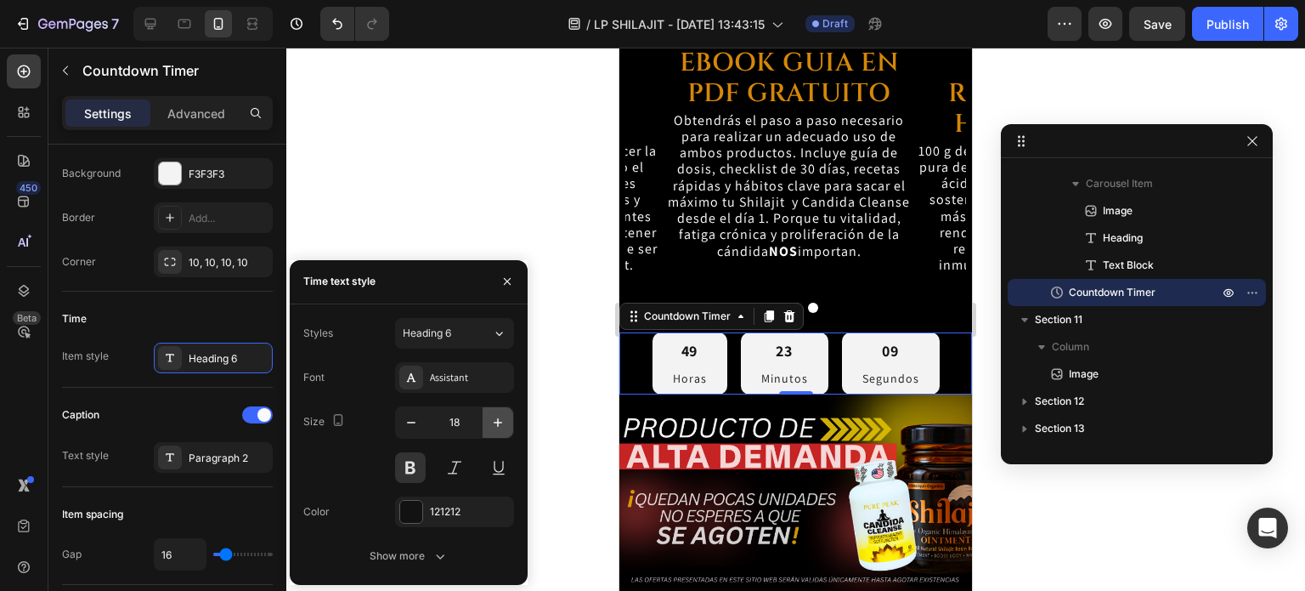
click at [495, 424] on icon "button" at bounding box center [497, 422] width 17 height 17
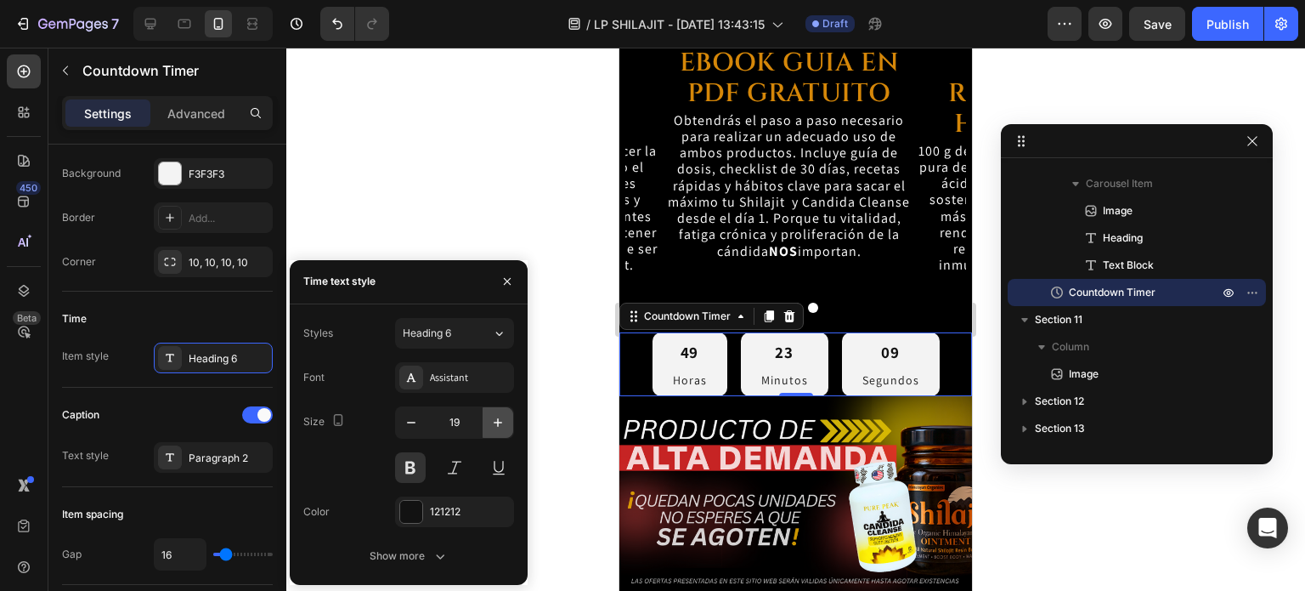
click at [495, 424] on icon "button" at bounding box center [497, 422] width 17 height 17
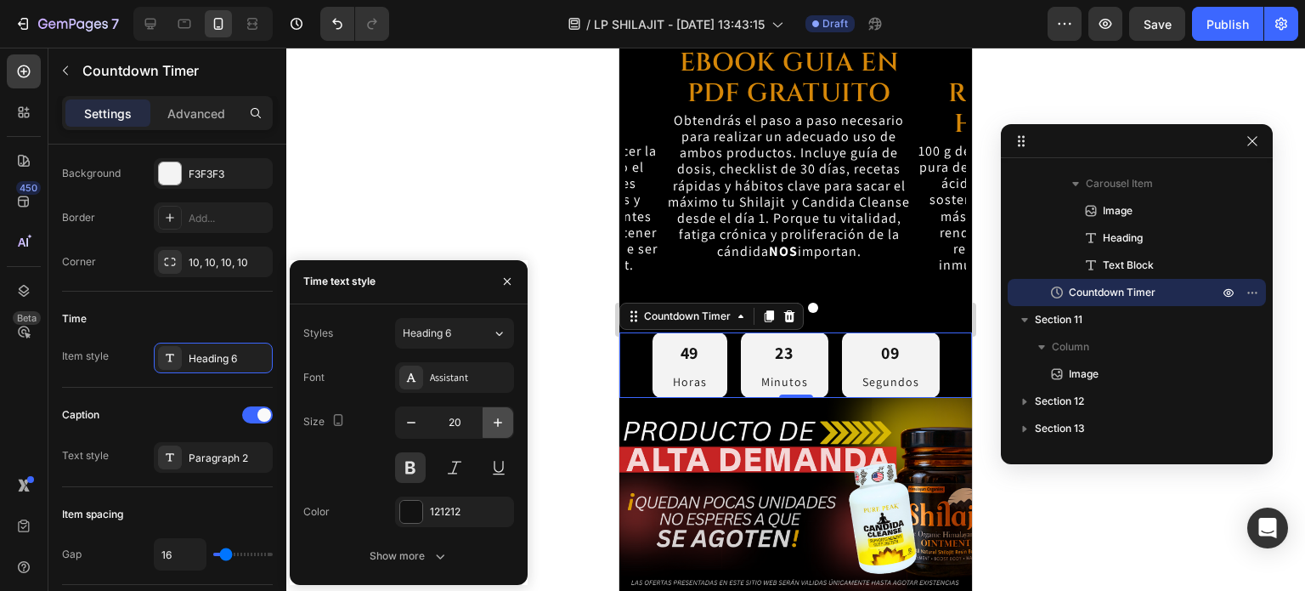
click at [495, 424] on icon "button" at bounding box center [497, 422] width 17 height 17
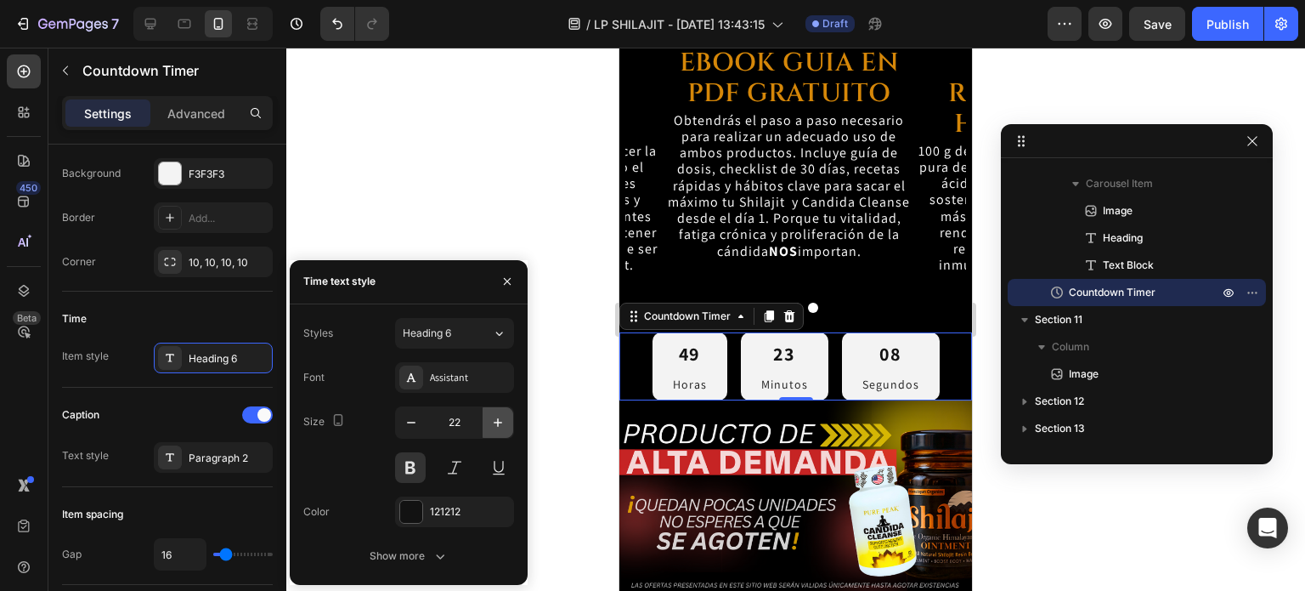
click at [495, 424] on icon "button" at bounding box center [497, 422] width 17 height 17
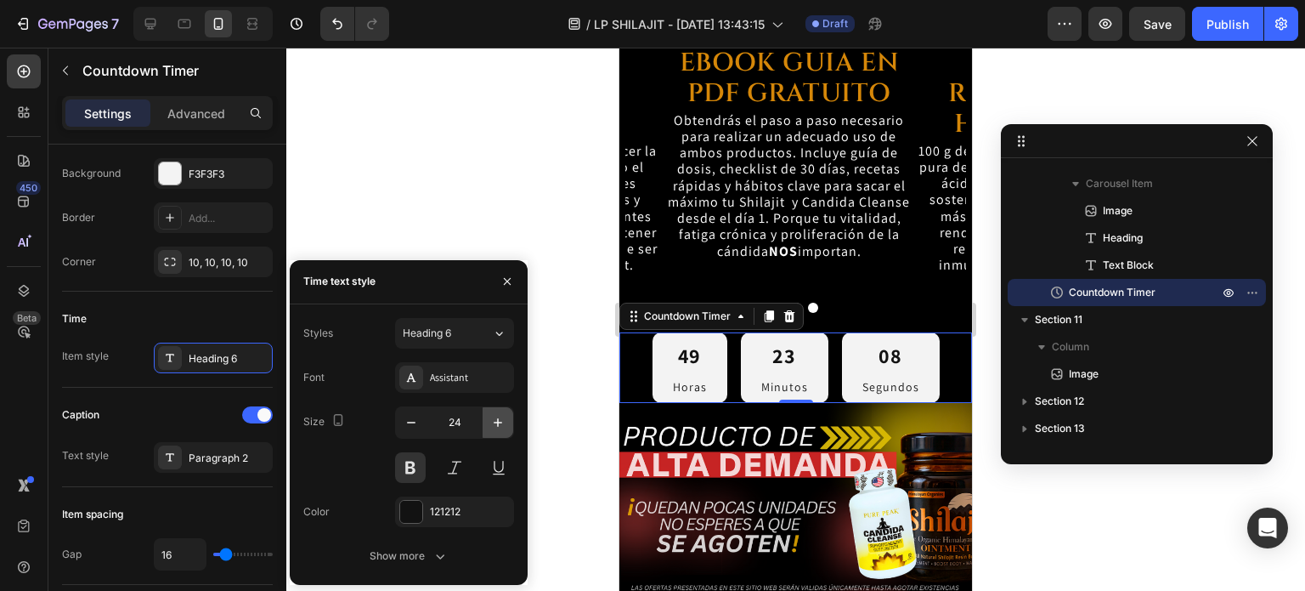
click at [495, 424] on icon "button" at bounding box center [497, 422] width 17 height 17
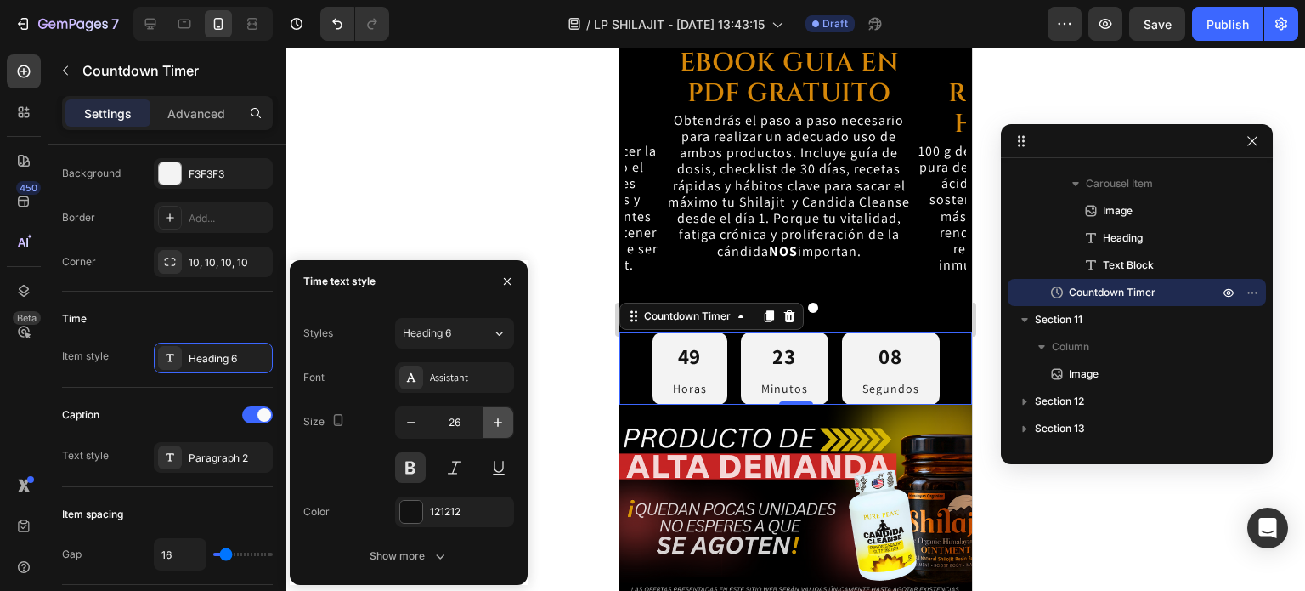
click at [495, 424] on icon "button" at bounding box center [497, 422] width 17 height 17
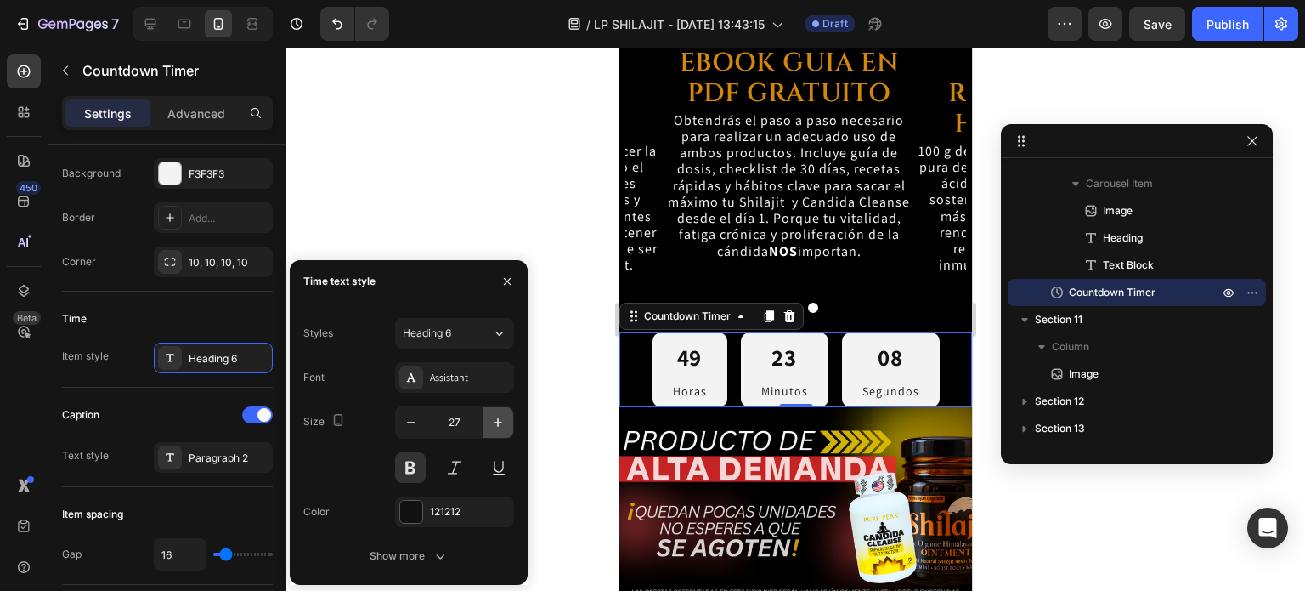
click at [495, 424] on icon "button" at bounding box center [497, 422] width 17 height 17
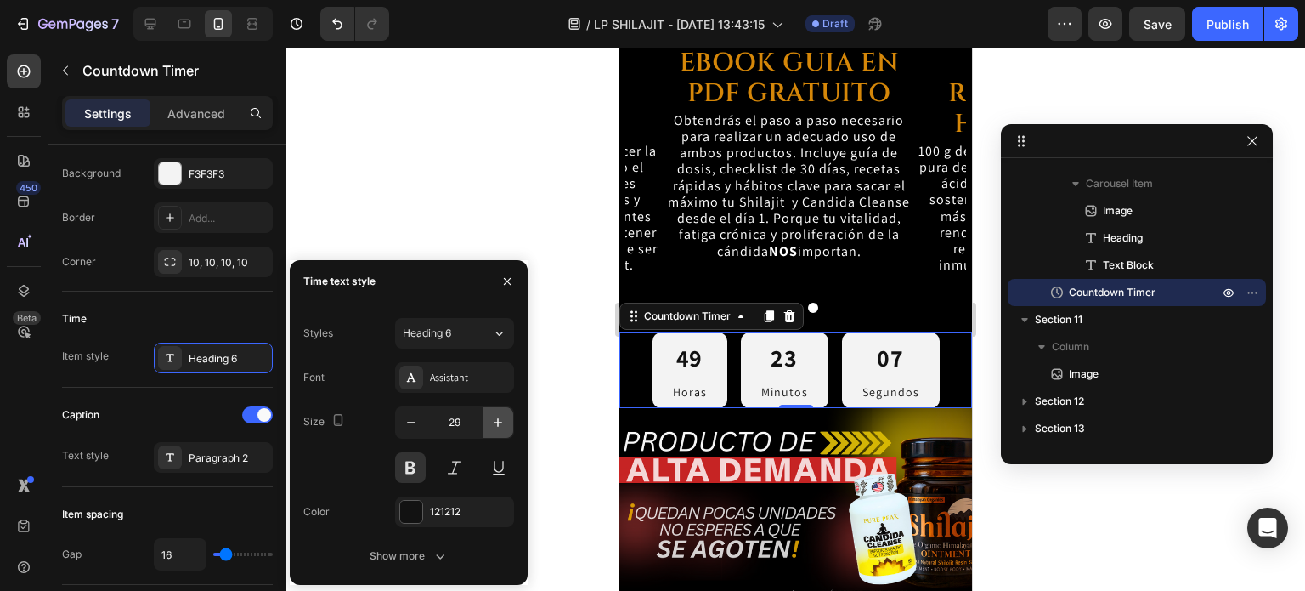
click at [495, 424] on icon "button" at bounding box center [497, 422] width 17 height 17
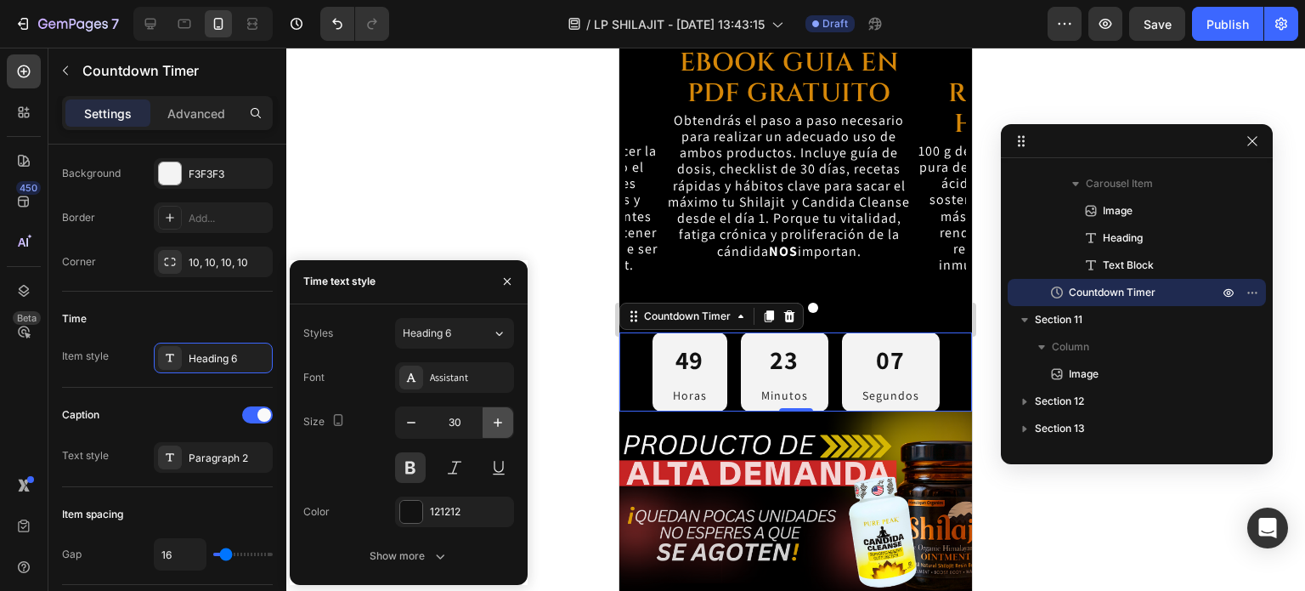
click at [495, 424] on icon "button" at bounding box center [497, 422] width 17 height 17
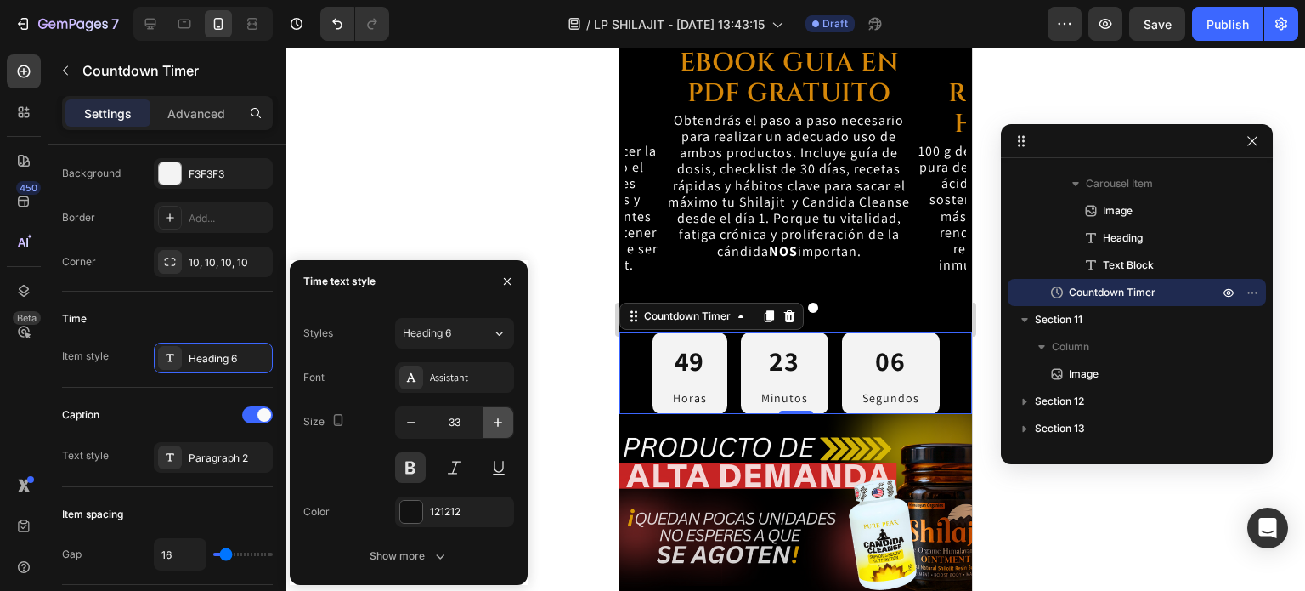
click at [495, 424] on icon "button" at bounding box center [497, 422] width 17 height 17
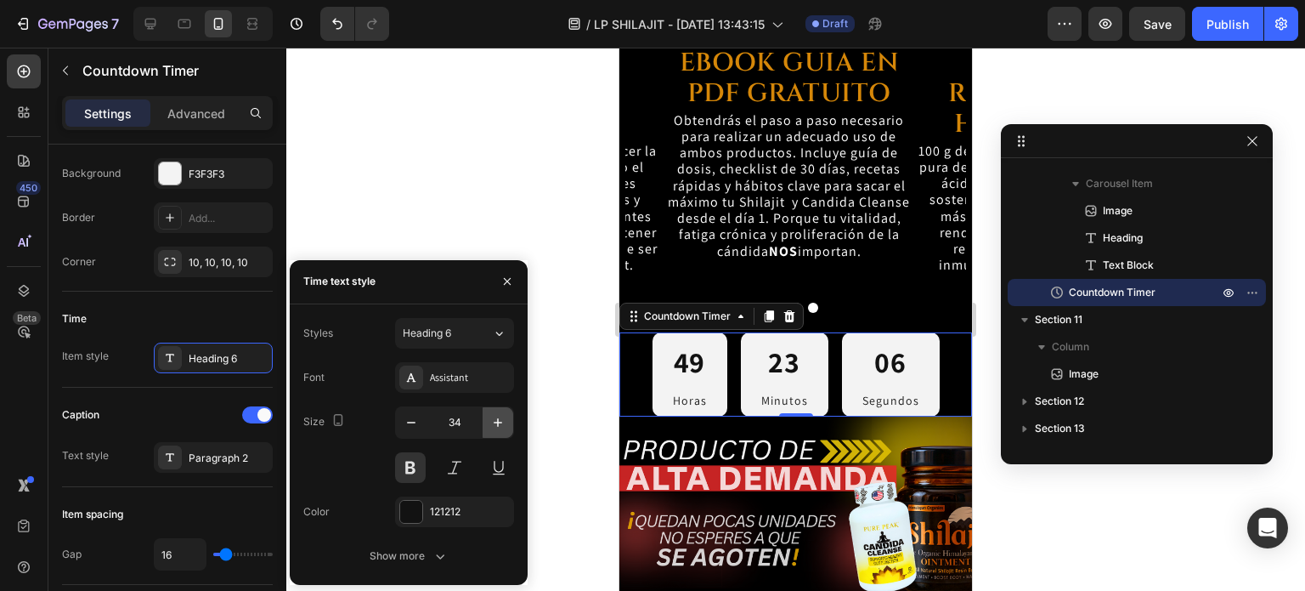
click at [495, 424] on icon "button" at bounding box center [497, 422] width 17 height 17
type input "35"
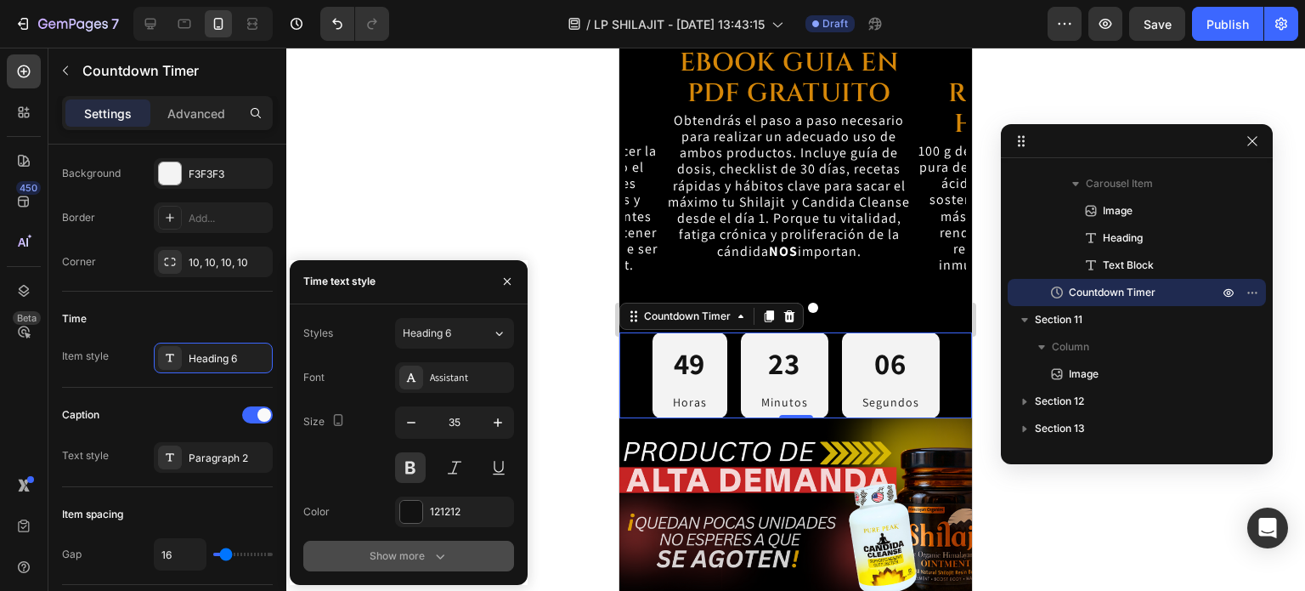
click at [423, 547] on div "Show more" at bounding box center [409, 555] width 79 height 17
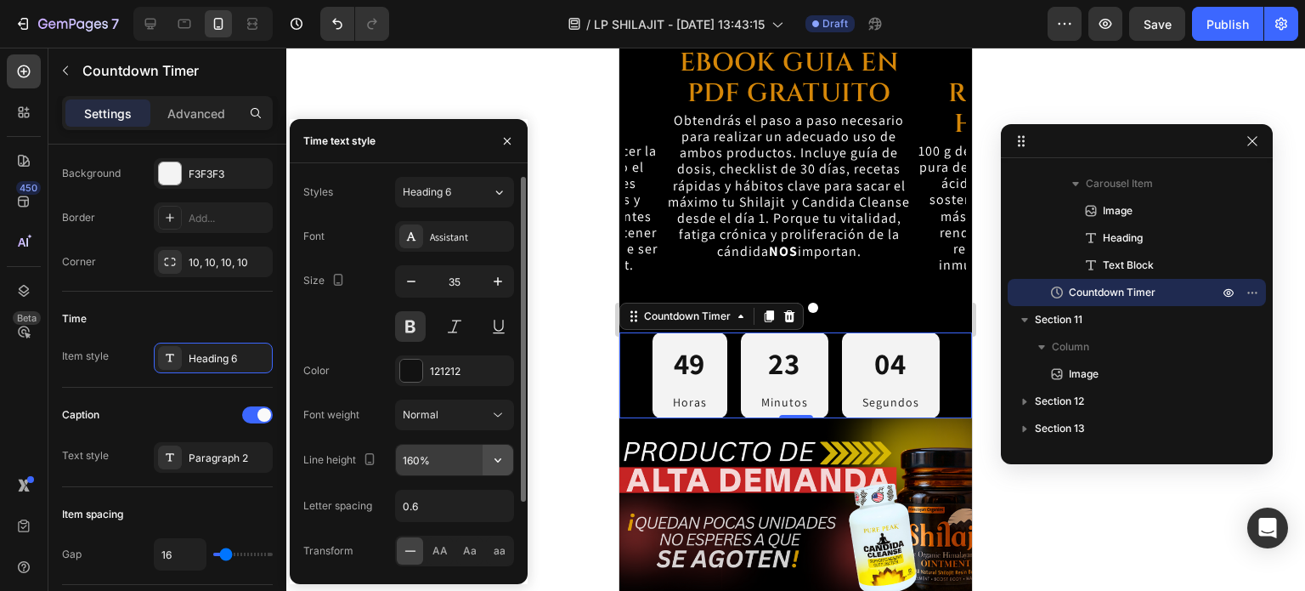
click at [502, 452] on icon "button" at bounding box center [497, 459] width 17 height 17
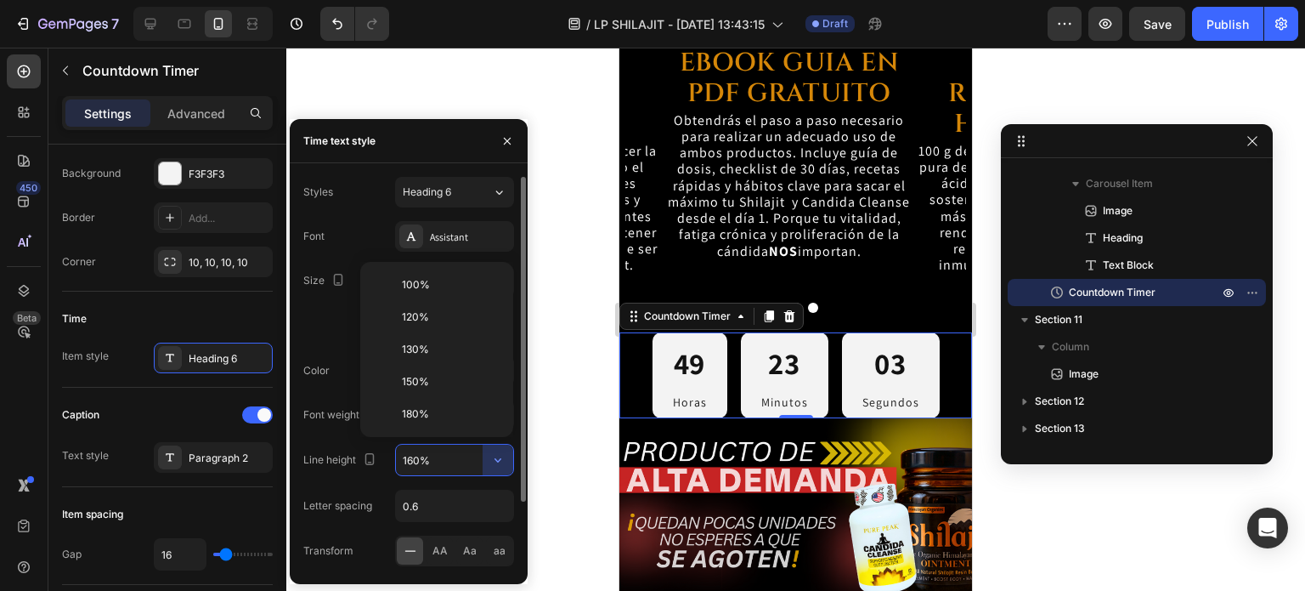
click at [459, 351] on p "130%" at bounding box center [450, 349] width 97 height 15
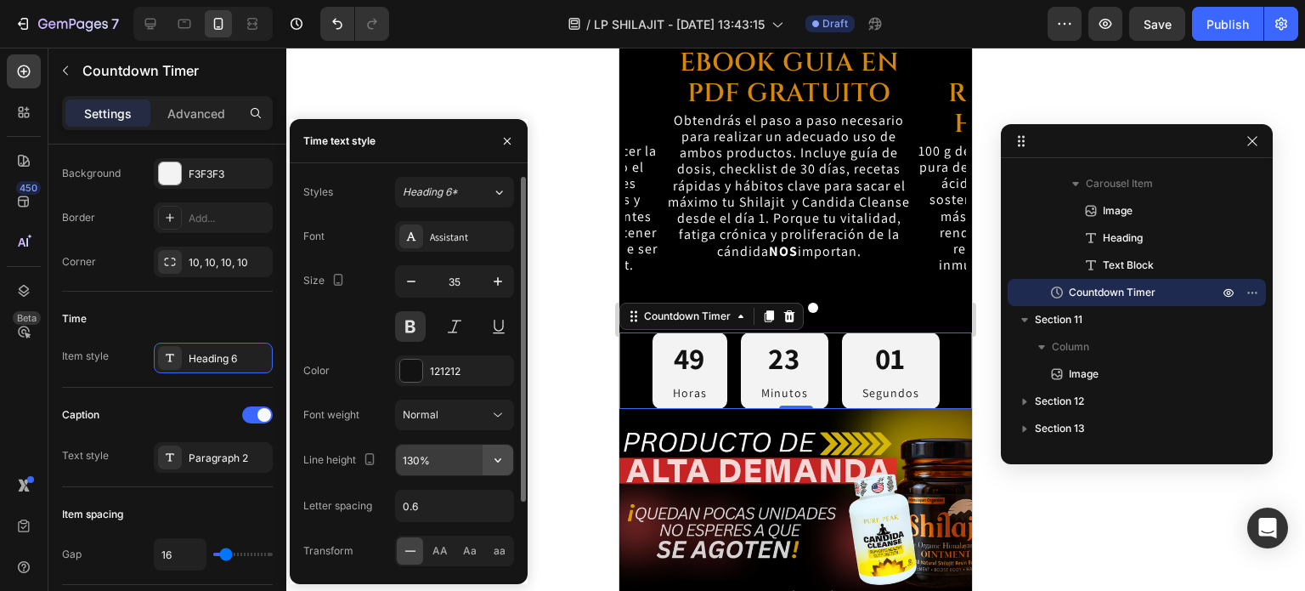
click at [498, 465] on icon "button" at bounding box center [497, 459] width 17 height 17
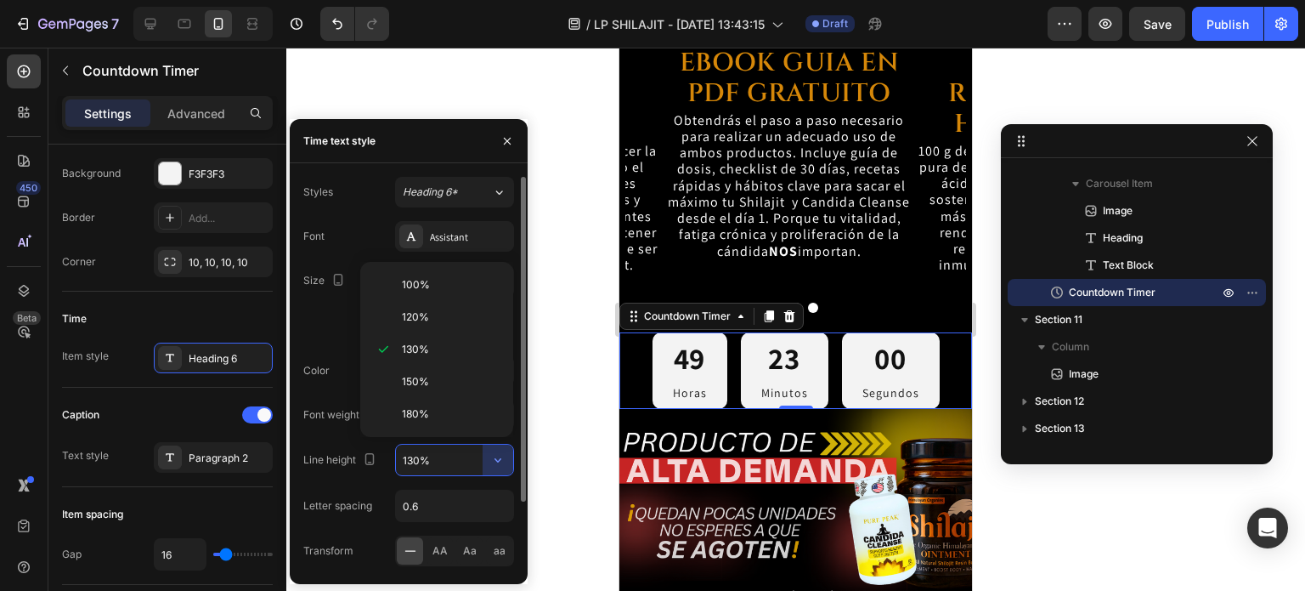
click at [446, 281] on p "100%" at bounding box center [450, 284] width 97 height 15
type input "100%"
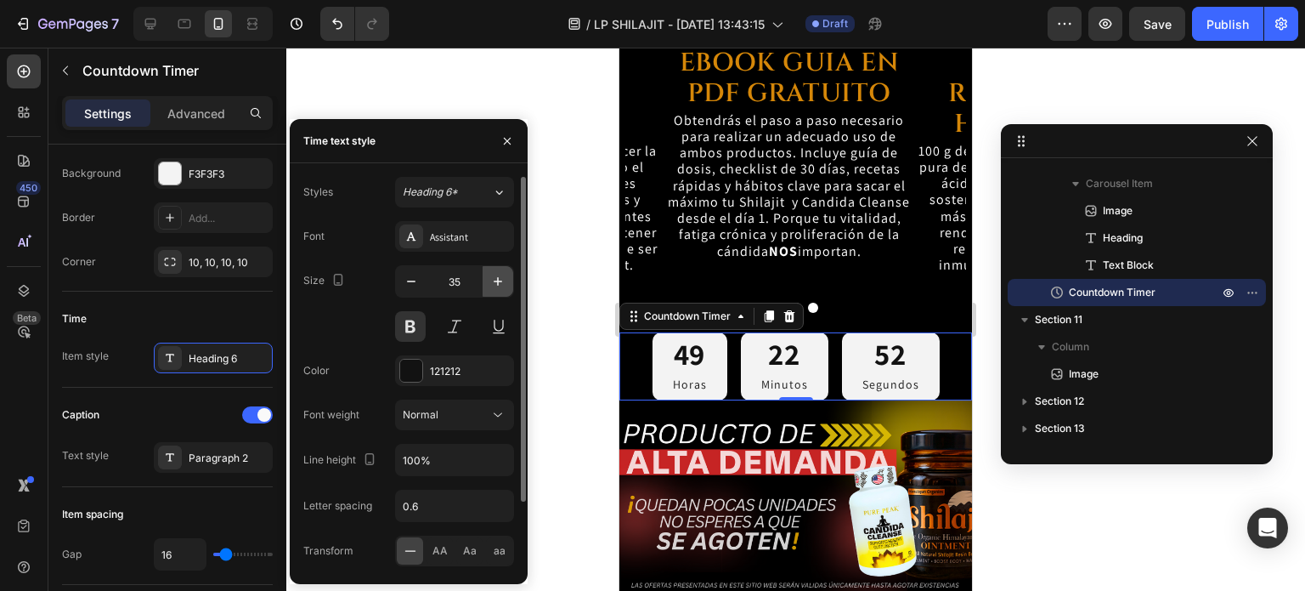
click at [497, 286] on icon "button" at bounding box center [497, 281] width 17 height 17
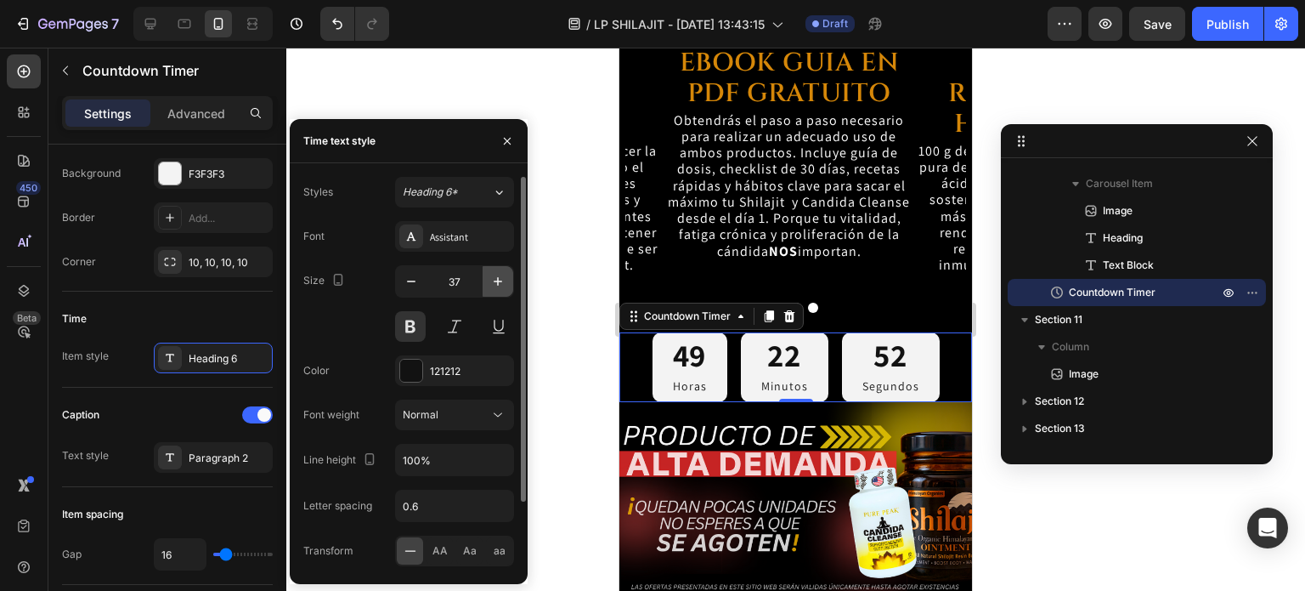
click at [497, 286] on icon "button" at bounding box center [497, 281] width 17 height 17
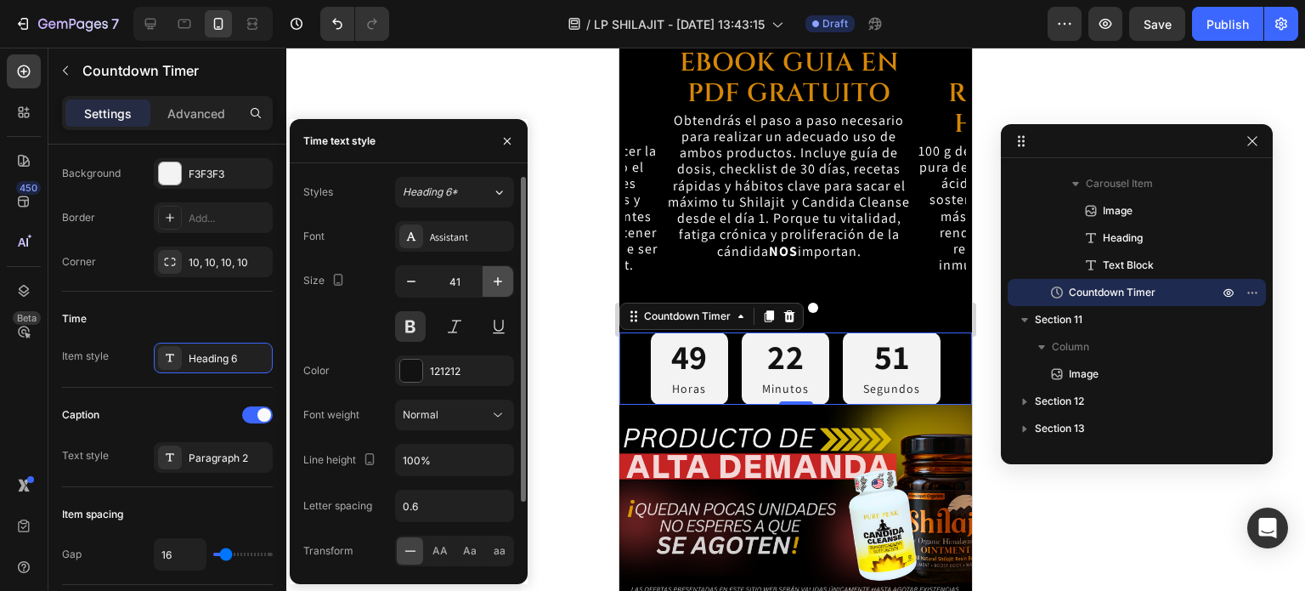
click at [497, 286] on icon "button" at bounding box center [497, 281] width 17 height 17
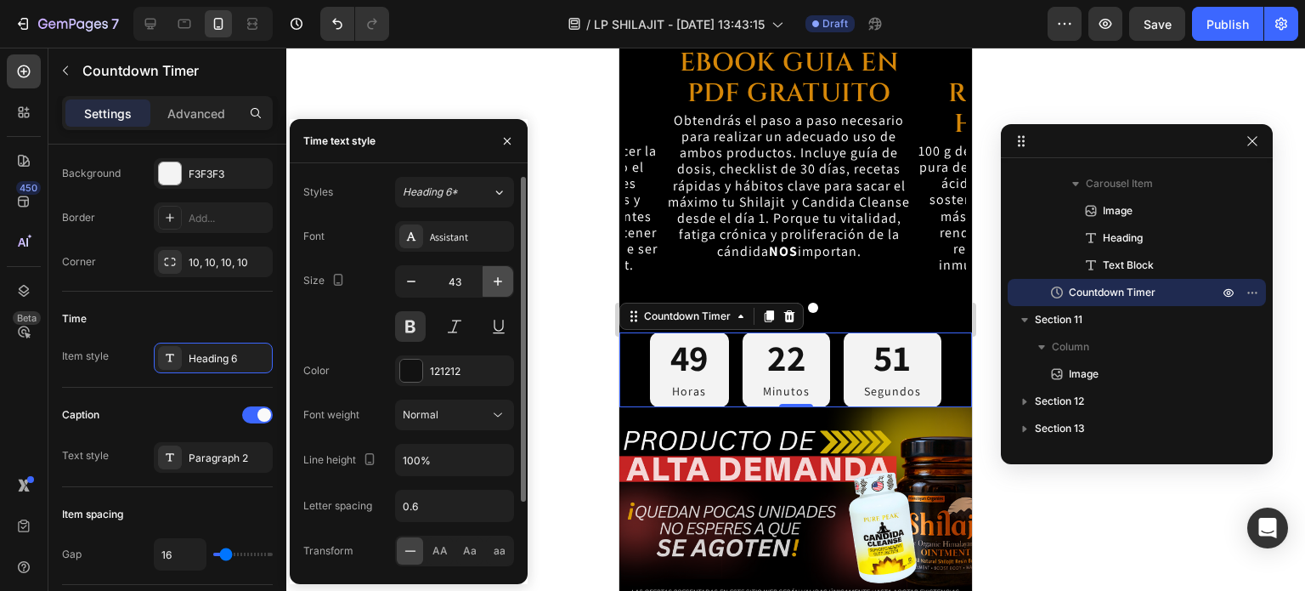
click at [497, 286] on icon "button" at bounding box center [497, 281] width 17 height 17
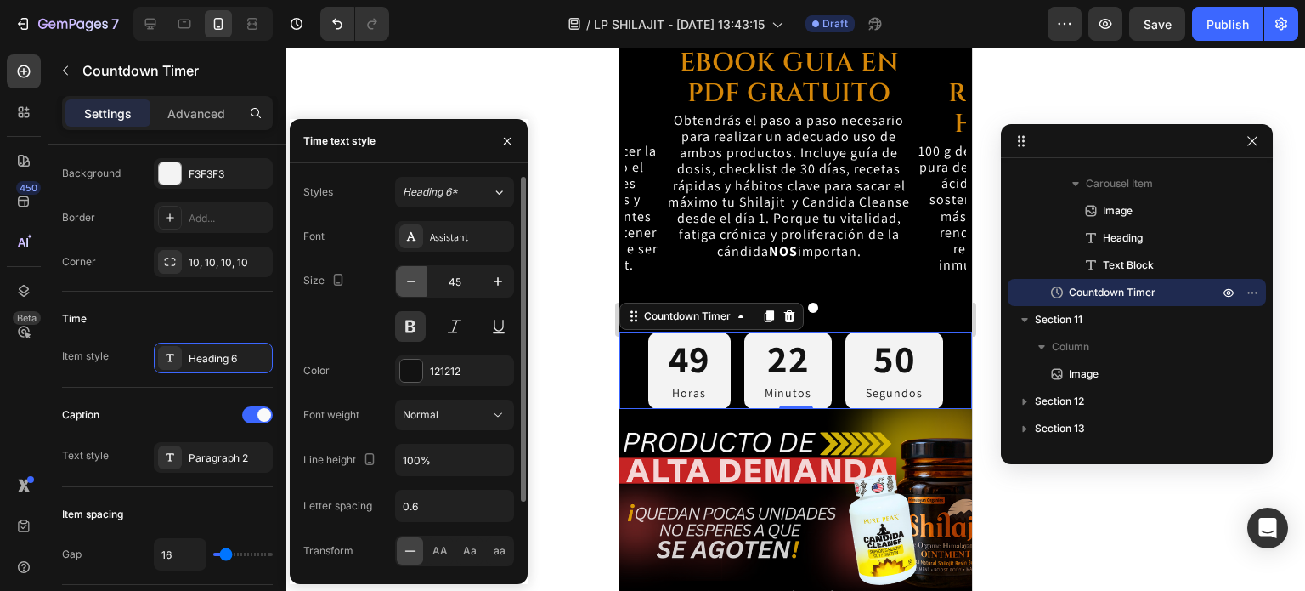
click at [403, 285] on icon "button" at bounding box center [411, 281] width 17 height 17
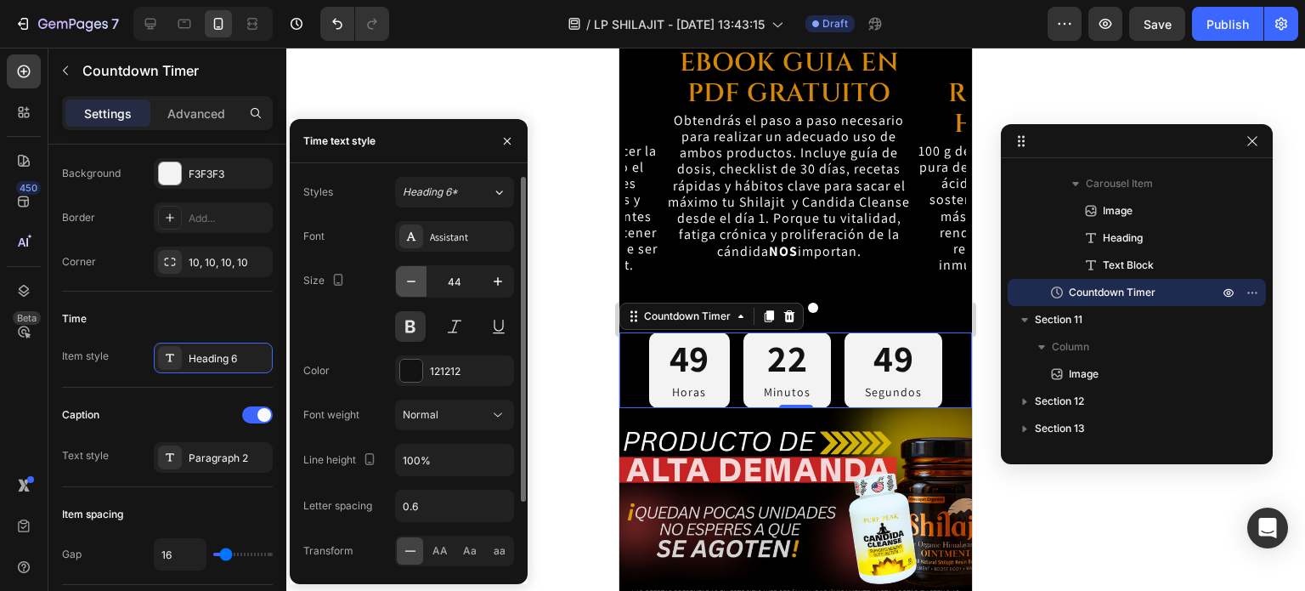
click at [403, 285] on icon "button" at bounding box center [411, 281] width 17 height 17
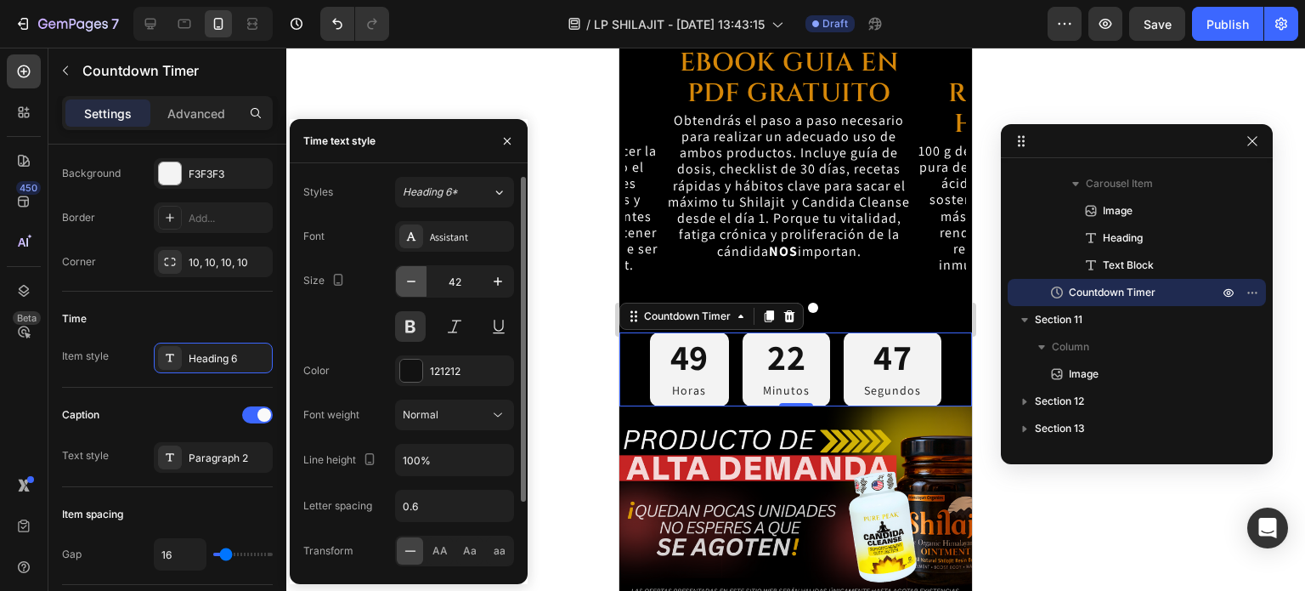
click at [403, 285] on icon "button" at bounding box center [411, 281] width 17 height 17
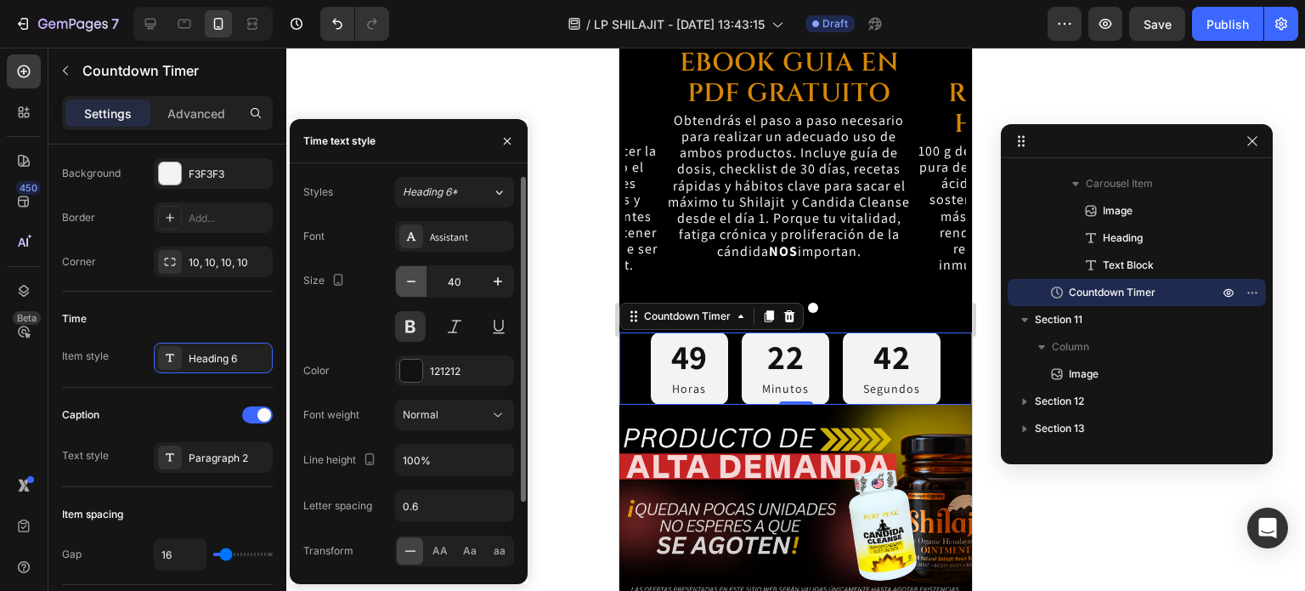
click at [410, 291] on button "button" at bounding box center [411, 281] width 31 height 31
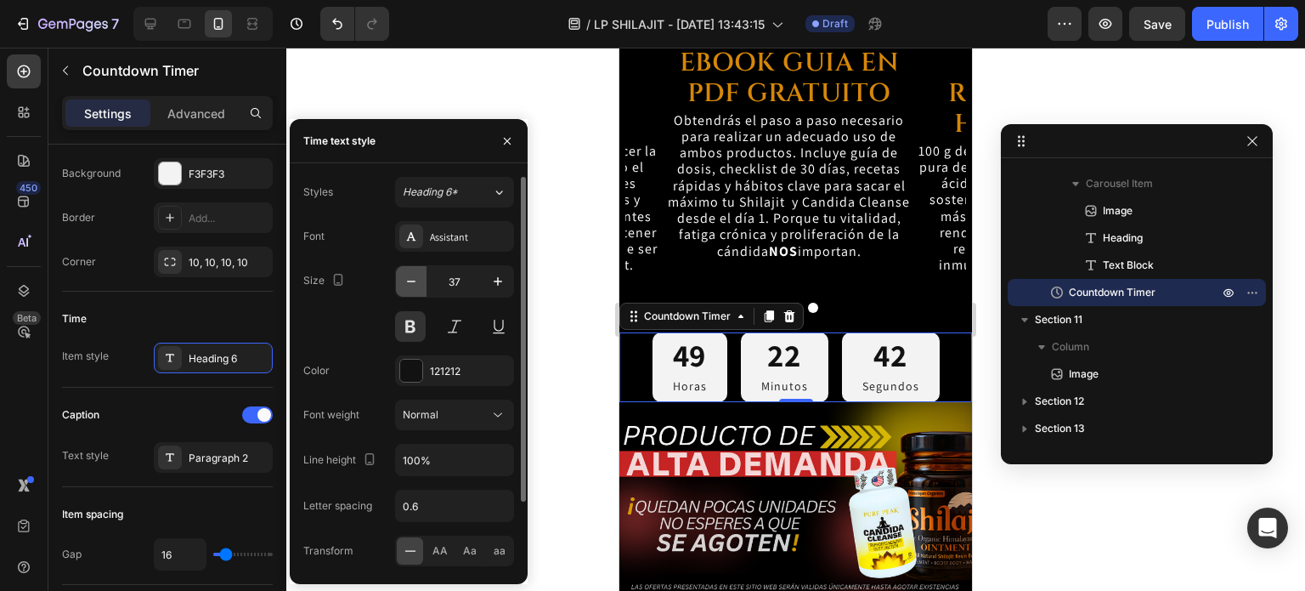
click at [410, 291] on button "button" at bounding box center [411, 281] width 31 height 31
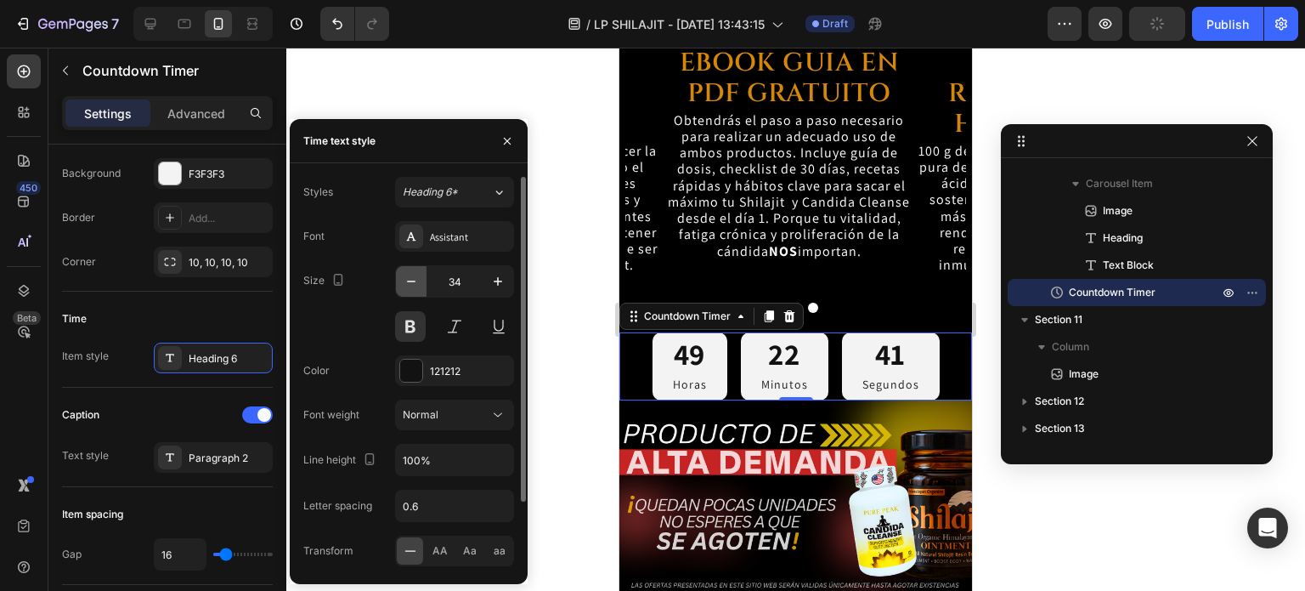
click at [410, 291] on button "button" at bounding box center [411, 281] width 31 height 31
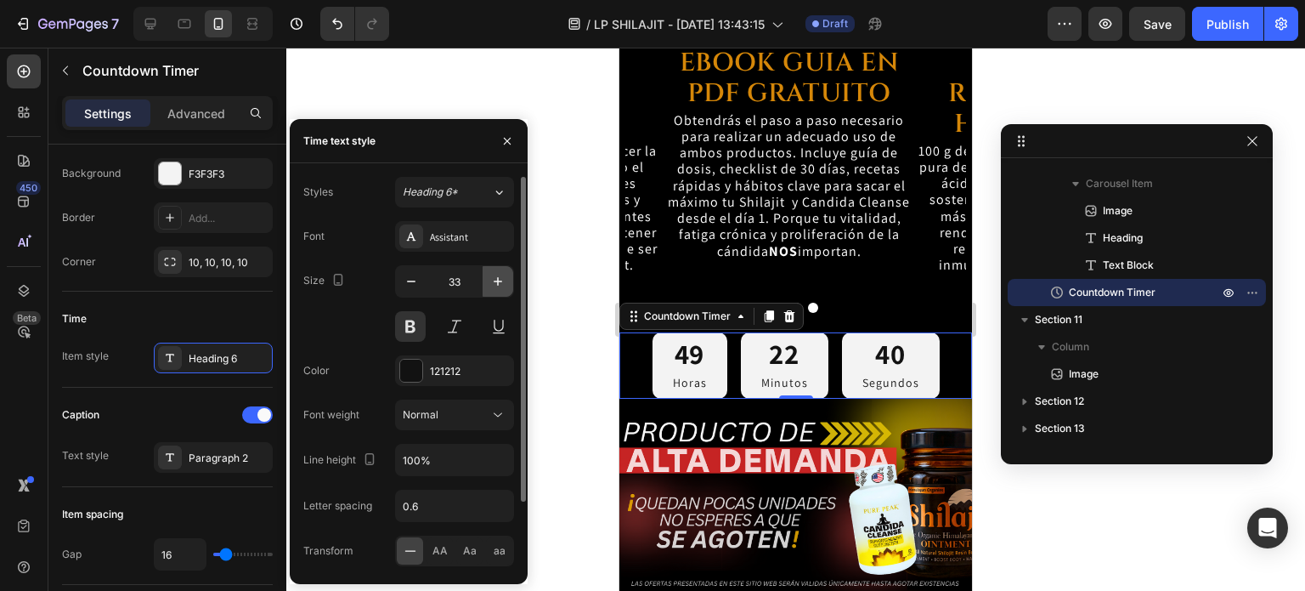
click at [503, 273] on icon "button" at bounding box center [497, 281] width 17 height 17
type input "35"
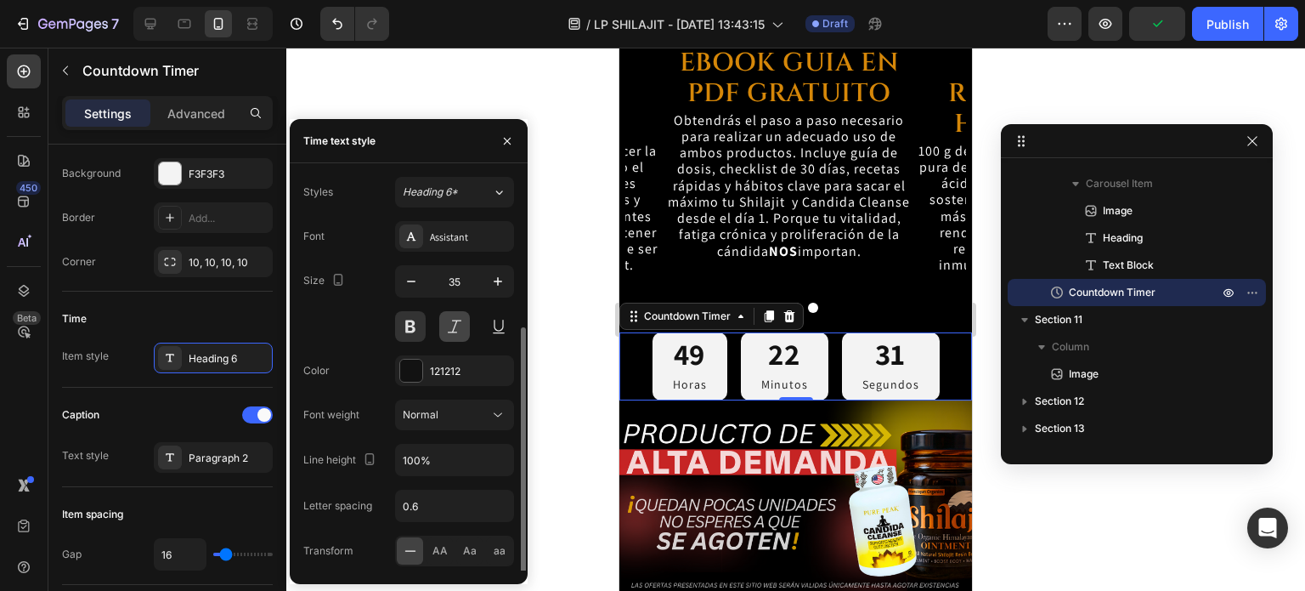
scroll to position [82, 0]
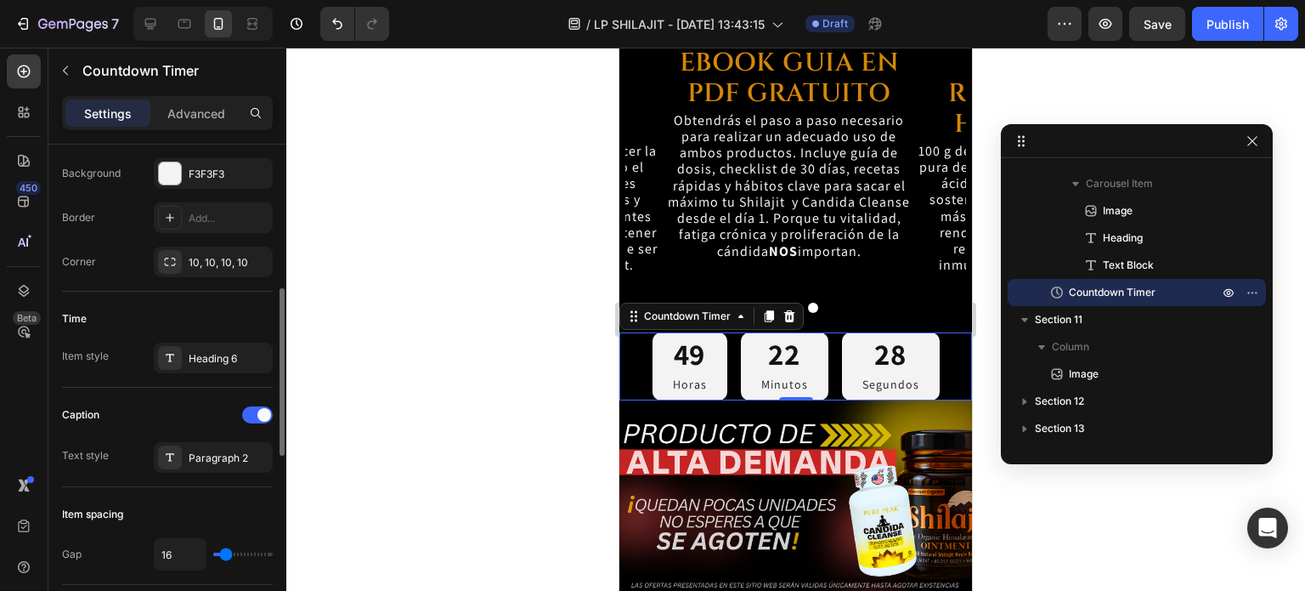
click at [133, 375] on div "Time Item style Heading 6" at bounding box center [167, 339] width 211 height 96
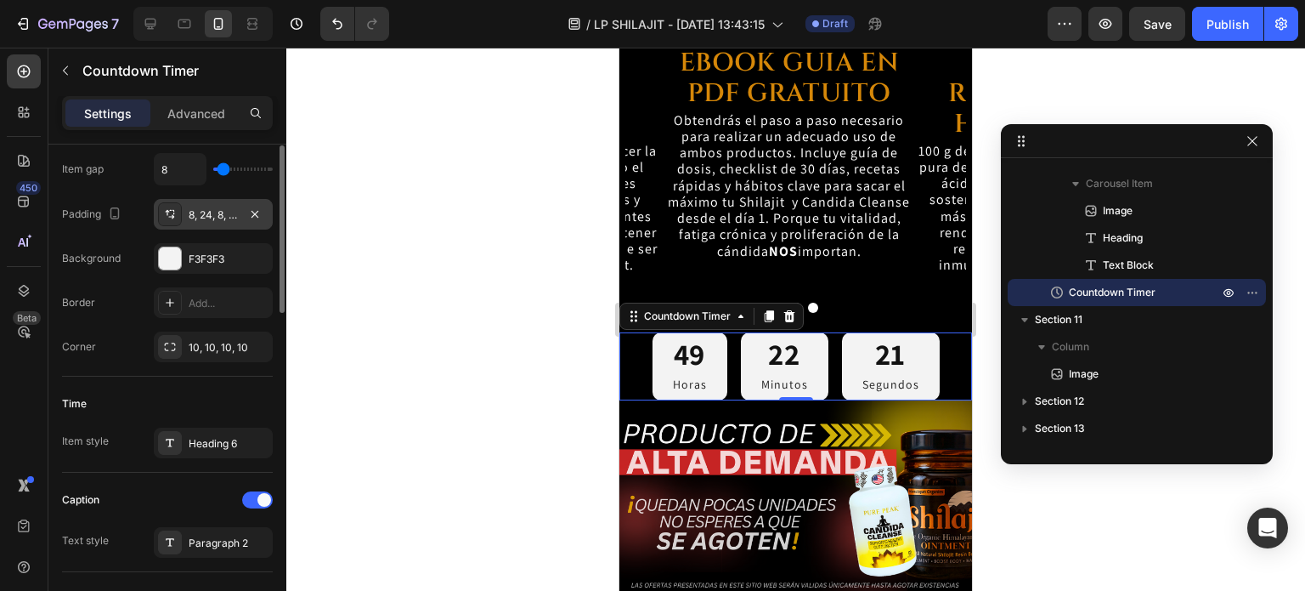
scroll to position [510, 0]
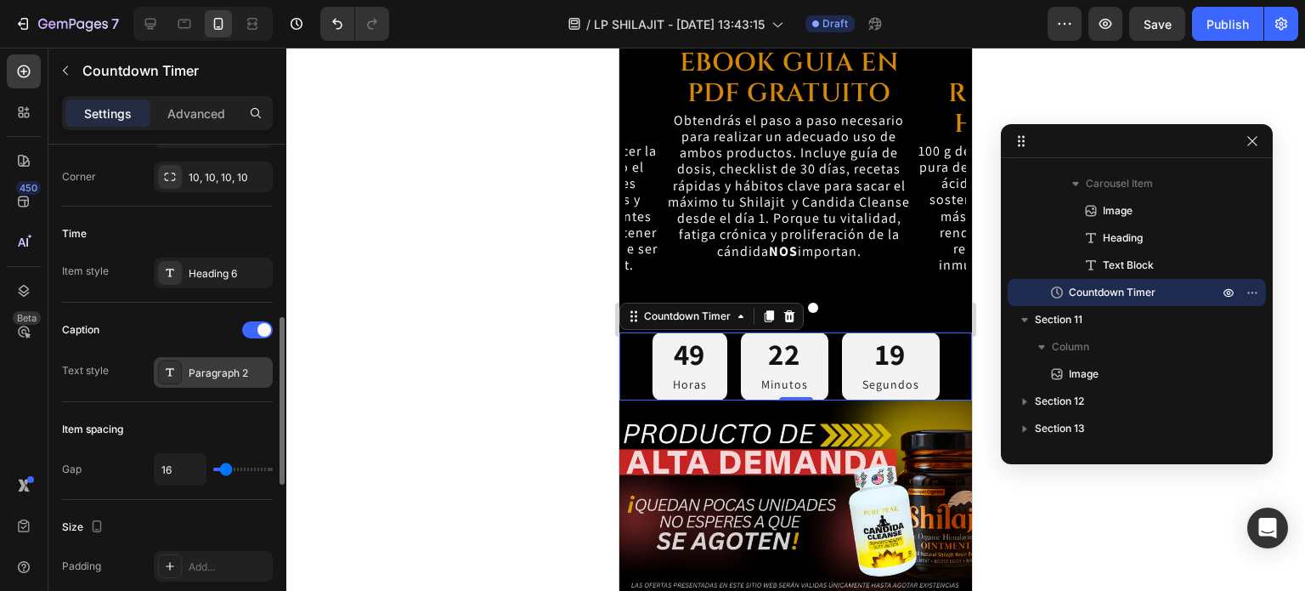
click at [197, 365] on div "Paragraph 2" at bounding box center [229, 372] width 80 height 15
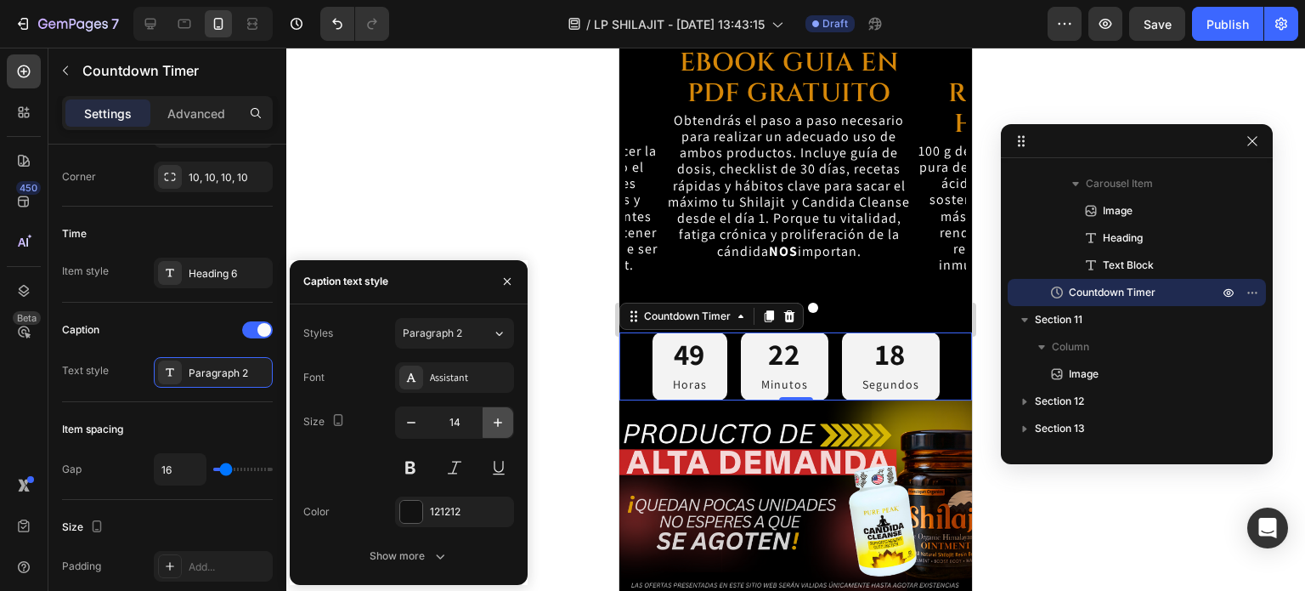
click at [500, 431] on button "button" at bounding box center [498, 422] width 31 height 31
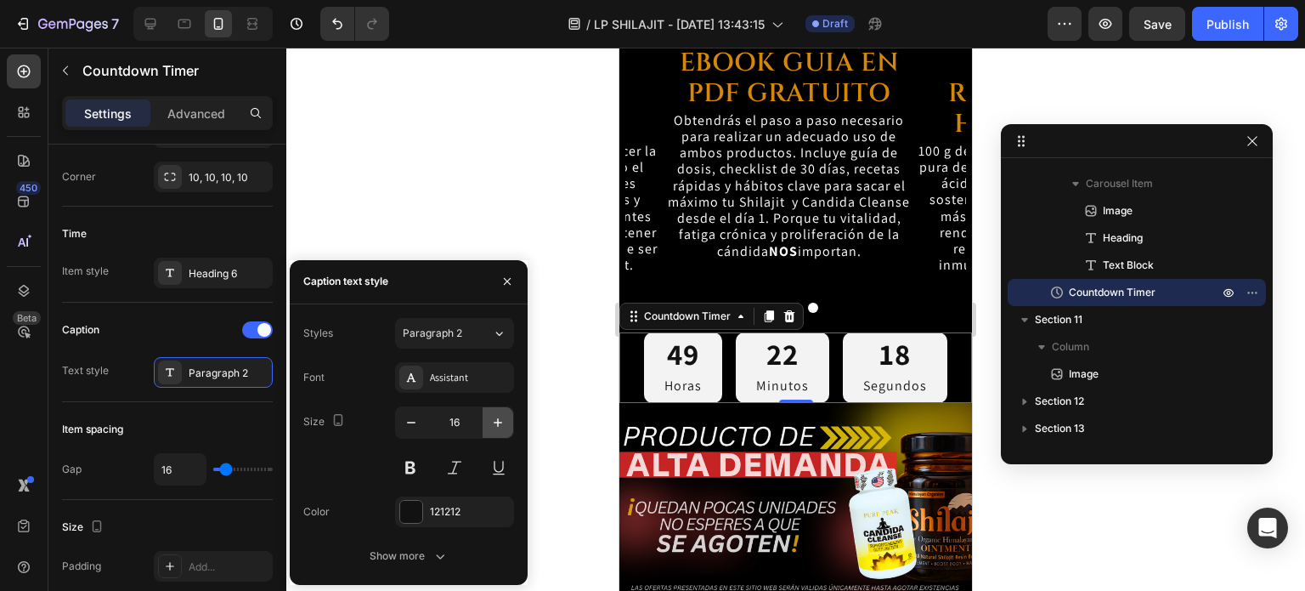
click at [500, 431] on button "button" at bounding box center [498, 422] width 31 height 31
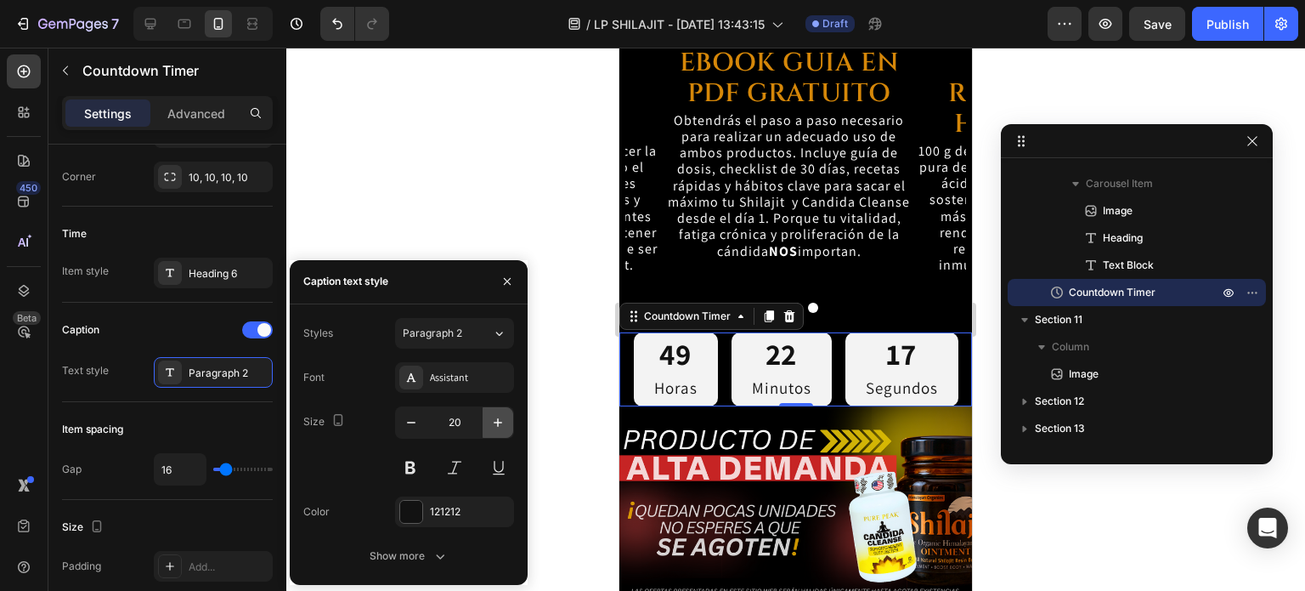
click at [500, 431] on button "button" at bounding box center [498, 422] width 31 height 31
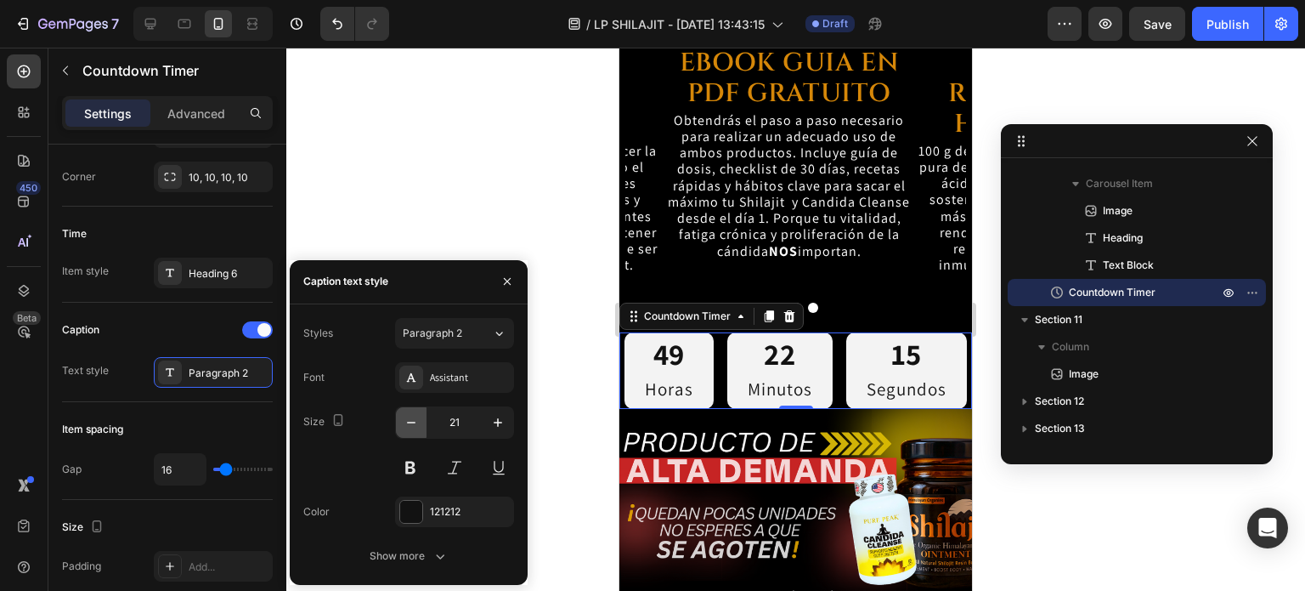
click at [409, 422] on icon "button" at bounding box center [411, 422] width 17 height 17
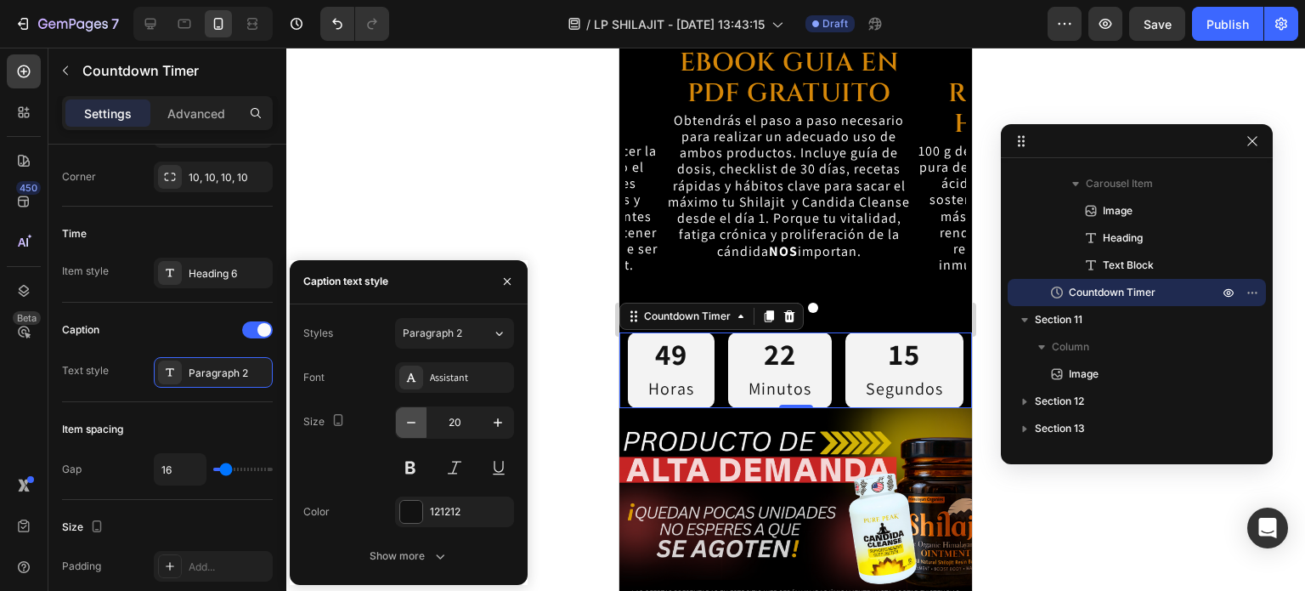
click at [409, 422] on icon "button" at bounding box center [411, 422] width 17 height 17
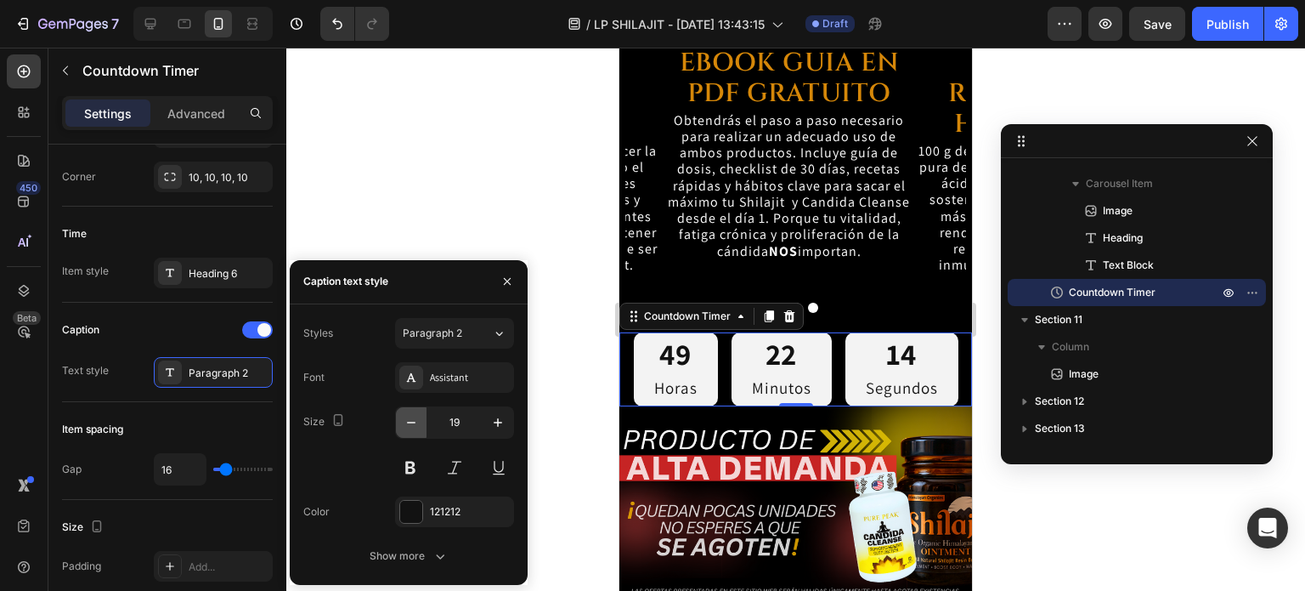
click at [409, 422] on icon "button" at bounding box center [411, 422] width 17 height 17
type input "18"
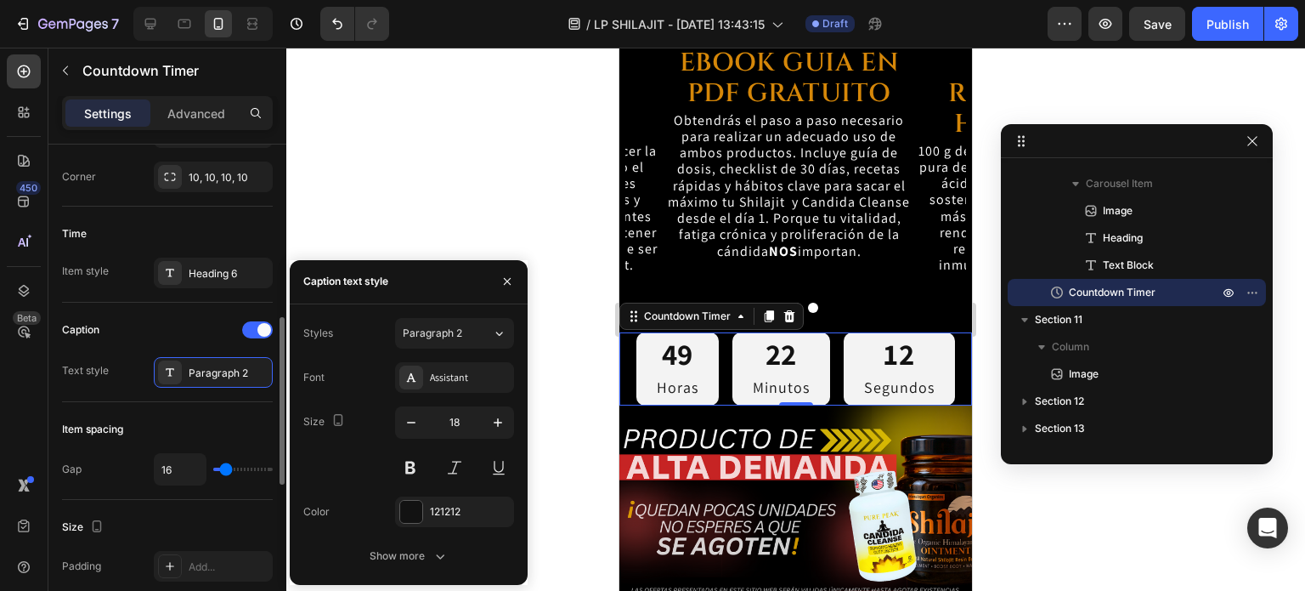
click at [260, 402] on div "Item spacing Gap 16" at bounding box center [167, 451] width 211 height 98
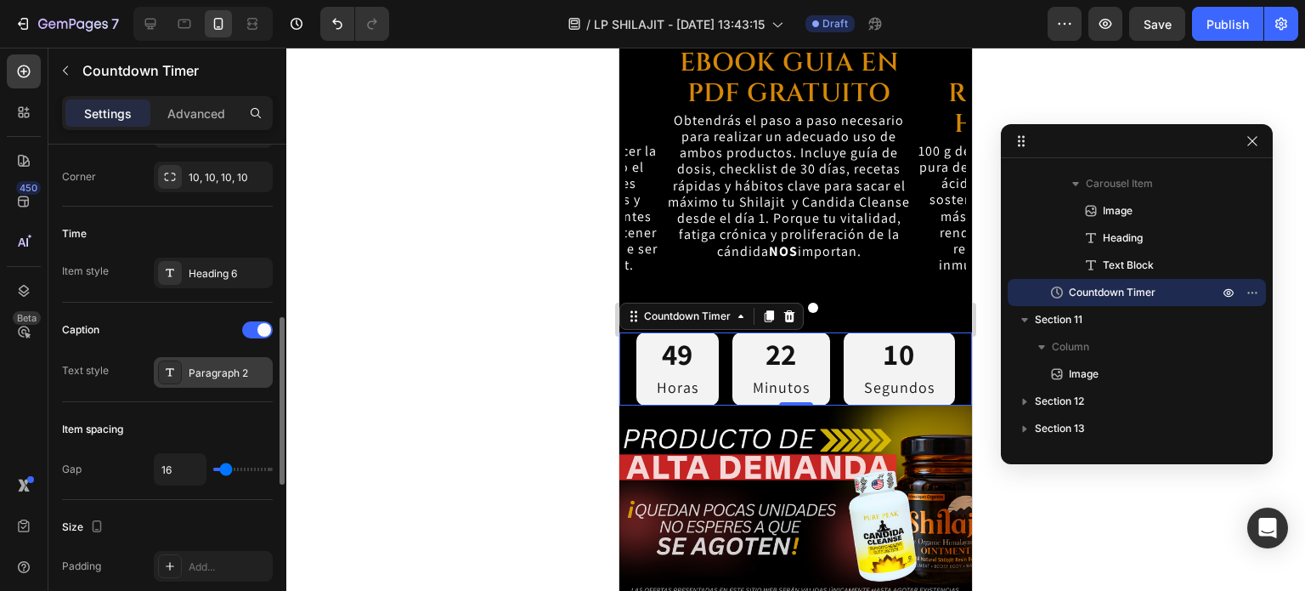
click at [239, 371] on div "Paragraph 2" at bounding box center [229, 372] width 80 height 15
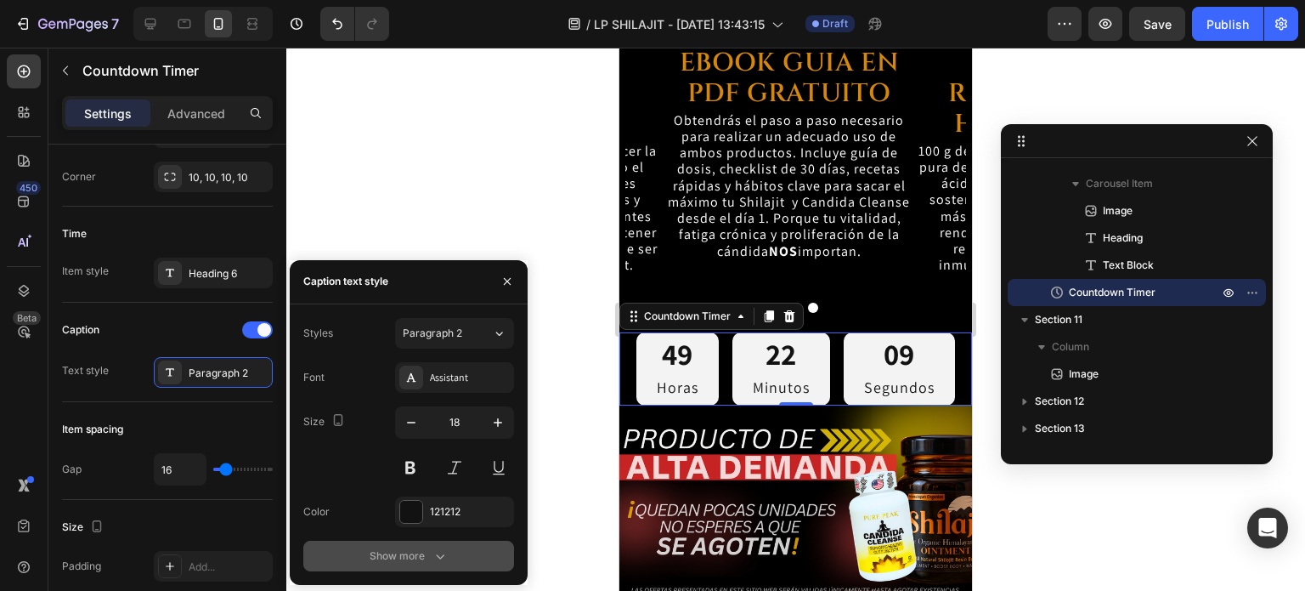
click at [426, 547] on div "Show more" at bounding box center [409, 555] width 79 height 17
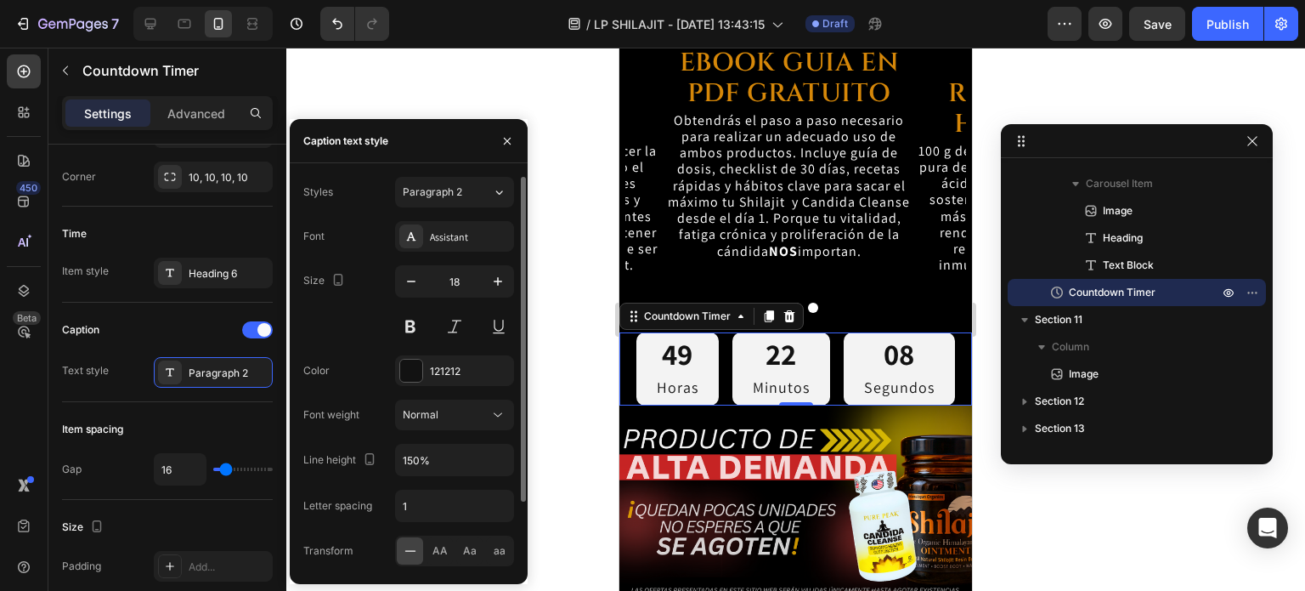
scroll to position [82, 0]
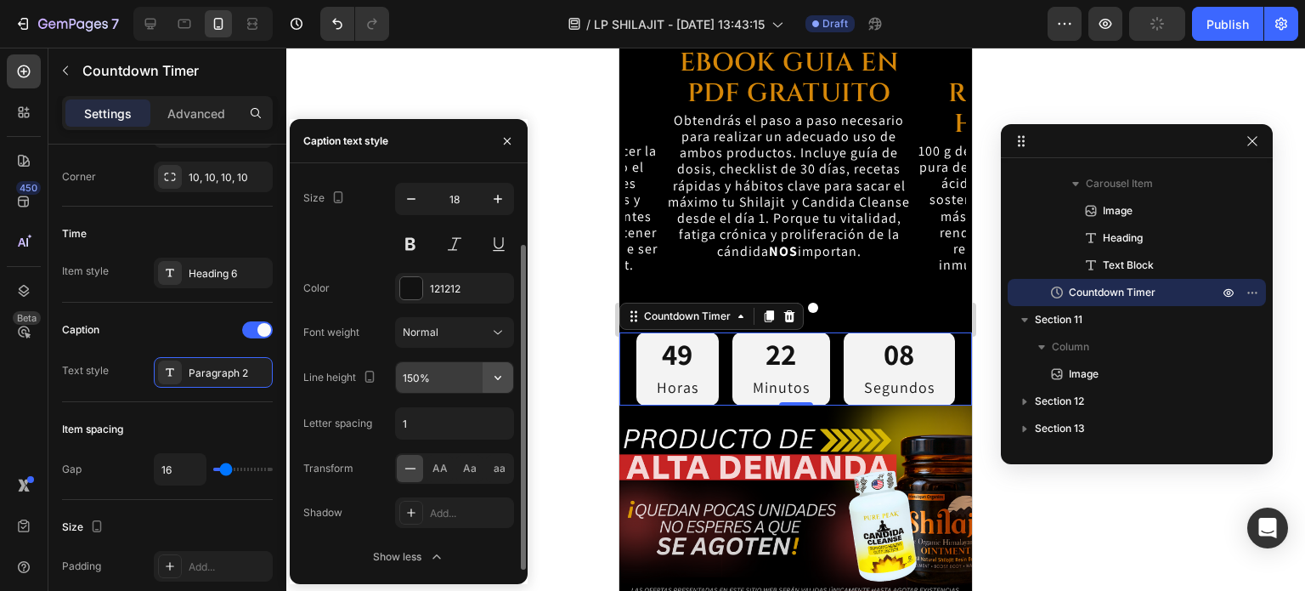
click at [487, 375] on button "button" at bounding box center [498, 377] width 31 height 31
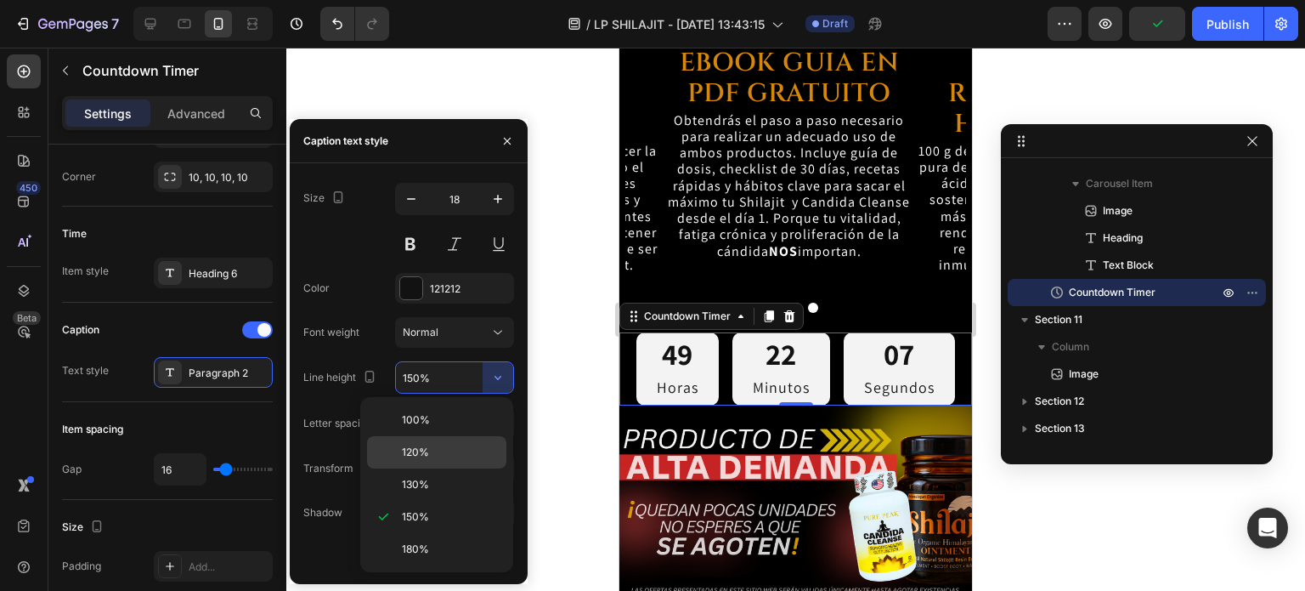
click at [439, 451] on p "120%" at bounding box center [450, 451] width 97 height 15
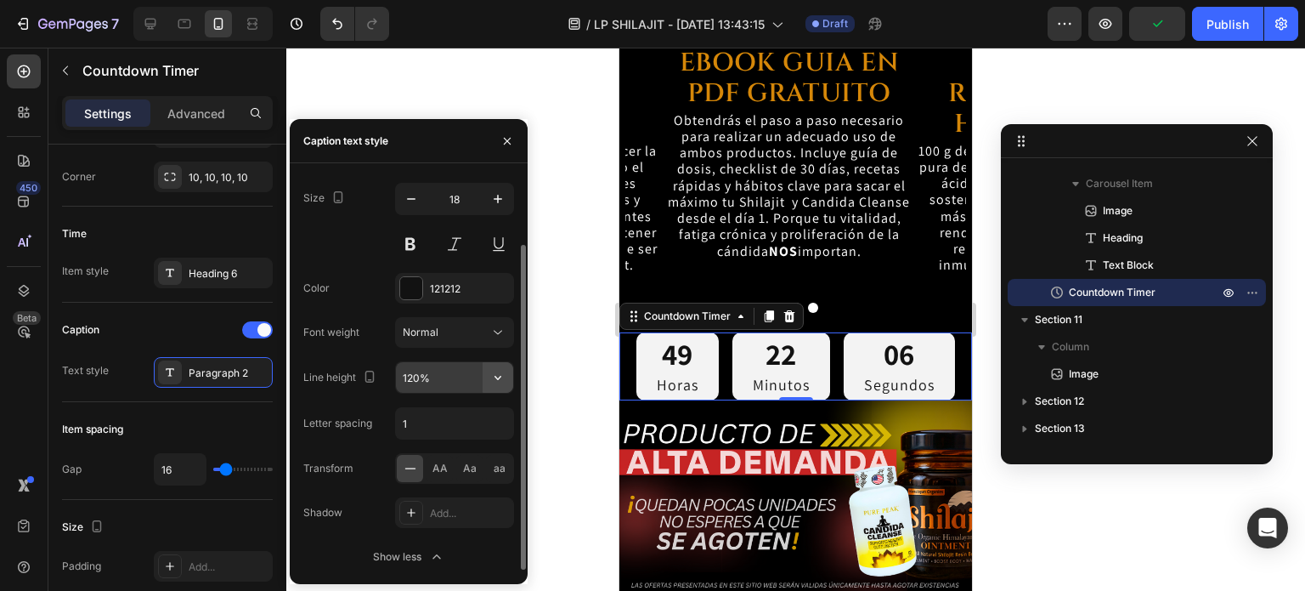
click at [494, 380] on icon "button" at bounding box center [497, 377] width 17 height 17
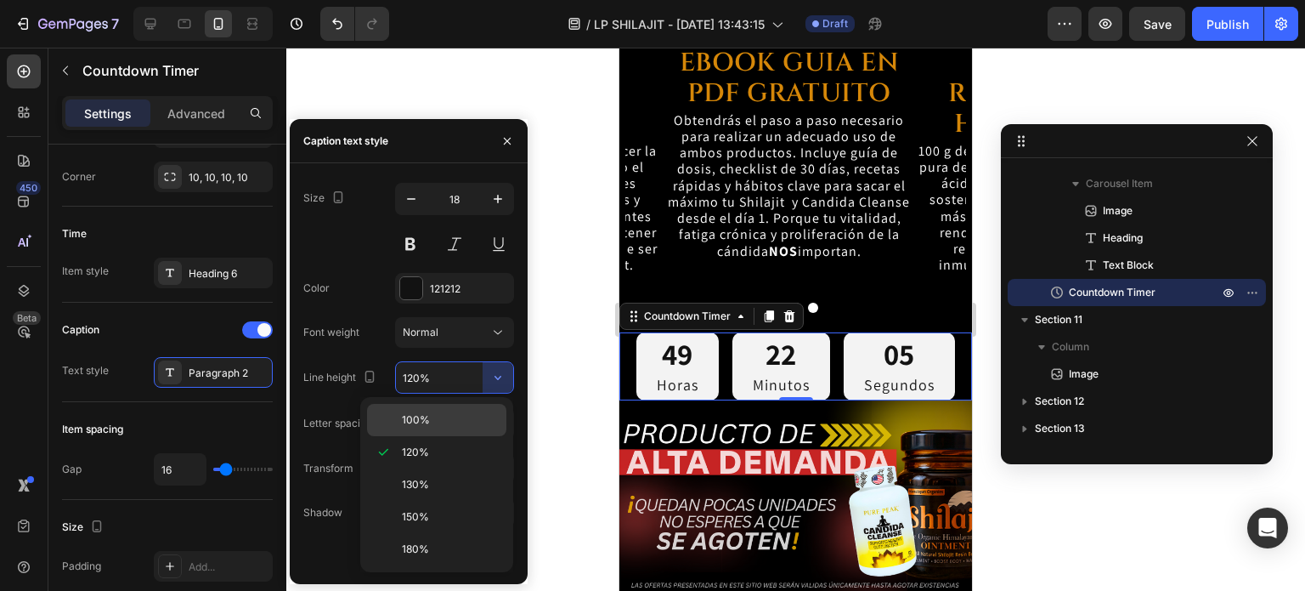
click at [456, 410] on div "100%" at bounding box center [436, 420] width 139 height 32
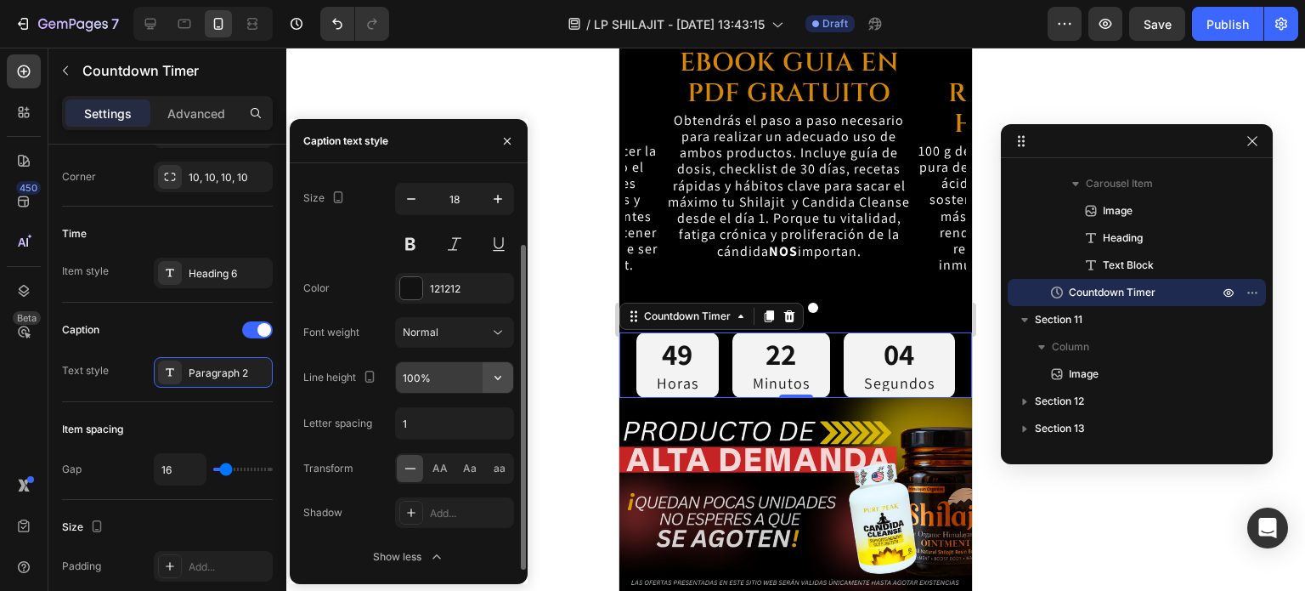
click at [501, 384] on icon "button" at bounding box center [497, 377] width 17 height 17
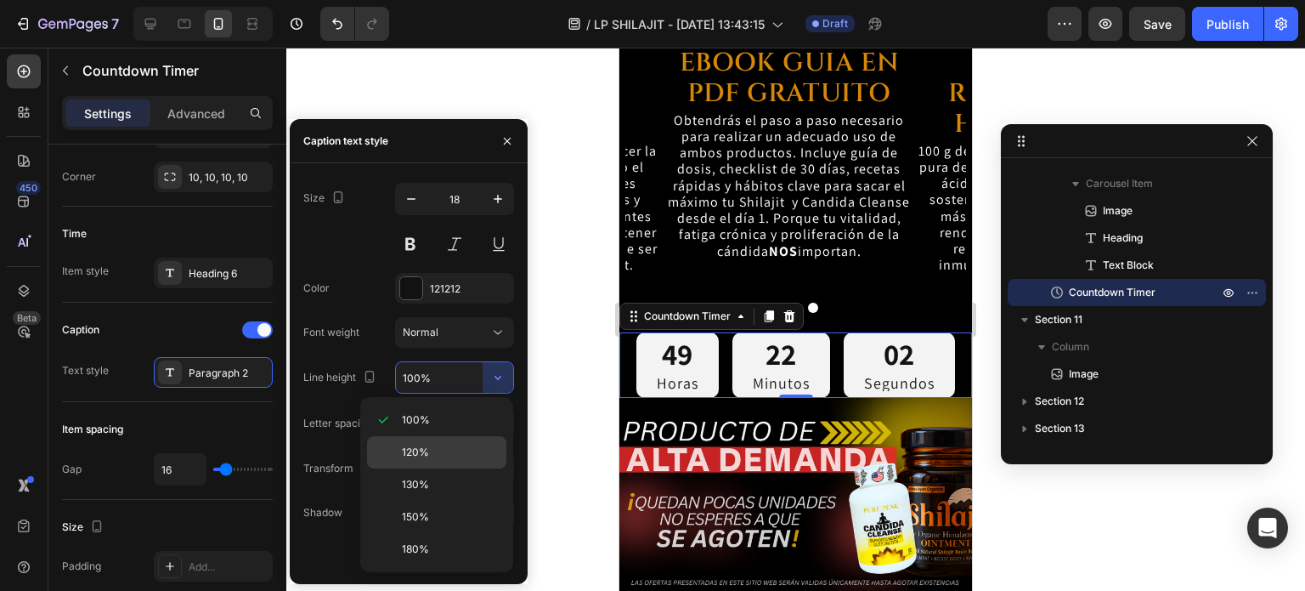
click at [450, 468] on div "120%" at bounding box center [436, 484] width 139 height 32
type input "120%"
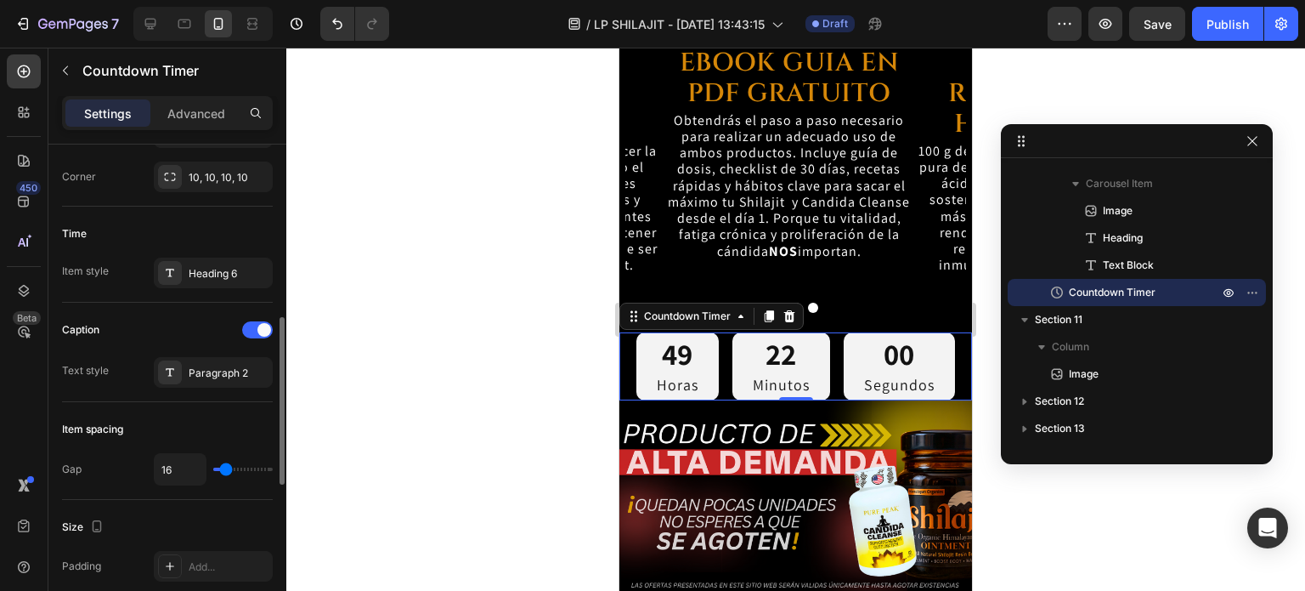
click at [238, 399] on div "Caption Text style Paragraph 2" at bounding box center [167, 352] width 211 height 99
click at [233, 378] on div "Paragraph 2" at bounding box center [229, 372] width 80 height 15
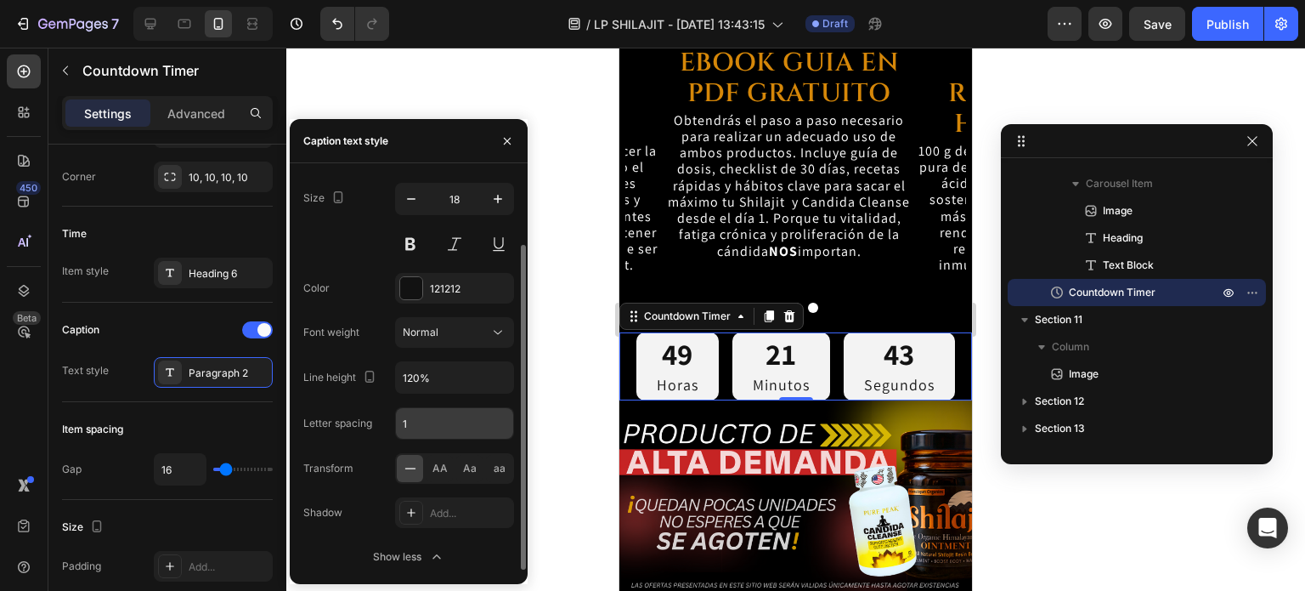
click at [422, 423] on input "1" at bounding box center [454, 423] width 117 height 31
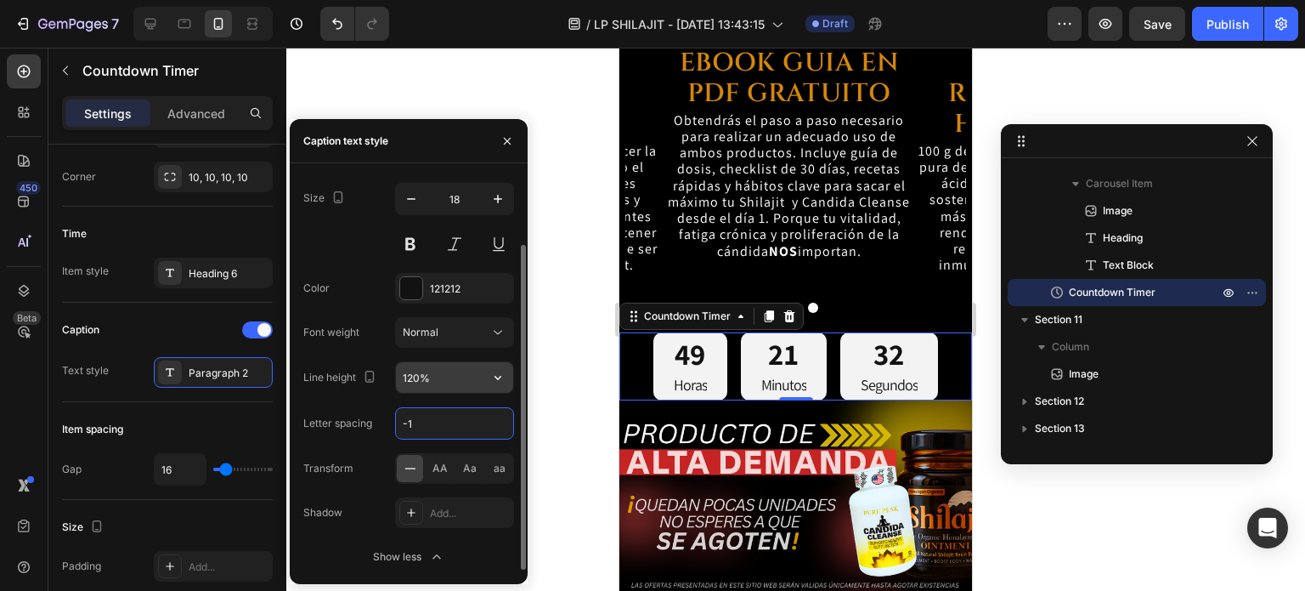
type input "-1"
click at [414, 382] on input "120%" at bounding box center [454, 377] width 117 height 31
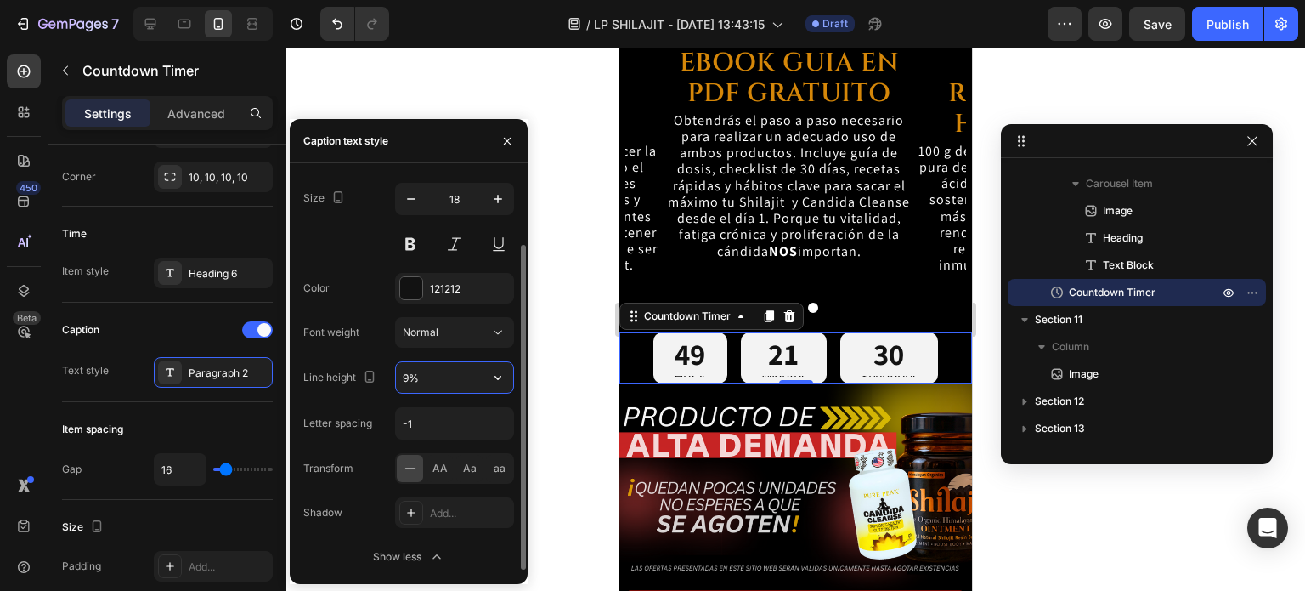
type input "90%"
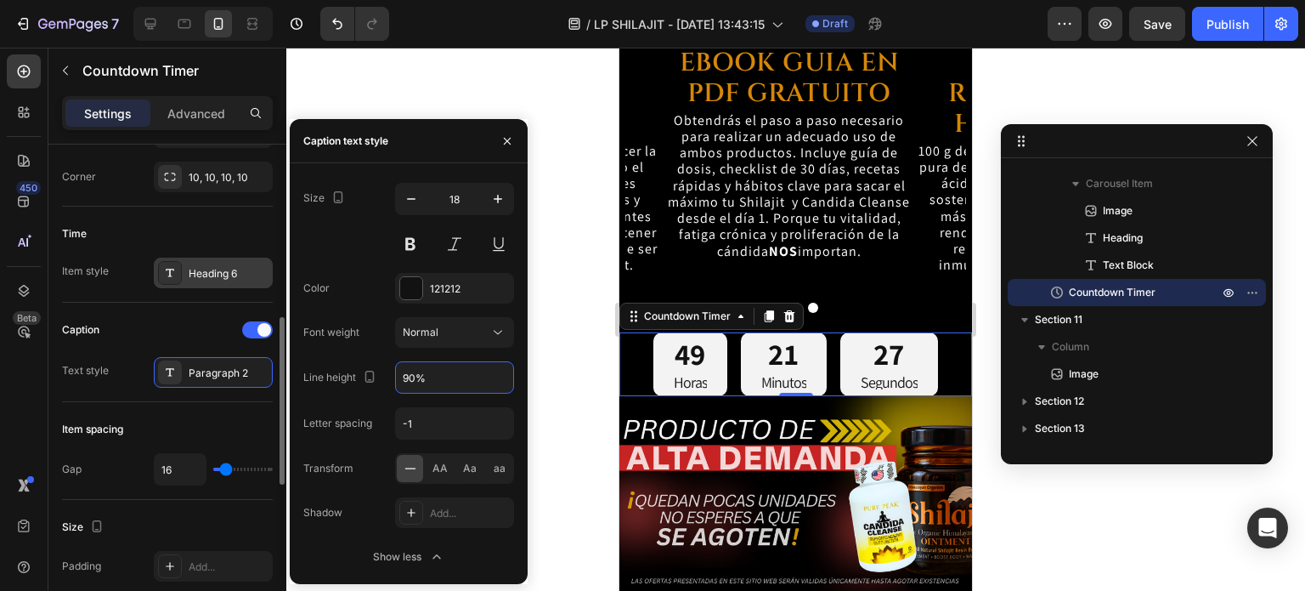
click at [224, 278] on div "Heading 6" at bounding box center [229, 273] width 80 height 15
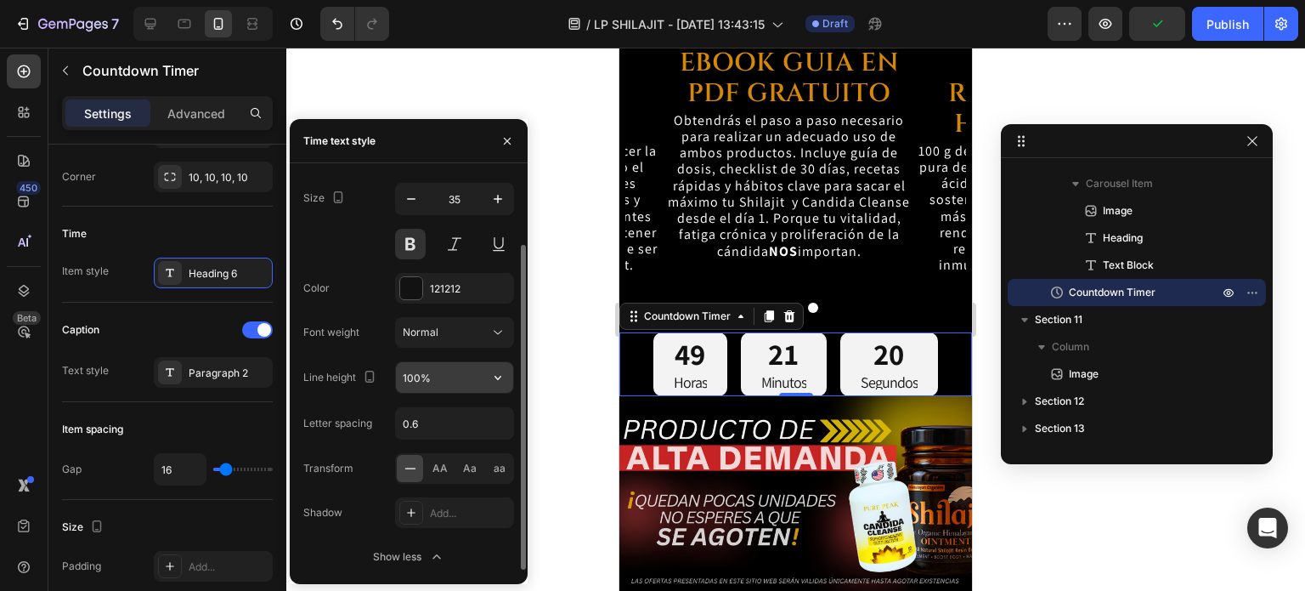
click at [416, 373] on input "100%" at bounding box center [454, 377] width 117 height 31
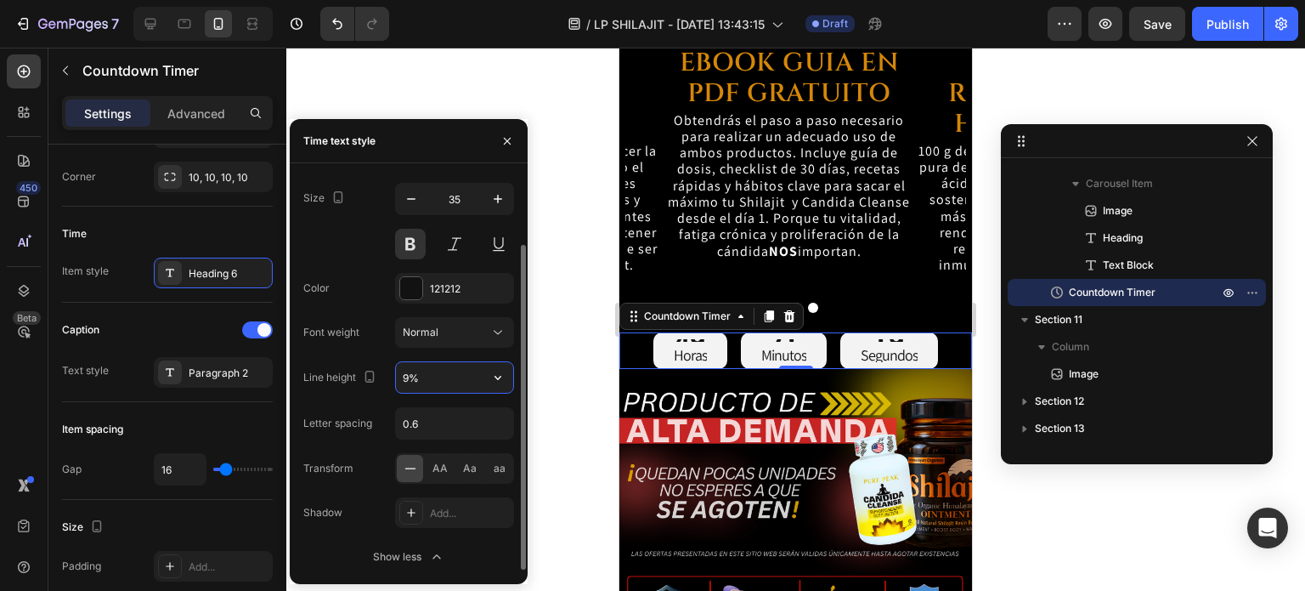
type input "90%"
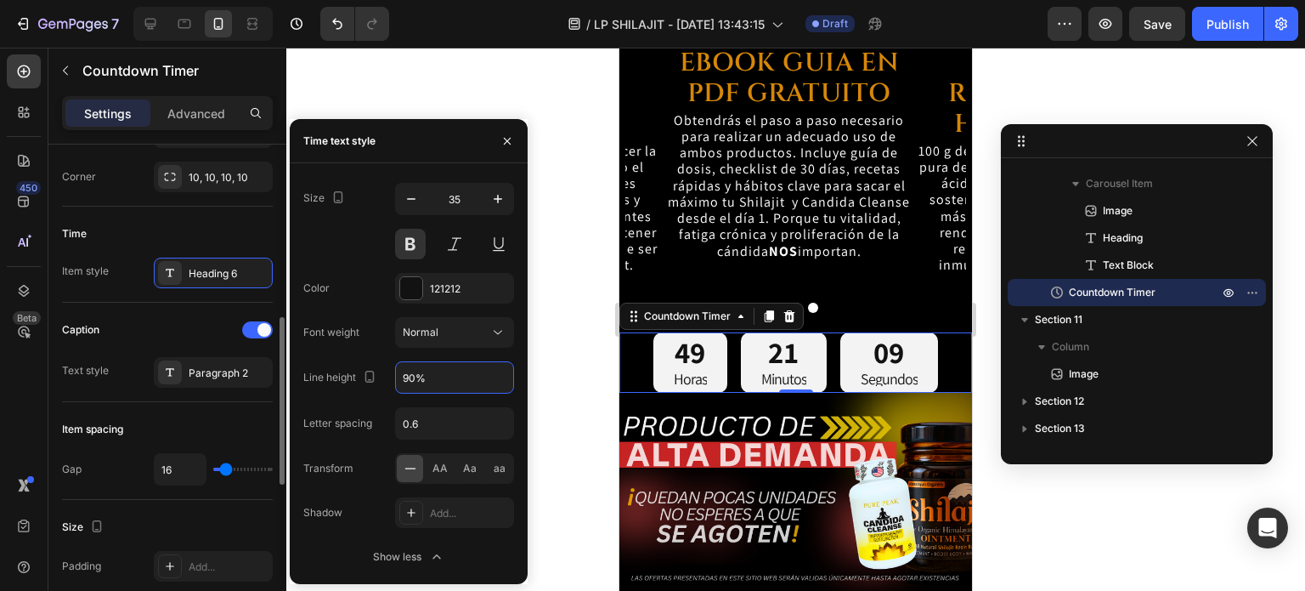
click at [116, 357] on div "Text style Paragraph 2" at bounding box center [167, 372] width 211 height 31
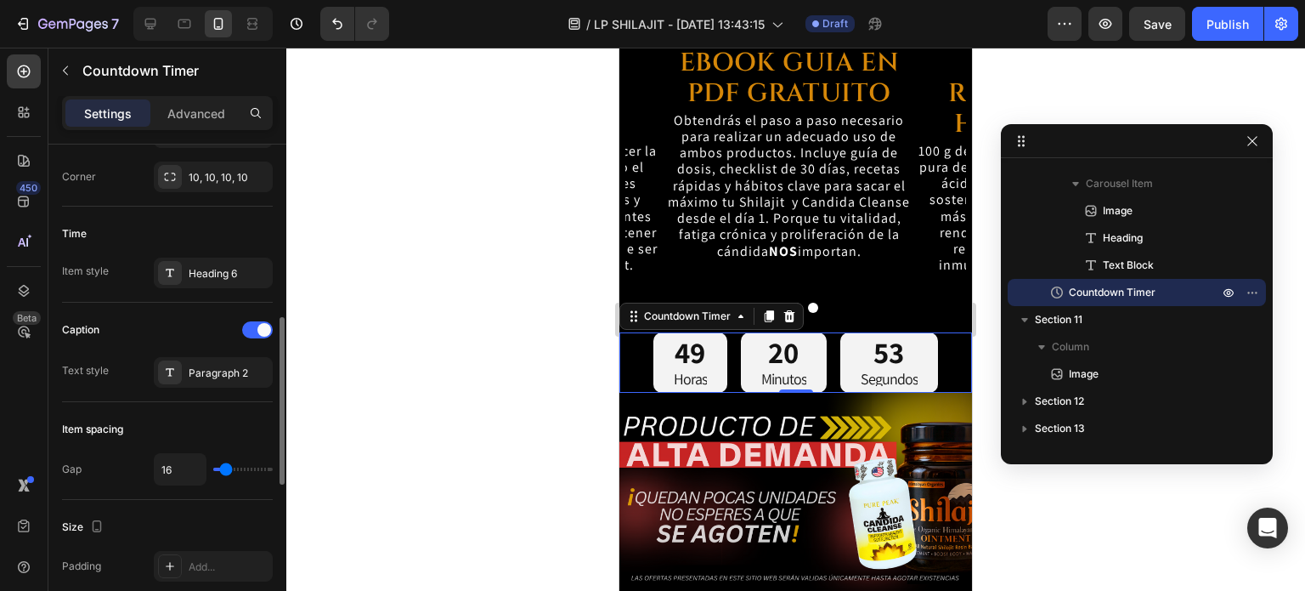
scroll to position [595, 0]
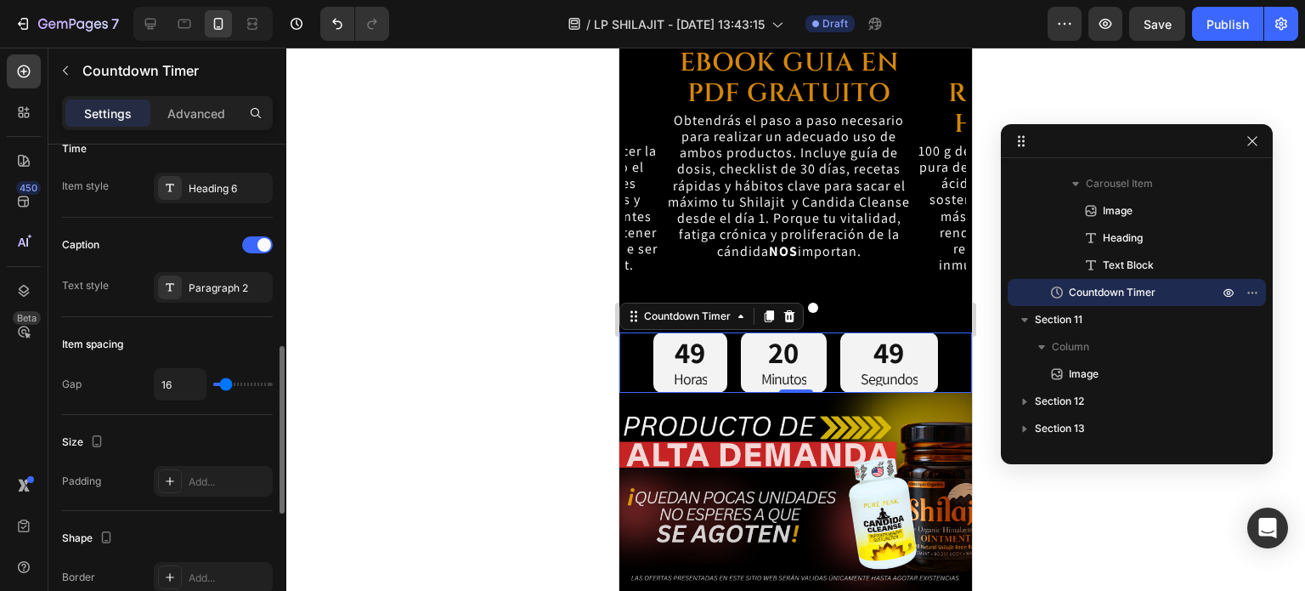
type input "11"
click at [224, 382] on input "range" at bounding box center [242, 383] width 59 height 3
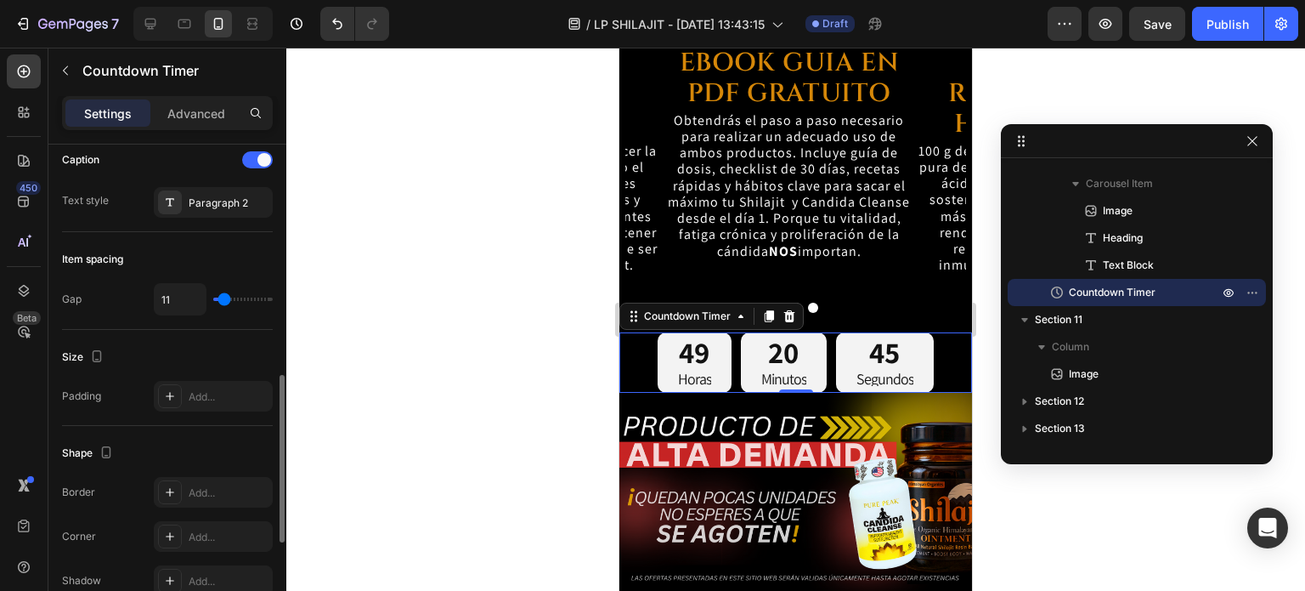
scroll to position [765, 0]
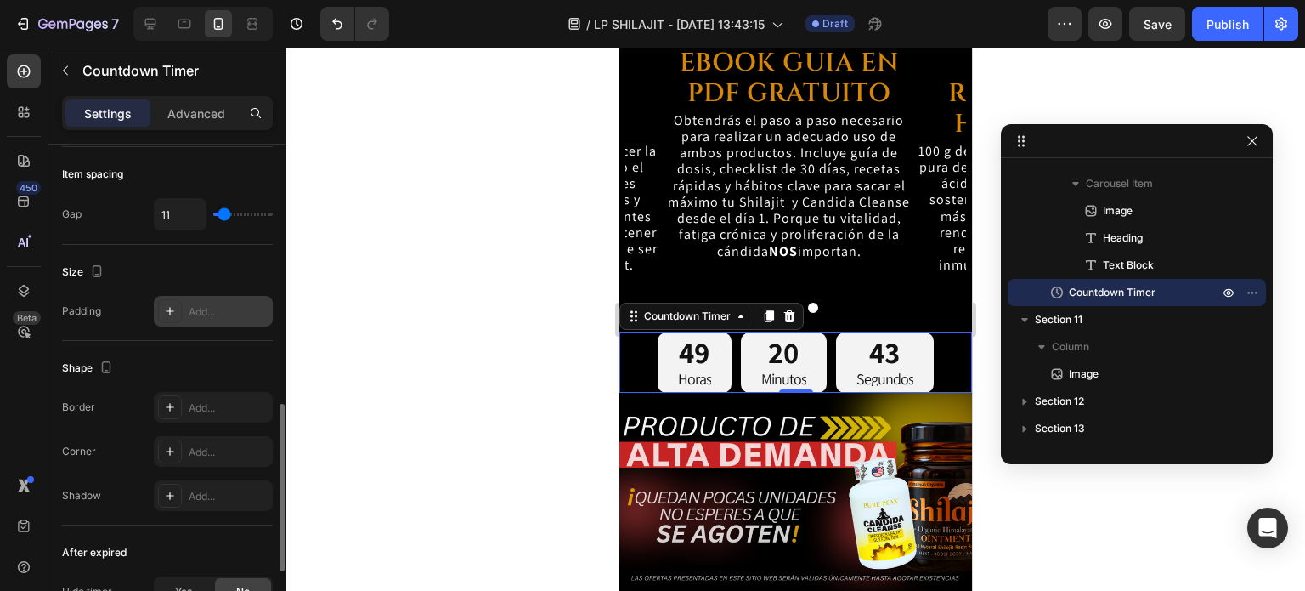
click at [189, 314] on div "Add..." at bounding box center [229, 311] width 80 height 15
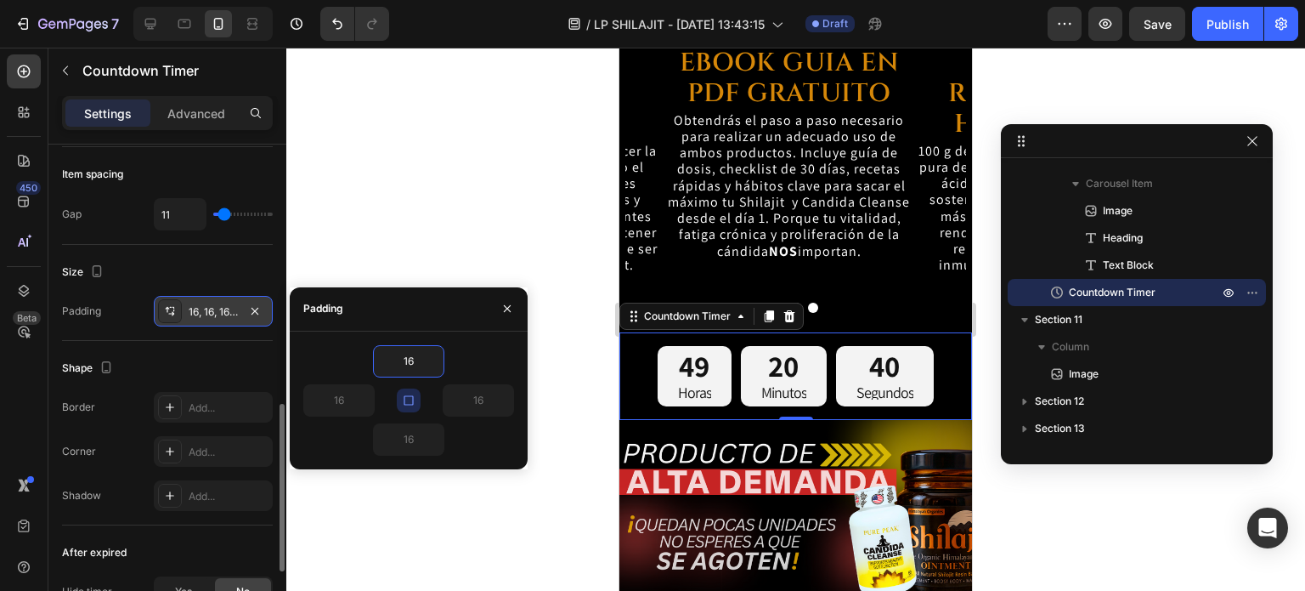
click at [403, 391] on button "button" at bounding box center [409, 400] width 24 height 24
click at [343, 397] on input "16" at bounding box center [339, 400] width 70 height 31
click at [337, 376] on div "16" at bounding box center [408, 361] width 211 height 32
click at [338, 398] on input "16" at bounding box center [339, 400] width 70 height 31
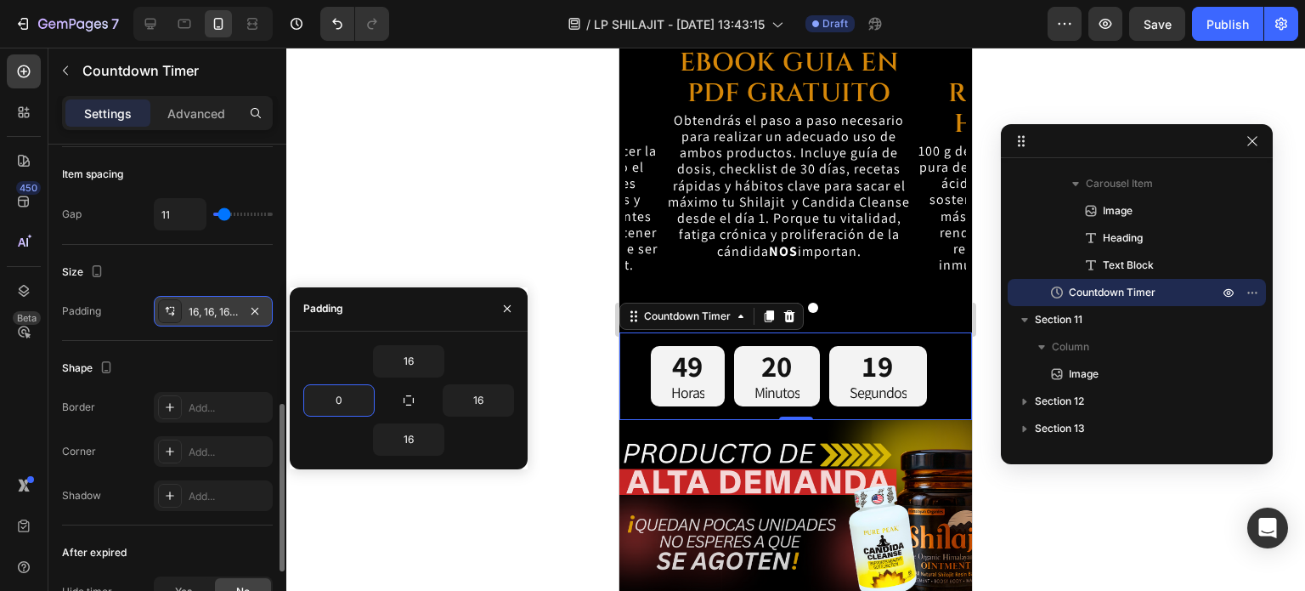
type input "0"
click at [340, 366] on div "16" at bounding box center [408, 361] width 211 height 32
click at [254, 305] on icon "button" at bounding box center [255, 311] width 14 height 14
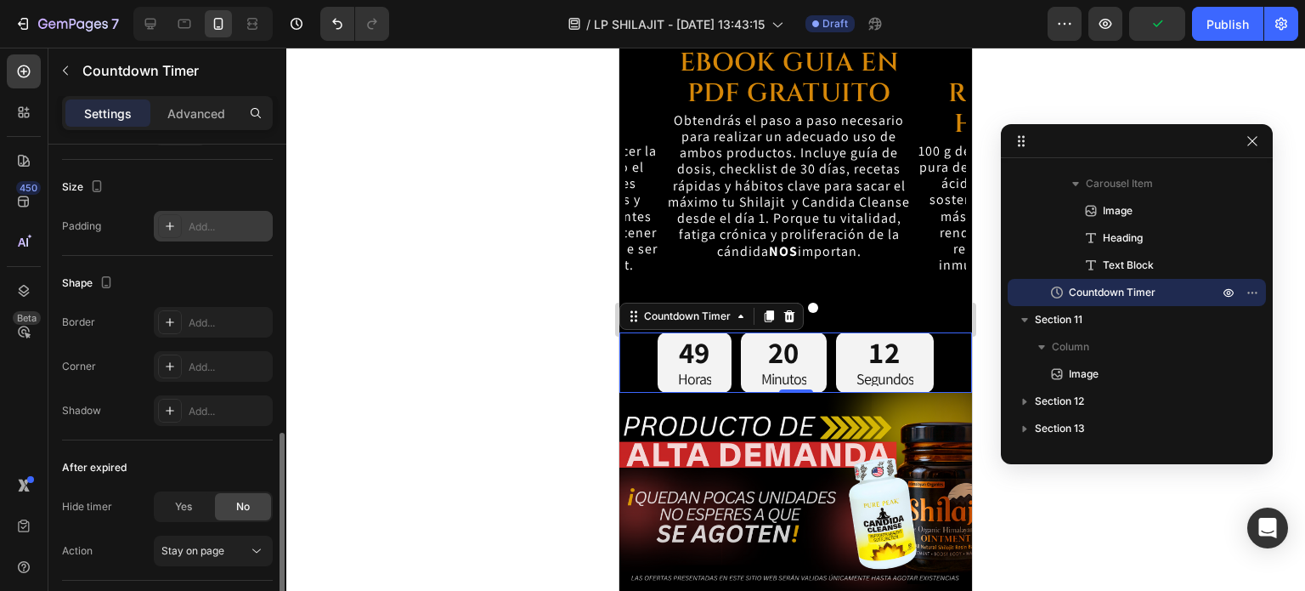
scroll to position [935, 0]
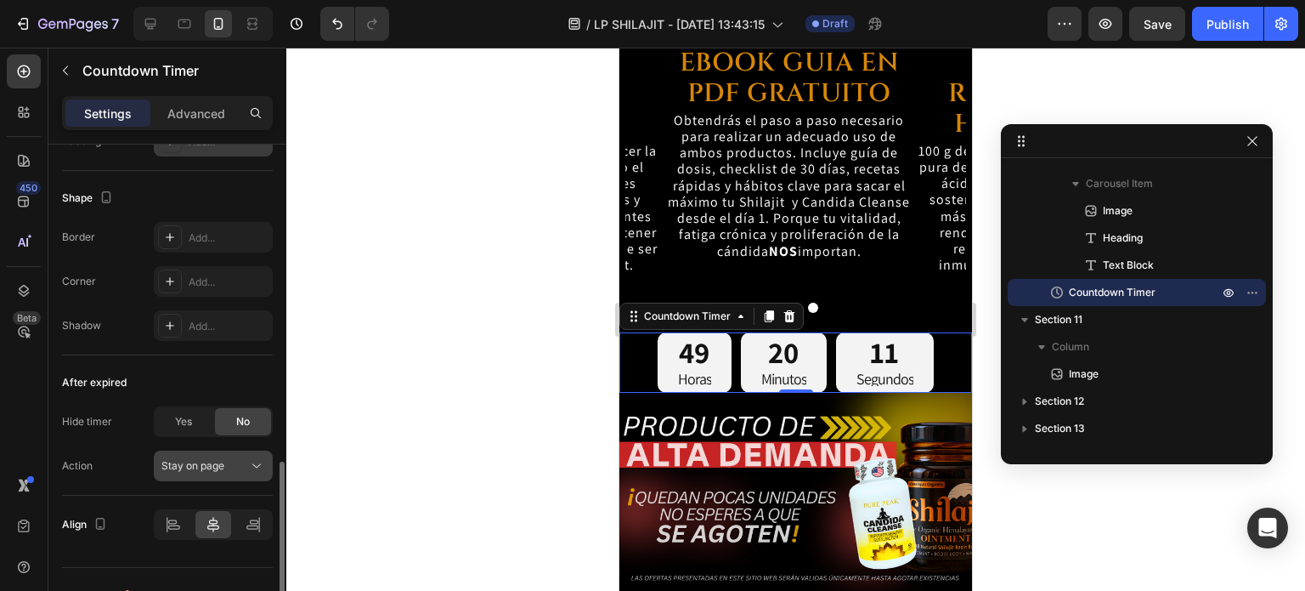
click at [197, 461] on span "Stay on page" at bounding box center [192, 465] width 63 height 13
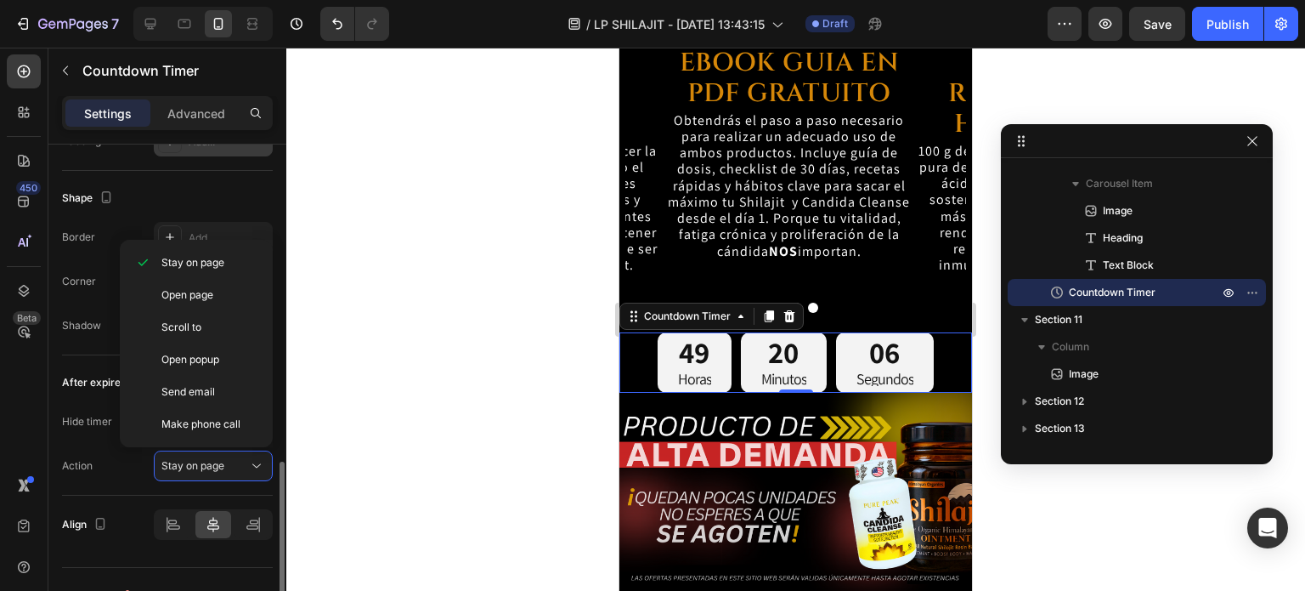
click at [133, 456] on div "Action Stay on page" at bounding box center [167, 465] width 211 height 31
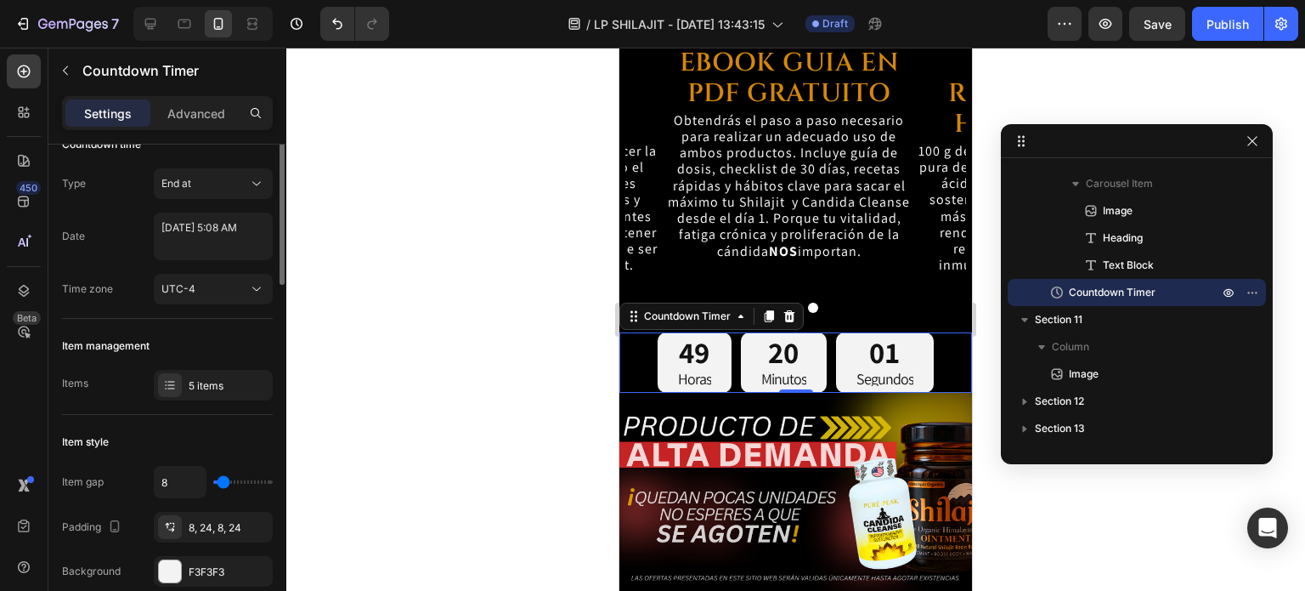
scroll to position [0, 0]
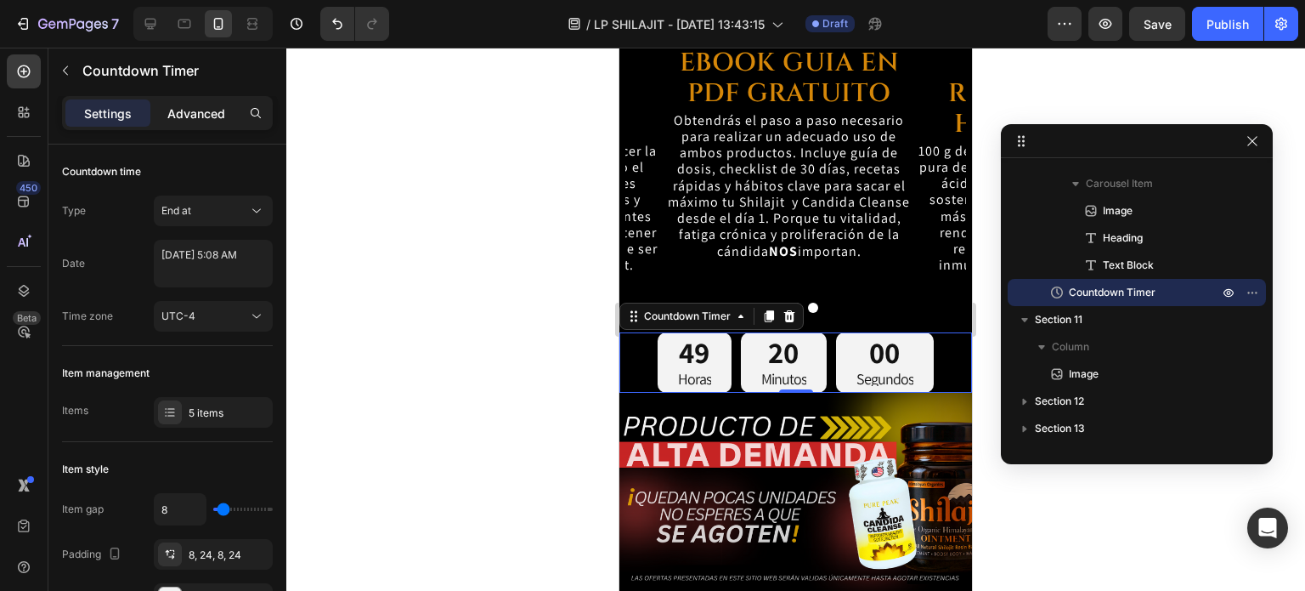
click at [194, 115] on p "Advanced" at bounding box center [196, 114] width 58 height 18
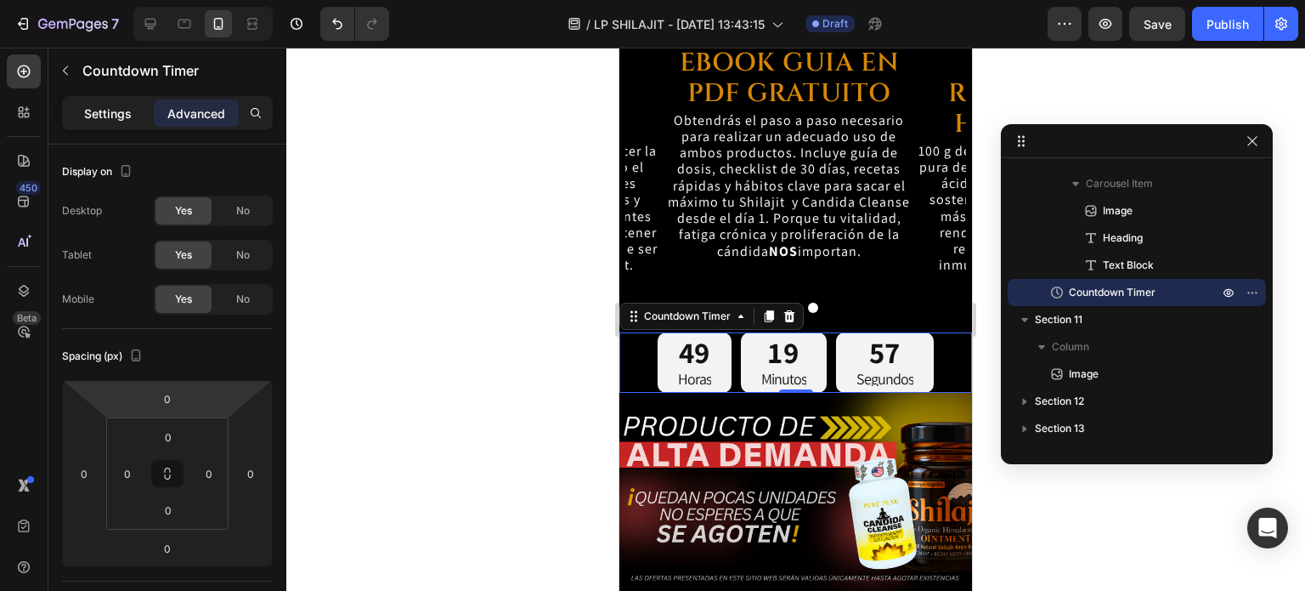
click at [116, 111] on p "Settings" at bounding box center [108, 114] width 48 height 18
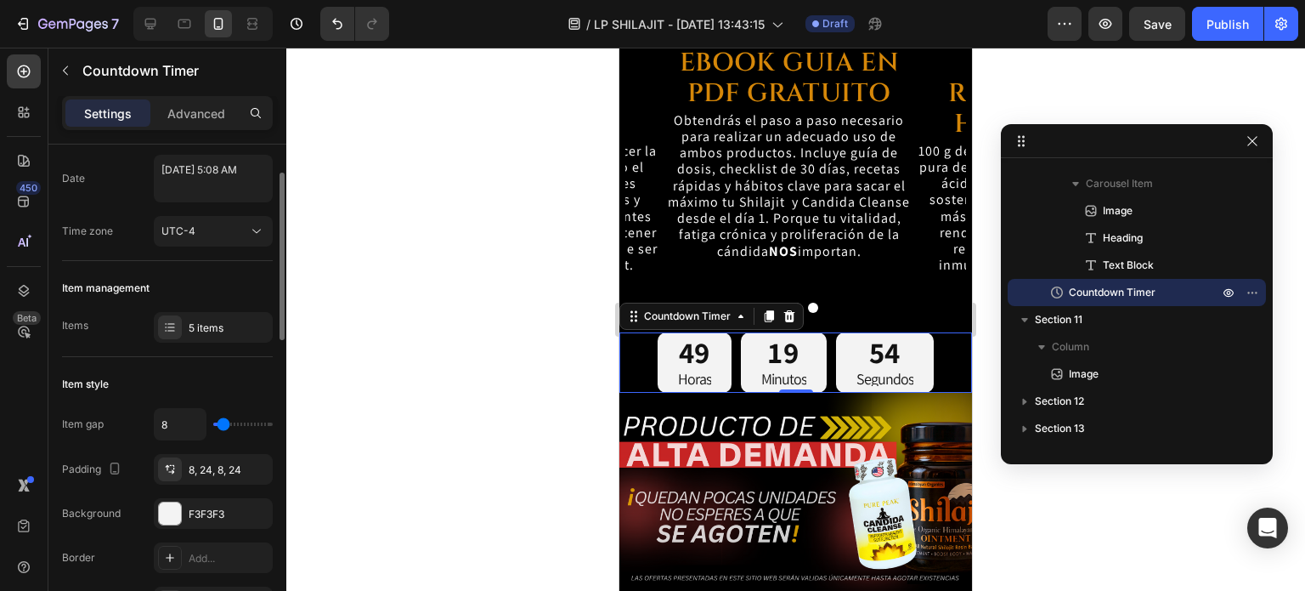
scroll to position [255, 0]
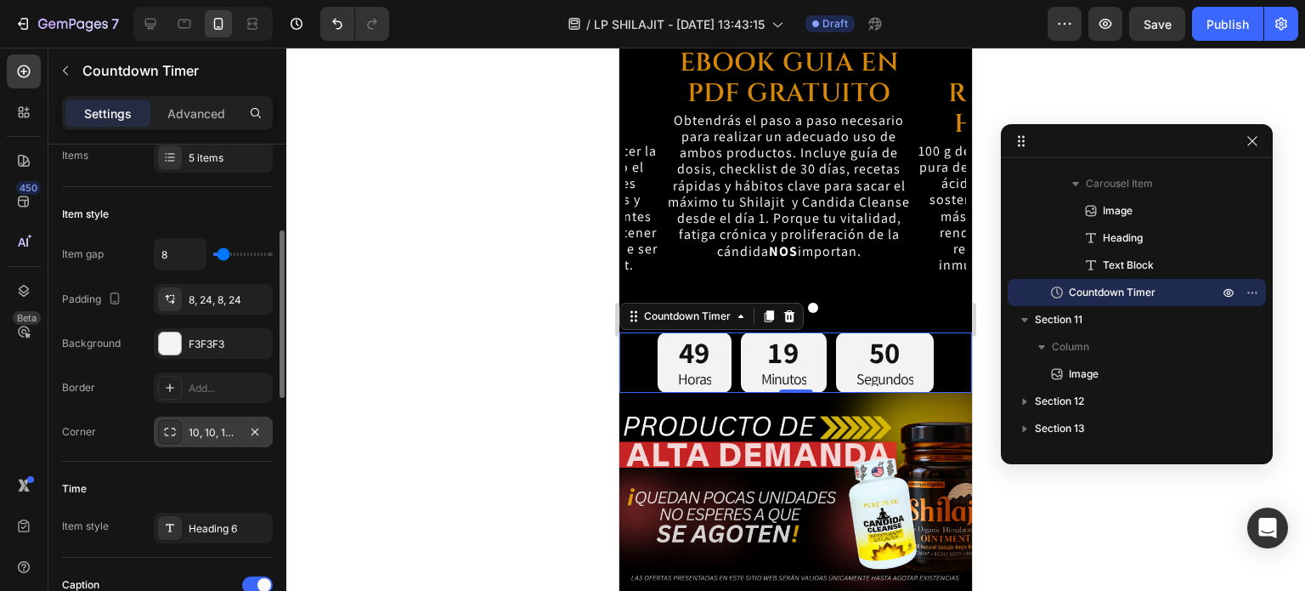
click at [203, 428] on div "10, 10, 10, 10" at bounding box center [213, 432] width 49 height 15
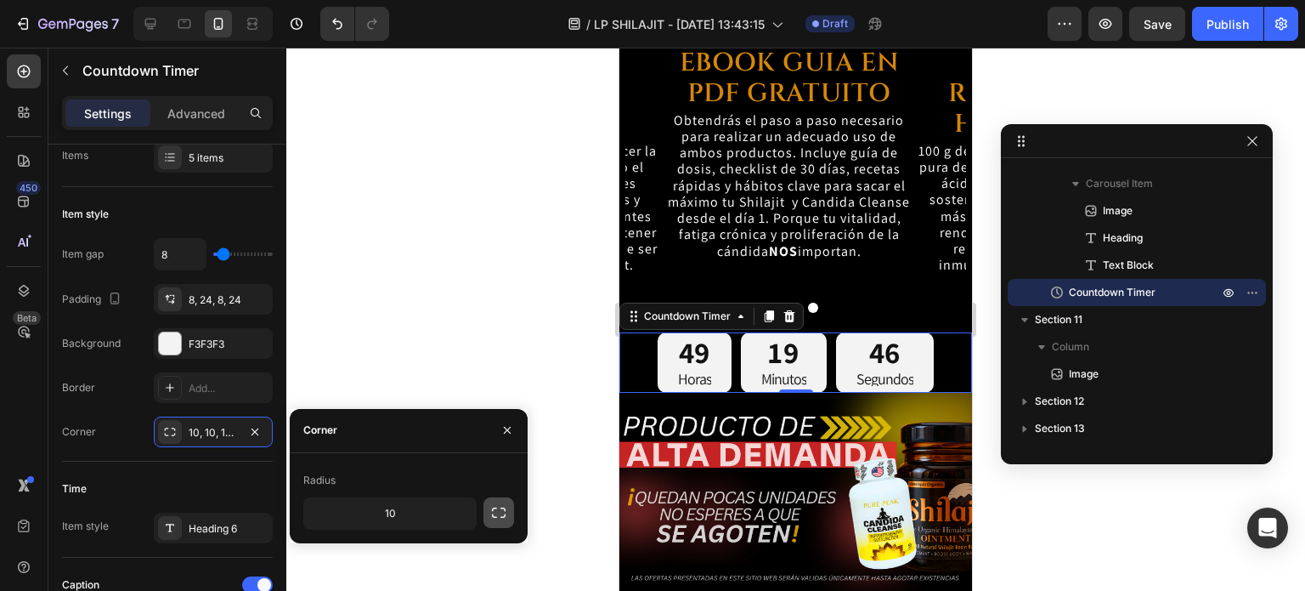
click at [499, 513] on icon "button" at bounding box center [498, 512] width 17 height 17
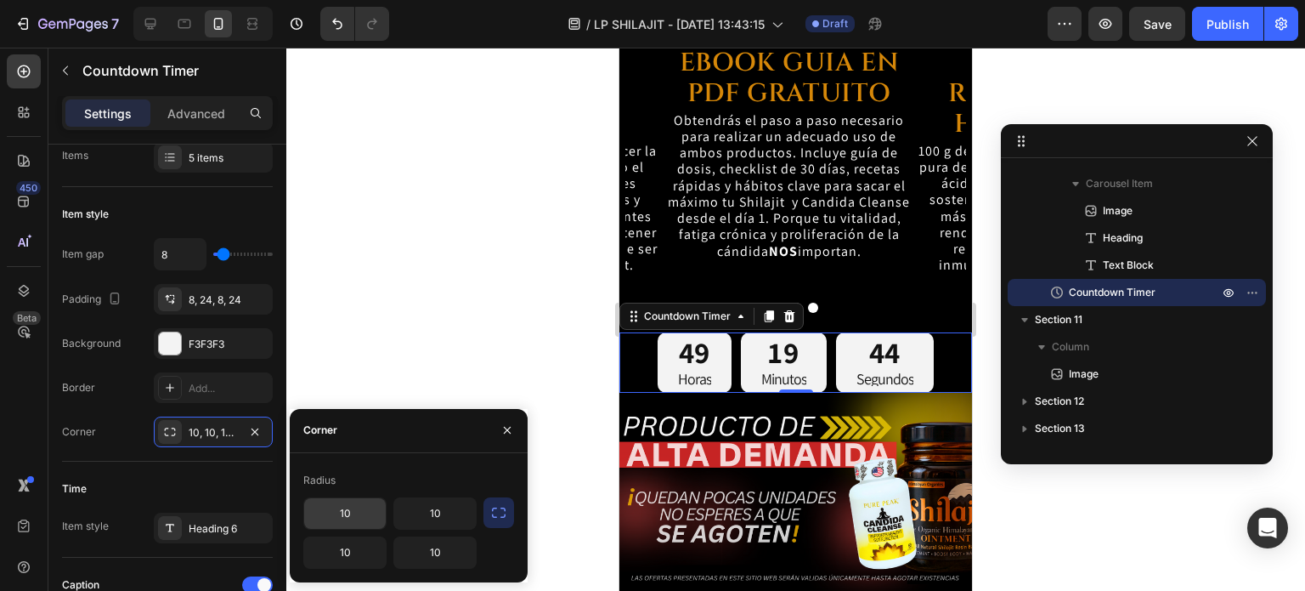
click at [367, 512] on input "10" at bounding box center [345, 513] width 82 height 31
type input "2"
type input "10"
click at [238, 461] on div "Time Item style Heading 6" at bounding box center [167, 509] width 211 height 96
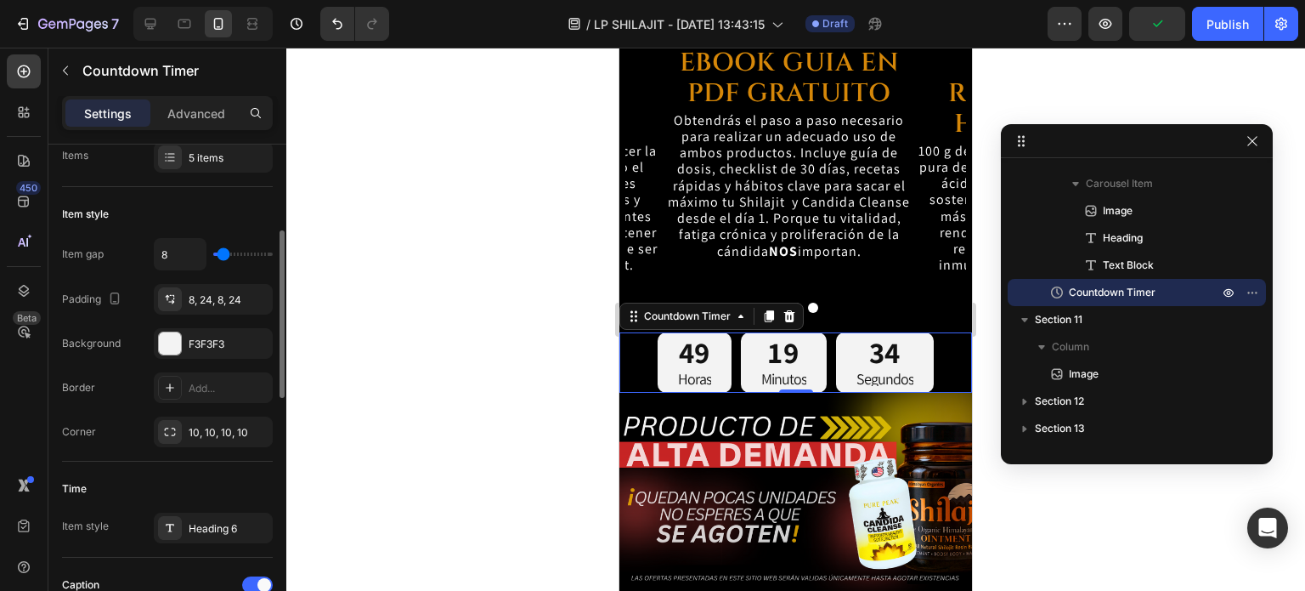
scroll to position [425, 0]
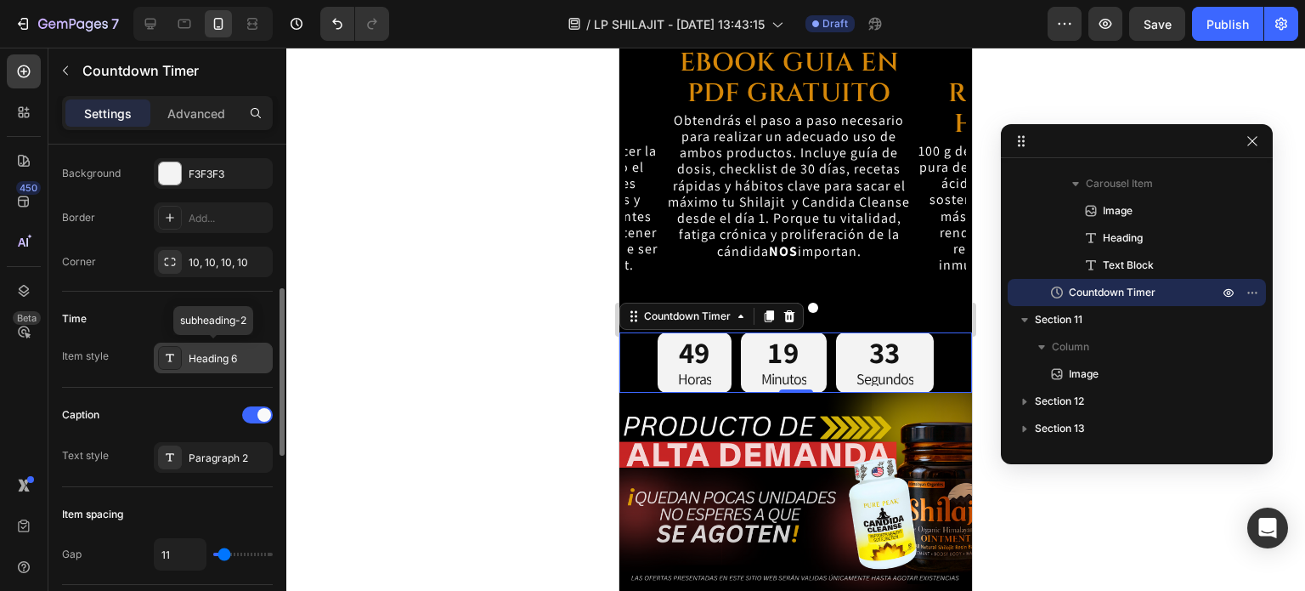
click at [211, 362] on div "Heading 6" at bounding box center [229, 358] width 80 height 15
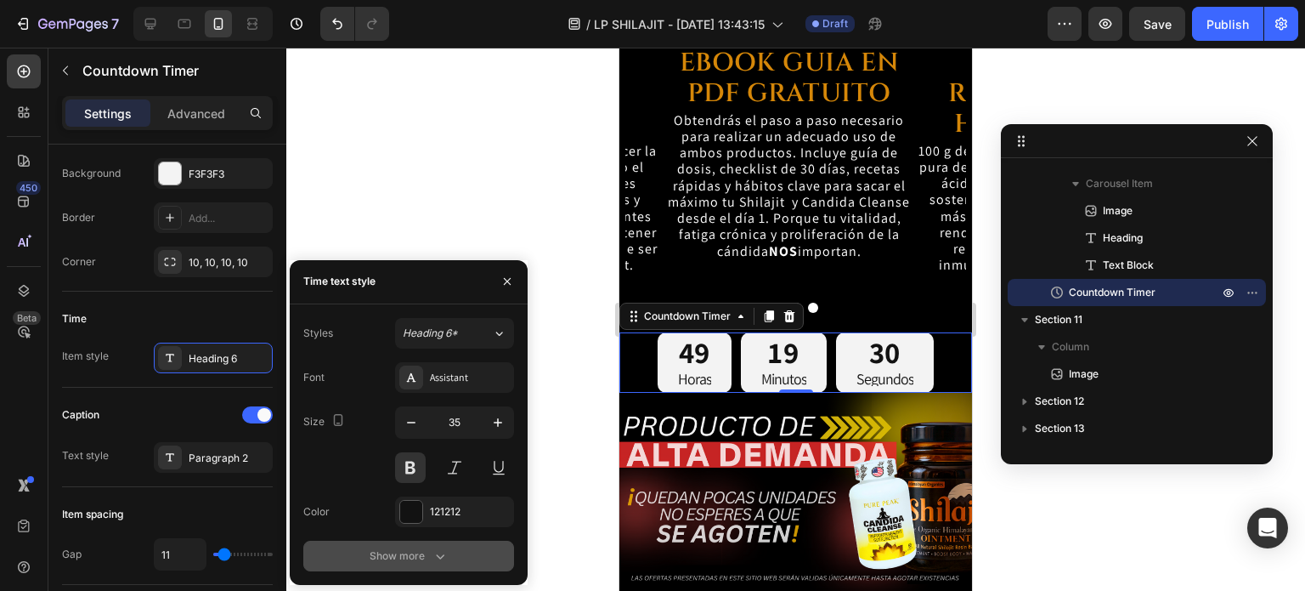
click at [399, 543] on button "Show more" at bounding box center [408, 555] width 211 height 31
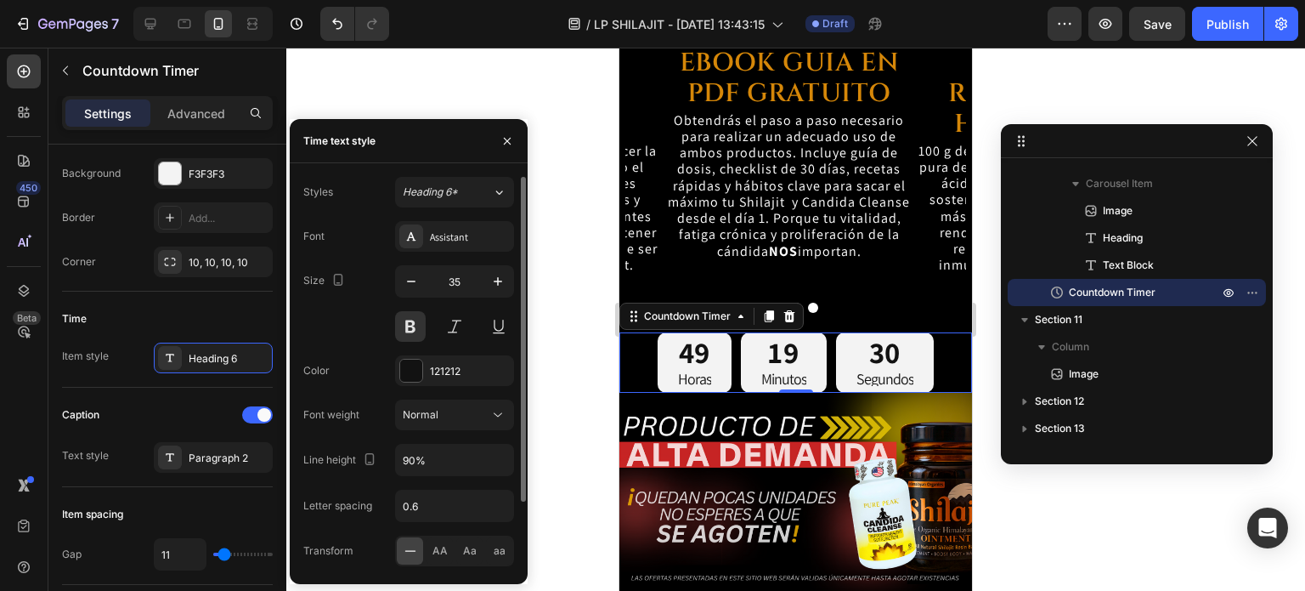
scroll to position [82, 0]
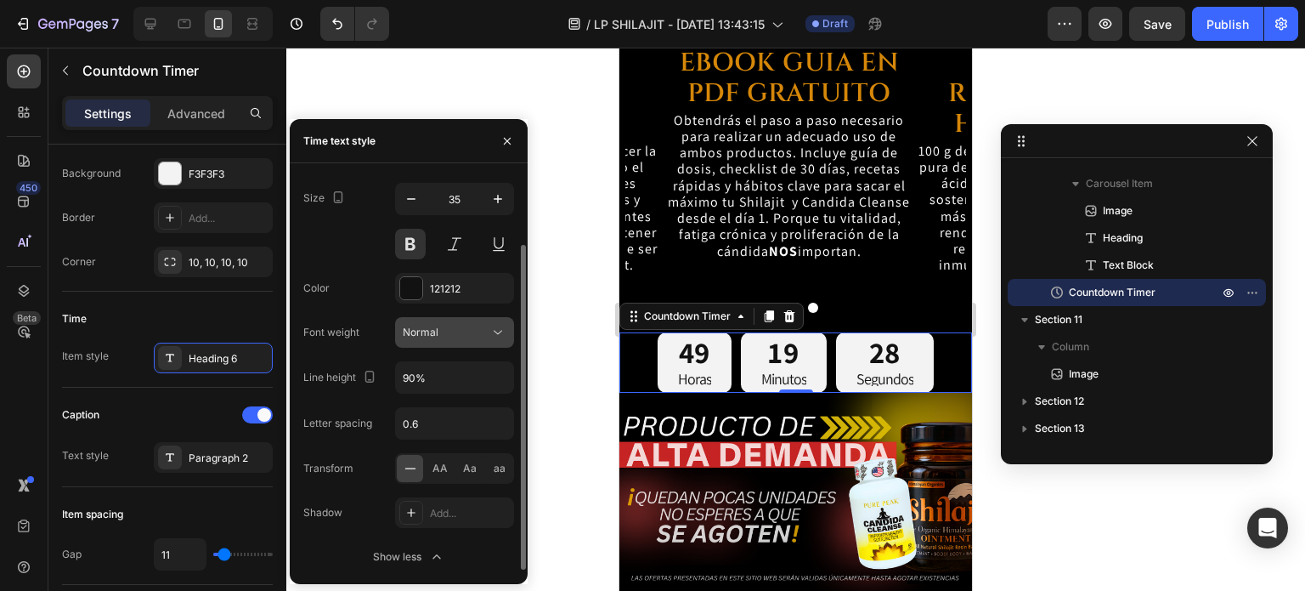
click at [472, 331] on div "Normal" at bounding box center [446, 332] width 87 height 15
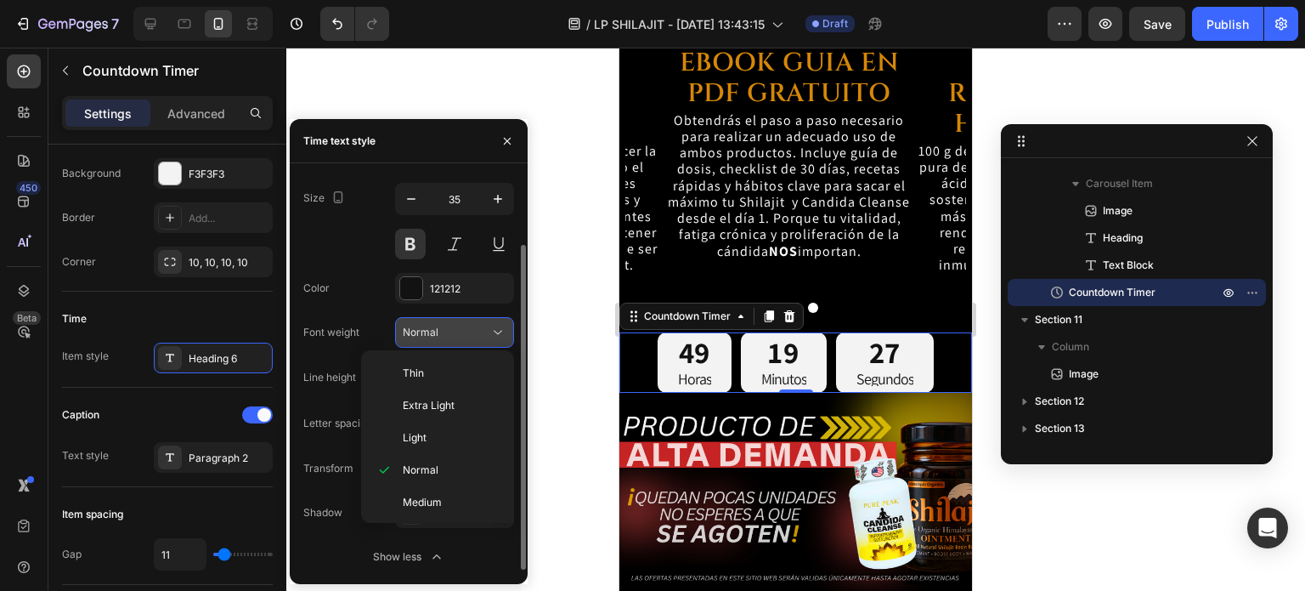
click at [472, 331] on div "Normal" at bounding box center [446, 332] width 87 height 15
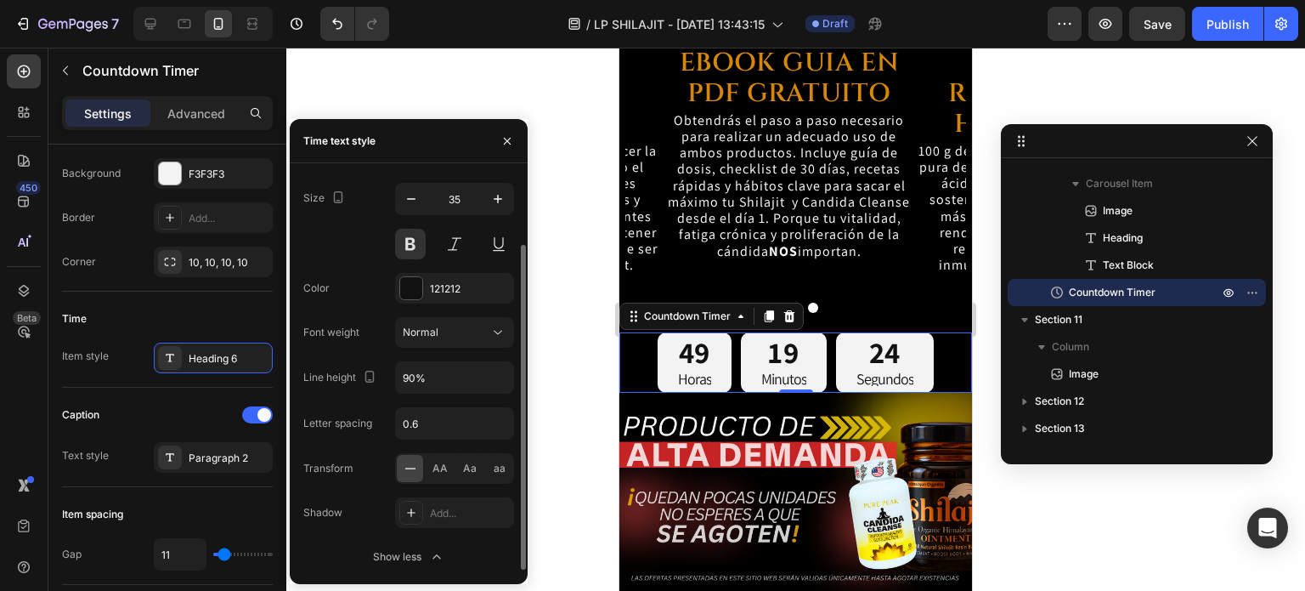
scroll to position [0, 0]
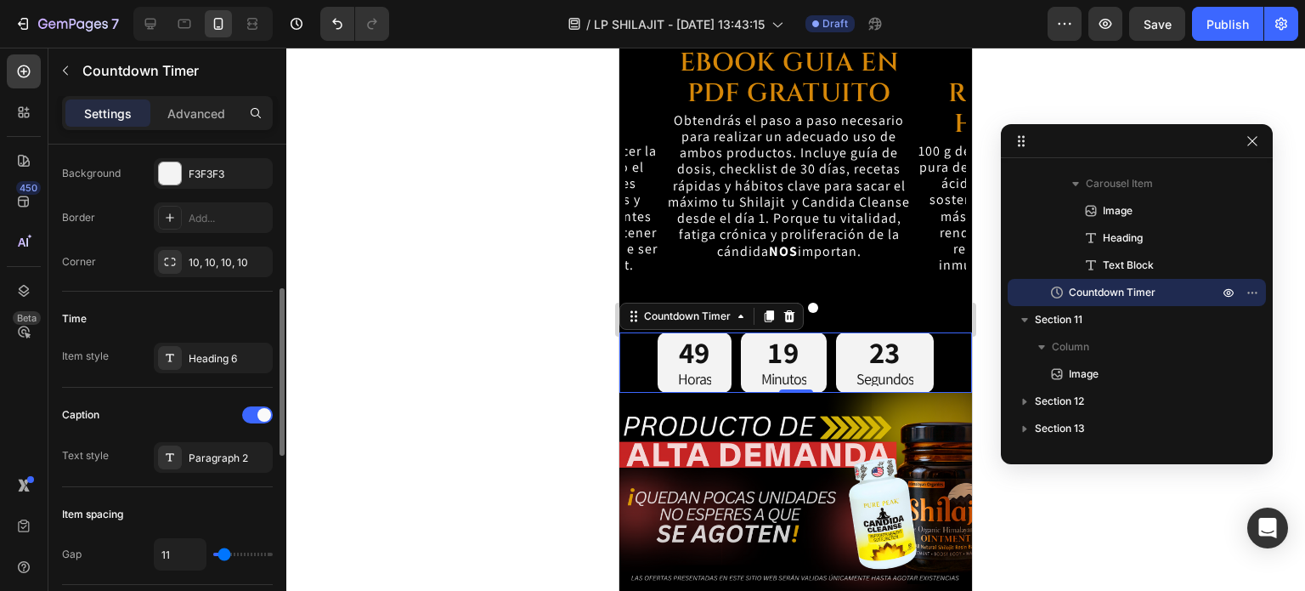
click at [159, 403] on div "Caption" at bounding box center [167, 414] width 211 height 27
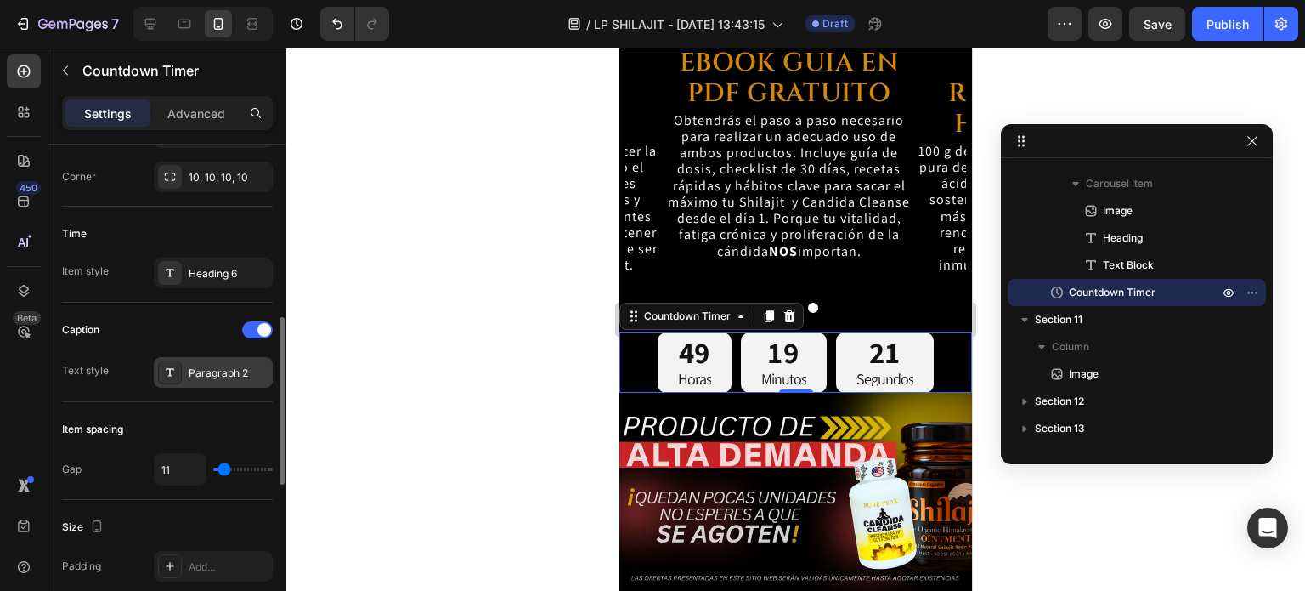
click at [224, 366] on div "Paragraph 2" at bounding box center [229, 372] width 80 height 15
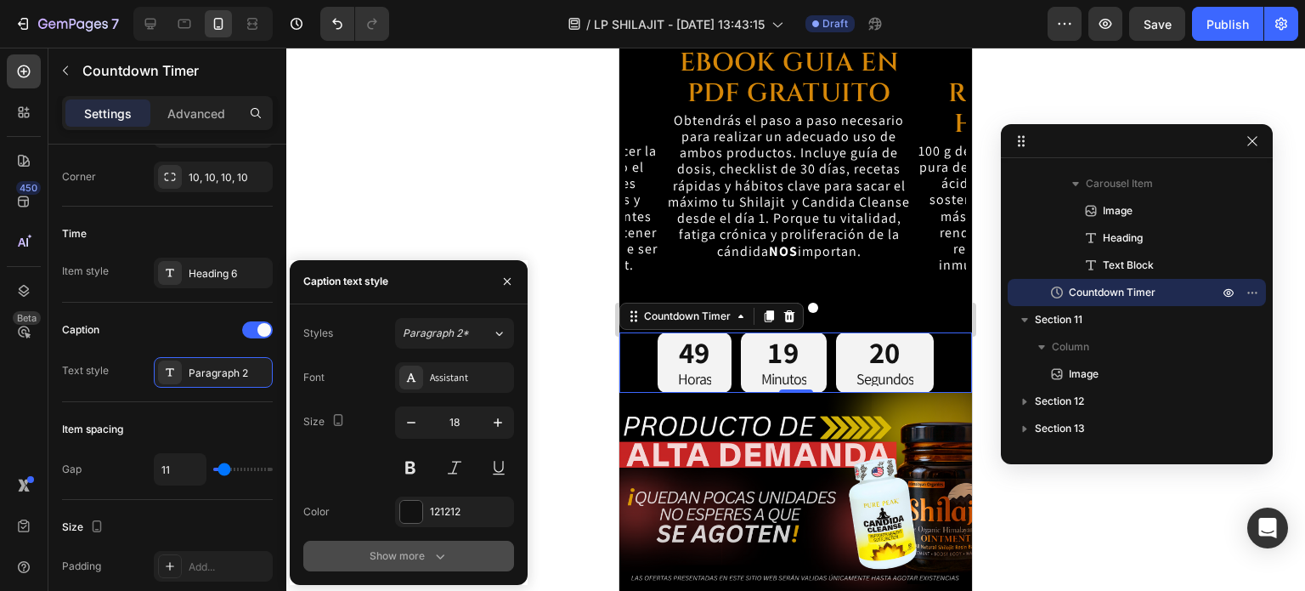
click at [409, 542] on button "Show more" at bounding box center [408, 555] width 211 height 31
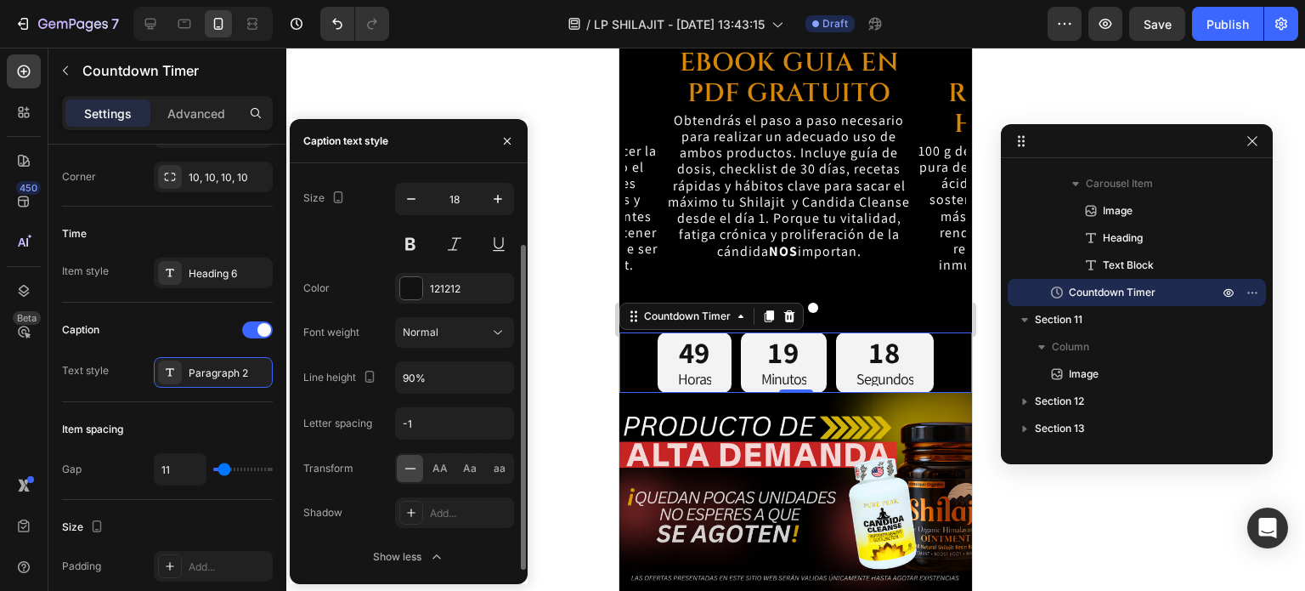
scroll to position [0, 0]
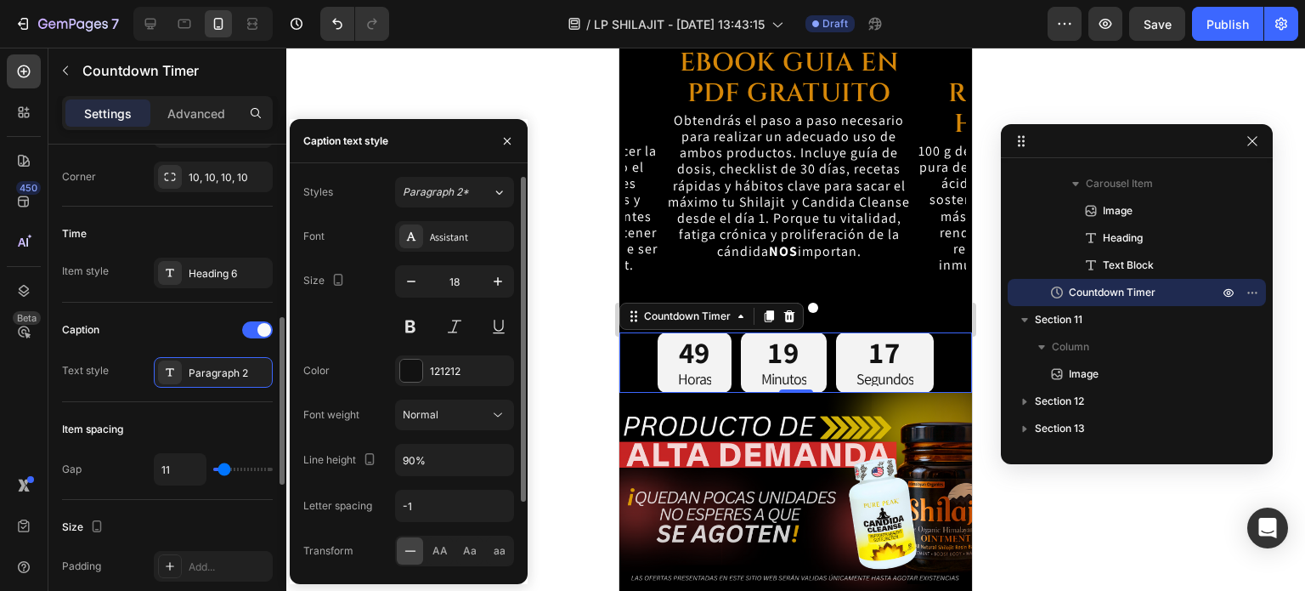
click at [169, 416] on div "Item spacing" at bounding box center [167, 429] width 211 height 27
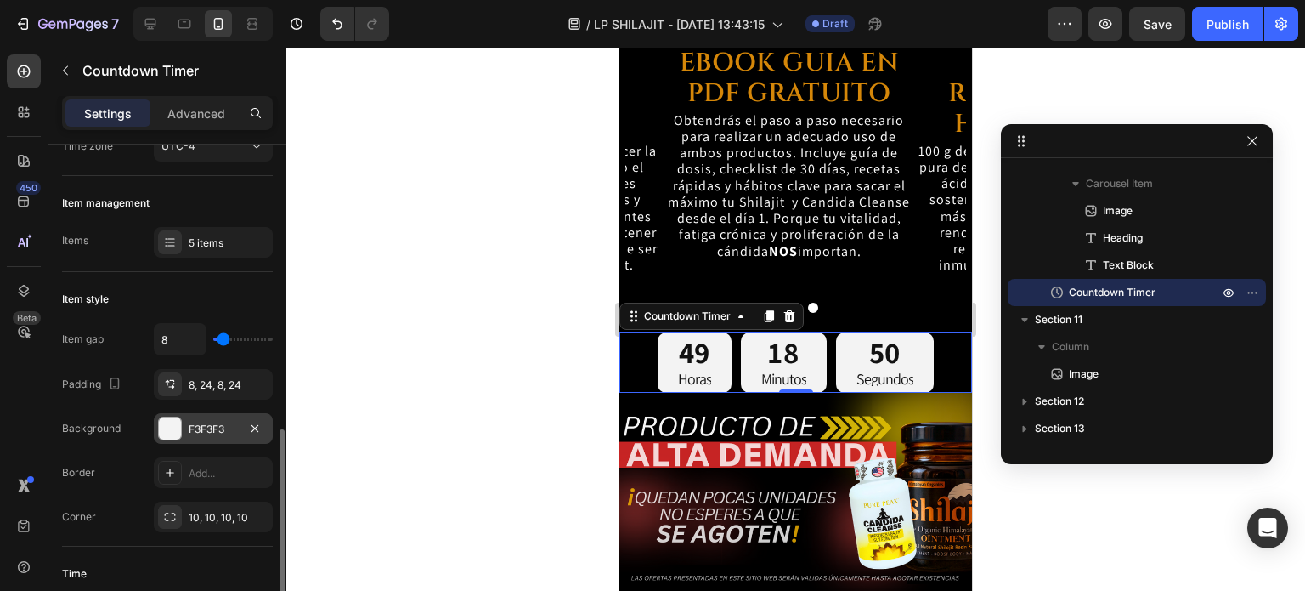
scroll to position [340, 0]
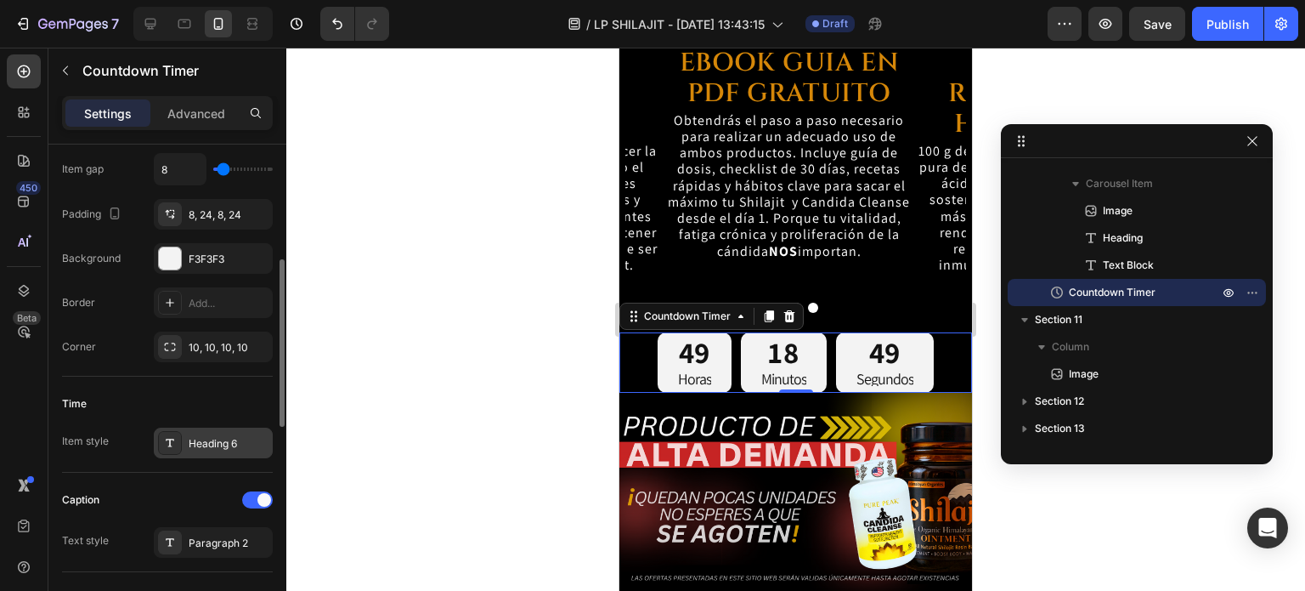
click at [210, 436] on div "Heading 6" at bounding box center [229, 443] width 80 height 15
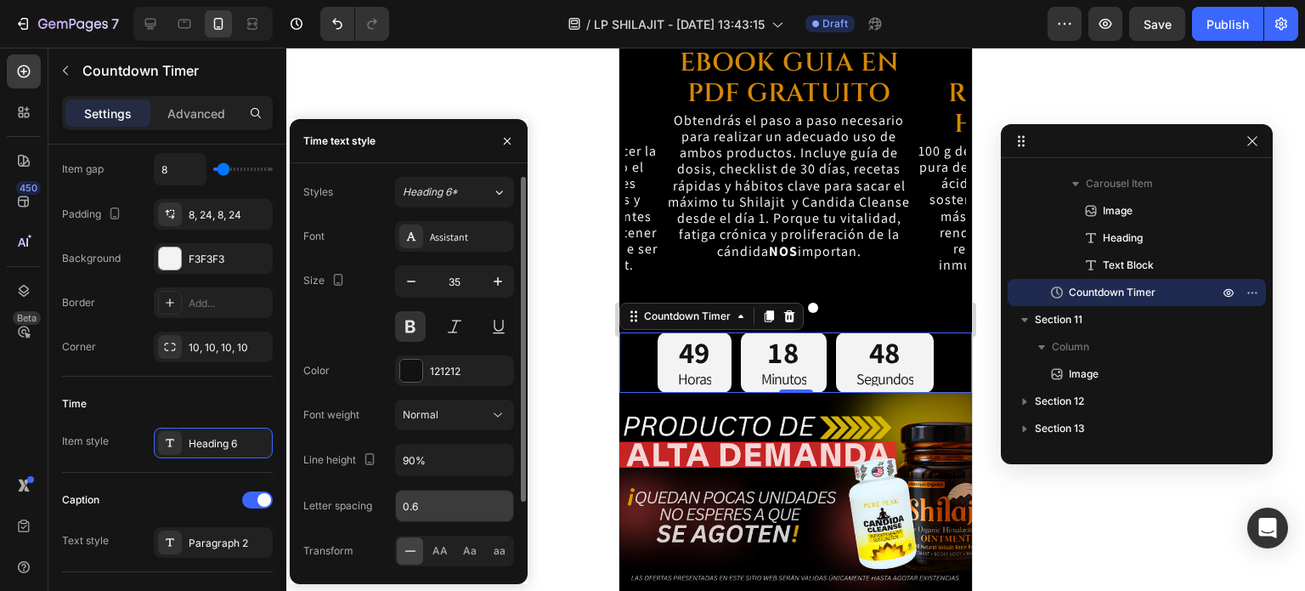
click at [418, 490] on input "0.6" at bounding box center [454, 505] width 117 height 31
type input "-3"
click at [495, 451] on icon "button" at bounding box center [497, 459] width 17 height 17
click at [456, 460] on input "90%" at bounding box center [454, 459] width 117 height 31
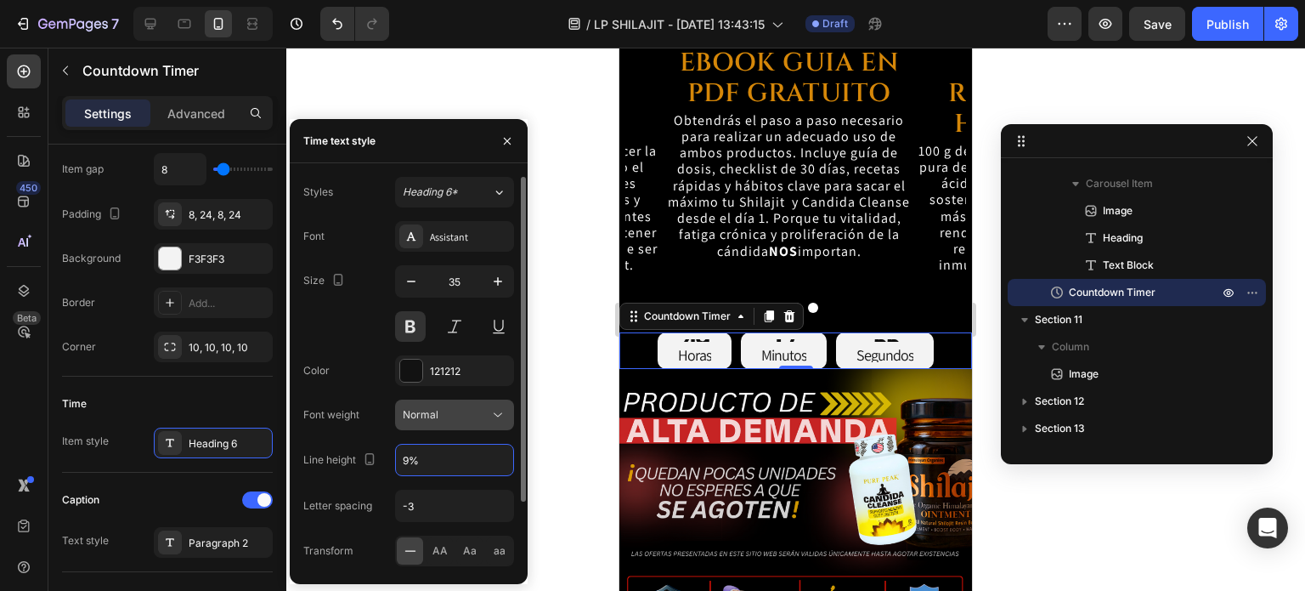
type input "90%"
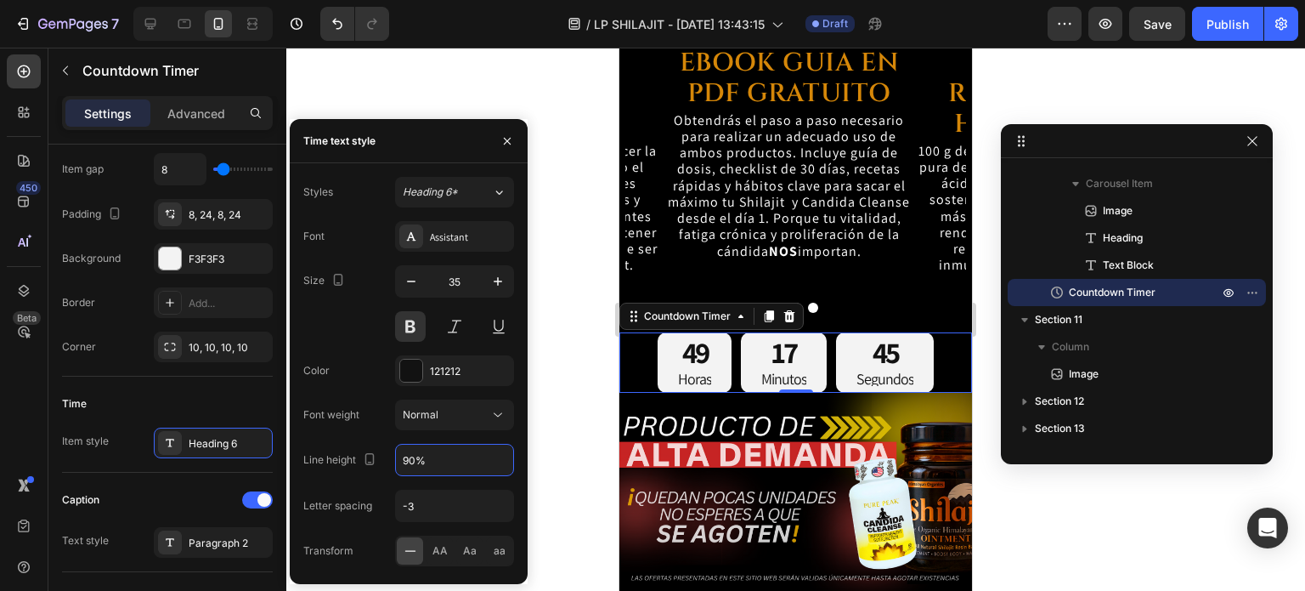
click at [591, 348] on div at bounding box center [795, 319] width 1019 height 543
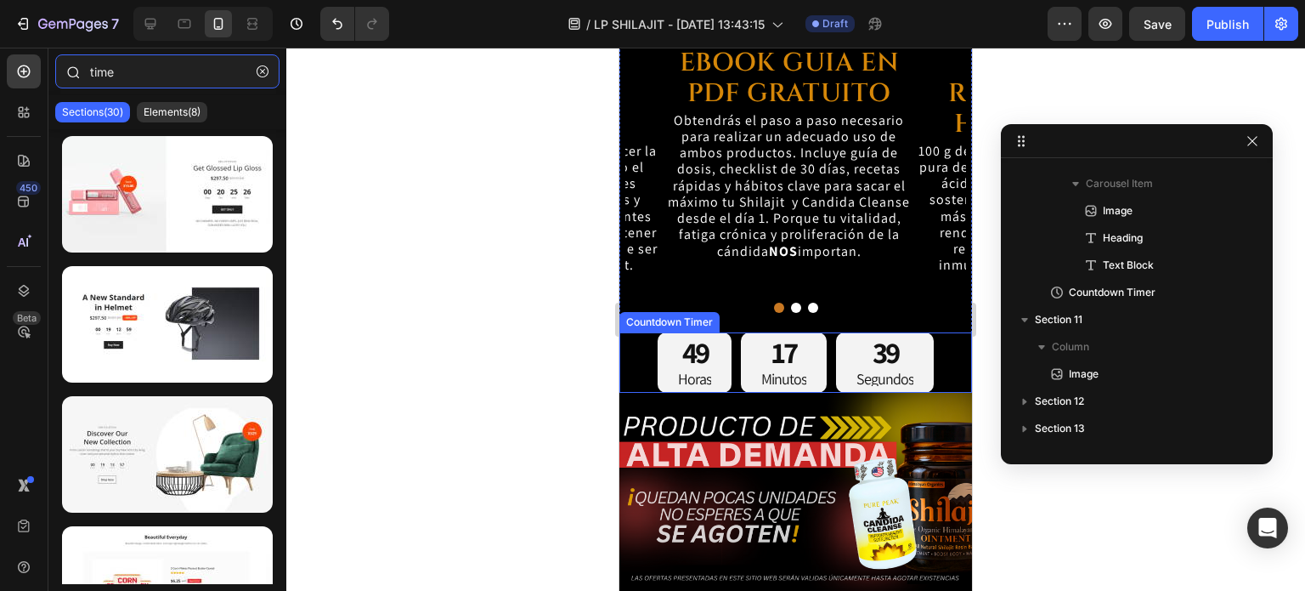
drag, startPoint x: 156, startPoint y: 74, endPoint x: 52, endPoint y: 68, distance: 103.8
click at [52, 68] on div "time" at bounding box center [167, 74] width 238 height 41
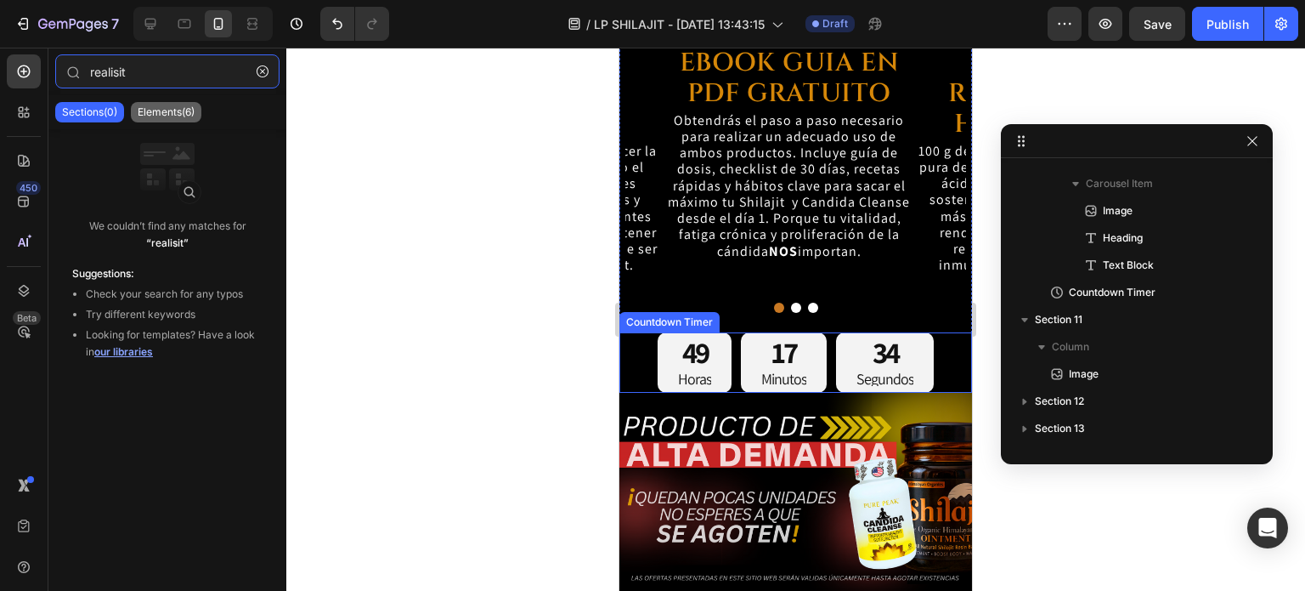
type input "realisit"
click at [177, 105] on p "Elements(6)" at bounding box center [166, 112] width 57 height 14
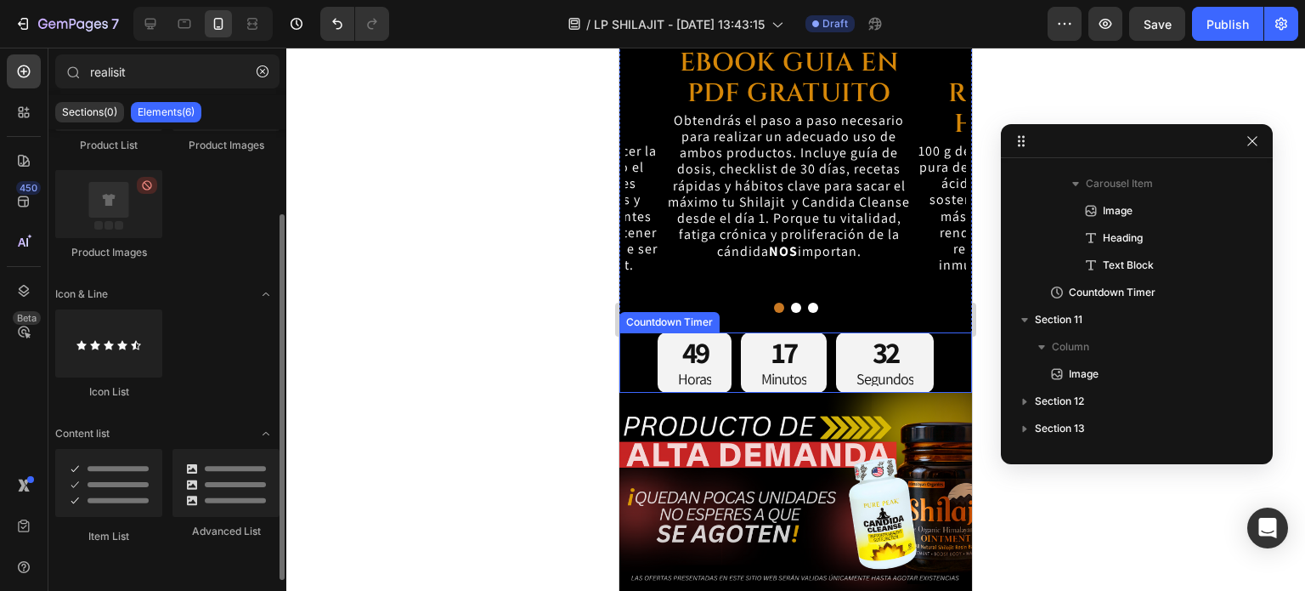
scroll to position [0, 0]
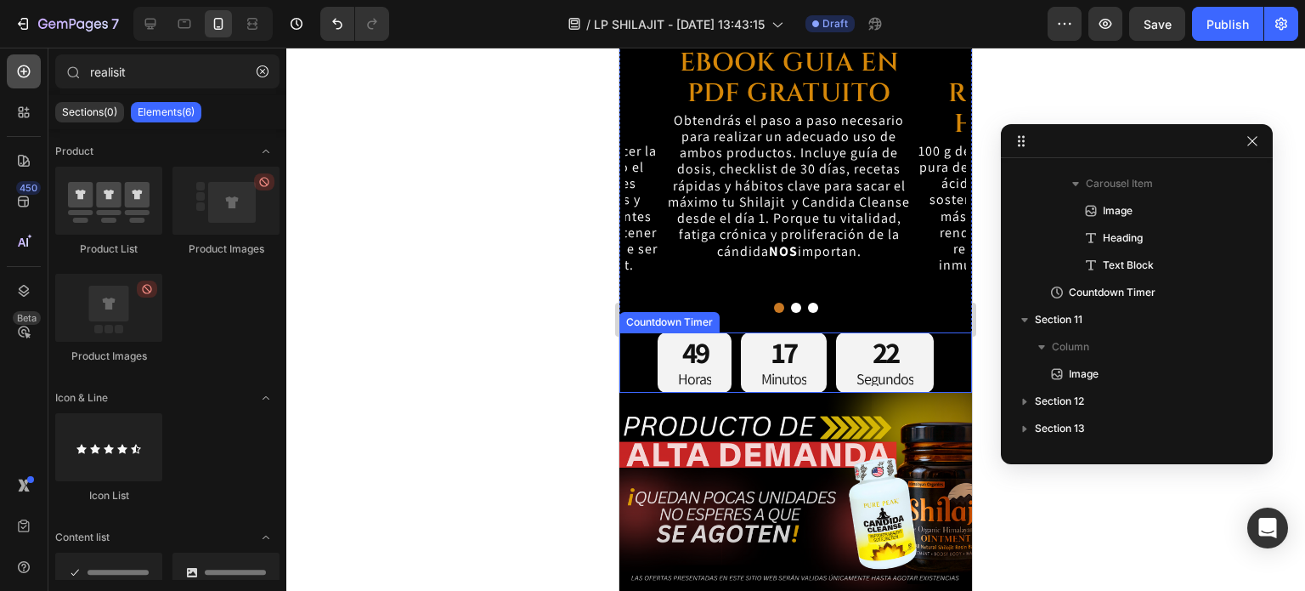
click at [27, 69] on icon at bounding box center [23, 71] width 17 height 17
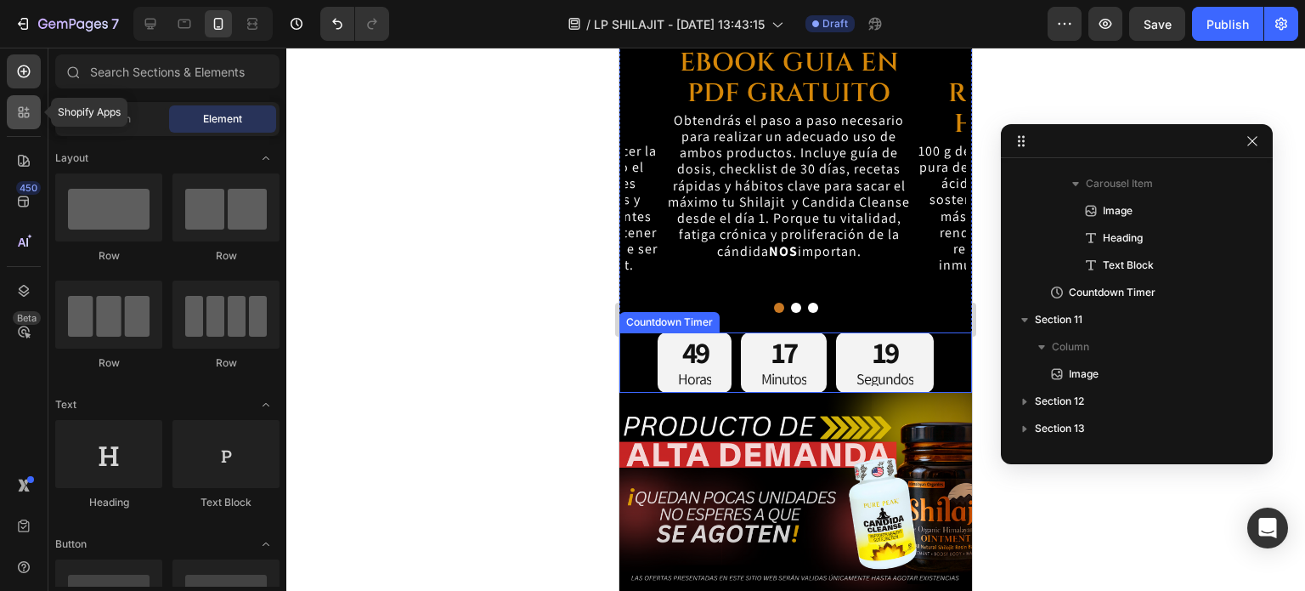
click at [31, 114] on icon at bounding box center [23, 112] width 17 height 17
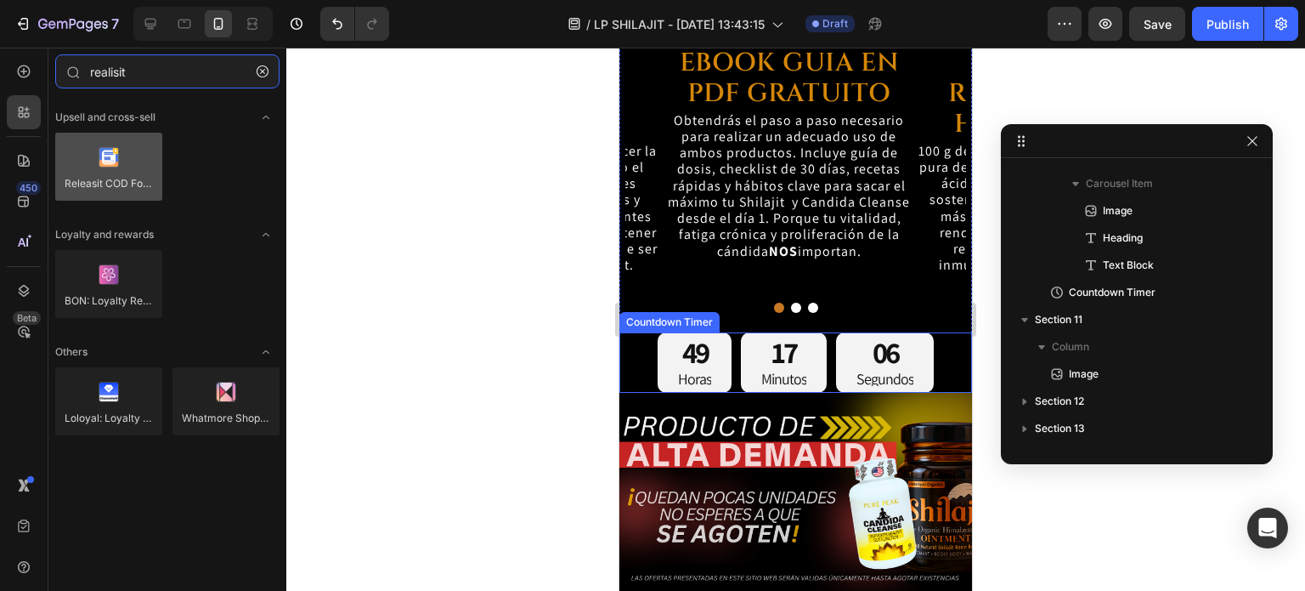
type input "realisit"
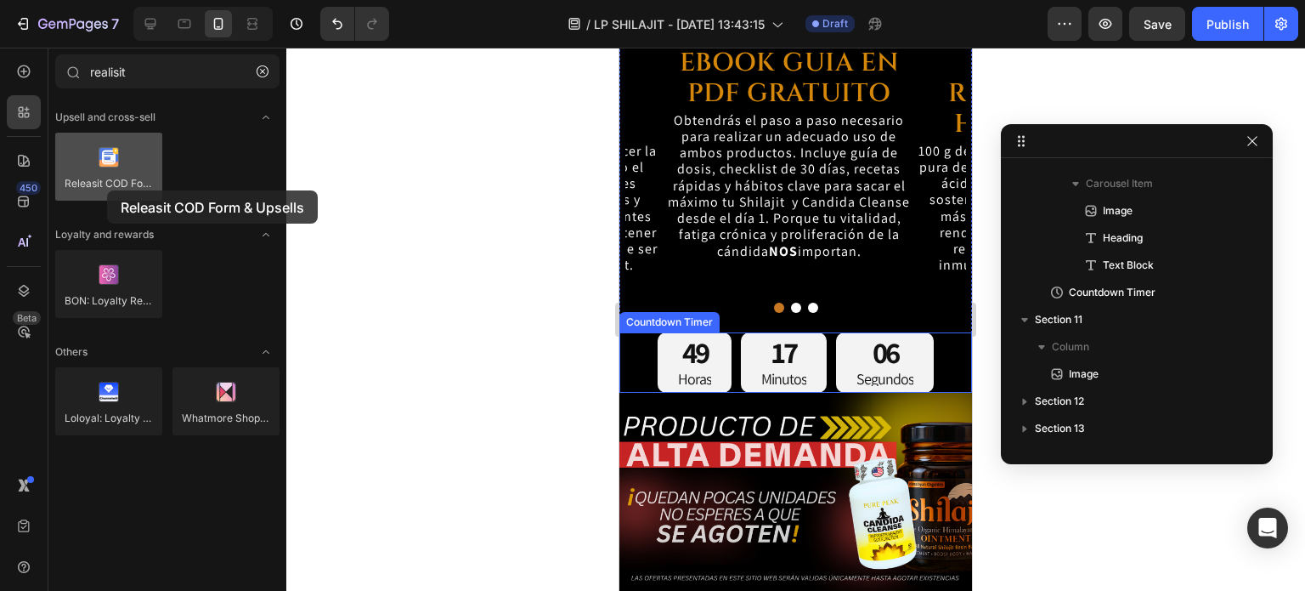
click at [107, 190] on div at bounding box center [108, 167] width 107 height 68
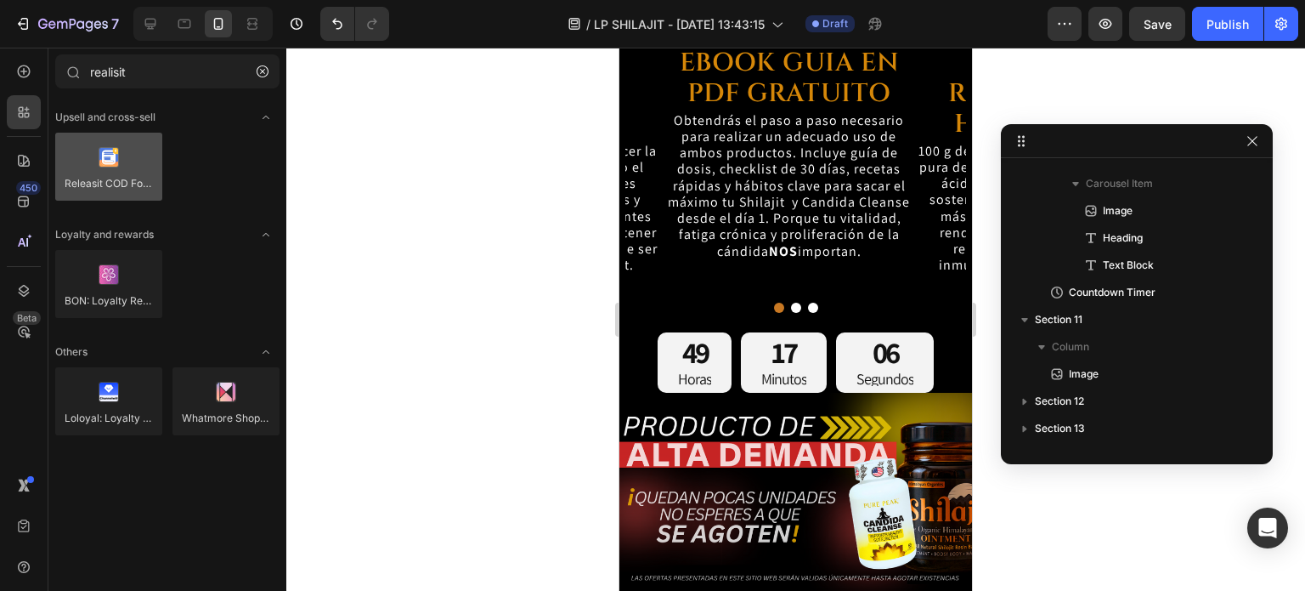
click at [107, 190] on div at bounding box center [108, 167] width 107 height 68
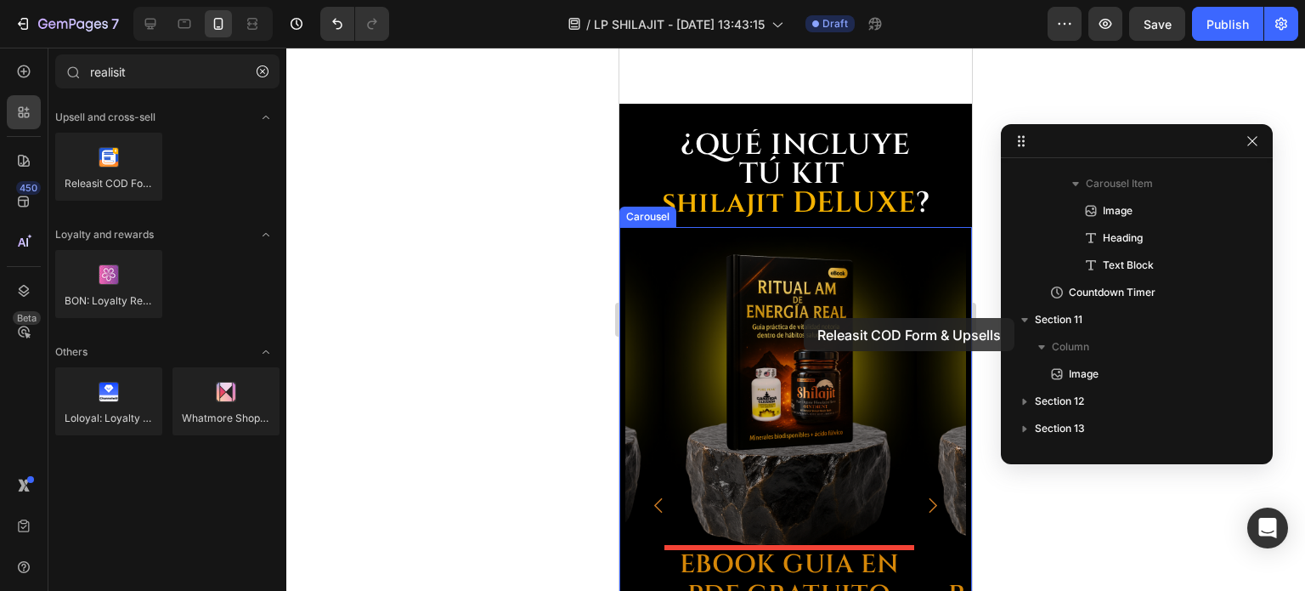
scroll to position [5184, 0]
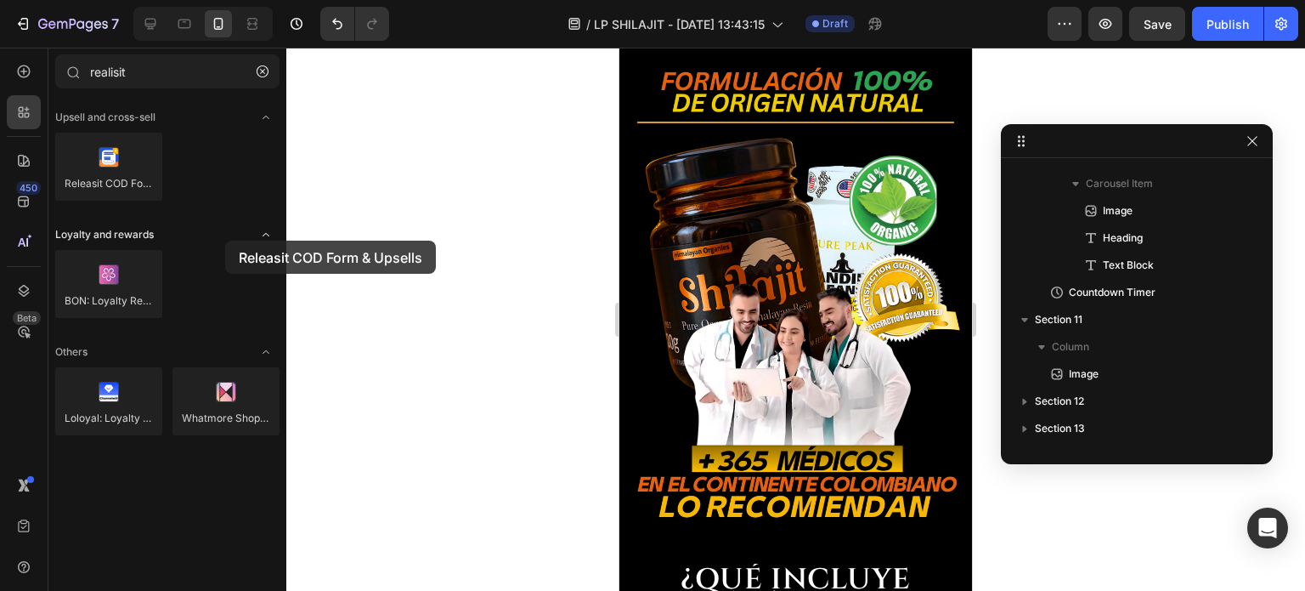
drag, startPoint x: 107, startPoint y: 190, endPoint x: 221, endPoint y: 240, distance: 124.4
click at [221, 240] on div "Upsell and cross-sell Releasit COD Form & Upsells Loyalty and rewards BON: Loya…" at bounding box center [167, 283] width 238 height 376
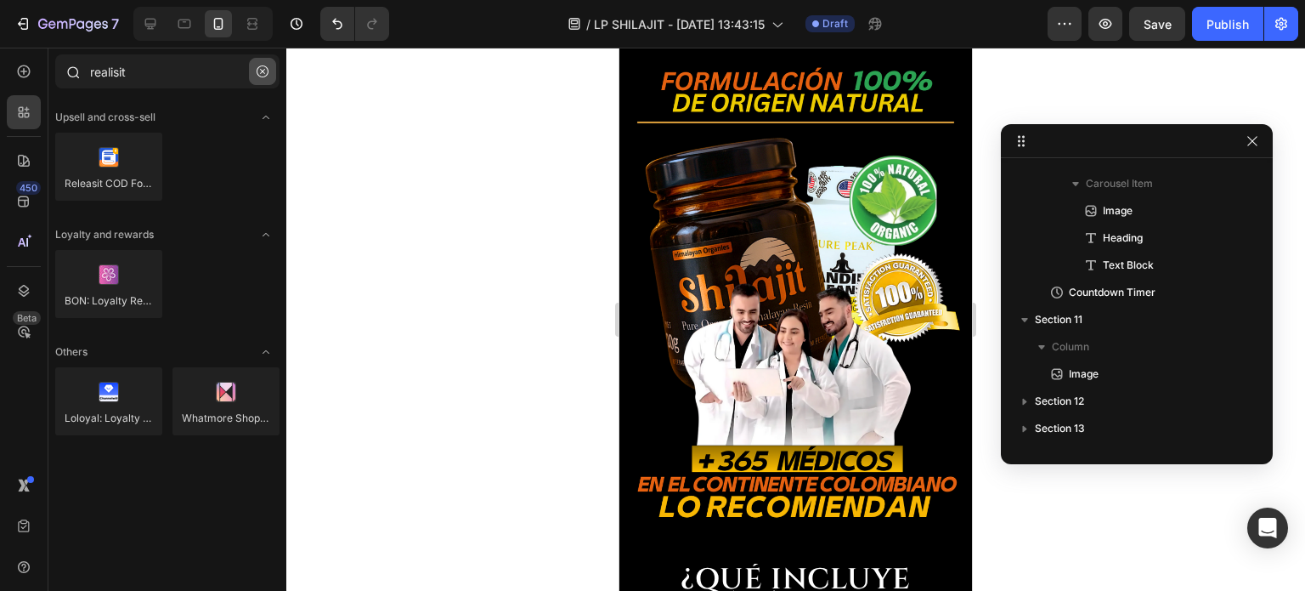
click at [262, 71] on icon "button" at bounding box center [263, 71] width 12 height 12
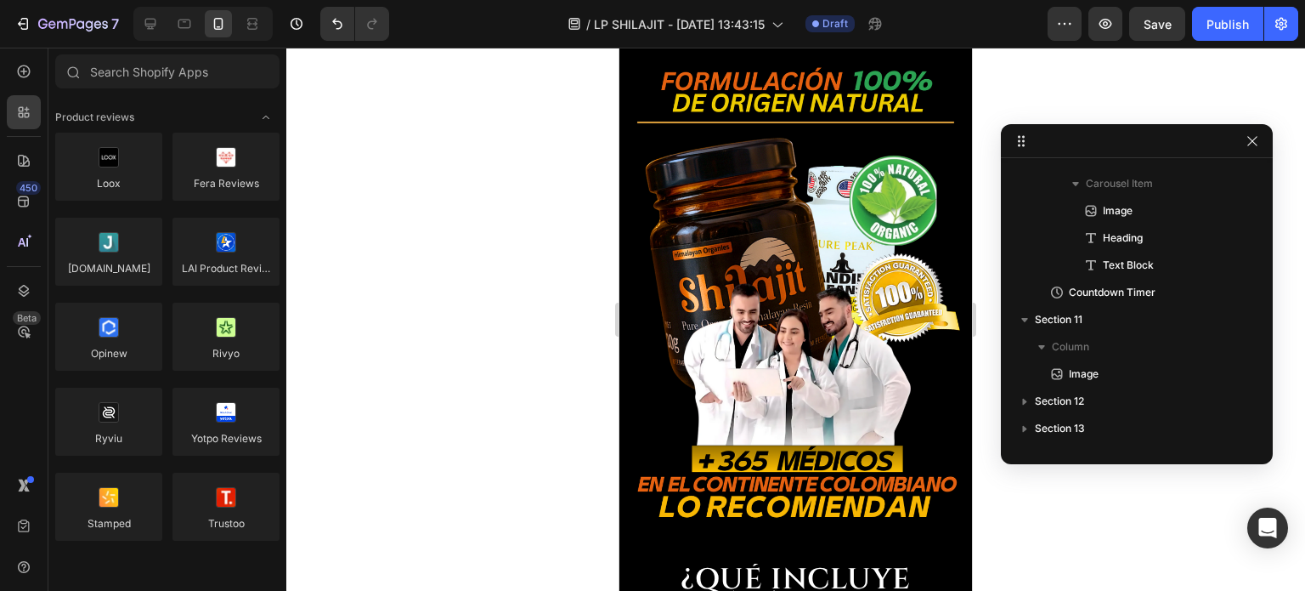
click at [397, 107] on div at bounding box center [795, 319] width 1019 height 543
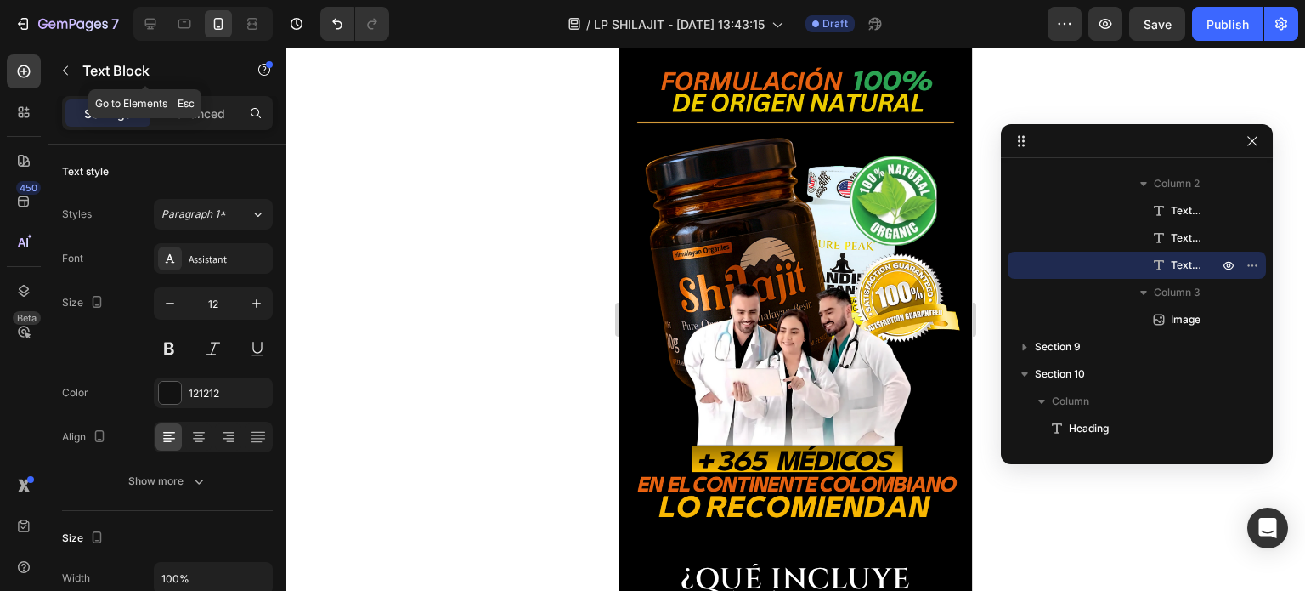
click at [60, 71] on icon "button" at bounding box center [66, 71] width 14 height 14
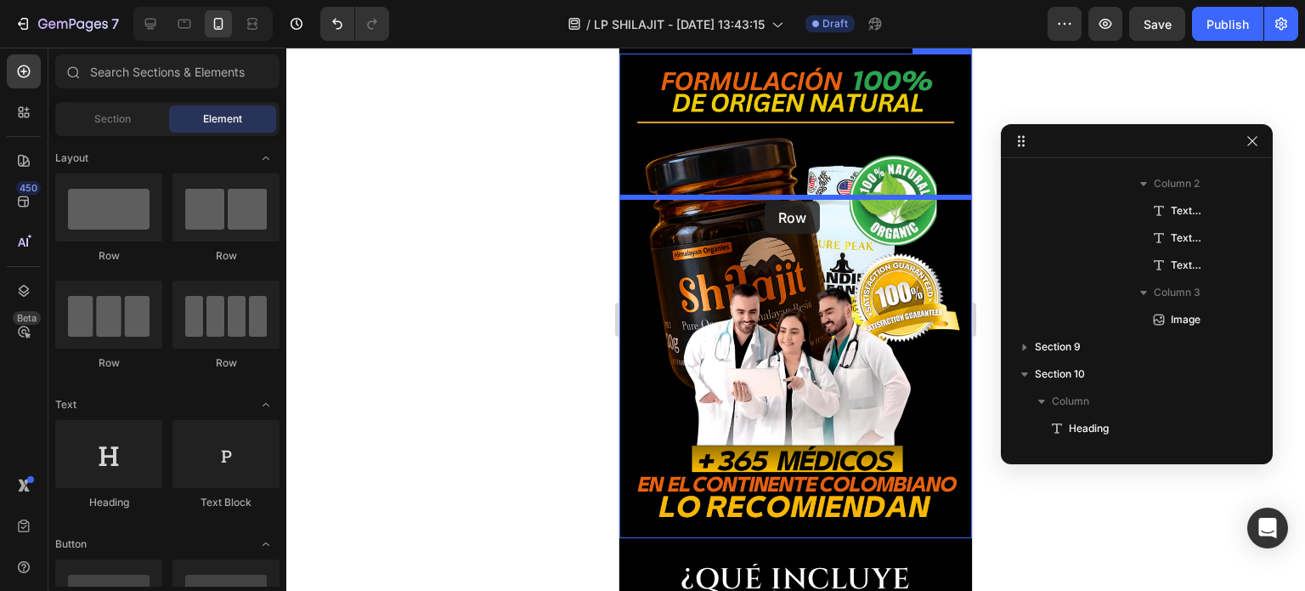
drag, startPoint x: 749, startPoint y: 274, endPoint x: 765, endPoint y: 201, distance: 75.7
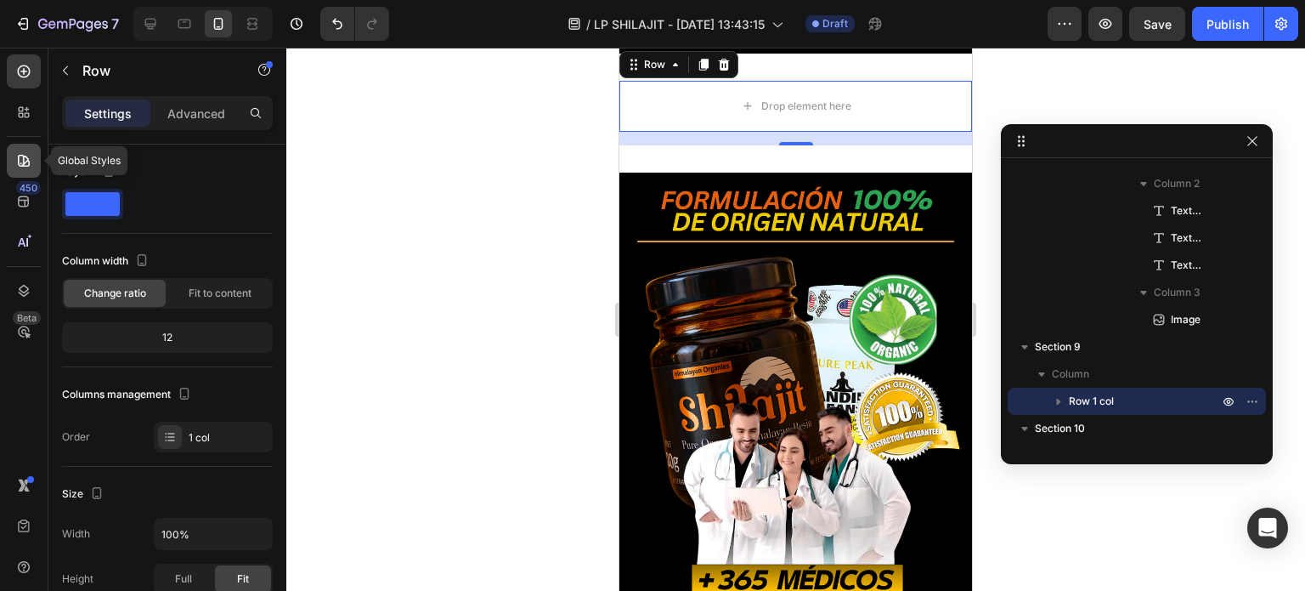
click at [27, 164] on icon at bounding box center [23, 160] width 17 height 17
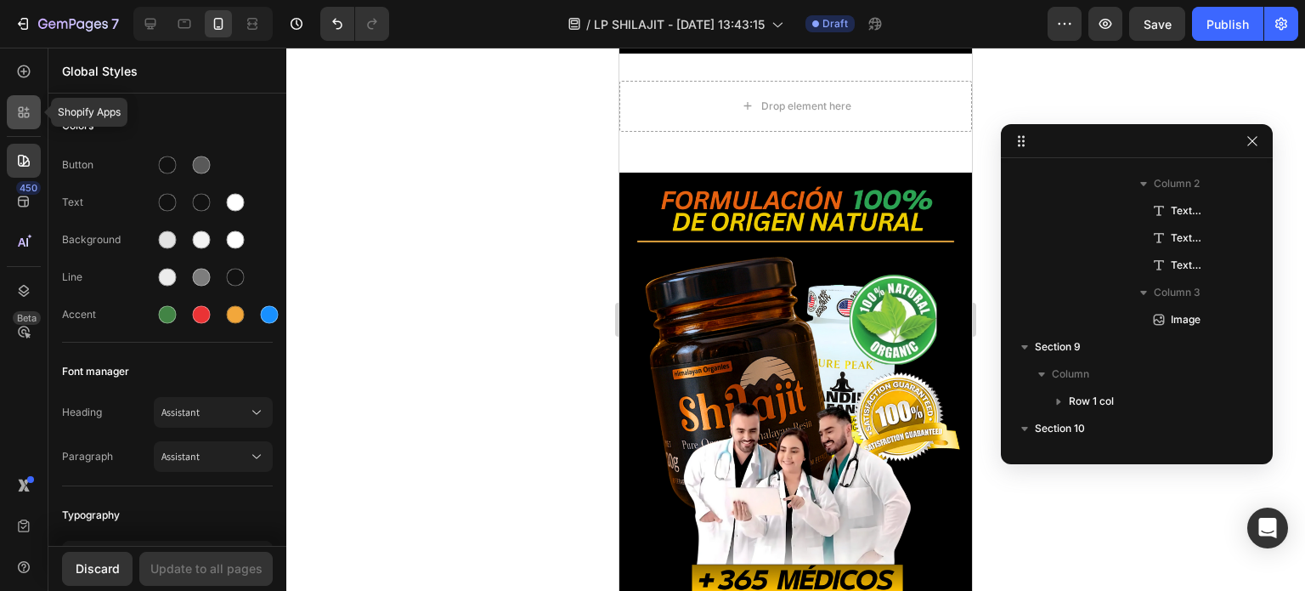
click at [25, 120] on div at bounding box center [24, 112] width 34 height 34
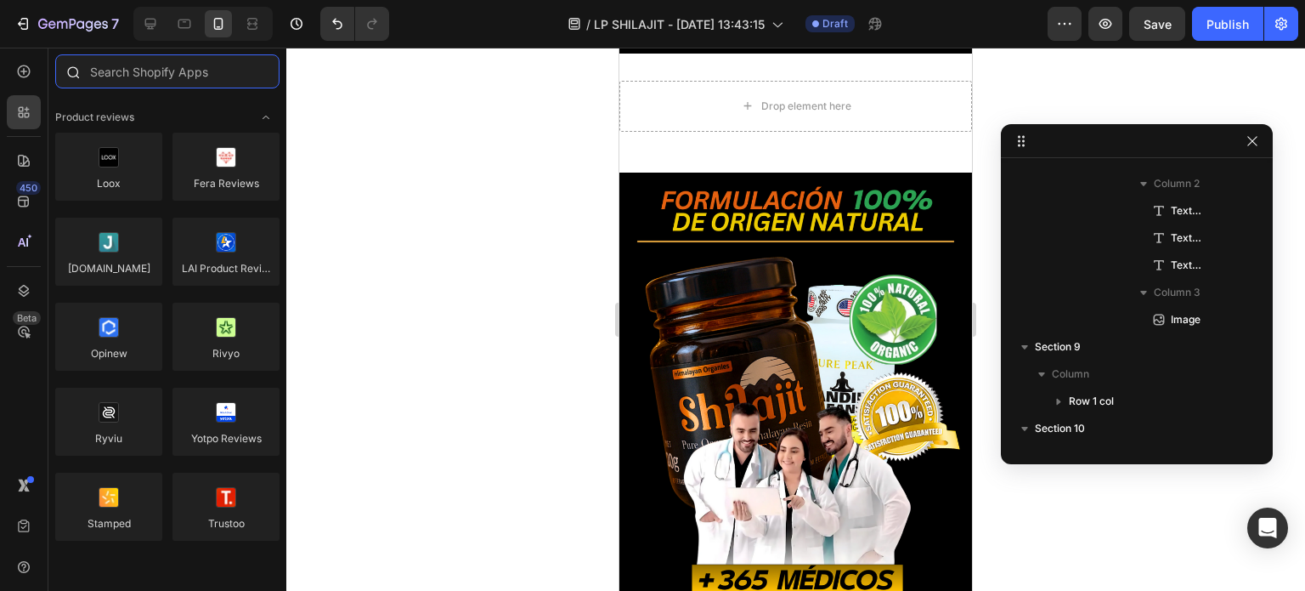
click at [179, 76] on input "text" at bounding box center [167, 71] width 224 height 34
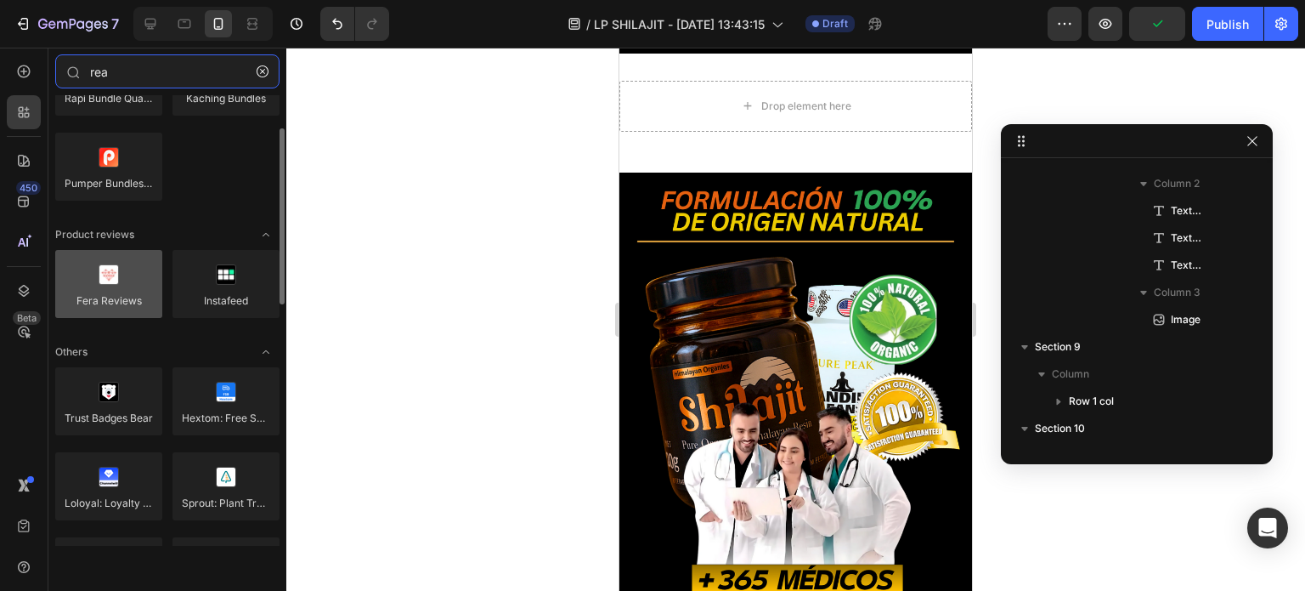
scroll to position [0, 0]
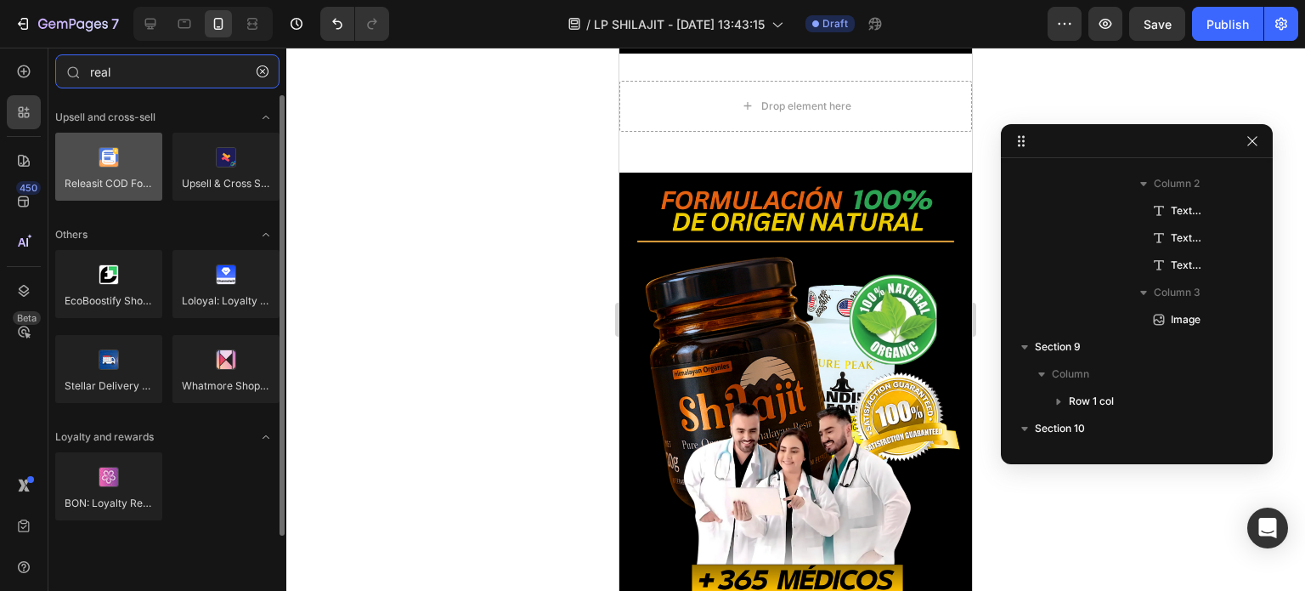
type input "real"
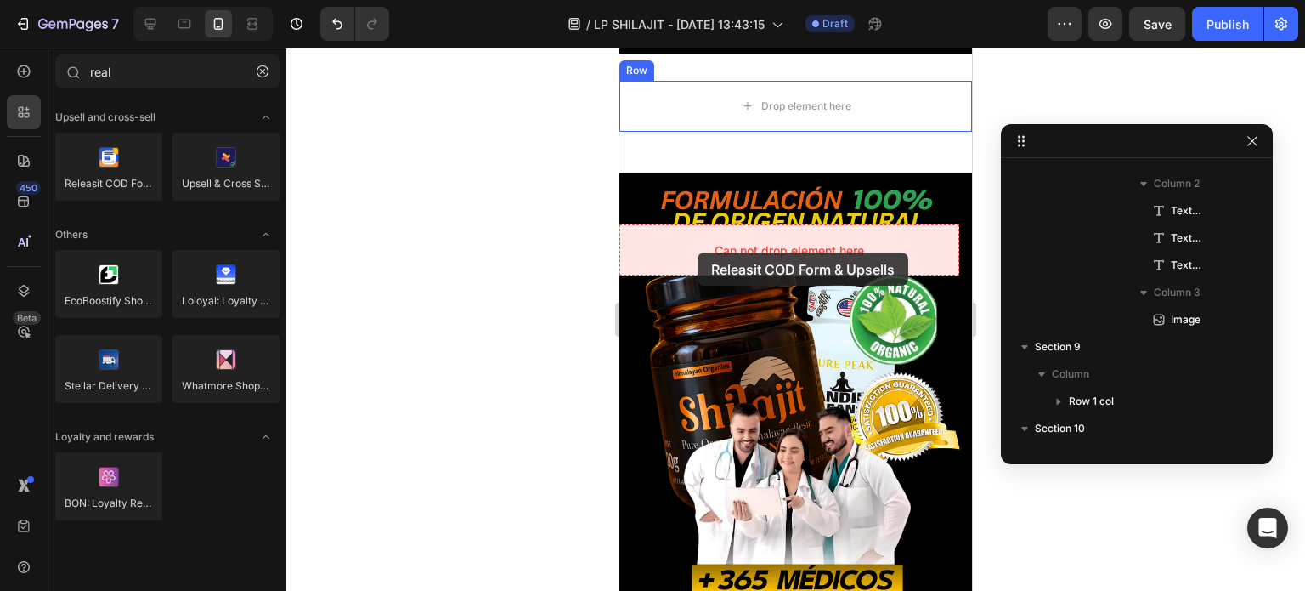
drag, startPoint x: 734, startPoint y: 212, endPoint x: 698, endPoint y: 252, distance: 54.1
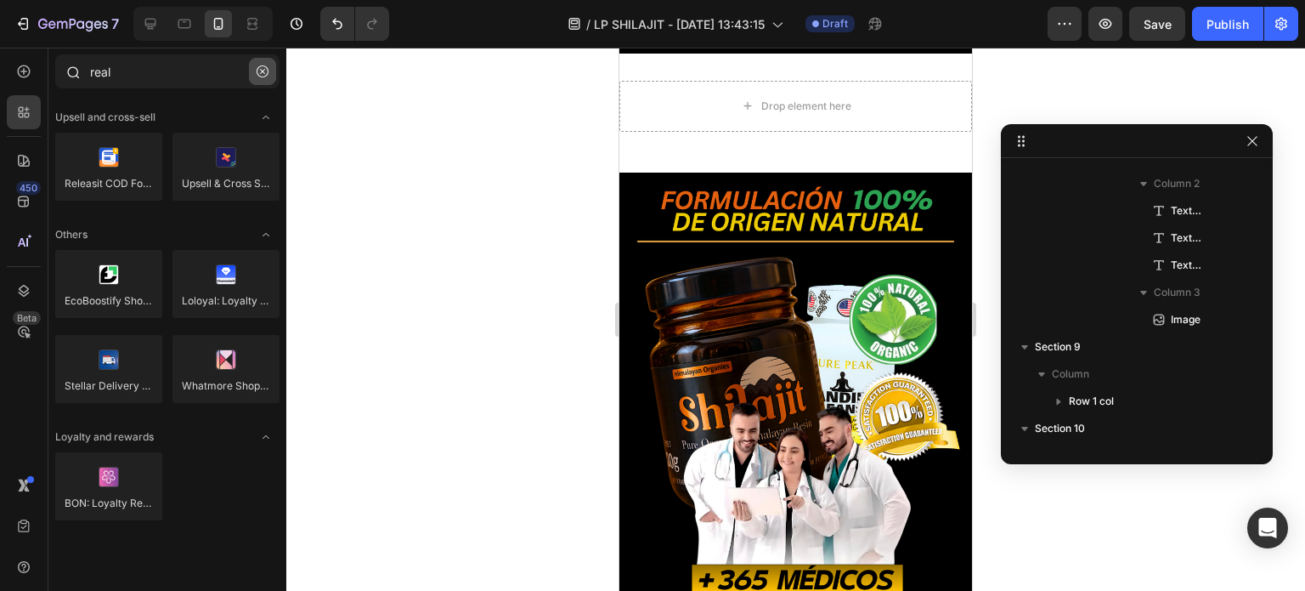
click at [263, 76] on icon "button" at bounding box center [263, 71] width 12 height 12
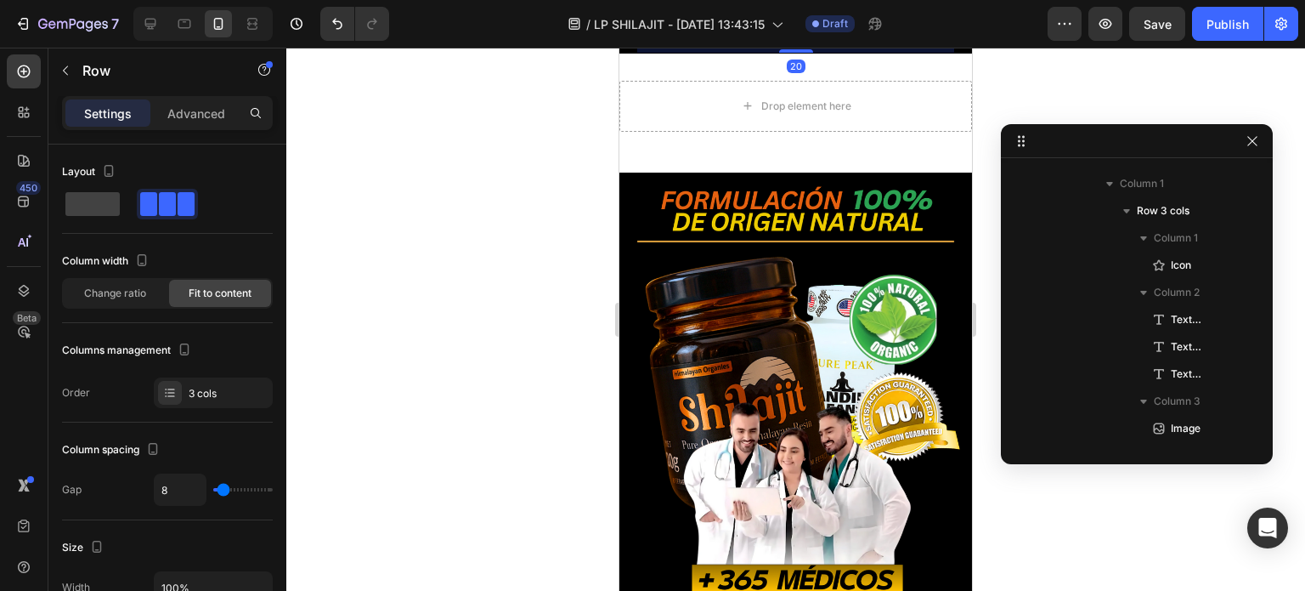
scroll to position [811, 0]
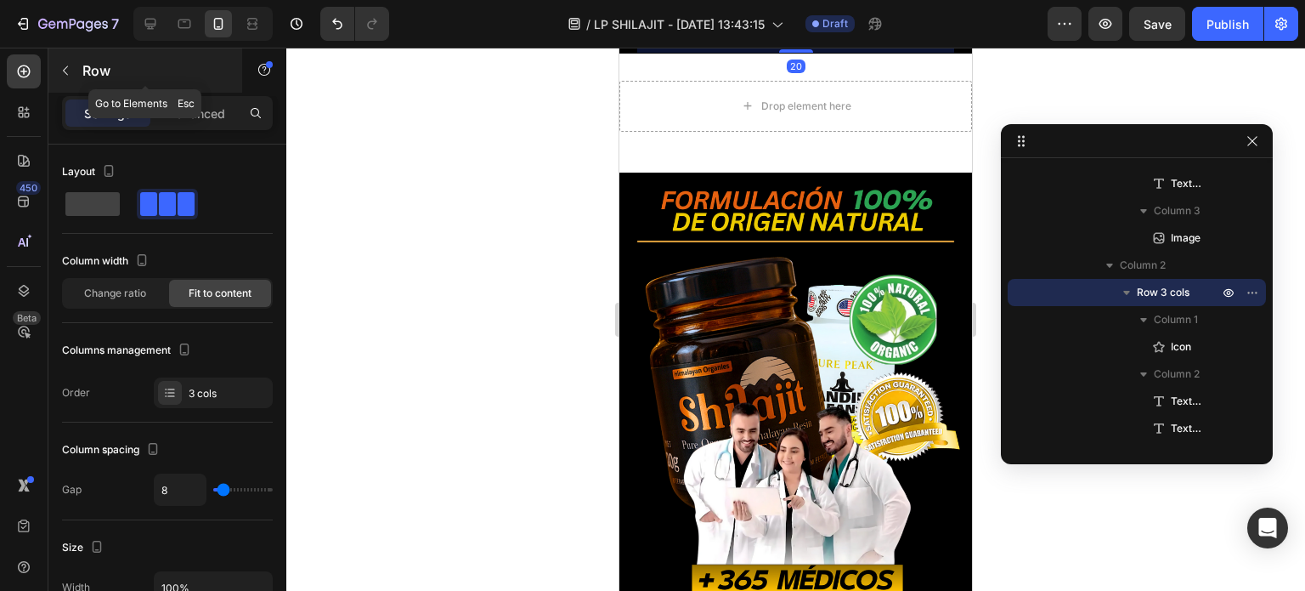
click at [68, 68] on icon "button" at bounding box center [66, 71] width 14 height 14
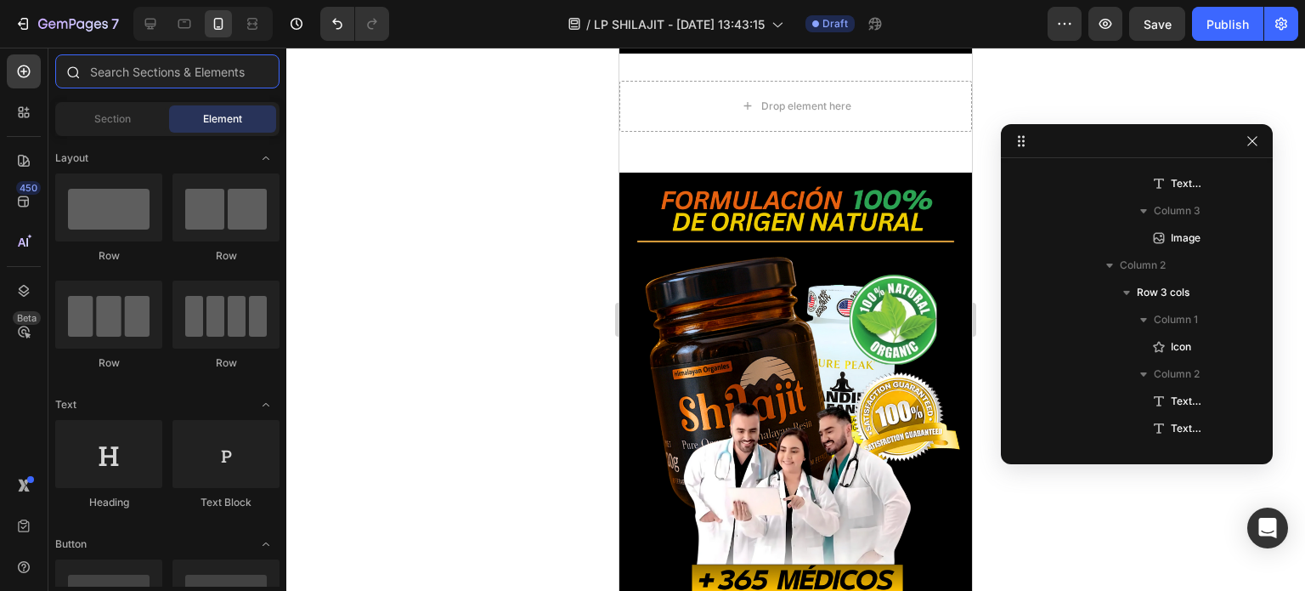
click at [156, 74] on input "text" at bounding box center [167, 71] width 224 height 34
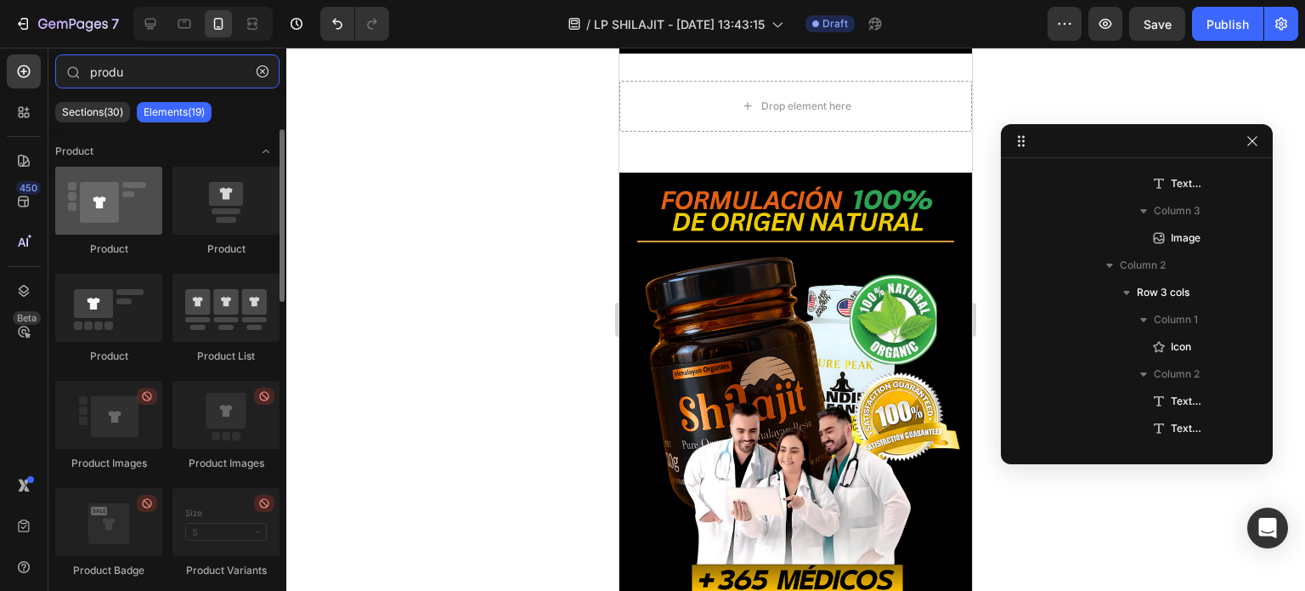
type input "produ"
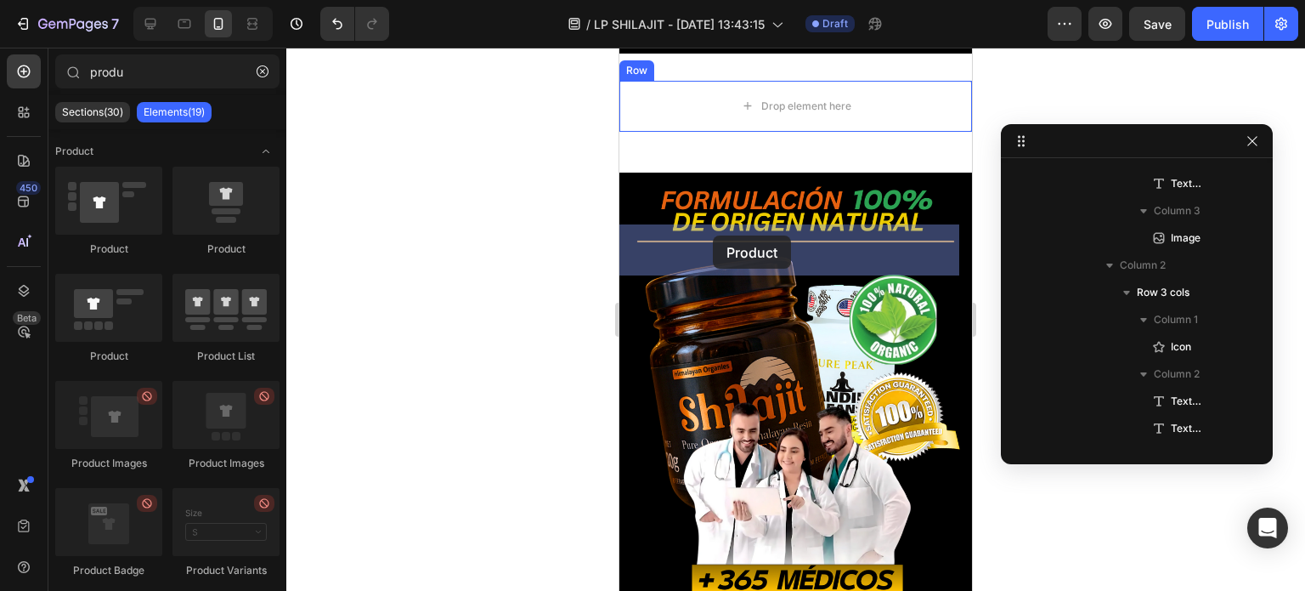
drag, startPoint x: 731, startPoint y: 261, endPoint x: 713, endPoint y: 235, distance: 31.1
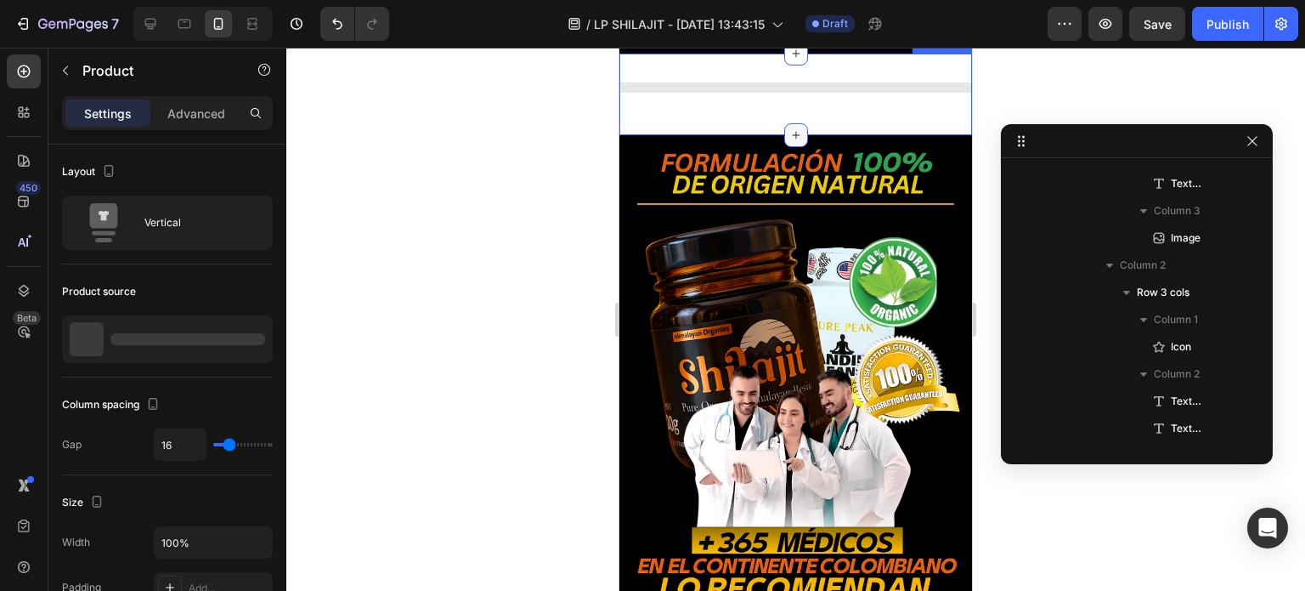
scroll to position [1164, 0]
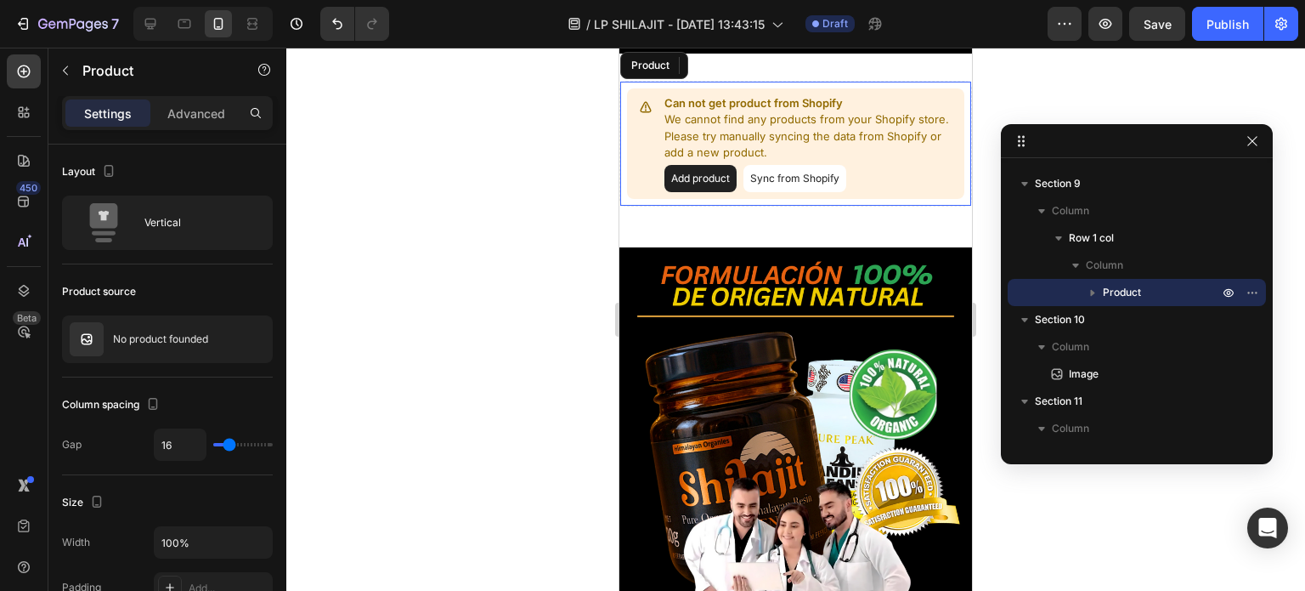
click at [406, 121] on div at bounding box center [795, 319] width 1019 height 543
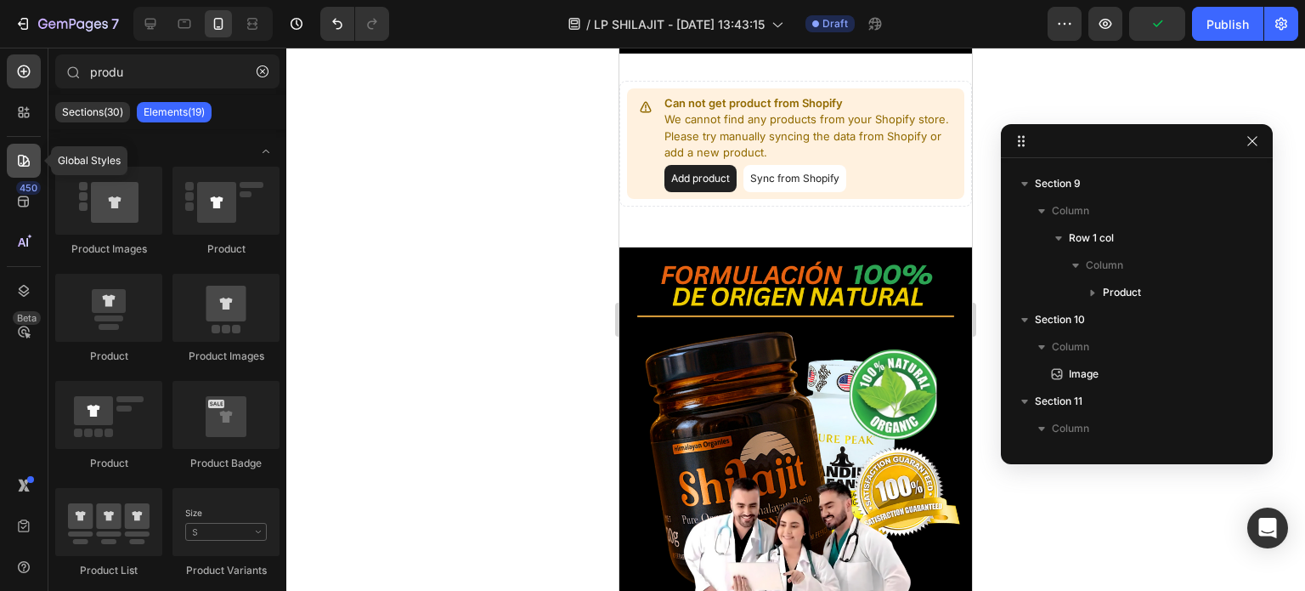
click at [22, 156] on icon at bounding box center [24, 161] width 12 height 12
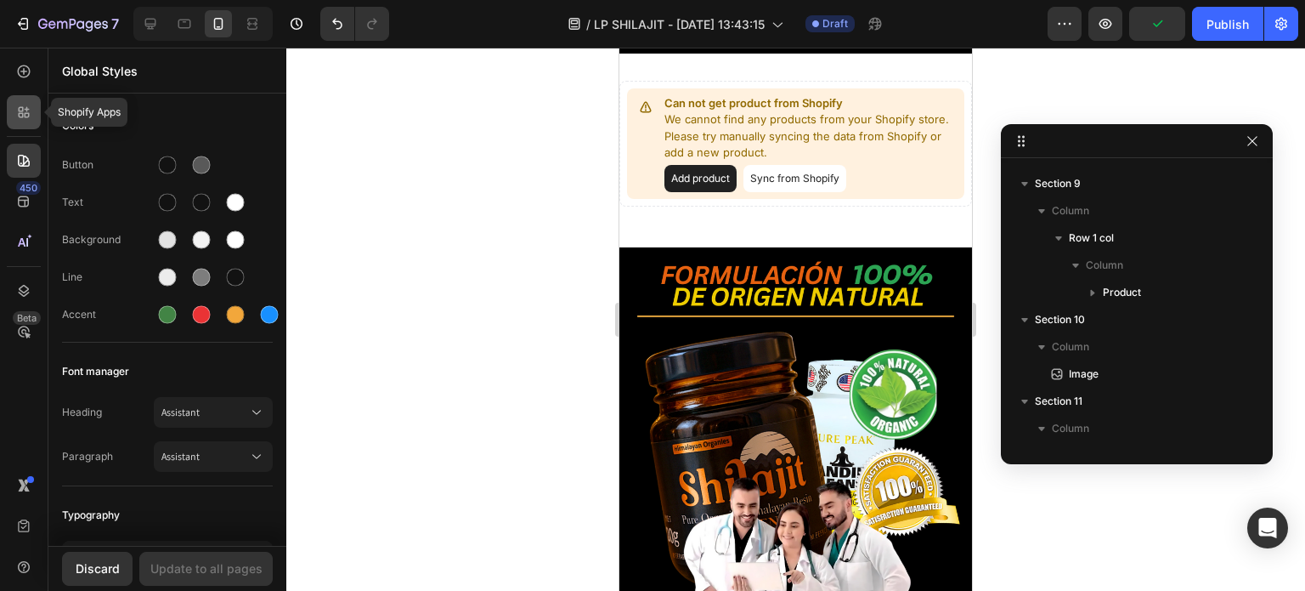
click at [26, 108] on icon at bounding box center [27, 109] width 5 height 5
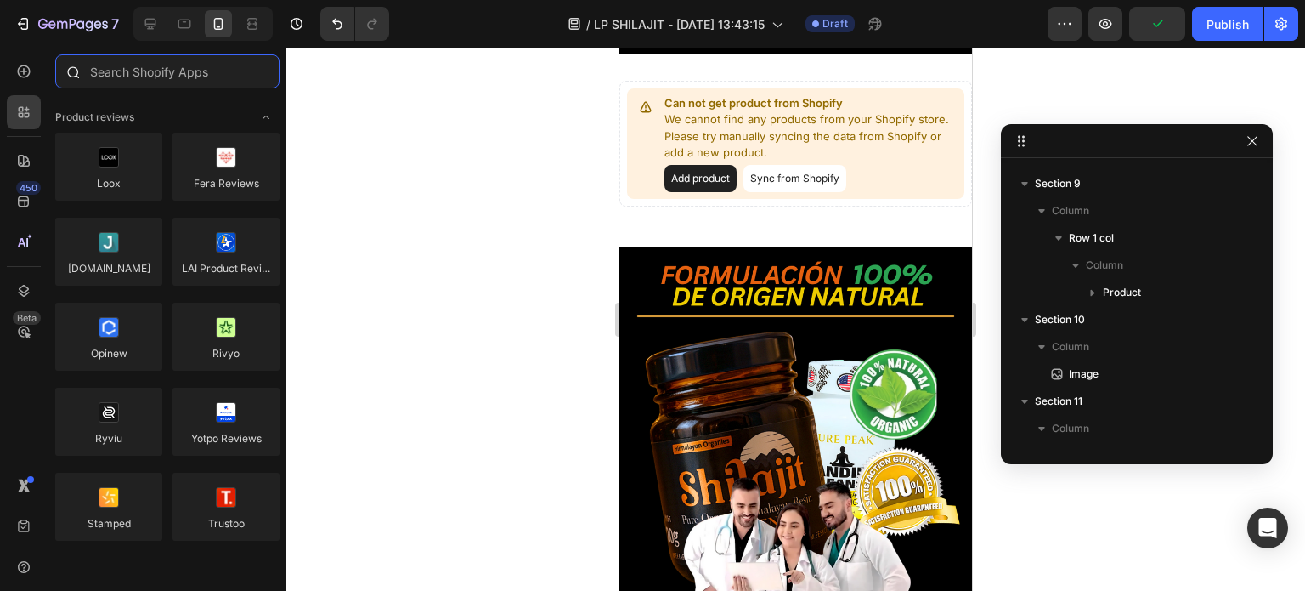
click at [139, 77] on input "text" at bounding box center [167, 71] width 224 height 34
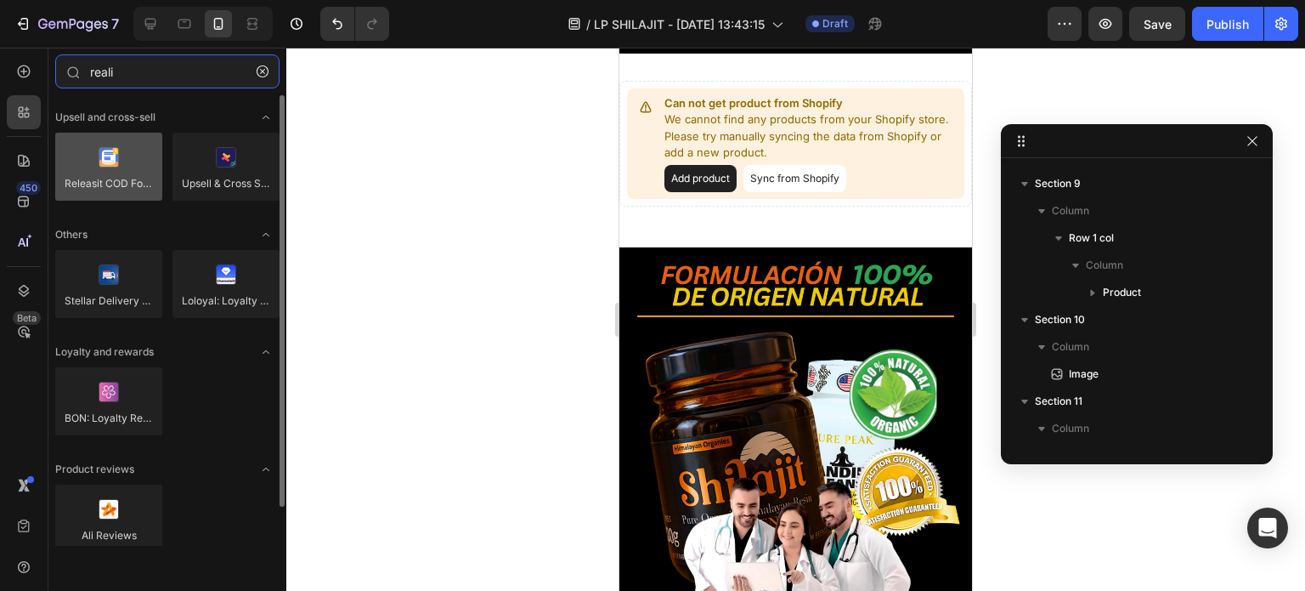
type input "reali"
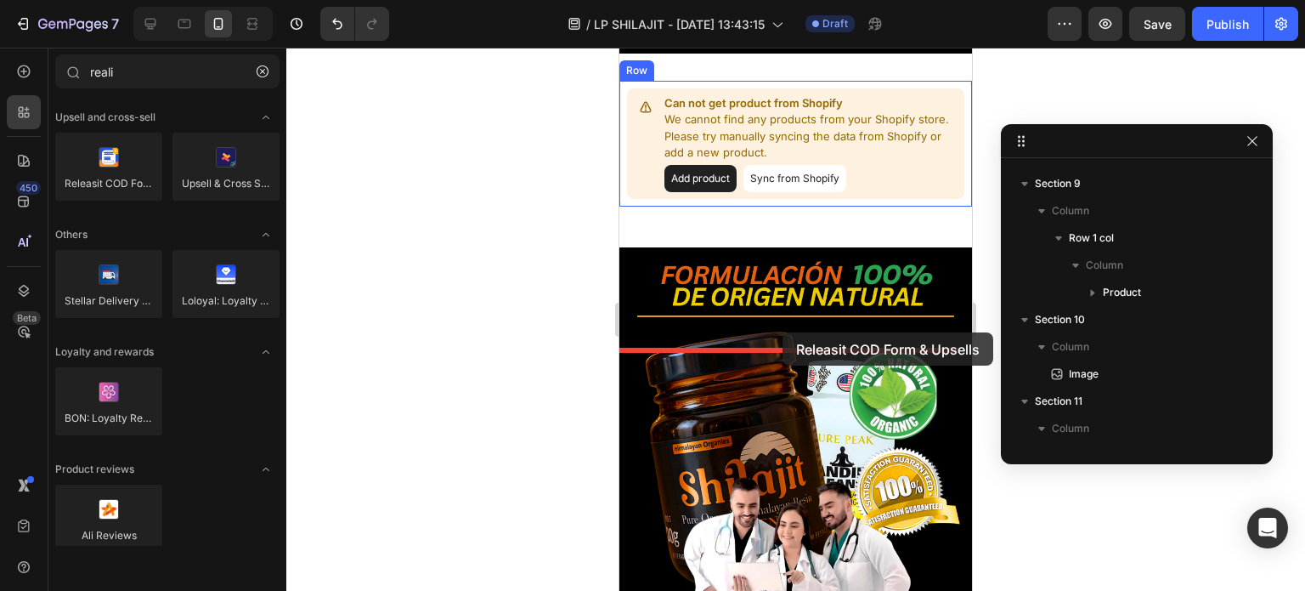
drag, startPoint x: 741, startPoint y: 212, endPoint x: 784, endPoint y: 332, distance: 127.1
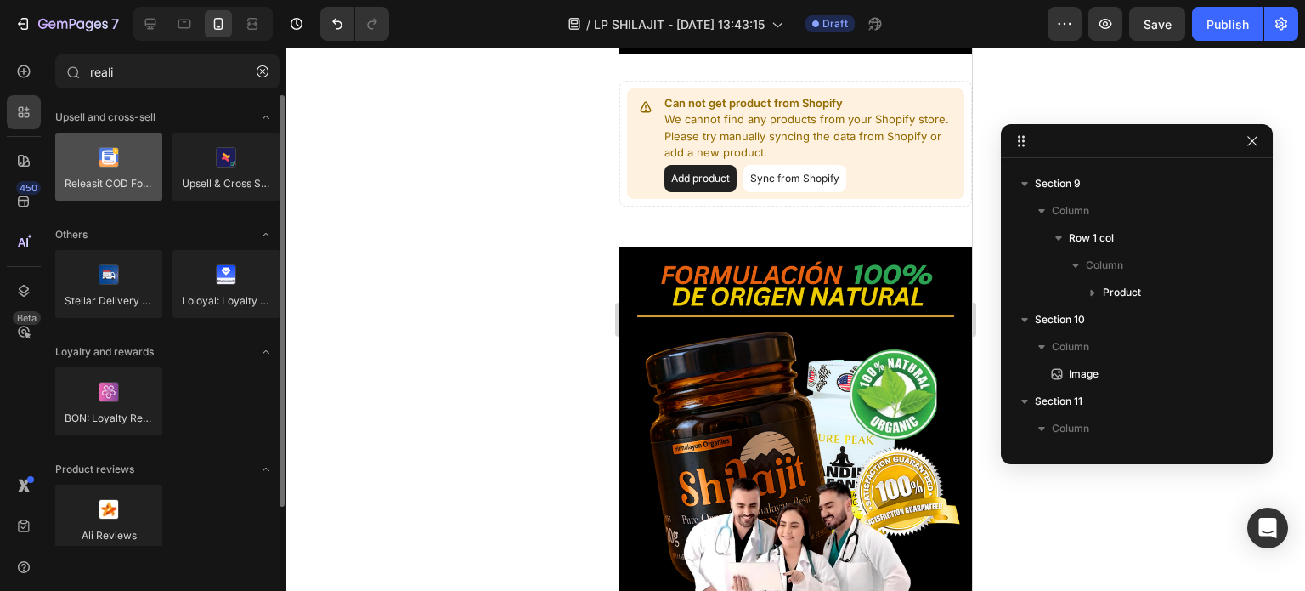
click at [133, 182] on div at bounding box center [108, 167] width 107 height 68
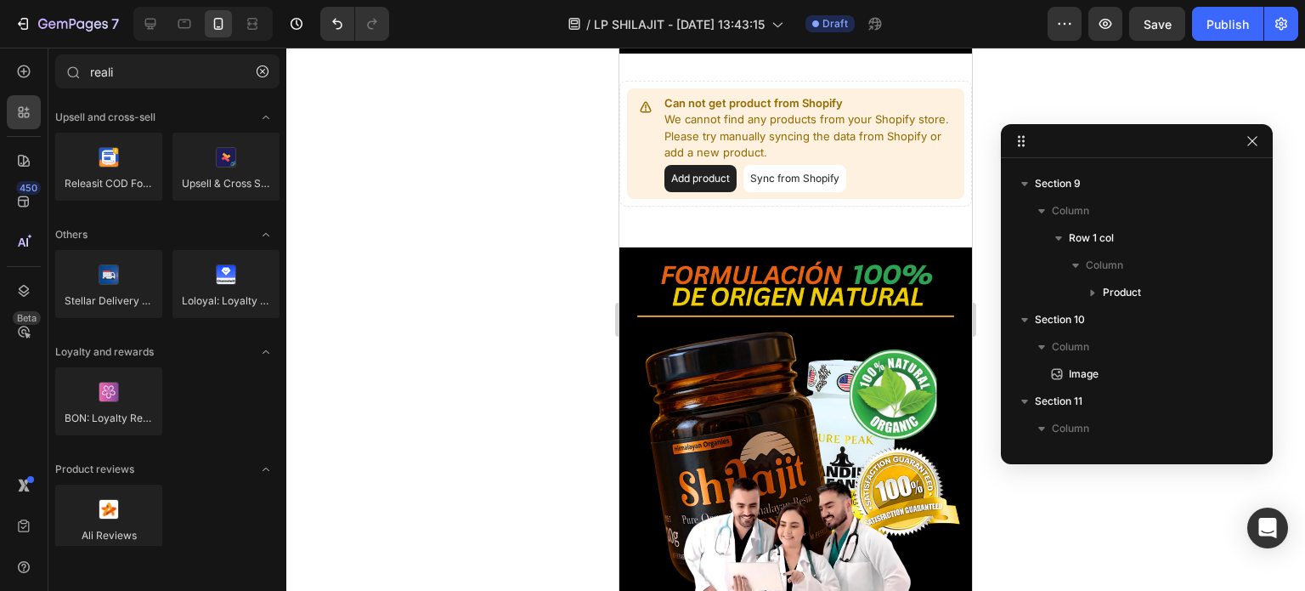
click at [724, 11] on span "neurológicas y mejora la espermatogénesis." at bounding box center [767, 4] width 184 height 13
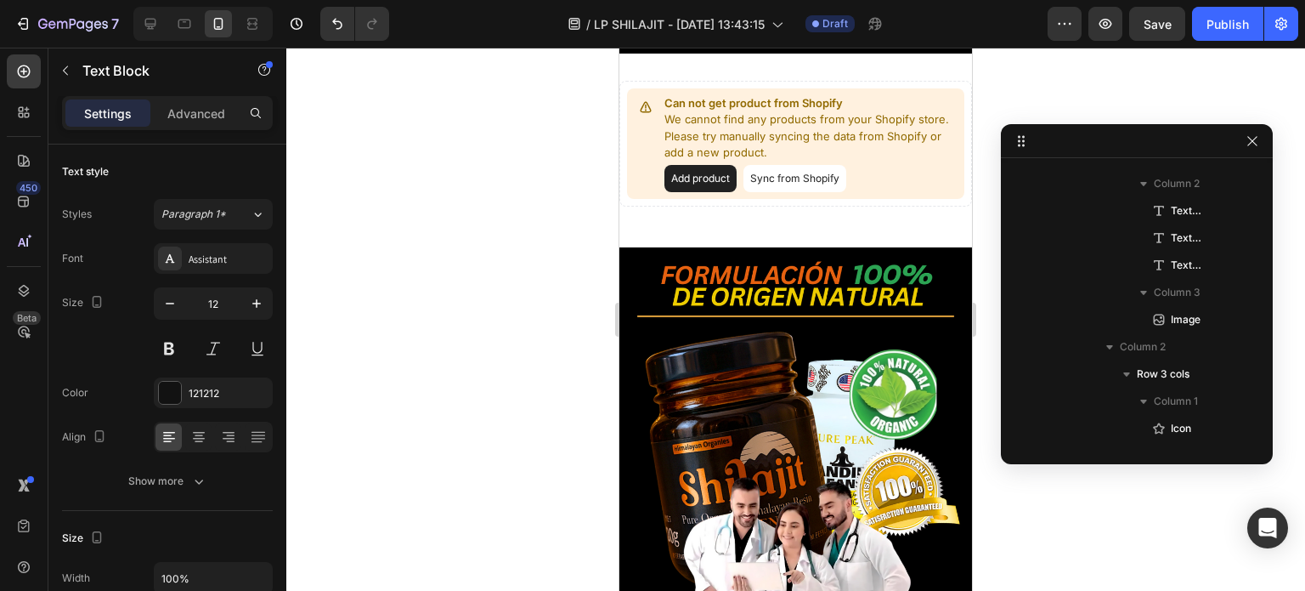
scroll to position [1409, 0]
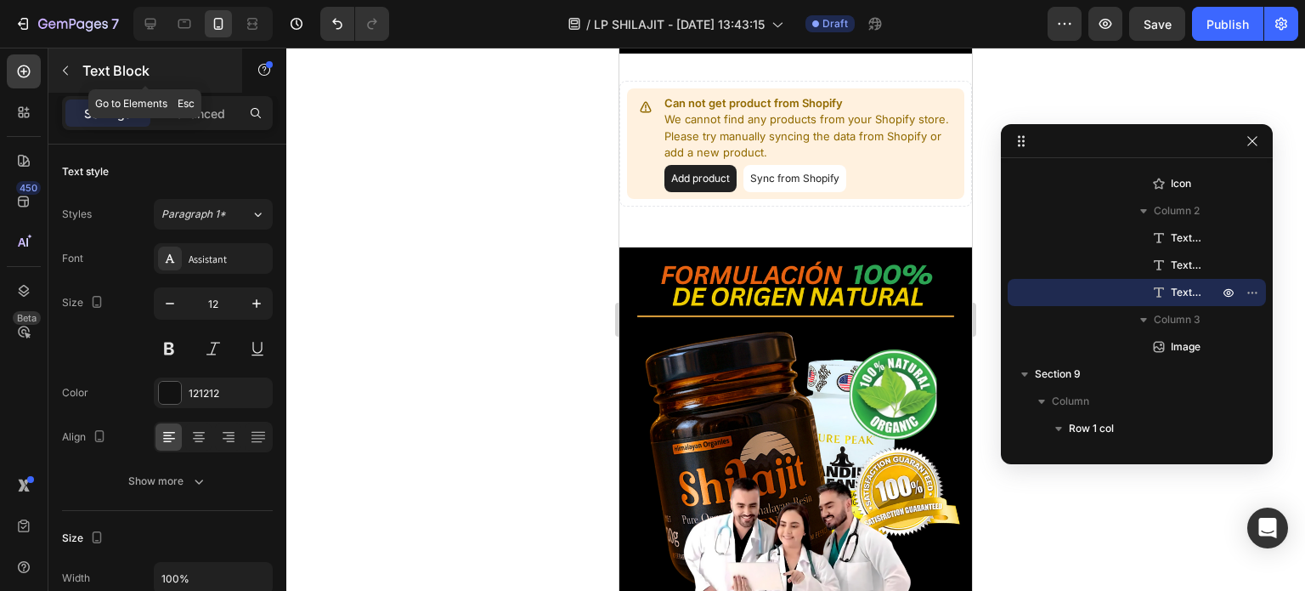
click at [58, 74] on button "button" at bounding box center [65, 70] width 27 height 27
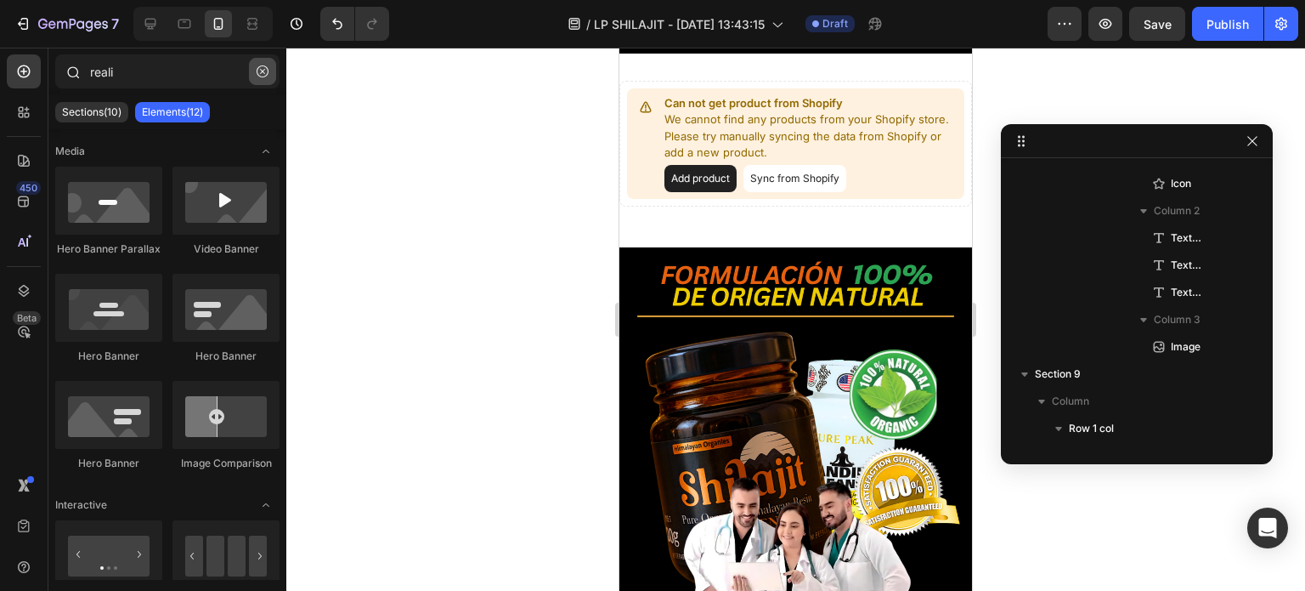
click at [262, 67] on icon "button" at bounding box center [263, 71] width 12 height 12
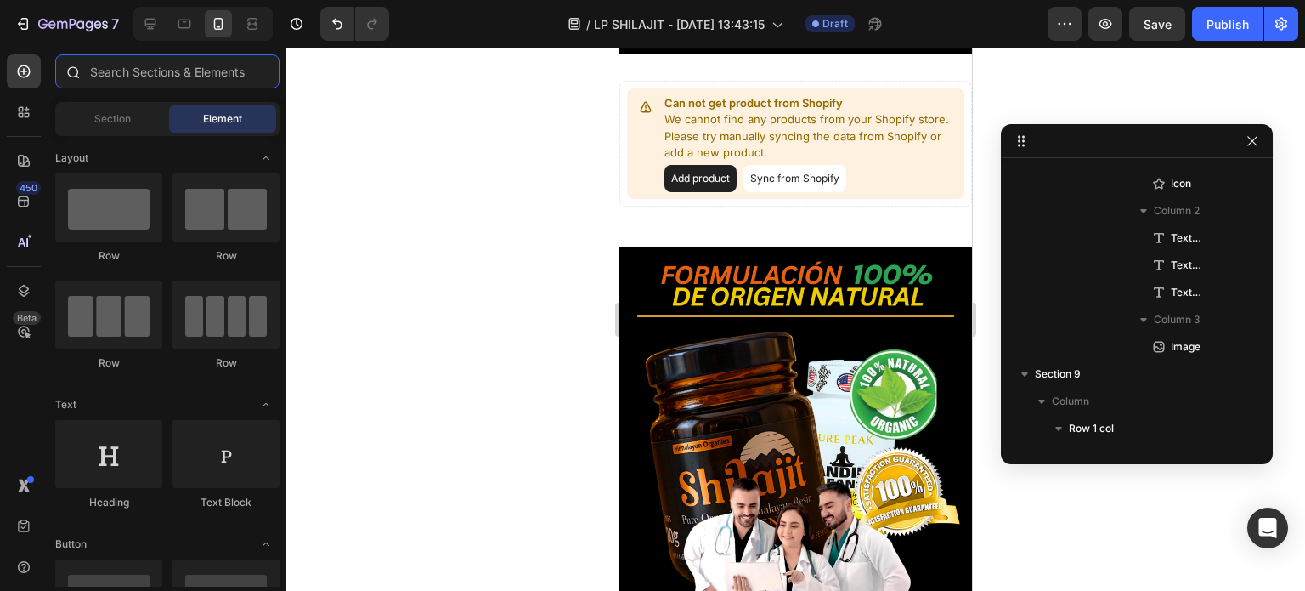
click at [177, 76] on input "text" at bounding box center [167, 71] width 224 height 34
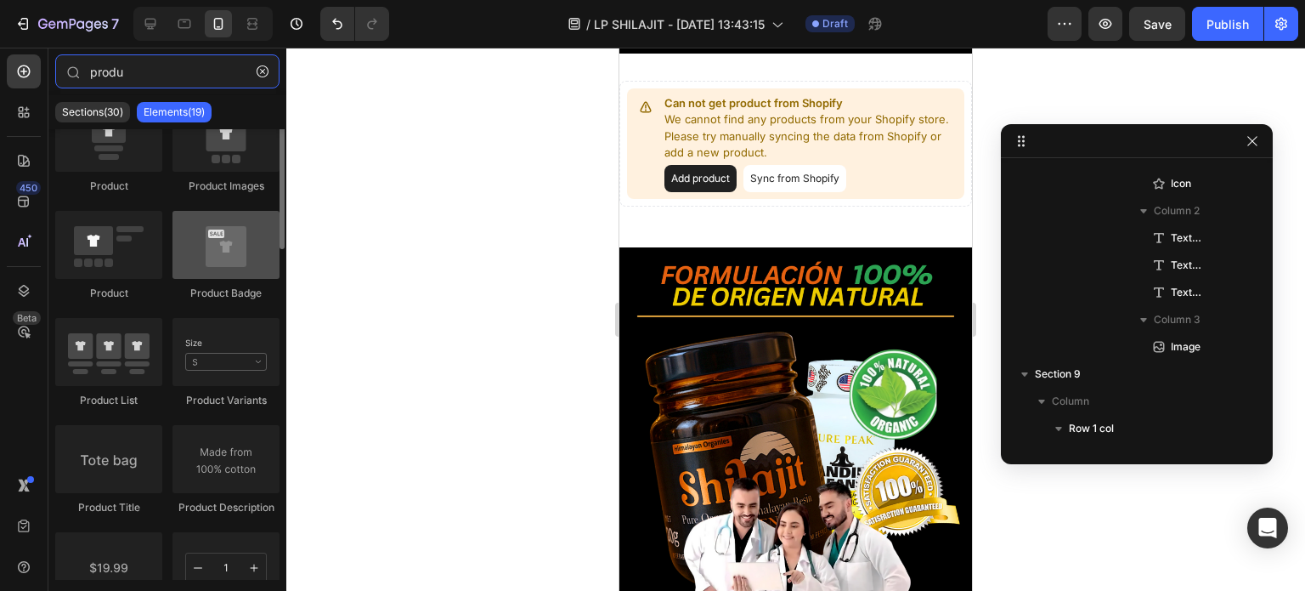
scroll to position [0, 0]
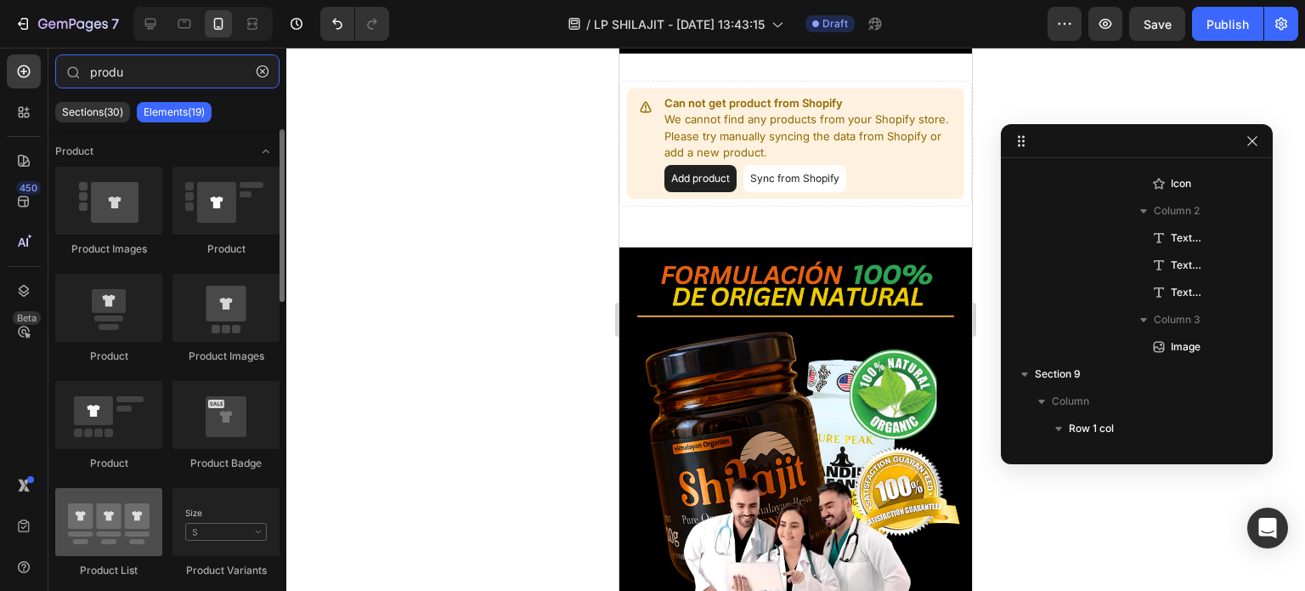
type input "produ"
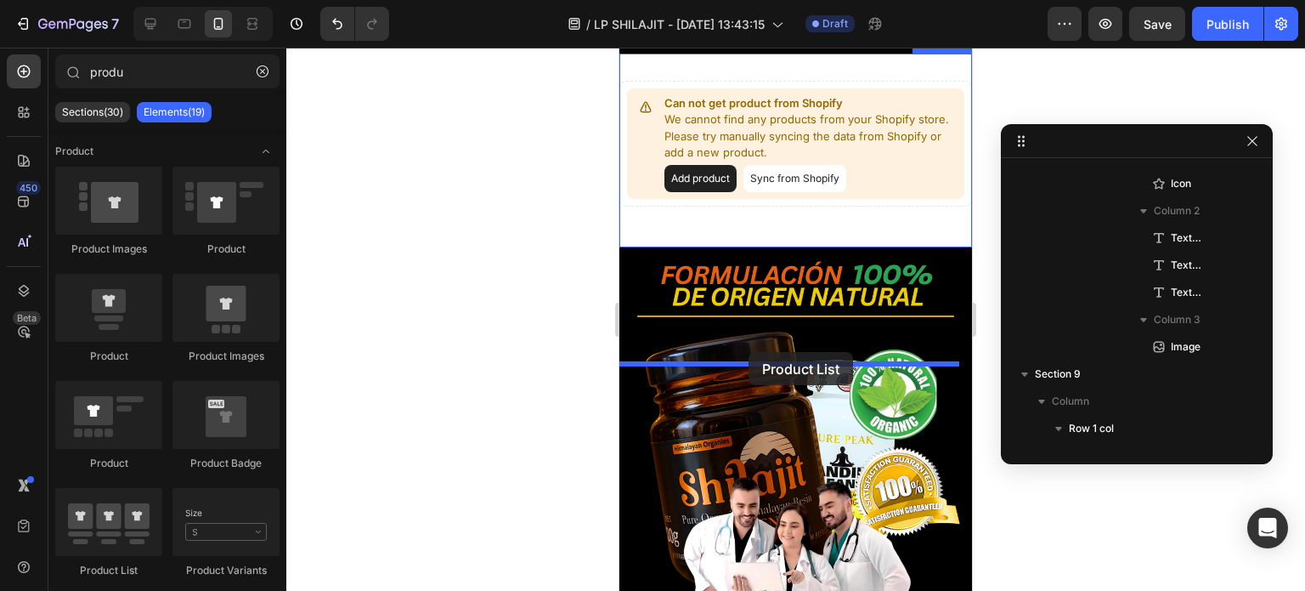
drag, startPoint x: 727, startPoint y: 573, endPoint x: 749, endPoint y: 352, distance: 222.1
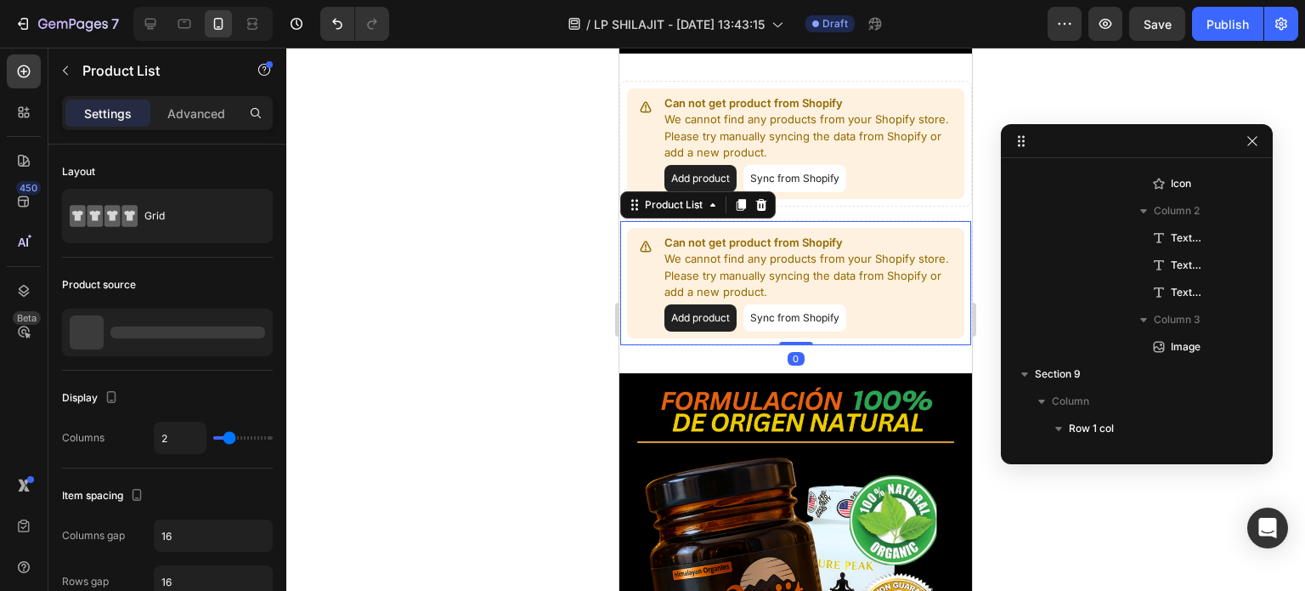
scroll to position [1926, 0]
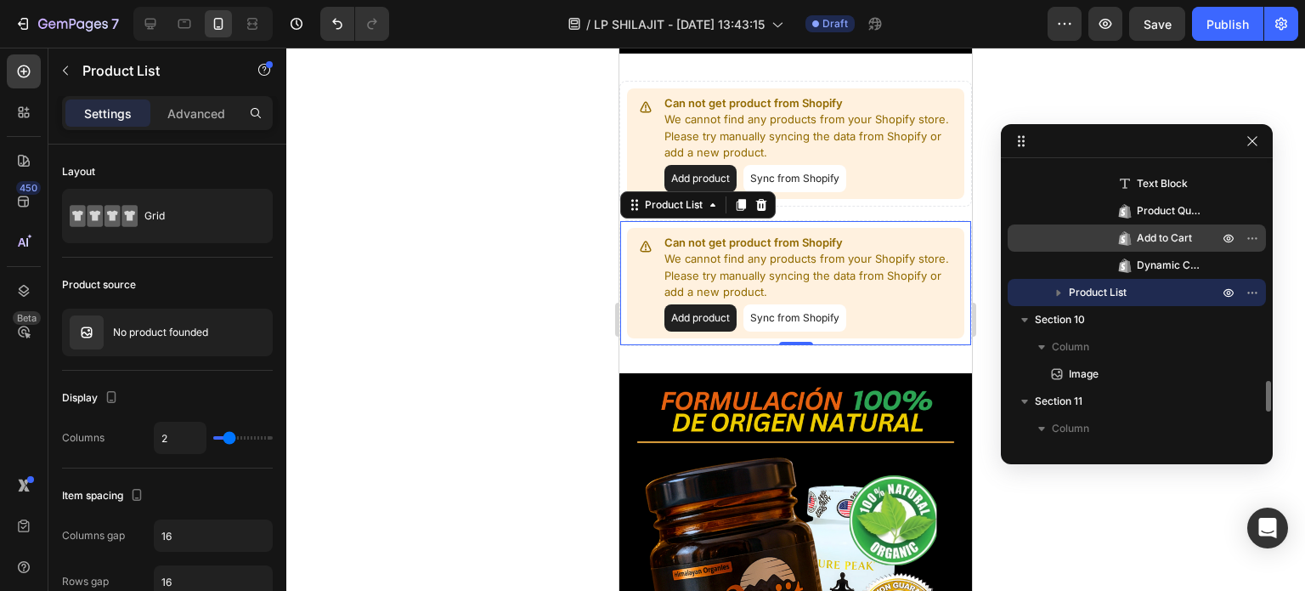
click at [1142, 245] on span "Add to Cart" at bounding box center [1164, 237] width 55 height 17
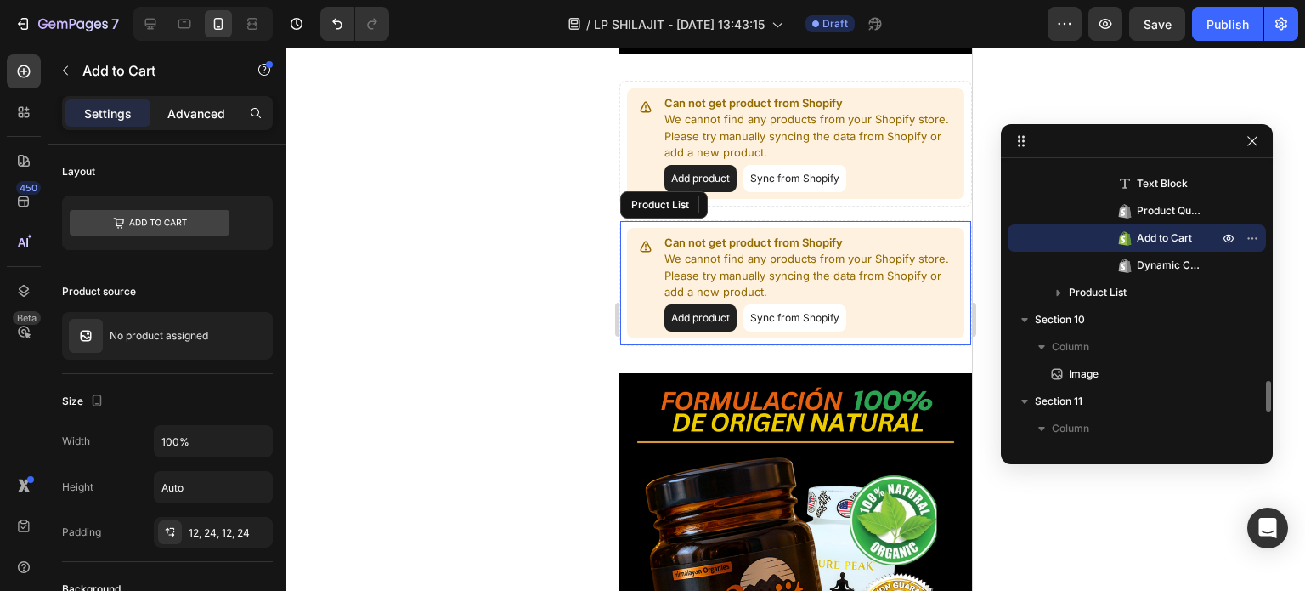
click at [196, 105] on p "Advanced" at bounding box center [196, 114] width 58 height 18
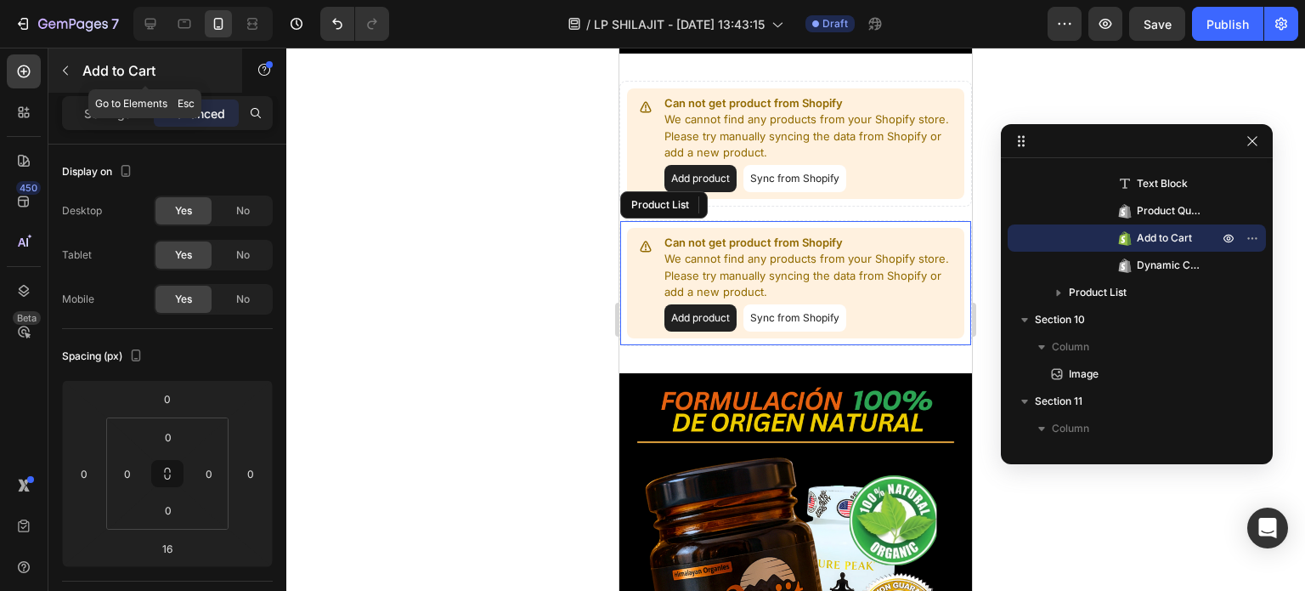
click at [67, 74] on icon "button" at bounding box center [65, 70] width 5 height 9
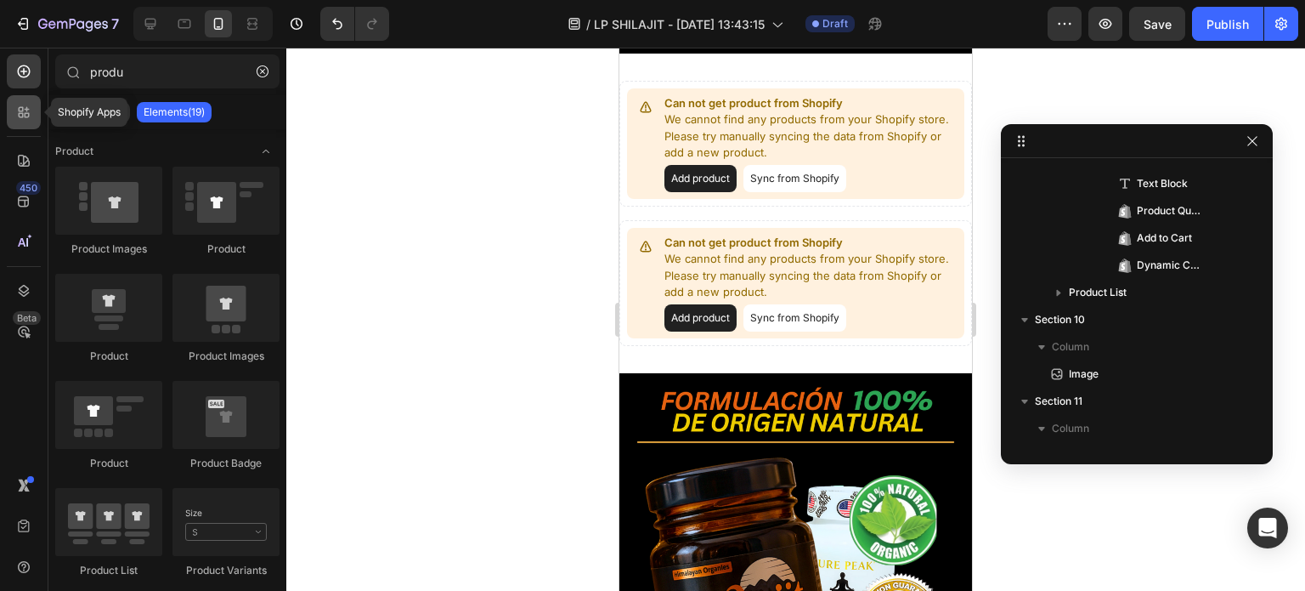
click at [23, 114] on icon at bounding box center [21, 115] width 5 height 5
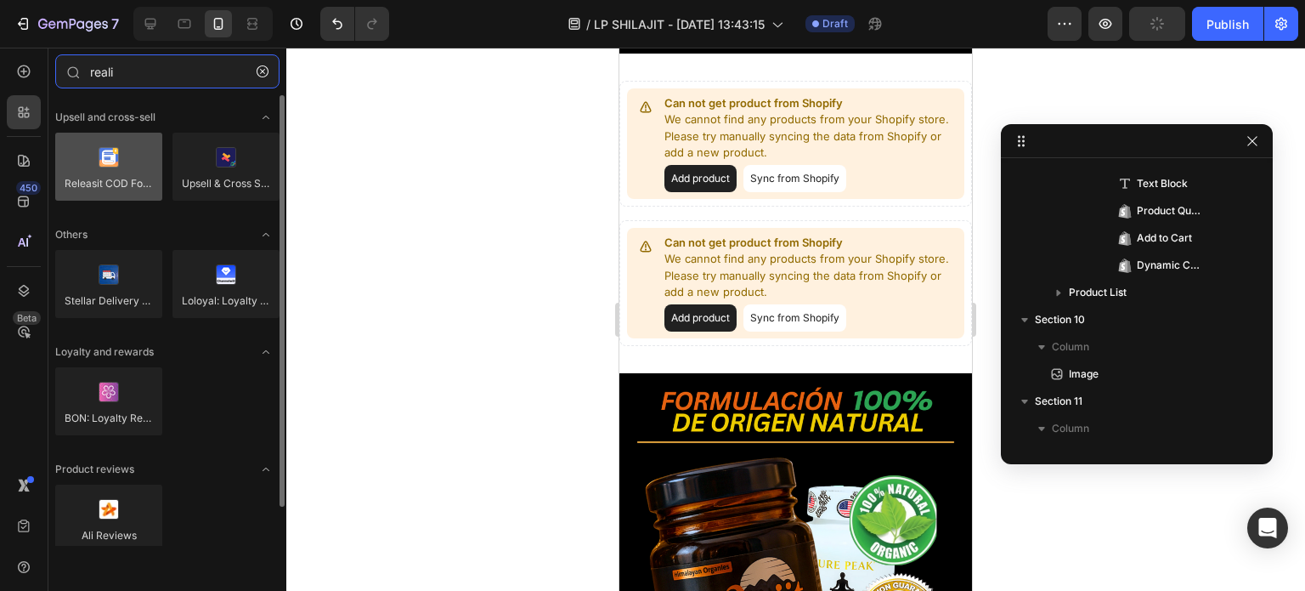
type input "reali"
click at [111, 162] on div at bounding box center [108, 167] width 107 height 68
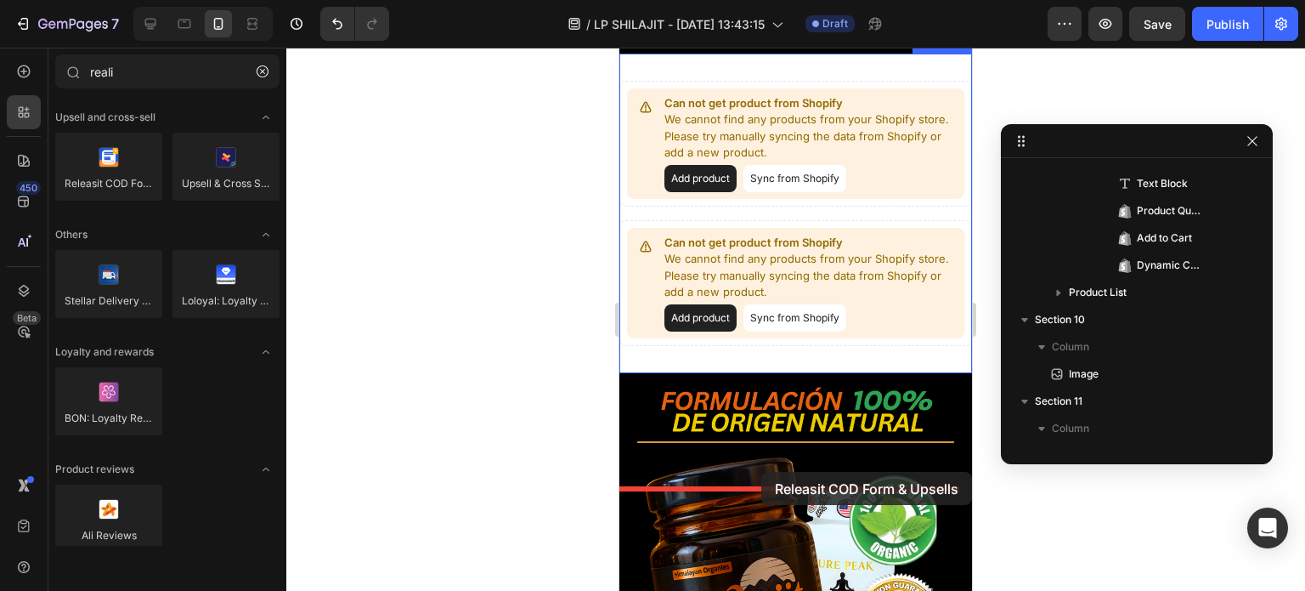
drag, startPoint x: 731, startPoint y: 210, endPoint x: 761, endPoint y: 472, distance: 263.5
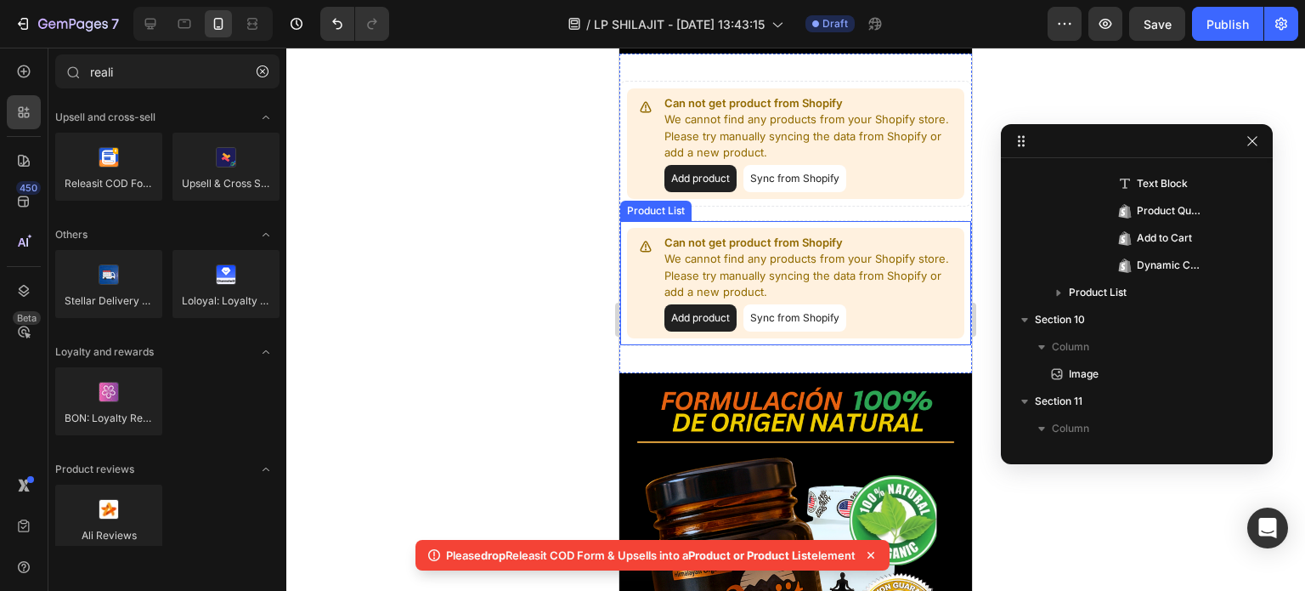
click at [836, 252] on p "Can not get product from Shopify" at bounding box center [811, 243] width 293 height 17
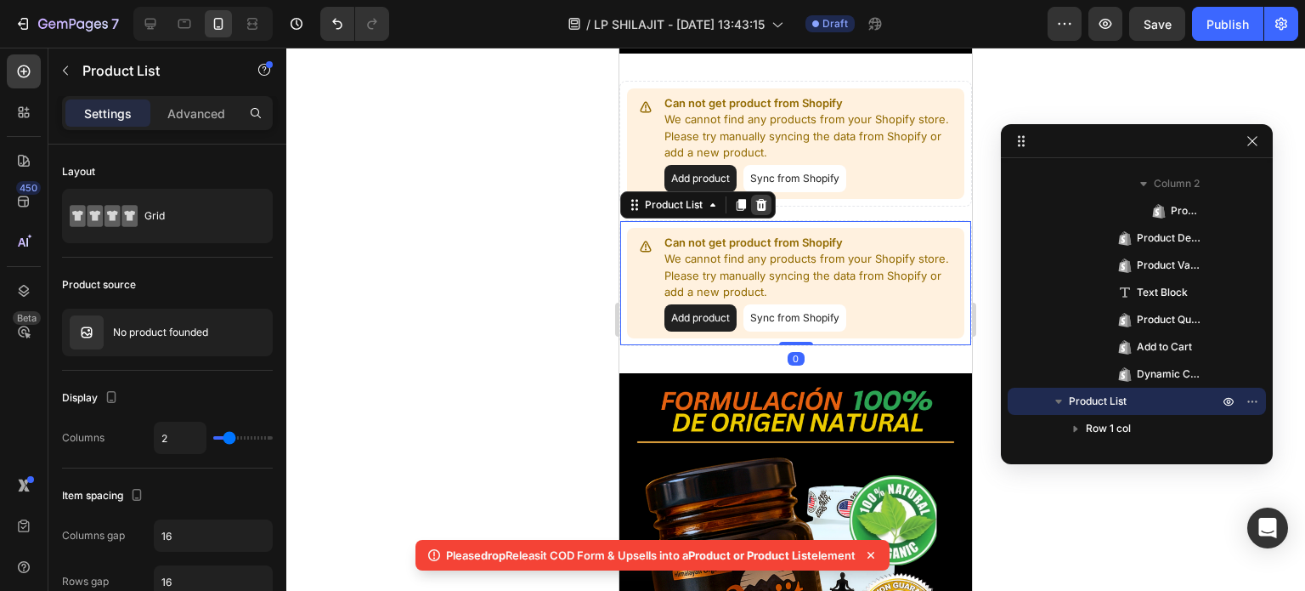
click at [761, 210] on icon at bounding box center [761, 204] width 11 height 12
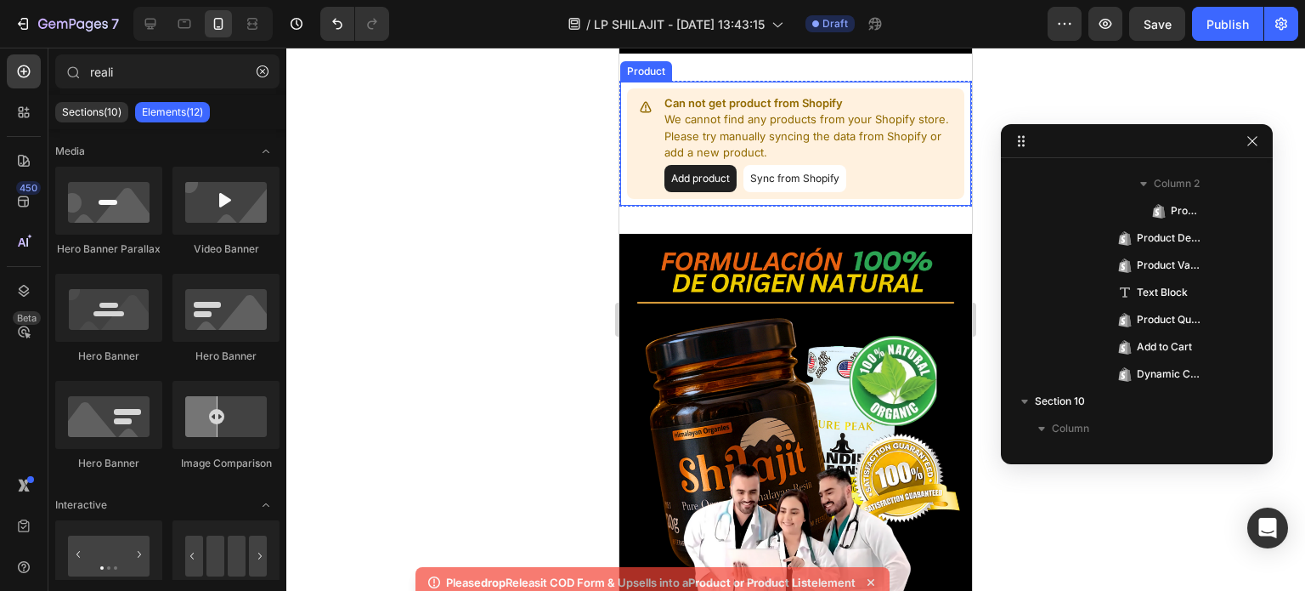
click at [806, 112] on p "Can not get product from Shopify" at bounding box center [811, 103] width 293 height 17
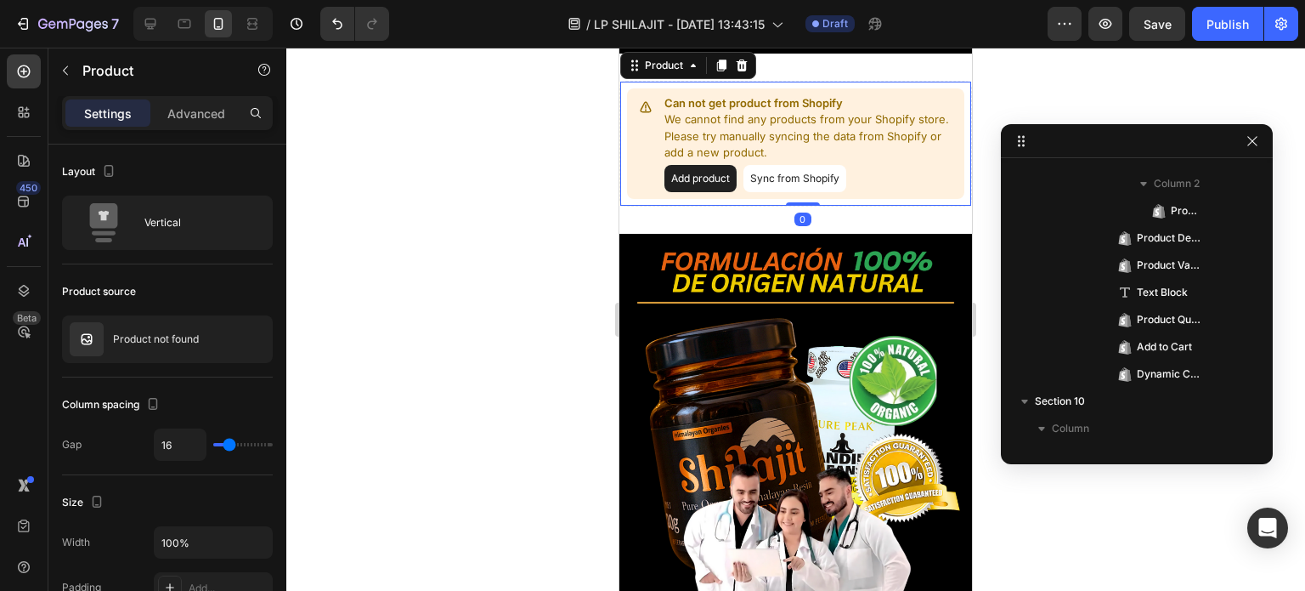
scroll to position [1599, 0]
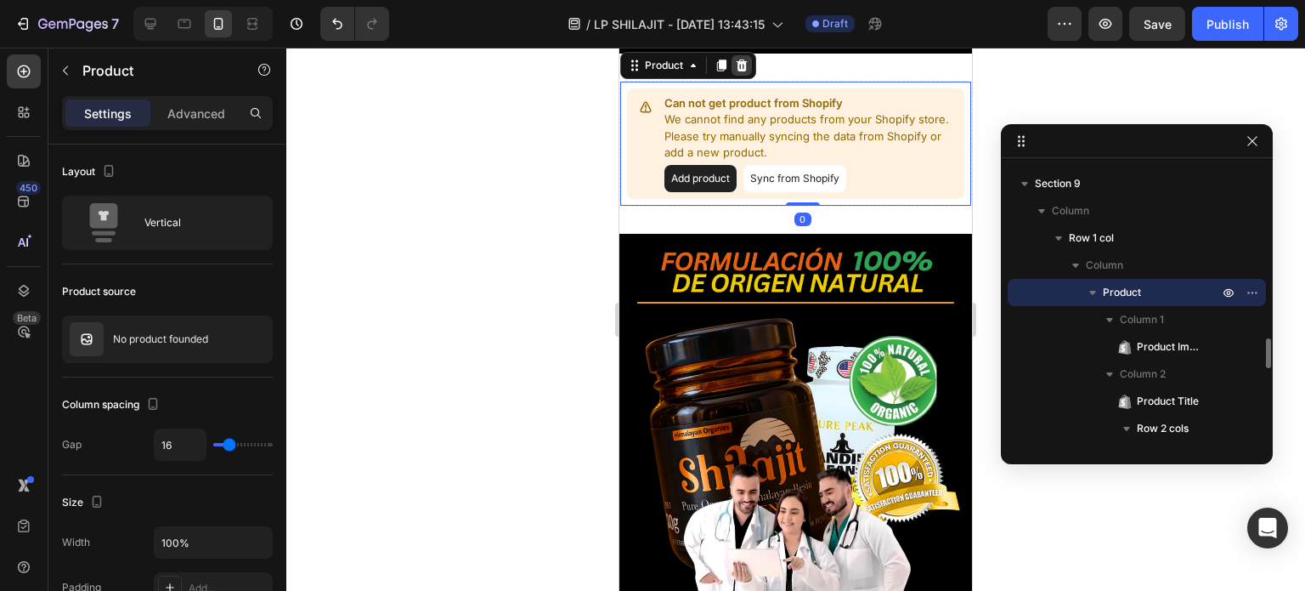
click at [744, 71] on icon at bounding box center [742, 65] width 11 height 12
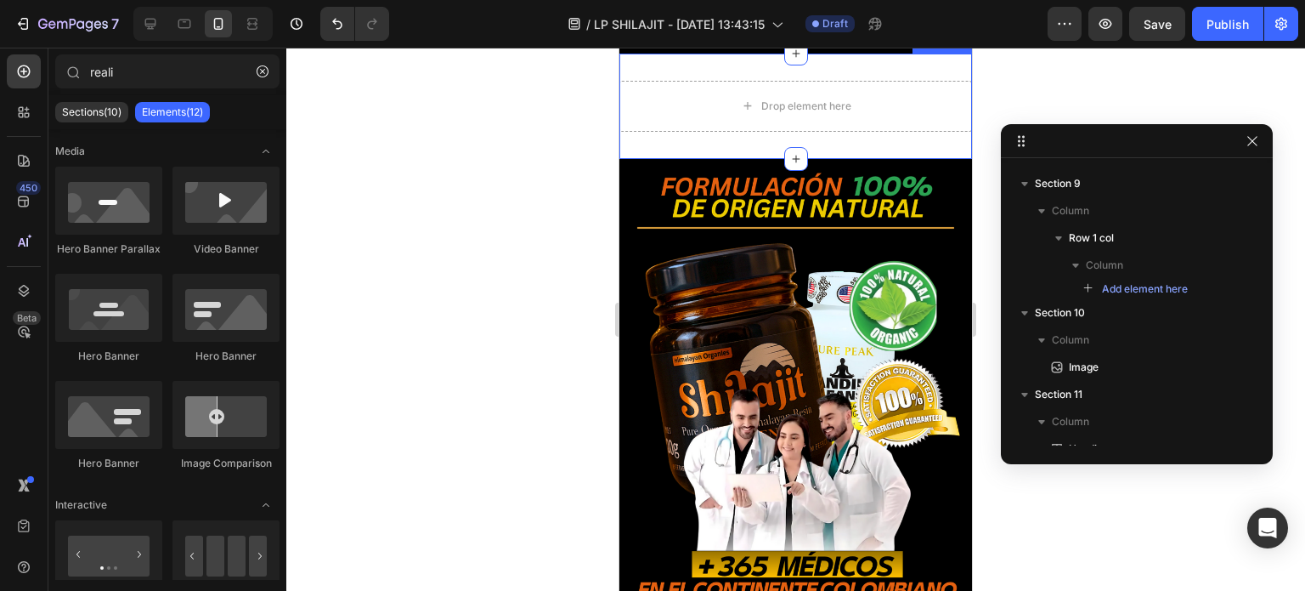
click at [751, 159] on div "Drop element here Row Section 9" at bounding box center [796, 106] width 353 height 105
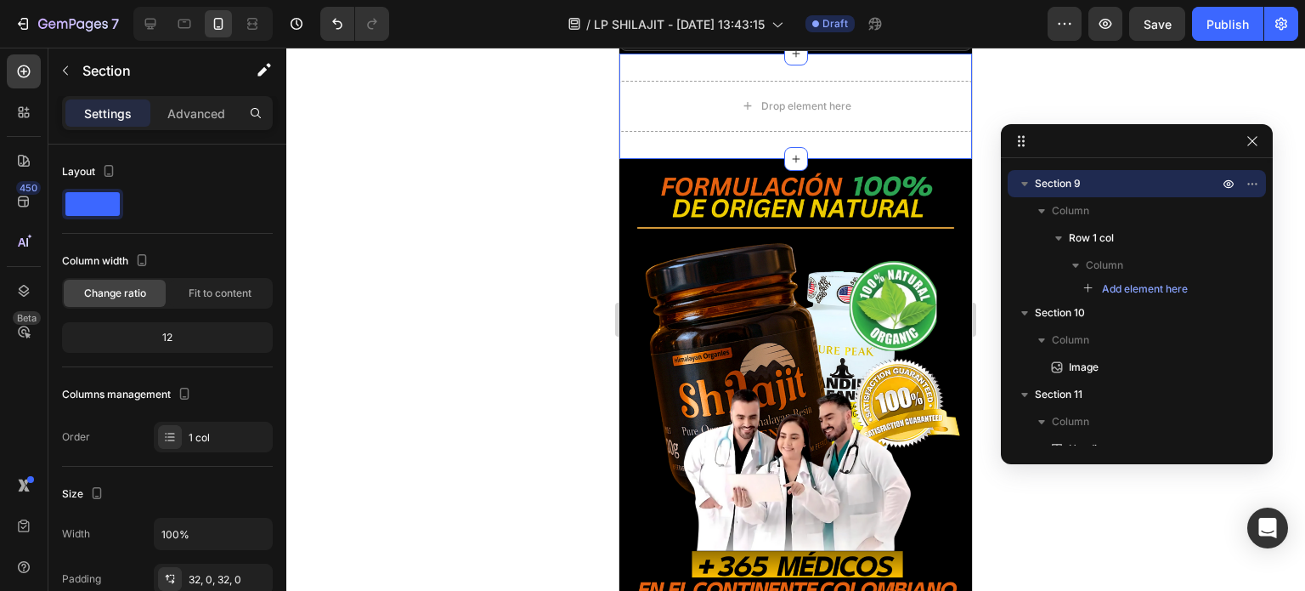
click at [951, 44] on icon at bounding box center [958, 38] width 14 height 14
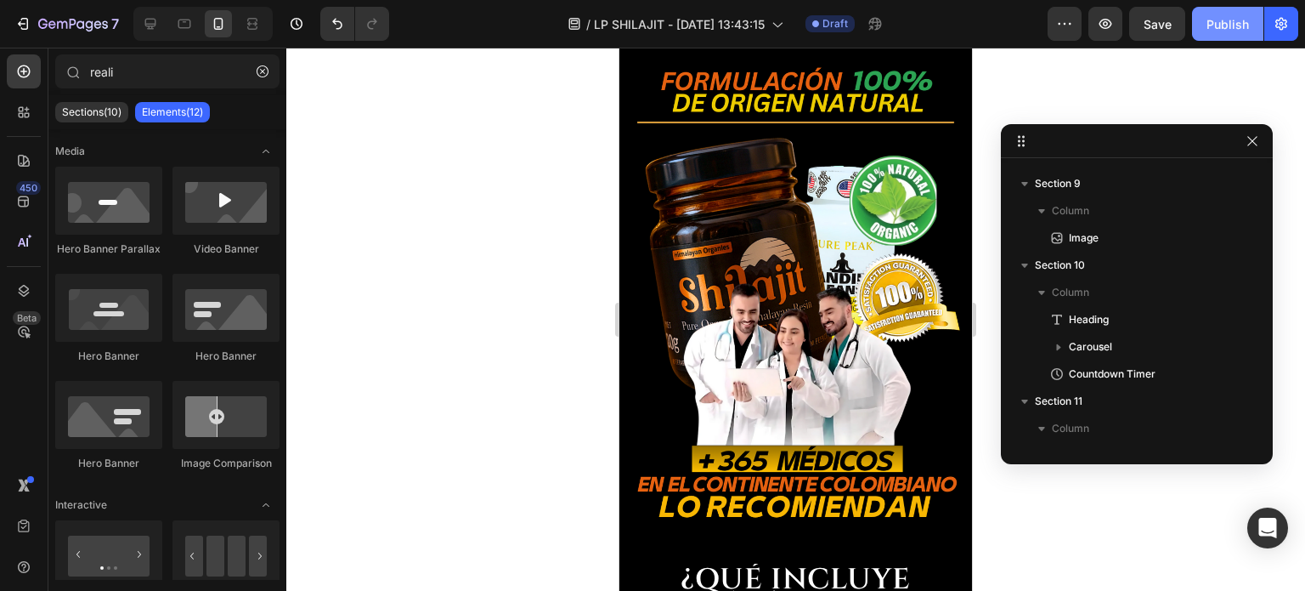
click at [1220, 23] on div "Publish" at bounding box center [1228, 24] width 42 height 18
click at [1285, 20] on icon "button" at bounding box center [1282, 24] width 12 height 13
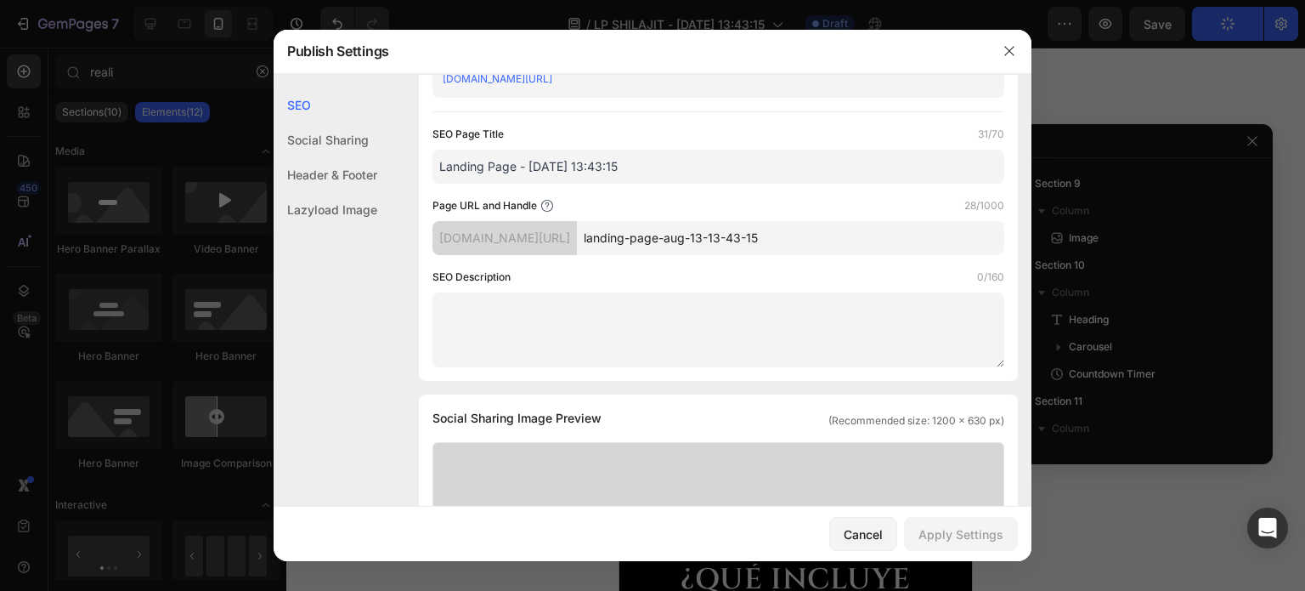
click at [320, 192] on div "Header & Footer" at bounding box center [326, 209] width 104 height 35
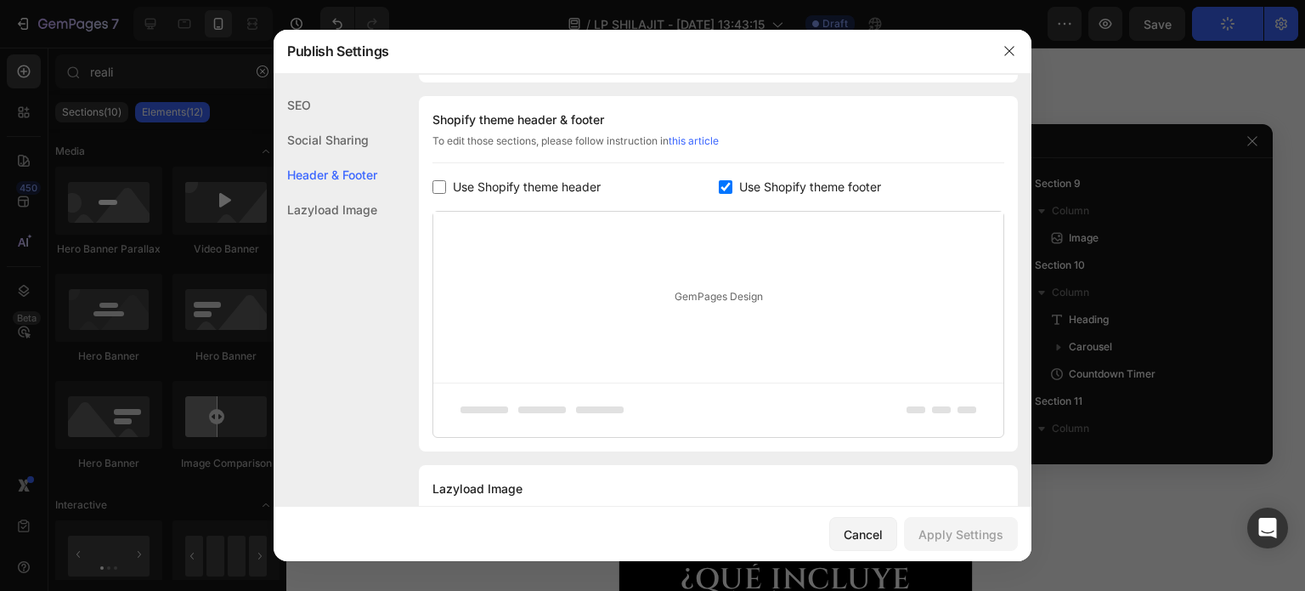
scroll to position [795, 0]
click at [870, 523] on button "Cancel" at bounding box center [863, 534] width 68 height 34
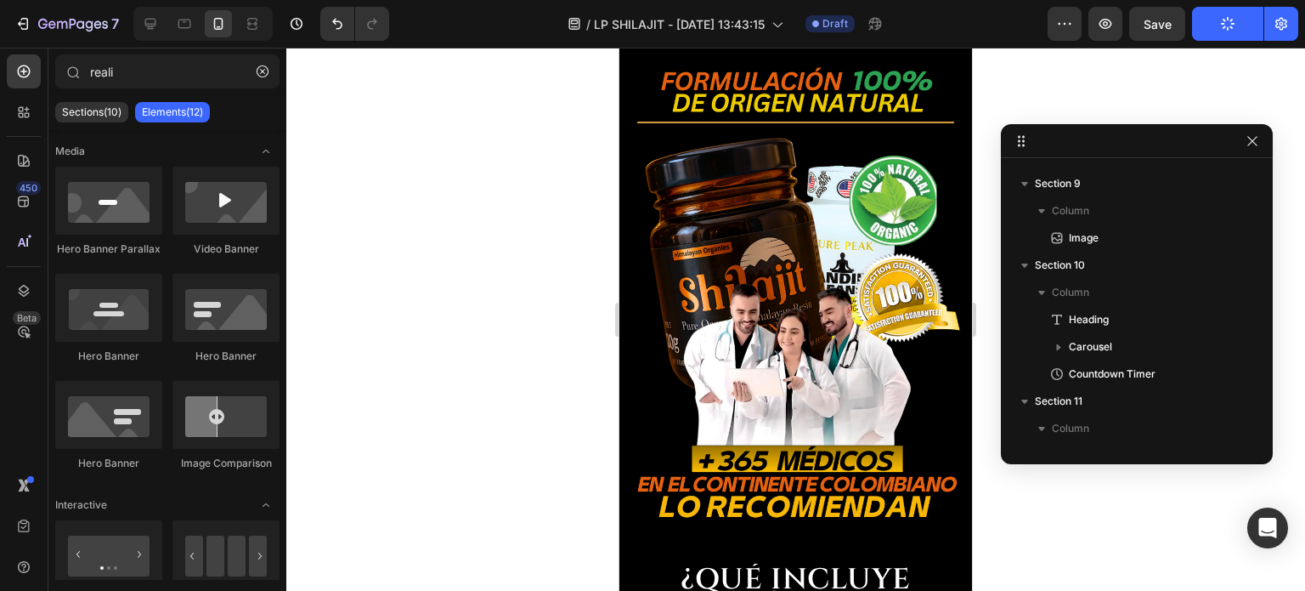
click at [1222, 31] on button "Publish" at bounding box center [1227, 24] width 71 height 34
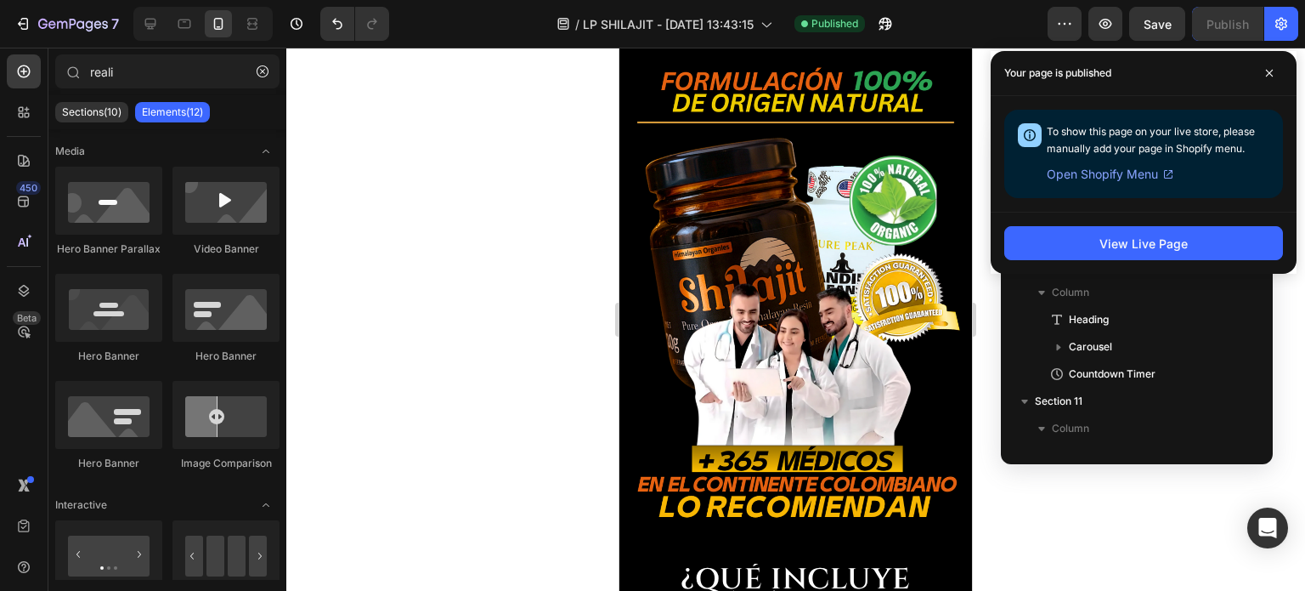
click at [1143, 168] on span "Open Shopify Menu" at bounding box center [1102, 174] width 111 height 20
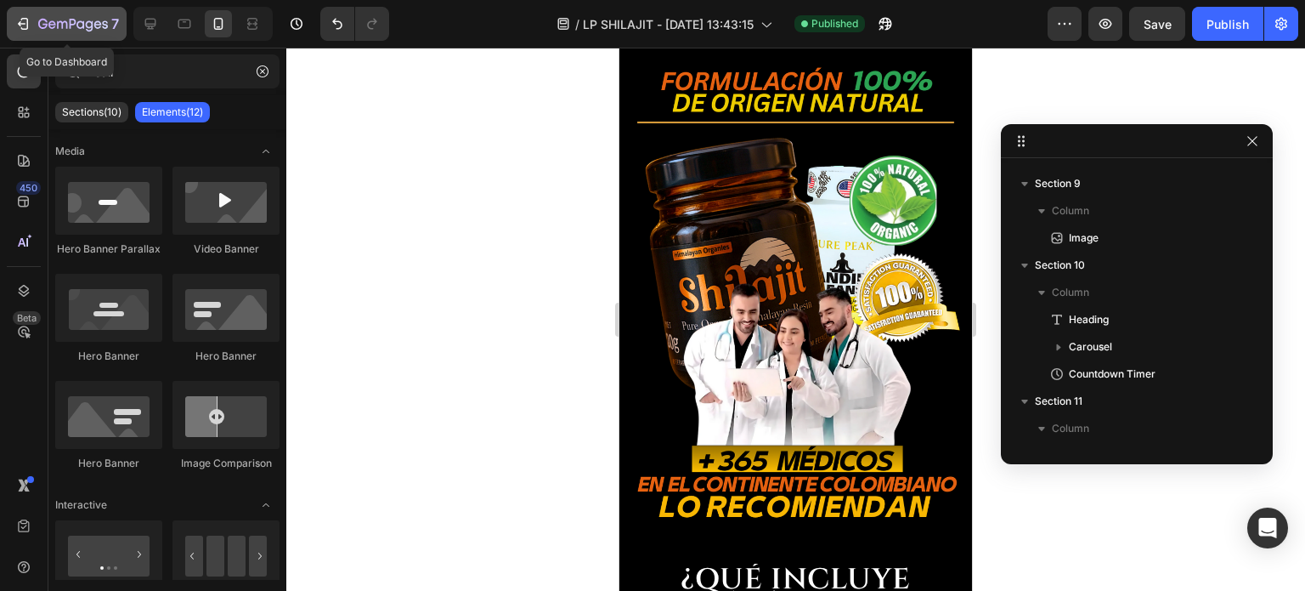
click at [91, 27] on icon "button" at bounding box center [73, 25] width 70 height 14
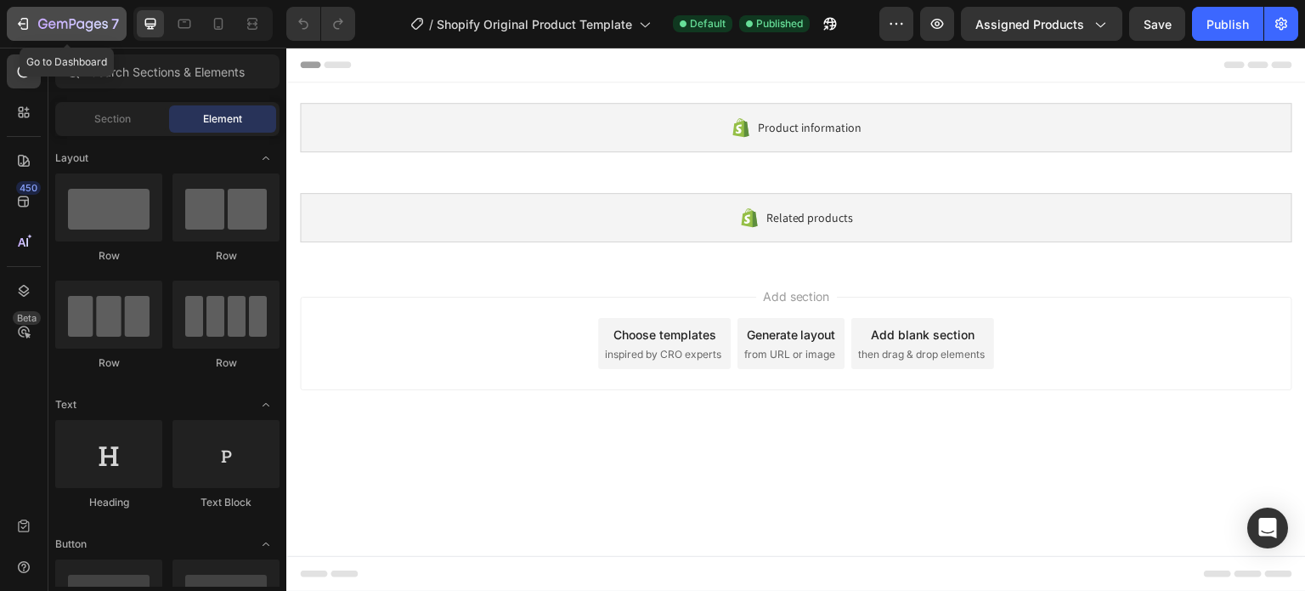
click at [24, 15] on icon "button" at bounding box center [22, 23] width 17 height 17
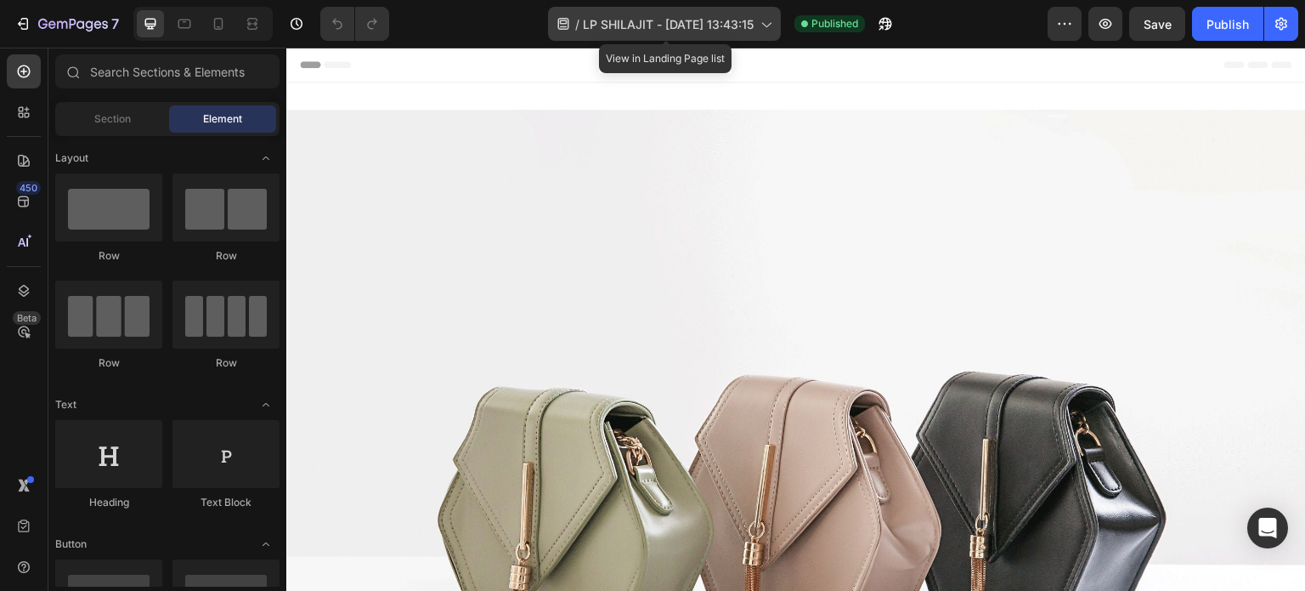
click at [683, 34] on div "/ LP SHILAJIT - Aug 13, 13:43:15" at bounding box center [664, 24] width 233 height 34
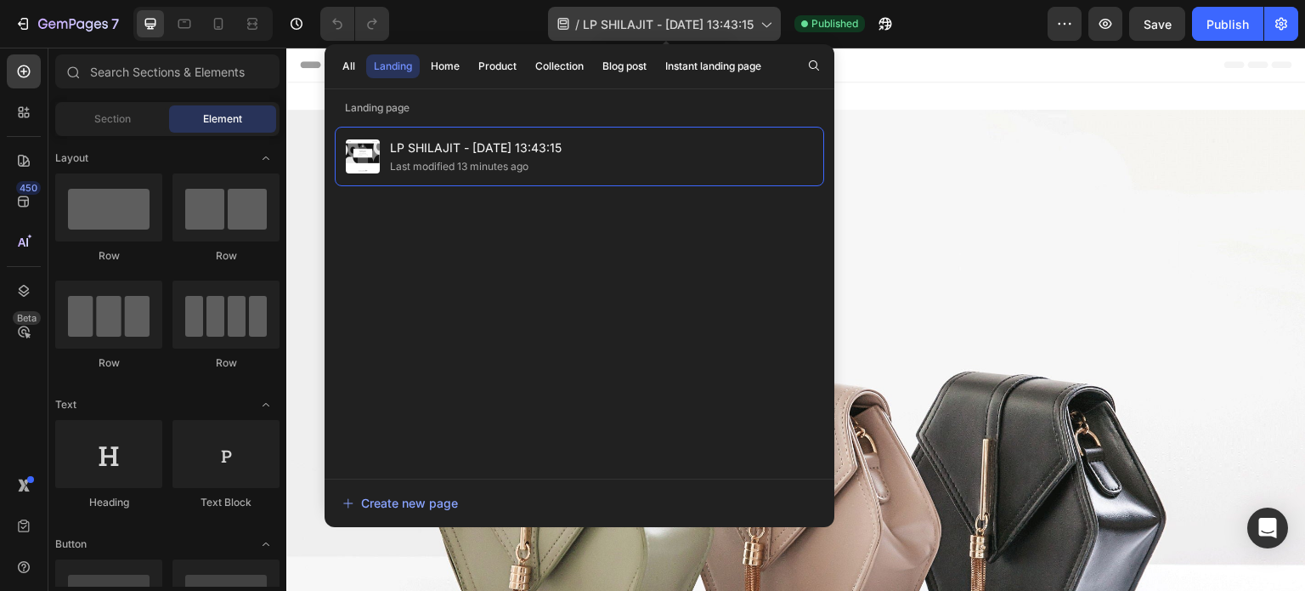
click at [683, 35] on div "/ LP SHILAJIT - Aug 13, 13:43:15" at bounding box center [664, 24] width 233 height 34
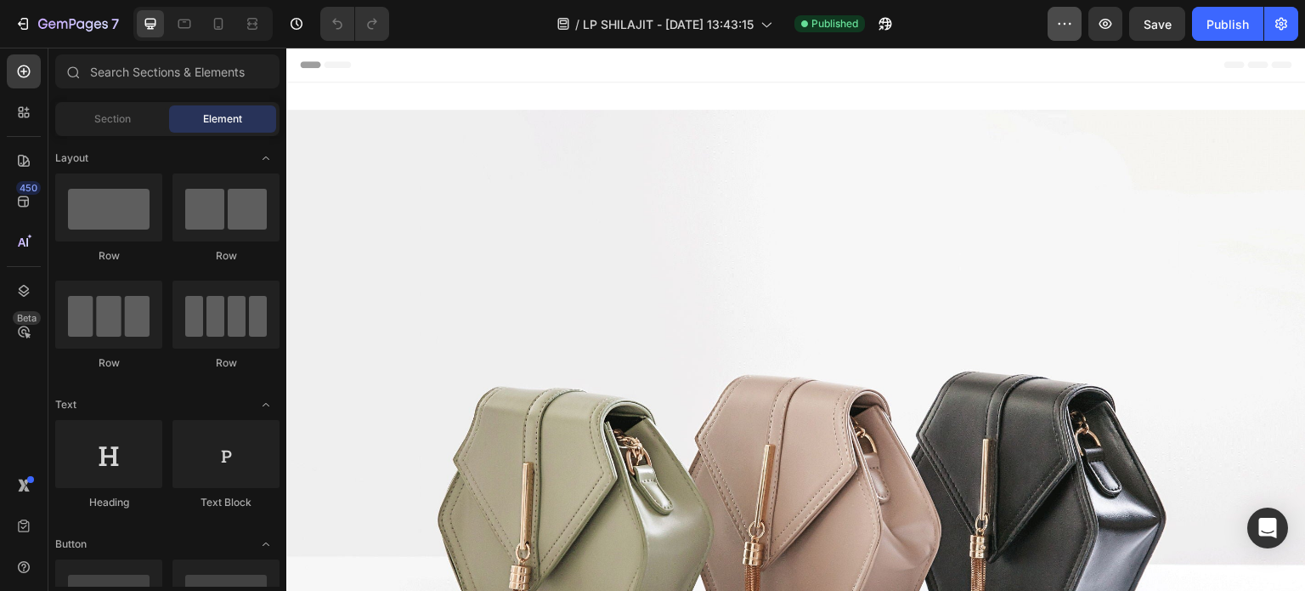
click at [1054, 20] on button "button" at bounding box center [1065, 24] width 34 height 34
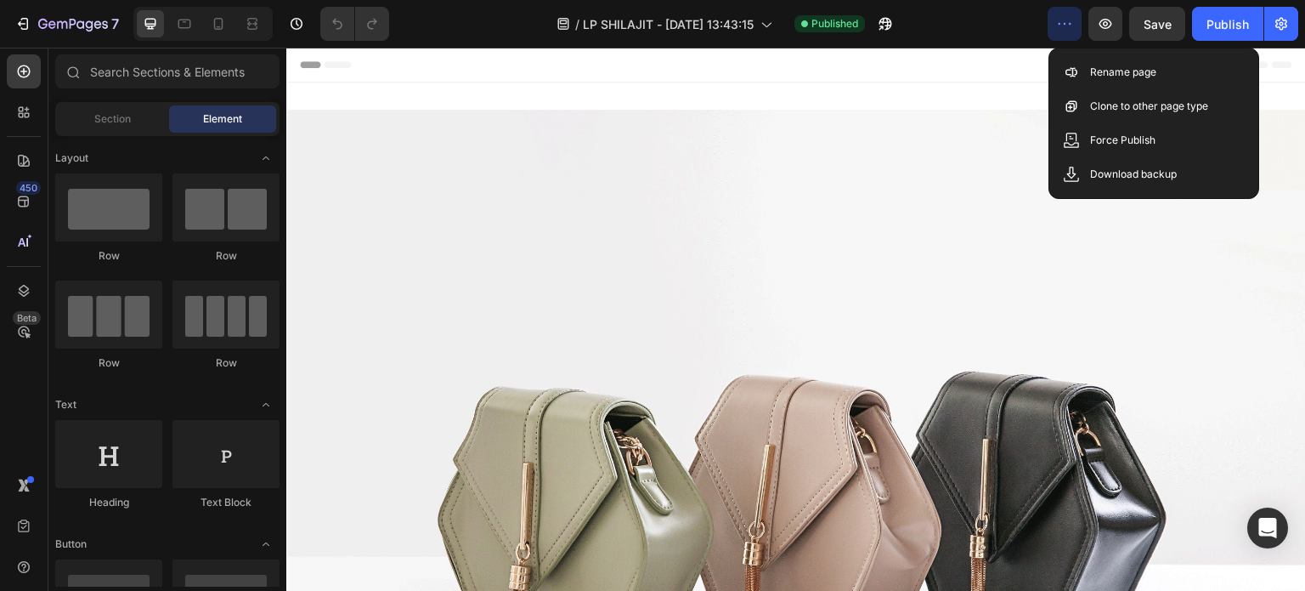
click at [1057, 20] on icon "button" at bounding box center [1064, 23] width 17 height 17
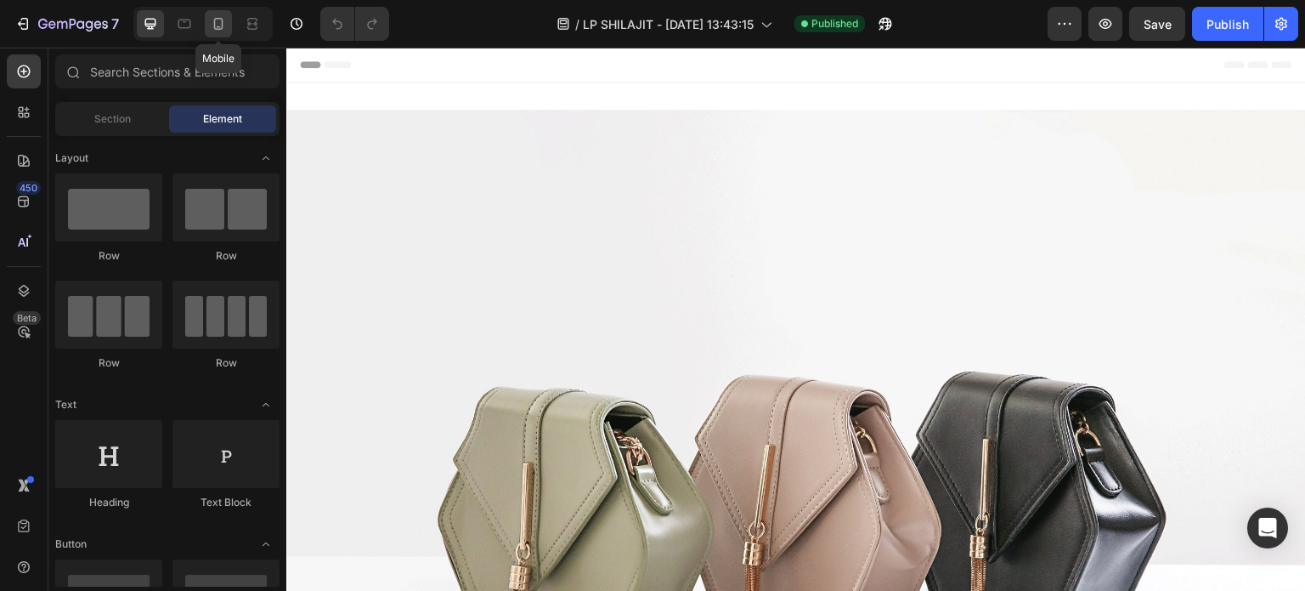
click at [218, 30] on icon at bounding box center [218, 24] width 9 height 12
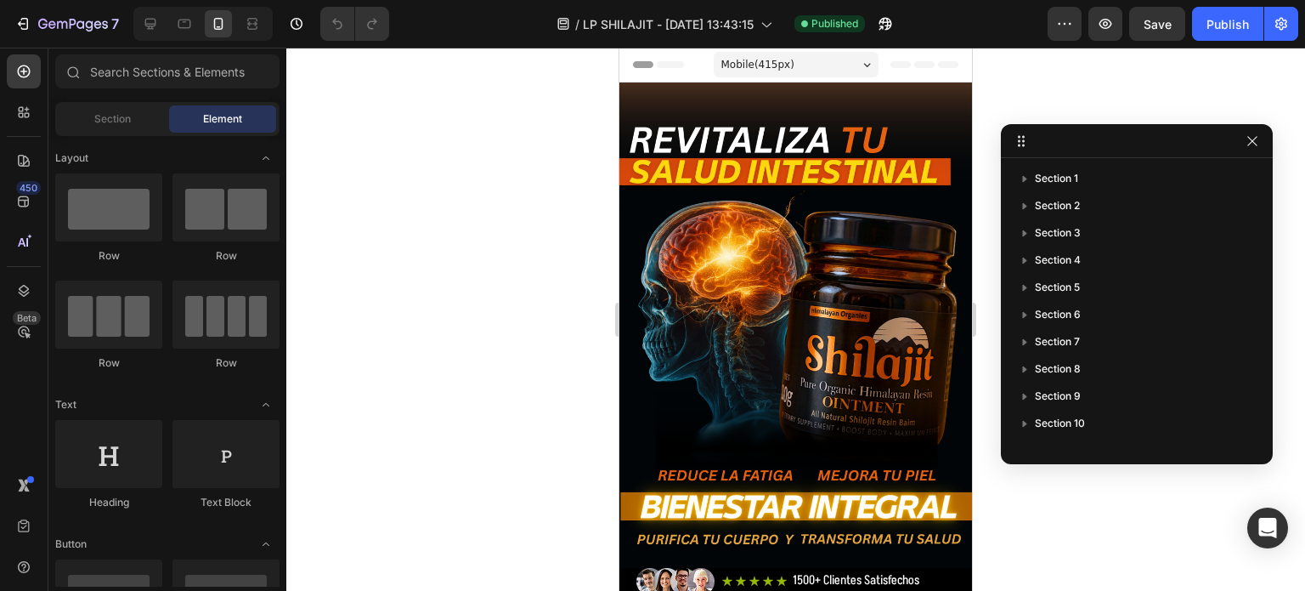
click at [761, 61] on span "Mobile ( 415 px)" at bounding box center [757, 64] width 73 height 17
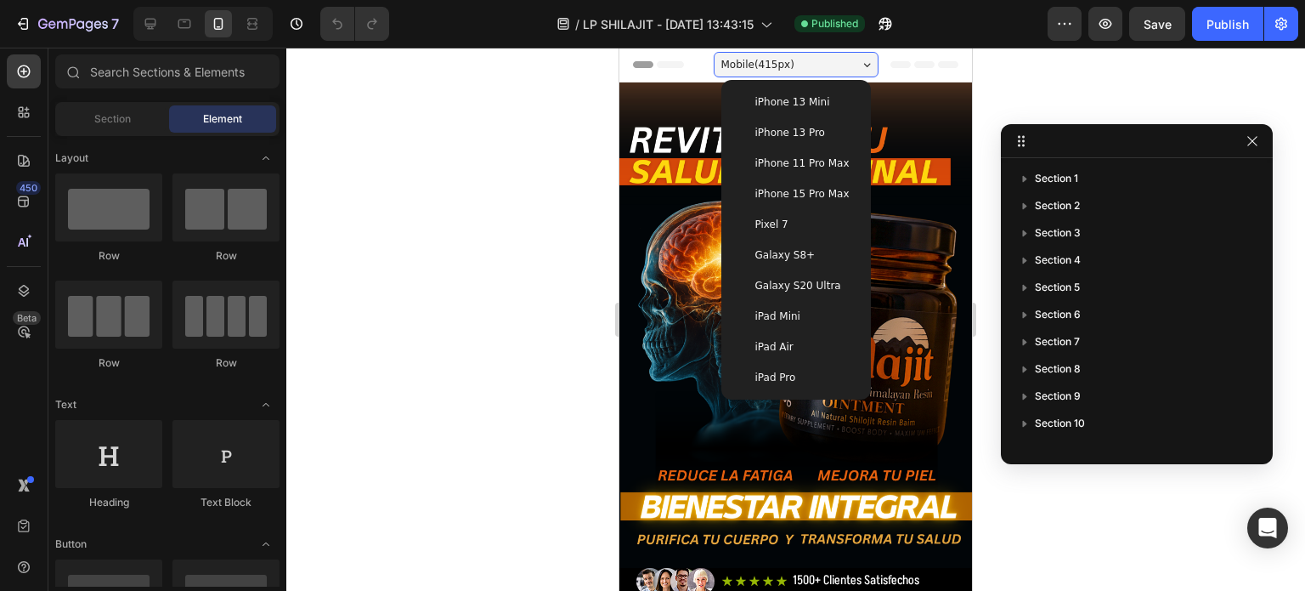
click at [802, 187] on span "iPhone 15 Pro Max" at bounding box center [802, 193] width 94 height 17
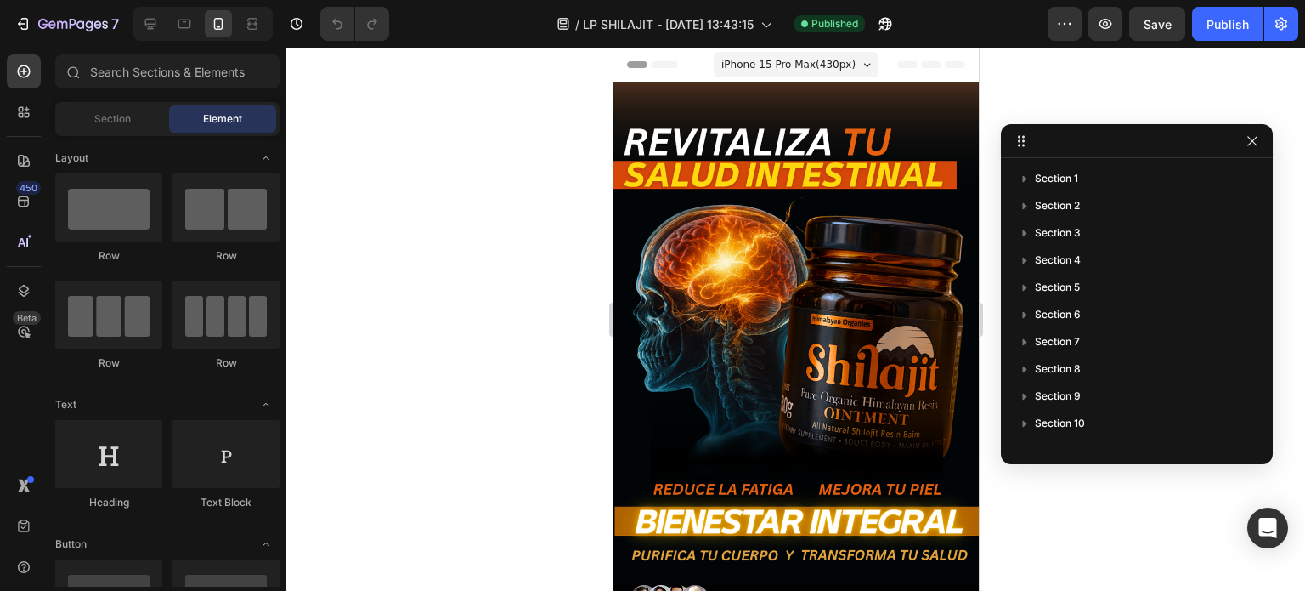
click at [999, 119] on div at bounding box center [795, 319] width 1019 height 543
click at [1259, 144] on button "button" at bounding box center [1252, 141] width 20 height 20
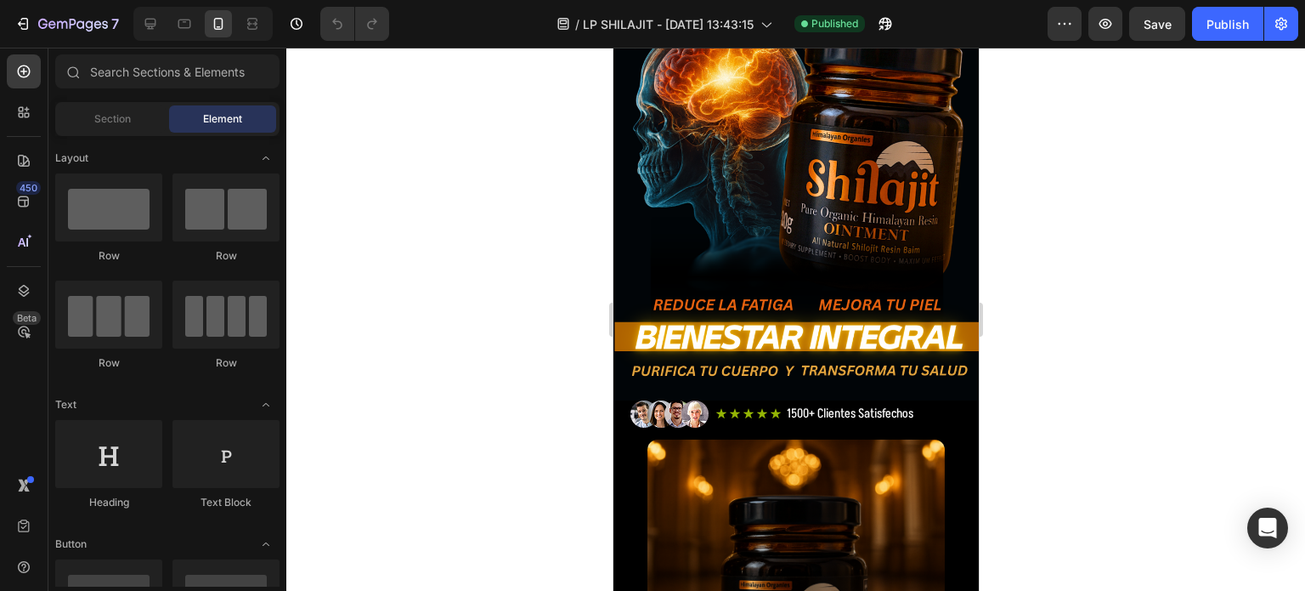
scroll to position [193, 0]
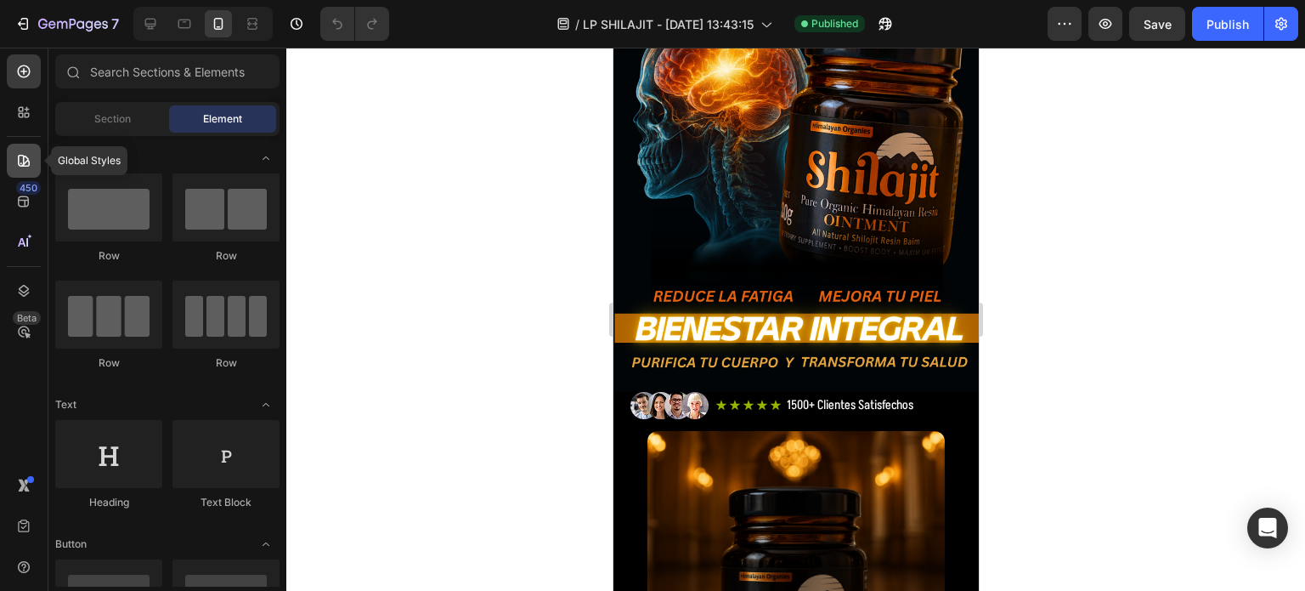
click at [11, 171] on div at bounding box center [24, 161] width 34 height 34
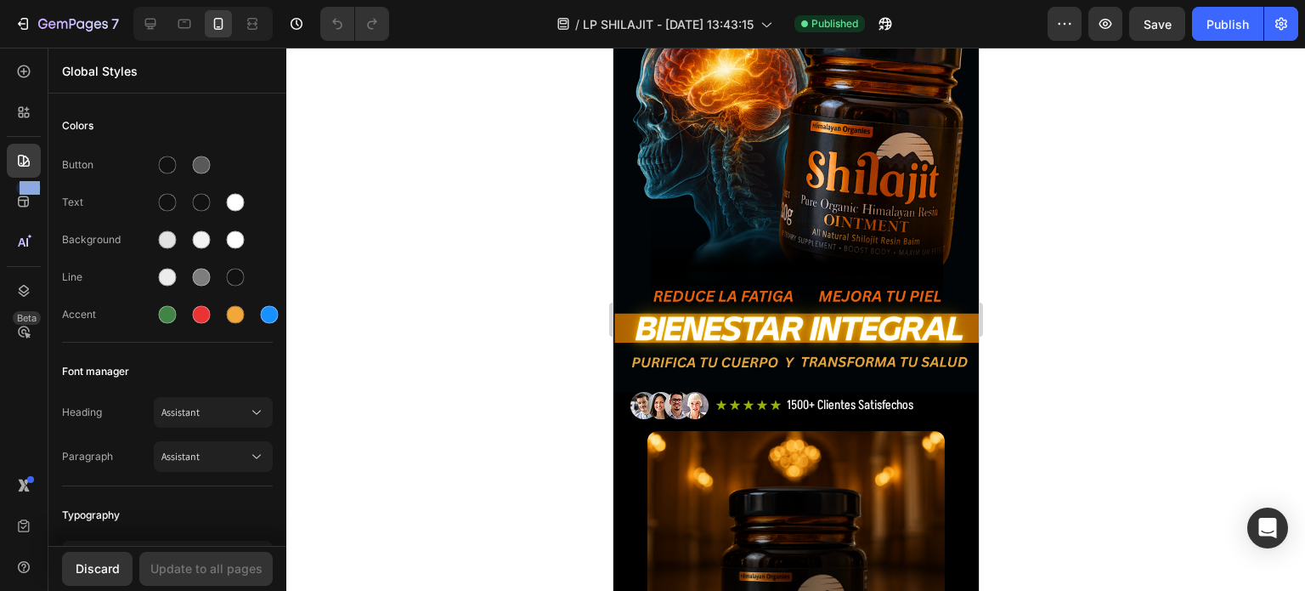
drag, startPoint x: 27, startPoint y: 285, endPoint x: 21, endPoint y: 129, distance: 155.6
click at [21, 129] on div "450 Beta" at bounding box center [24, 261] width 34 height 414
click at [26, 120] on icon at bounding box center [23, 112] width 17 height 17
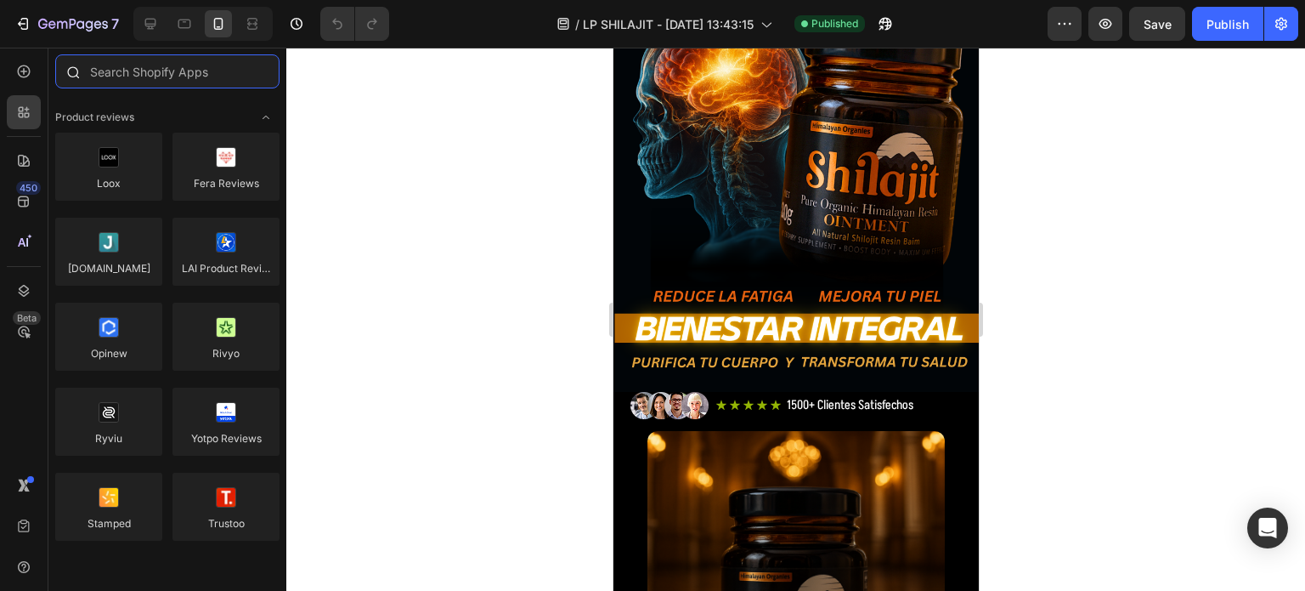
click at [159, 74] on input "text" at bounding box center [167, 71] width 224 height 34
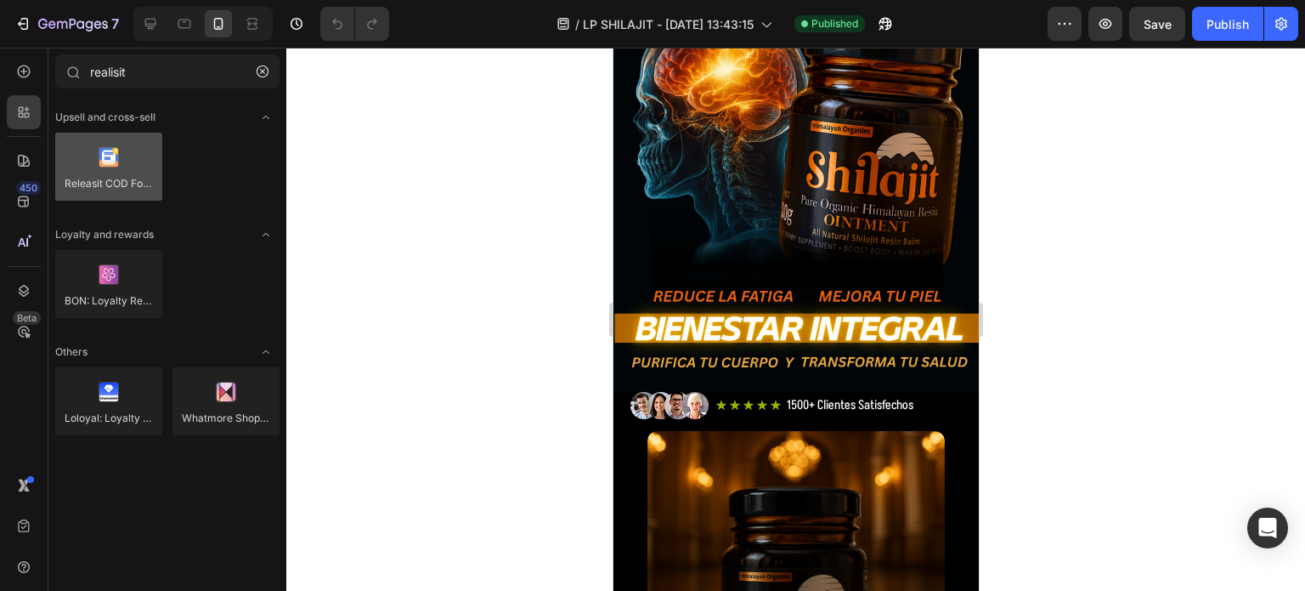
click at [92, 160] on div at bounding box center [108, 167] width 107 height 68
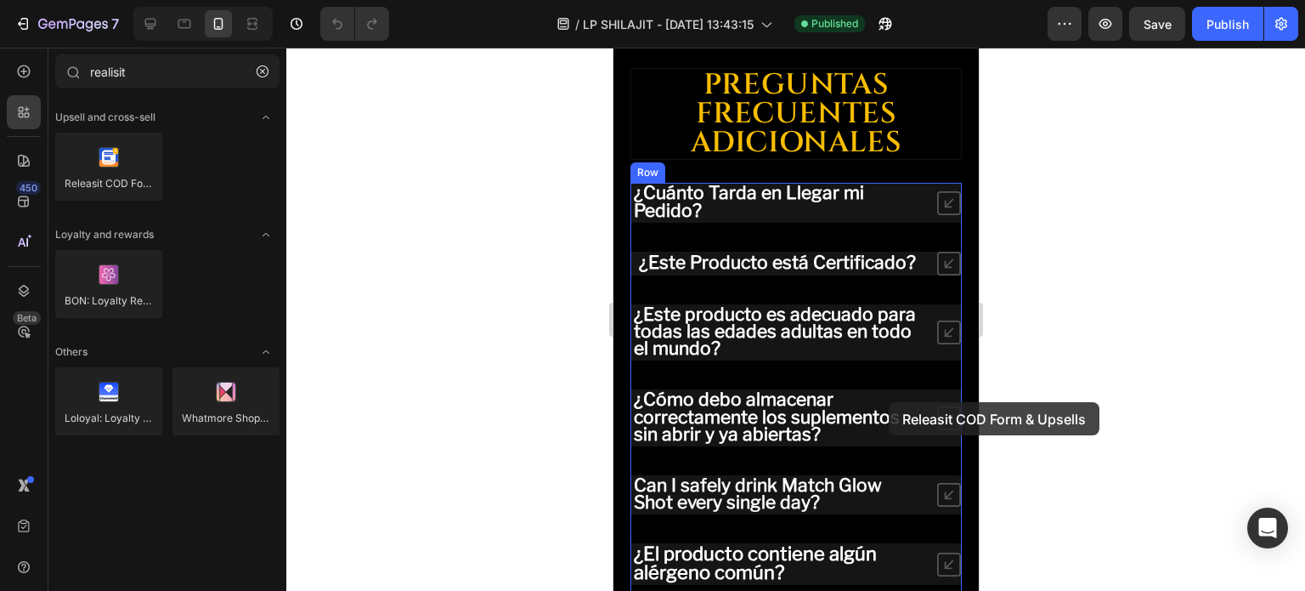
scroll to position [9580, 0]
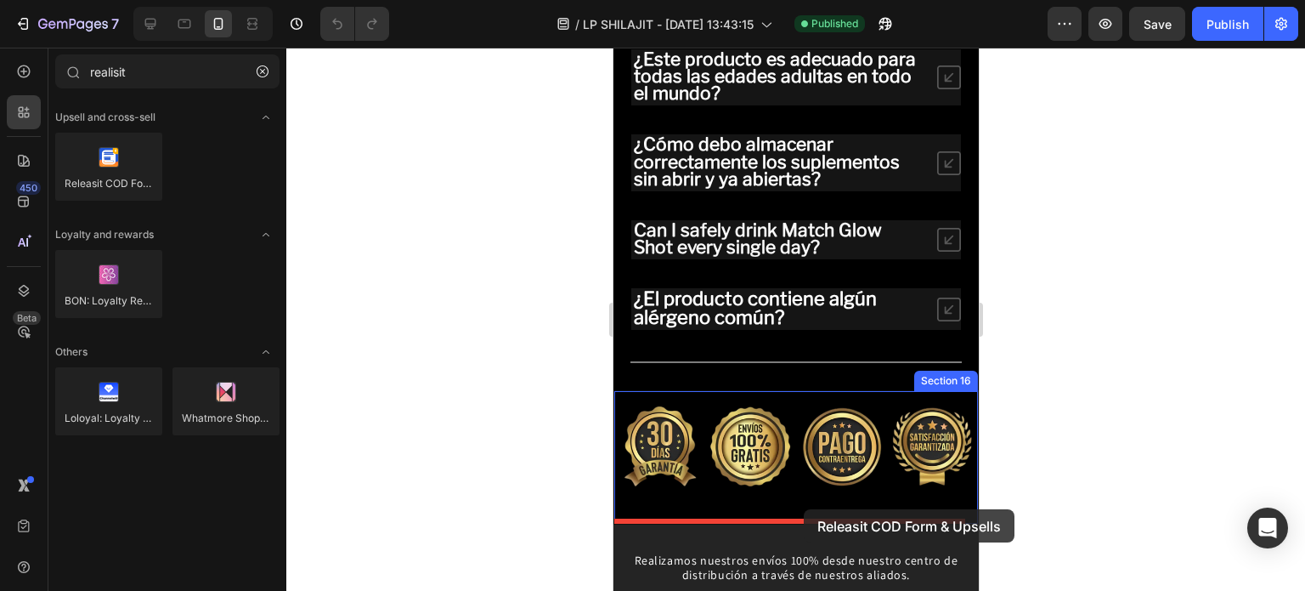
drag, startPoint x: 703, startPoint y: 210, endPoint x: 800, endPoint y: 509, distance: 314.4
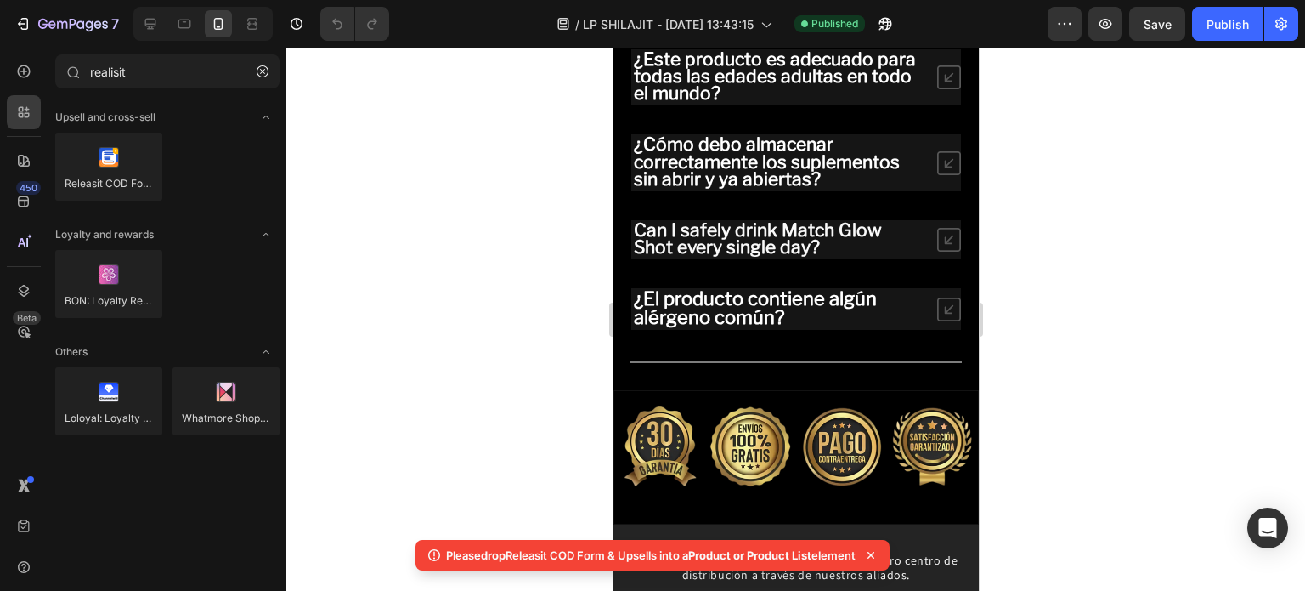
drag, startPoint x: 861, startPoint y: 556, endPoint x: 467, endPoint y: 557, distance: 393.5
click at [437, 560] on div "Please drop Releasit COD Form & Upsells into a Product or Product List element" at bounding box center [641, 554] width 430 height 17
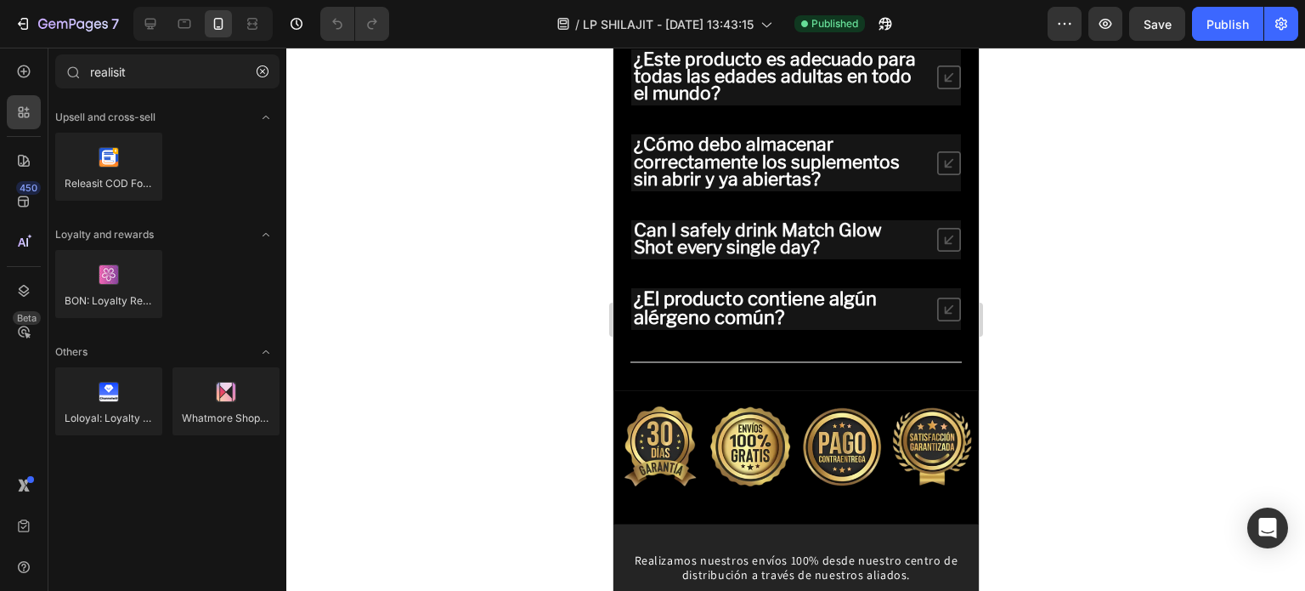
copy p "Please drop Releasit COD Form & Upsells into a Product or Product List element"
drag, startPoint x: 150, startPoint y: 80, endPoint x: 65, endPoint y: 93, distance: 85.9
click at [65, 93] on div "realisit" at bounding box center [167, 74] width 238 height 41
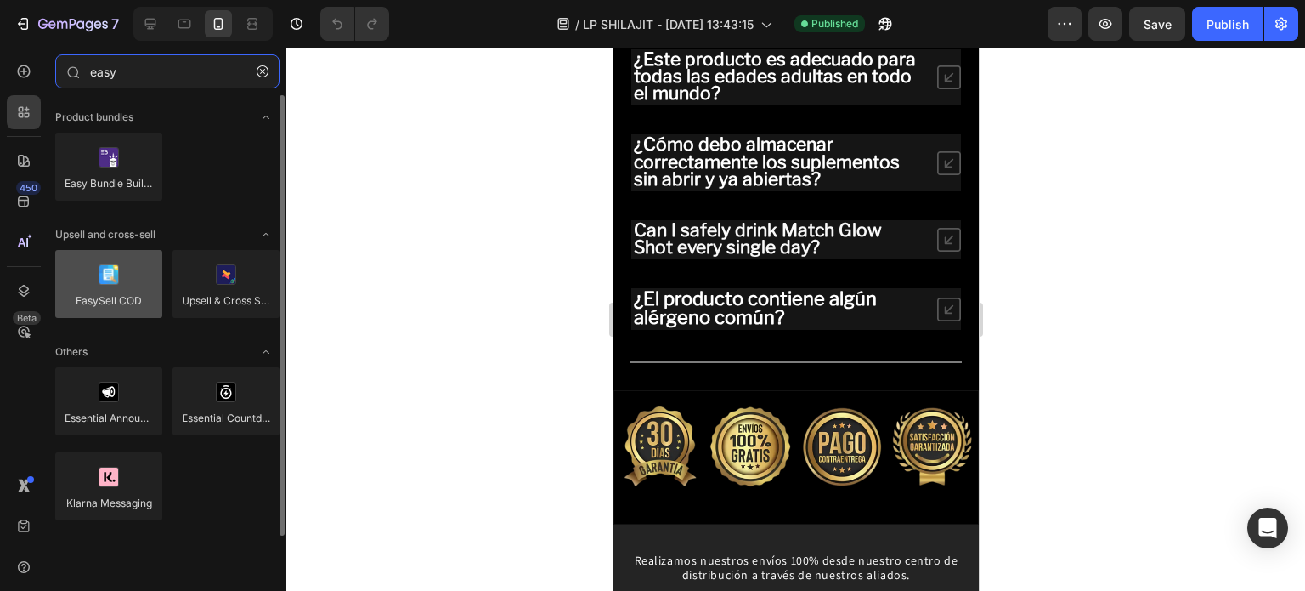
type input "easy"
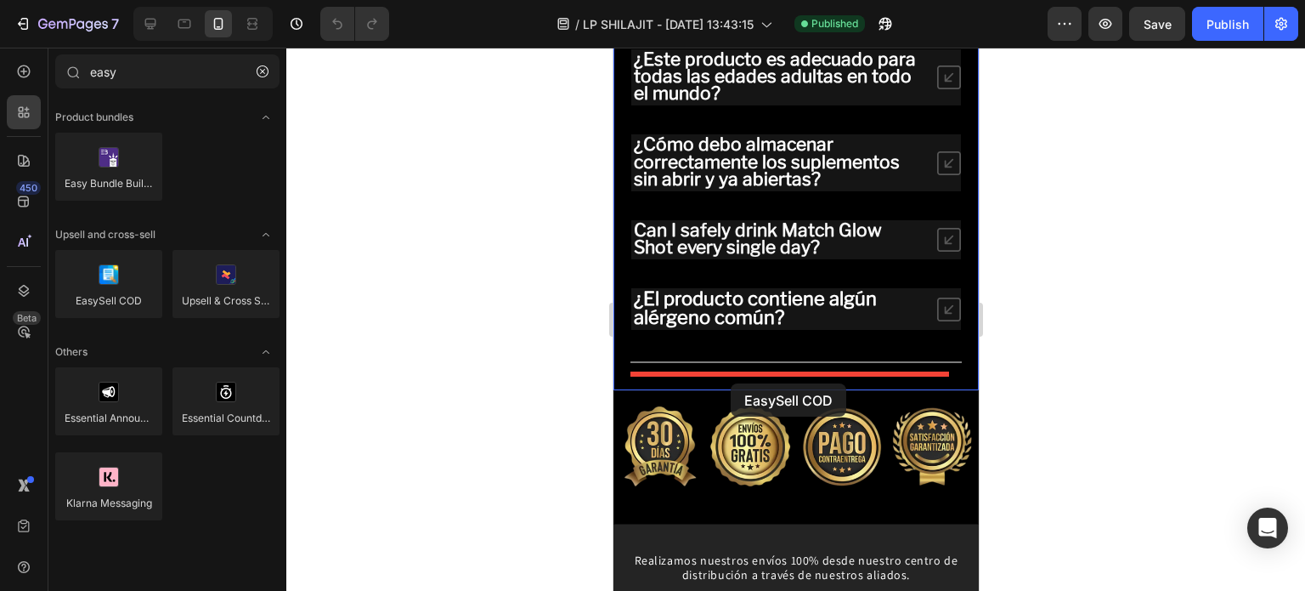
drag, startPoint x: 715, startPoint y: 342, endPoint x: 730, endPoint y: 383, distance: 43.6
drag, startPoint x: 845, startPoint y: 352, endPoint x: 687, endPoint y: 377, distance: 160.1
drag, startPoint x: 738, startPoint y: 336, endPoint x: 705, endPoint y: 375, distance: 51.3
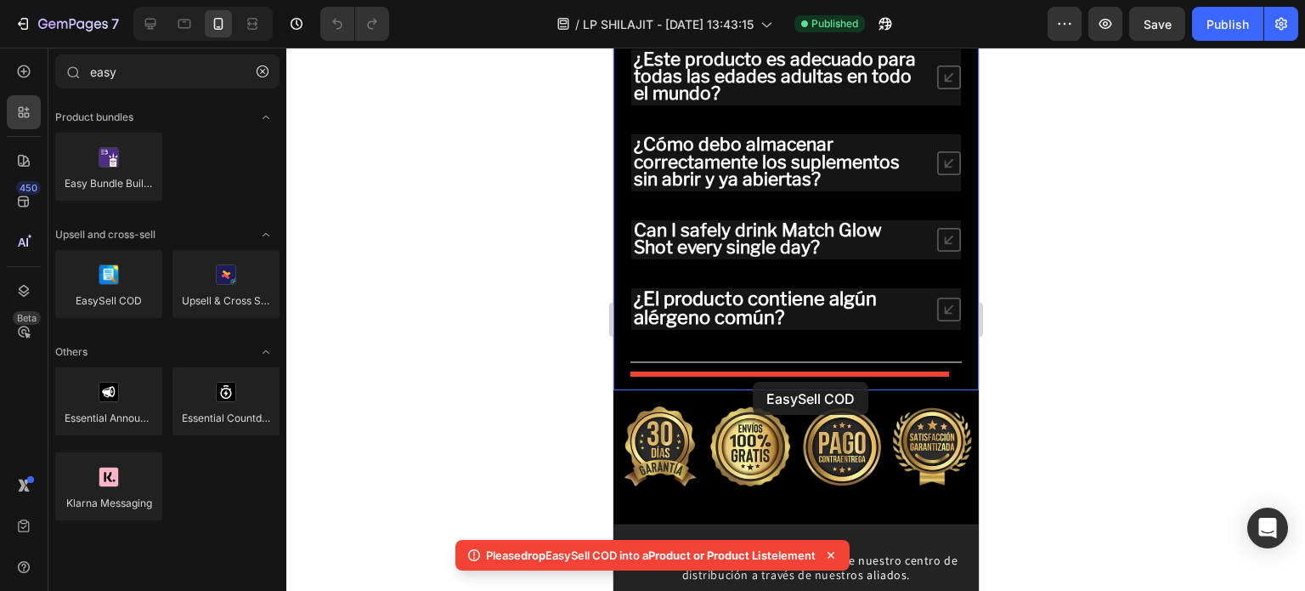
drag, startPoint x: 717, startPoint y: 342, endPoint x: 752, endPoint y: 382, distance: 52.4
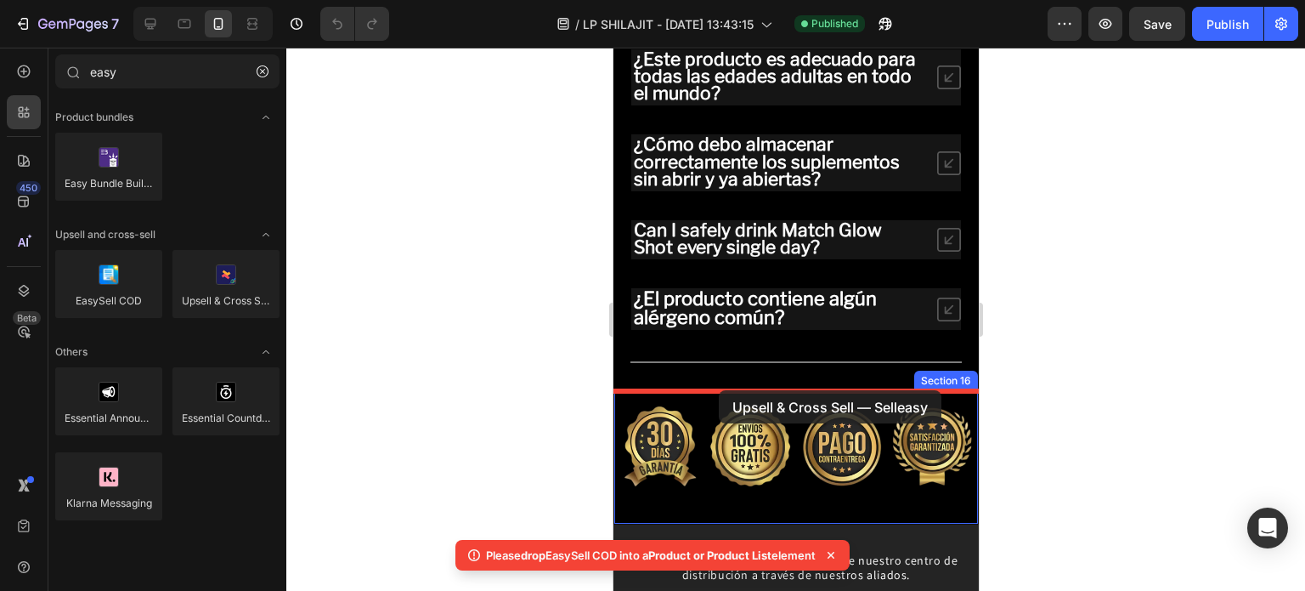
drag, startPoint x: 813, startPoint y: 342, endPoint x: 715, endPoint y: 393, distance: 111.0
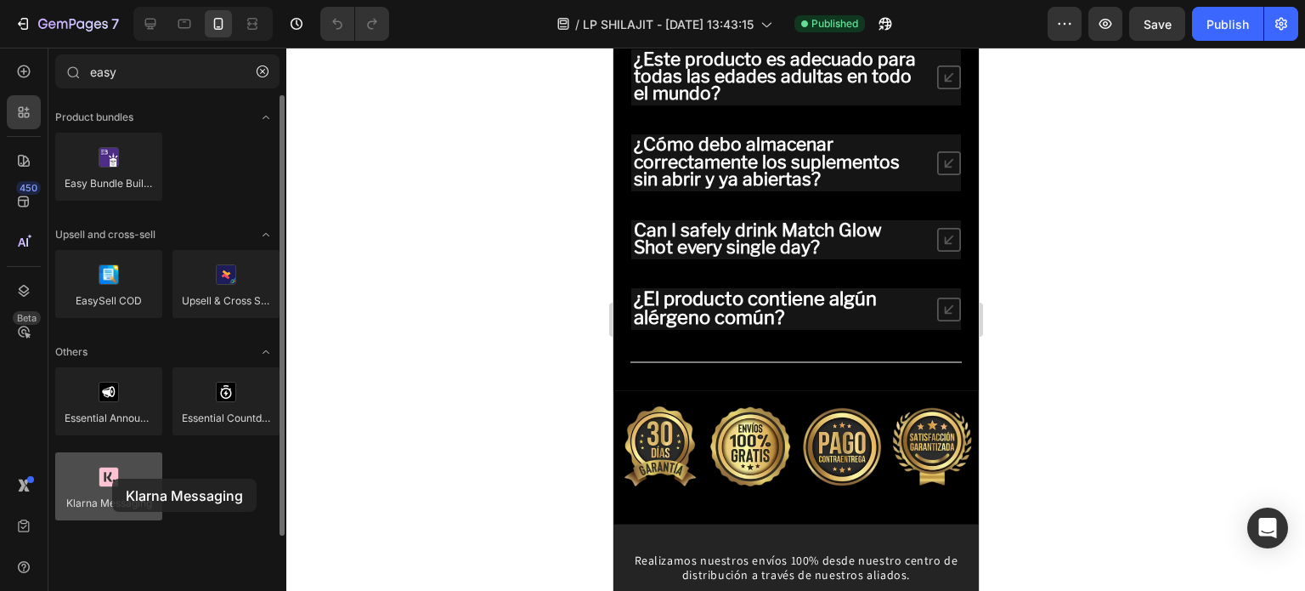
drag, startPoint x: 143, startPoint y: 495, endPoint x: 112, endPoint y: 478, distance: 35.0
click at [112, 478] on div at bounding box center [108, 486] width 107 height 68
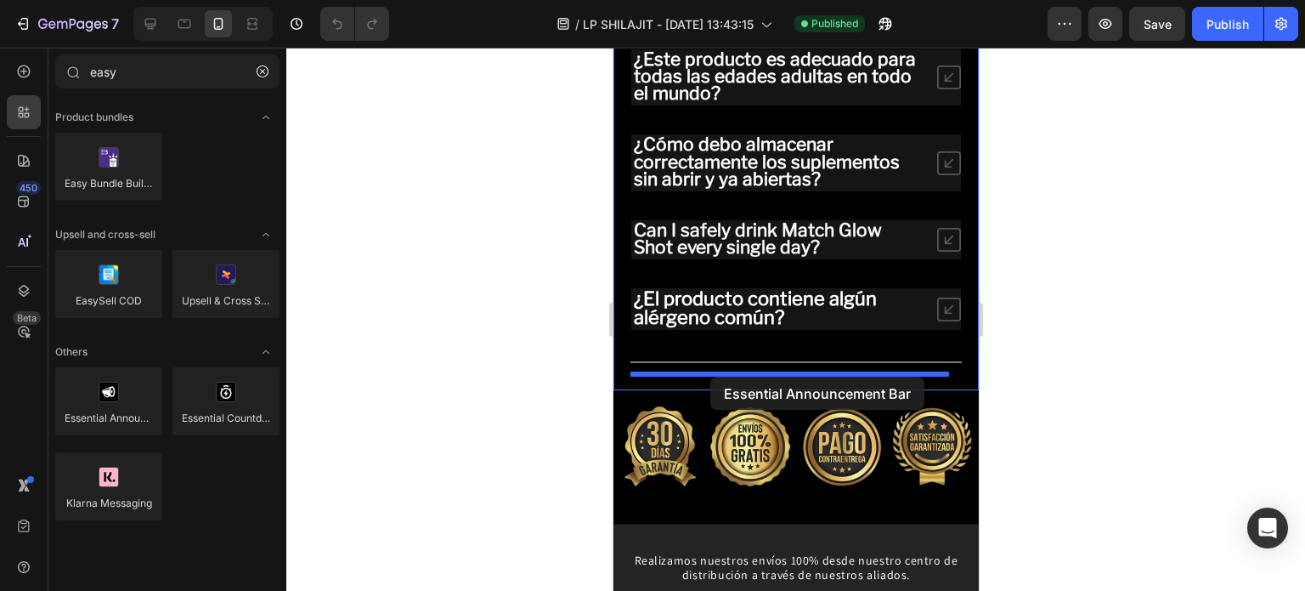
drag, startPoint x: 731, startPoint y: 451, endPoint x: 710, endPoint y: 376, distance: 77.7
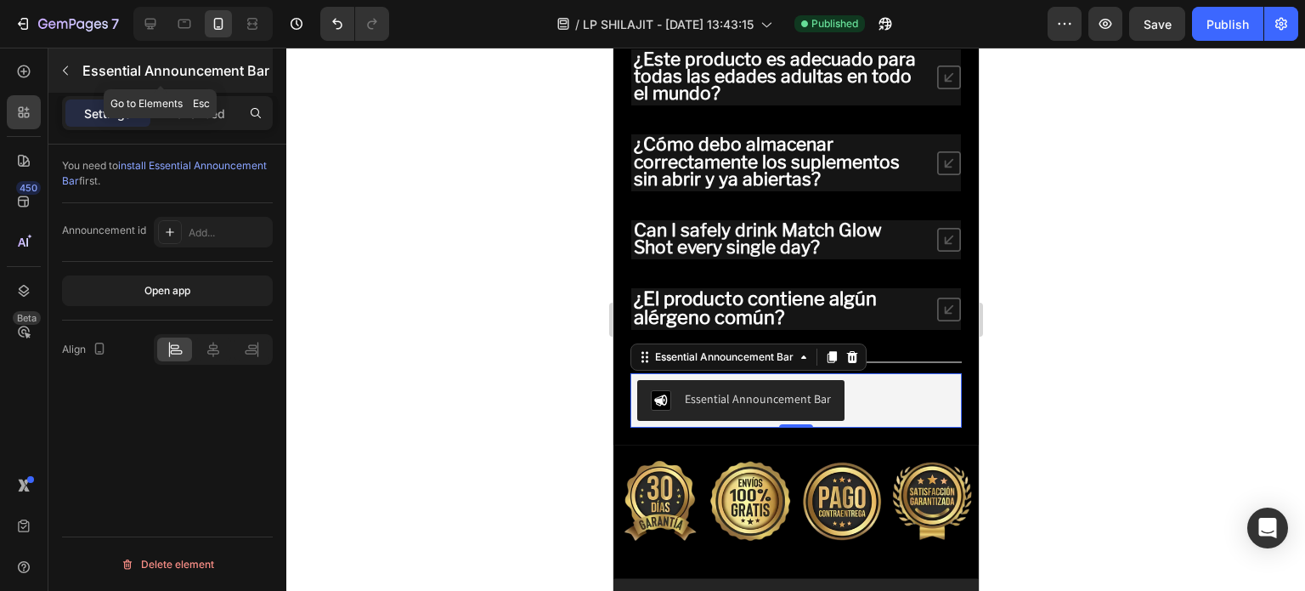
click at [80, 72] on div "Essential Announcement Bar" at bounding box center [160, 70] width 224 height 44
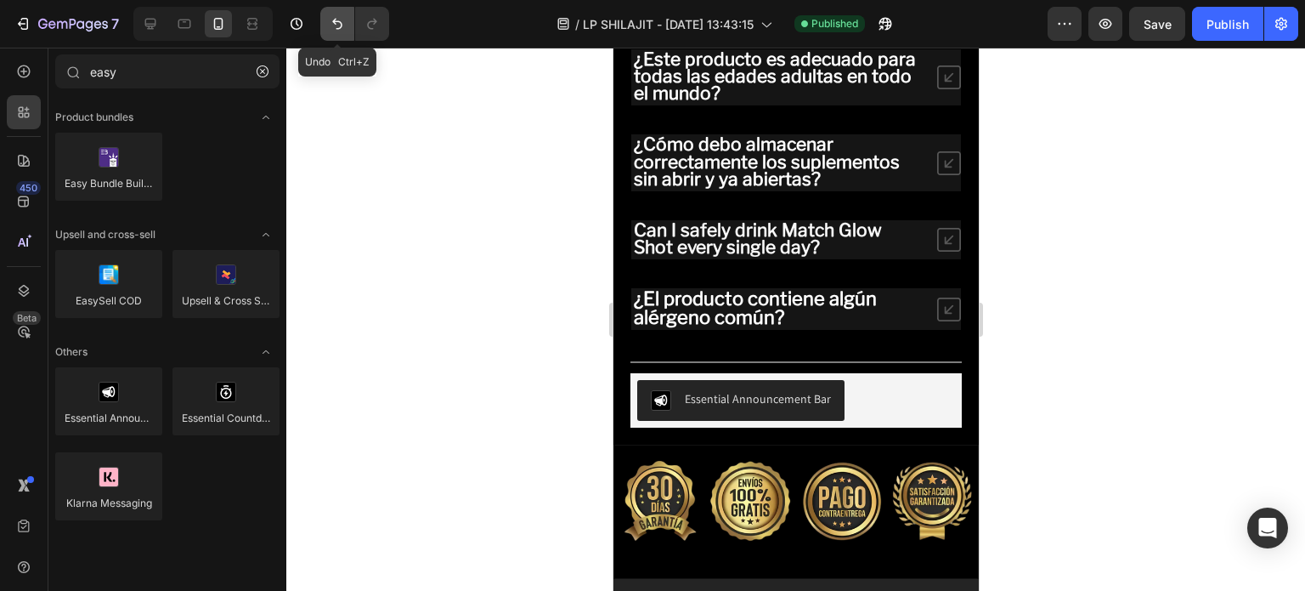
click at [342, 22] on icon "Undo/Redo" at bounding box center [337, 23] width 17 height 17
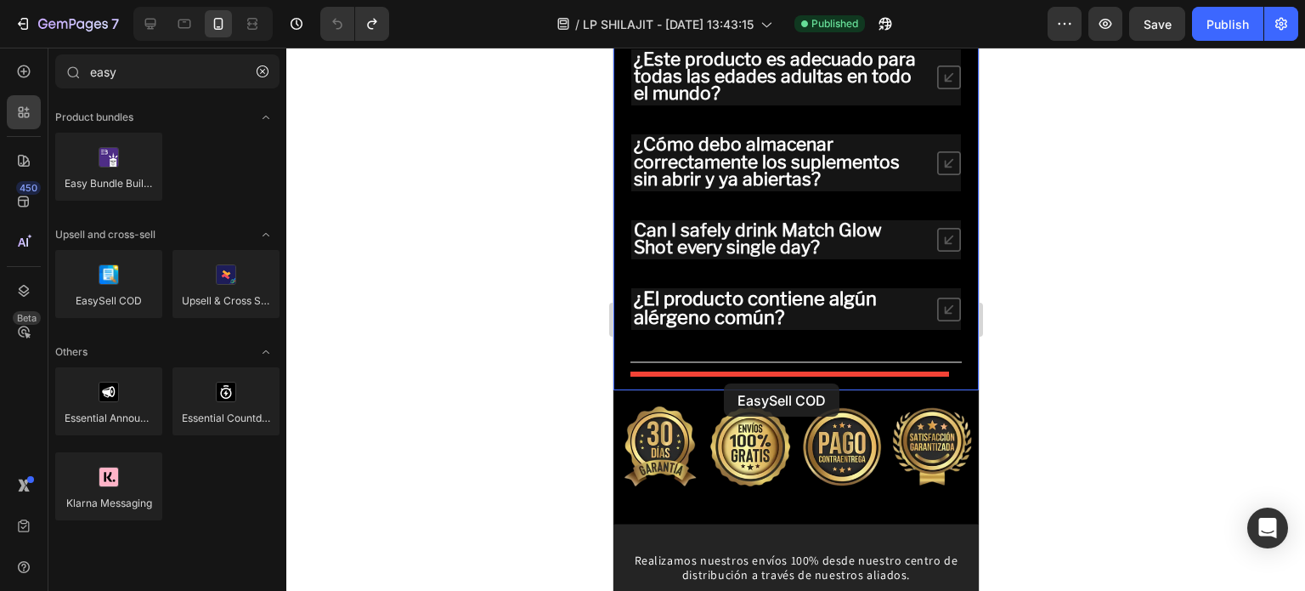
drag, startPoint x: 733, startPoint y: 340, endPoint x: 723, endPoint y: 383, distance: 44.5
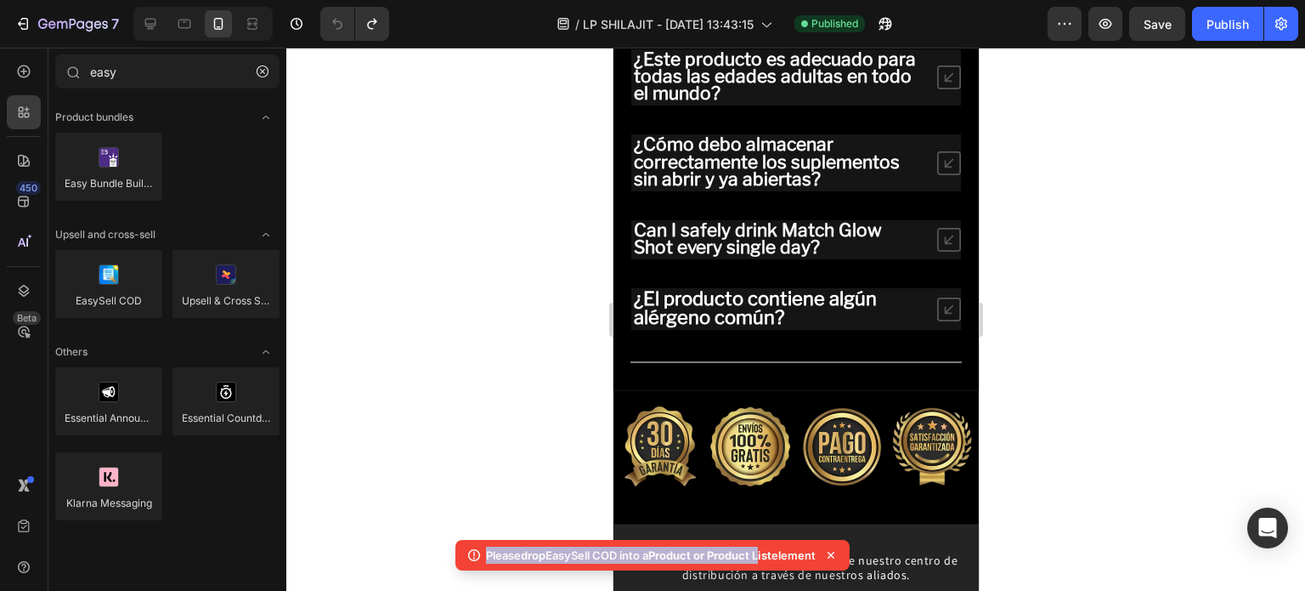
drag, startPoint x: 480, startPoint y: 555, endPoint x: 765, endPoint y: 541, distance: 285.0
click at [765, 541] on div "Please drop EasySell COD into a Product or Product List element" at bounding box center [653, 555] width 394 height 31
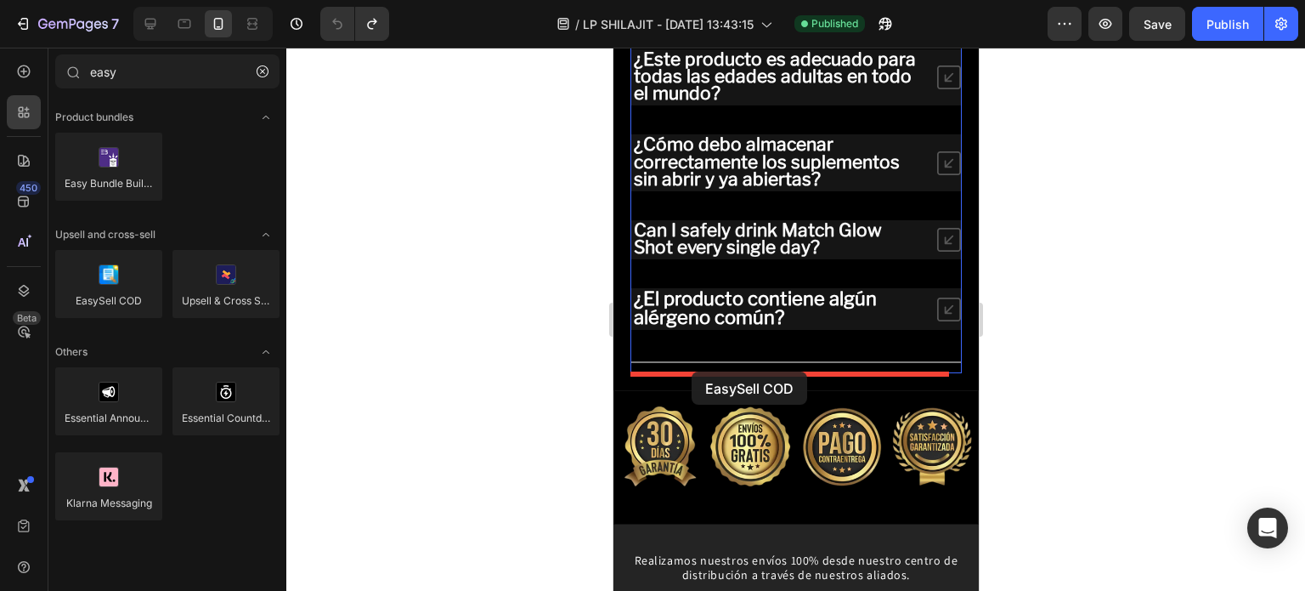
drag, startPoint x: 722, startPoint y: 347, endPoint x: 691, endPoint y: 376, distance: 43.3
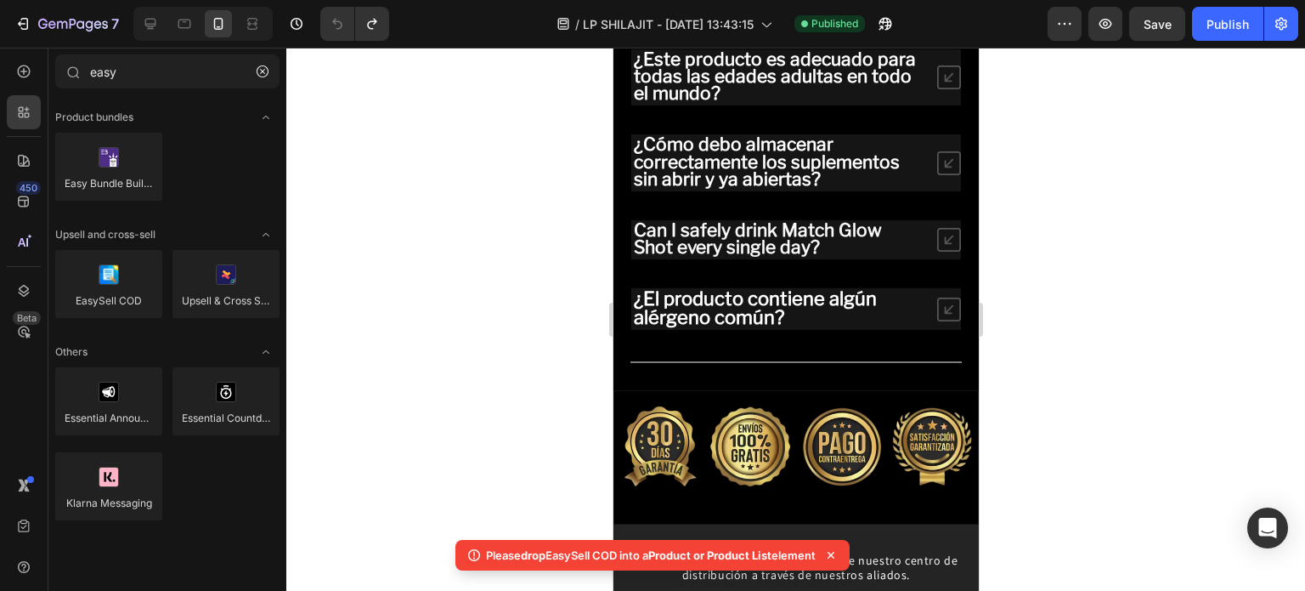
drag, startPoint x: 478, startPoint y: 558, endPoint x: 823, endPoint y: 550, distance: 344.3
click at [823, 550] on div "Please drop EasySell COD into a Product or Product List element" at bounding box center [653, 555] width 394 height 31
copy p "Please drop EasySell COD into a Product or Product List element"
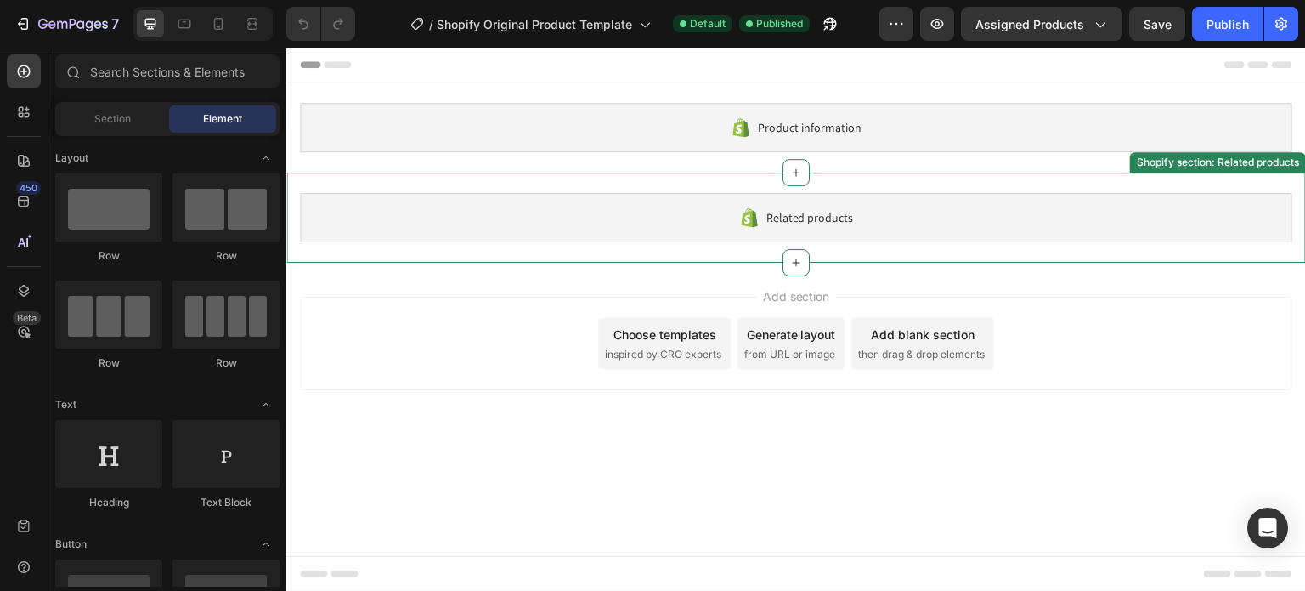
click at [812, 230] on div "Related products" at bounding box center [796, 217] width 993 height 49
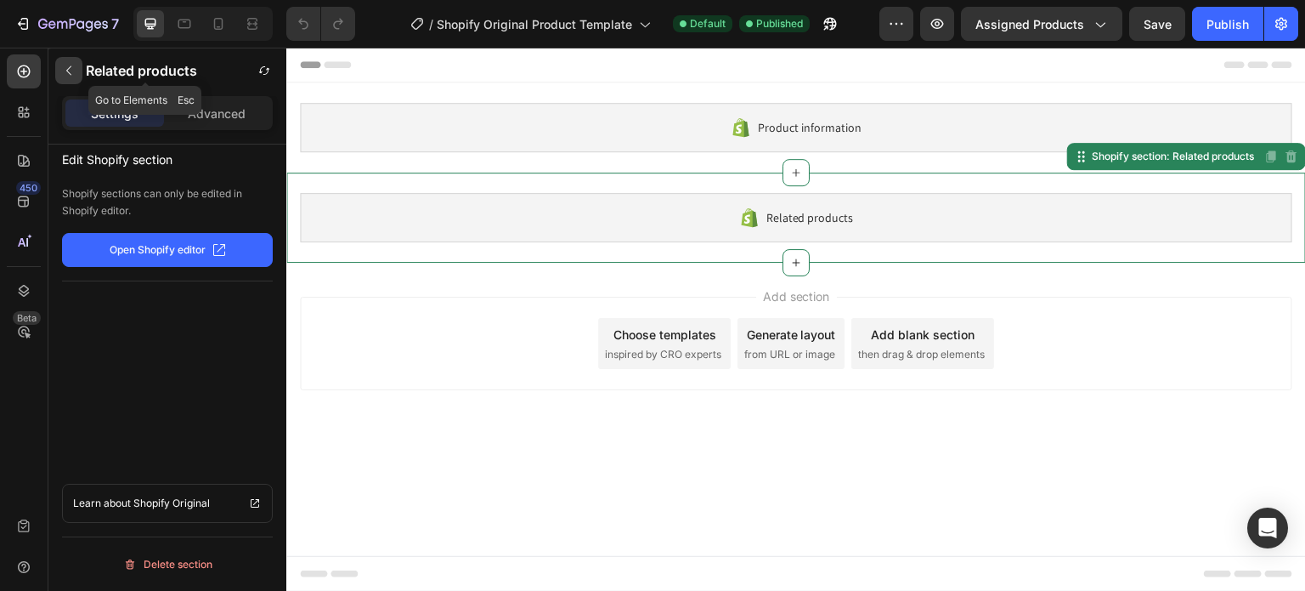
click at [78, 74] on button "button" at bounding box center [68, 70] width 27 height 27
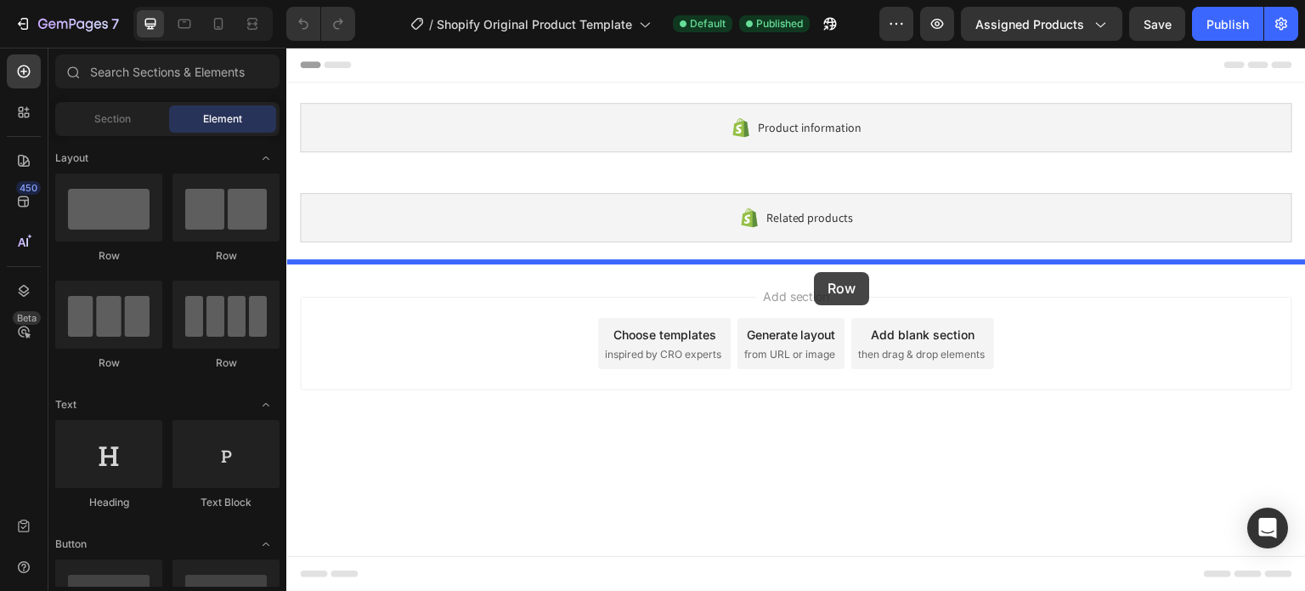
drag, startPoint x: 399, startPoint y: 261, endPoint x: 815, endPoint y: 272, distance: 415.7
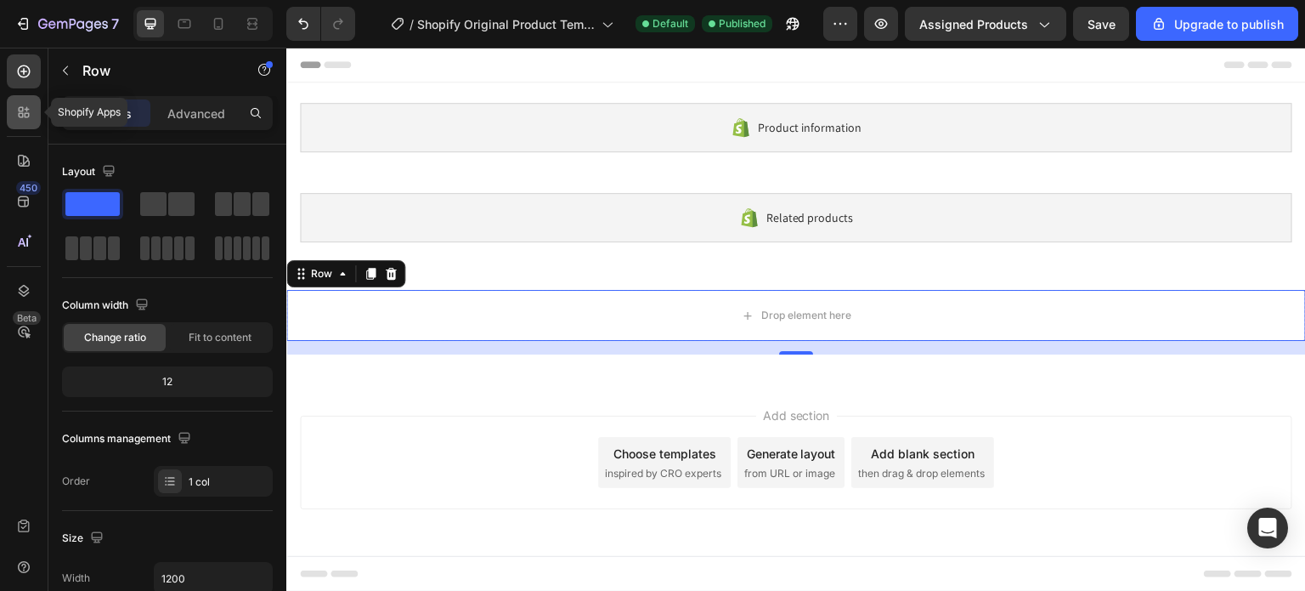
click at [31, 110] on icon at bounding box center [23, 112] width 17 height 17
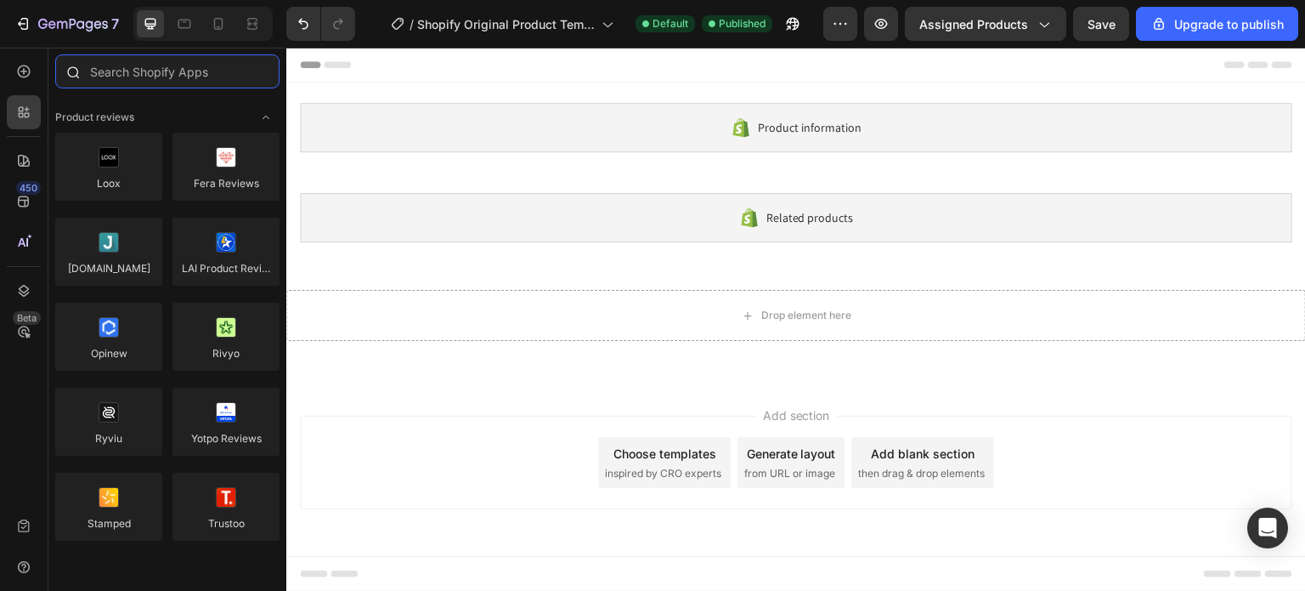
click at [205, 77] on input "text" at bounding box center [167, 71] width 224 height 34
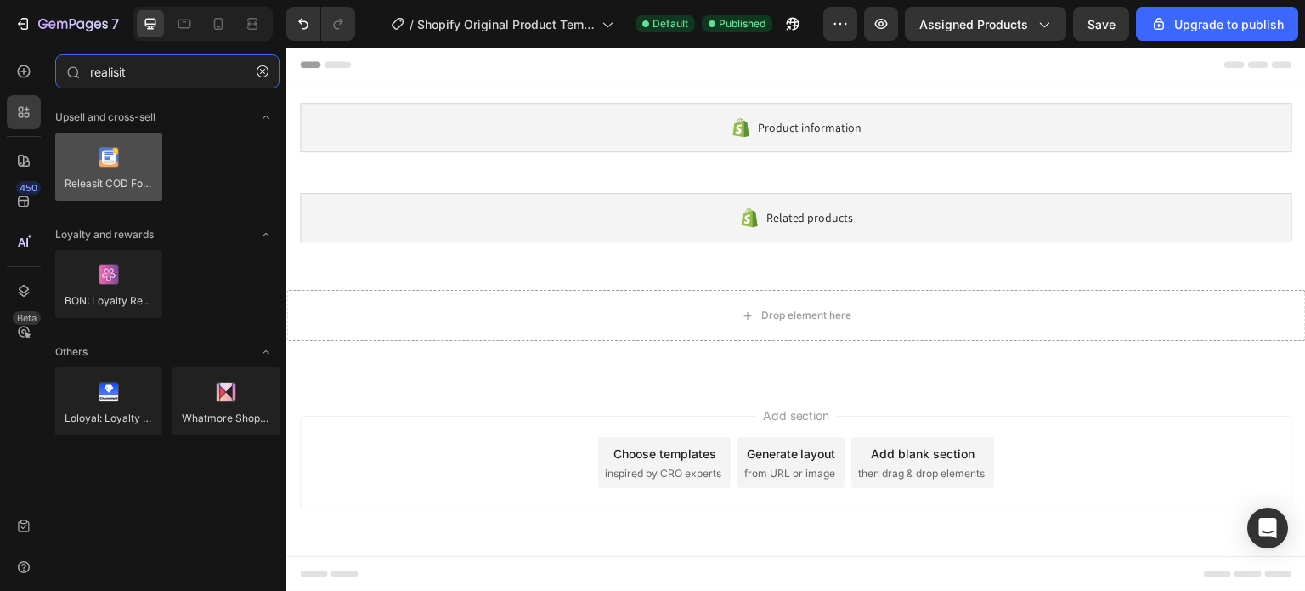
type input "realisit"
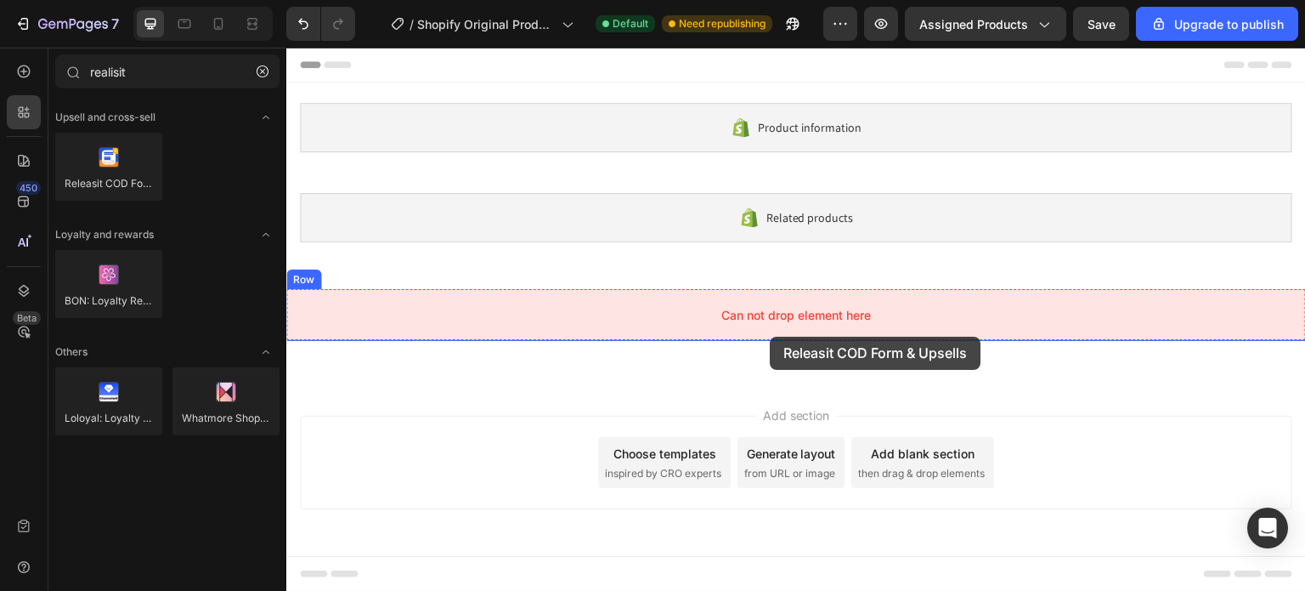
drag, startPoint x: 400, startPoint y: 220, endPoint x: 771, endPoint y: 337, distance: 388.4
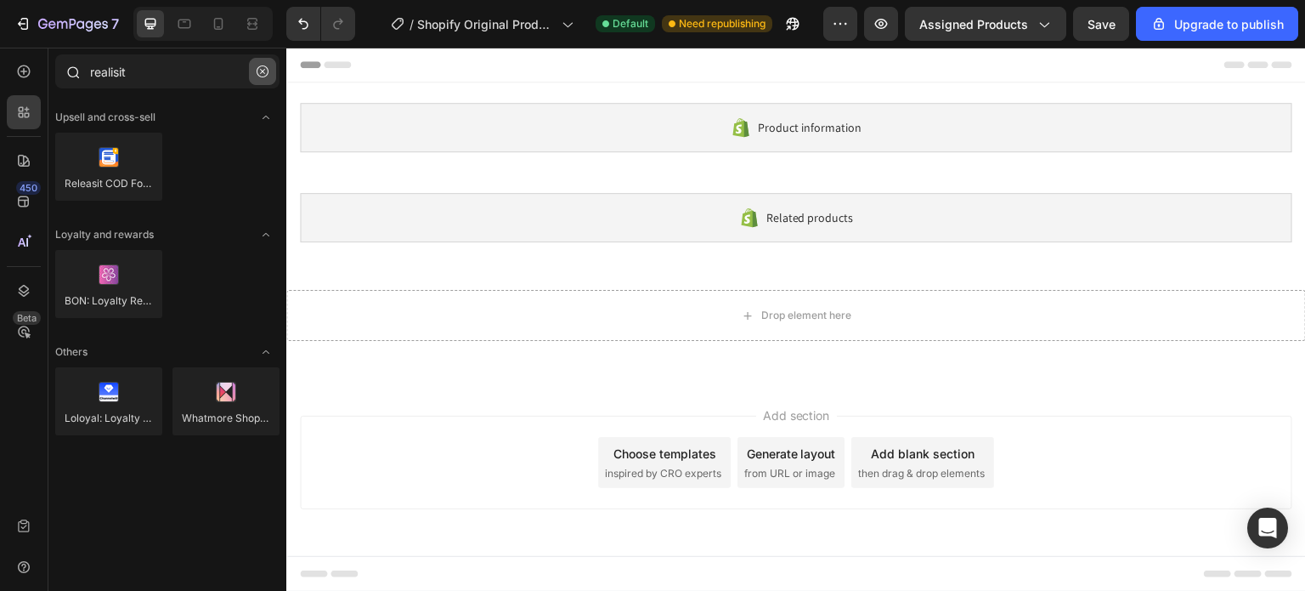
click at [266, 68] on icon "button" at bounding box center [263, 71] width 12 height 12
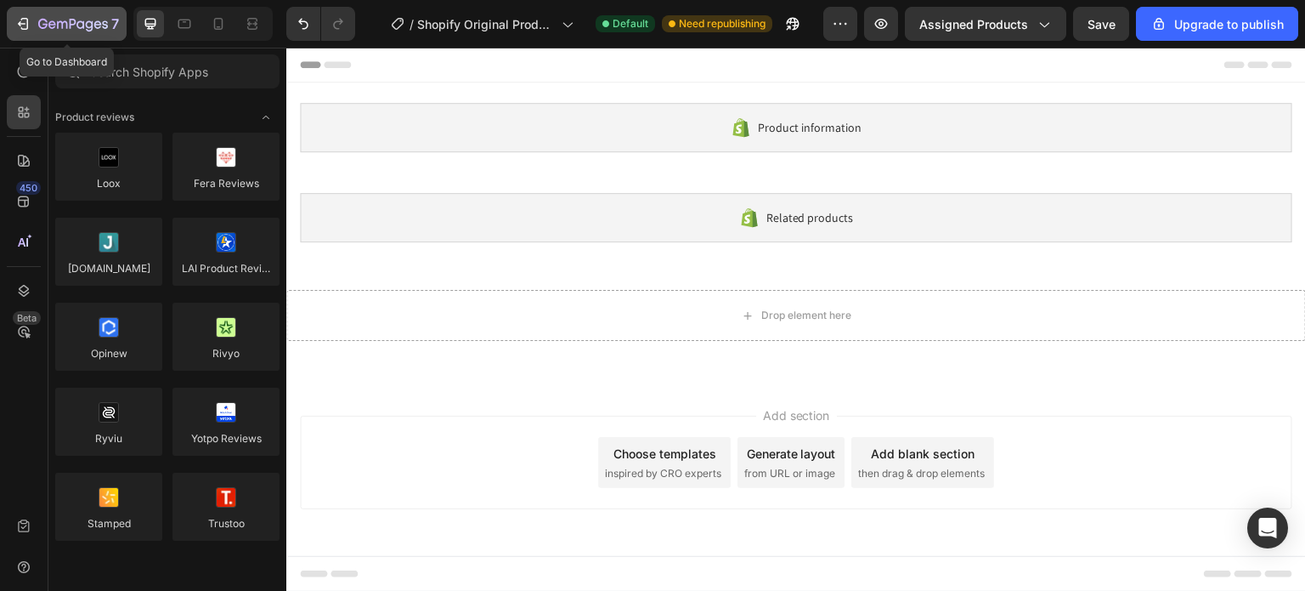
click at [27, 36] on button "7" at bounding box center [67, 24] width 120 height 34
